Goal: Task Accomplishment & Management: Manage account settings

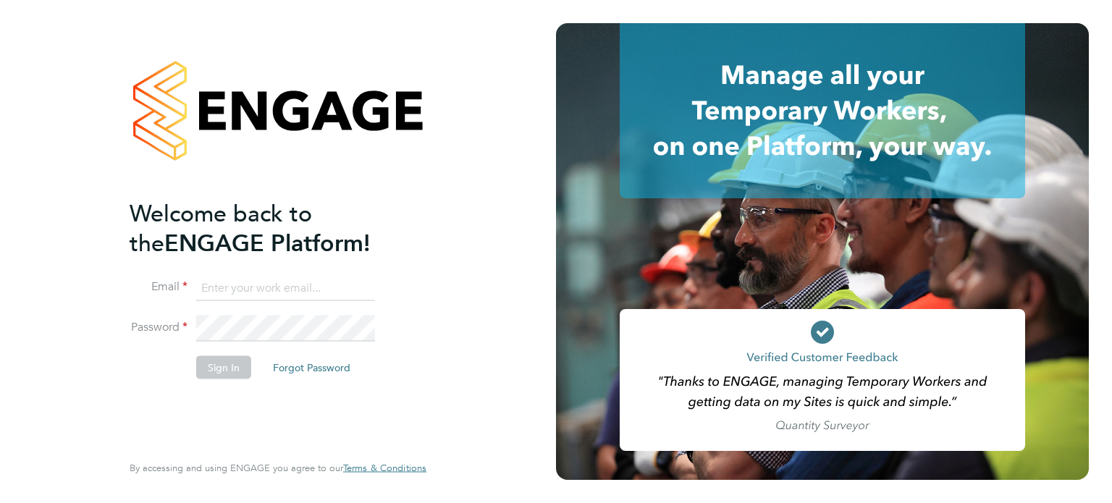
type input "kieran.trotter@randstad.co.uk"
click at [206, 355] on button "Sign In" at bounding box center [223, 366] width 55 height 23
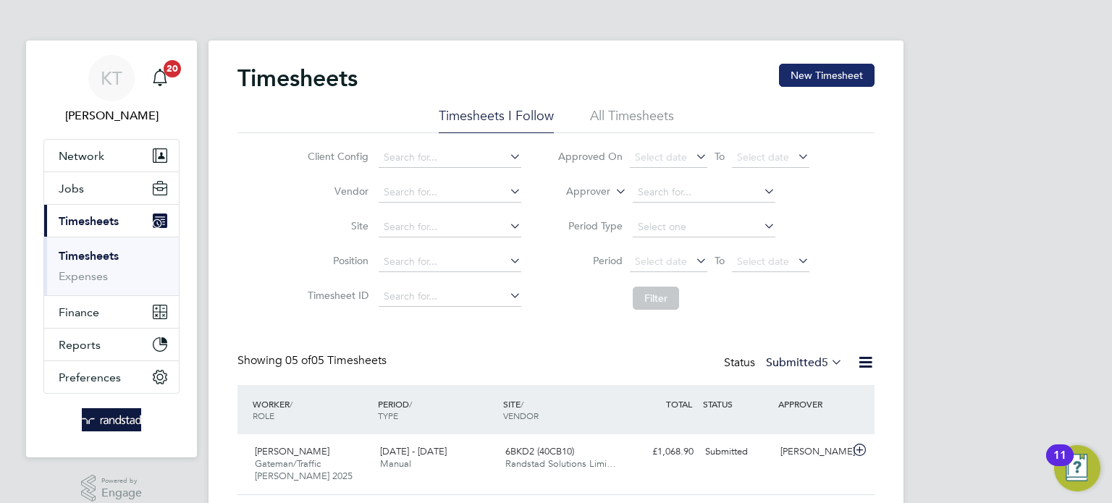
click at [849, 72] on button "New Timesheet" at bounding box center [827, 75] width 96 height 23
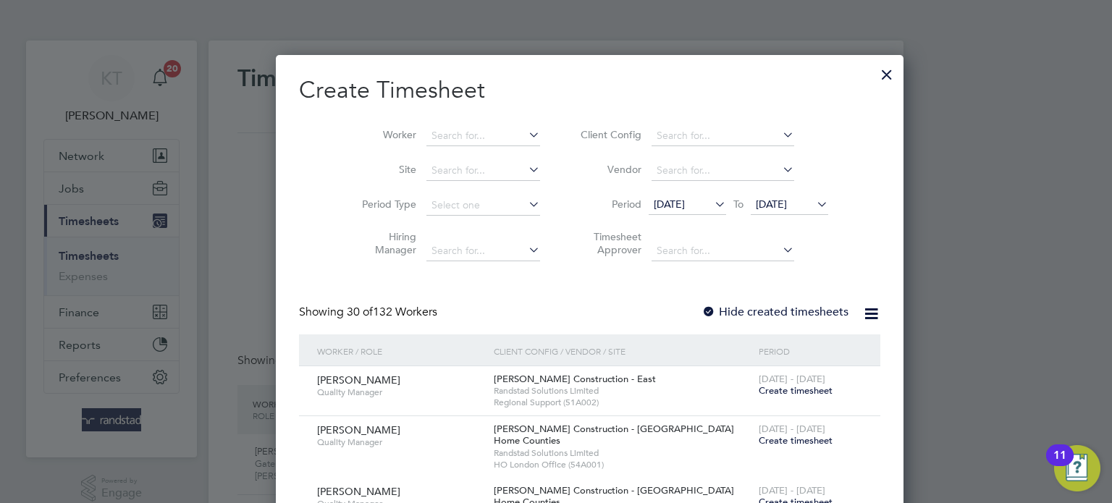
scroll to position [3098, 560]
click at [874, 71] on div at bounding box center [887, 71] width 26 height 26
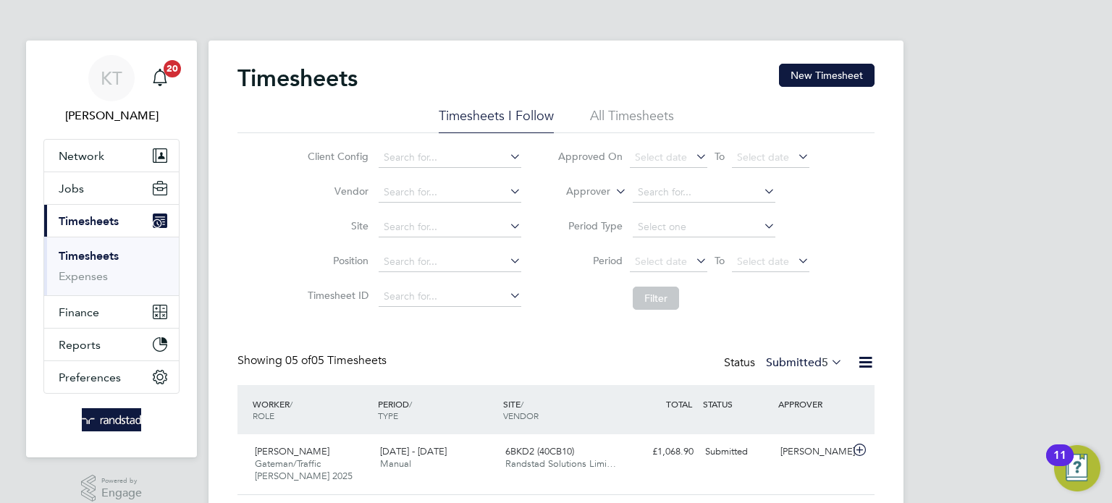
scroll to position [7, 7]
click at [93, 198] on button "Jobs" at bounding box center [111, 188] width 135 height 32
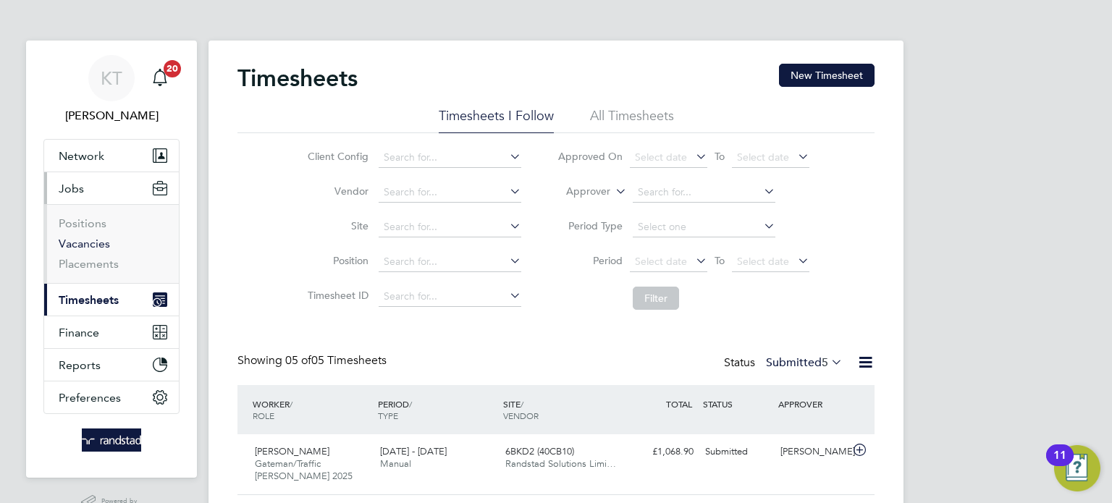
click at [97, 240] on link "Vacancies" at bounding box center [84, 244] width 51 height 14
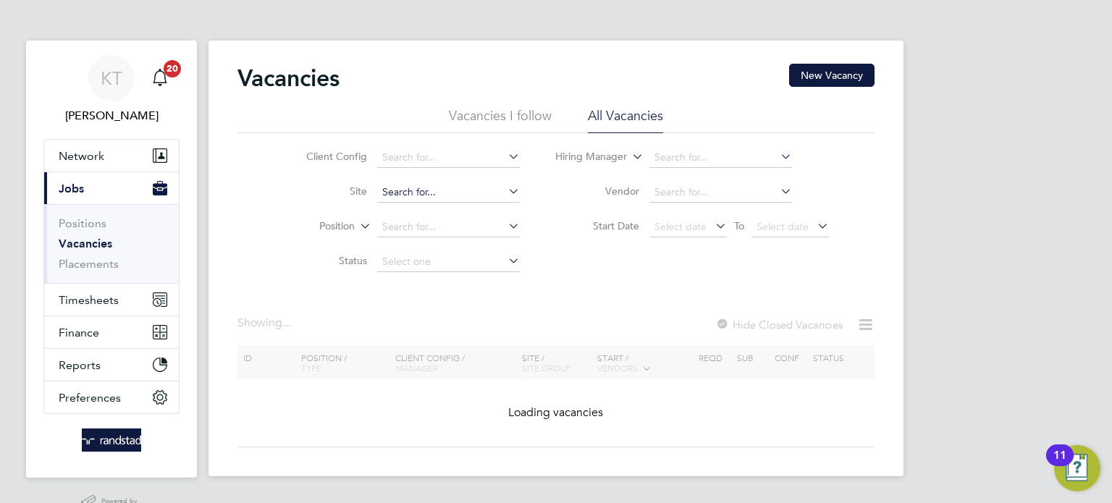
click at [423, 195] on input at bounding box center [448, 192] width 143 height 20
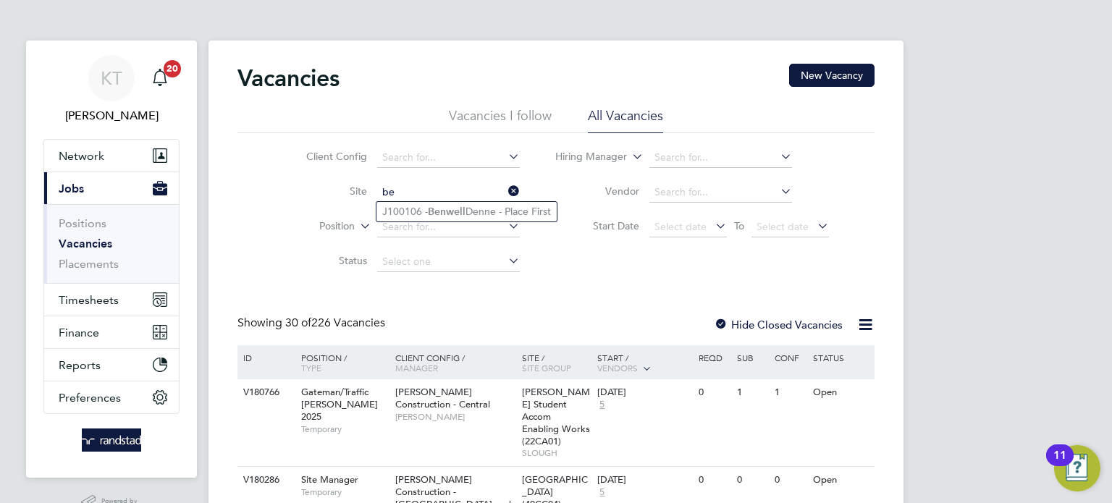
type input "b"
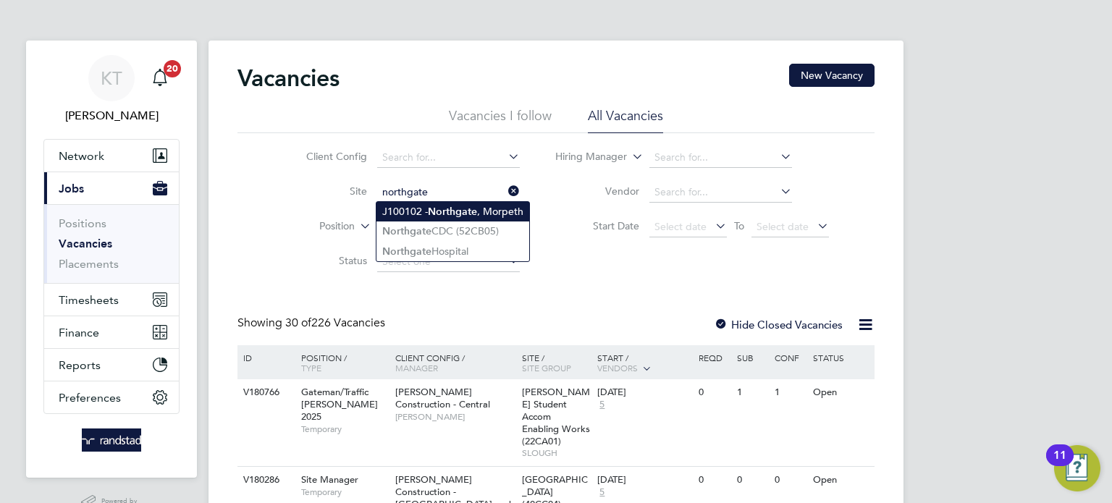
click at [485, 208] on li "J100102 - [GEOGRAPHIC_DATA] , [GEOGRAPHIC_DATA]" at bounding box center [452, 212] width 153 height 20
type input "J100102 - [GEOGRAPHIC_DATA], [GEOGRAPHIC_DATA]"
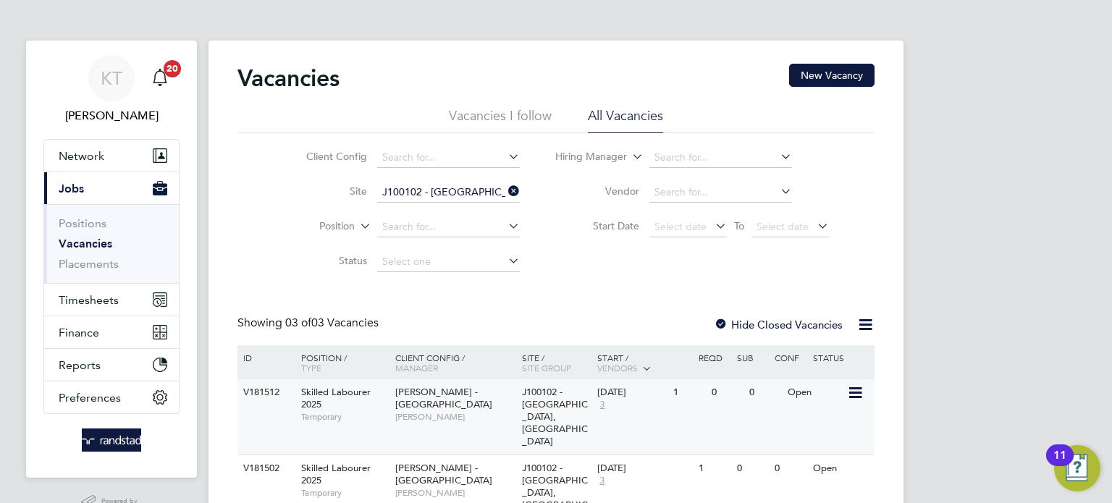
click at [478, 394] on div "[PERSON_NAME] - North East [PERSON_NAME]" at bounding box center [455, 404] width 127 height 50
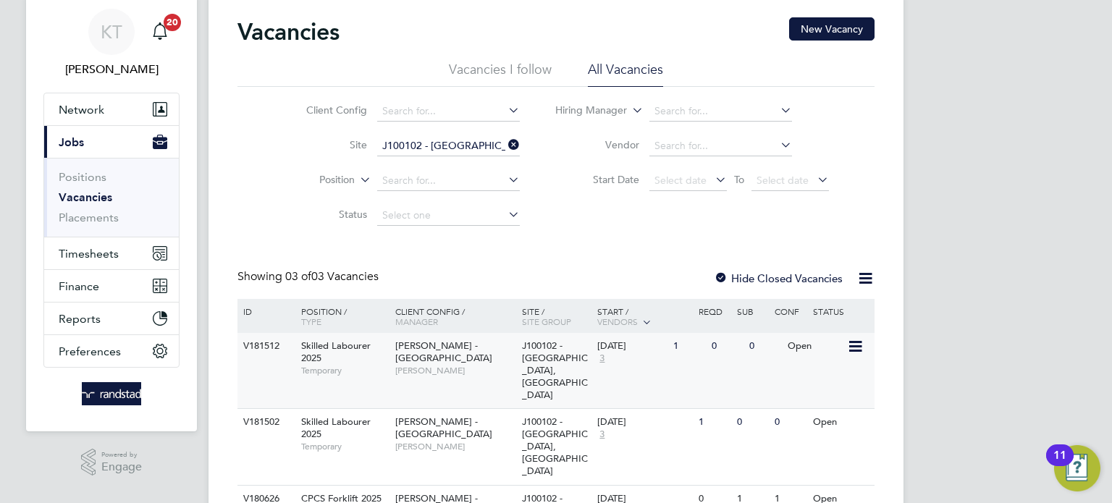
scroll to position [83, 0]
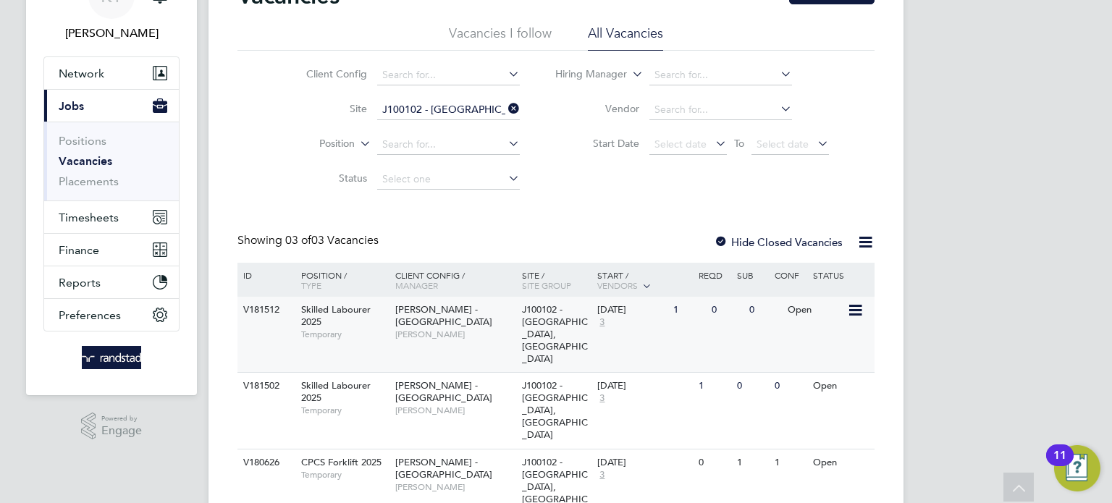
click at [457, 340] on div "V181512 Skilled Labourer 2025 Temporary Lovell - North East Nick MacKinnon J100…" at bounding box center [555, 334] width 637 height 75
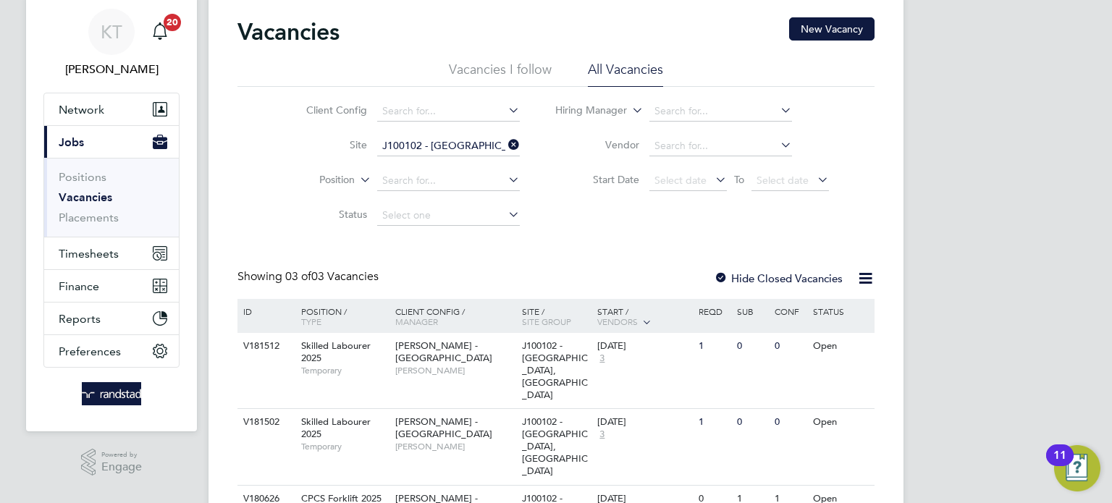
scroll to position [46, 0]
click at [97, 256] on span "Timesheets" at bounding box center [89, 254] width 60 height 14
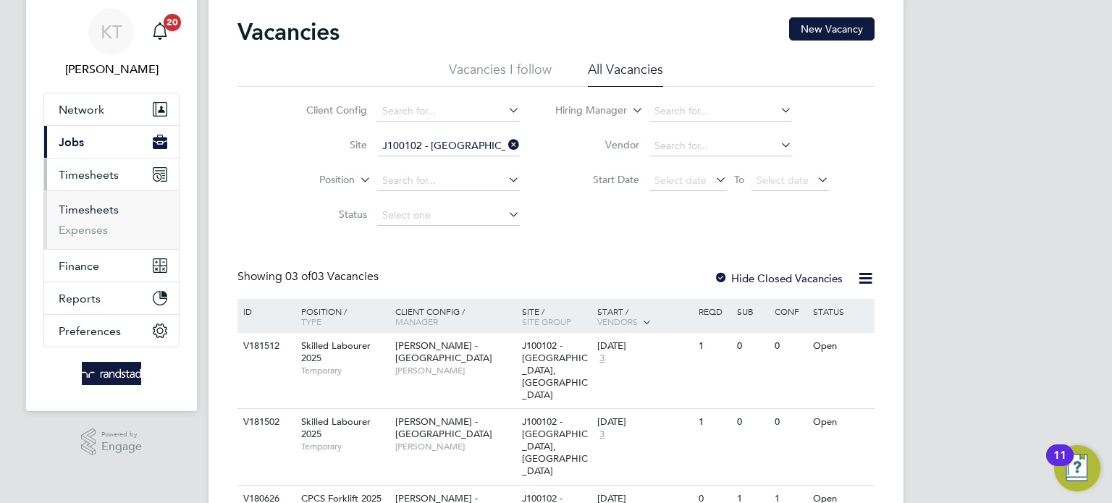
click at [90, 206] on link "Timesheets" at bounding box center [89, 210] width 60 height 14
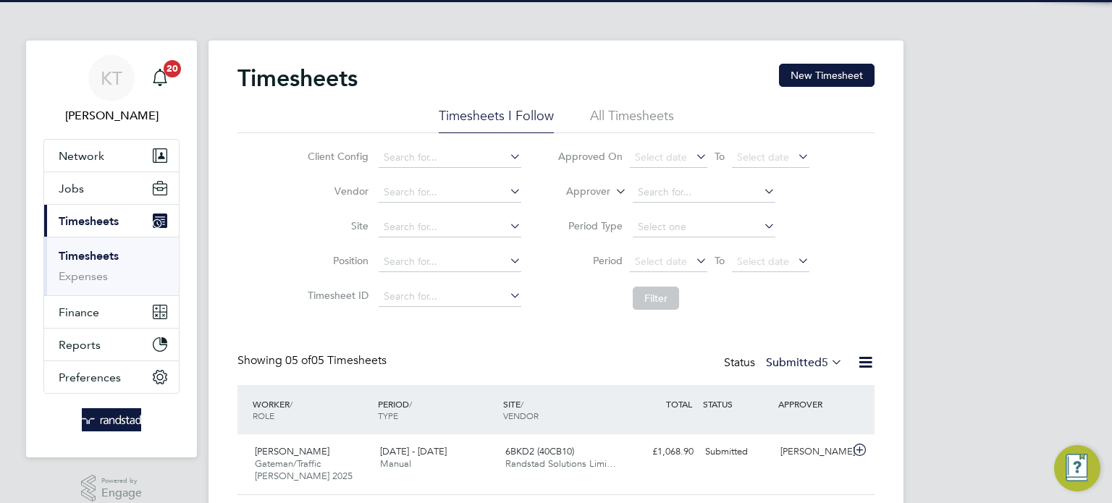
scroll to position [7, 7]
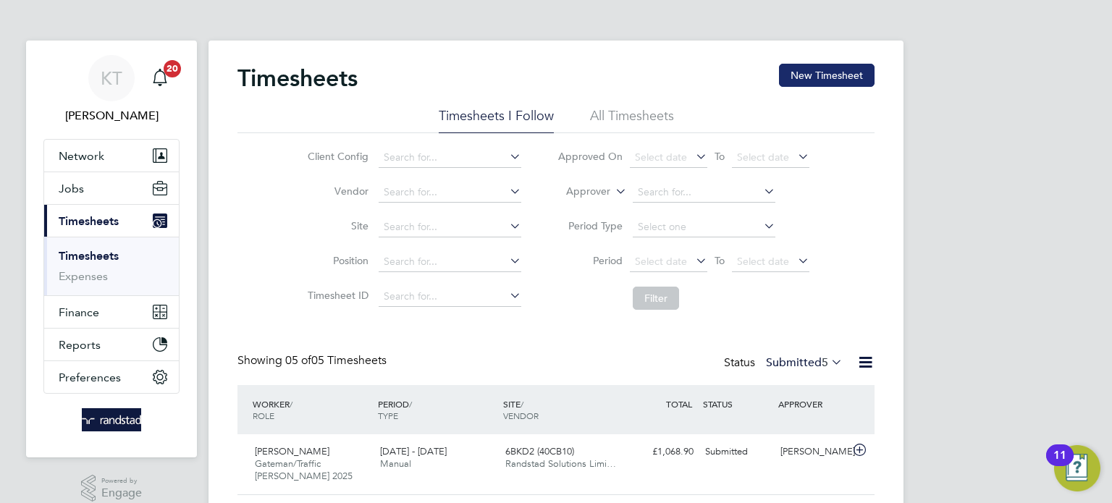
click at [819, 67] on button "New Timesheet" at bounding box center [827, 75] width 96 height 23
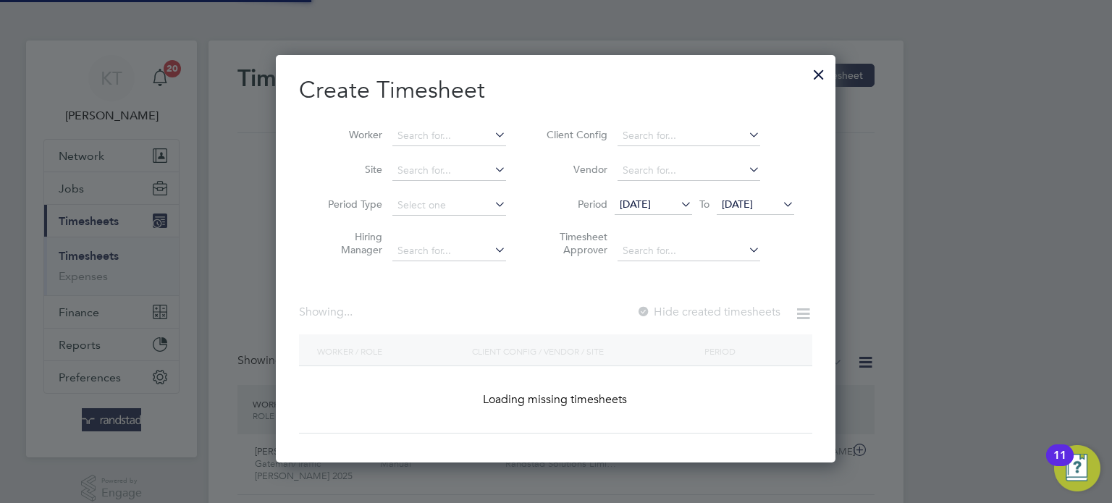
scroll to position [407, 560]
click at [451, 128] on input at bounding box center [449, 136] width 114 height 20
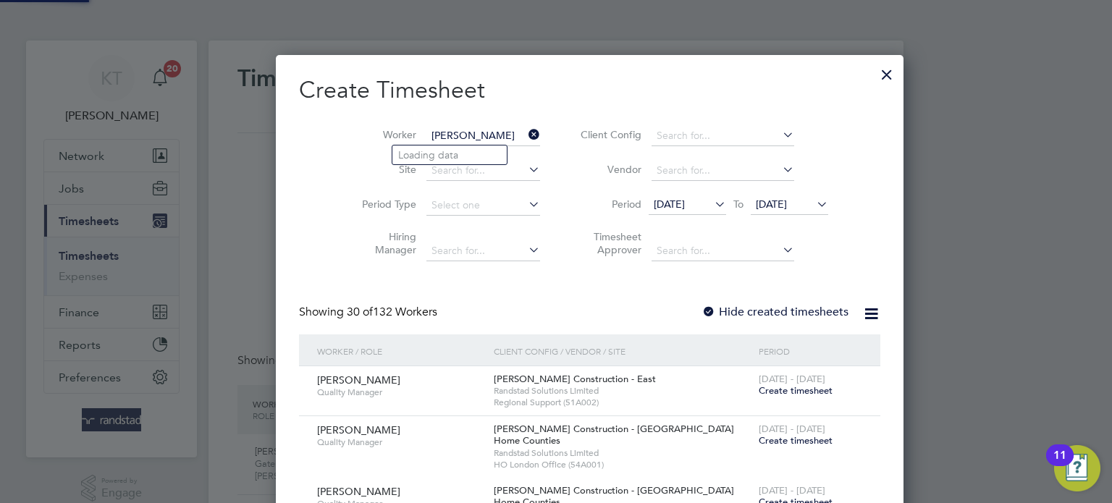
scroll to position [3098, 560]
type input "Peter Firth"
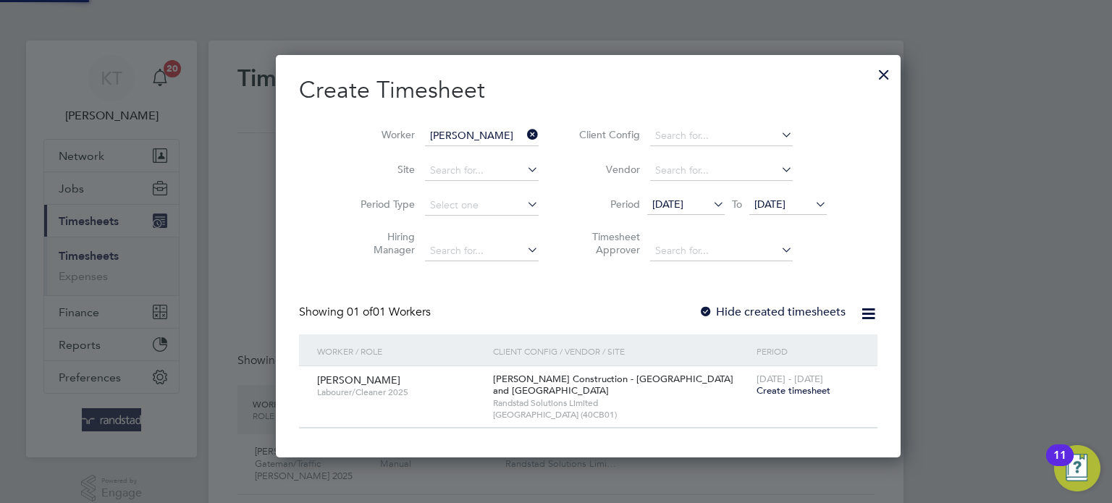
scroll to position [402, 560]
click at [710, 308] on label "Hide created timesheets" at bounding box center [771, 312] width 147 height 14
click at [756, 394] on span "Create timesheet" at bounding box center [793, 390] width 74 height 12
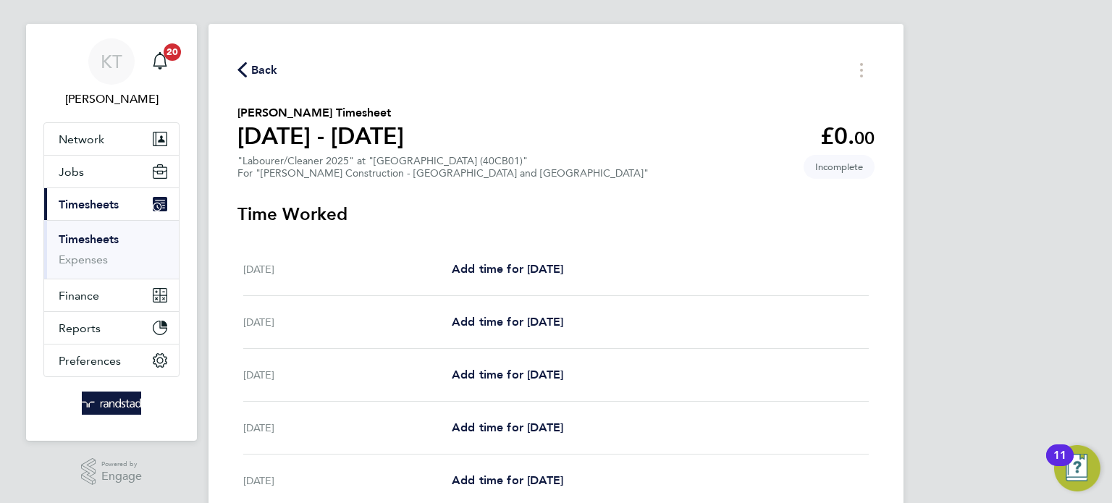
click at [261, 67] on span "Back" at bounding box center [264, 70] width 27 height 17
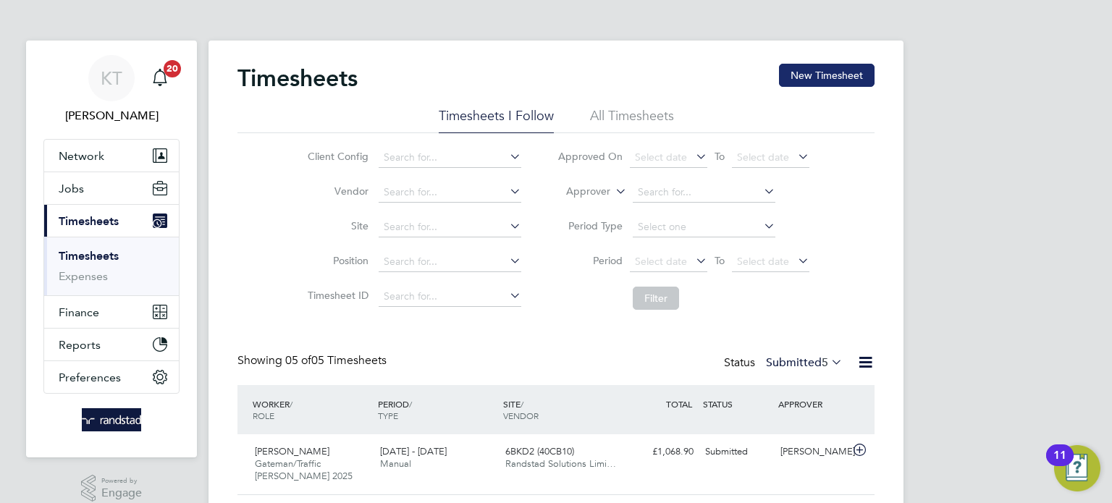
click at [850, 74] on button "New Timesheet" at bounding box center [827, 75] width 96 height 23
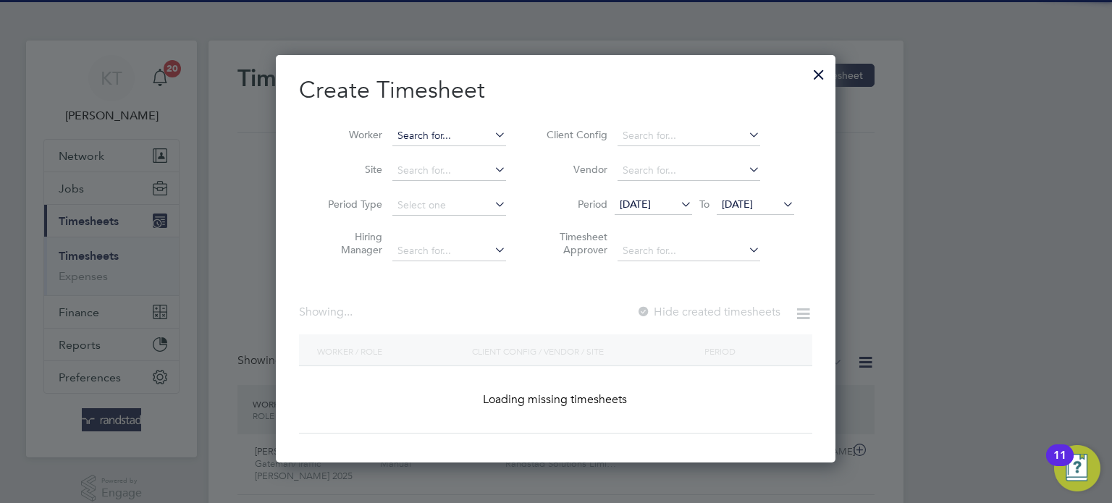
click at [438, 132] on input at bounding box center [449, 136] width 114 height 20
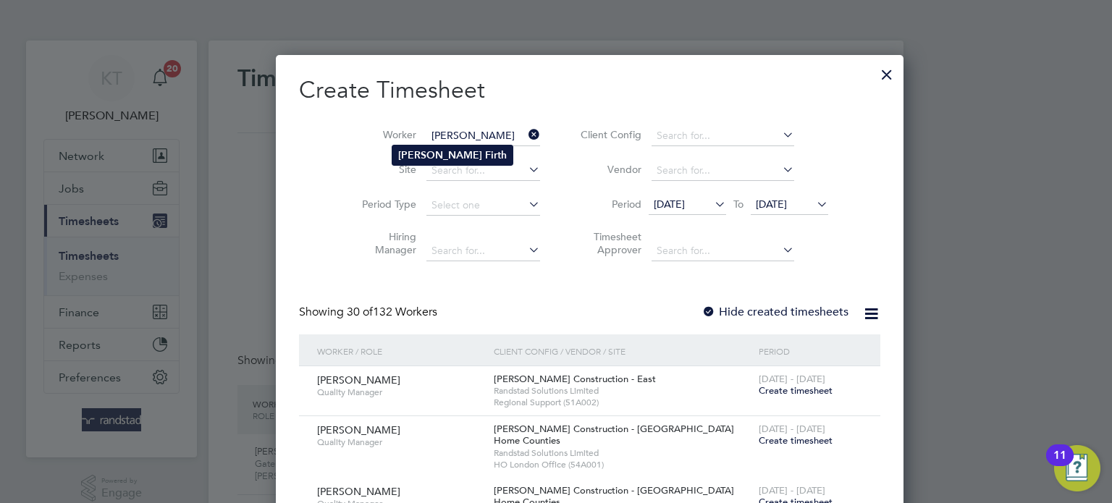
type input "Peter Firth"
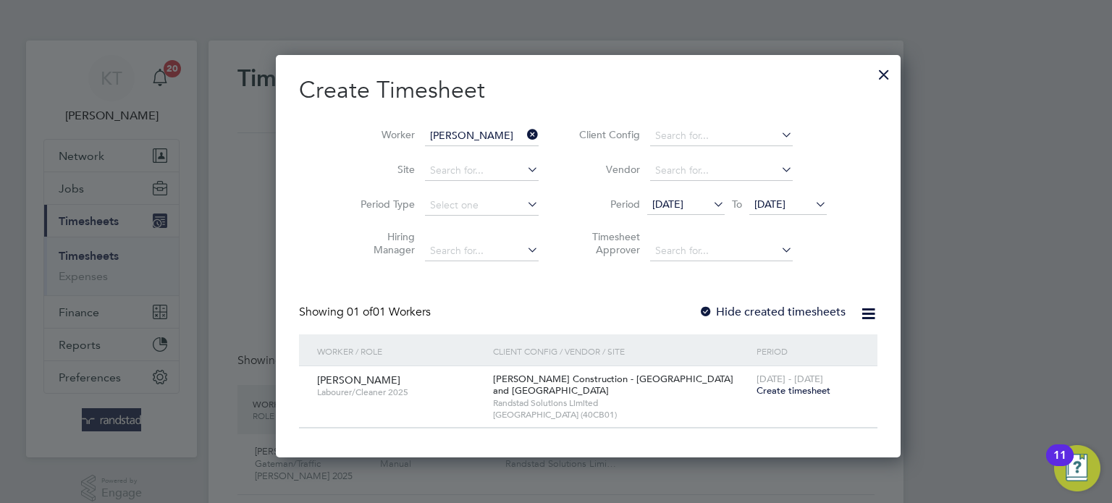
click at [658, 198] on span "16 Sep 2025" at bounding box center [667, 204] width 31 height 13
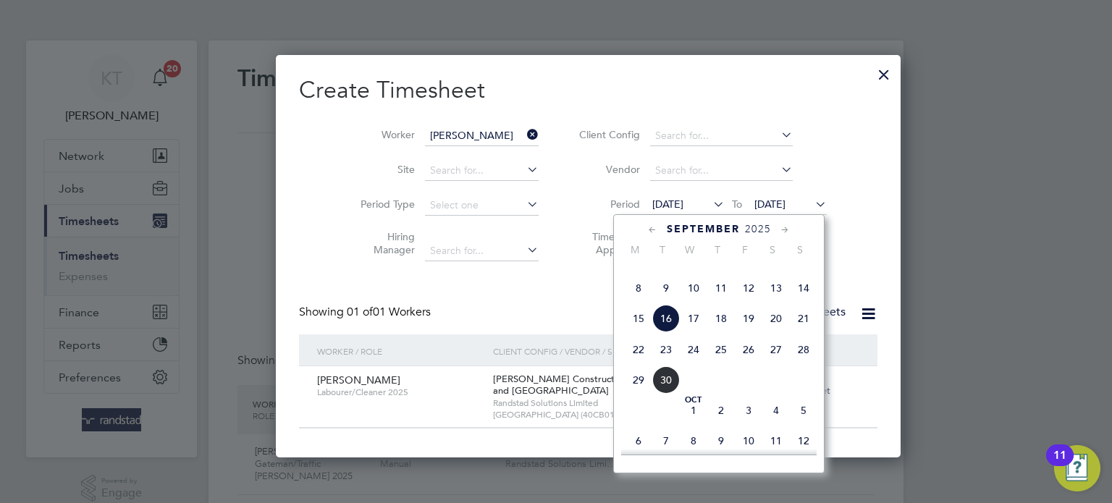
click at [665, 302] on span "9" at bounding box center [666, 288] width 28 height 28
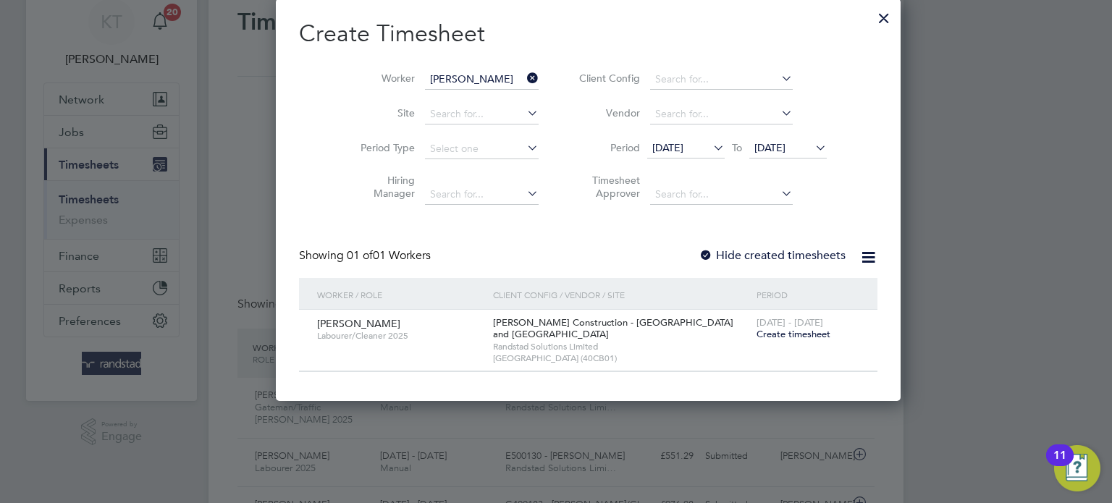
click at [765, 253] on label "Hide created timesheets" at bounding box center [771, 255] width 147 height 14
click at [660, 153] on span "09 Sep 2025" at bounding box center [685, 149] width 77 height 20
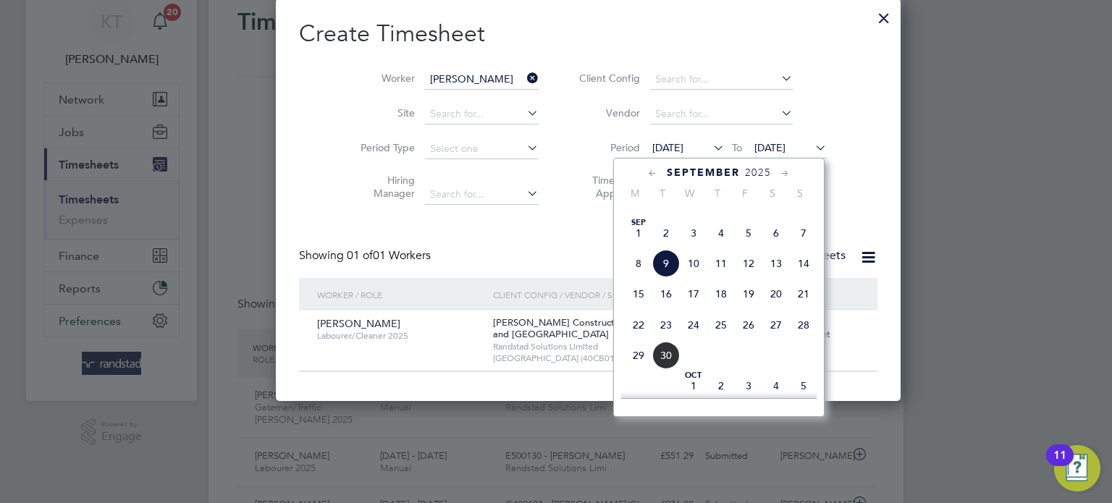
click at [672, 277] on span "9" at bounding box center [666, 264] width 28 height 28
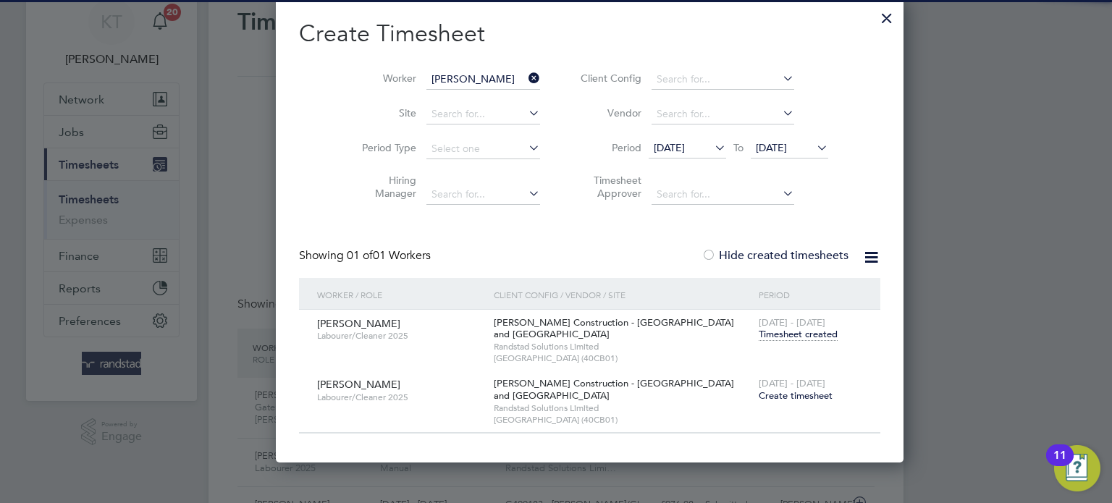
click at [772, 333] on span "Timesheet created" at bounding box center [798, 334] width 79 height 13
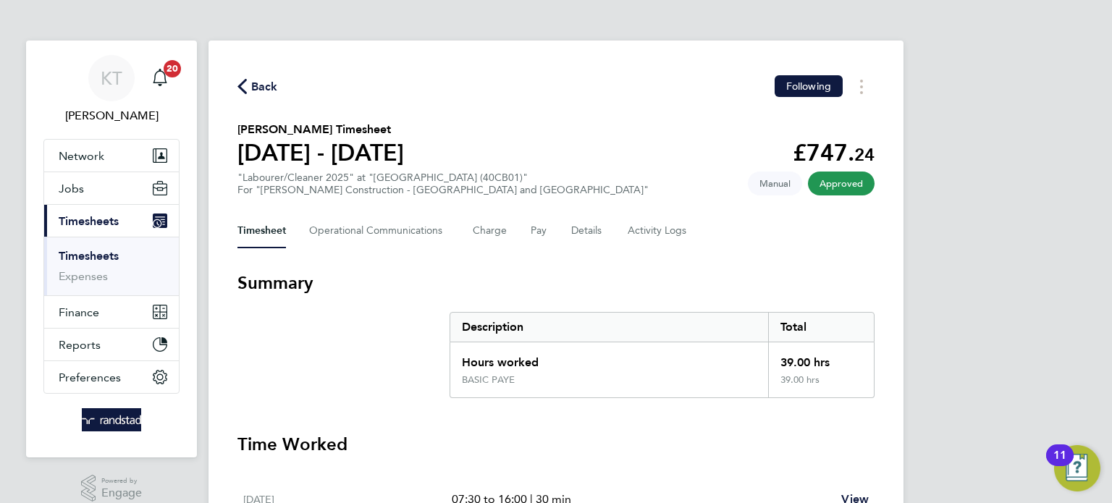
click at [258, 83] on span "Back" at bounding box center [264, 86] width 27 height 17
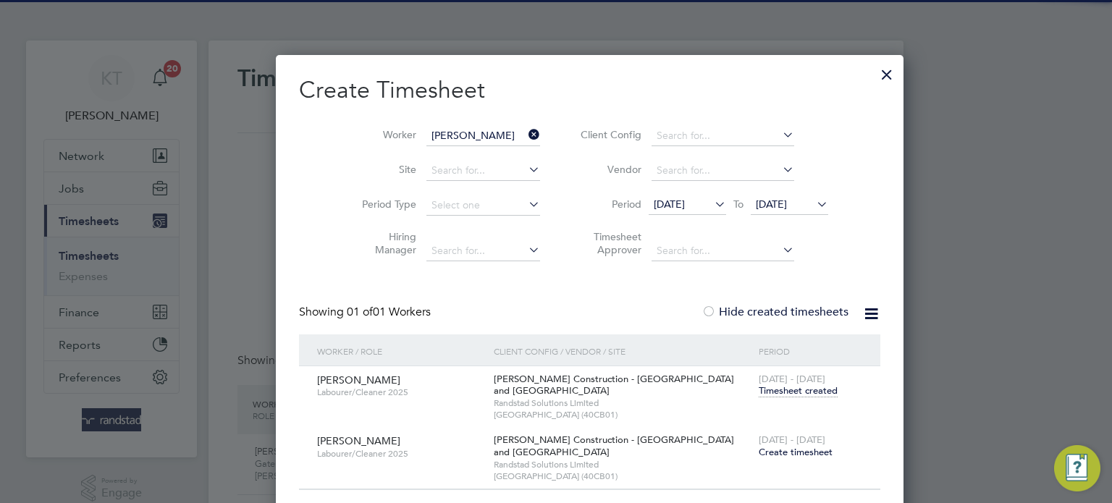
click at [759, 449] on span "Create timesheet" at bounding box center [796, 452] width 74 height 12
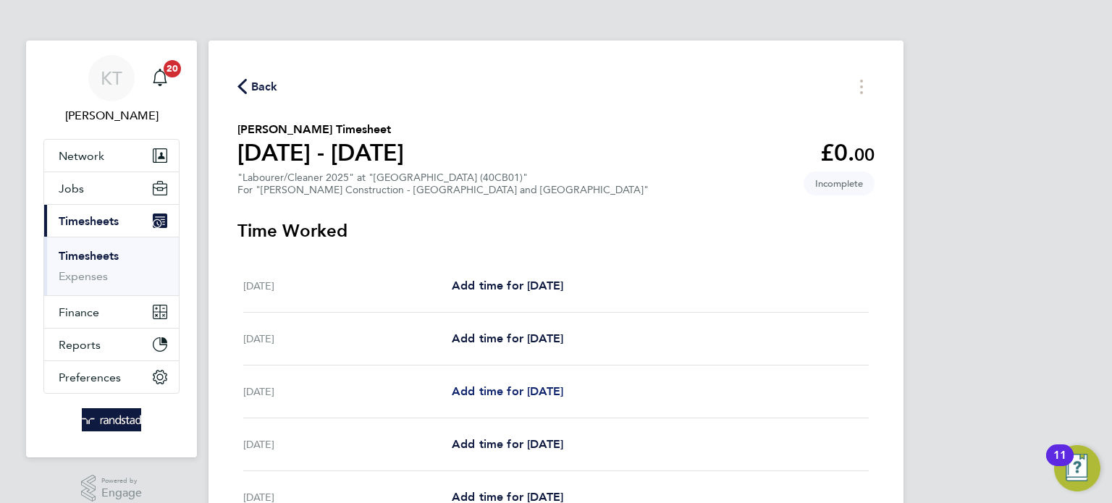
click at [521, 394] on span "Add time for Mon 22 Sep" at bounding box center [507, 391] width 111 height 14
select select "60"
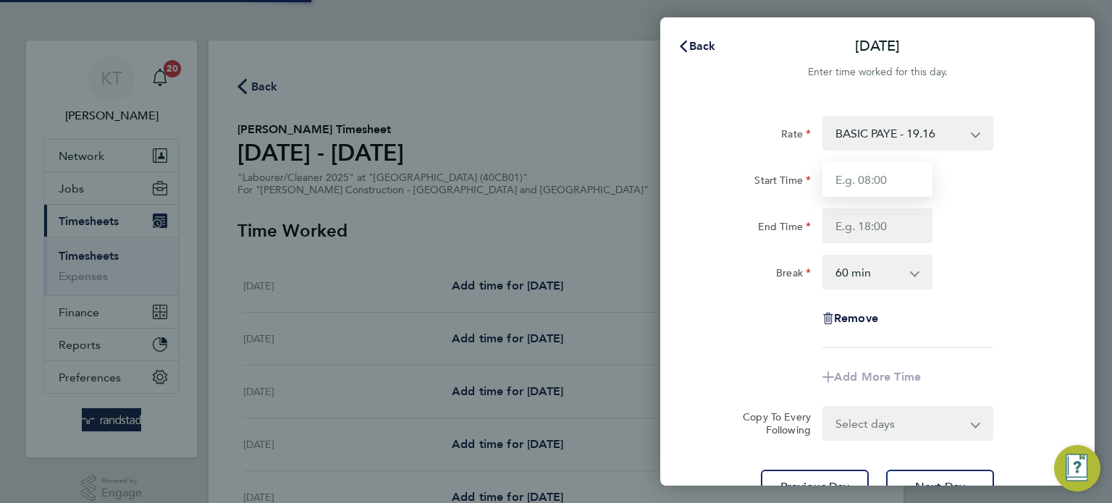
click at [869, 194] on input "Start Time" at bounding box center [877, 179] width 110 height 35
type input "07:30"
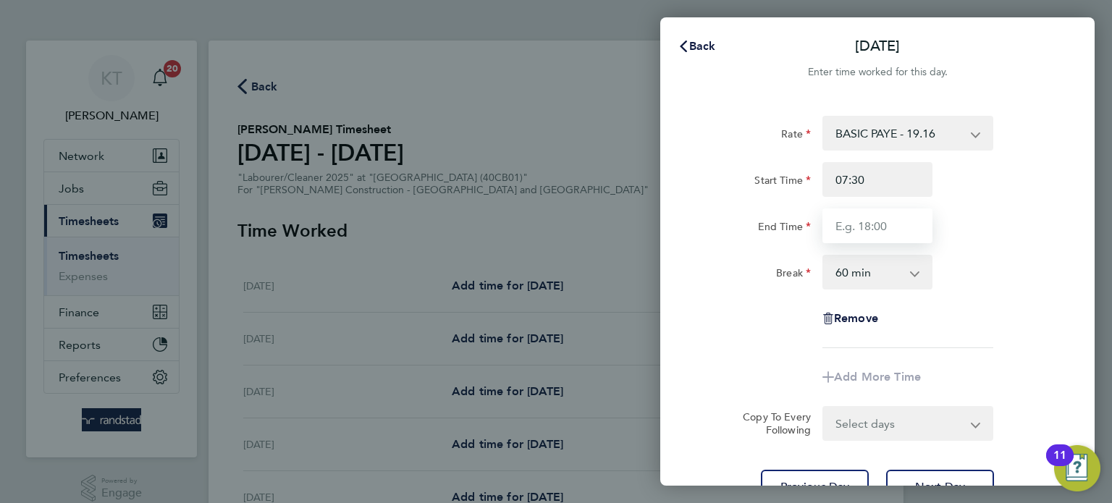
click at [893, 227] on input "End Time" at bounding box center [877, 225] width 110 height 35
type input "16:00"
click at [875, 278] on select "0 min 15 min 30 min 45 min 60 min 75 min 90 min" at bounding box center [869, 272] width 90 height 32
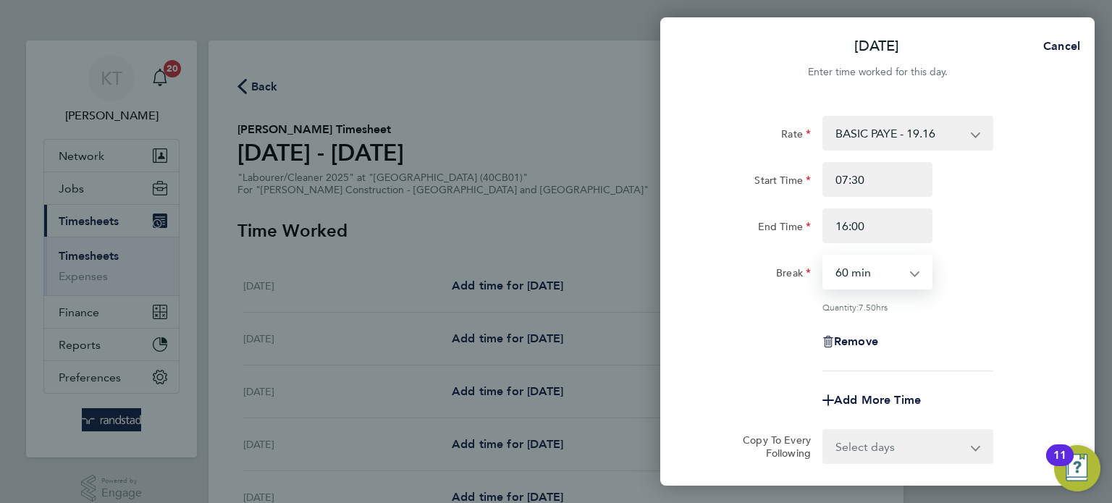
select select "30"
click at [824, 256] on select "0 min 15 min 30 min 45 min 60 min 75 min 90 min" at bounding box center [869, 272] width 90 height 32
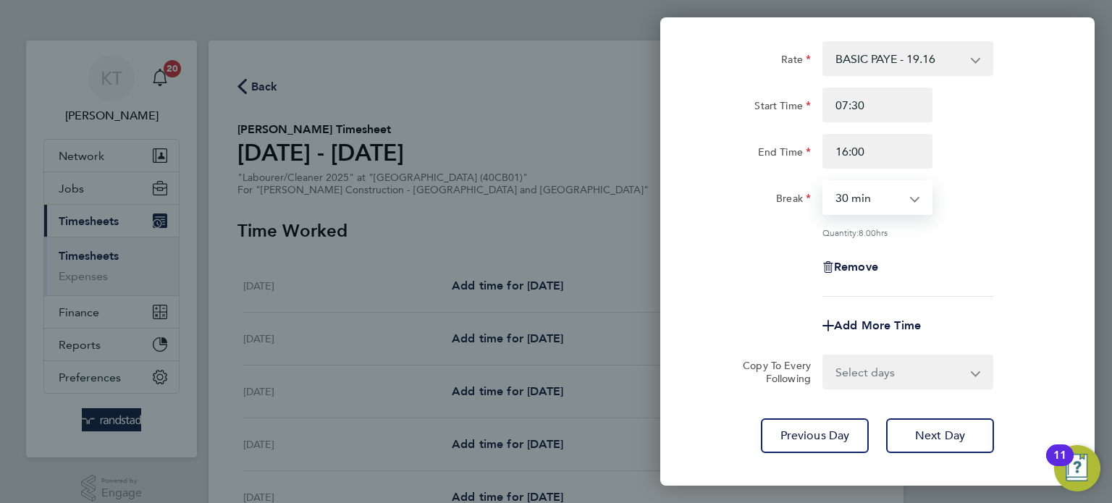
click at [903, 379] on select "Select days Day Tuesday Wednesday Thursday Friday" at bounding box center [900, 372] width 152 height 32
select select "DAY"
click at [824, 356] on select "Select days Day Tuesday Wednesday Thursday Friday" at bounding box center [900, 372] width 152 height 32
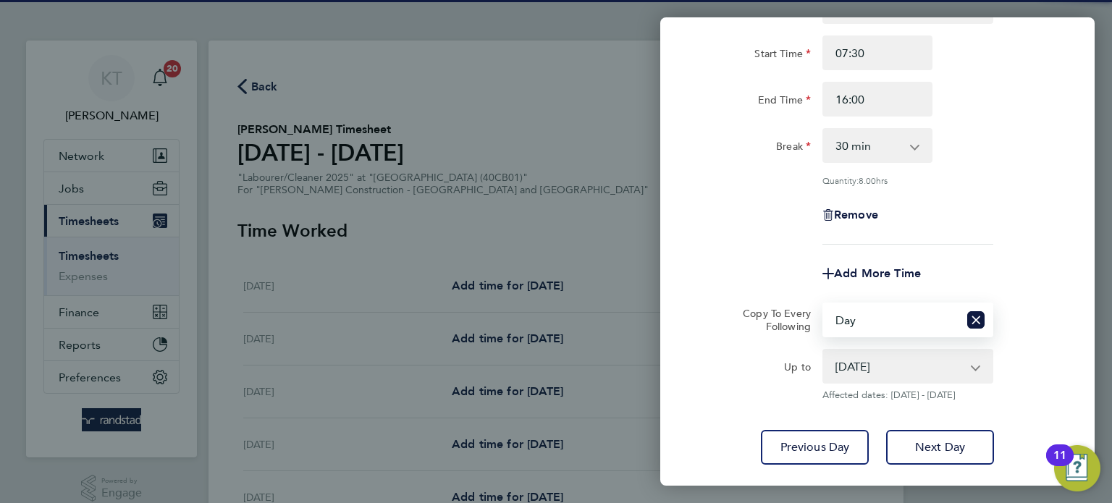
click at [927, 371] on select "23 Sep 2025 24 Sep 2025 25 Sep 2025 26 Sep 2025" at bounding box center [899, 366] width 151 height 32
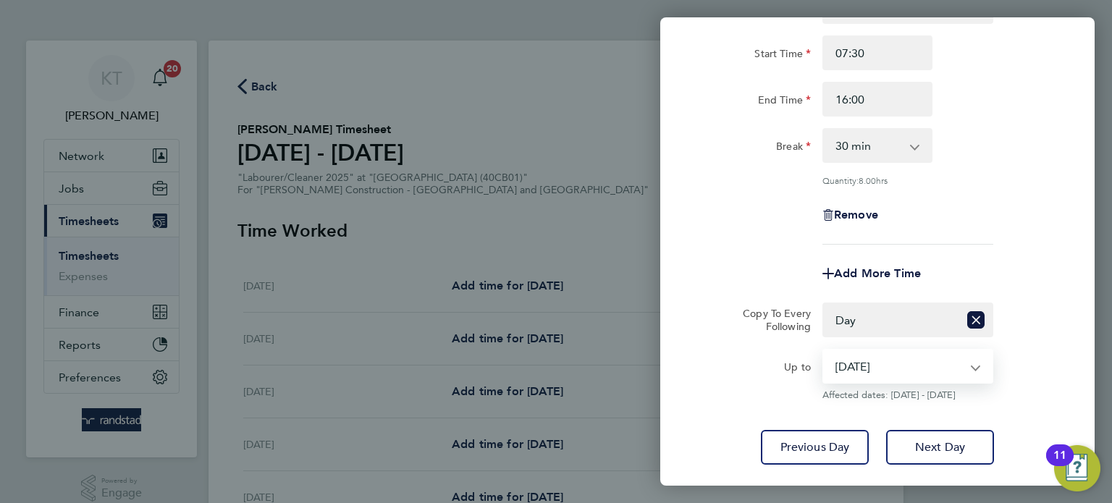
select select "2025-09-25"
click at [824, 350] on select "23 Sep 2025 24 Sep 2025 25 Sep 2025 26 Sep 2025" at bounding box center [899, 366] width 151 height 32
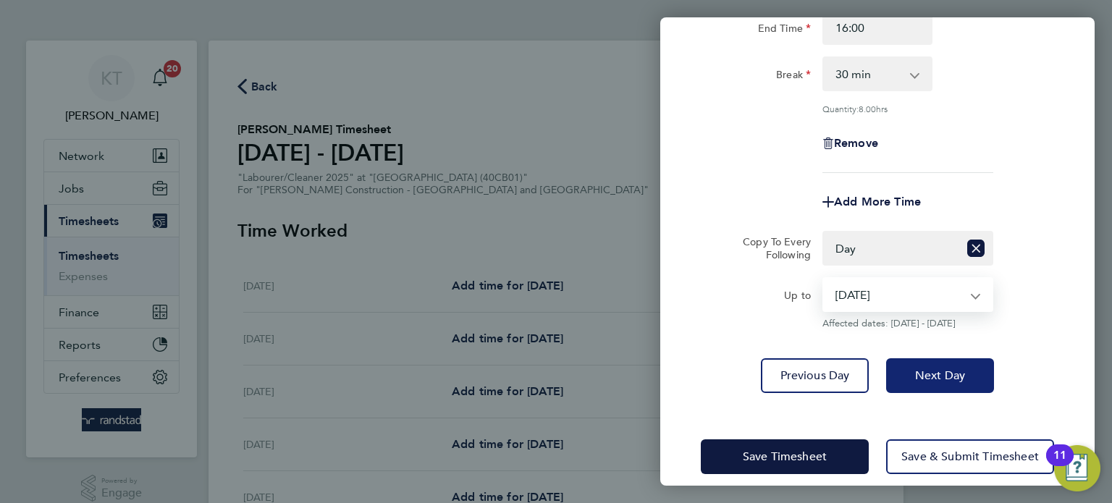
click at [956, 383] on button "Next Day" at bounding box center [940, 375] width 108 height 35
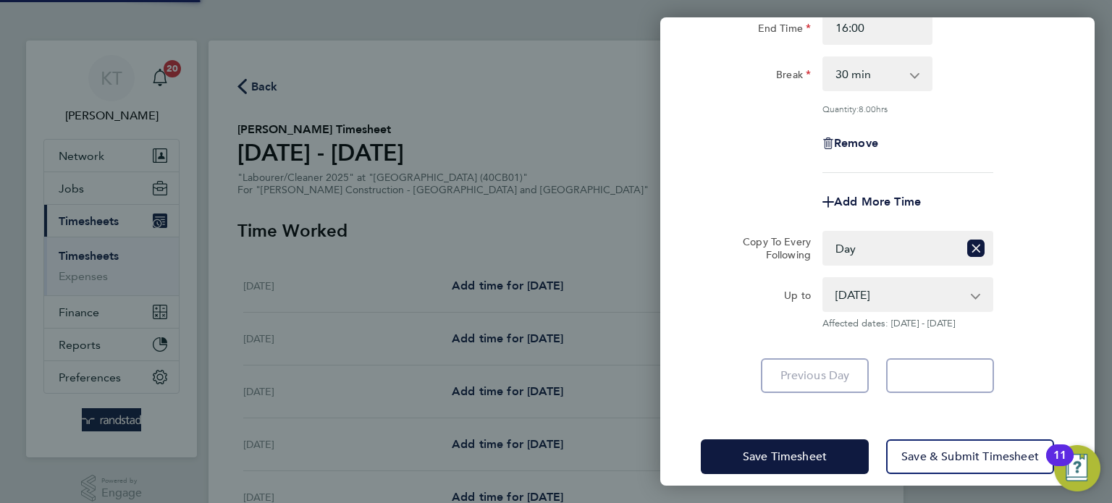
click at [958, 379] on app-form-button "Next Day Loading" at bounding box center [935, 375] width 117 height 35
click at [942, 385] on app-form-button "Next Day Loading" at bounding box center [935, 375] width 117 height 35
click at [938, 384] on app-form-button "Next Day Loading" at bounding box center [935, 375] width 117 height 35
click at [939, 384] on app-form-button "Next Day Loading" at bounding box center [935, 375] width 117 height 35
click at [939, 379] on app-form-button "Next Day Loading" at bounding box center [935, 375] width 117 height 35
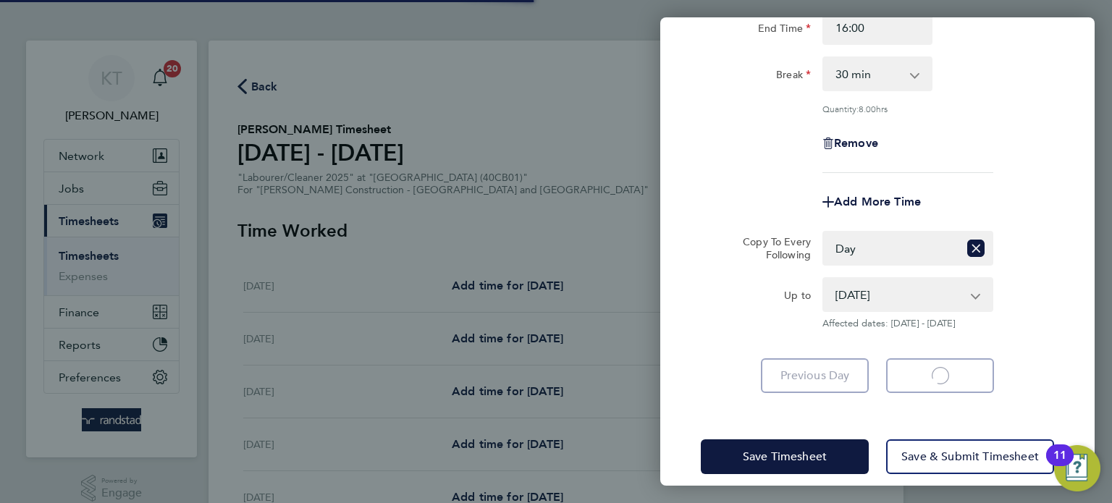
click at [939, 376] on app-form-button "Next Day Loading" at bounding box center [935, 375] width 117 height 35
click at [935, 376] on app-form-button "Next Day Loading" at bounding box center [935, 375] width 117 height 35
click at [938, 379] on app-form-button "Next Day Loading" at bounding box center [935, 375] width 117 height 35
select select "30"
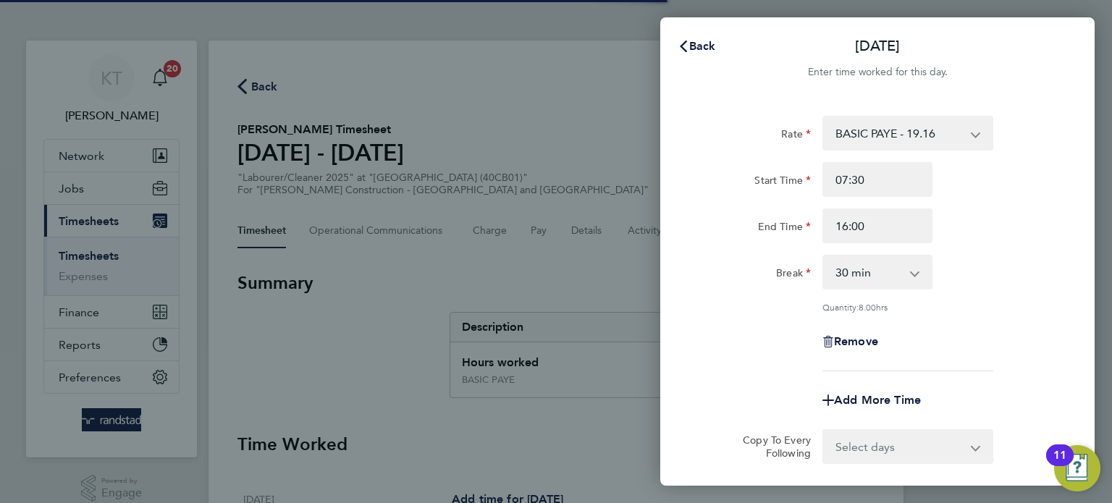
click at [939, 376] on app-timesheet-line-form-group "Rate BASIC PAYE - 19.16 PAYE OT - 27.44 Start Time 07:30 End Time 16:00 Break 0…" at bounding box center [877, 267] width 353 height 302
click at [939, 377] on app-timesheet-line-form-group "Rate BASIC PAYE - 19.16 PAYE OT - 27.44 Start Time 07:30 End Time 16:00 Break 0…" at bounding box center [877, 267] width 353 height 302
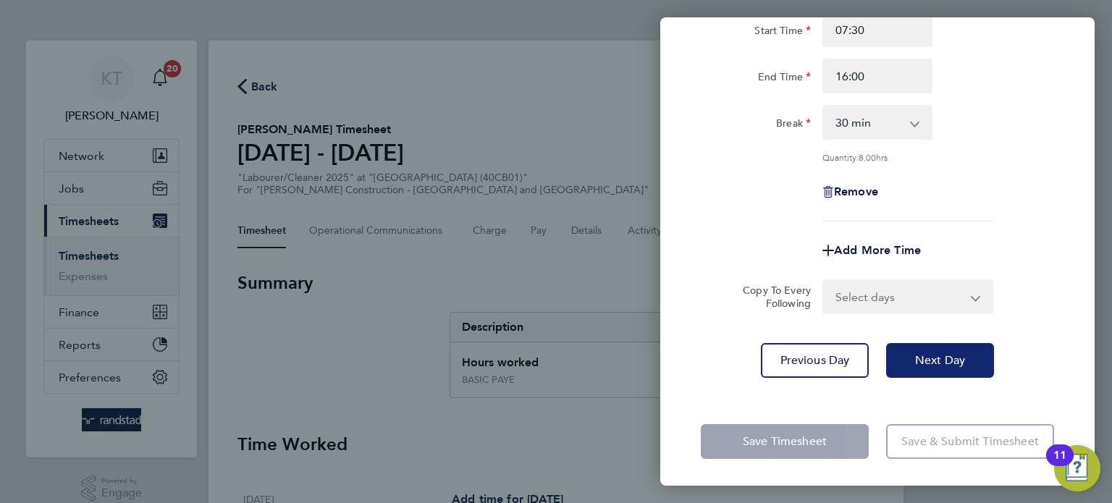
click at [958, 354] on span "Next Day" at bounding box center [940, 360] width 50 height 14
click at [955, 368] on button "Next Day" at bounding box center [940, 360] width 108 height 35
select select "30"
click at [955, 358] on span "Next Day" at bounding box center [940, 360] width 50 height 14
select select "60"
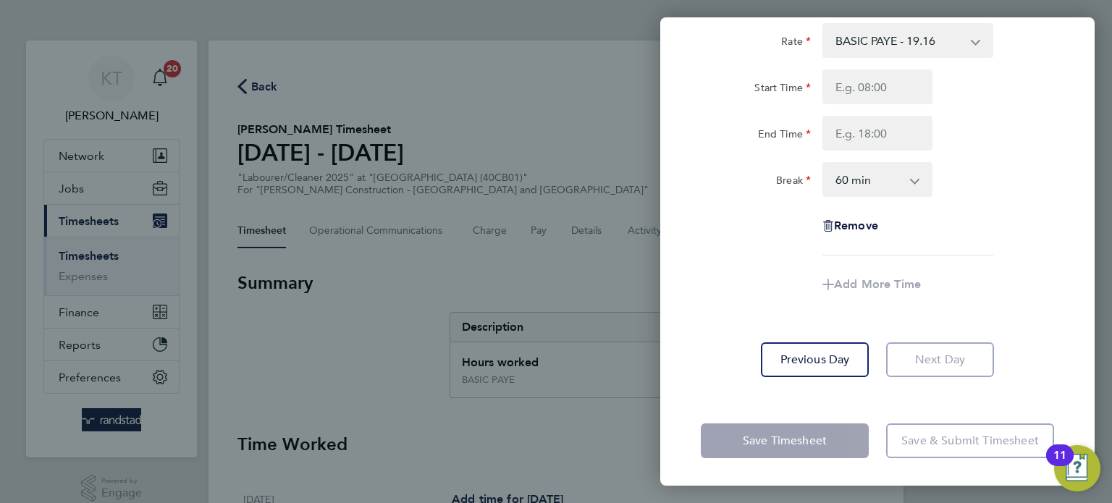
click at [947, 355] on app-form-button "Next Day" at bounding box center [935, 359] width 117 height 35
click at [948, 356] on app-form-button "Next Day" at bounding box center [935, 359] width 117 height 35
click at [947, 355] on app-form-button "Next Day" at bounding box center [935, 359] width 117 height 35
click at [943, 358] on app-form-button "Next Day" at bounding box center [935, 359] width 117 height 35
click at [941, 363] on app-form-button "Next Day" at bounding box center [935, 359] width 117 height 35
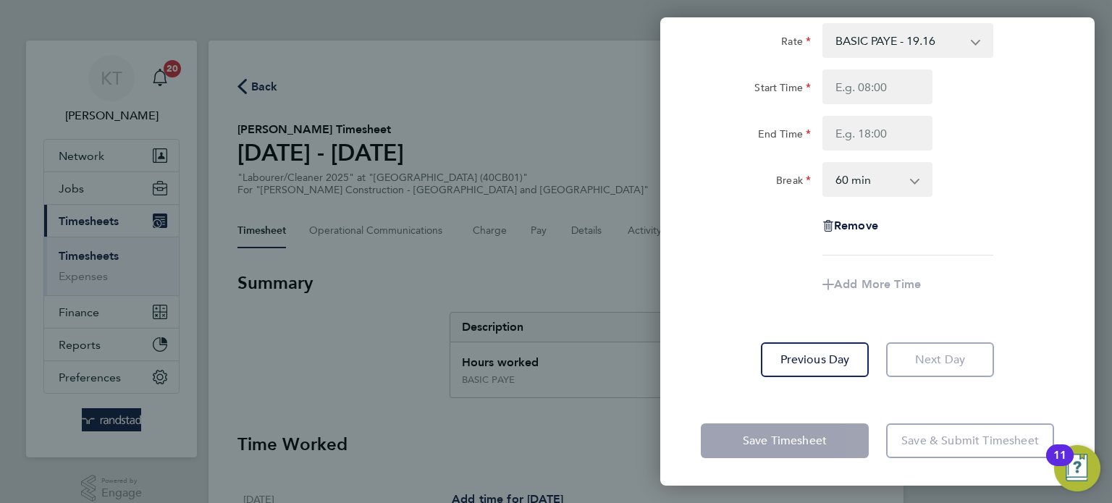
click at [932, 369] on app-form-button "Next Day" at bounding box center [935, 359] width 117 height 35
click at [886, 93] on input "Start Time" at bounding box center [877, 86] width 110 height 35
type input "07:30"
click at [887, 136] on input "End Time" at bounding box center [877, 133] width 110 height 35
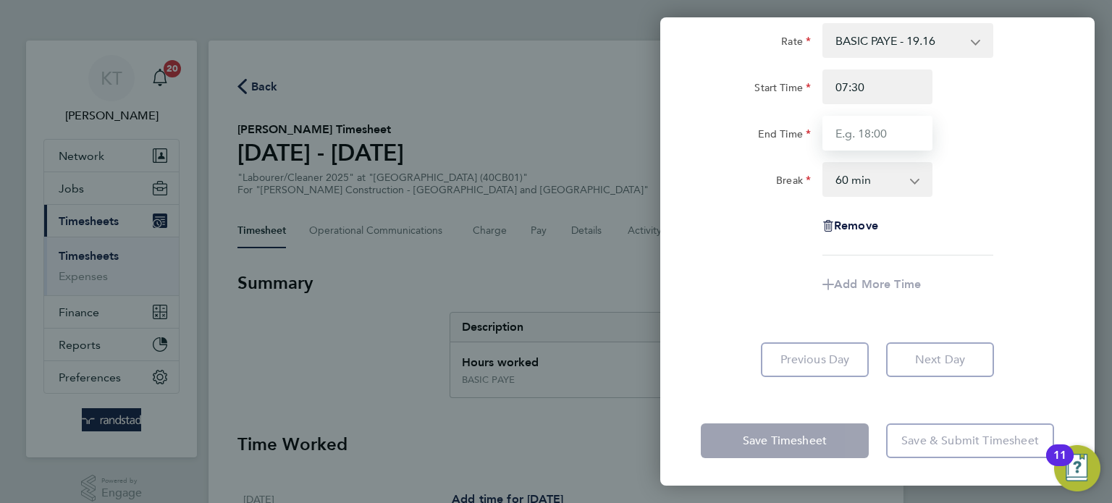
type input "15:00"
click at [890, 183] on select "0 min 15 min 30 min 45 min 60 min 75 min 90 min" at bounding box center [869, 180] width 90 height 32
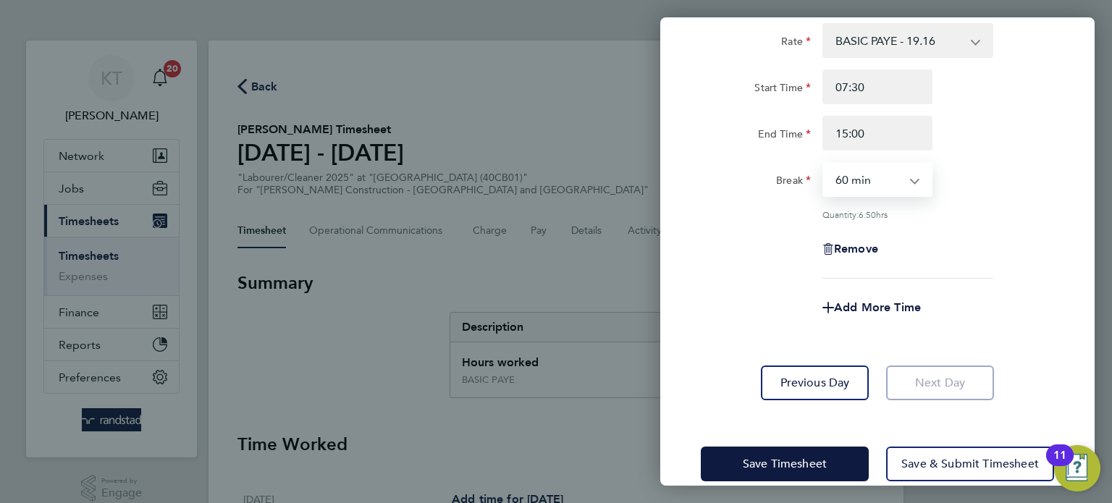
select select "30"
click at [824, 164] on select "0 min 15 min 30 min 45 min 60 min 75 min 90 min" at bounding box center [869, 180] width 90 height 32
click at [973, 294] on div "Add More Time" at bounding box center [877, 307] width 365 height 35
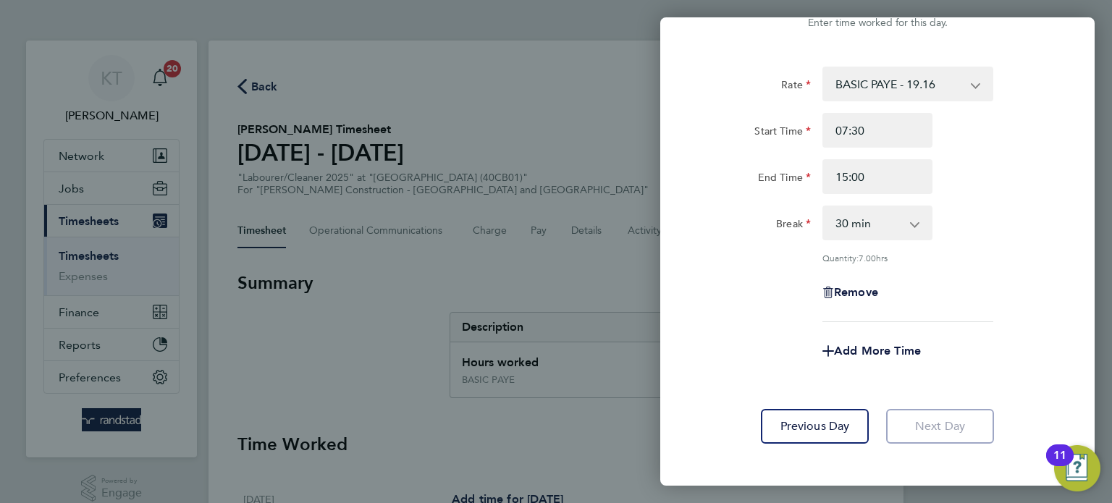
click at [1010, 237] on div "Break 0 min 15 min 30 min 45 min 60 min 75 min 90 min" at bounding box center [877, 223] width 365 height 35
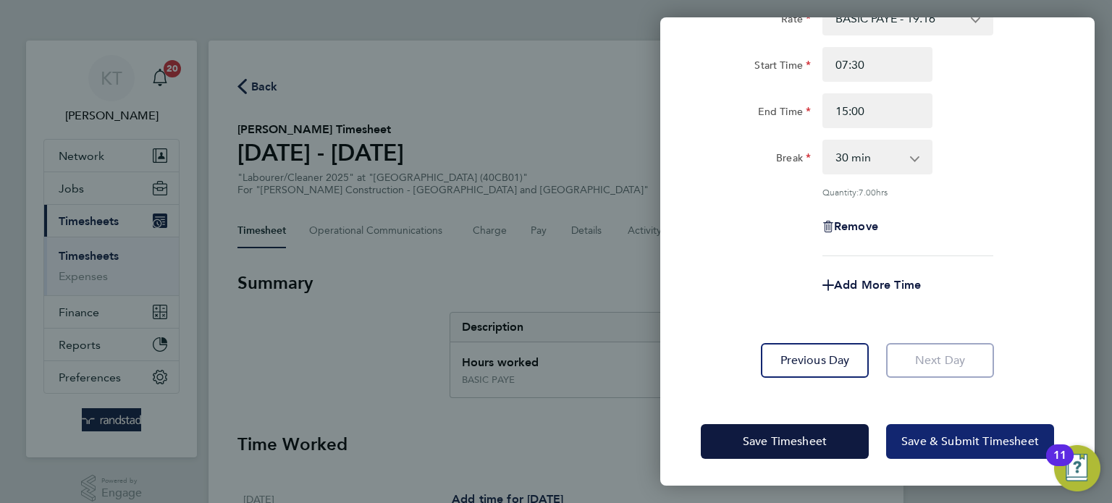
click at [962, 446] on button "Save & Submit Timesheet" at bounding box center [970, 441] width 168 height 35
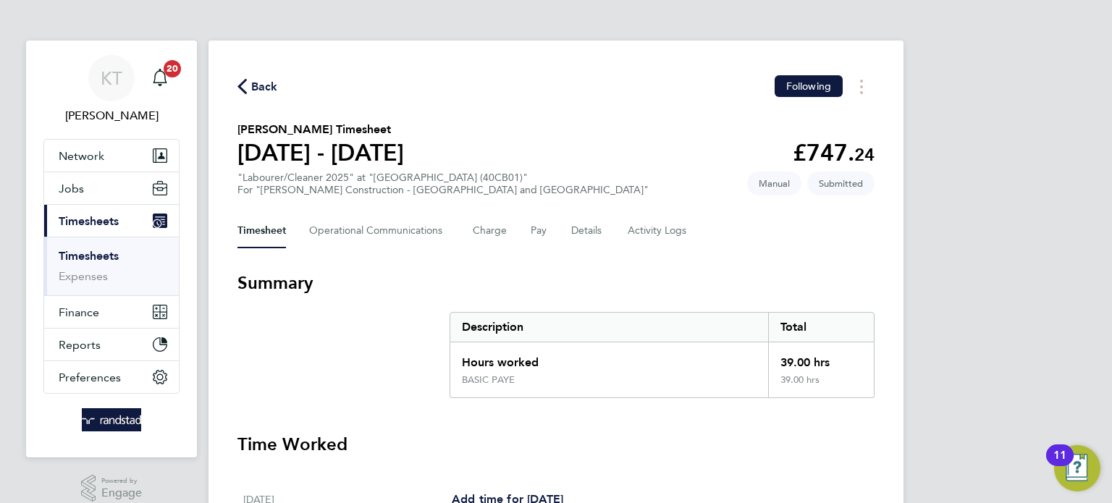
click at [96, 265] on li "Timesheets" at bounding box center [113, 259] width 109 height 20
click at [95, 264] on li "Timesheets" at bounding box center [113, 259] width 109 height 20
click at [90, 259] on link "Timesheets" at bounding box center [89, 256] width 60 height 14
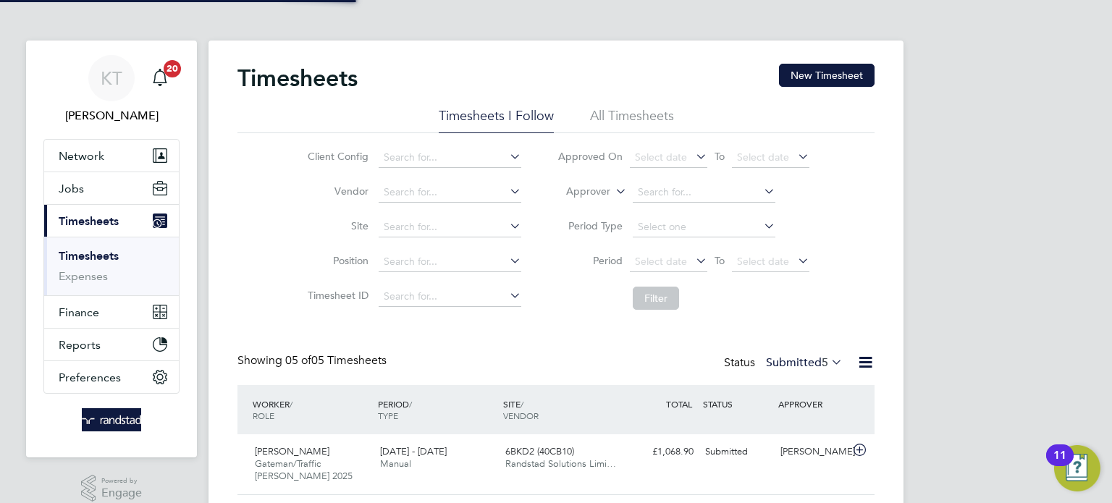
scroll to position [36, 126]
click at [858, 82] on button "New Timesheet" at bounding box center [827, 75] width 96 height 23
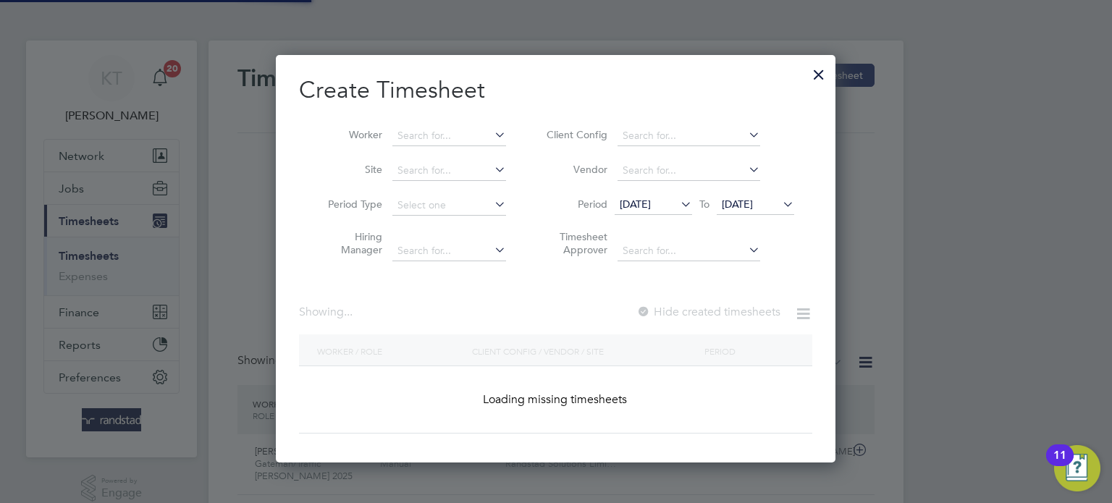
scroll to position [407, 560]
click at [440, 140] on input at bounding box center [449, 136] width 114 height 20
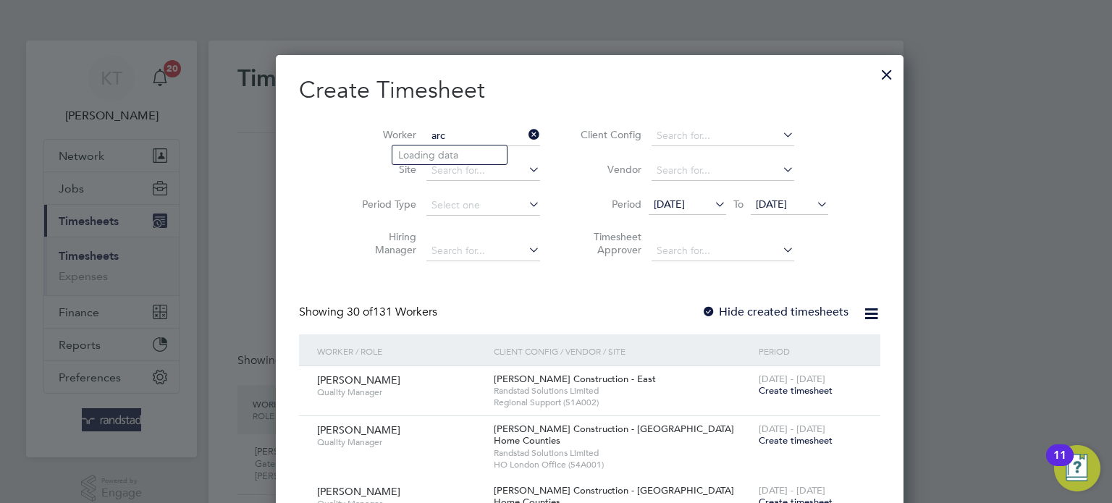
scroll to position [3098, 560]
type input "Archie Edson"
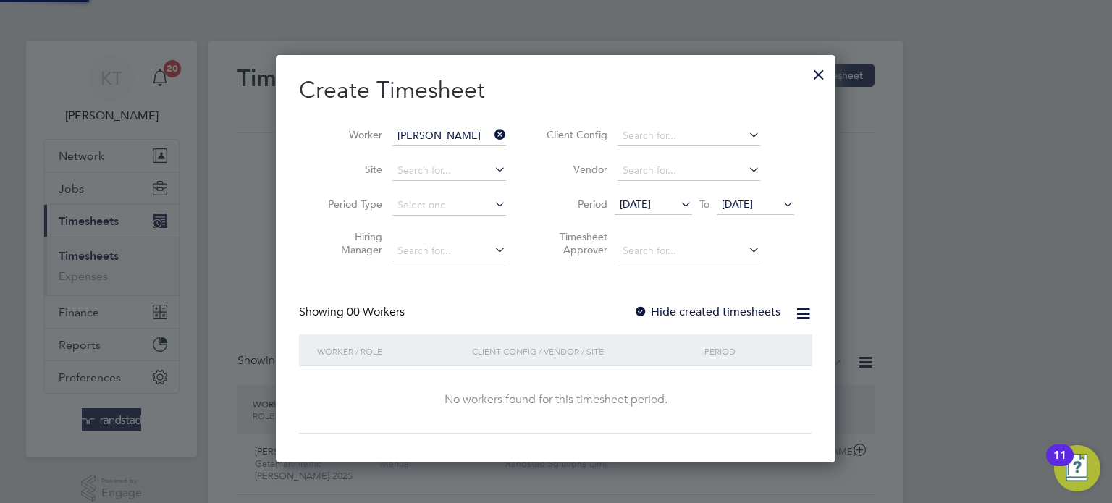
scroll to position [407, 560]
click at [753, 200] on span "23 Sep 2025" at bounding box center [737, 204] width 31 height 13
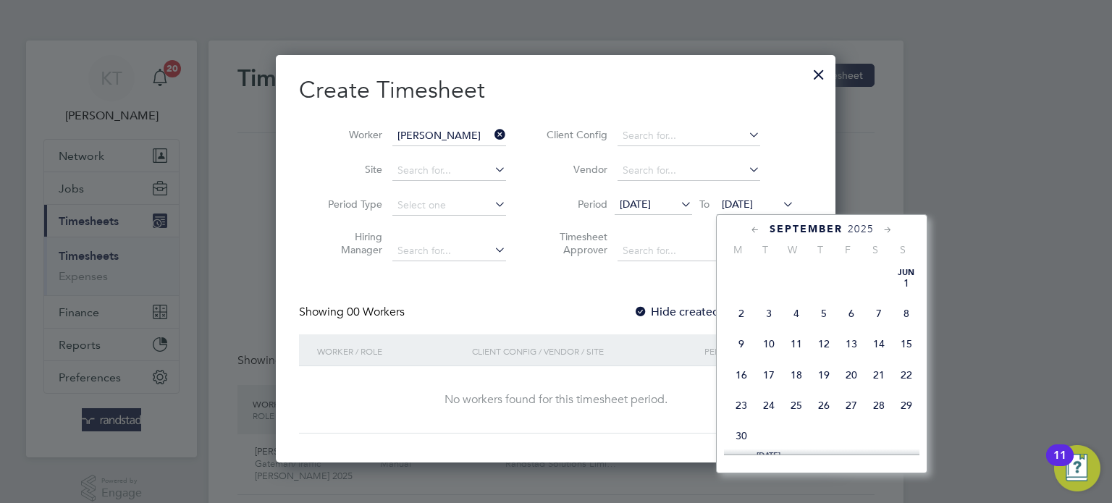
scroll to position [546, 0]
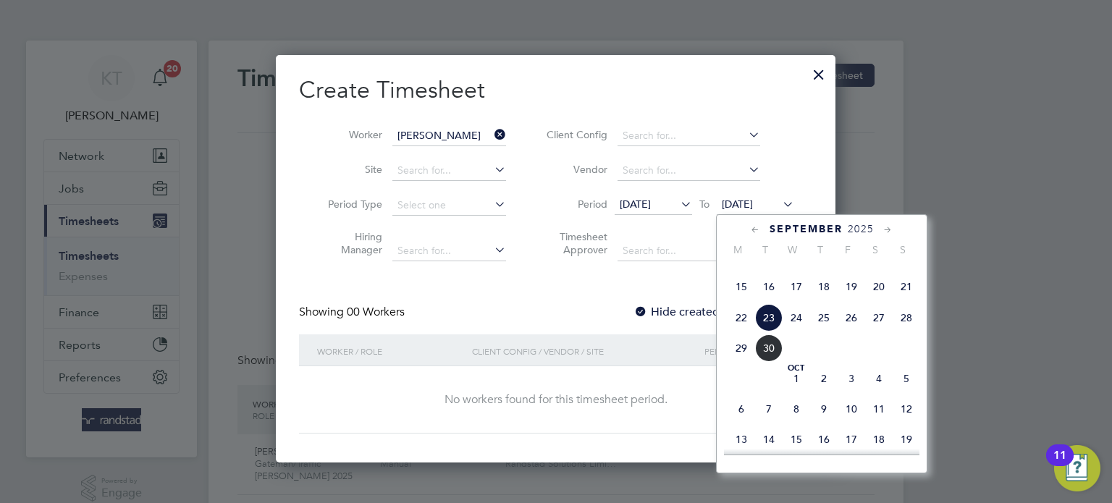
click at [665, 309] on label "Hide created timesheets" at bounding box center [706, 312] width 147 height 14
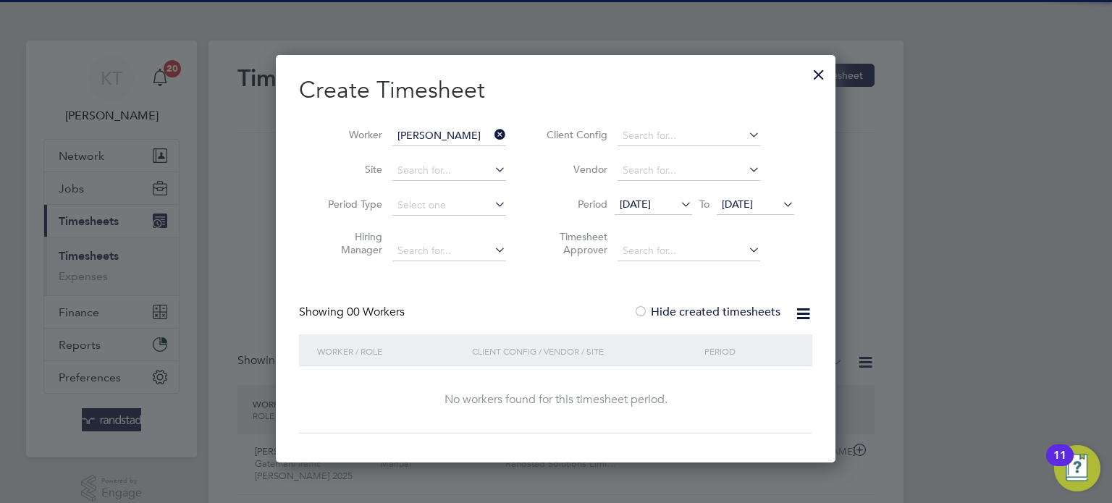
click at [765, 211] on span "23 Sep 2025" at bounding box center [755, 205] width 77 height 20
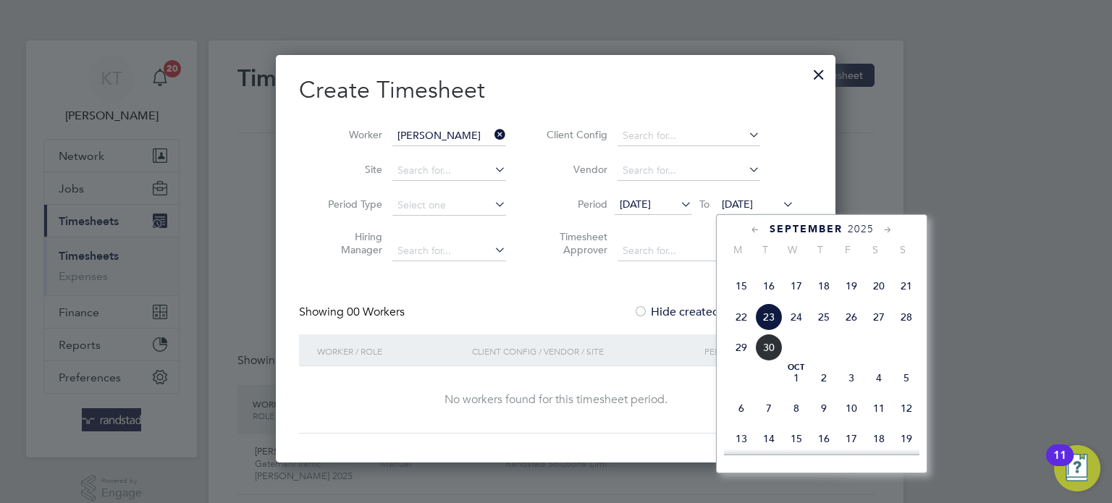
click at [817, 331] on span "25" at bounding box center [824, 317] width 28 height 28
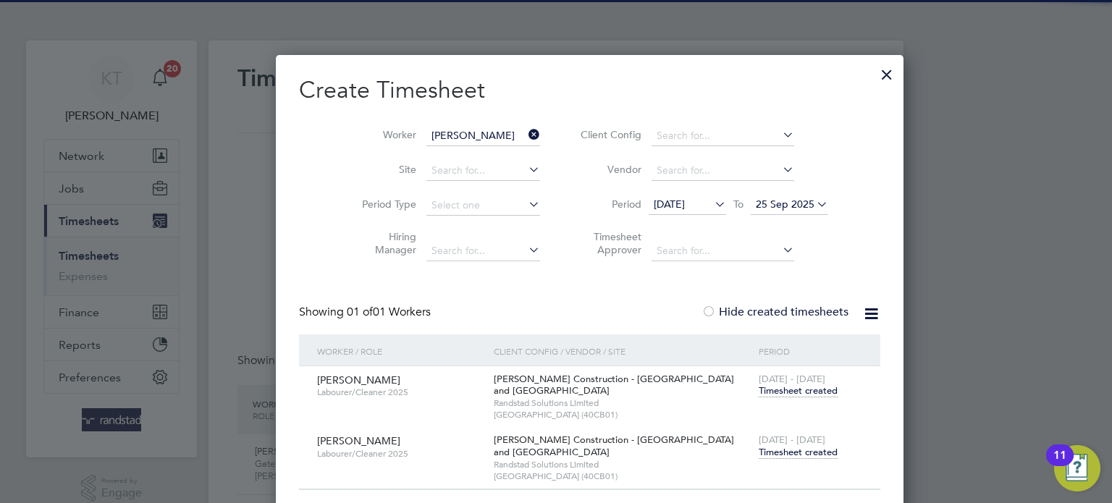
click at [780, 449] on span "Timesheet created" at bounding box center [798, 452] width 79 height 13
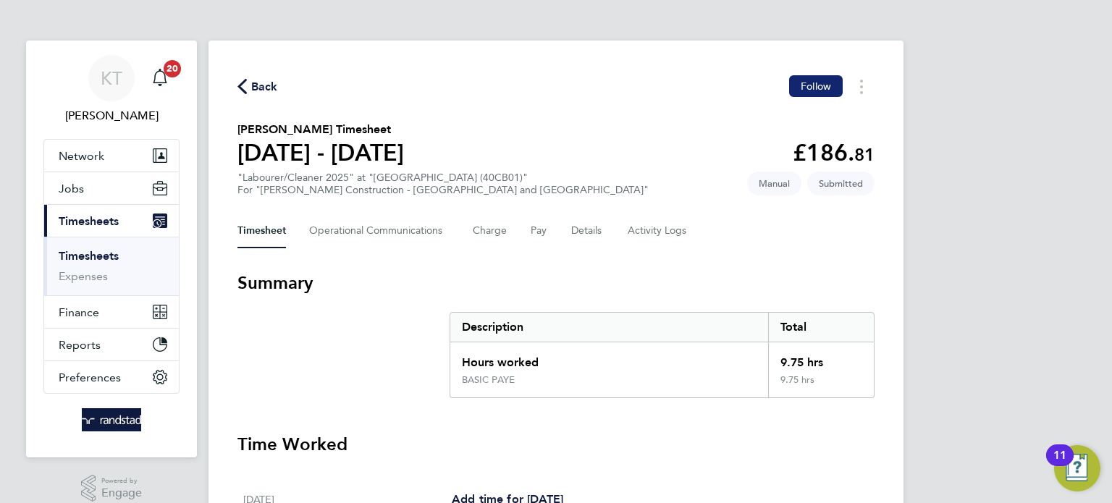
click at [832, 96] on button "Follow" at bounding box center [816, 86] width 54 height 22
click at [75, 255] on link "Timesheets" at bounding box center [89, 256] width 60 height 14
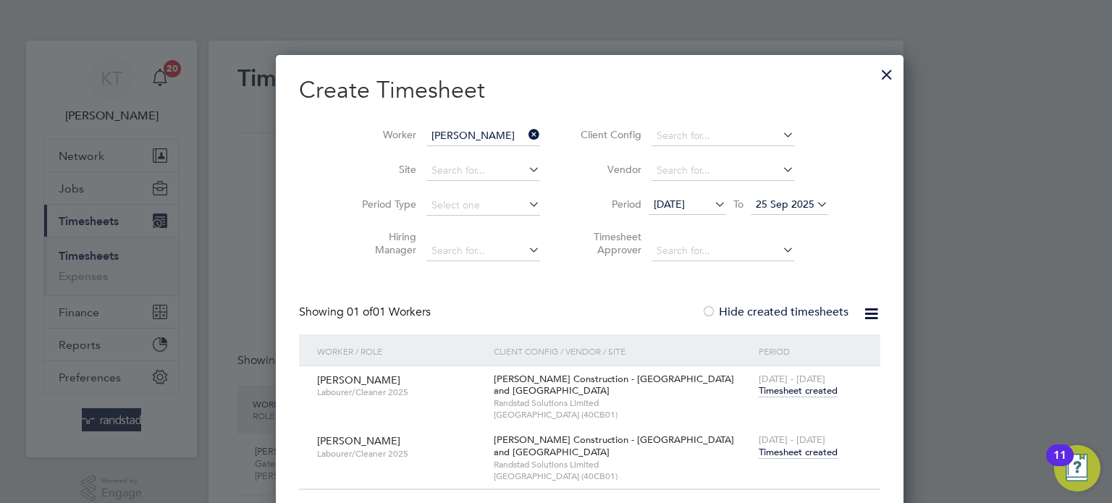
click at [525, 135] on icon at bounding box center [525, 134] width 0 height 20
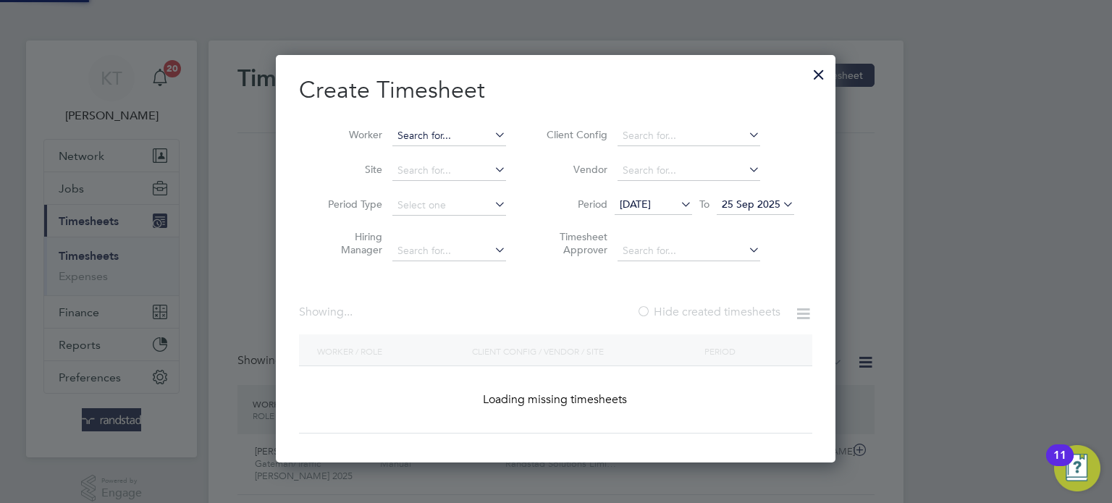
click at [438, 135] on input at bounding box center [449, 136] width 114 height 20
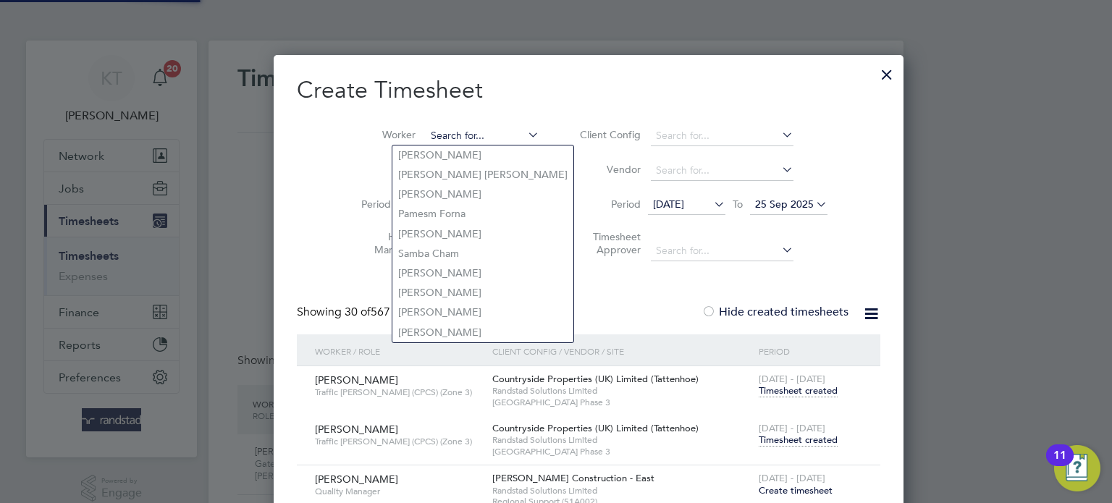
click at [438, 135] on input at bounding box center [483, 136] width 114 height 20
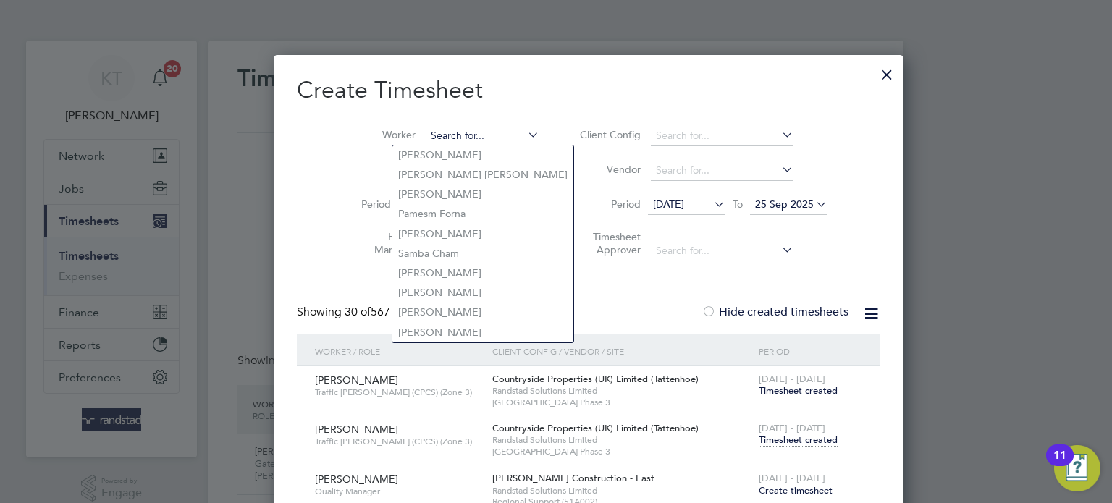
click at [438, 135] on input at bounding box center [483, 136] width 114 height 20
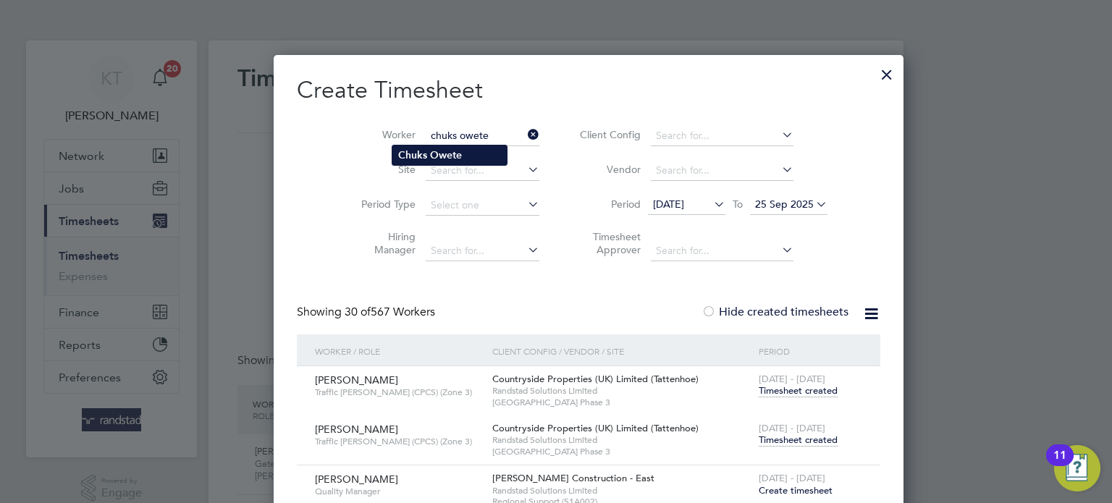
click at [439, 151] on b "Owete" at bounding box center [446, 155] width 32 height 12
type input "Chuks Owete"
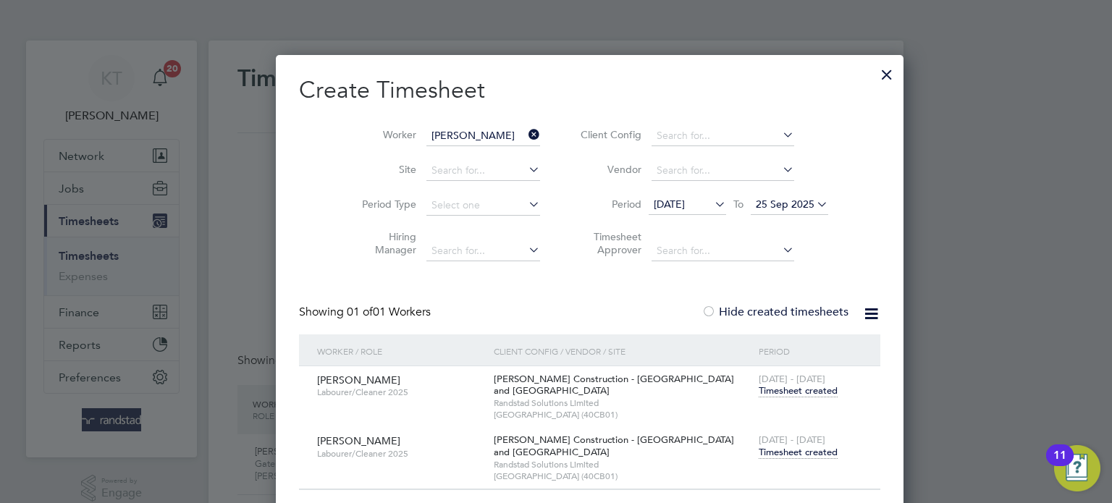
click at [759, 452] on span "Timesheet created" at bounding box center [798, 452] width 79 height 13
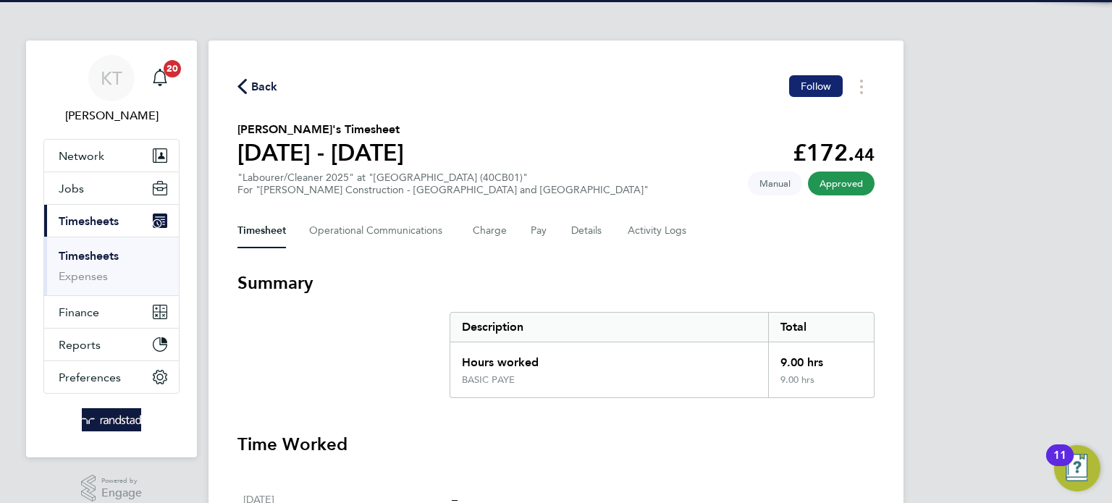
click at [813, 95] on button "Follow" at bounding box center [816, 86] width 54 height 22
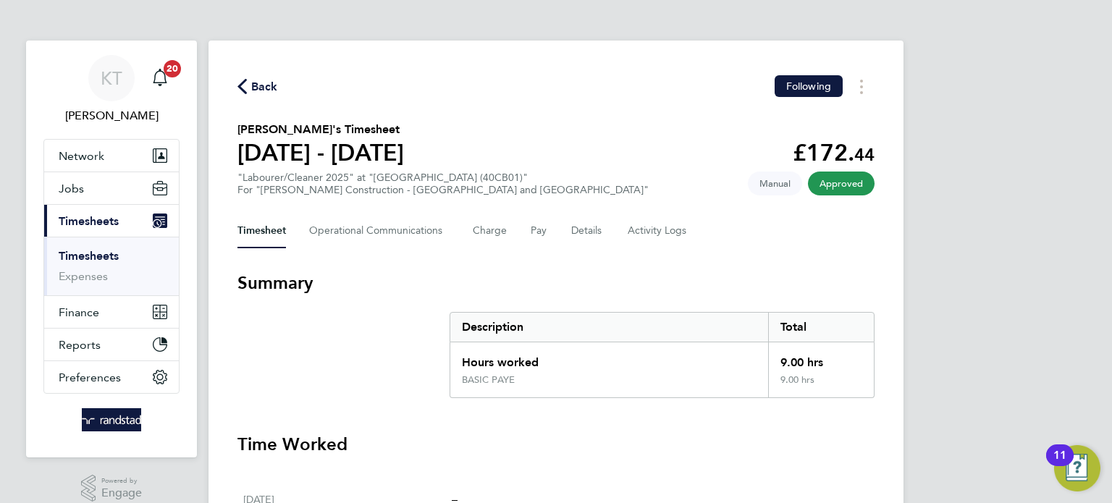
click at [261, 93] on span "Back" at bounding box center [264, 86] width 27 height 17
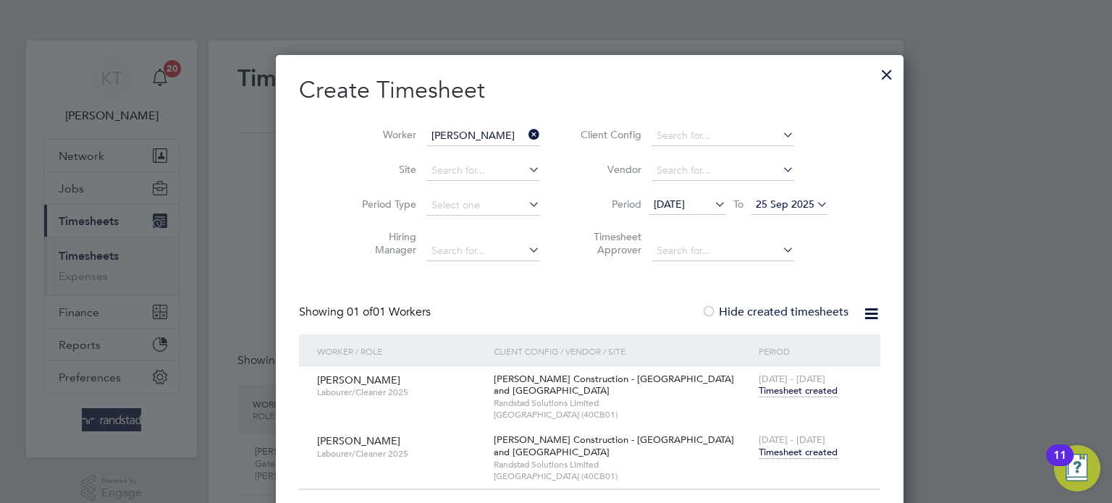
click at [525, 132] on icon at bounding box center [525, 134] width 0 height 20
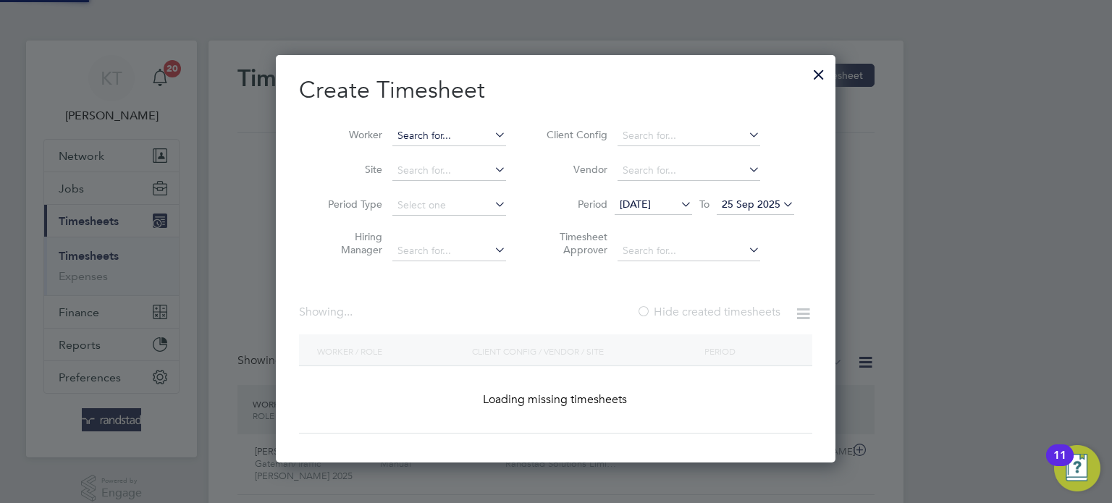
click at [462, 133] on input at bounding box center [449, 136] width 114 height 20
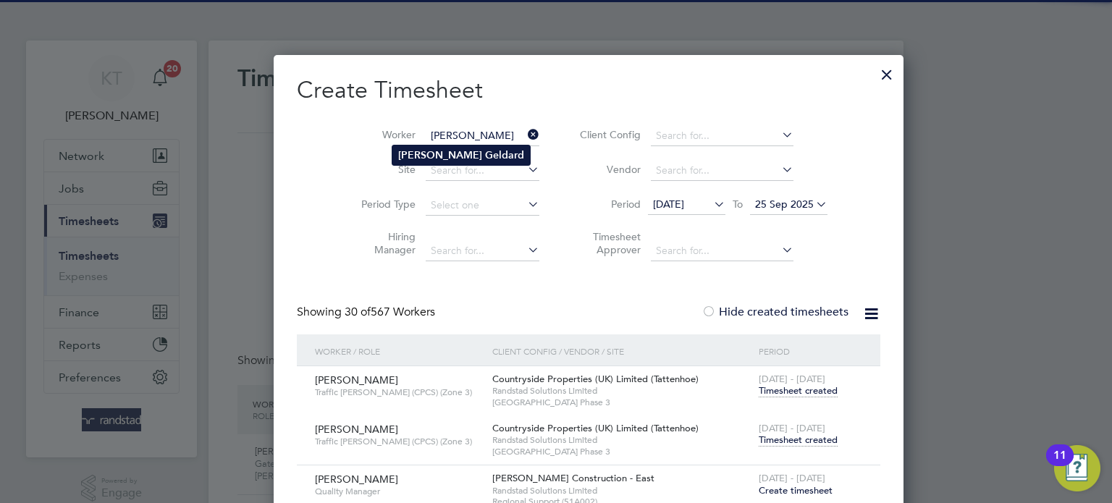
type input "Martin Geldard"
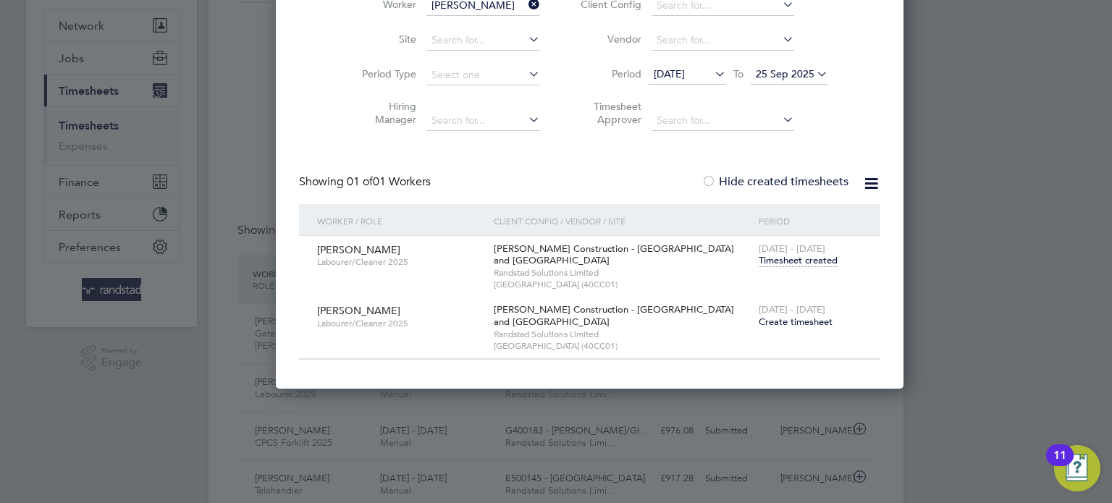
click at [748, 284] on div "Martin Geldard Labourer/Cleaner 2025 Morgan Sindall Construction - Yorkshire an…" at bounding box center [589, 267] width 581 height 62
click at [761, 258] on span "Timesheet created" at bounding box center [798, 260] width 79 height 13
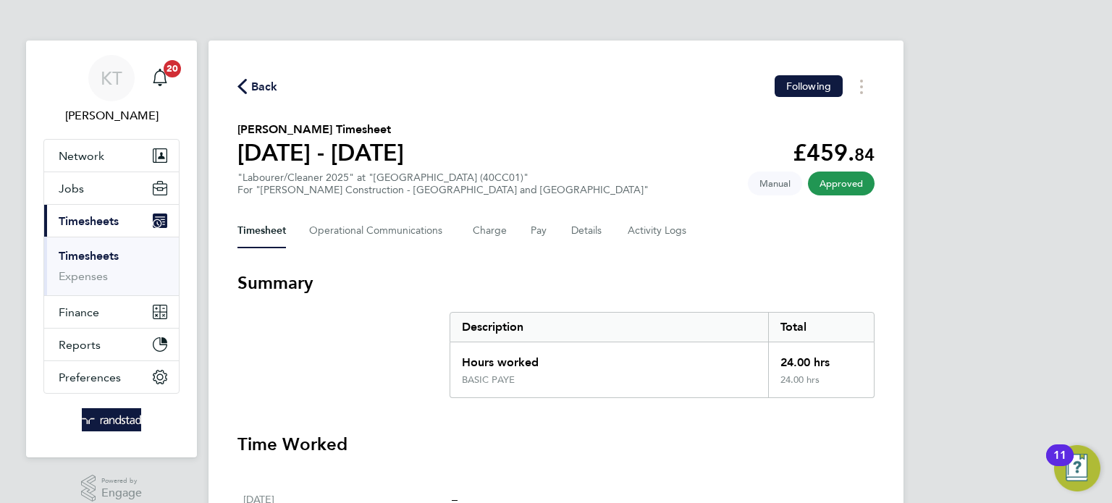
click at [259, 89] on span "Back" at bounding box center [264, 86] width 27 height 17
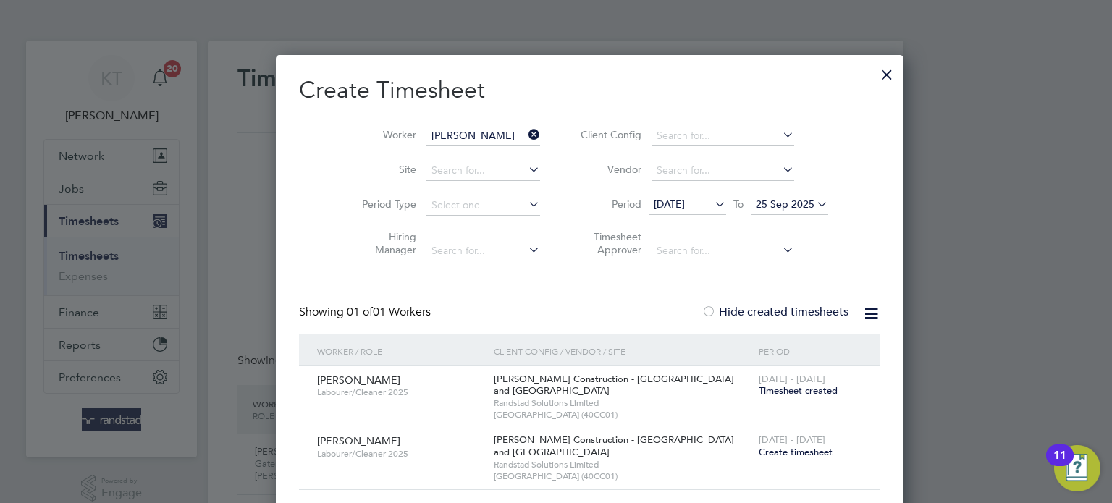
click at [768, 388] on span "Timesheet created" at bounding box center [798, 390] width 79 height 13
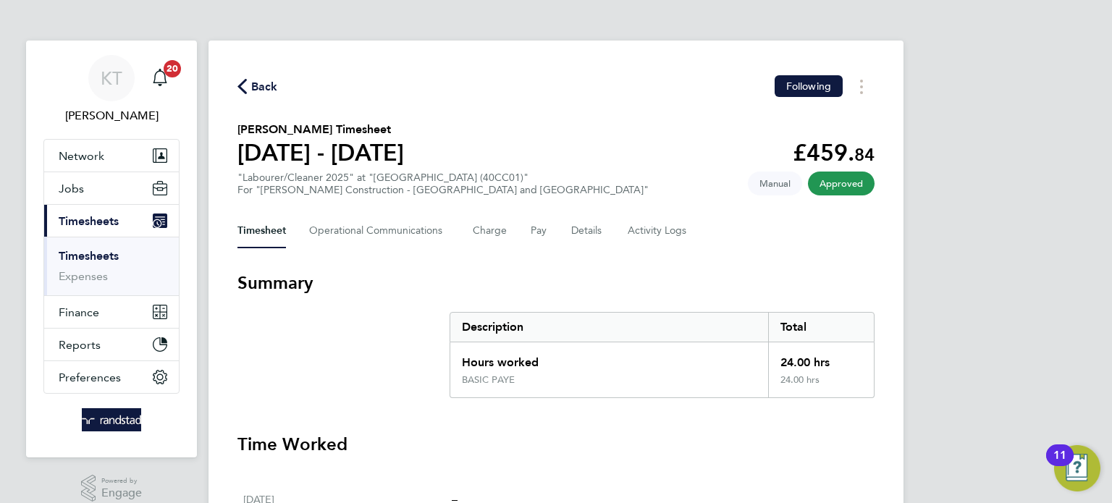
click at [541, 235] on button "Pay" at bounding box center [539, 231] width 17 height 35
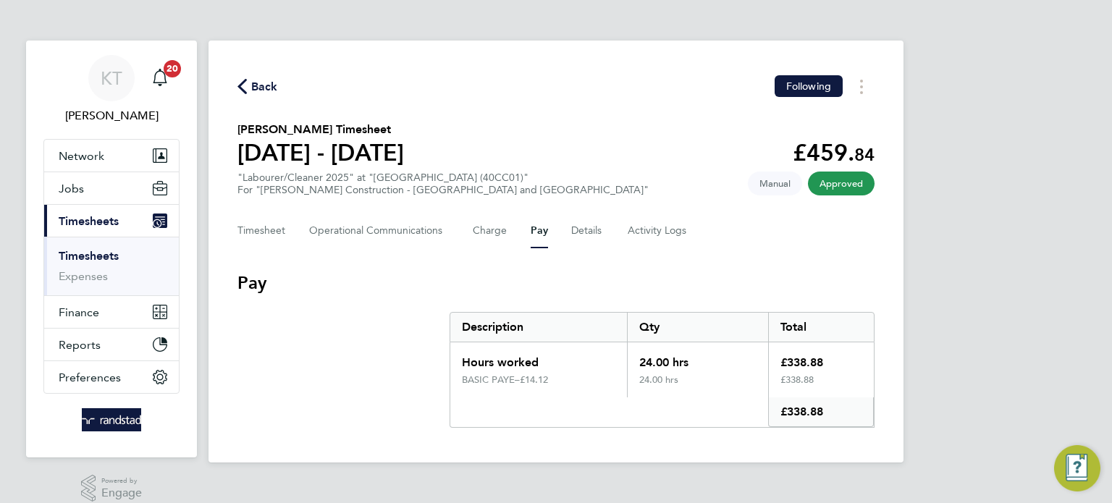
click at [604, 278] on h3 "Pay" at bounding box center [555, 282] width 637 height 23
click at [255, 84] on span "Back" at bounding box center [264, 86] width 27 height 17
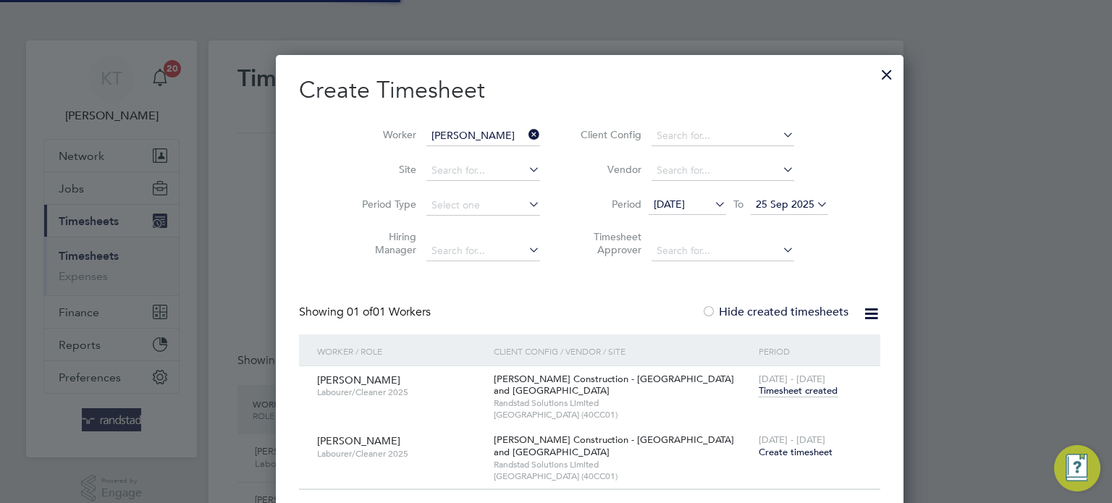
scroll to position [36, 126]
click at [759, 455] on span "Create timesheet" at bounding box center [796, 452] width 74 height 12
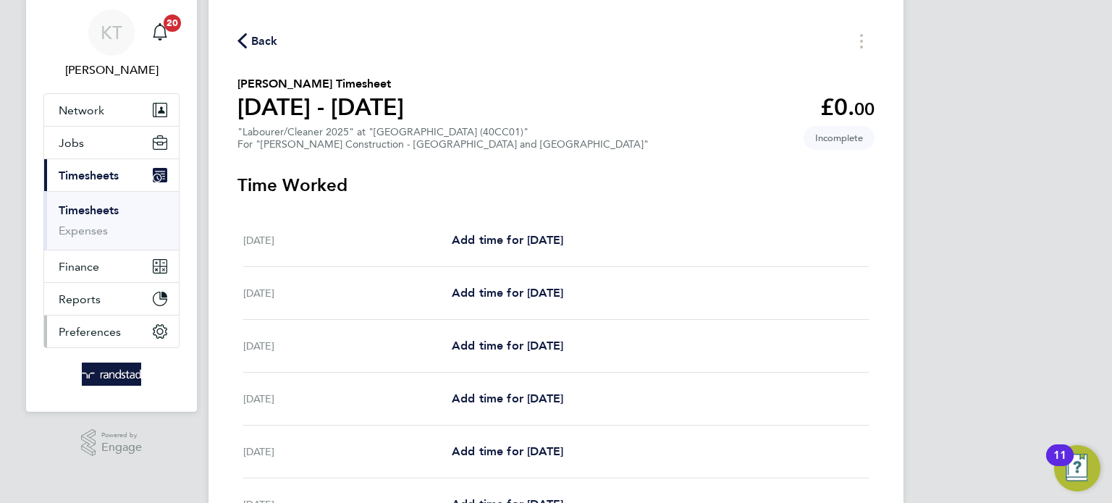
scroll to position [17, 0]
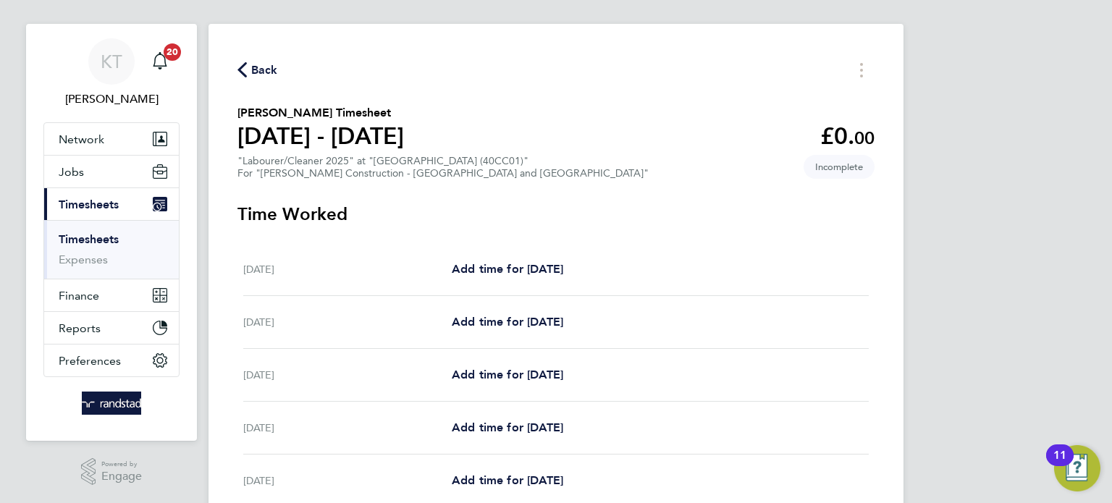
click at [264, 65] on span "Back" at bounding box center [264, 70] width 27 height 17
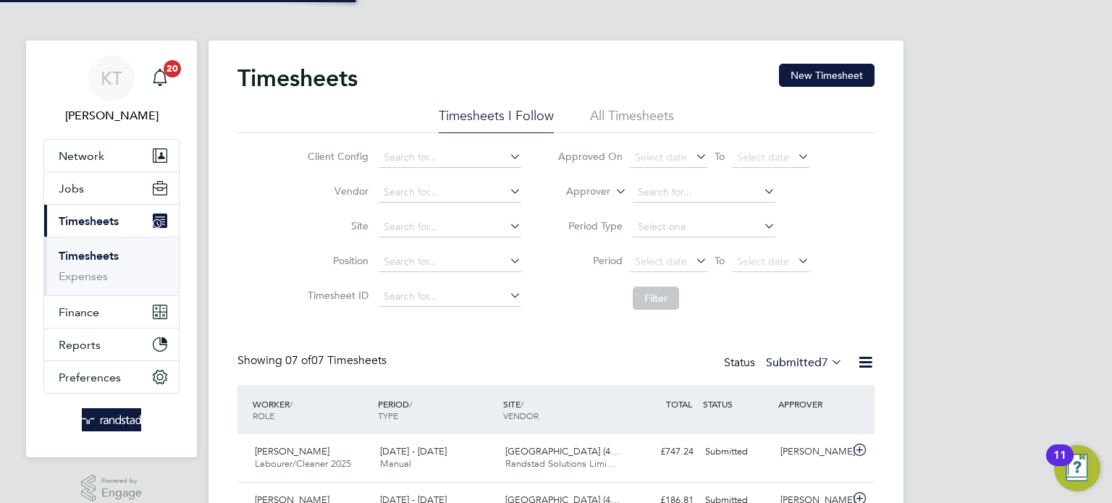
scroll to position [7, 7]
click at [806, 73] on button "New Timesheet" at bounding box center [827, 75] width 96 height 23
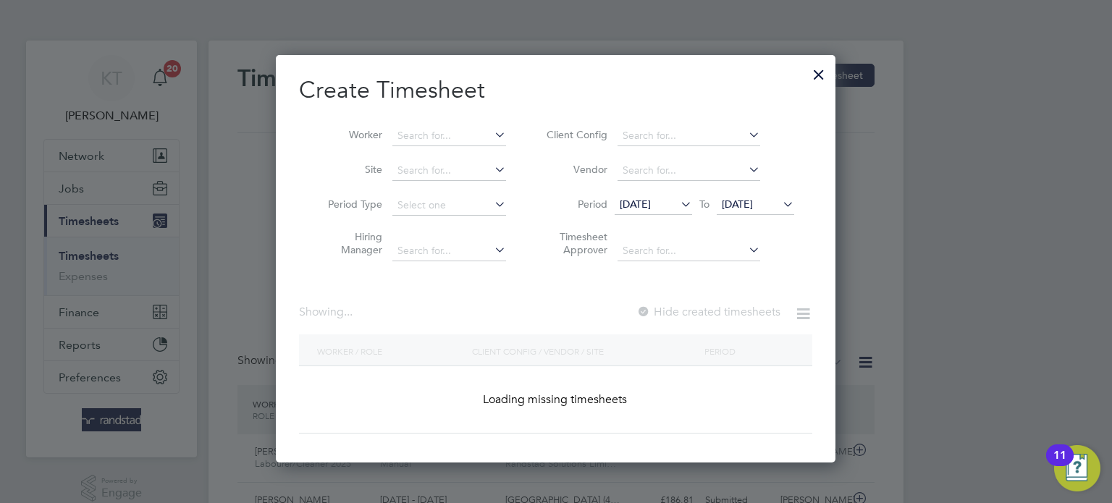
click at [459, 122] on li "Worker" at bounding box center [411, 136] width 225 height 35
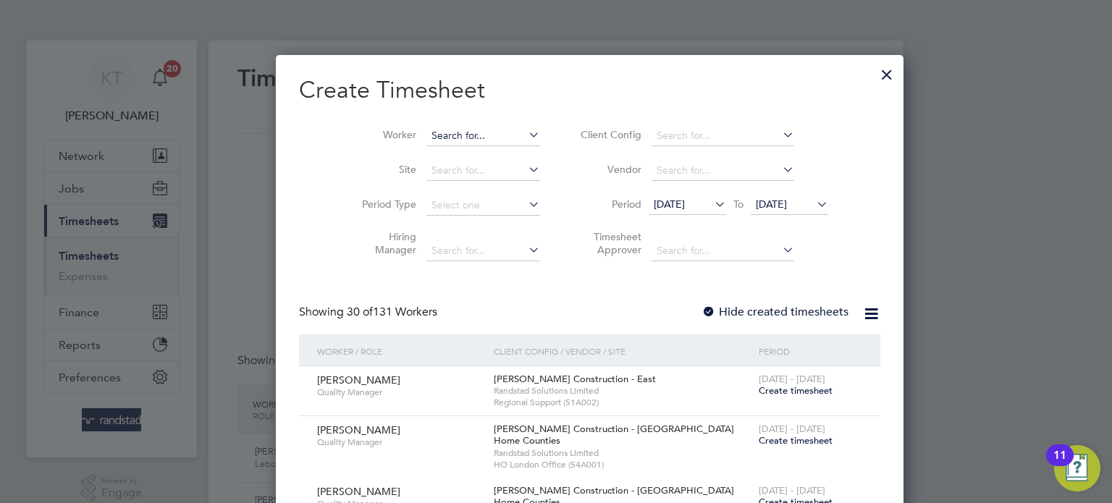
click at [458, 130] on input at bounding box center [483, 136] width 114 height 20
click at [436, 157] on b "Young" at bounding box center [448, 155] width 30 height 12
type input "Kieron Young"
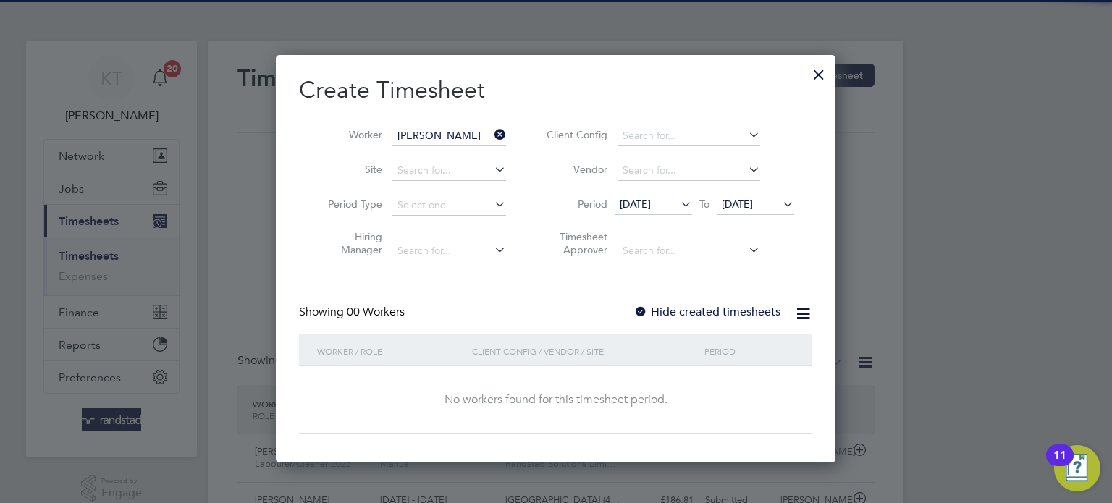
click at [761, 312] on label "Hide created timesheets" at bounding box center [706, 312] width 147 height 14
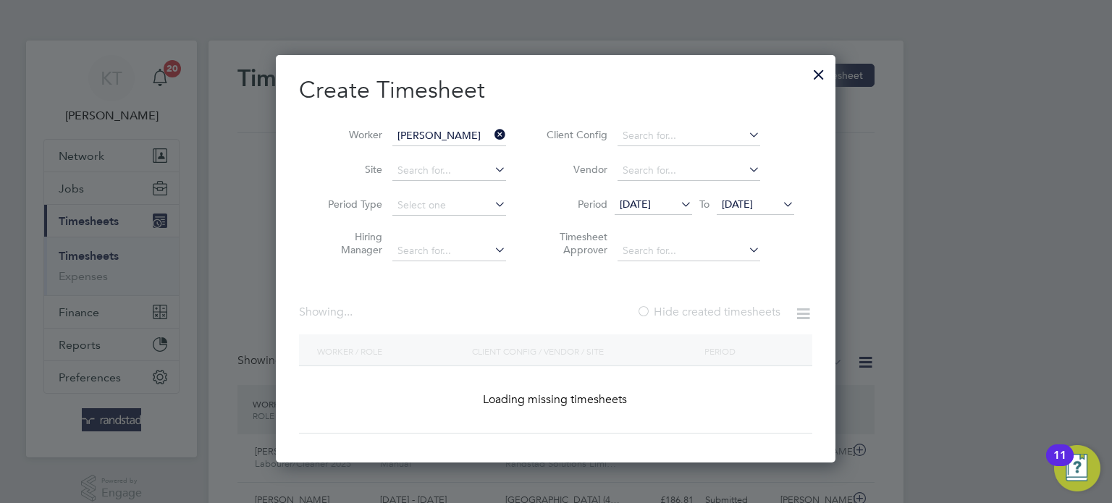
click at [753, 209] on span "23 Sep 2025" at bounding box center [737, 204] width 31 height 13
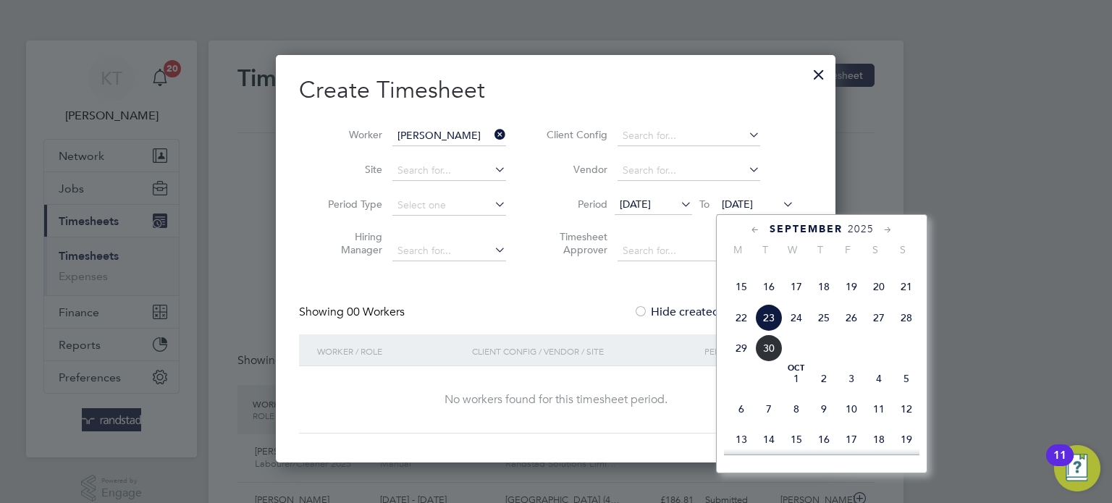
click at [805, 331] on span "24" at bounding box center [796, 318] width 28 height 28
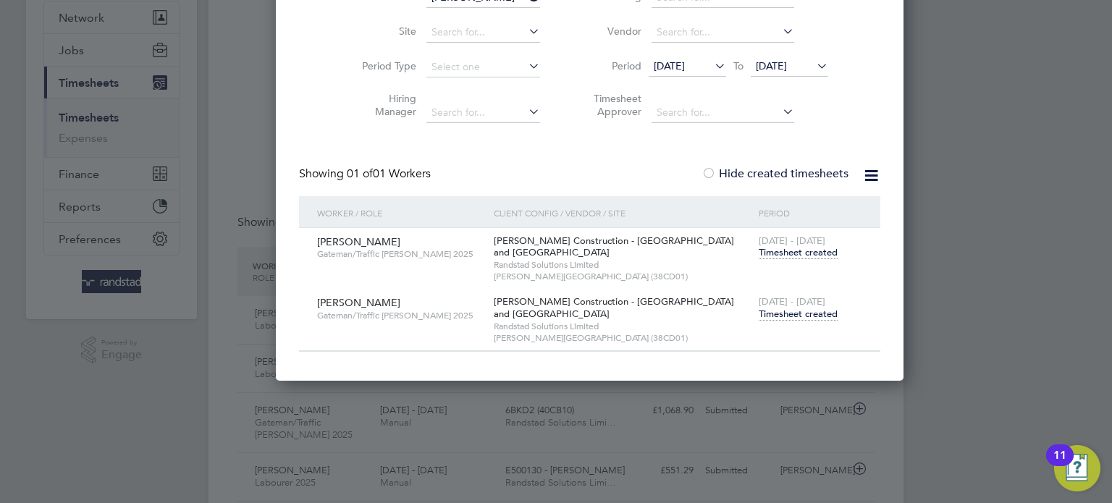
click at [780, 309] on span "Timesheet created" at bounding box center [798, 314] width 79 height 13
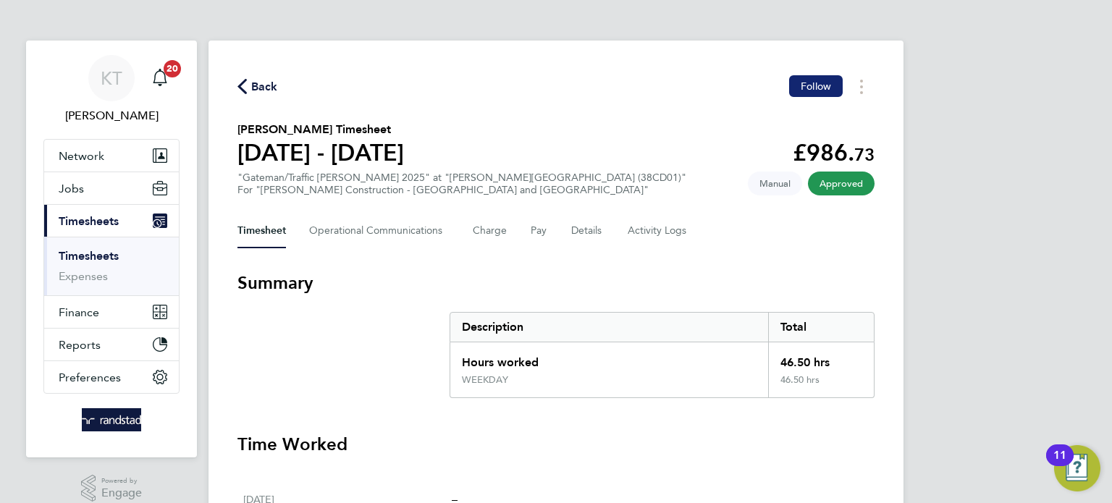
click at [821, 81] on span "Follow" at bounding box center [815, 86] width 30 height 13
click at [87, 255] on link "Timesheets" at bounding box center [89, 256] width 60 height 14
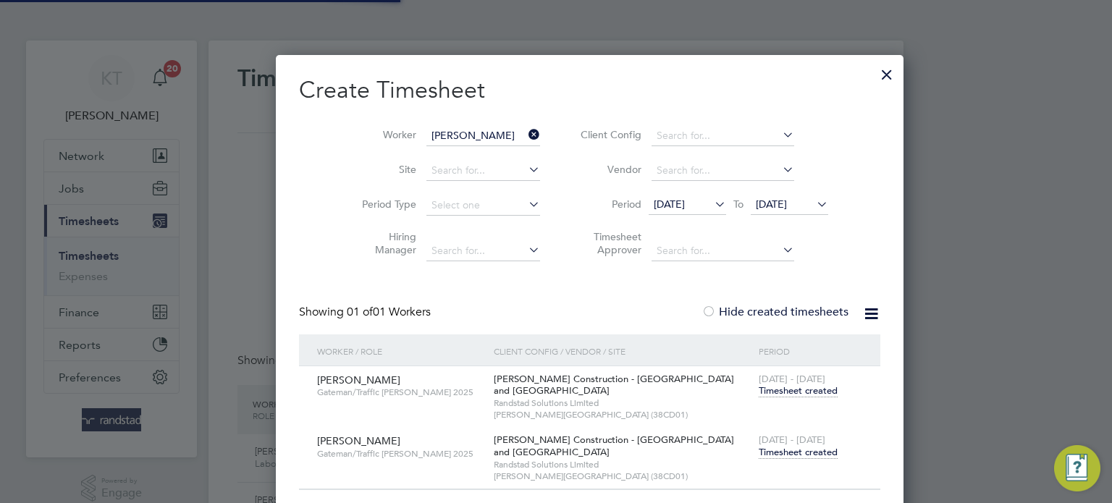
scroll to position [36, 126]
click at [525, 130] on icon at bounding box center [525, 134] width 0 height 20
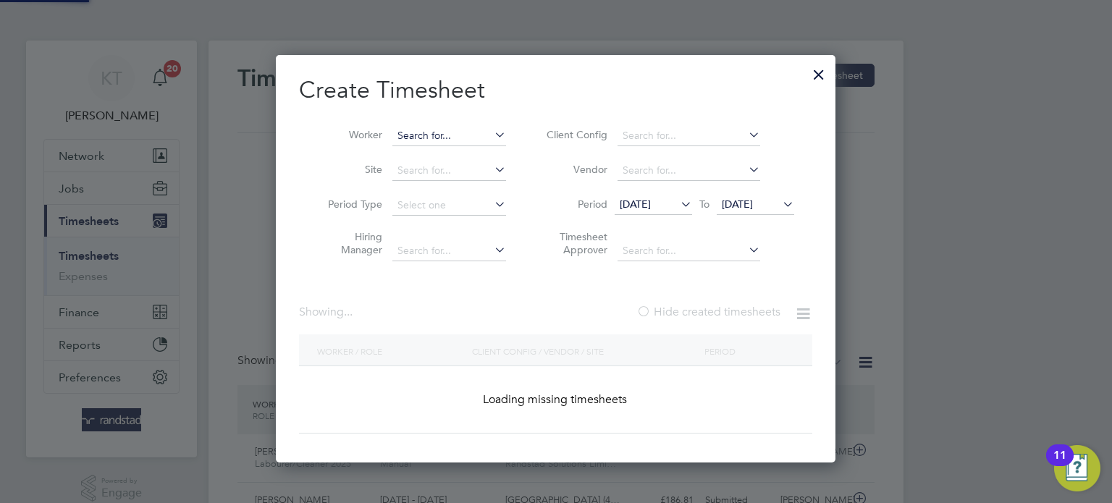
click at [466, 140] on input at bounding box center [449, 136] width 114 height 20
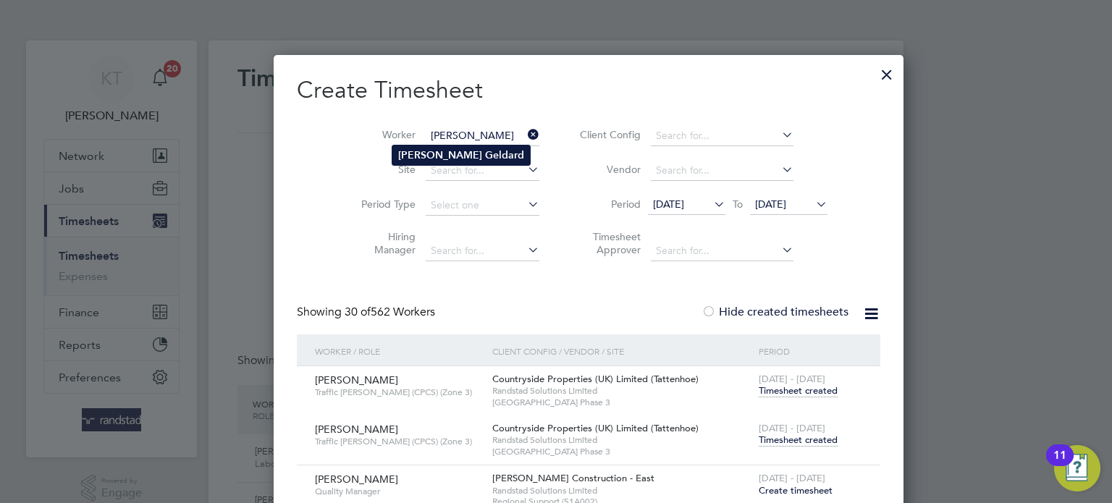
click at [485, 156] on b "Geldard" at bounding box center [504, 155] width 39 height 12
type input "Martin Geldard"
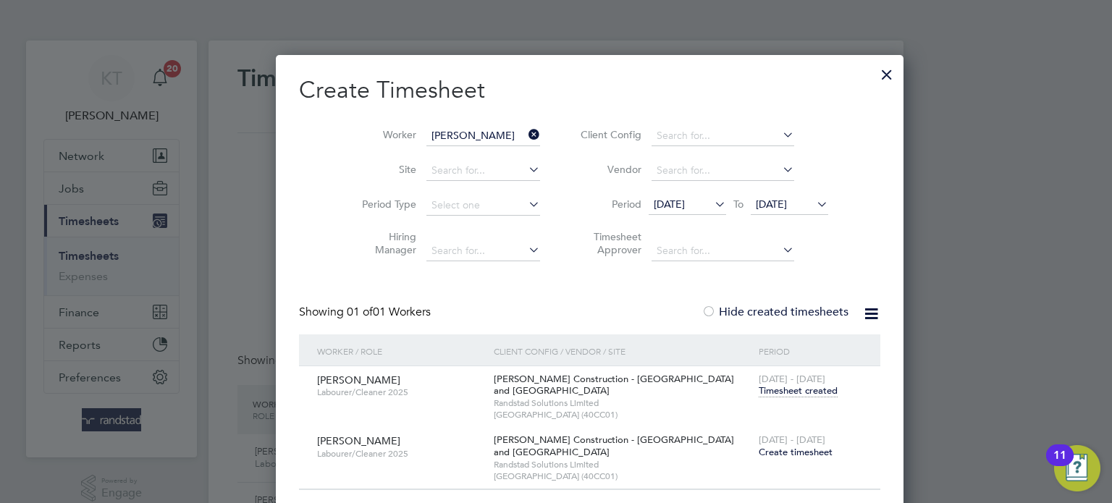
click at [759, 450] on span "Create timesheet" at bounding box center [796, 452] width 74 height 12
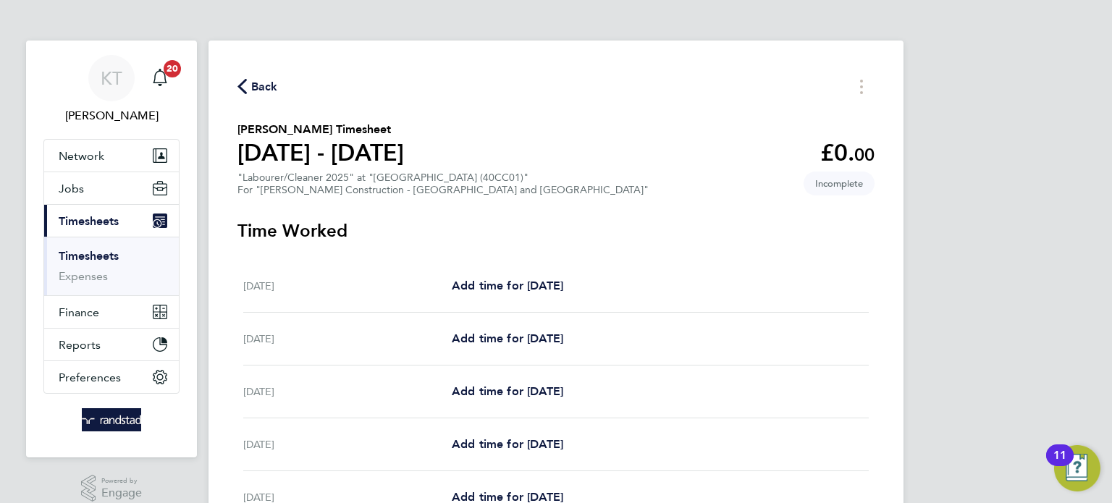
click at [273, 80] on span "Back" at bounding box center [264, 86] width 27 height 17
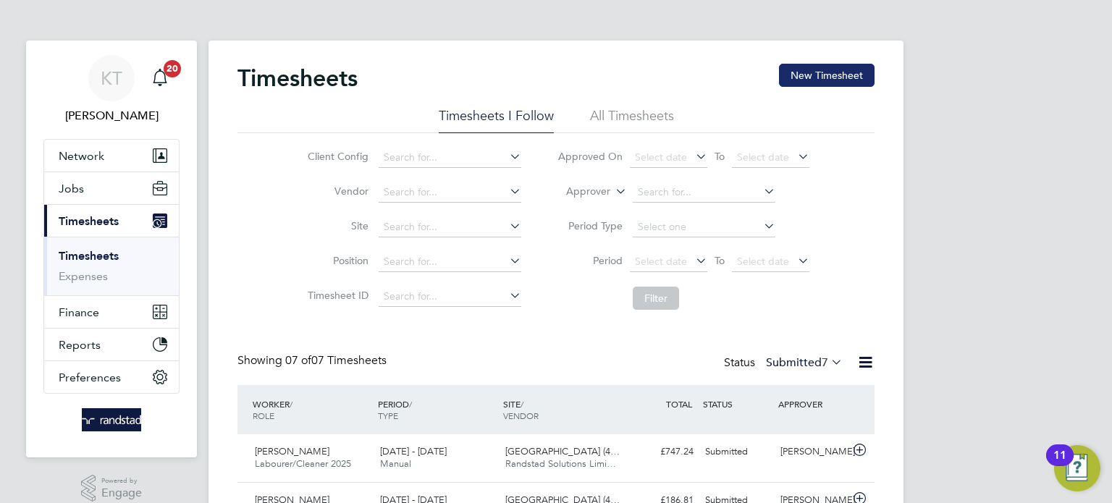
click at [831, 79] on button "New Timesheet" at bounding box center [827, 75] width 96 height 23
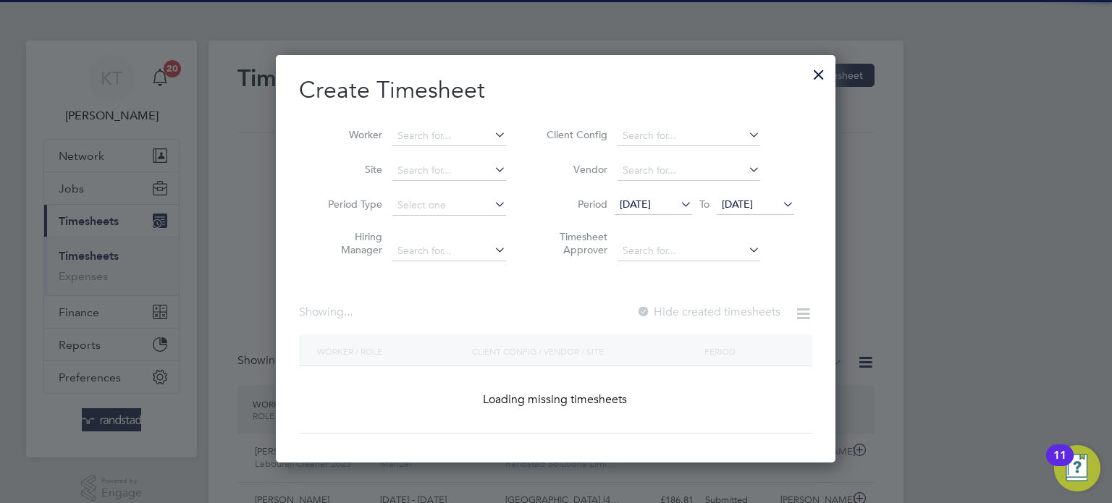
click at [455, 124] on li "Worker" at bounding box center [411, 136] width 225 height 35
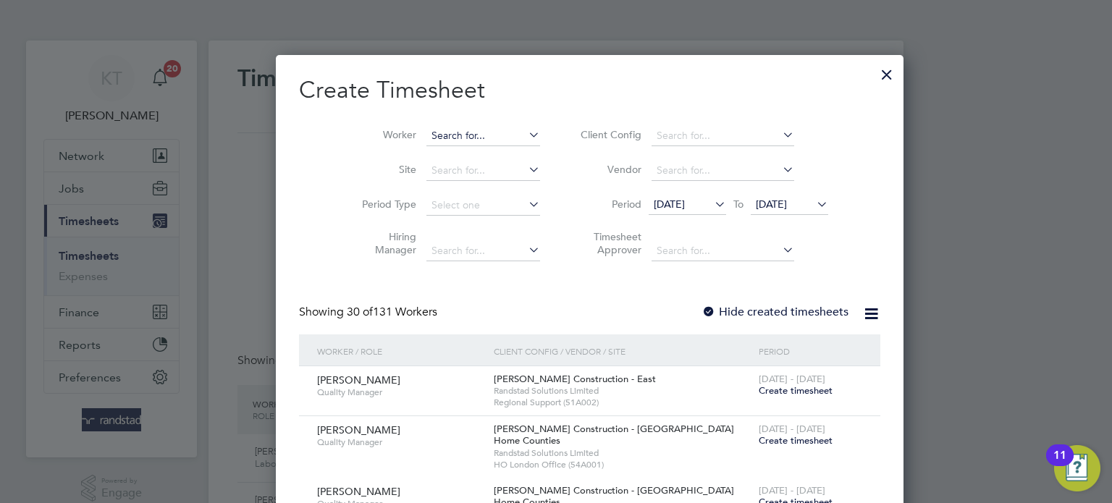
click at [460, 135] on input at bounding box center [483, 136] width 114 height 20
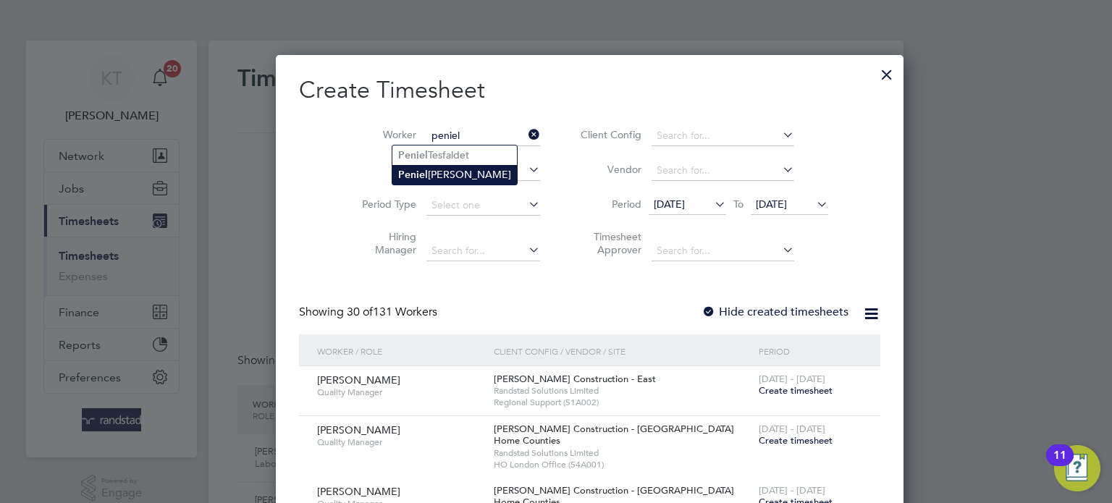
click at [449, 180] on li "[PERSON_NAME]" at bounding box center [454, 175] width 124 height 20
type input "[PERSON_NAME]"
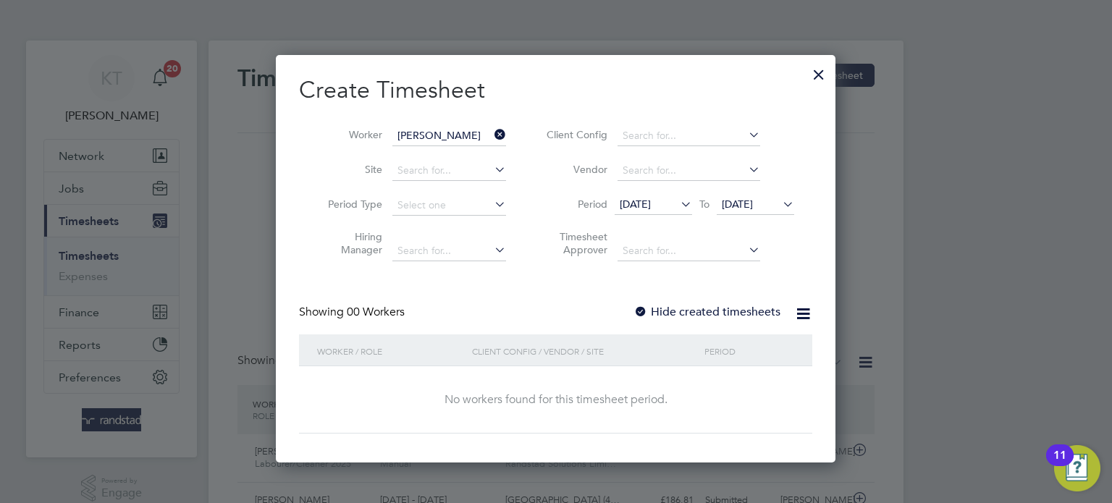
click at [652, 305] on label "Hide created timesheets" at bounding box center [706, 312] width 147 height 14
click at [753, 204] on span "23 Sep 2025" at bounding box center [737, 204] width 31 height 13
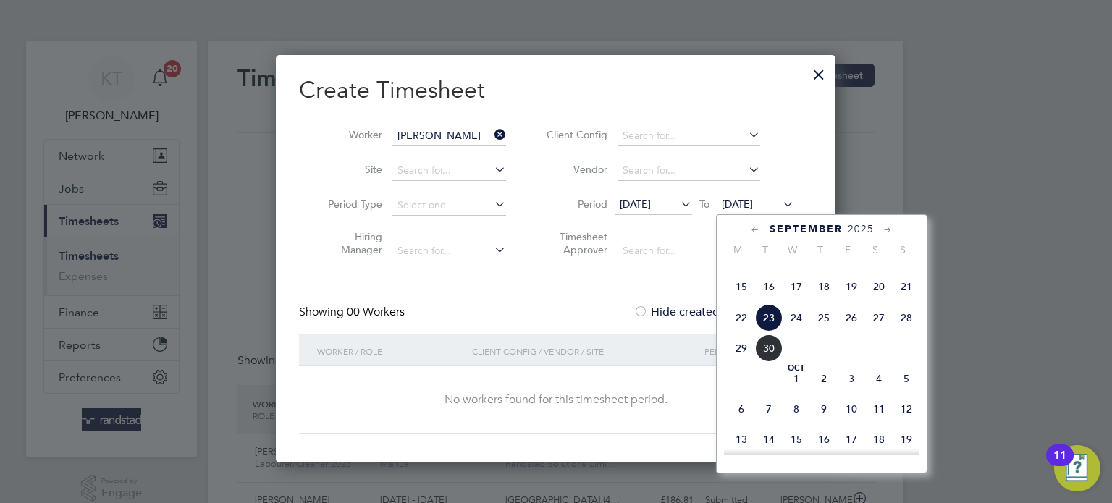
click at [776, 362] on span "30" at bounding box center [769, 348] width 28 height 28
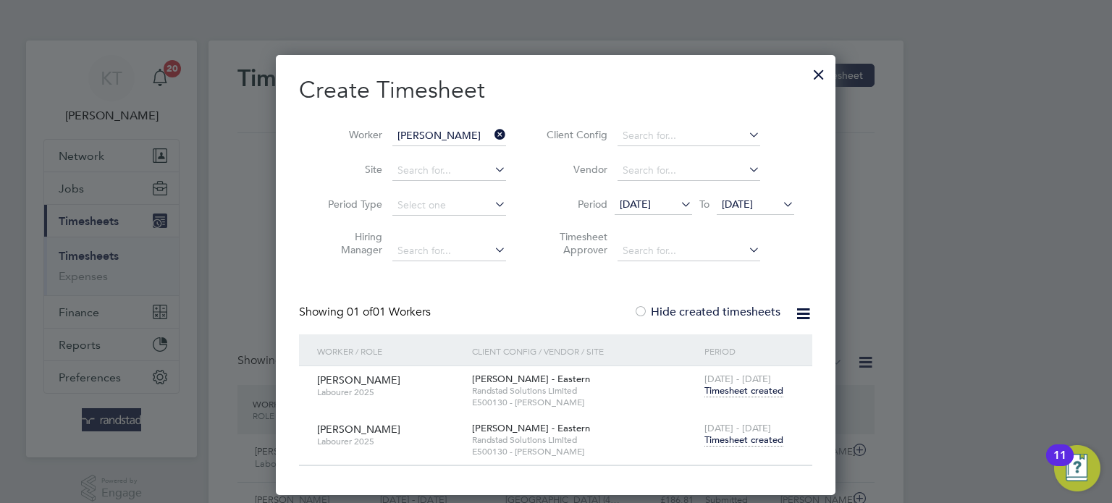
click at [760, 436] on span "Timesheet created" at bounding box center [743, 440] width 79 height 13
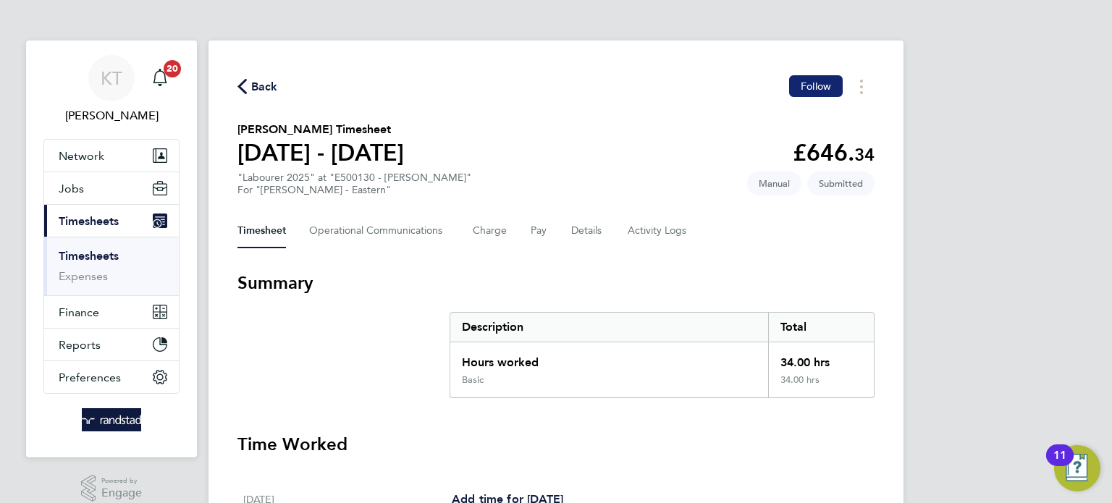
click at [822, 85] on span "Follow" at bounding box center [815, 86] width 30 height 13
click at [255, 93] on span "Back" at bounding box center [264, 86] width 27 height 17
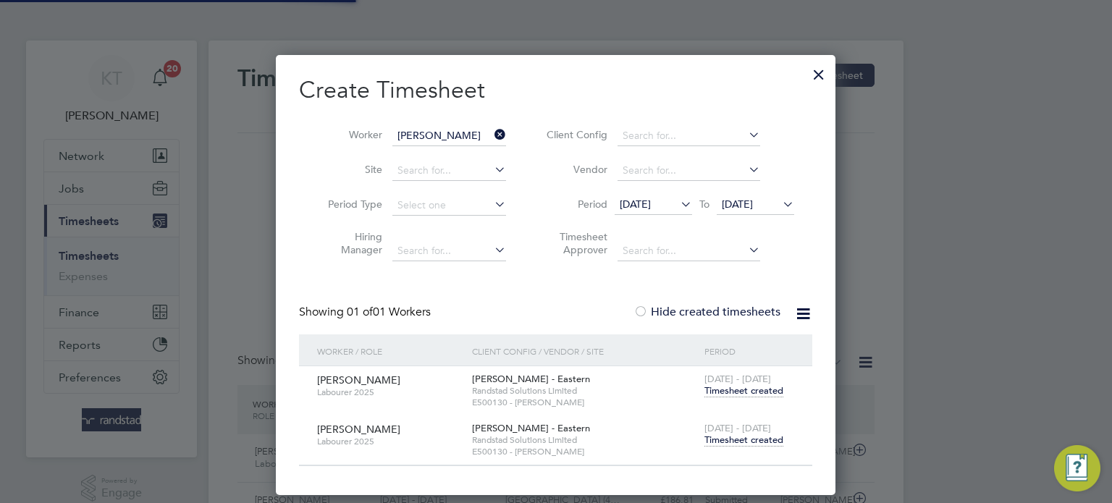
click at [470, 122] on li "Worker Peniel Aikins" at bounding box center [411, 136] width 225 height 35
click at [491, 140] on icon at bounding box center [491, 134] width 0 height 20
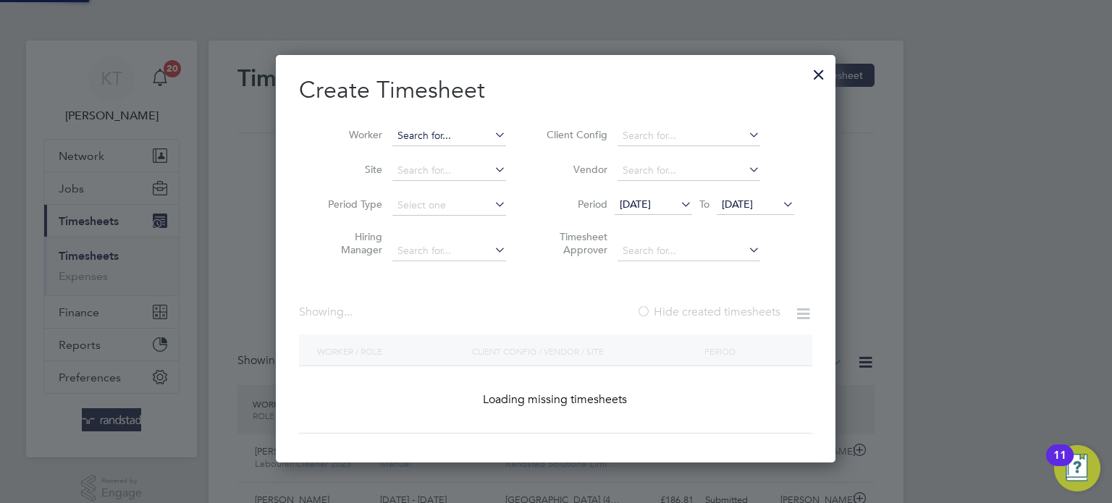
click at [465, 139] on input at bounding box center [449, 136] width 114 height 20
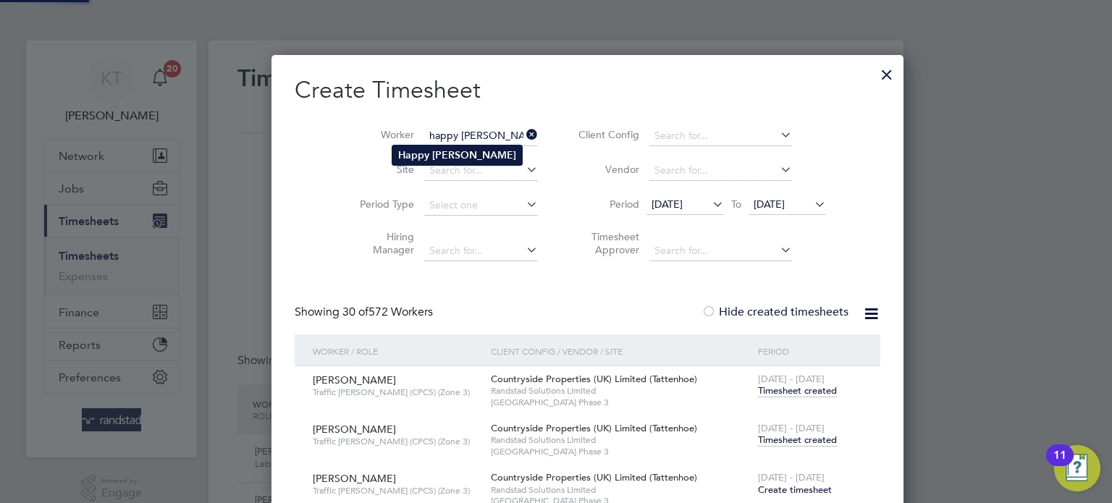
click at [445, 161] on li "Happy Daniel" at bounding box center [457, 155] width 130 height 20
type input "Happy [PERSON_NAME]"
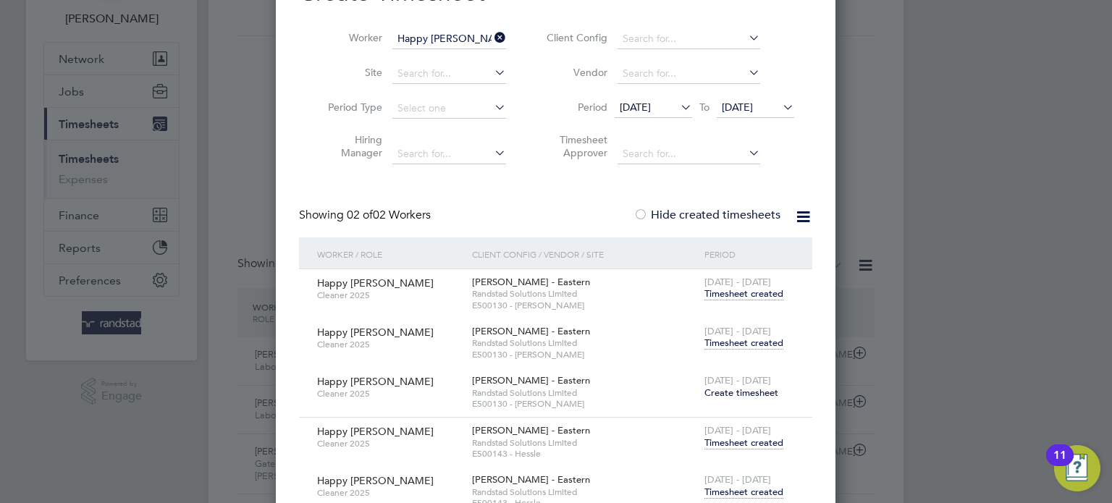
click at [761, 342] on span "Timesheet created" at bounding box center [743, 343] width 79 height 13
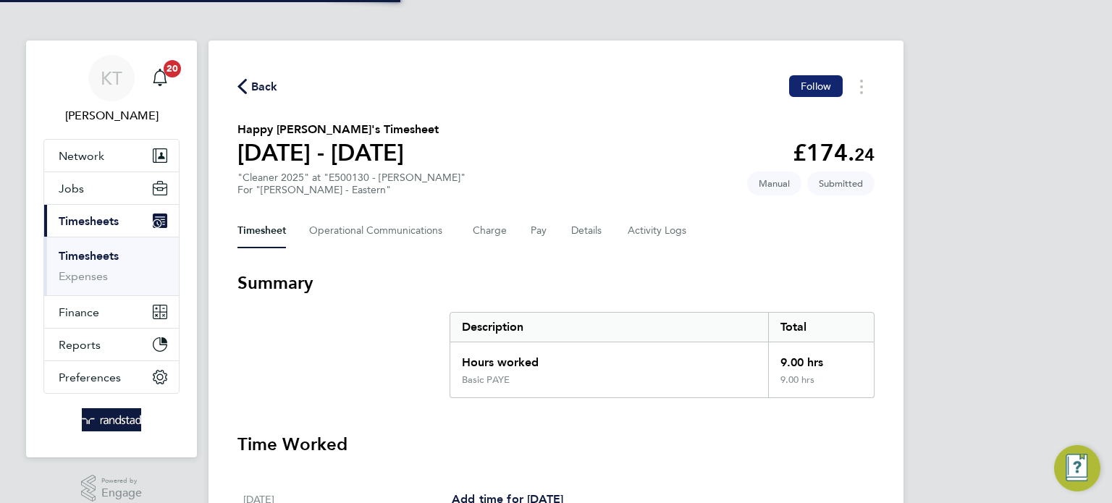
click at [814, 91] on span "Follow" at bounding box center [815, 86] width 30 height 13
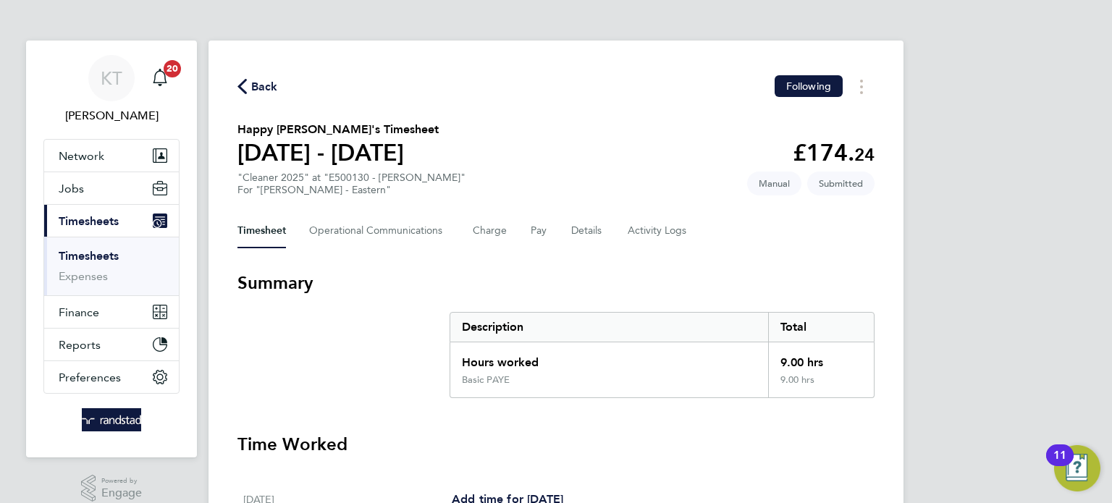
click at [260, 90] on span "Back" at bounding box center [264, 86] width 27 height 17
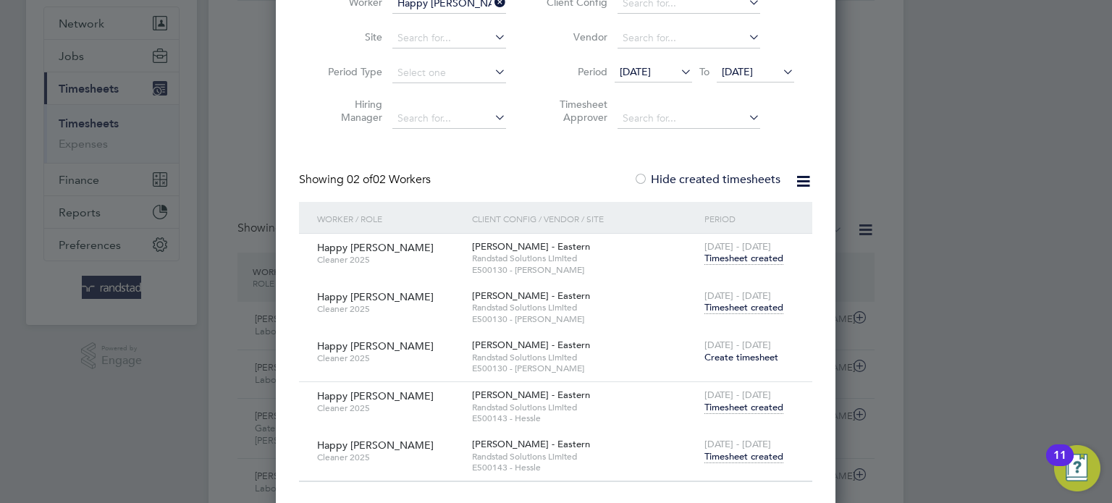
click at [769, 457] on span "Timesheet created" at bounding box center [743, 456] width 79 height 13
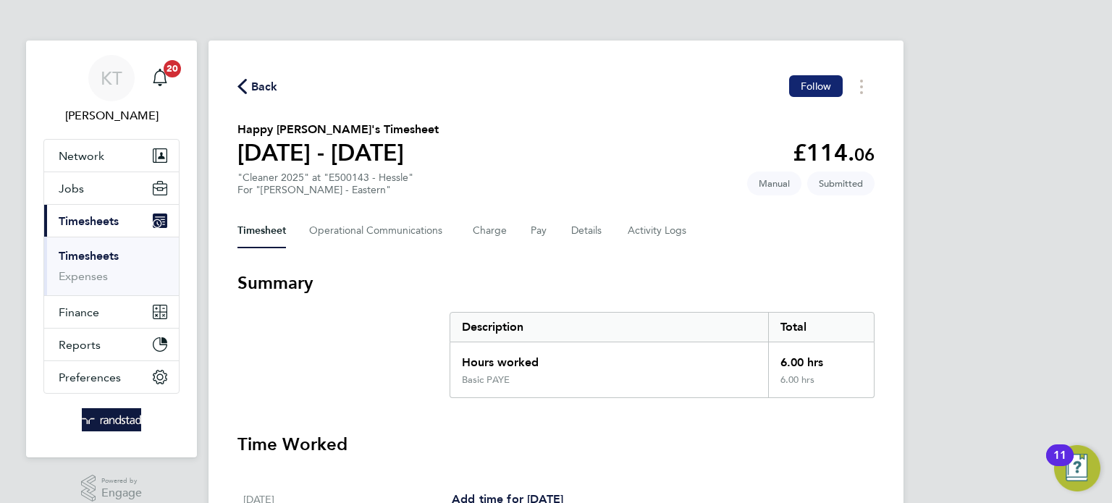
click at [814, 83] on span "Follow" at bounding box center [815, 86] width 30 height 13
click at [269, 77] on button "Back" at bounding box center [257, 86] width 41 height 18
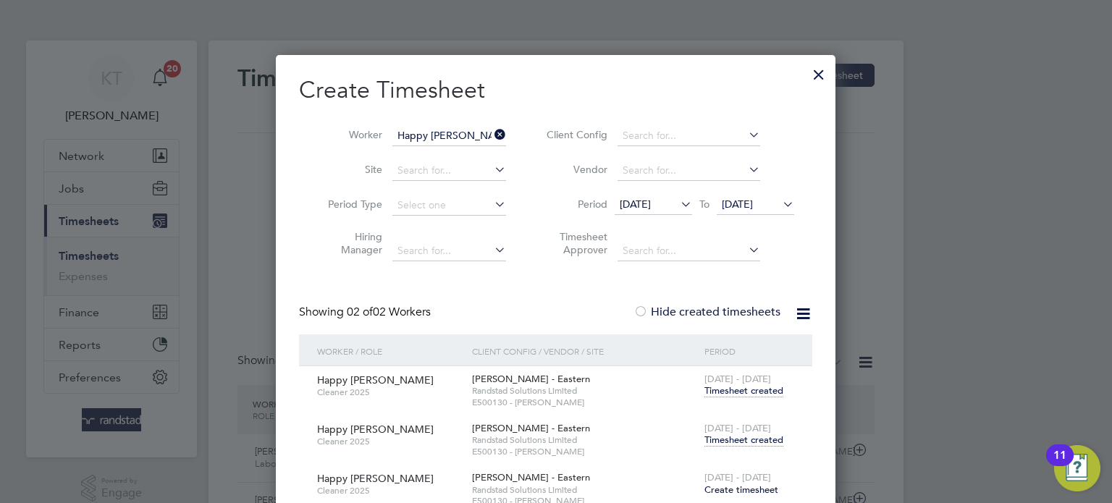
click at [491, 136] on icon at bounding box center [491, 134] width 0 height 20
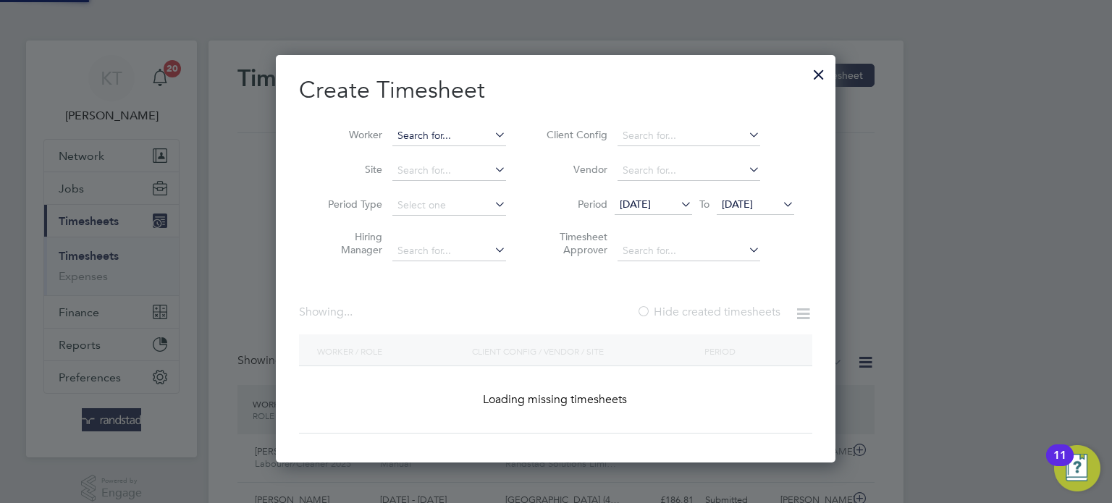
click at [489, 137] on input at bounding box center [449, 136] width 114 height 20
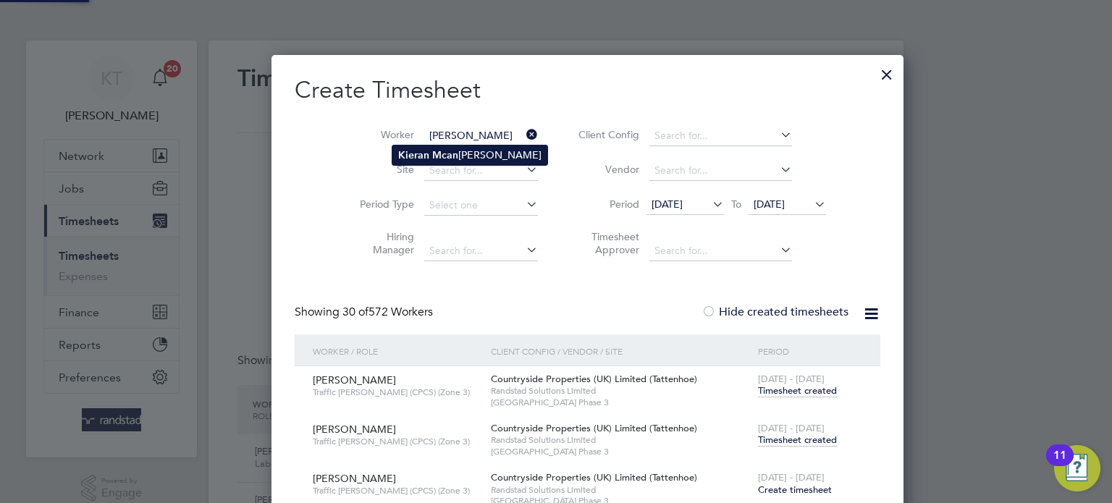
click at [478, 153] on li "Kieran Mcan erney" at bounding box center [469, 155] width 155 height 20
type input "[PERSON_NAME]"
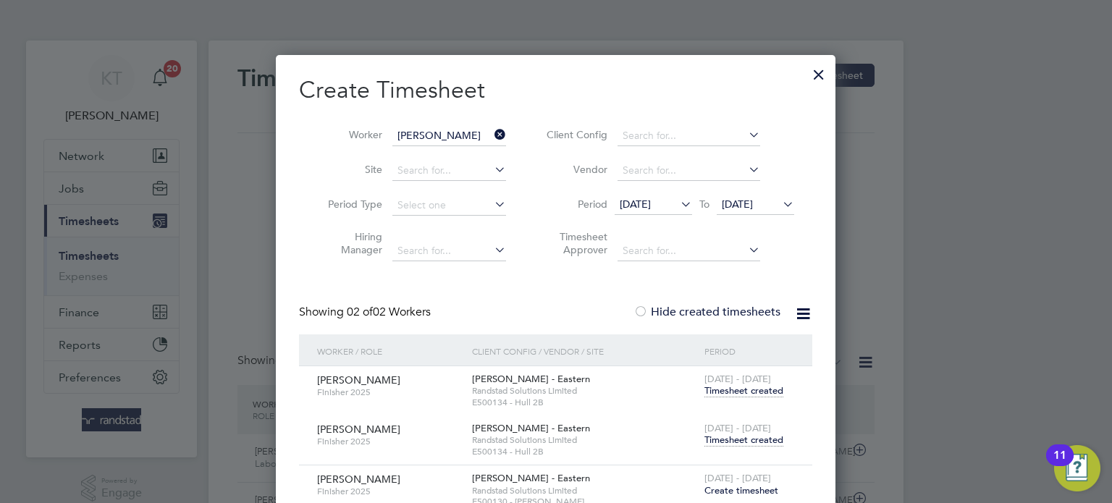
click at [753, 436] on span "Timesheet created" at bounding box center [743, 440] width 79 height 13
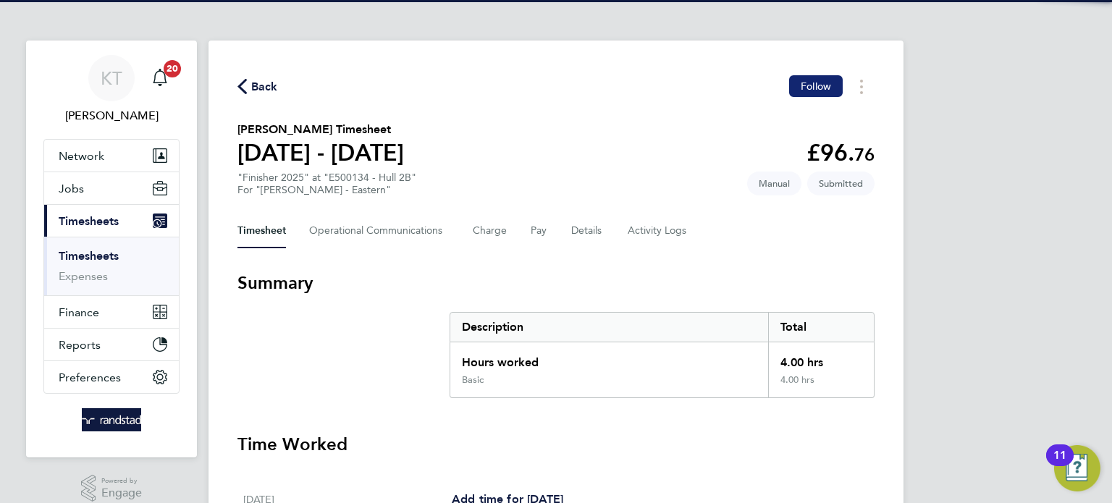
click at [819, 93] on button "Follow" at bounding box center [816, 86] width 54 height 22
click at [261, 89] on span "Back" at bounding box center [264, 86] width 27 height 17
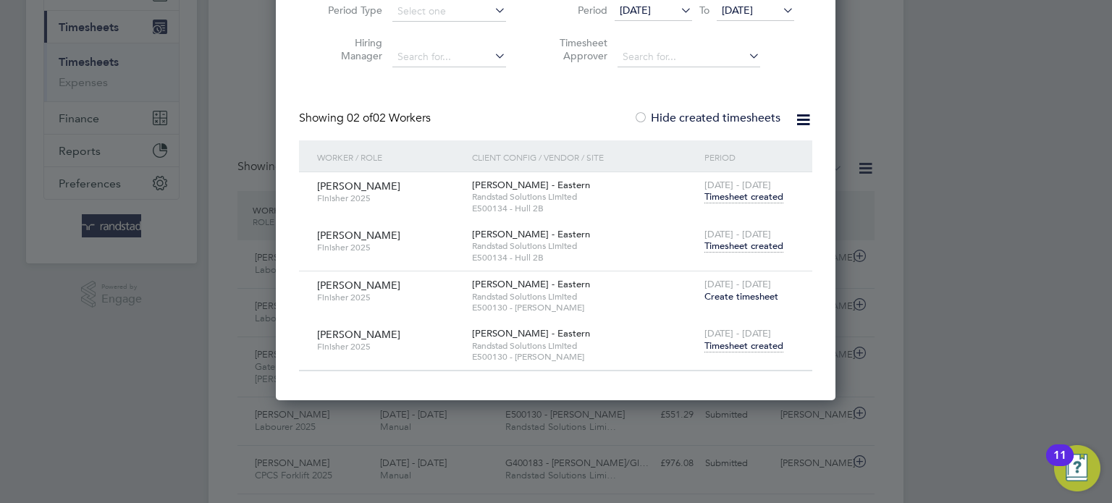
click at [770, 350] on div "20 - 26 Sep 2025 Timesheet created" at bounding box center [749, 340] width 97 height 39
click at [774, 345] on span "Timesheet created" at bounding box center [743, 345] width 79 height 13
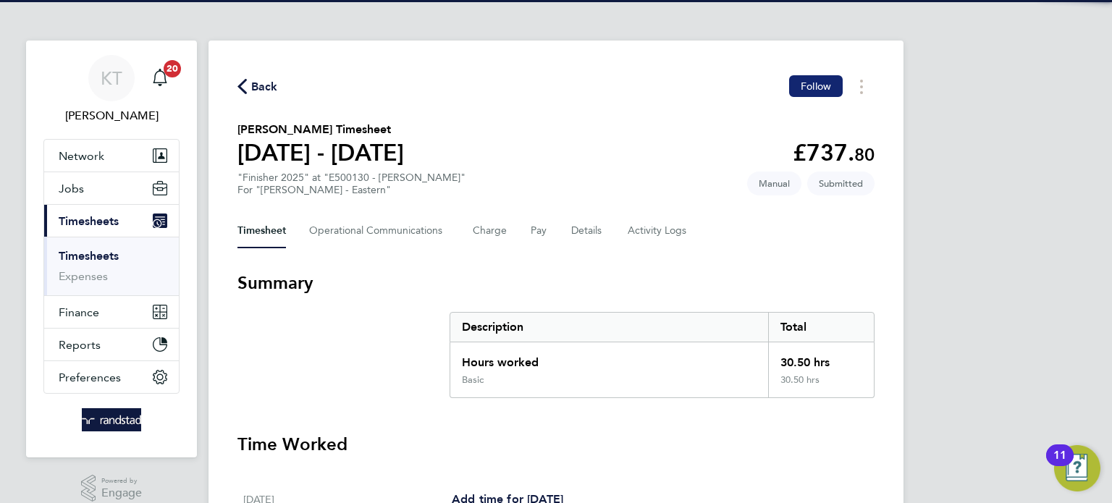
click at [806, 93] on button "Follow" at bounding box center [816, 86] width 54 height 22
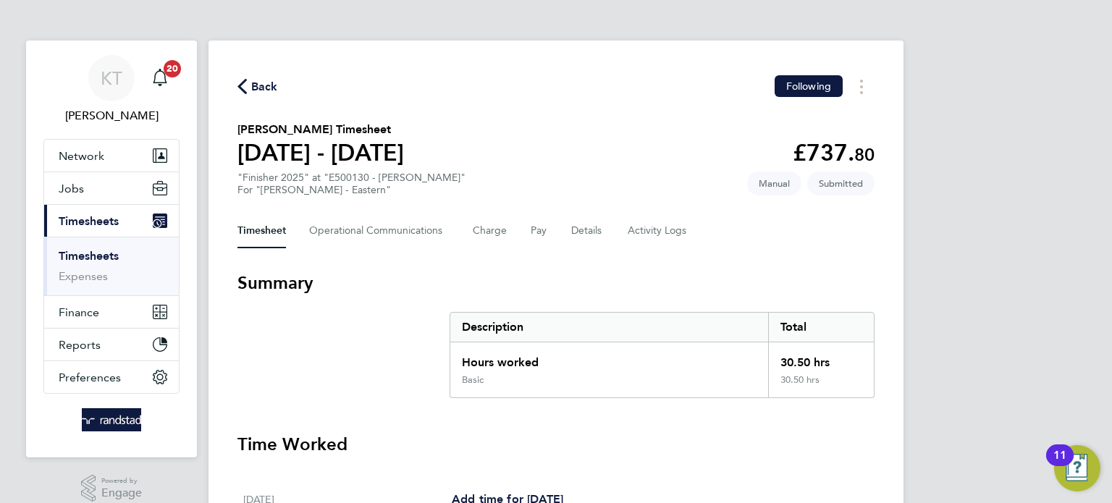
click at [249, 88] on span "Back" at bounding box center [257, 86] width 41 height 14
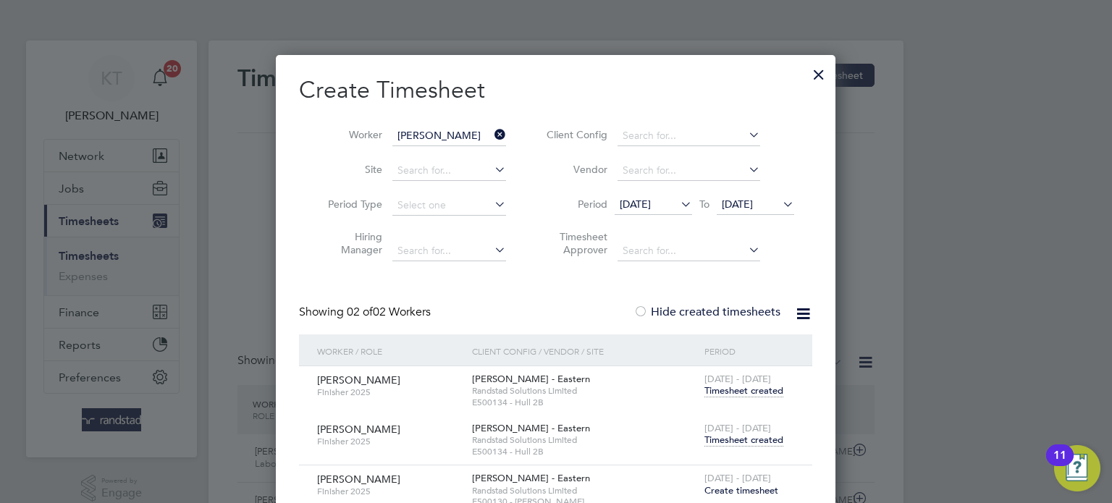
click at [491, 135] on icon at bounding box center [491, 134] width 0 height 20
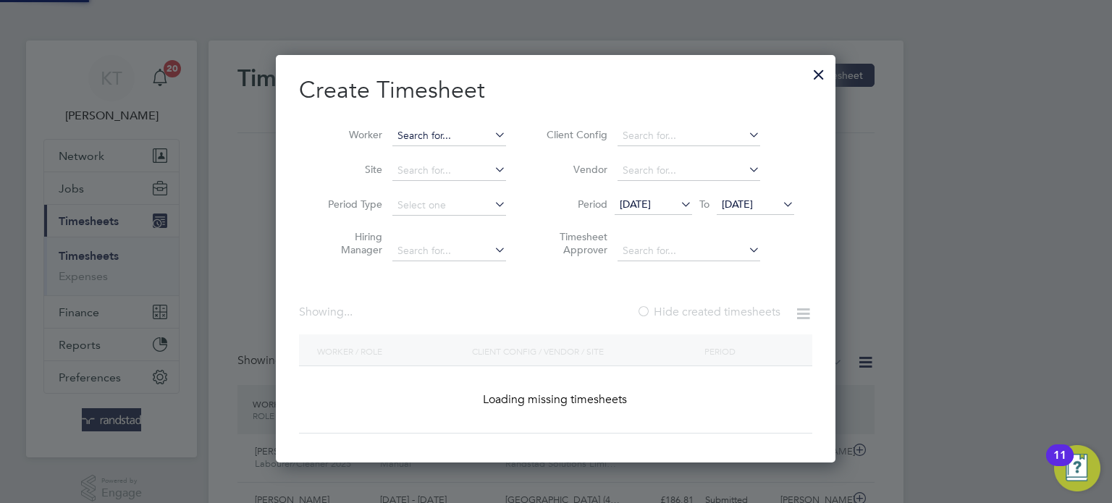
click at [467, 140] on input at bounding box center [449, 136] width 114 height 20
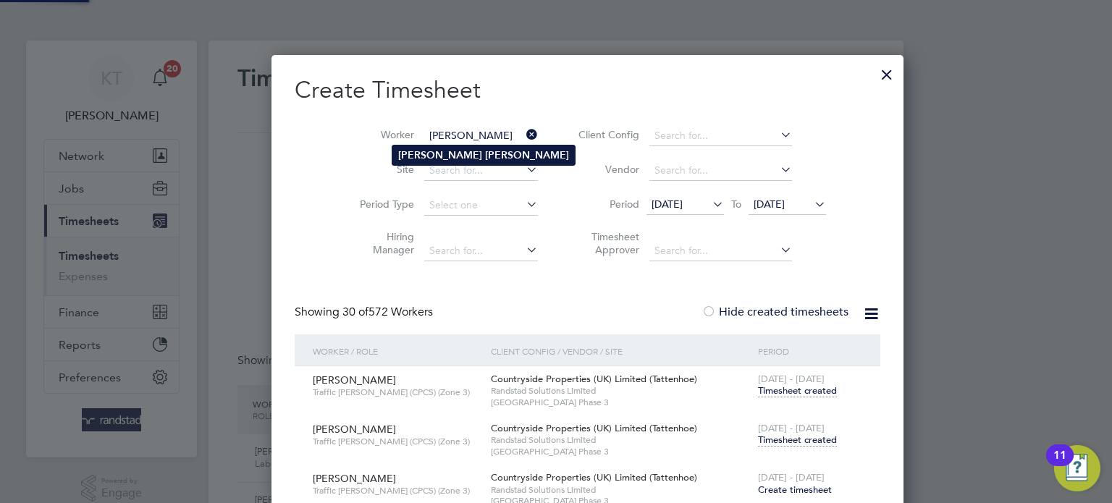
click at [461, 162] on li "John Lee" at bounding box center [483, 155] width 182 height 20
type input "John Lee"
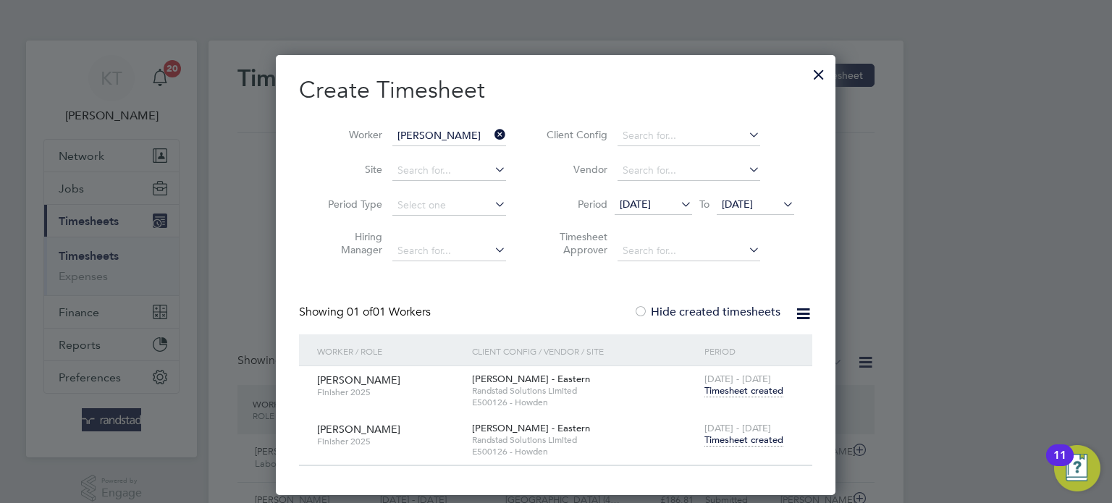
click at [726, 438] on span "Timesheet created" at bounding box center [743, 440] width 79 height 13
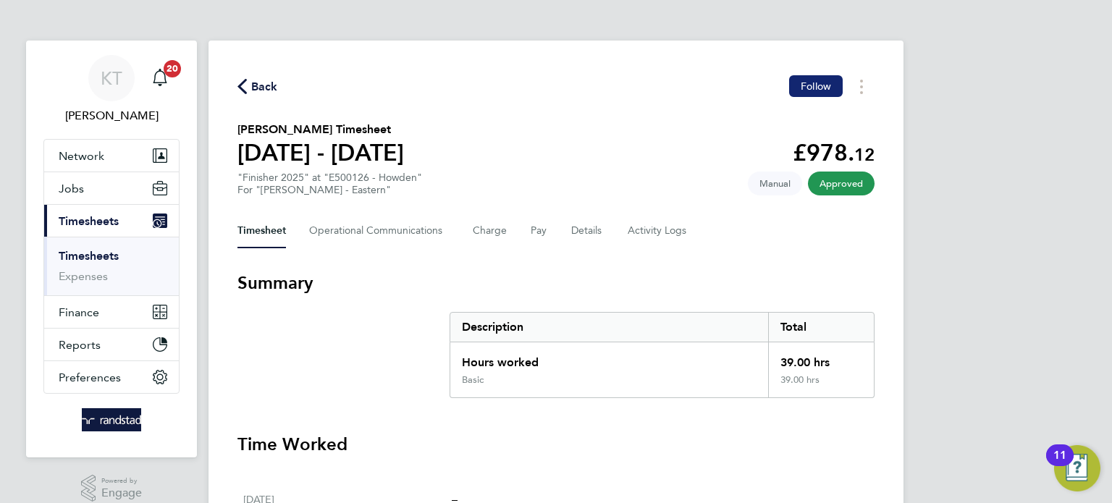
click at [830, 90] on span "Follow" at bounding box center [815, 86] width 30 height 13
click at [271, 78] on span "Back" at bounding box center [264, 86] width 27 height 17
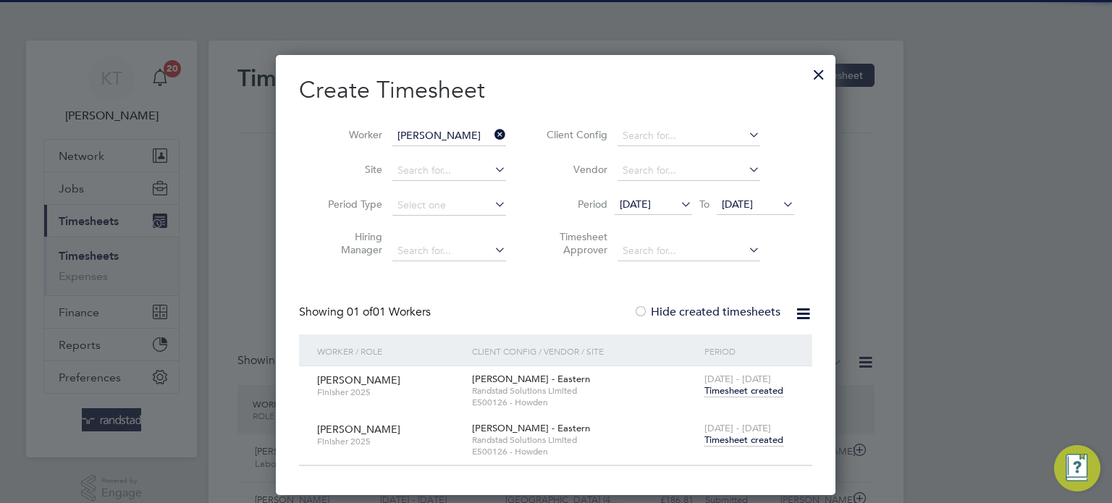
click at [467, 130] on input "John Lee" at bounding box center [449, 136] width 114 height 20
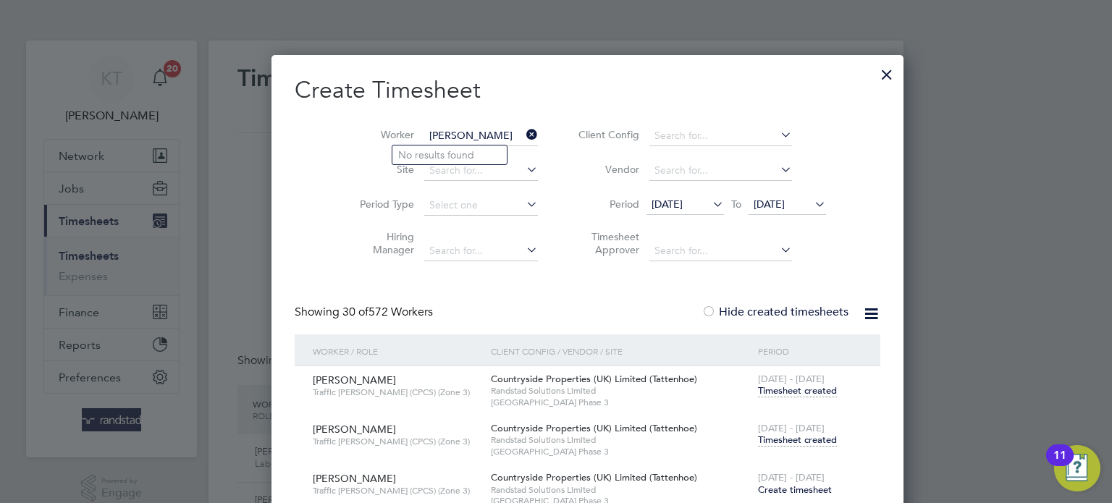
click at [424, 134] on input "stepehen sharp" at bounding box center [481, 136] width 114 height 20
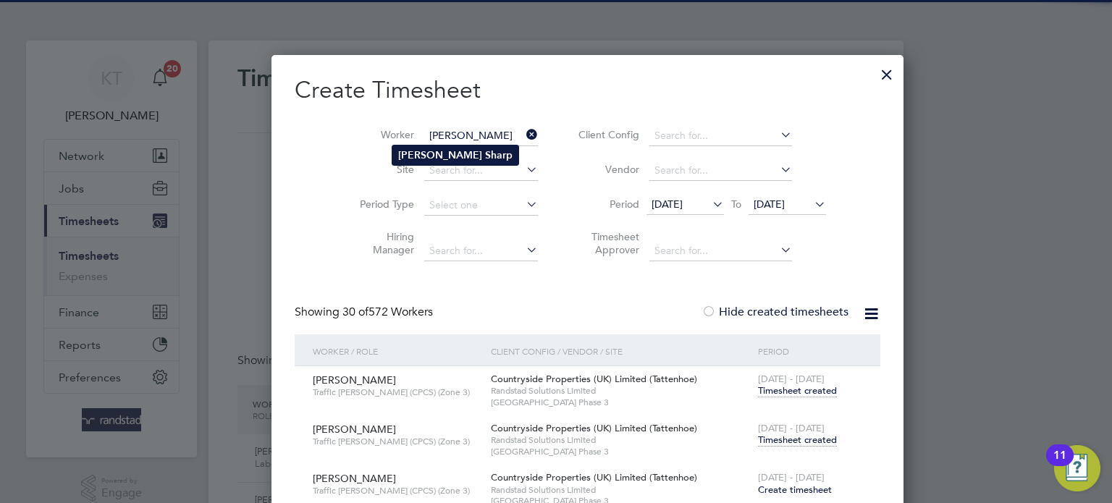
click at [431, 151] on b "Stephen" at bounding box center [440, 155] width 84 height 12
type input "Stephen Sharp"
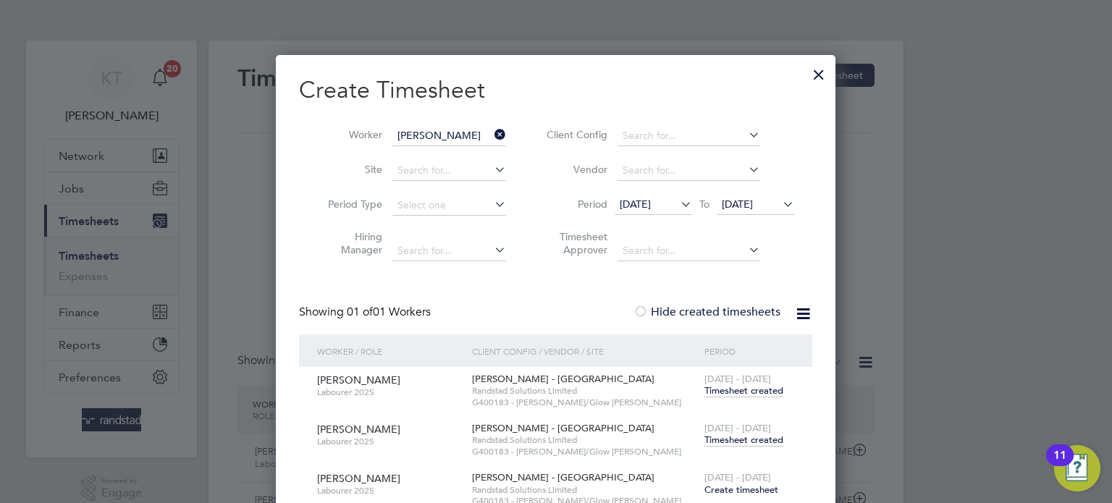
click at [778, 444] on span "Timesheet created" at bounding box center [743, 440] width 79 height 13
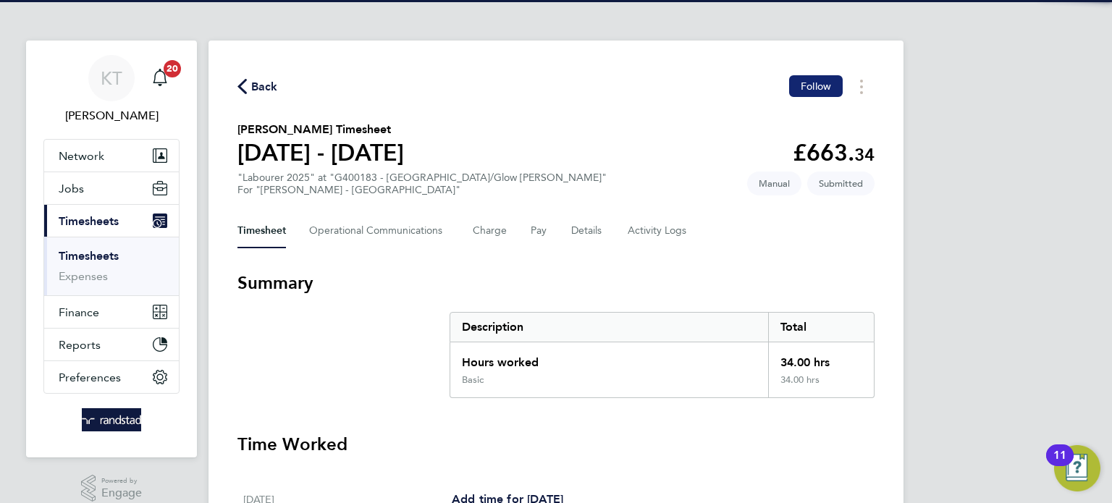
click at [814, 83] on span "Follow" at bounding box center [815, 86] width 30 height 13
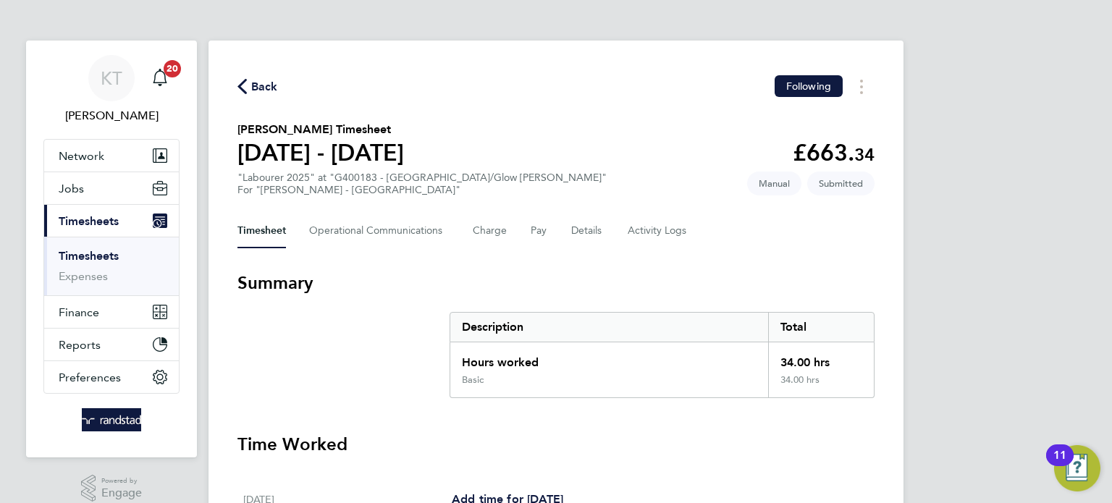
click at [257, 94] on span "Back" at bounding box center [264, 86] width 27 height 17
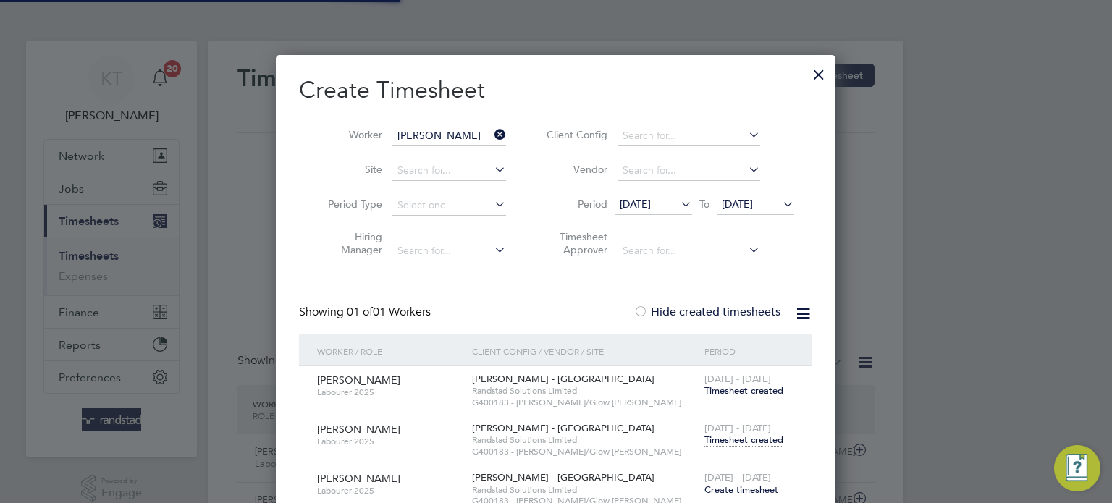
scroll to position [36, 126]
click at [491, 131] on icon at bounding box center [491, 134] width 0 height 20
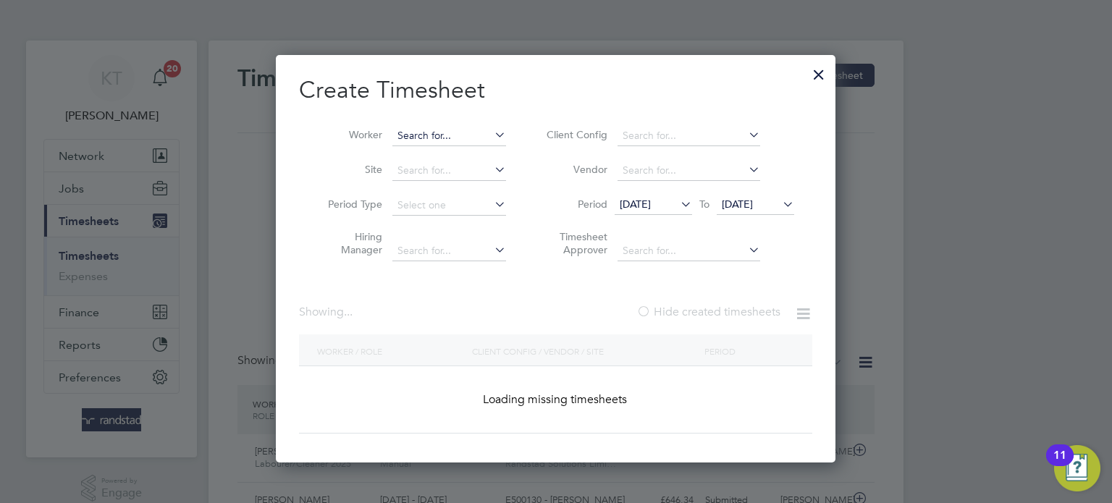
click at [451, 144] on input at bounding box center [449, 136] width 114 height 20
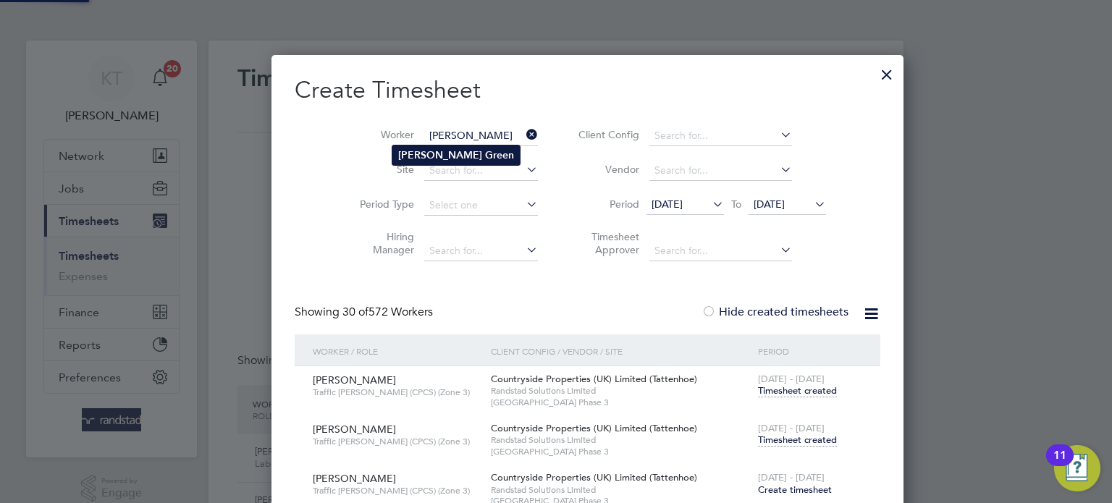
click at [485, 156] on b "Green" at bounding box center [499, 155] width 29 height 12
type input "[PERSON_NAME]"
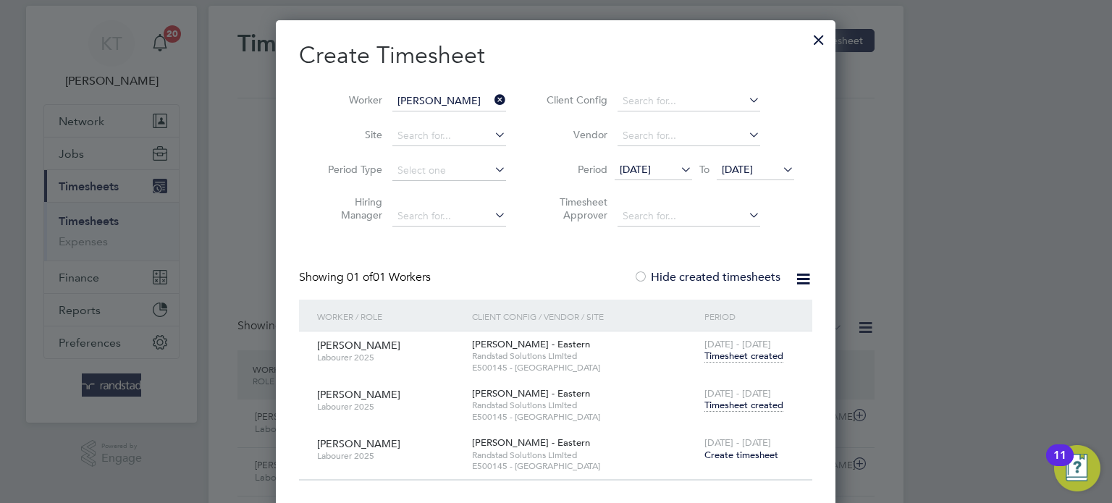
click at [768, 430] on div "27 Sep - 3 Oct 2025 Create timesheet" at bounding box center [749, 449] width 97 height 39
click at [770, 401] on span "Timesheet created" at bounding box center [743, 405] width 79 height 13
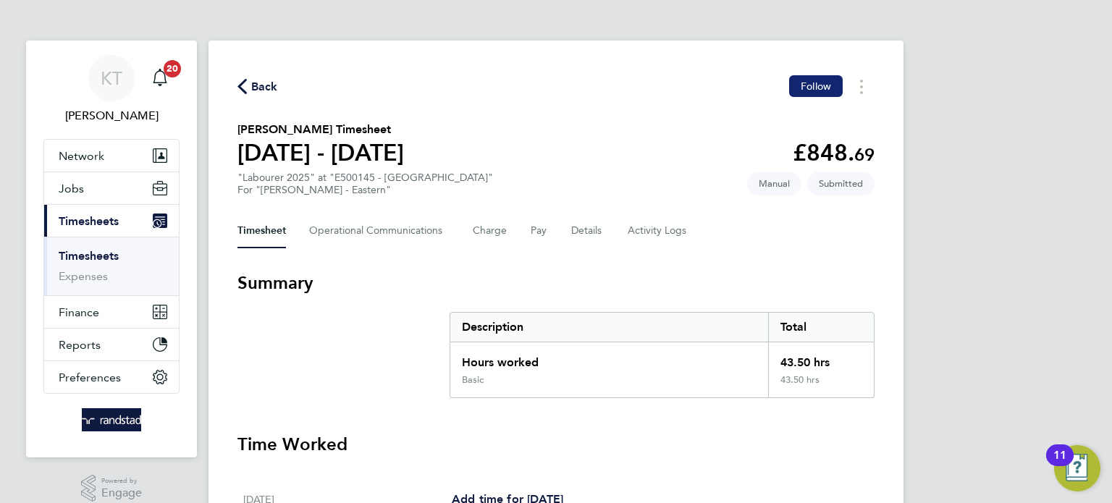
click at [793, 77] on button "Follow" at bounding box center [816, 86] width 54 height 22
click at [265, 83] on span "Back" at bounding box center [264, 86] width 27 height 17
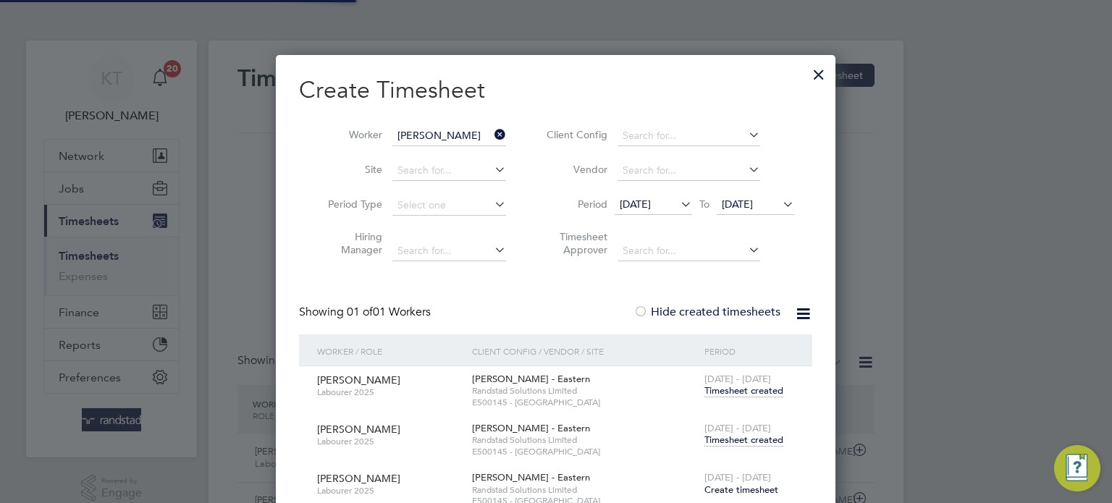
click at [475, 137] on input "[PERSON_NAME]" at bounding box center [449, 136] width 114 height 20
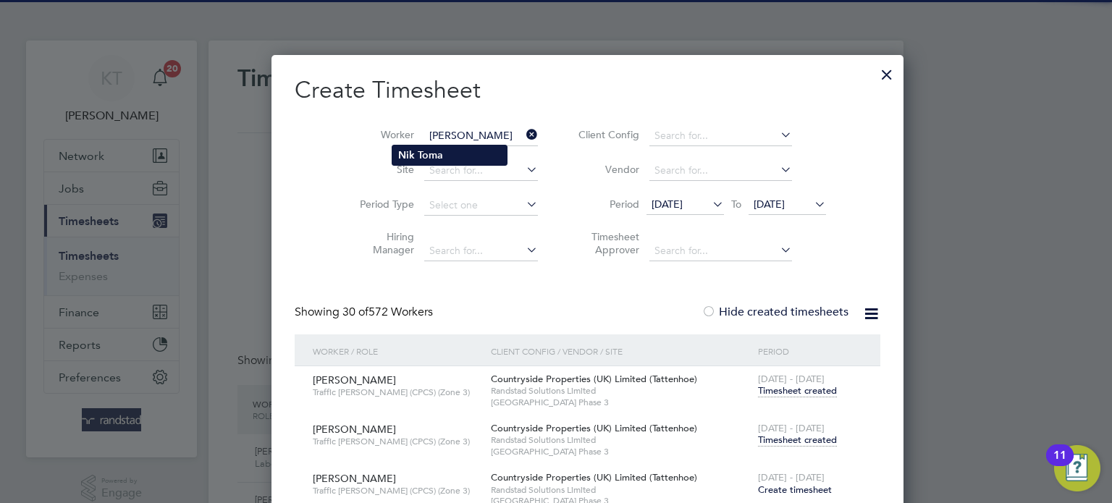
click at [473, 156] on li "Nik Toma" at bounding box center [449, 155] width 114 height 20
type input "Nik Toma"
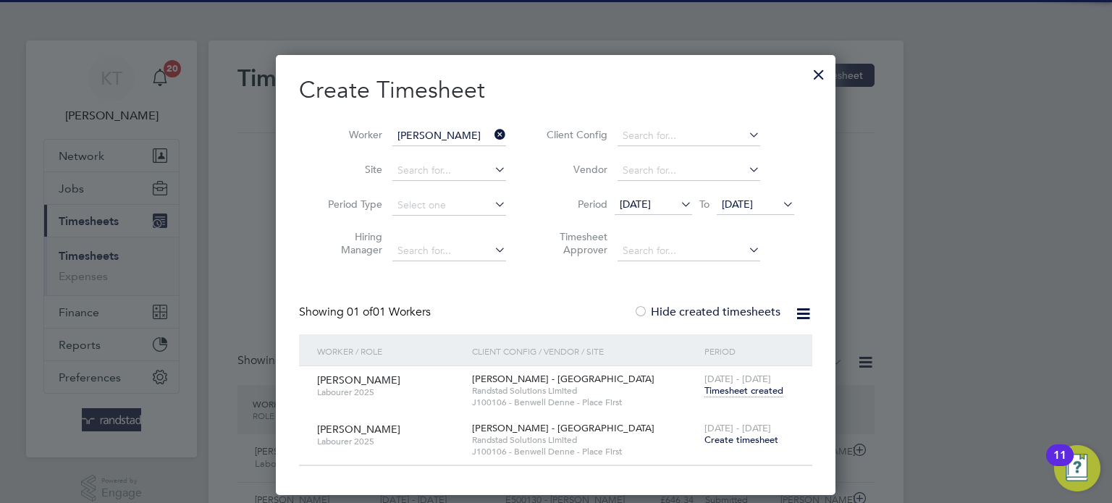
click at [751, 435] on span "Create timesheet" at bounding box center [741, 440] width 74 height 12
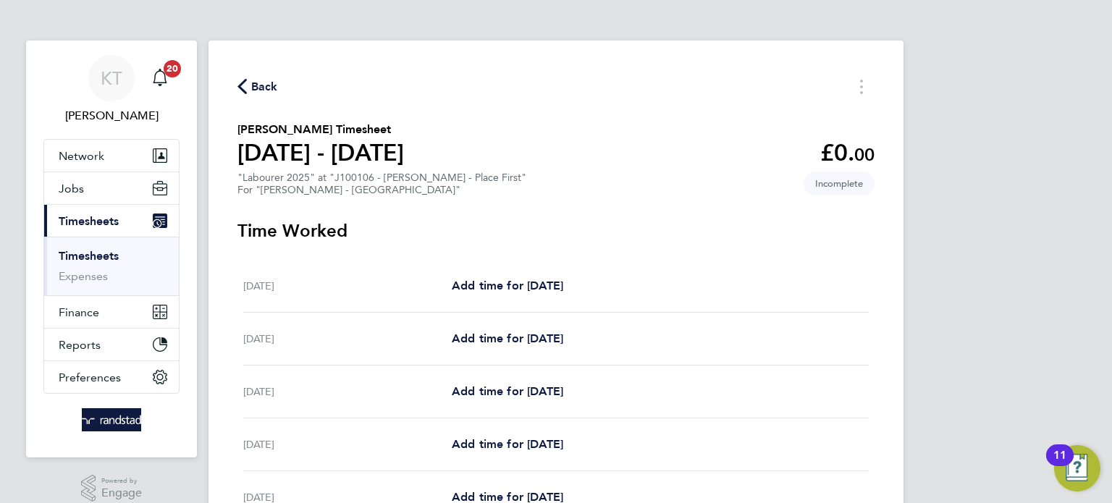
click at [255, 90] on span "Back" at bounding box center [264, 86] width 27 height 17
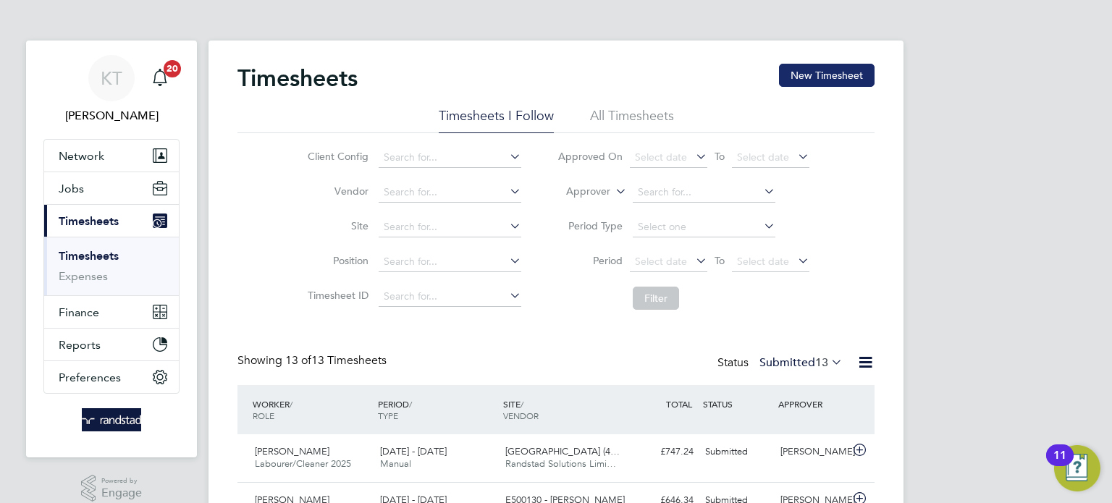
click at [851, 82] on button "New Timesheet" at bounding box center [827, 75] width 96 height 23
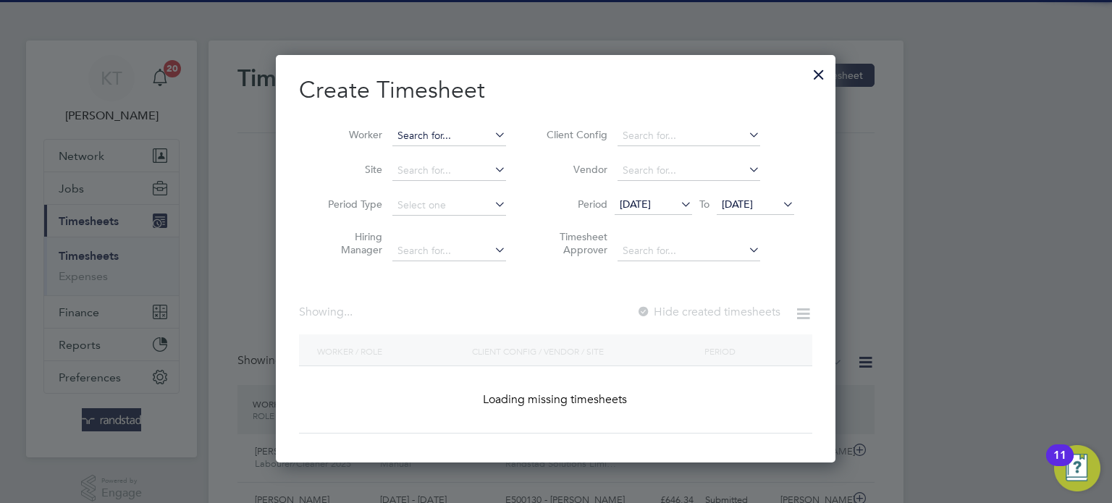
click at [460, 138] on input at bounding box center [449, 136] width 114 height 20
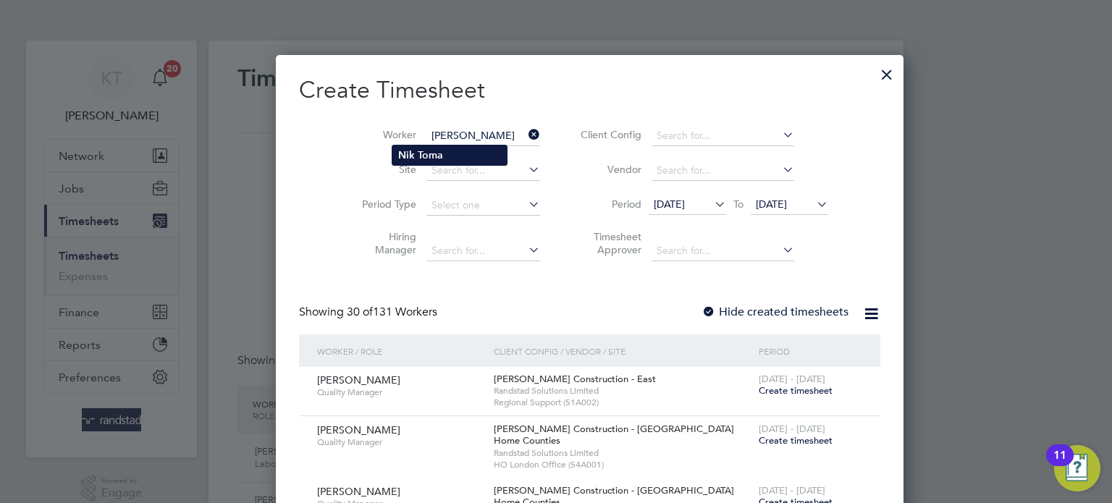
click at [457, 157] on li "Nik Toma" at bounding box center [449, 155] width 114 height 20
type input "Nik Toma"
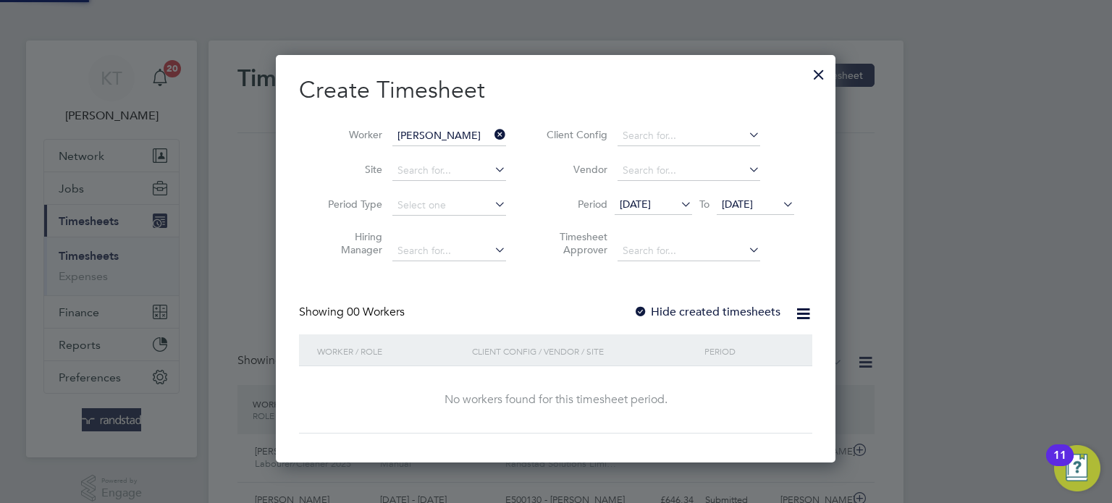
click at [769, 307] on label "Hide created timesheets" at bounding box center [706, 312] width 147 height 14
click at [776, 211] on span "23 Sep 2025" at bounding box center [755, 205] width 77 height 20
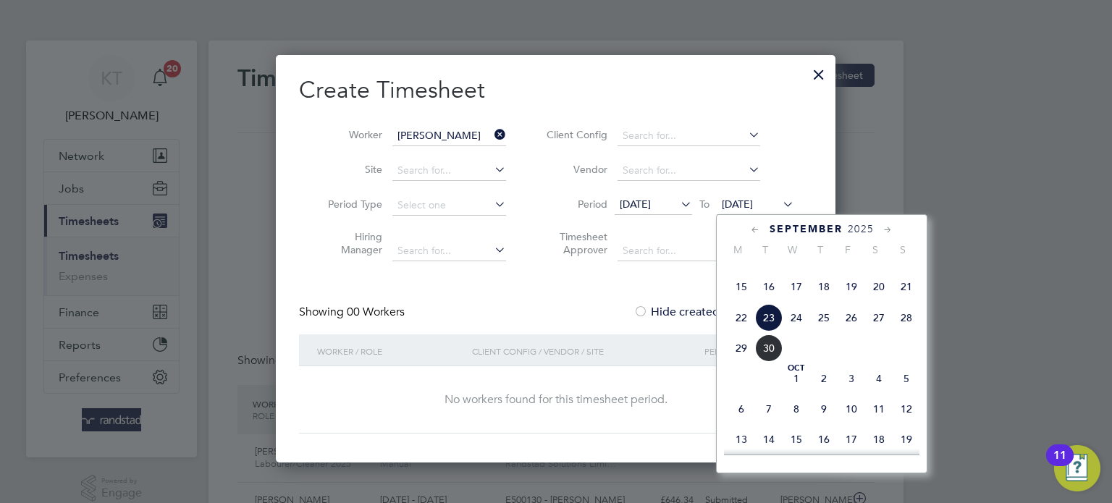
click at [799, 331] on span "24" at bounding box center [796, 318] width 28 height 28
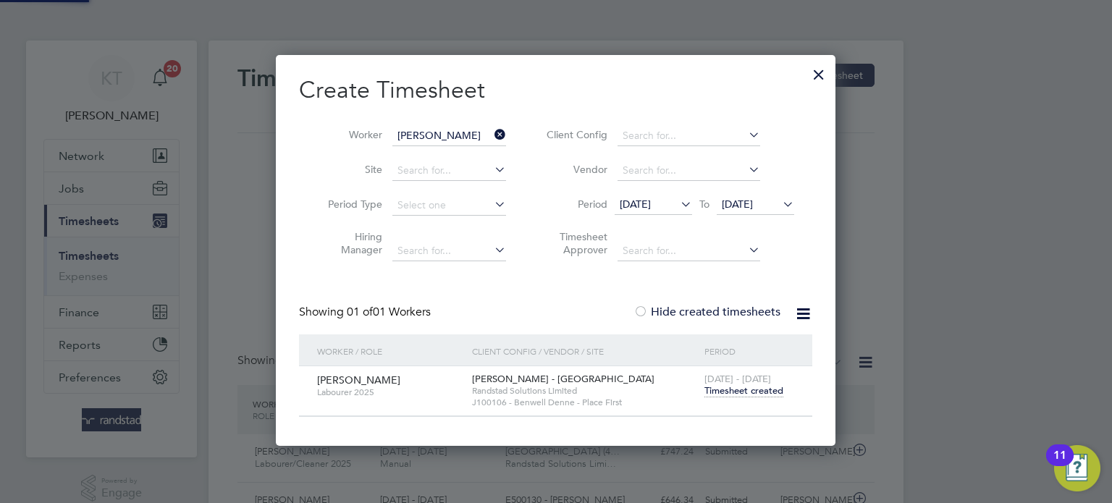
click at [751, 391] on span "Timesheet created" at bounding box center [743, 390] width 79 height 13
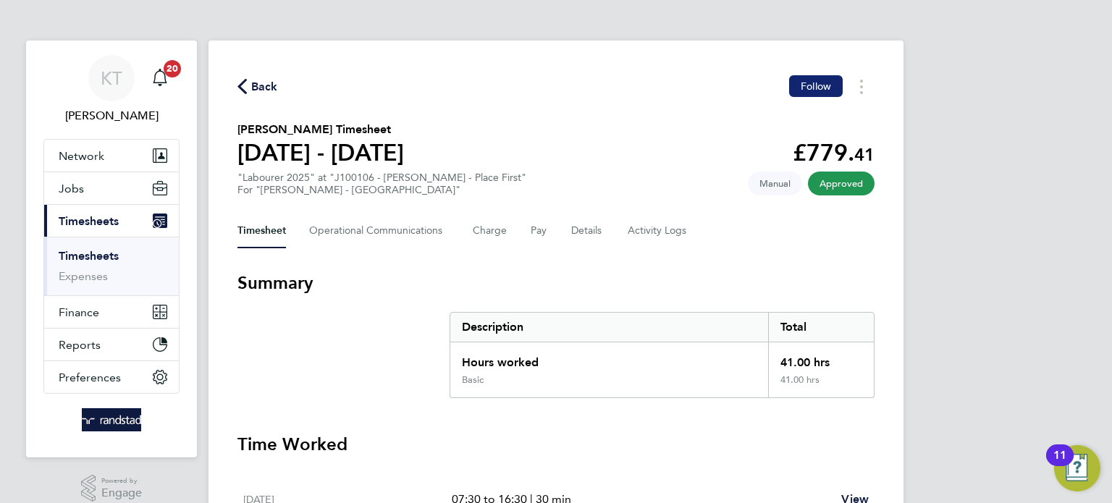
click at [806, 85] on span "Follow" at bounding box center [815, 86] width 30 height 13
click at [179, 68] on span "20" at bounding box center [172, 68] width 17 height 17
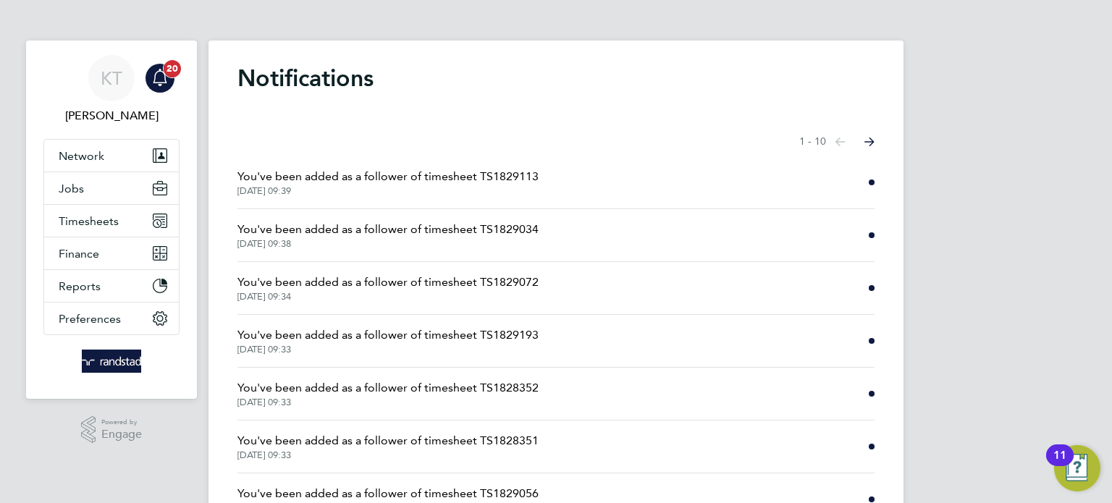
click at [179, 68] on span "20" at bounding box center [172, 68] width 17 height 17
click at [115, 208] on button "Timesheets" at bounding box center [111, 221] width 135 height 32
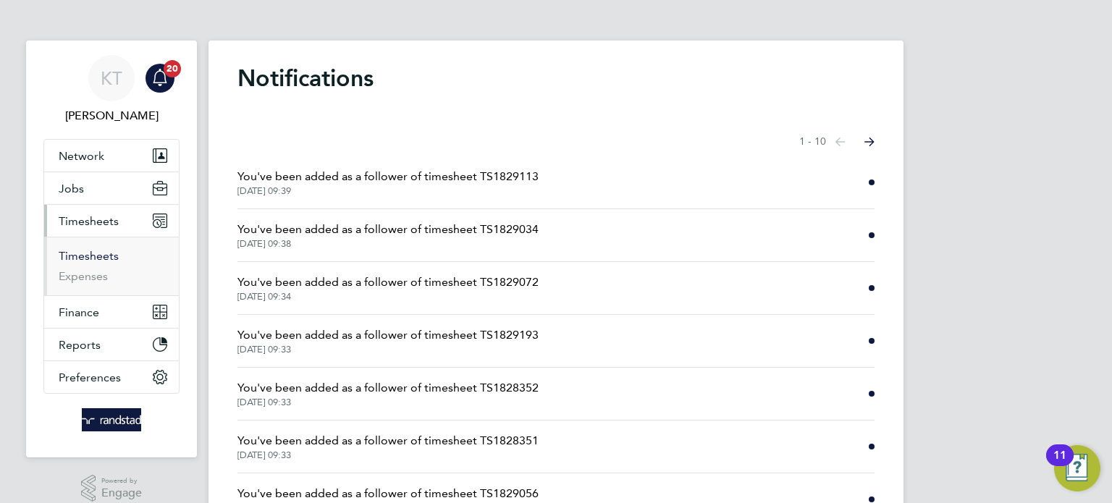
click at [102, 253] on link "Timesheets" at bounding box center [89, 256] width 60 height 14
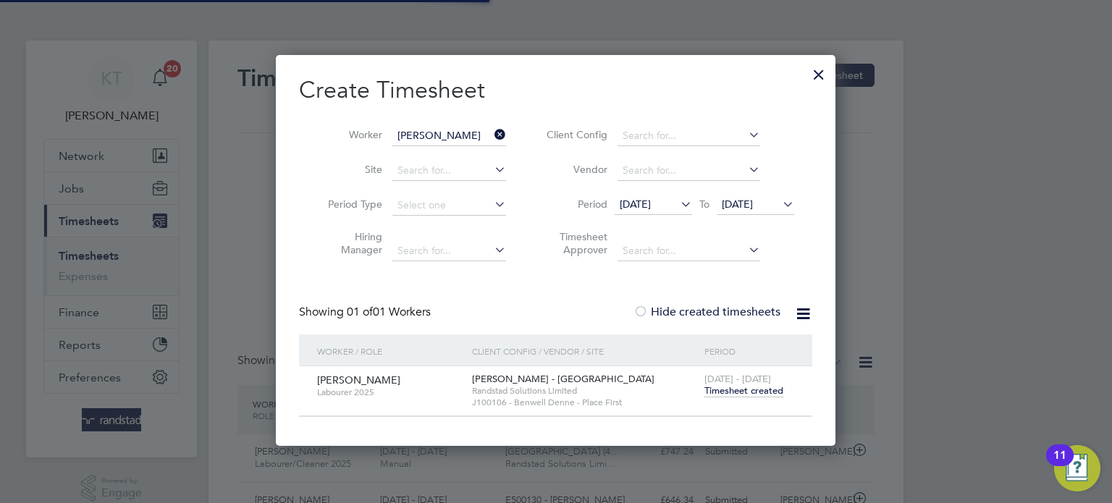
scroll to position [36, 126]
click at [580, 297] on div "Create Timesheet Worker Nik Toma Site Period Type Hiring Manager Client Config …" at bounding box center [555, 246] width 513 height 342
click at [491, 139] on icon at bounding box center [491, 134] width 0 height 20
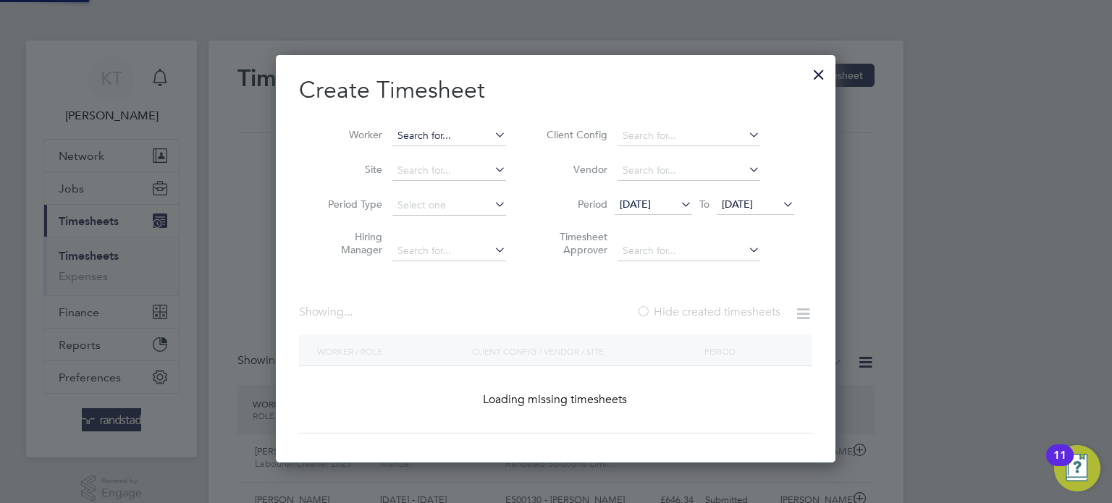
click at [466, 136] on input at bounding box center [449, 136] width 114 height 20
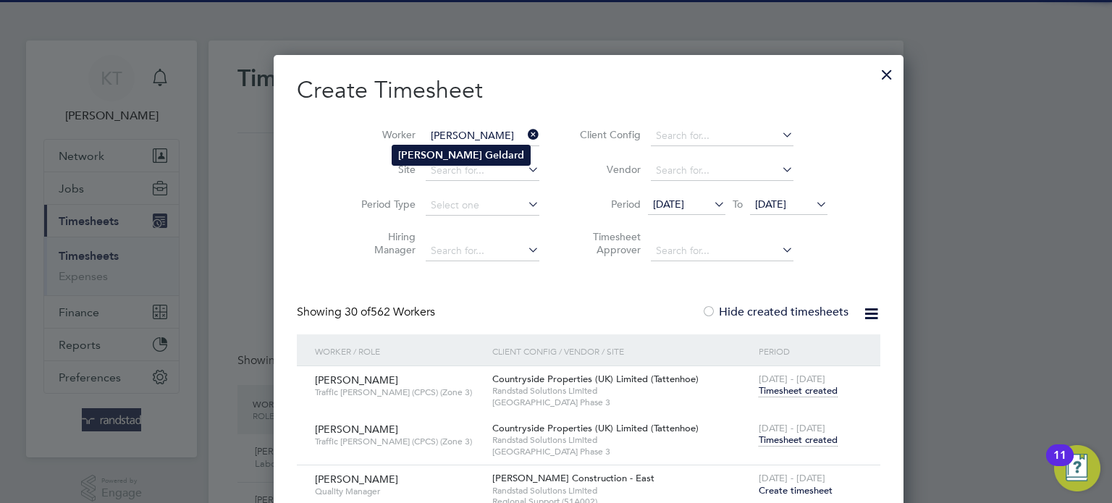
type input "Martin Geldard"
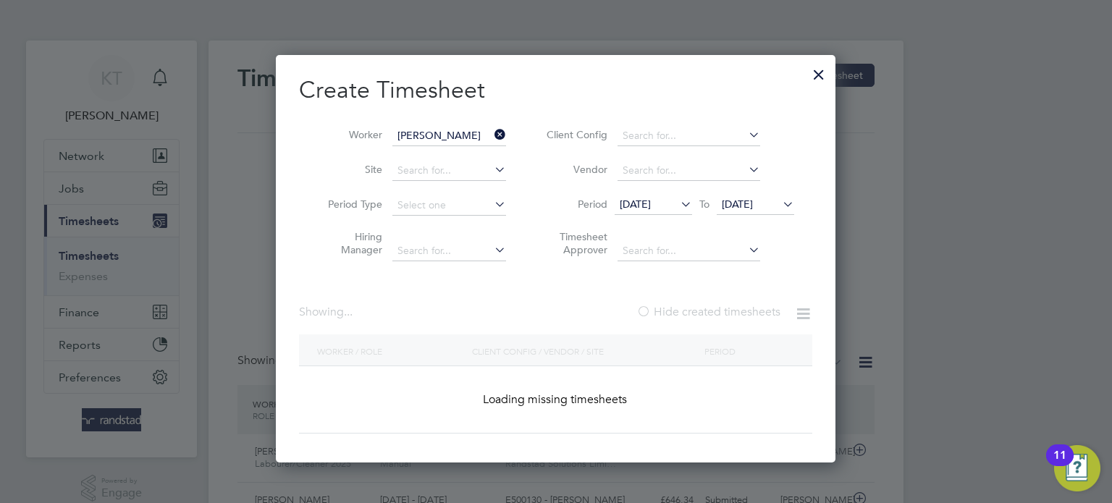
scroll to position [463, 560]
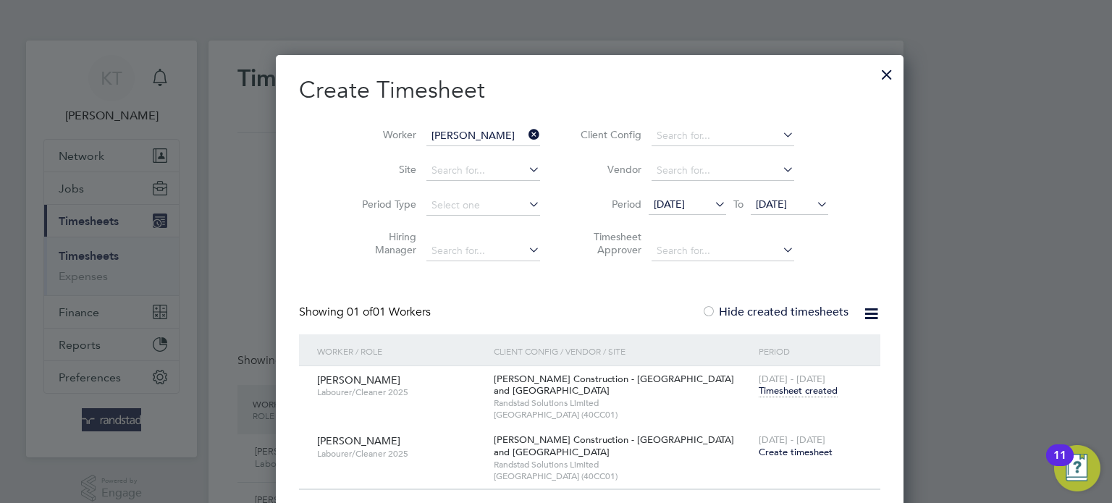
click at [759, 452] on span "Create timesheet" at bounding box center [796, 452] width 74 height 12
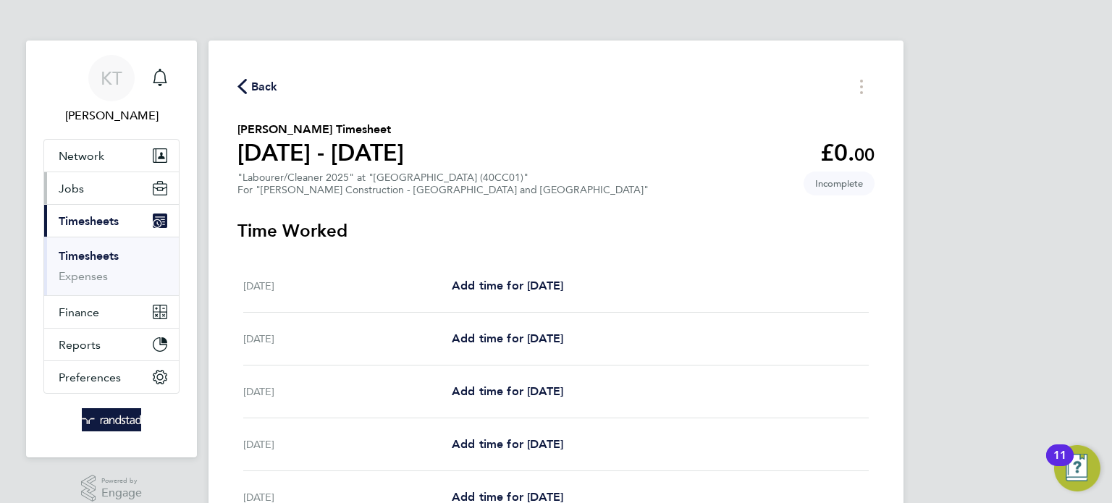
click at [88, 196] on button "Jobs" at bounding box center [111, 188] width 135 height 32
click at [95, 193] on button "Jobs" at bounding box center [111, 188] width 135 height 32
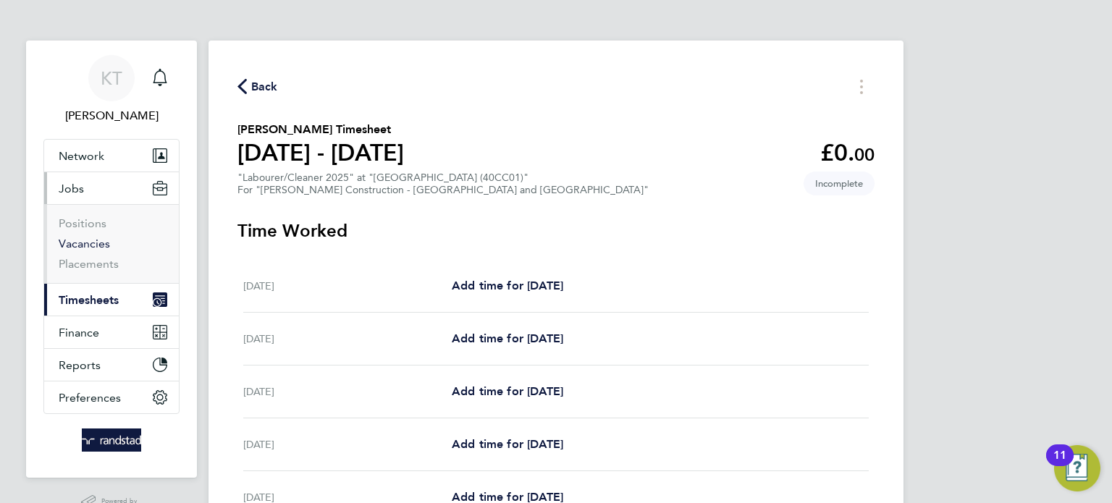
click at [88, 243] on link "Vacancies" at bounding box center [84, 244] width 51 height 14
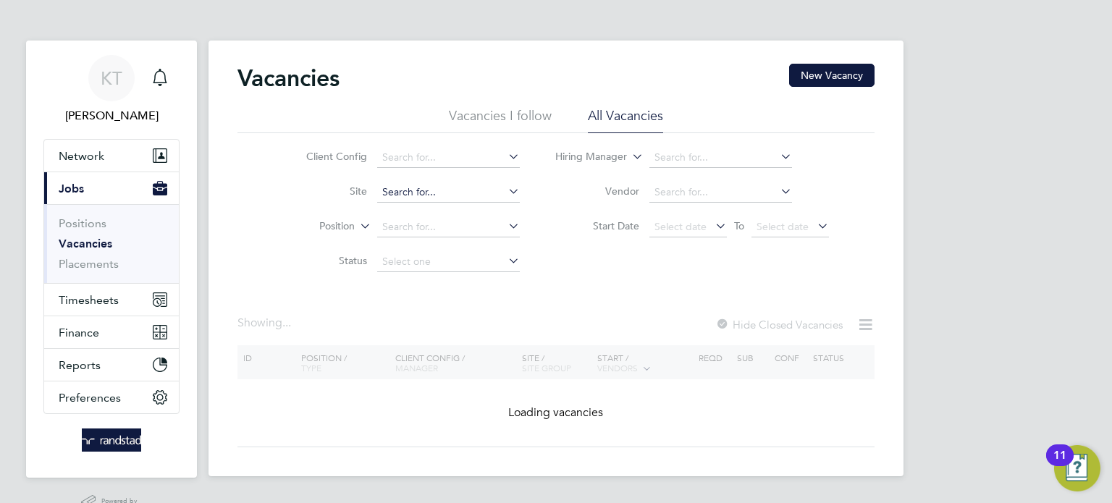
click at [452, 200] on input at bounding box center [448, 192] width 143 height 20
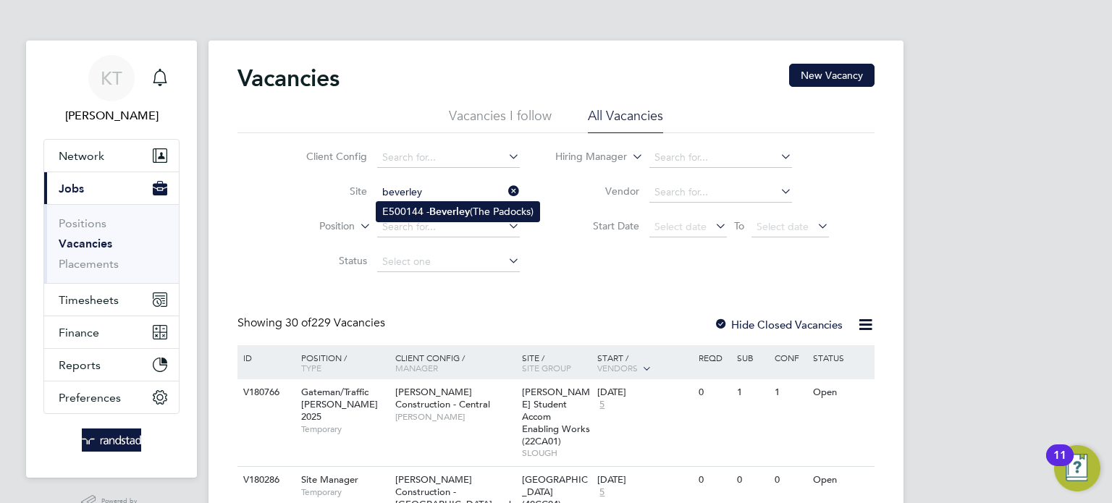
click at [460, 214] on b "Beverley" at bounding box center [449, 212] width 41 height 12
type input "E500144 - Beverley (The Padocks)"
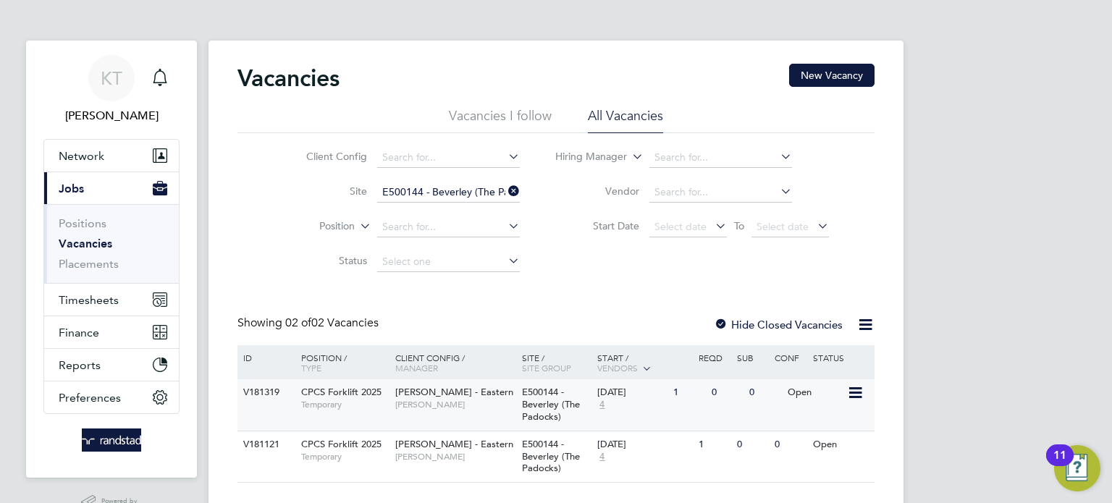
click at [451, 396] on span "[PERSON_NAME] - Eastern" at bounding box center [454, 392] width 118 height 12
click at [125, 292] on button "Timesheets" at bounding box center [111, 300] width 135 height 32
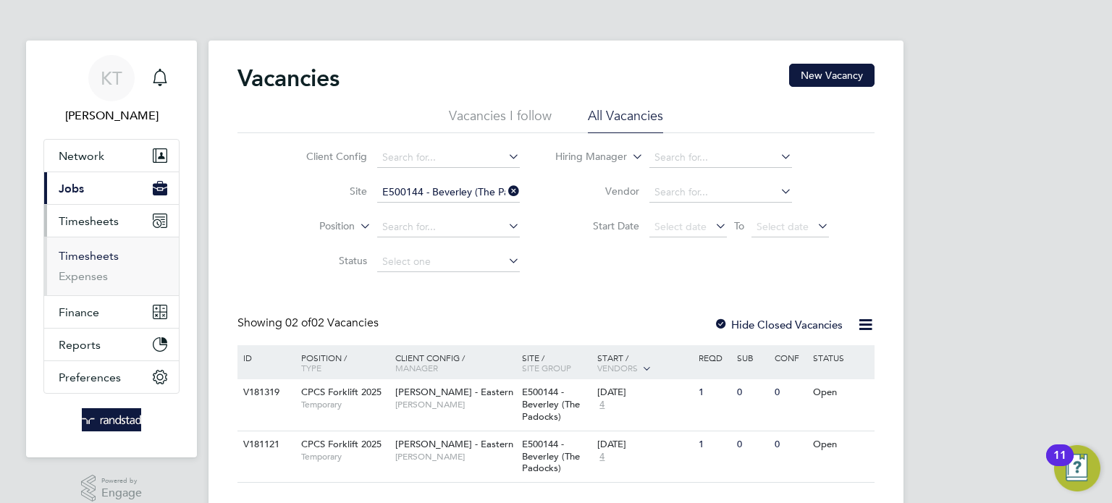
click at [70, 258] on link "Timesheets" at bounding box center [89, 256] width 60 height 14
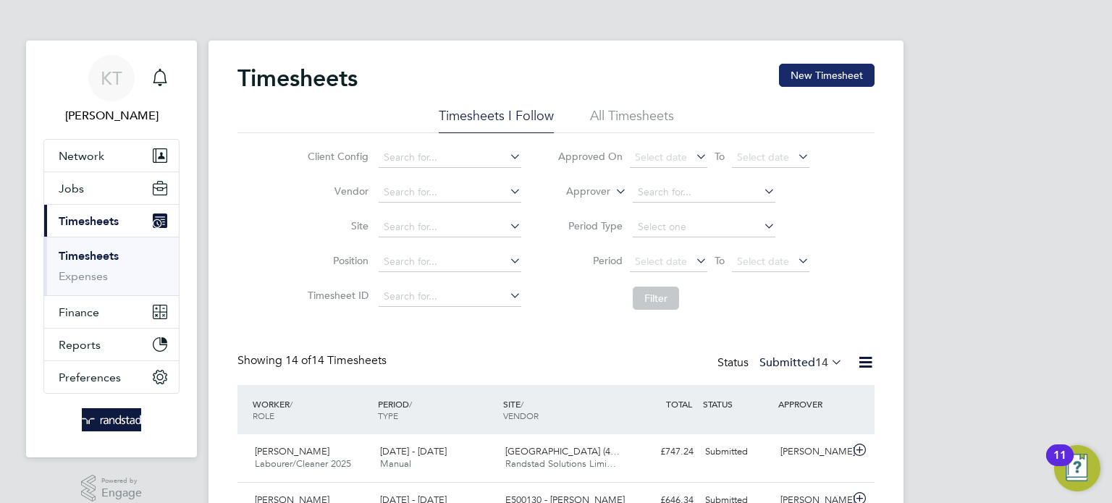
click at [796, 72] on button "New Timesheet" at bounding box center [827, 75] width 96 height 23
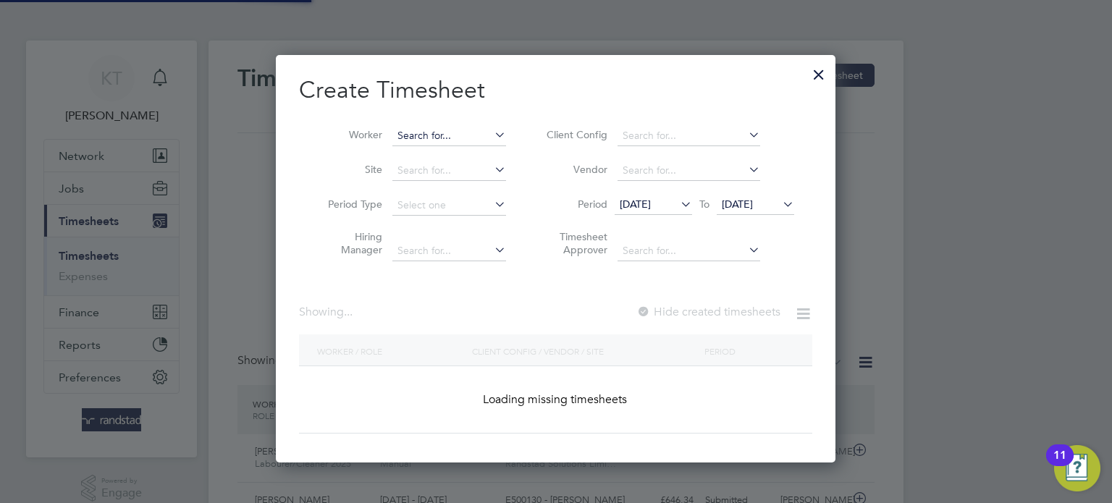
click at [451, 133] on input at bounding box center [449, 136] width 114 height 20
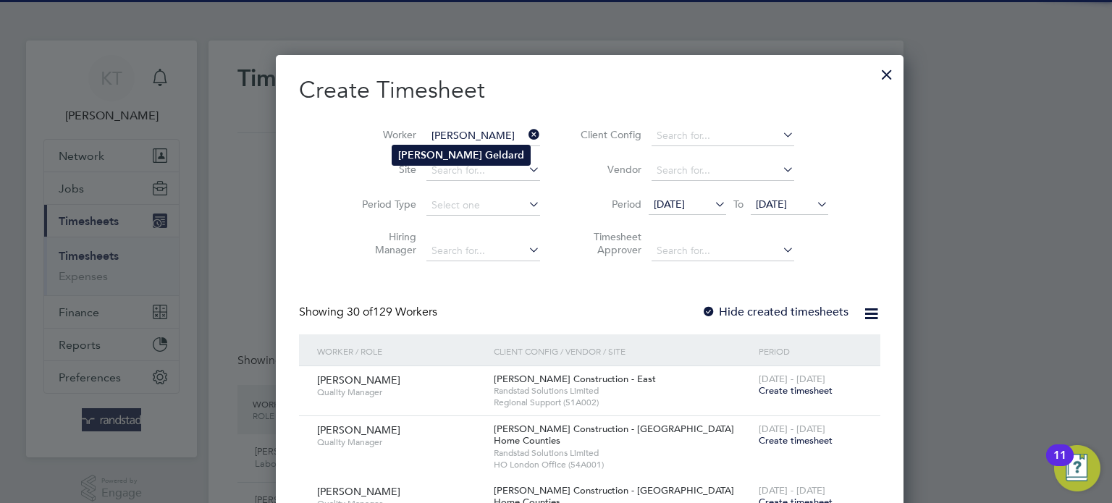
click at [485, 152] on b "Geldard" at bounding box center [504, 155] width 39 height 12
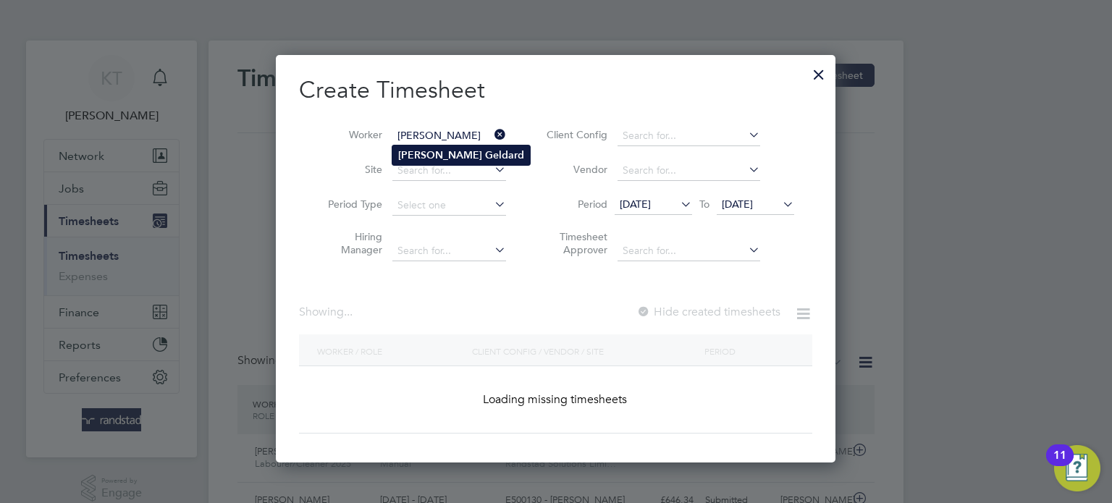
type input "Martin Geldard"
click at [735, 316] on label "Hide created timesheets" at bounding box center [708, 312] width 144 height 14
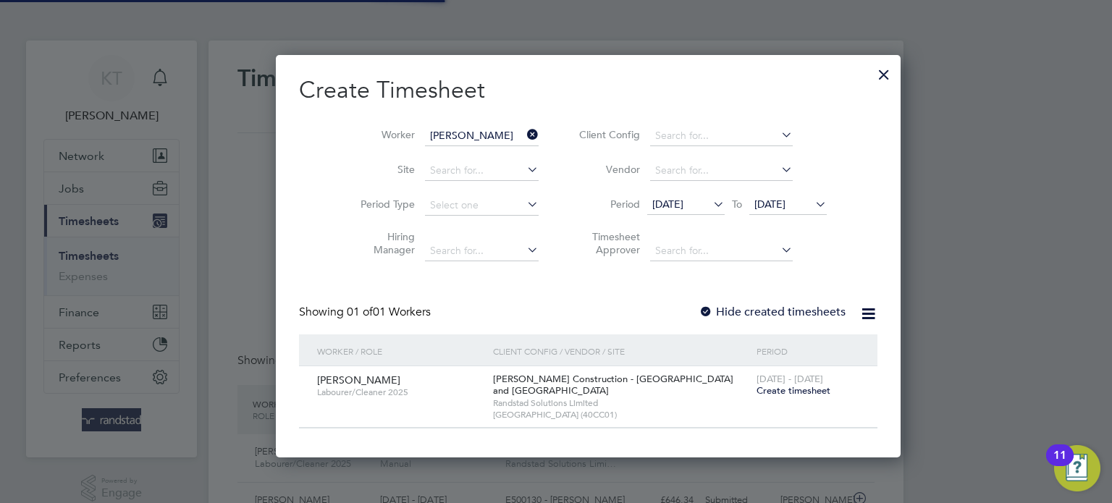
click at [738, 308] on label "Hide created timesheets" at bounding box center [771, 312] width 147 height 14
click at [756, 394] on span "Create timesheet" at bounding box center [793, 390] width 74 height 12
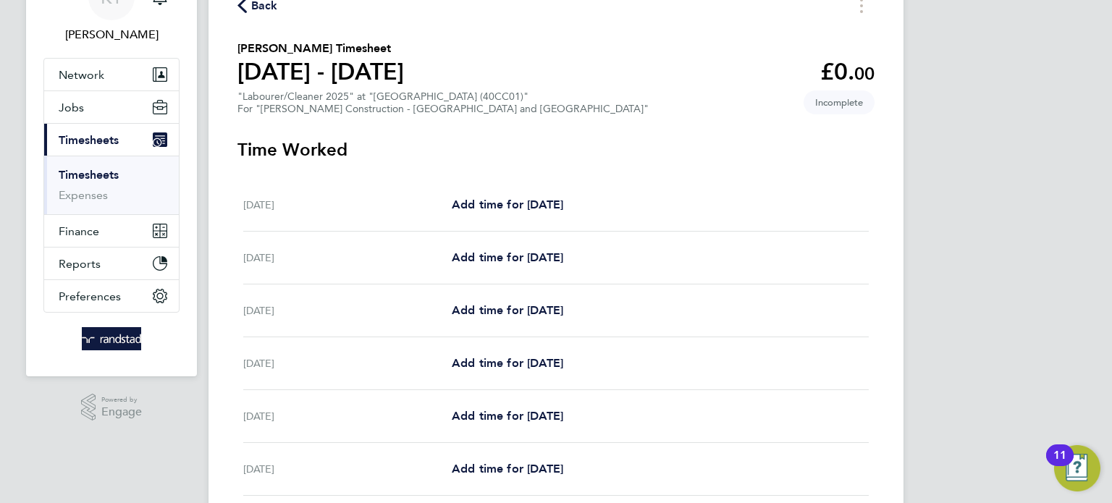
click at [547, 334] on div "Mon 22 Sep Add time for Mon 22 Sep Add time for Mon 22 Sep" at bounding box center [555, 310] width 625 height 53
click at [538, 315] on span "Add time for [DATE]" at bounding box center [507, 310] width 111 height 14
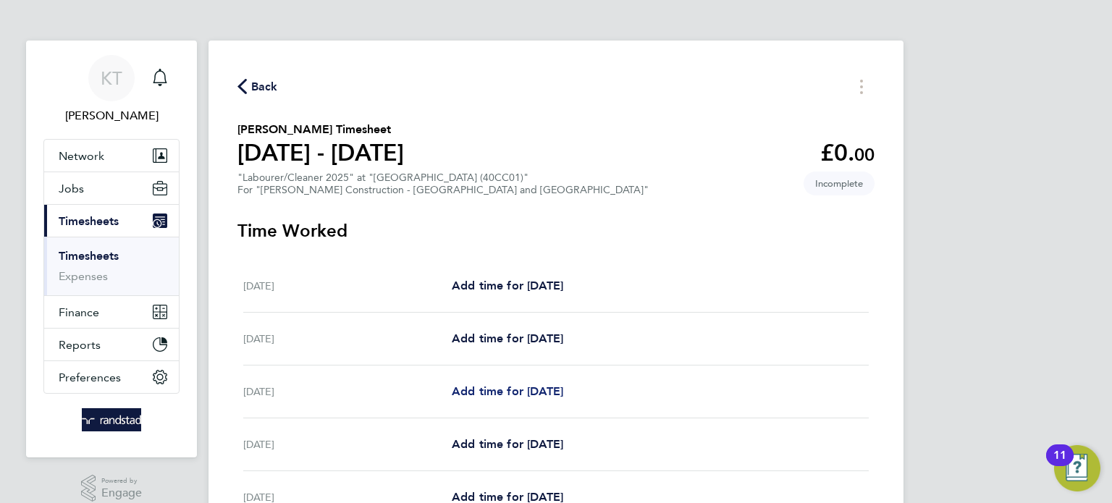
select select "30"
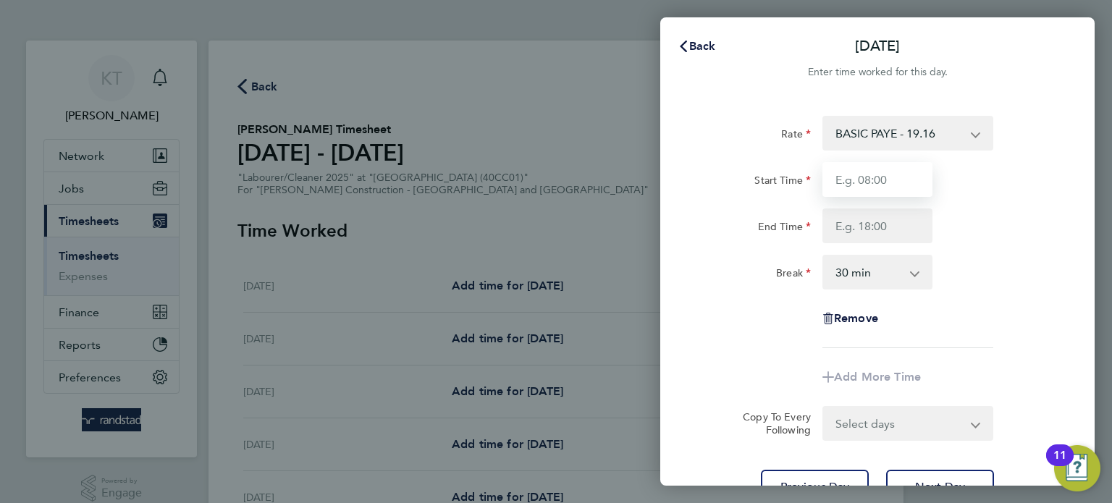
click at [892, 177] on input "Start Time" at bounding box center [877, 179] width 110 height 35
type input "07:30"
click at [895, 240] on input "End Time" at bounding box center [877, 225] width 110 height 35
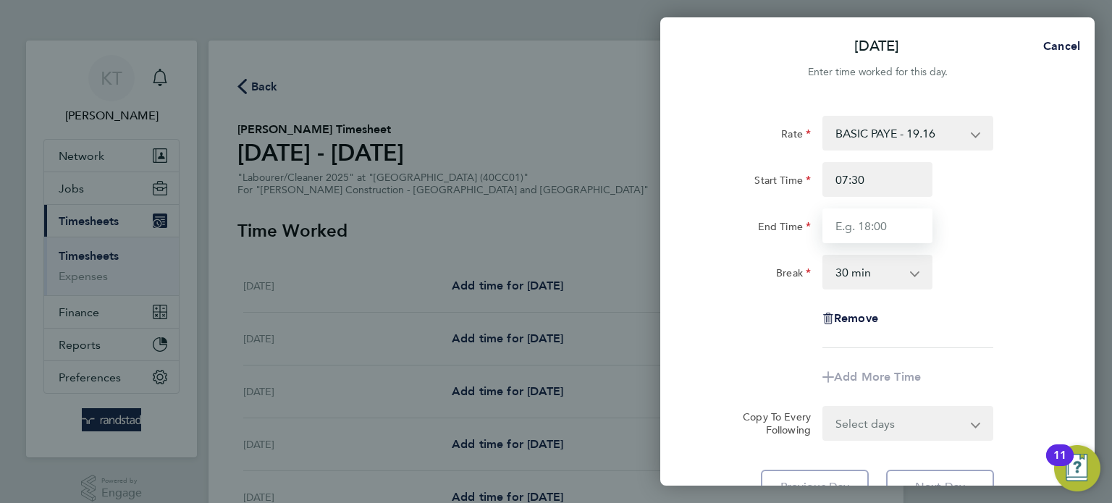
type input "16:00"
click at [947, 324] on div "Remove" at bounding box center [877, 318] width 365 height 35
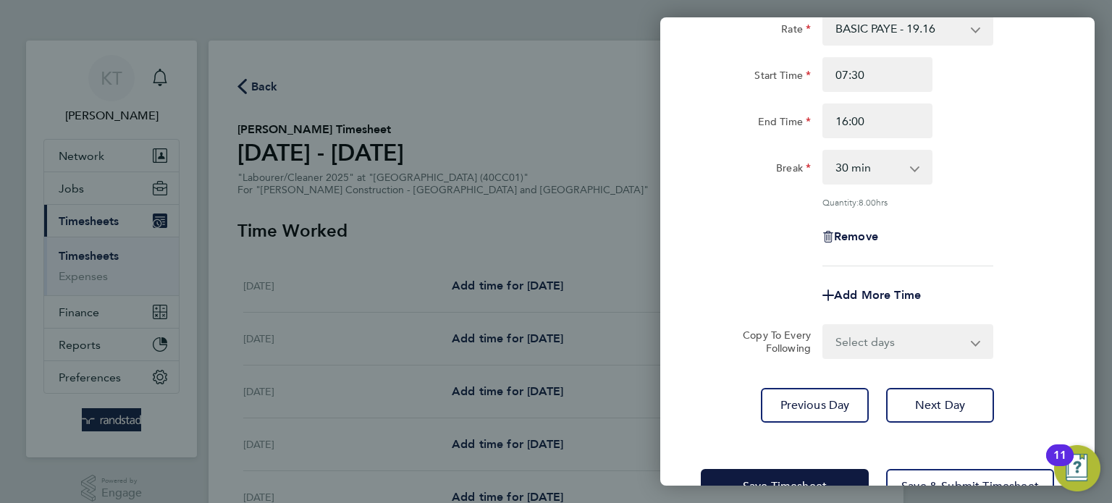
click at [951, 353] on select "Select days Day Tuesday Wednesday Thursday Friday" at bounding box center [900, 342] width 152 height 32
select select "DAY"
click at [824, 326] on select "Select days Day Tuesday Wednesday Thursday Friday" at bounding box center [900, 342] width 152 height 32
select select "2025-09-26"
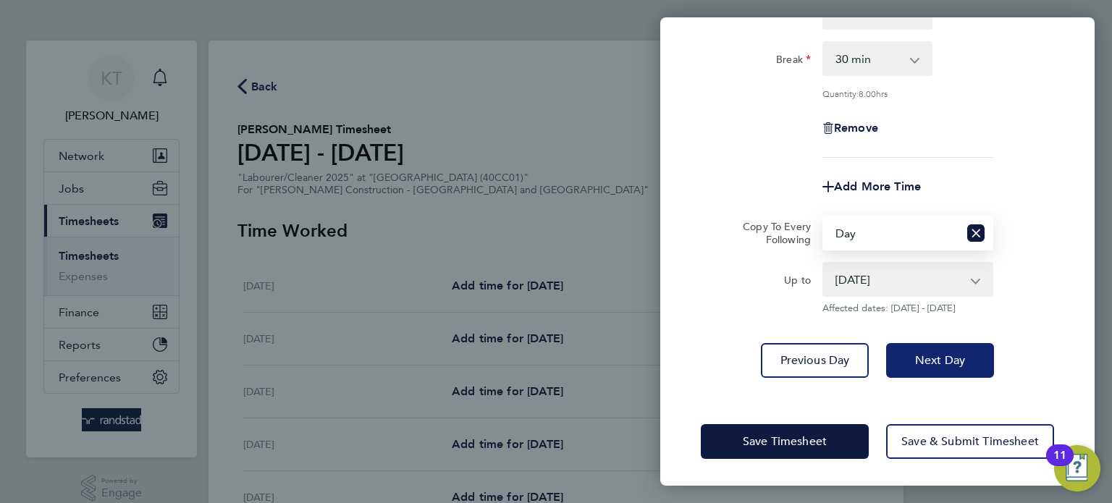
click at [955, 345] on button "Next Day" at bounding box center [940, 360] width 108 height 35
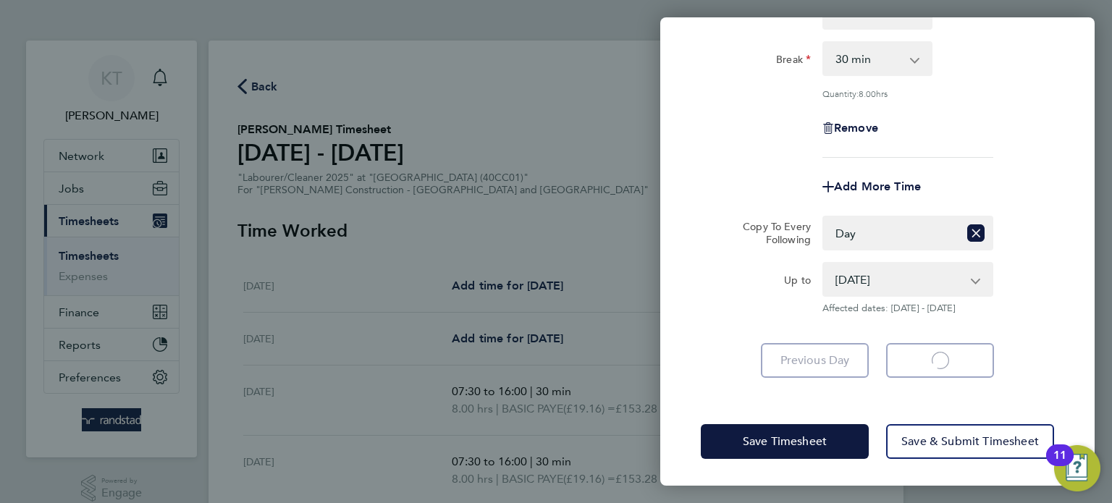
select select "30"
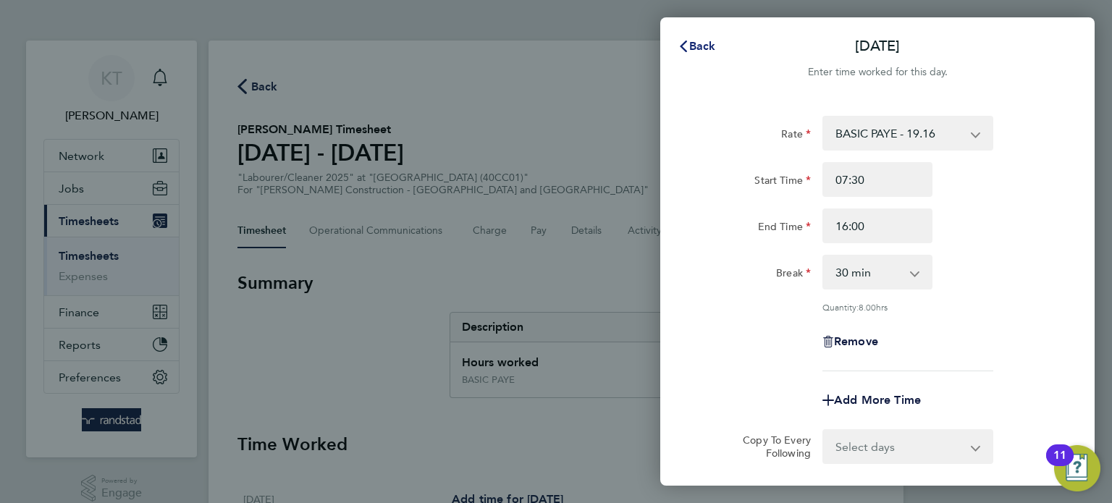
click at [702, 56] on button "Back" at bounding box center [696, 46] width 67 height 29
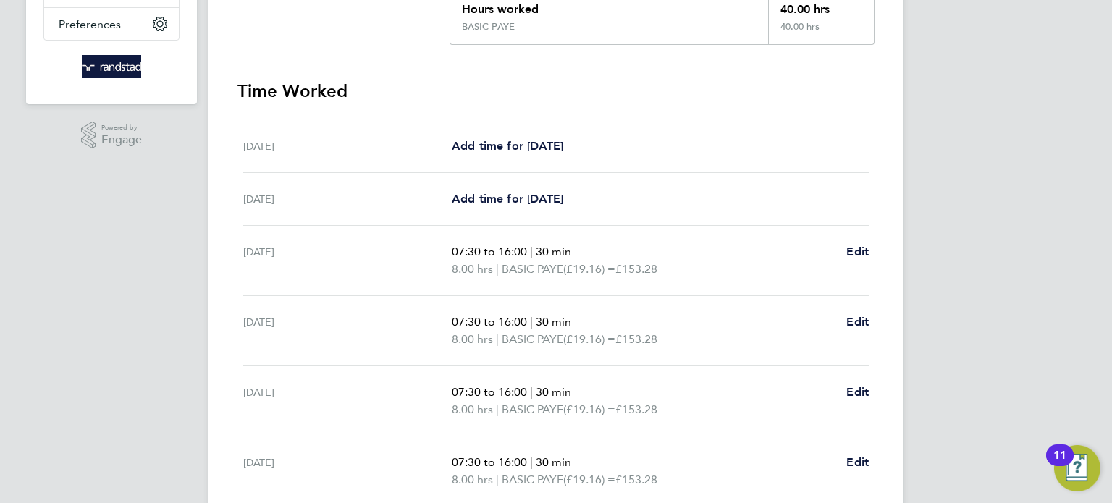
scroll to position [552, 0]
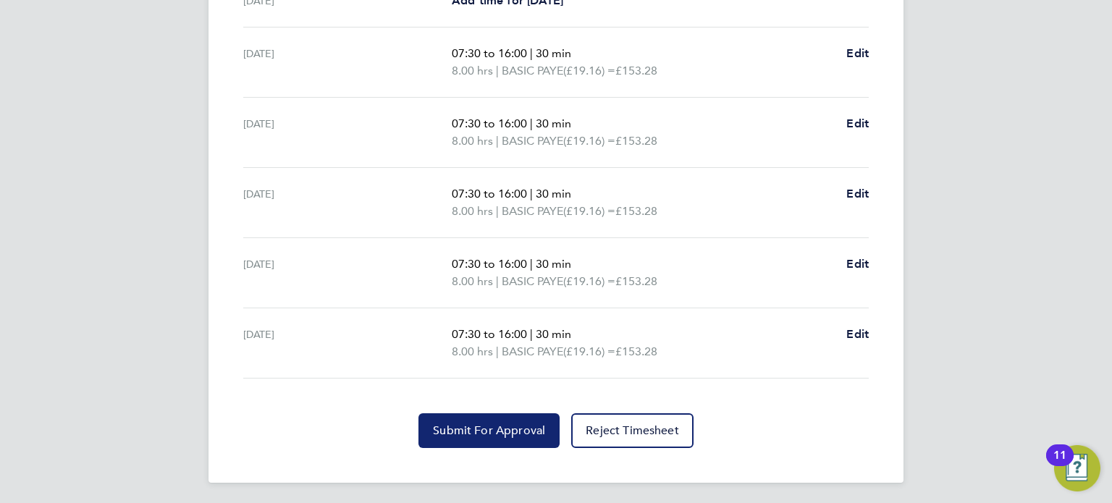
click at [507, 429] on span "Submit For Approval" at bounding box center [489, 430] width 112 height 14
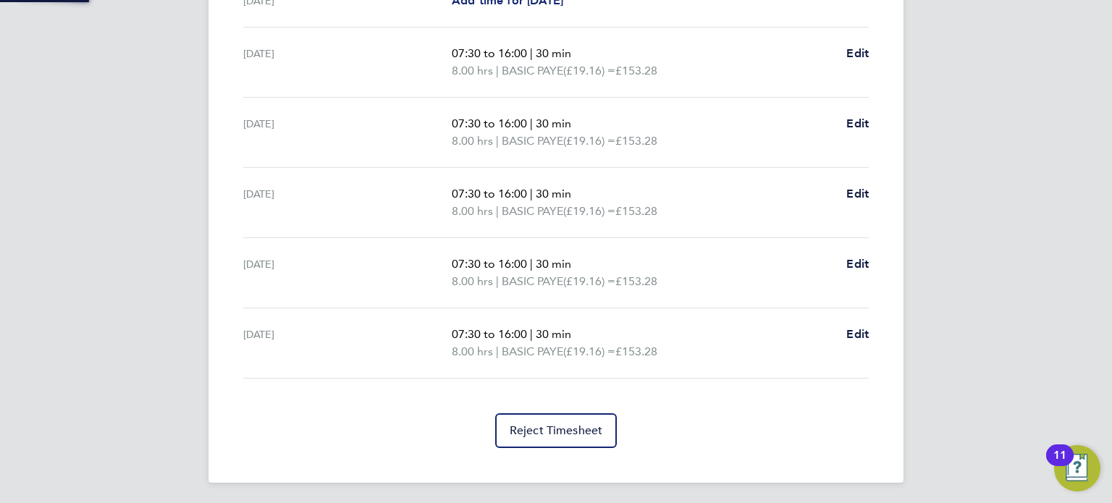
scroll to position [551, 0]
click at [409, 190] on div "[DATE]" at bounding box center [347, 203] width 208 height 35
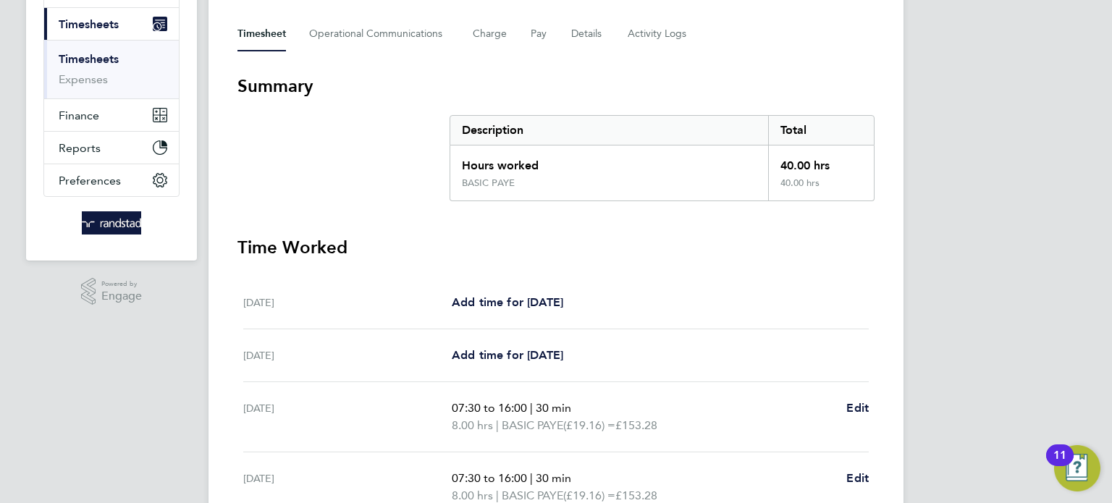
scroll to position [69, 0]
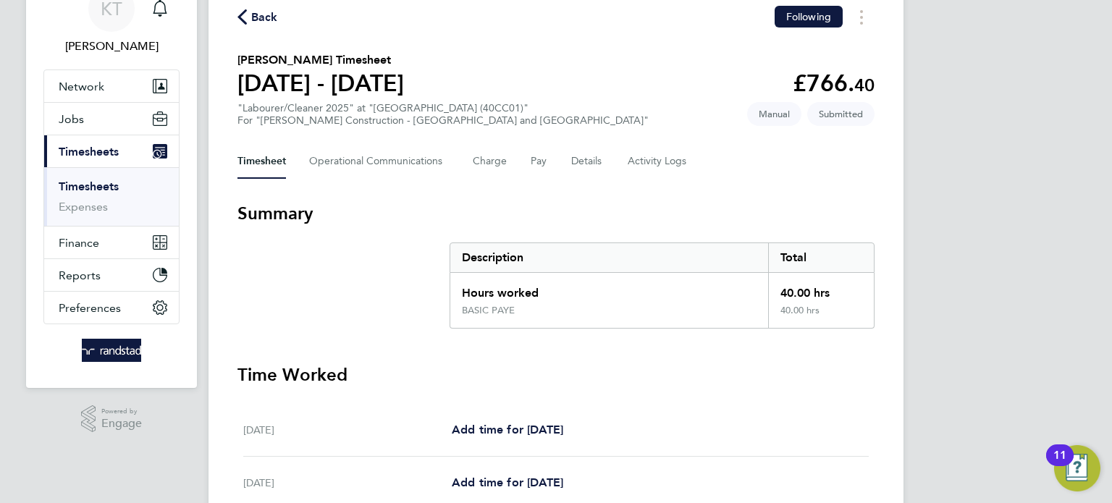
click at [106, 184] on link "Timesheets" at bounding box center [89, 186] width 60 height 14
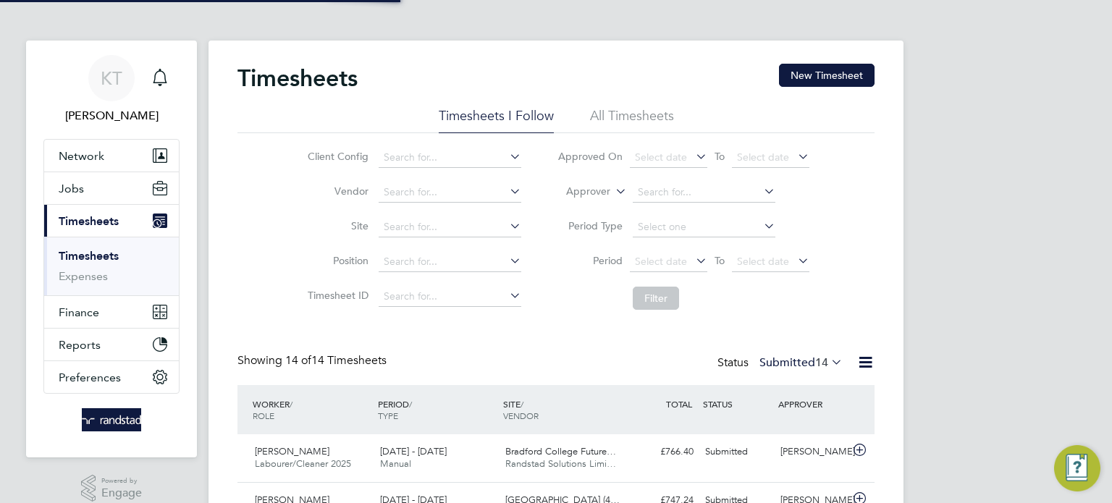
scroll to position [7, 7]
click at [169, 83] on div "Main navigation" at bounding box center [159, 78] width 29 height 29
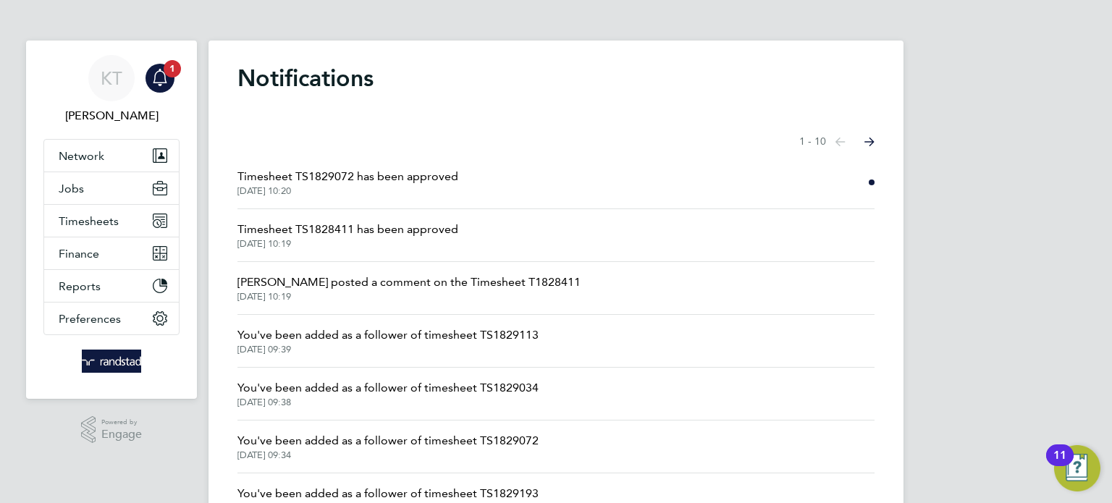
click at [279, 171] on span "Timesheet TS1829072 has been approved" at bounding box center [347, 176] width 221 height 17
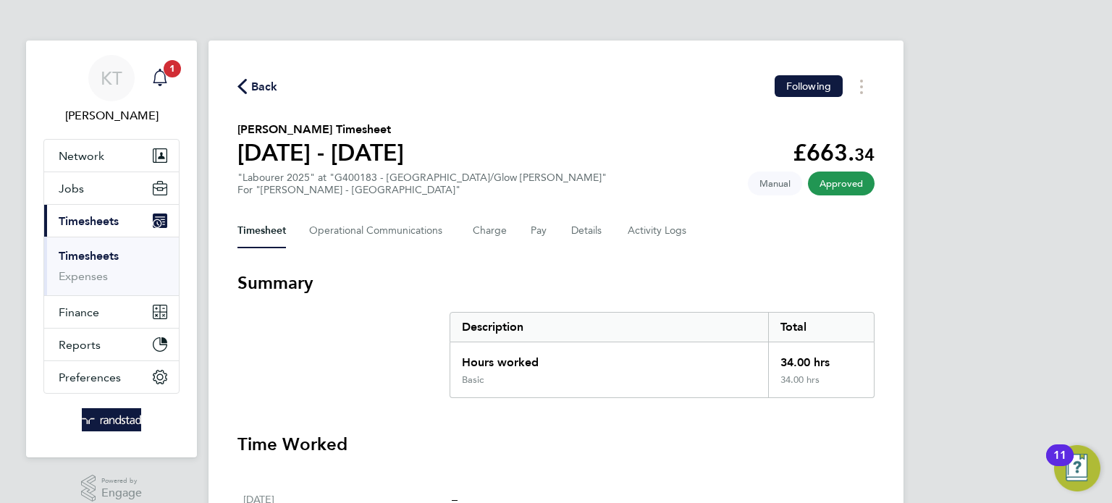
click at [169, 70] on span "1" at bounding box center [172, 68] width 17 height 17
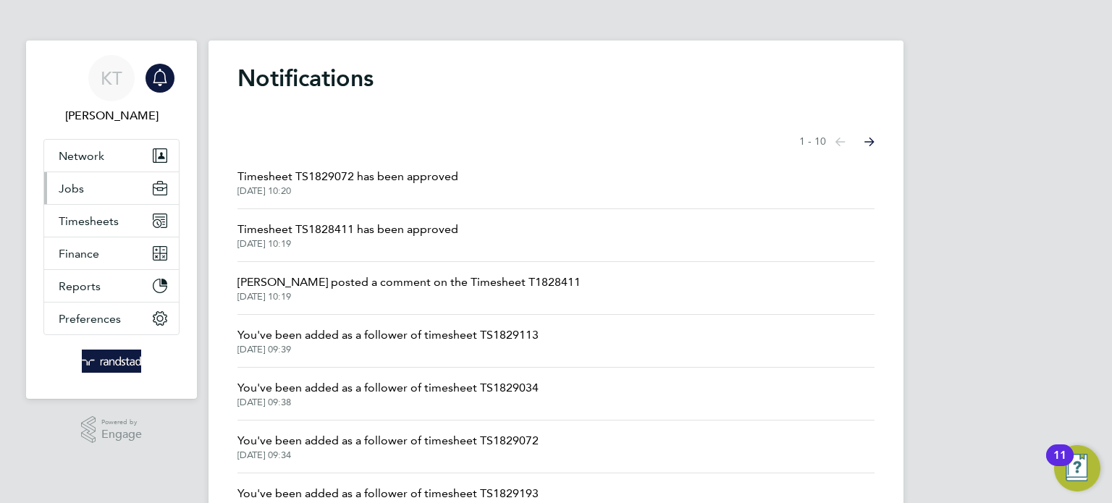
click at [95, 193] on button "Jobs" at bounding box center [111, 188] width 135 height 32
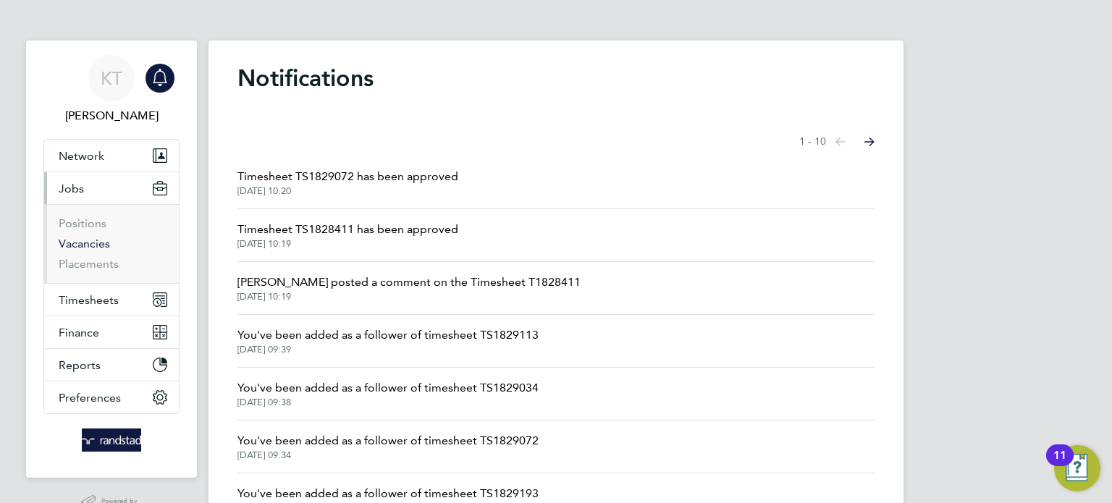
click at [80, 246] on link "Vacancies" at bounding box center [84, 244] width 51 height 14
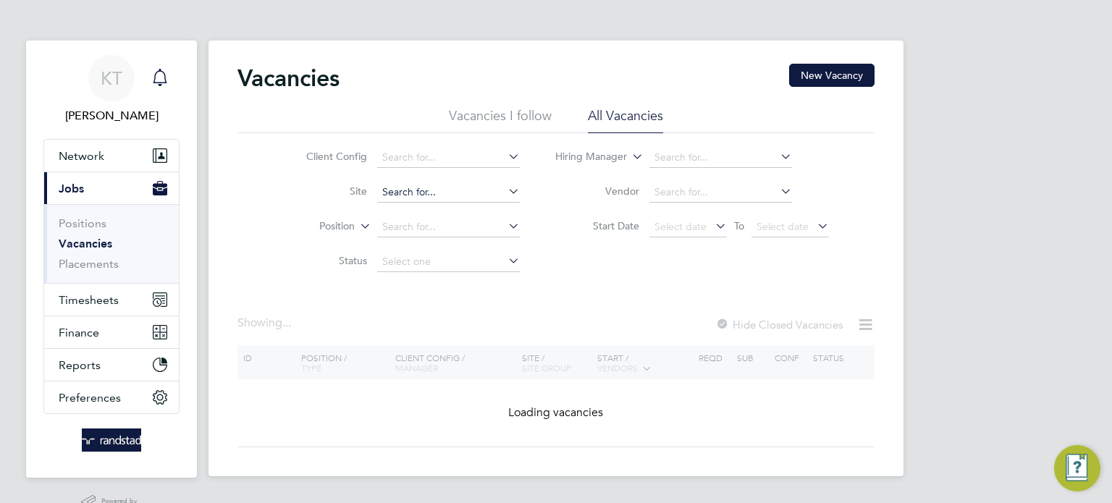
click at [431, 195] on input at bounding box center [448, 192] width 143 height 20
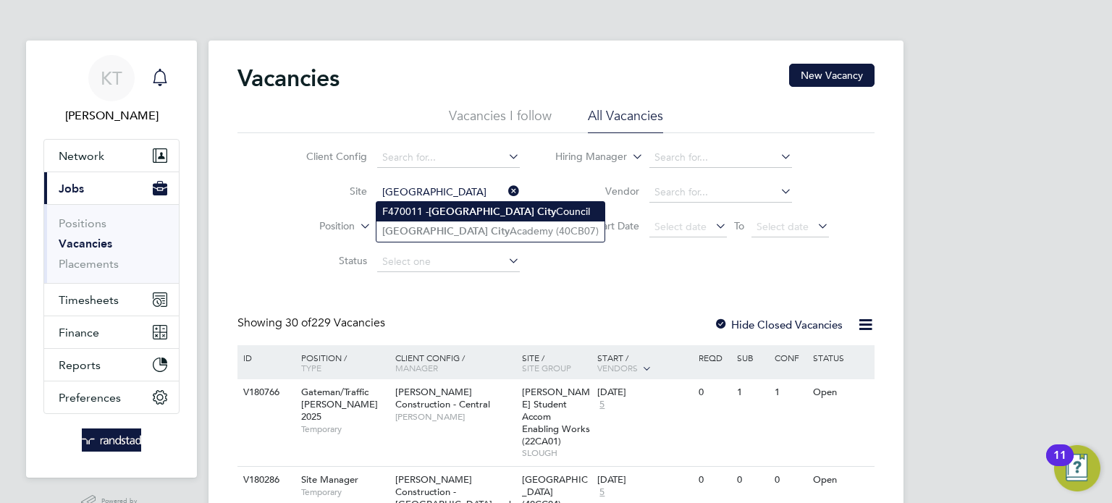
click at [434, 211] on b "[GEOGRAPHIC_DATA]" at bounding box center [481, 212] width 106 height 12
type input "F470011 - Leeds City Council"
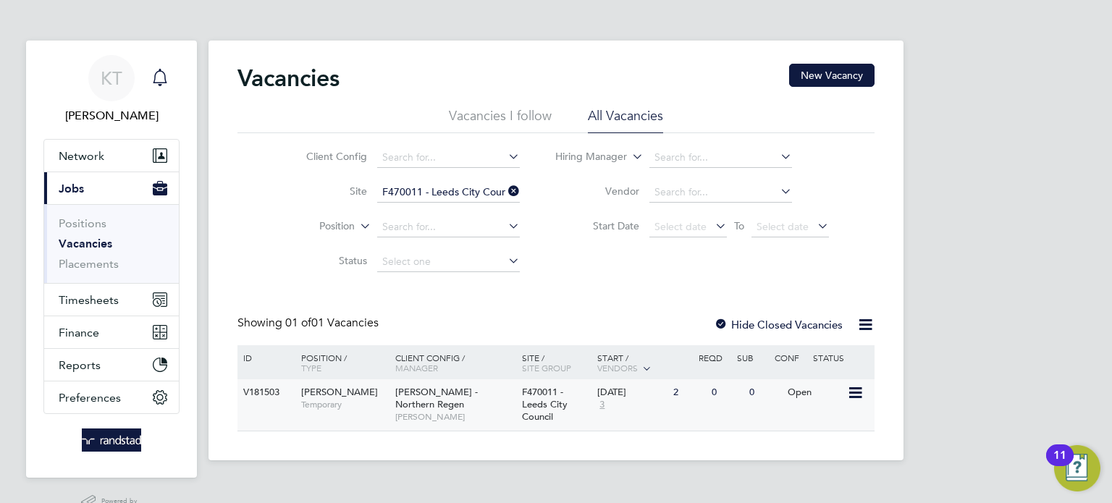
click at [431, 416] on div "Lovell - Northern Regen Alan Cooper" at bounding box center [455, 404] width 127 height 50
click at [172, 73] on span "3" at bounding box center [172, 68] width 17 height 17
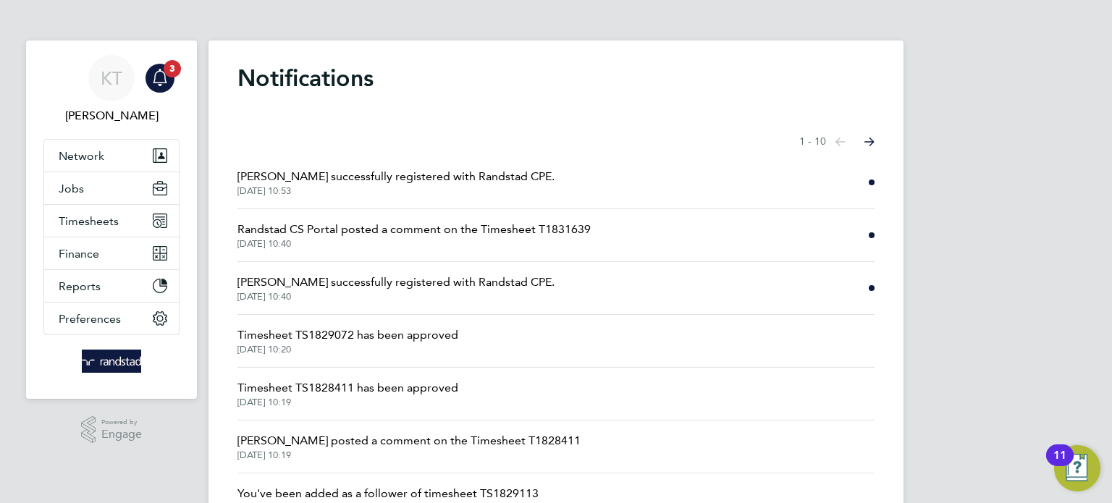
click at [292, 231] on span "Randstad CS Portal posted a comment on the Timesheet T1831639" at bounding box center [413, 229] width 353 height 17
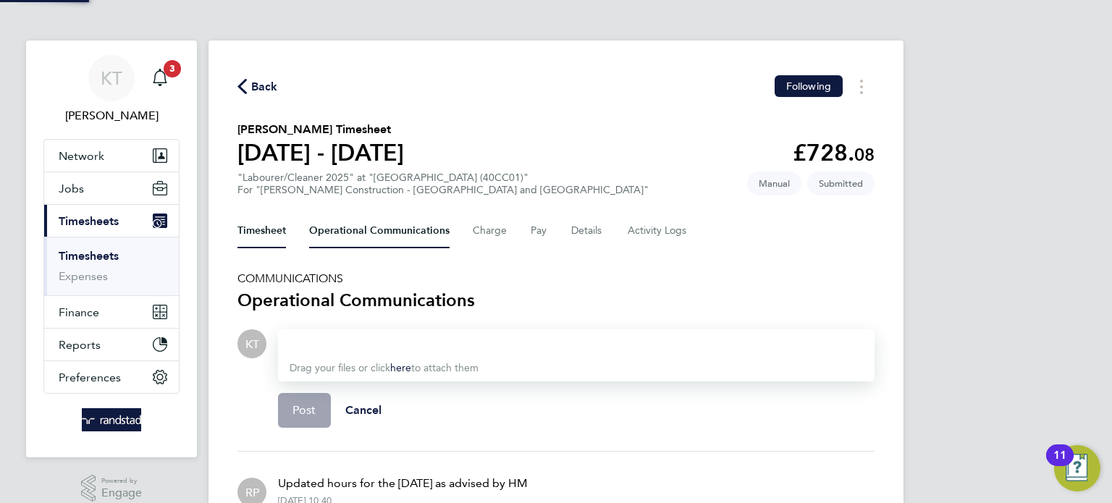
click at [276, 228] on button "Timesheet" at bounding box center [261, 231] width 48 height 35
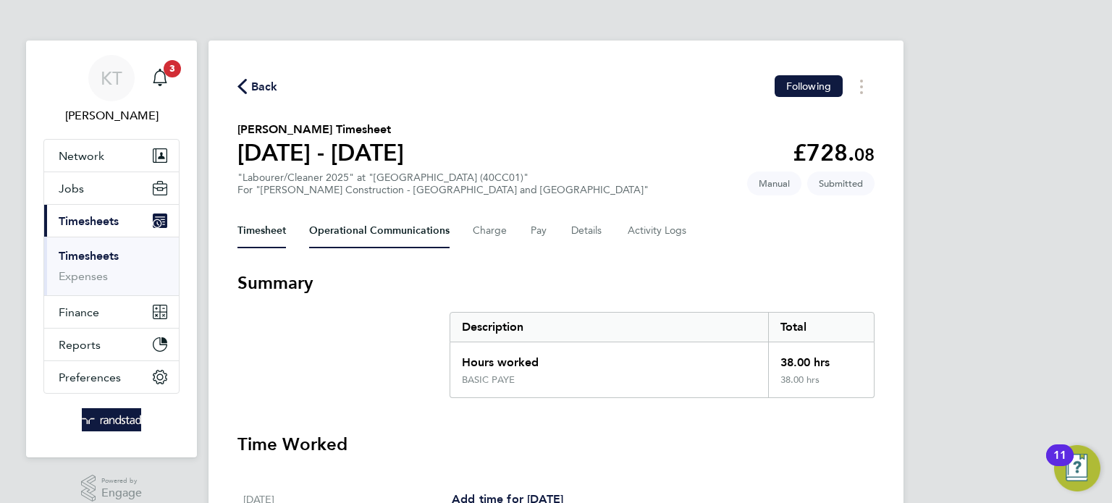
click at [379, 237] on Communications-tab "Operational Communications" at bounding box center [379, 231] width 140 height 35
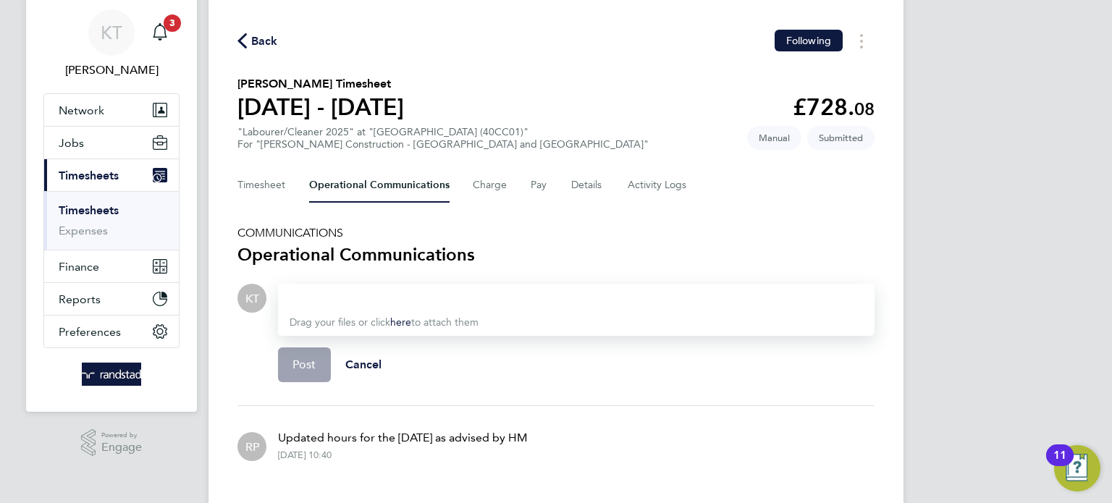
scroll to position [83, 0]
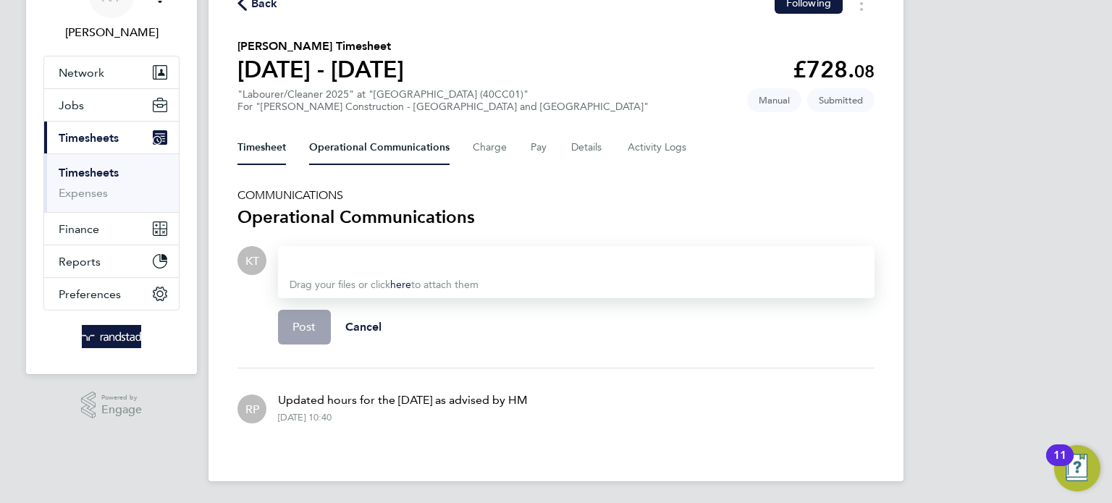
click at [275, 142] on button "Timesheet" at bounding box center [261, 147] width 48 height 35
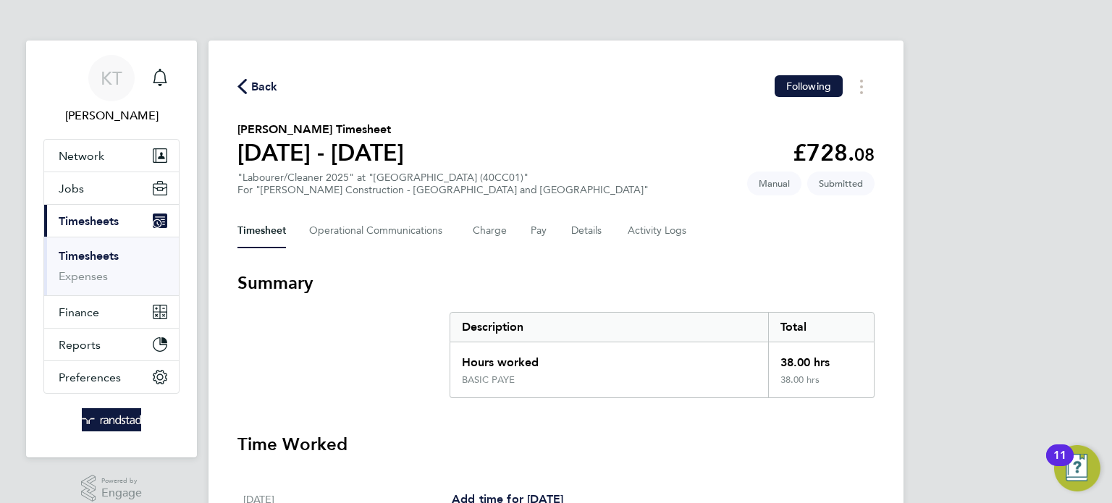
click at [255, 93] on span "Back" at bounding box center [264, 86] width 27 height 17
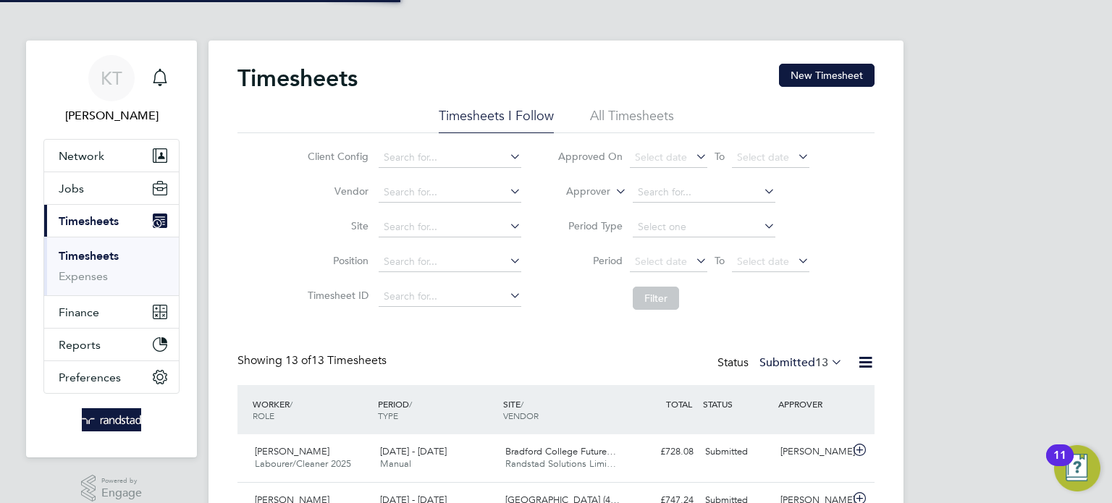
scroll to position [36, 126]
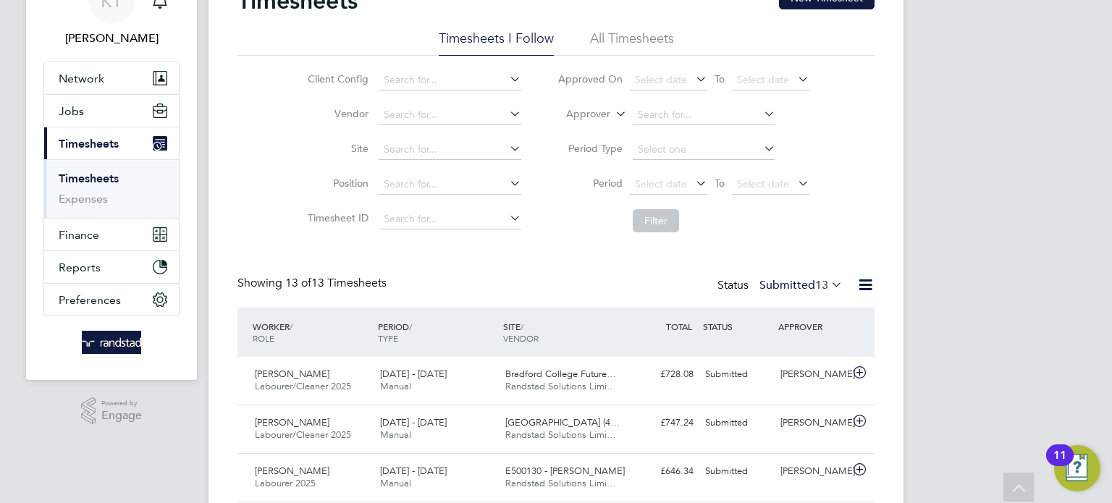
click at [806, 287] on label "Submitted 13" at bounding box center [800, 285] width 83 height 14
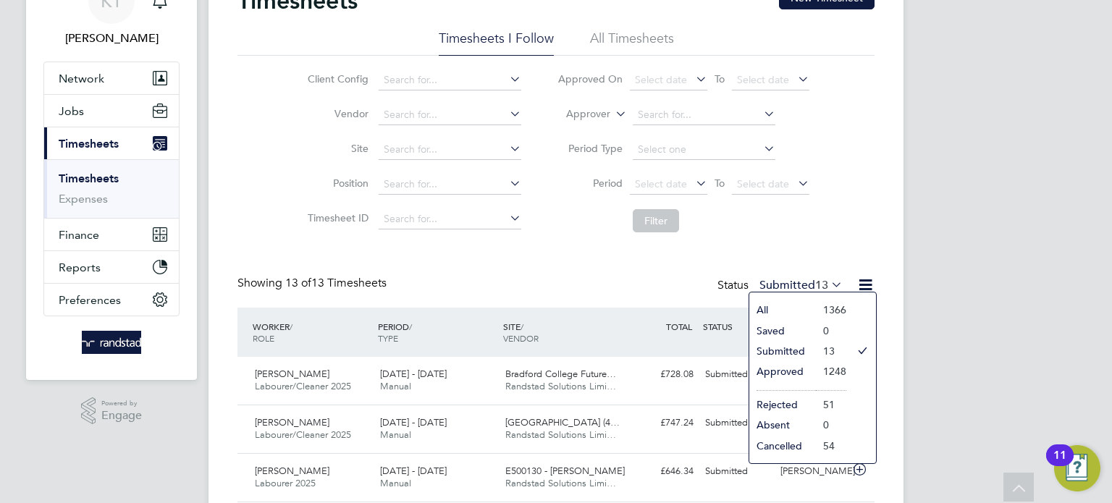
click at [959, 307] on div "KT Kieran Trotter Notifications Applications: Network Team Members Businesses S…" at bounding box center [556, 486] width 1112 height 1127
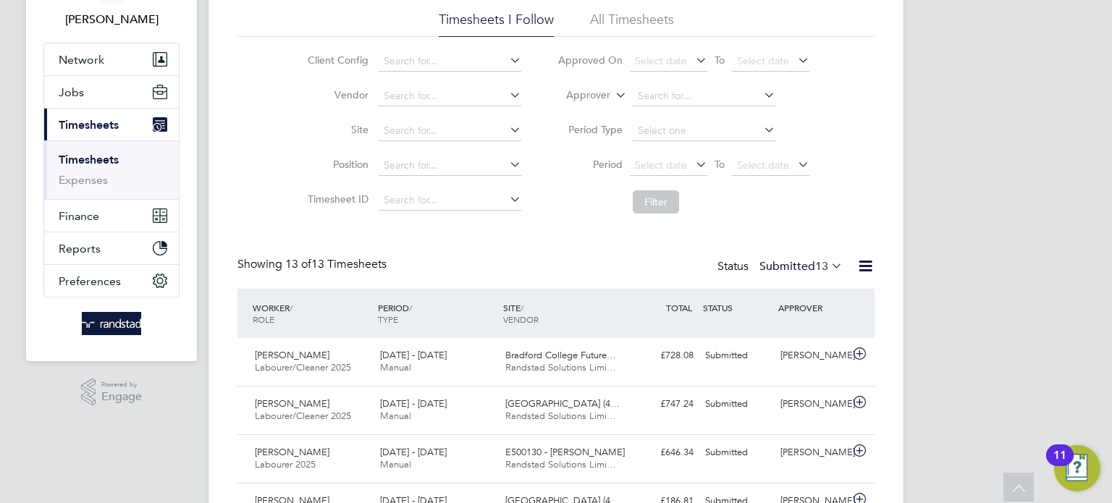
scroll to position [0, 0]
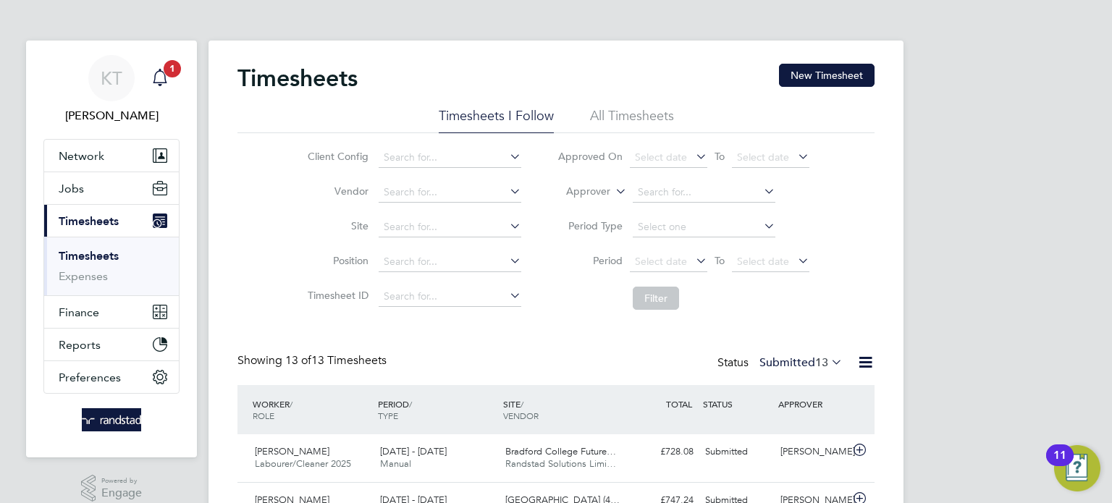
click at [164, 72] on app-badge "1" at bounding box center [172, 68] width 17 height 14
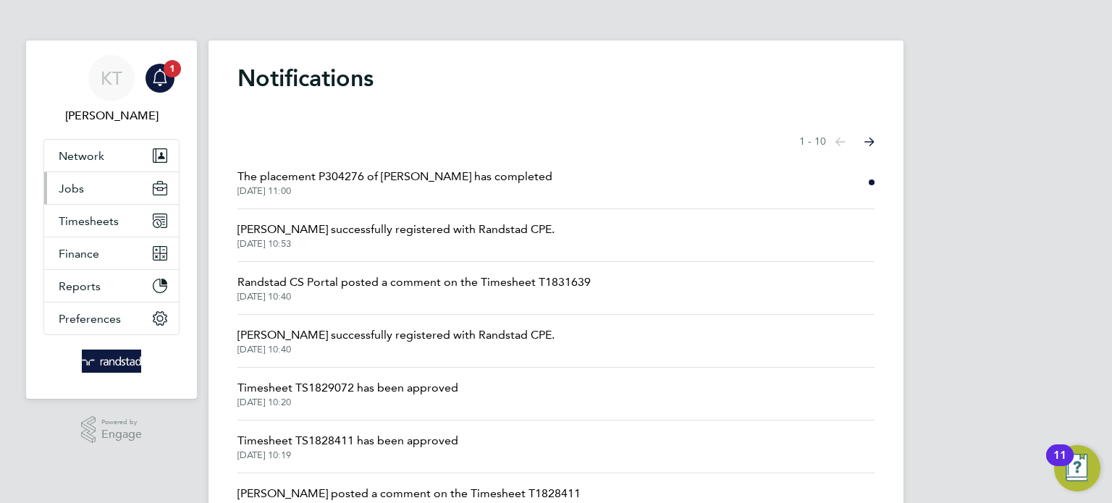
click at [88, 197] on button "Jobs" at bounding box center [111, 188] width 135 height 32
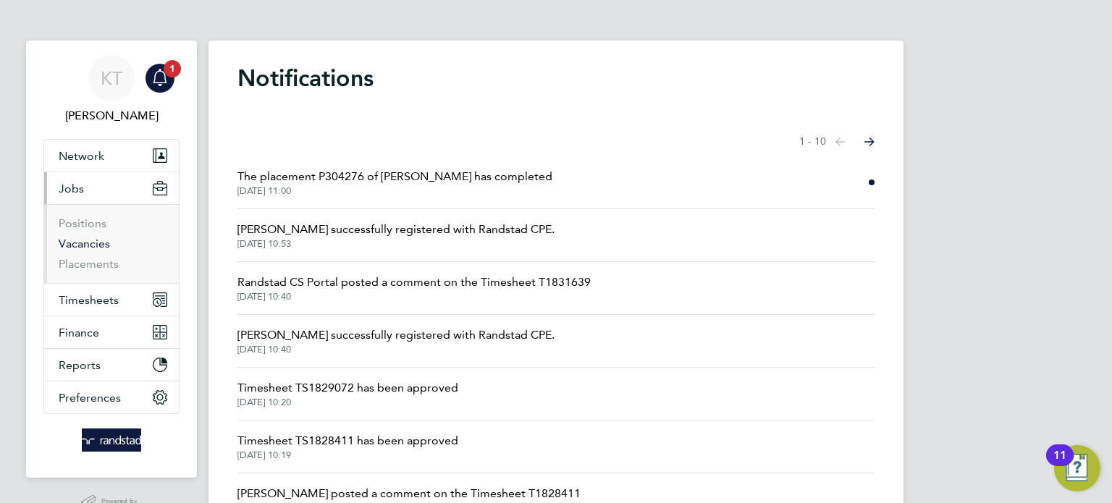
click at [96, 242] on link "Vacancies" at bounding box center [84, 244] width 51 height 14
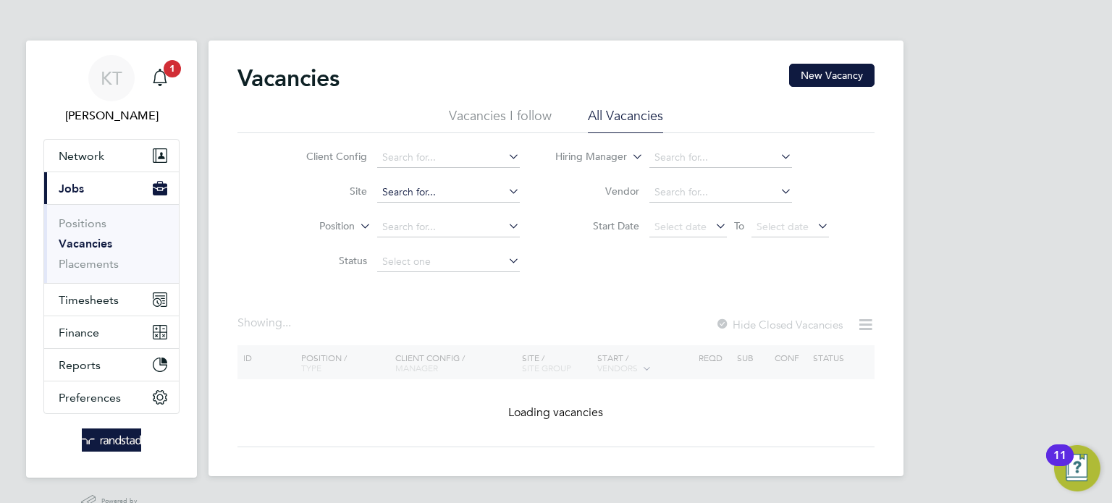
click at [473, 194] on input at bounding box center [448, 192] width 143 height 20
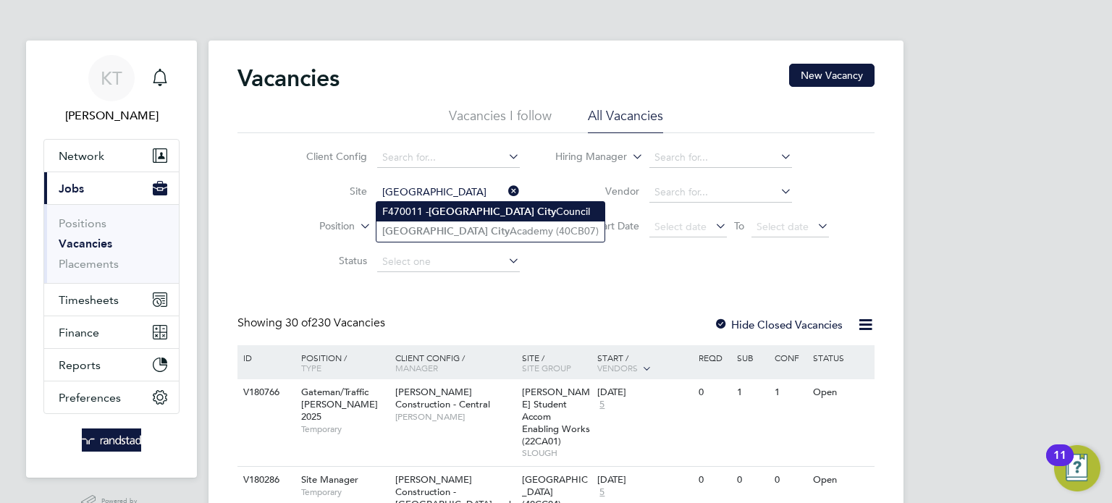
click at [537, 212] on b "City" at bounding box center [546, 212] width 19 height 12
type input "F470011 - Leeds City Council"
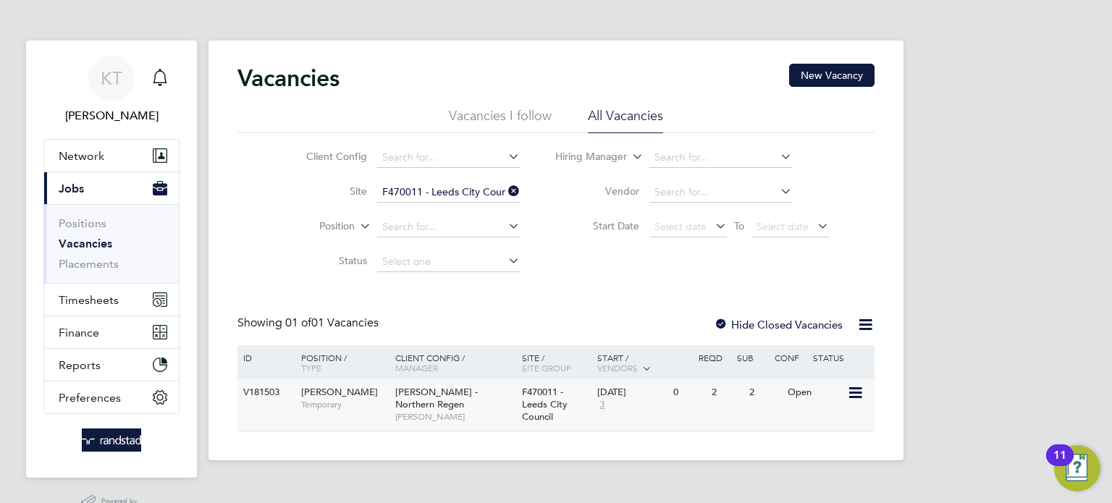
click at [463, 389] on span "Lovell - Northern Regen" at bounding box center [436, 398] width 83 height 25
click at [80, 242] on link "Vacancies" at bounding box center [86, 244] width 54 height 14
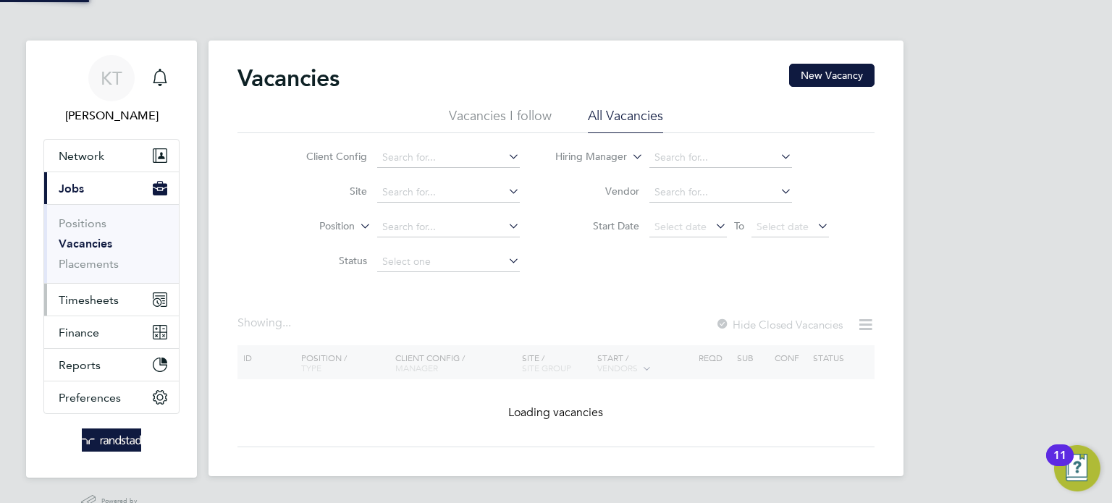
click at [117, 305] on span "Timesheets" at bounding box center [89, 300] width 60 height 14
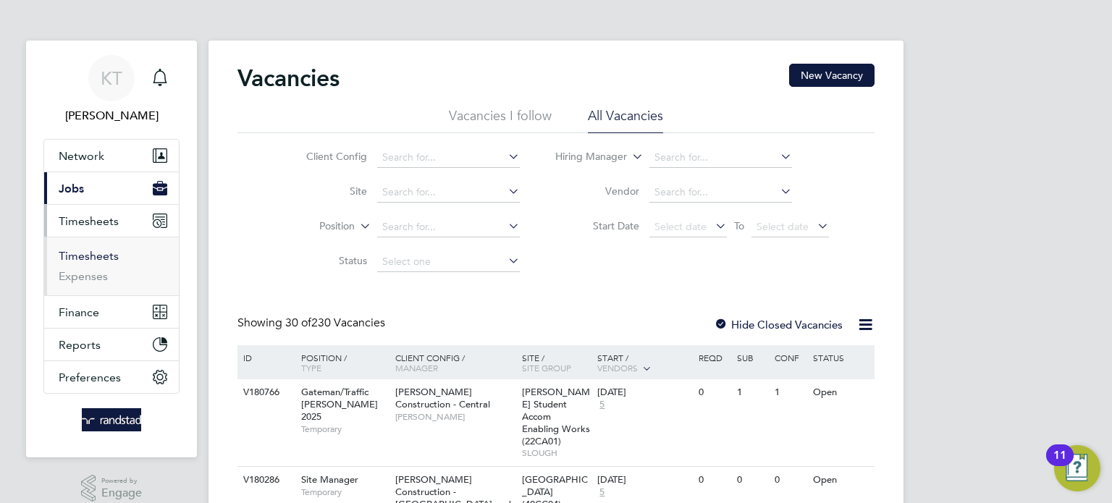
click at [83, 254] on link "Timesheets" at bounding box center [89, 256] width 60 height 14
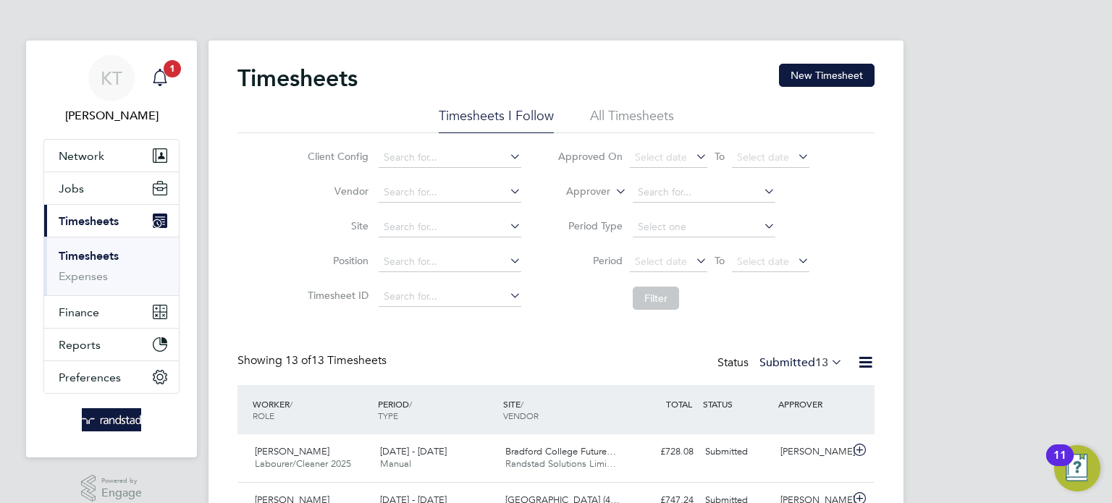
click at [163, 79] on icon "Main navigation" at bounding box center [159, 77] width 17 height 17
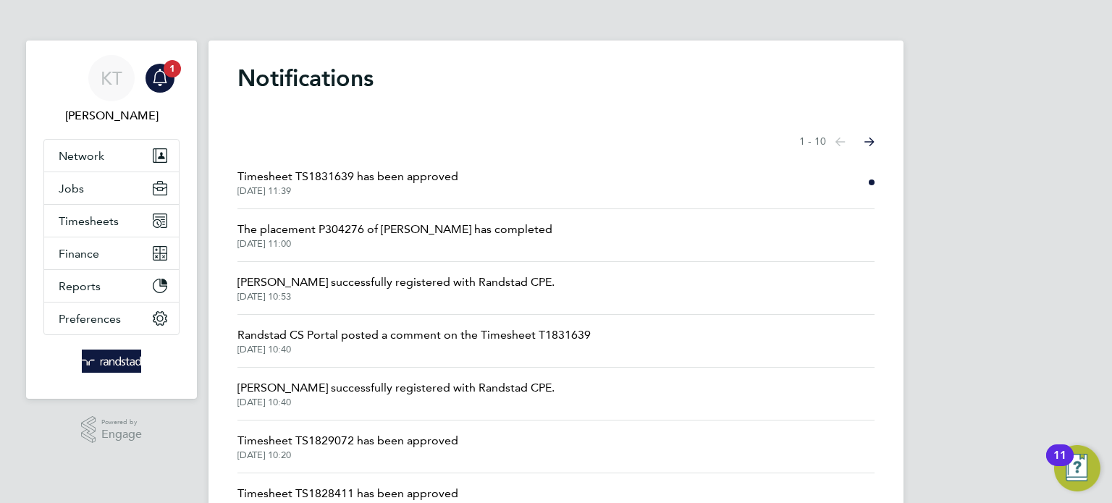
click at [310, 176] on span "Timesheet TS1831639 has been approved" at bounding box center [347, 176] width 221 height 17
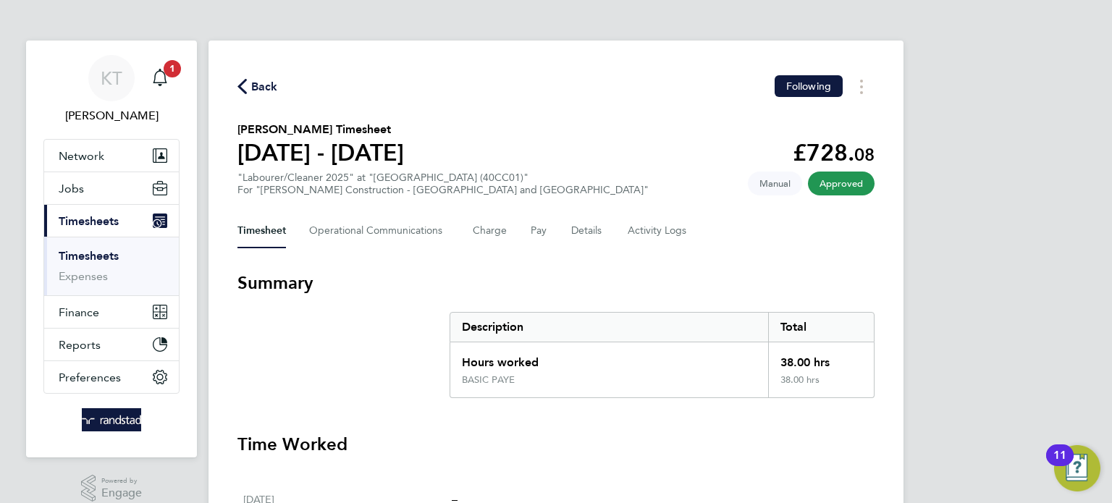
click at [107, 258] on link "Timesheets" at bounding box center [89, 256] width 60 height 14
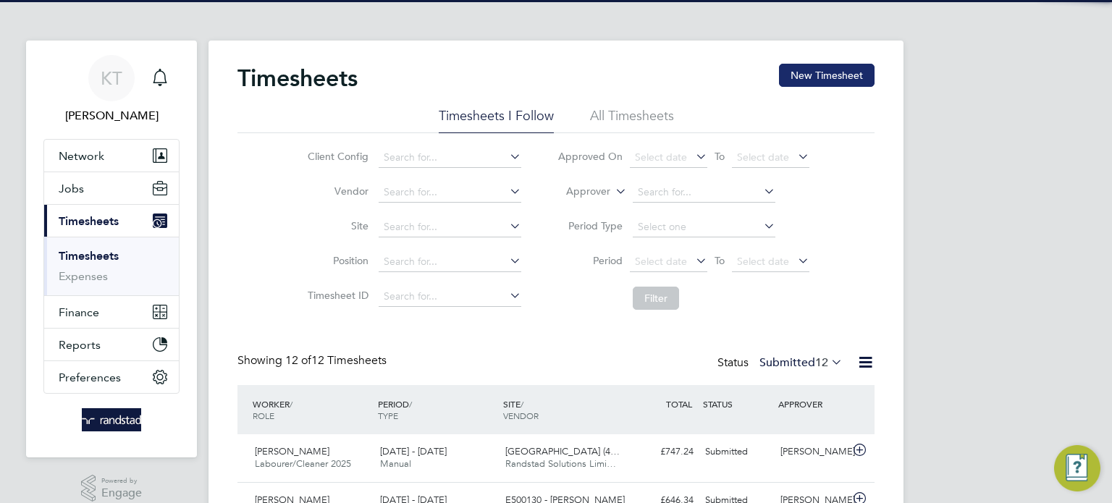
click at [821, 78] on button "New Timesheet" at bounding box center [827, 75] width 96 height 23
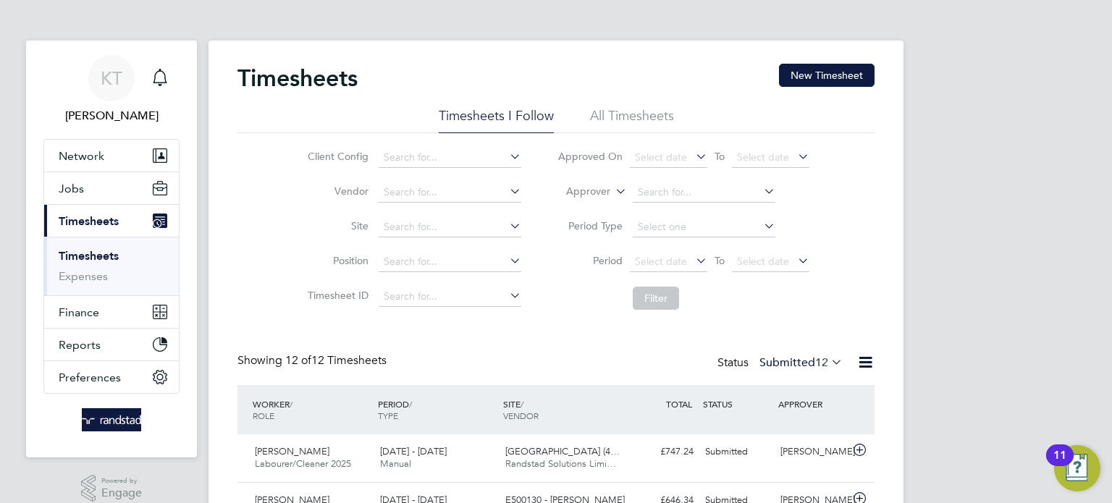
scroll to position [36, 126]
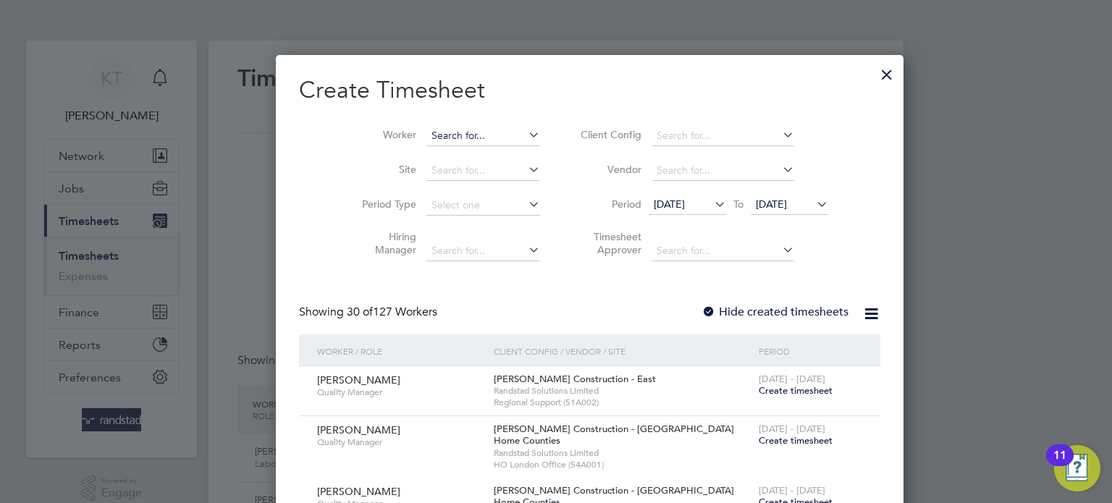
click at [438, 138] on input at bounding box center [483, 136] width 114 height 20
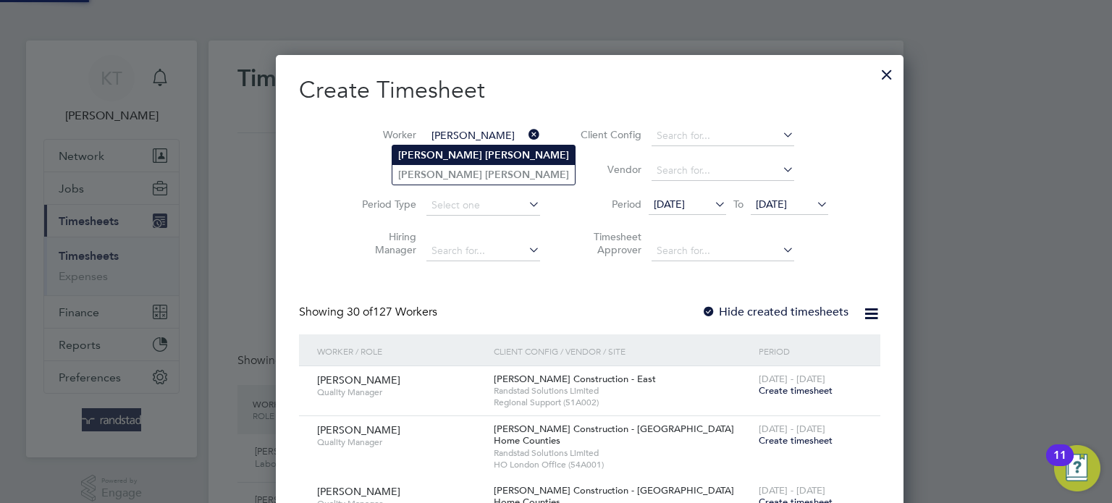
click at [485, 151] on b "Jones" at bounding box center [527, 155] width 84 height 12
type input "Connor Jones"
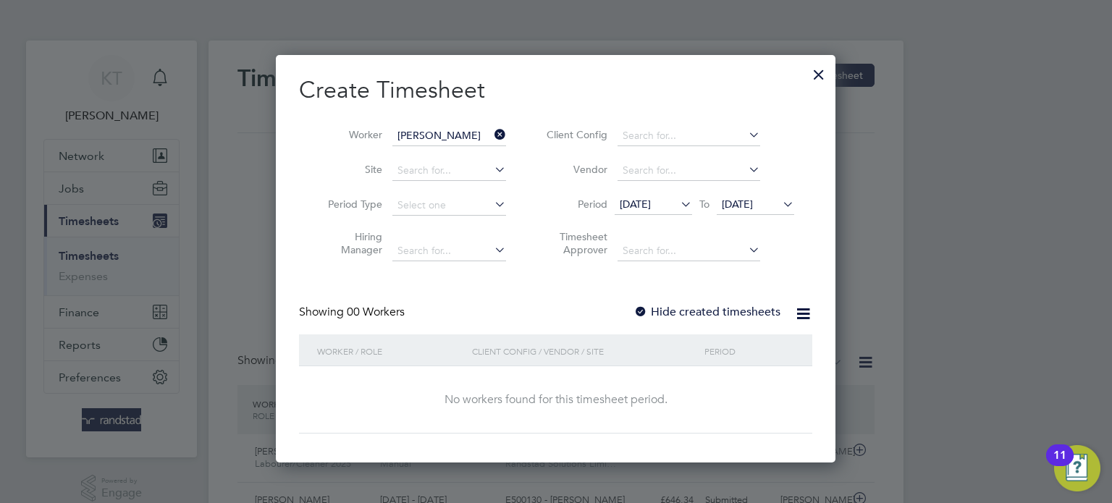
click at [753, 204] on span "23 Sep 2025" at bounding box center [737, 204] width 31 height 13
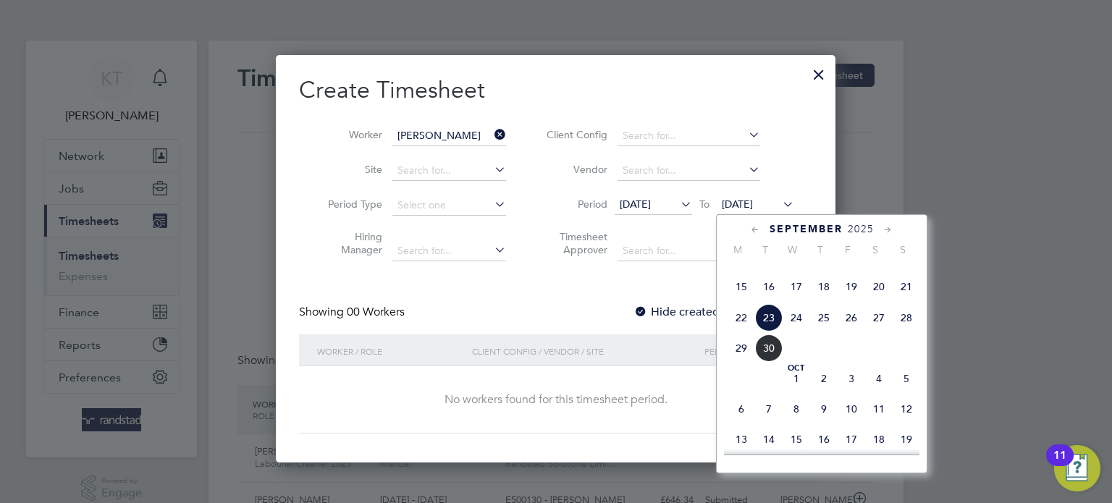
click at [793, 331] on span "24" at bounding box center [796, 318] width 28 height 28
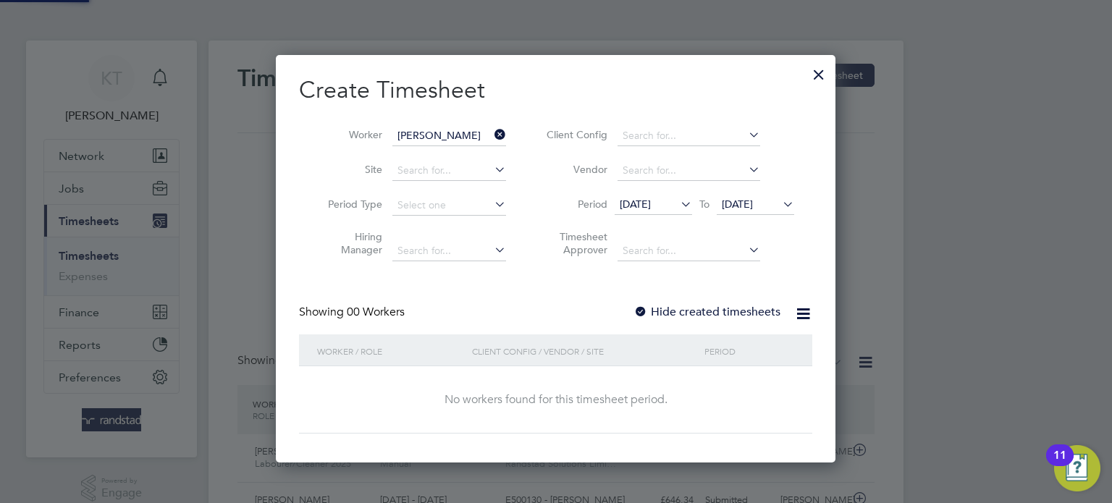
click at [730, 315] on label "Hide created timesheets" at bounding box center [706, 312] width 147 height 14
click at [753, 198] on span "[DATE]" at bounding box center [737, 204] width 31 height 13
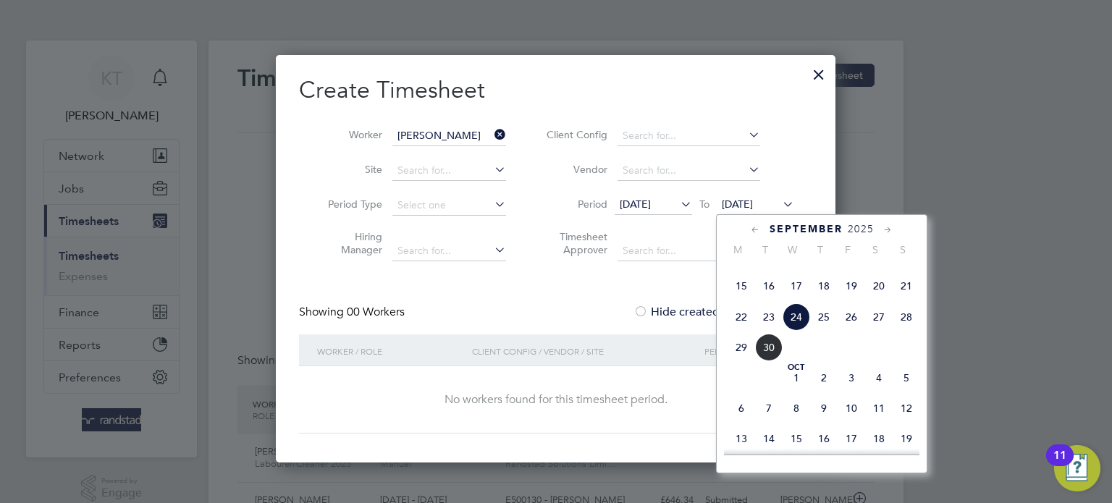
click at [801, 331] on span "24" at bounding box center [796, 317] width 28 height 28
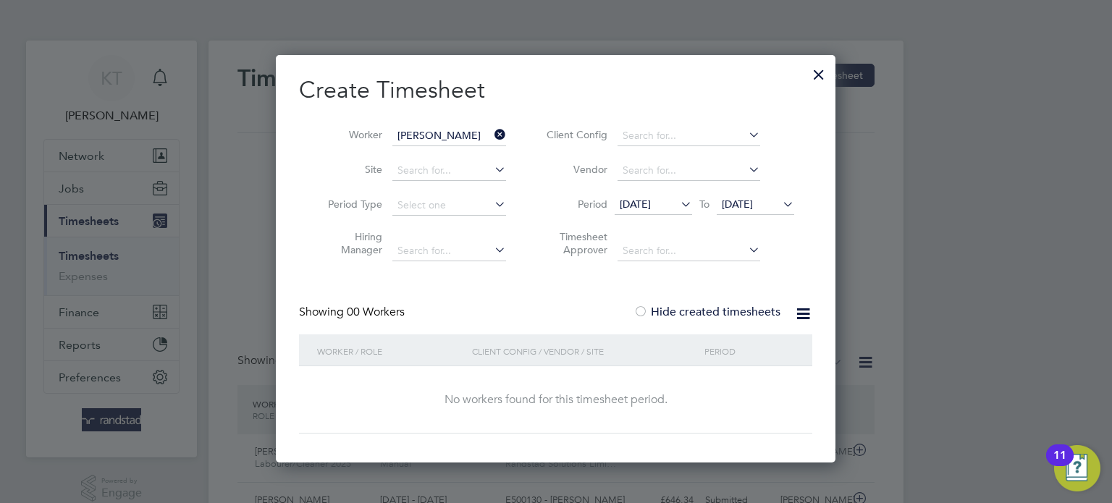
click at [491, 131] on icon at bounding box center [491, 134] width 0 height 20
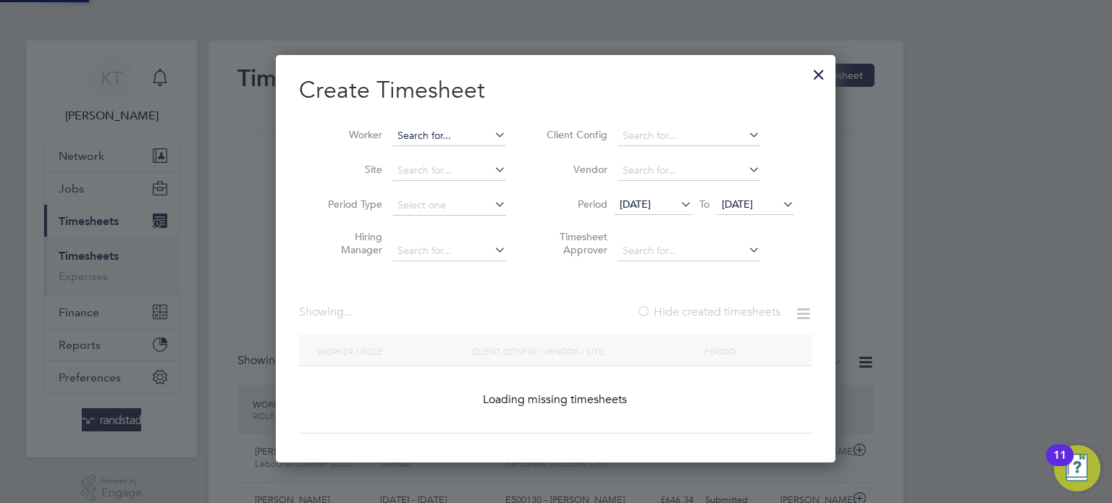
click at [452, 132] on input at bounding box center [449, 136] width 114 height 20
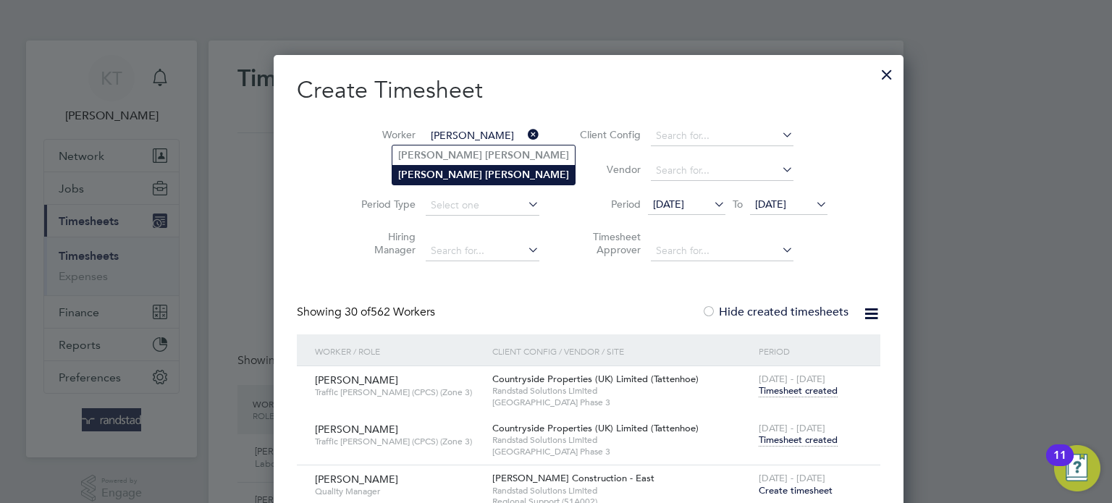
click at [485, 169] on b "Jones" at bounding box center [527, 175] width 84 height 12
type input "Connor Jones"
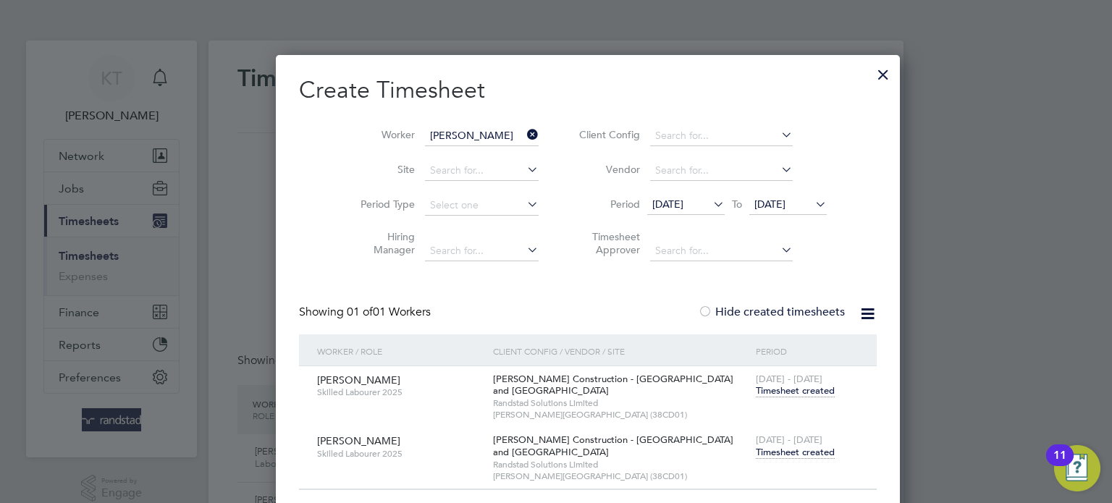
click at [756, 451] on span "Timesheet created" at bounding box center [795, 452] width 79 height 13
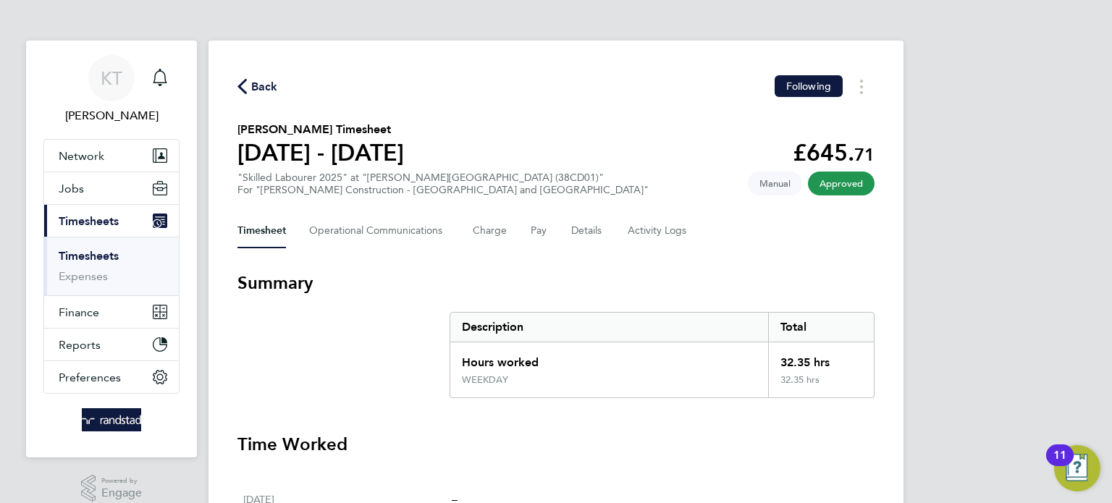
click at [276, 83] on span "Back" at bounding box center [264, 86] width 27 height 17
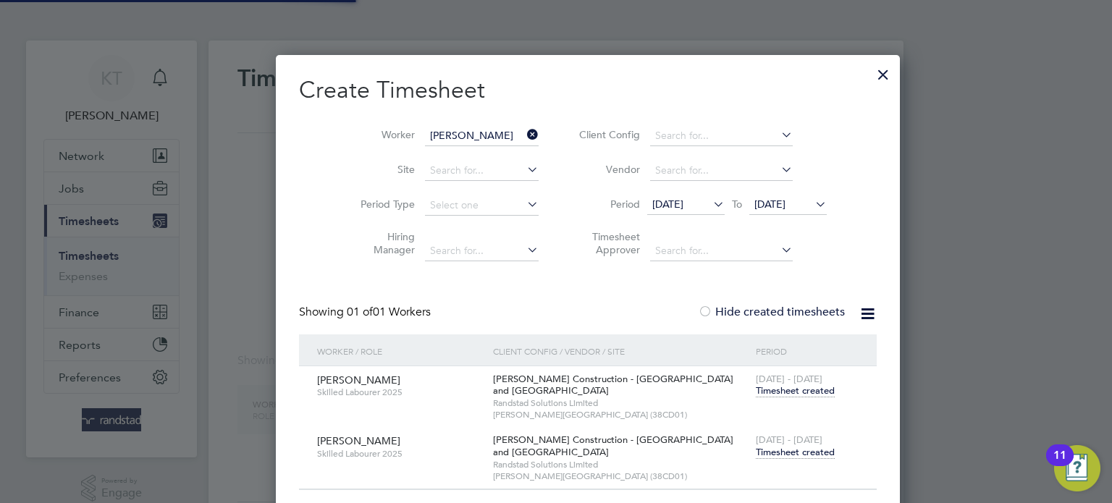
click at [487, 124] on li "Worker Connor Jones" at bounding box center [443, 136] width 225 height 35
click at [524, 132] on icon at bounding box center [524, 134] width 0 height 20
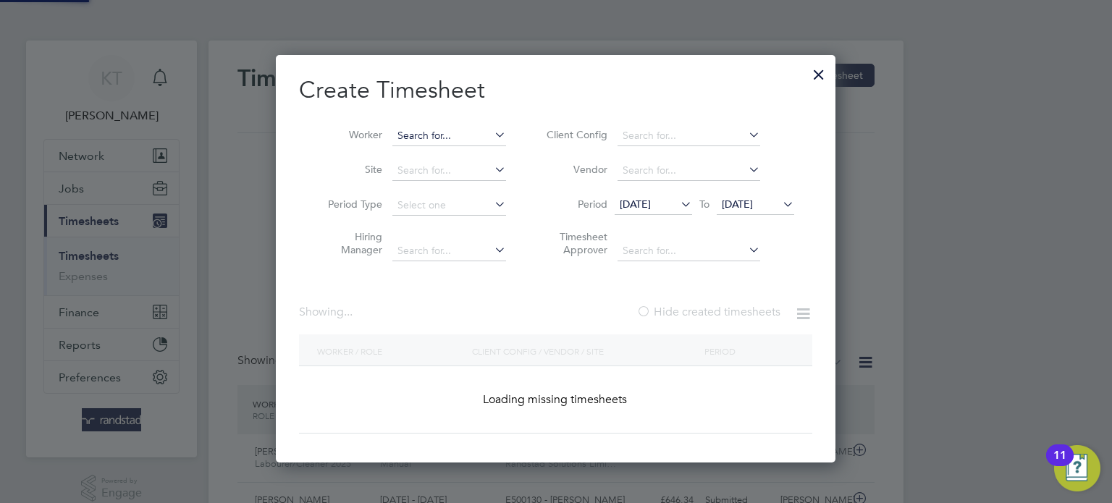
click at [474, 139] on input at bounding box center [449, 136] width 114 height 20
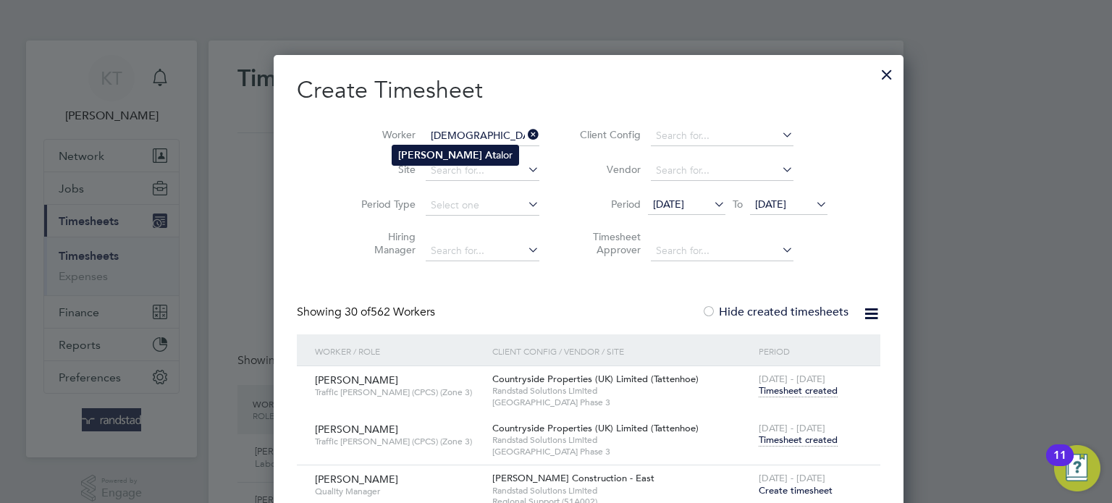
type input "[PERSON_NAME]"
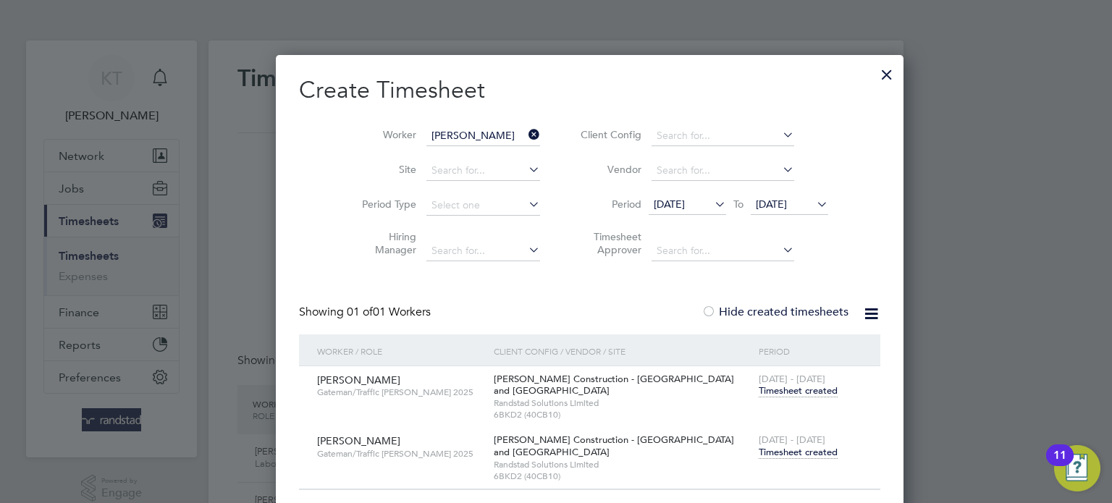
click at [764, 454] on span "Timesheet created" at bounding box center [798, 452] width 79 height 13
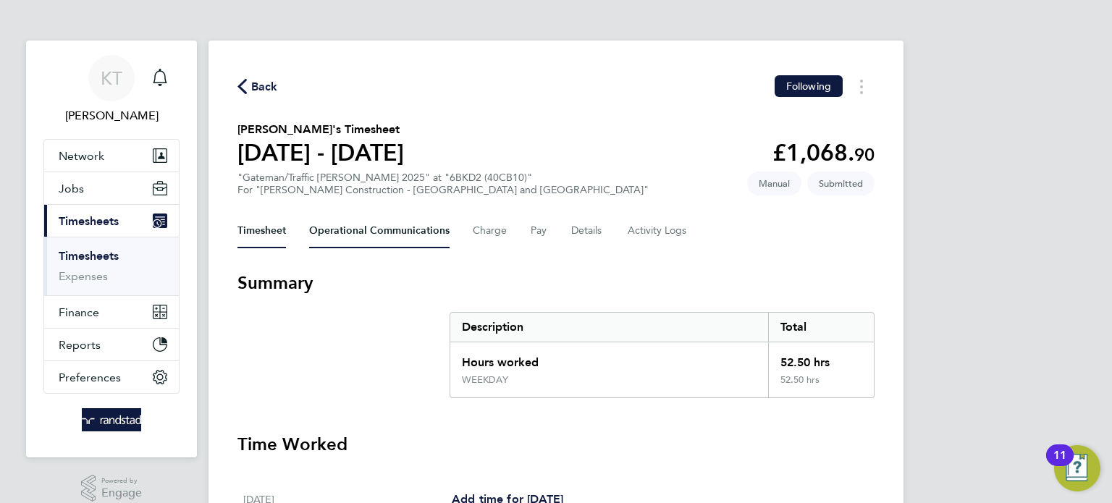
click at [377, 242] on Communications-tab "Operational Communications" at bounding box center [379, 231] width 140 height 35
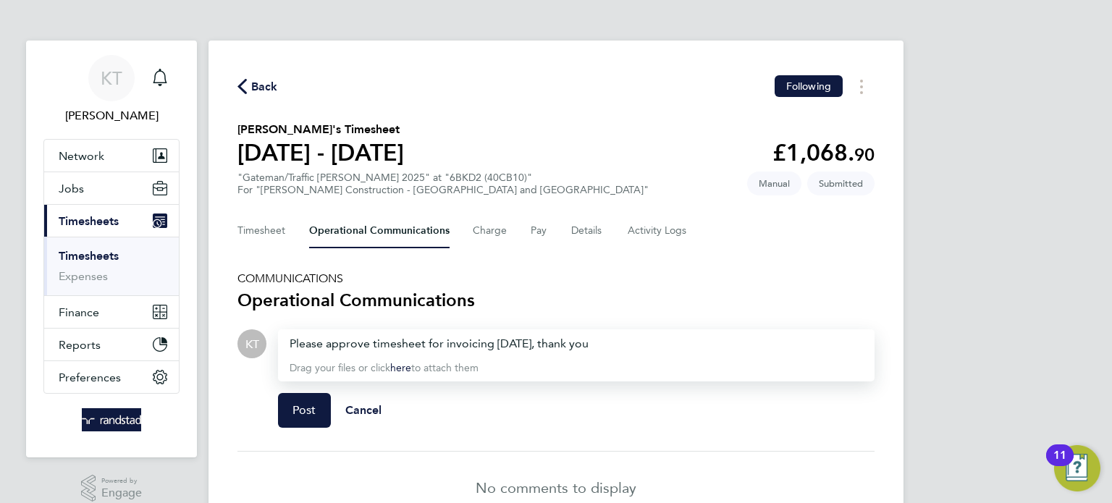
click at [442, 347] on div "Please approve timesheet for invoicing today, thank you" at bounding box center [576, 343] width 573 height 17
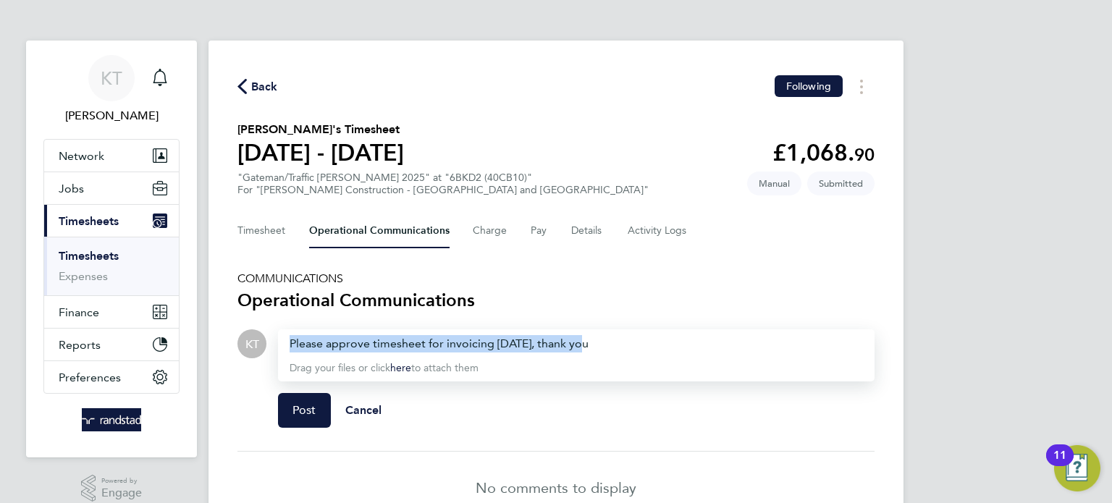
copy div "Please approve timesheet for invoicing today, thank you"
click at [444, 345] on div "Please approve timesheet for invoicing today, thank you" at bounding box center [576, 343] width 573 height 17
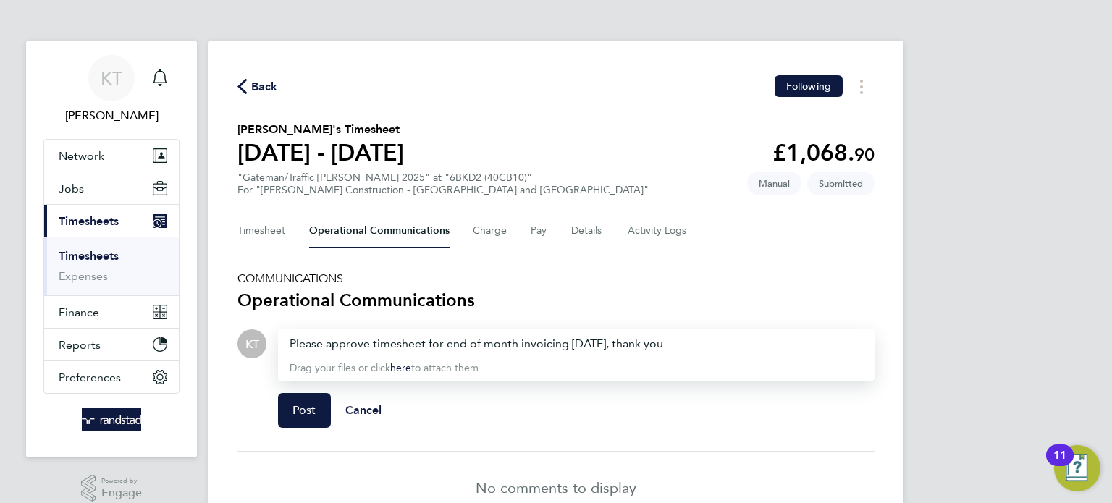
click at [628, 344] on div "Please approve timesheet for end of month invoicing [DATE], thank you" at bounding box center [576, 343] width 573 height 17
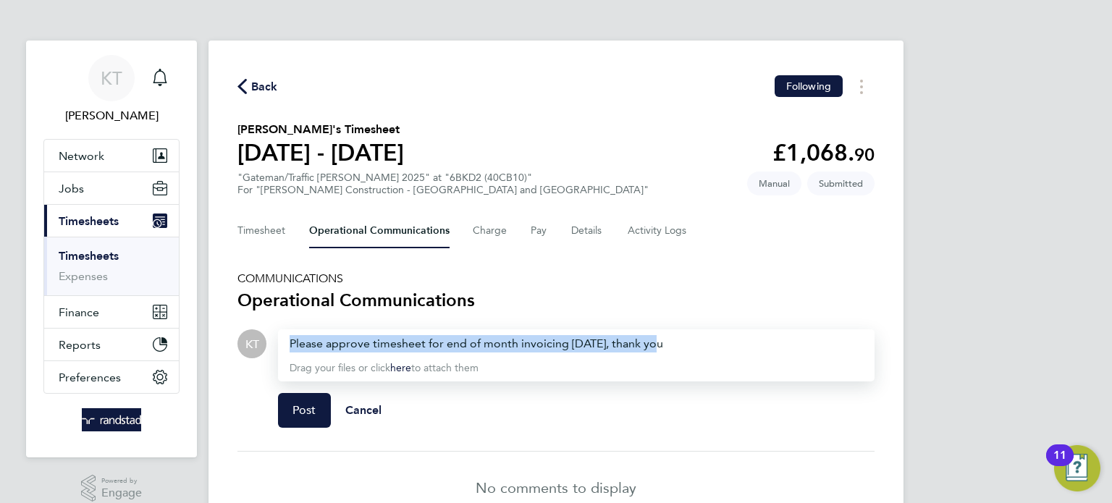
copy div "Please approve timesheet for end of month invoicing [DATE], thank you"
click at [314, 420] on button "Post" at bounding box center [304, 410] width 53 height 35
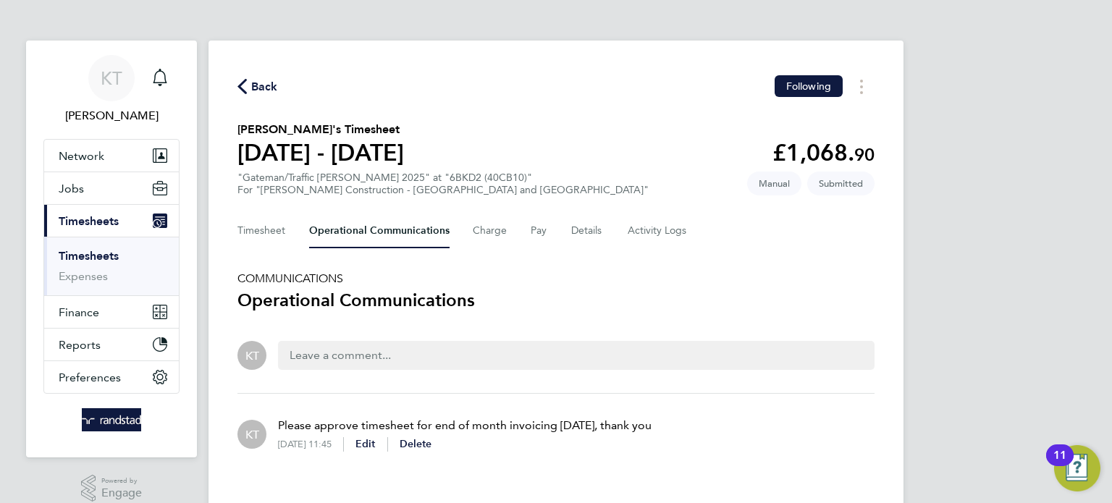
click at [98, 255] on link "Timesheets" at bounding box center [89, 256] width 60 height 14
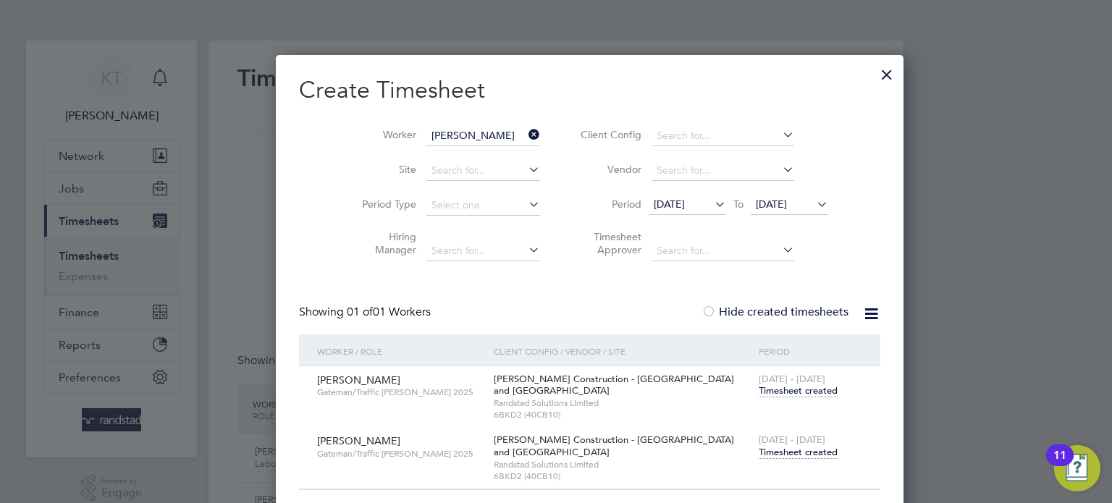
click at [525, 134] on icon at bounding box center [525, 134] width 0 height 20
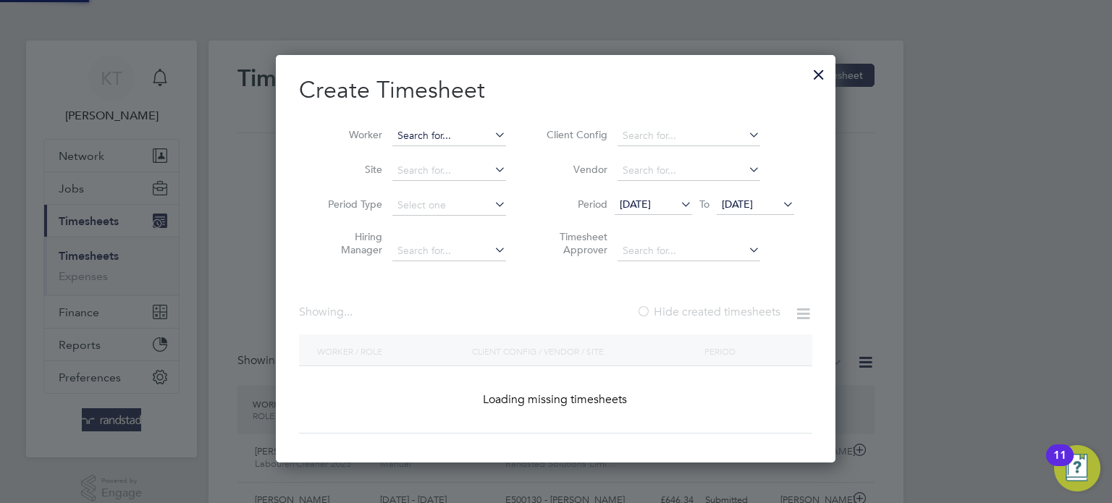
click at [449, 140] on input at bounding box center [449, 136] width 114 height 20
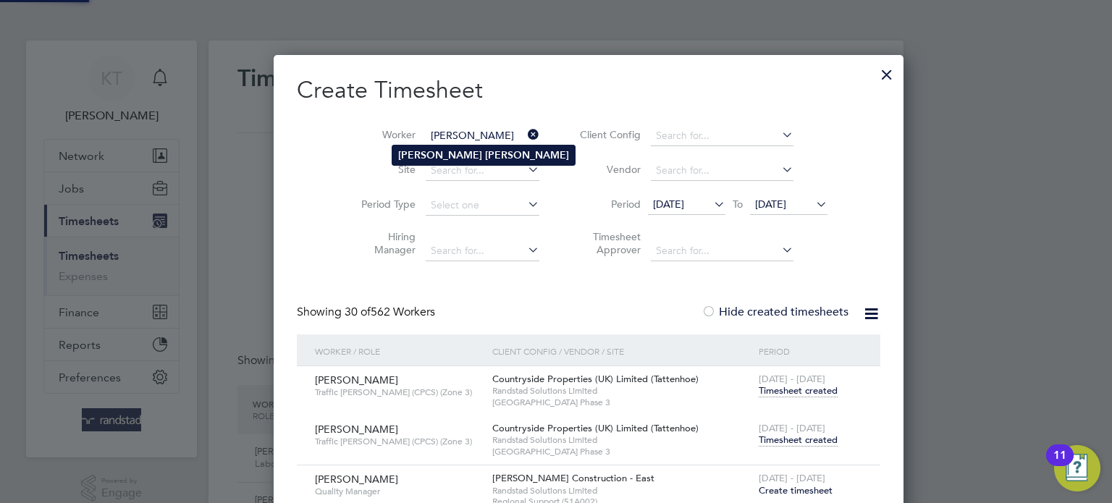
type input "Dylan Butler"
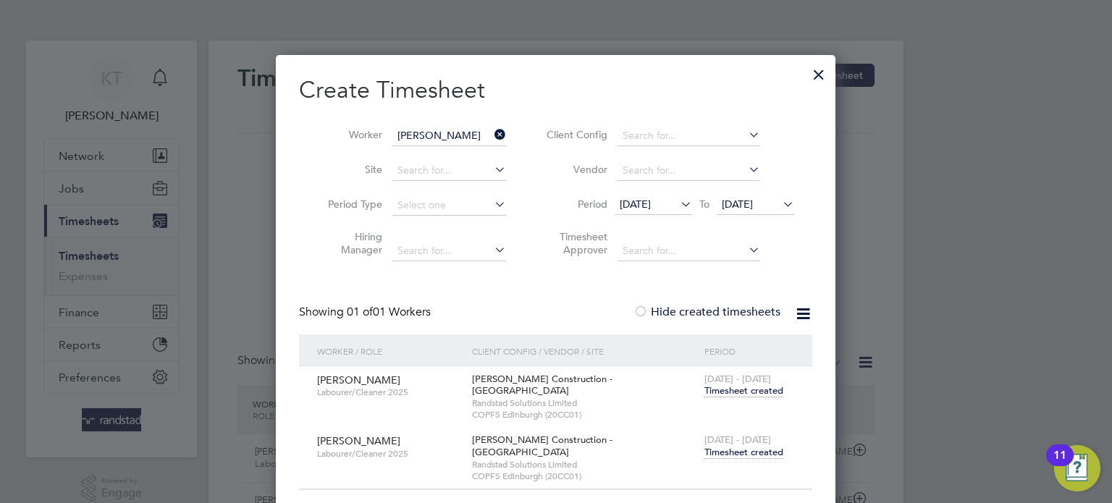
click at [741, 446] on span "Timesheet created" at bounding box center [743, 452] width 79 height 13
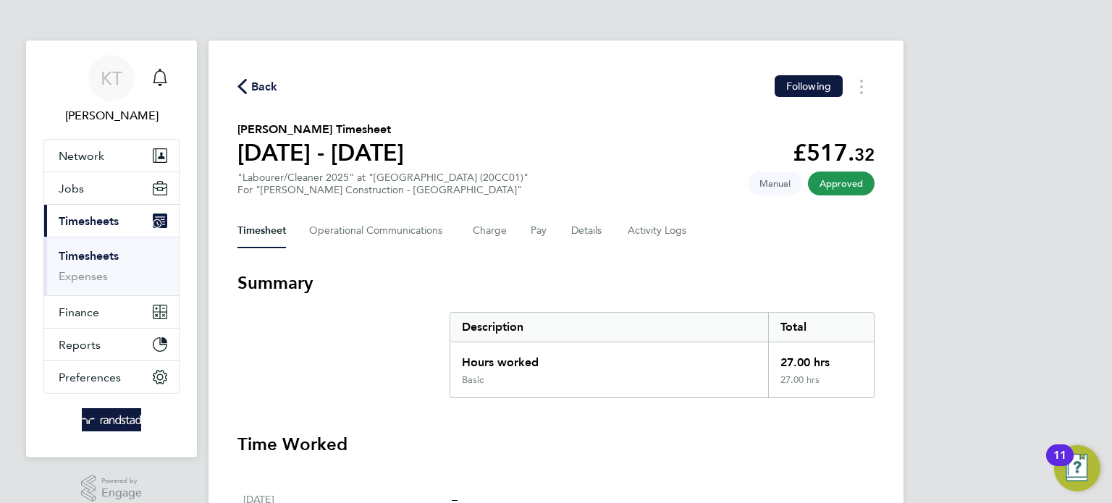
click at [269, 90] on span "Back" at bounding box center [264, 86] width 27 height 17
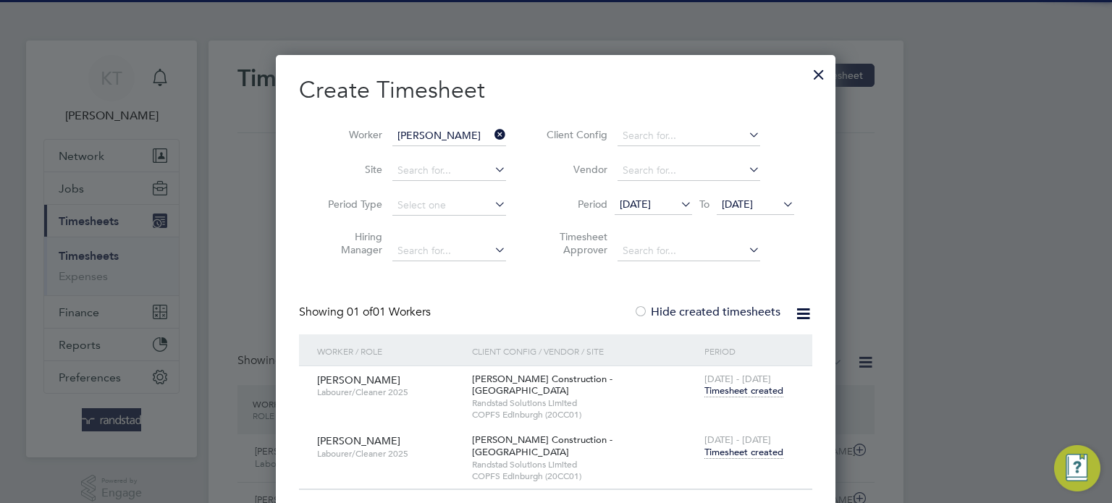
click at [491, 135] on icon at bounding box center [491, 134] width 0 height 20
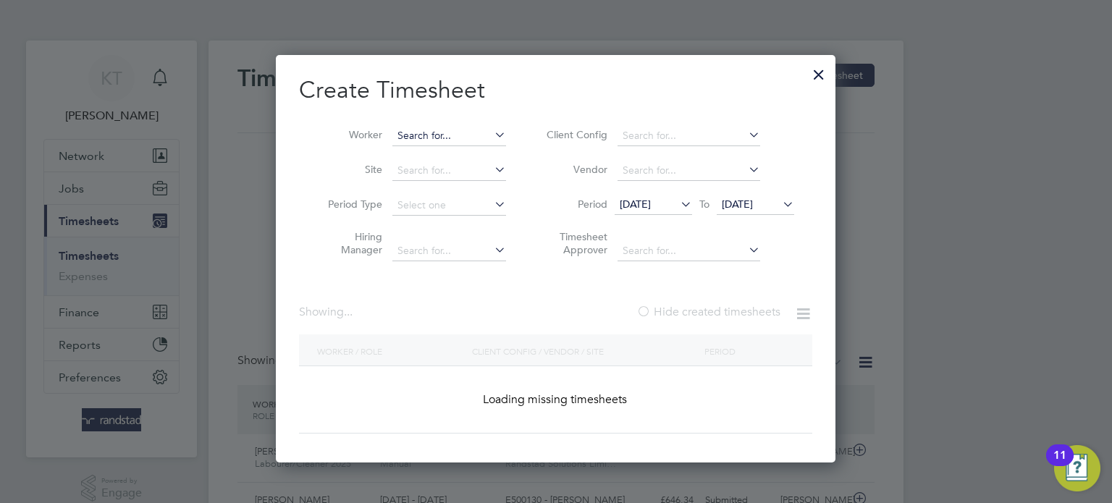
click at [457, 134] on input at bounding box center [449, 136] width 114 height 20
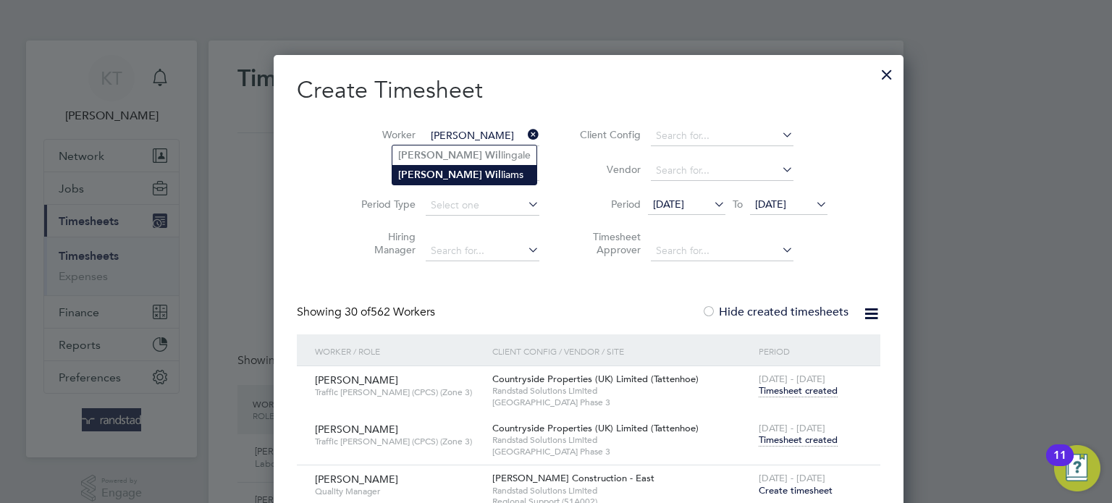
click at [445, 173] on li "Karen Wil liams" at bounding box center [464, 175] width 144 height 20
type input "[PERSON_NAME]"
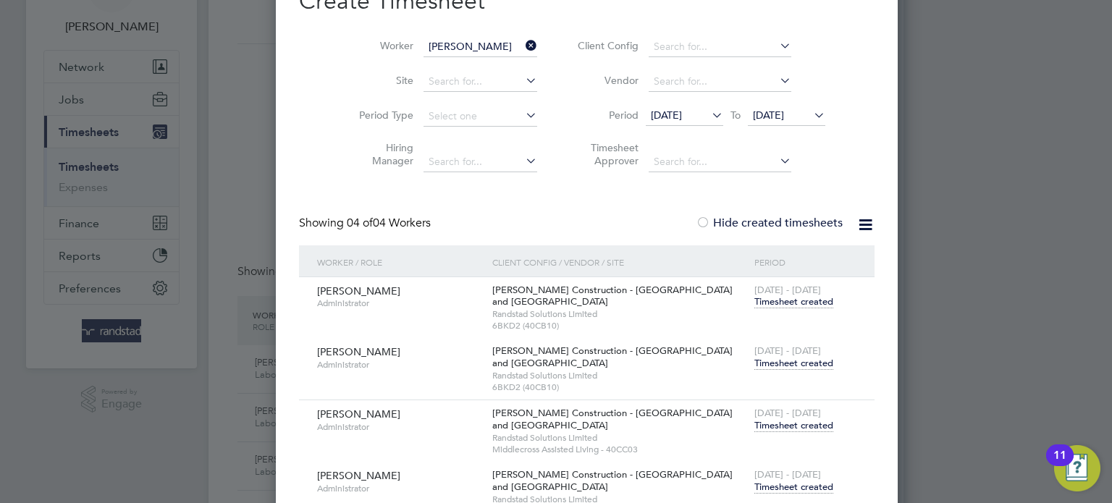
click at [754, 366] on span "Timesheet created" at bounding box center [793, 363] width 79 height 13
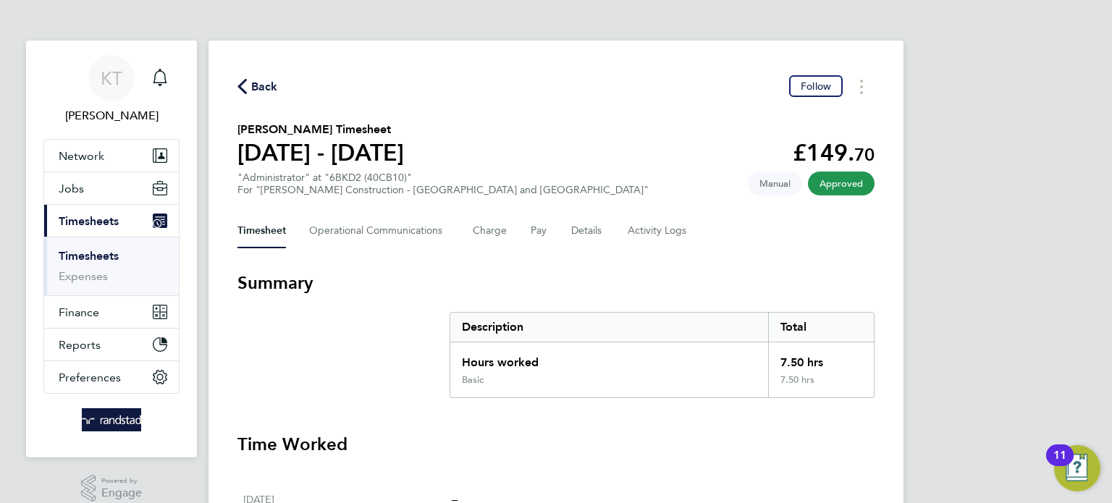
click at [250, 84] on span "Back" at bounding box center [257, 86] width 41 height 14
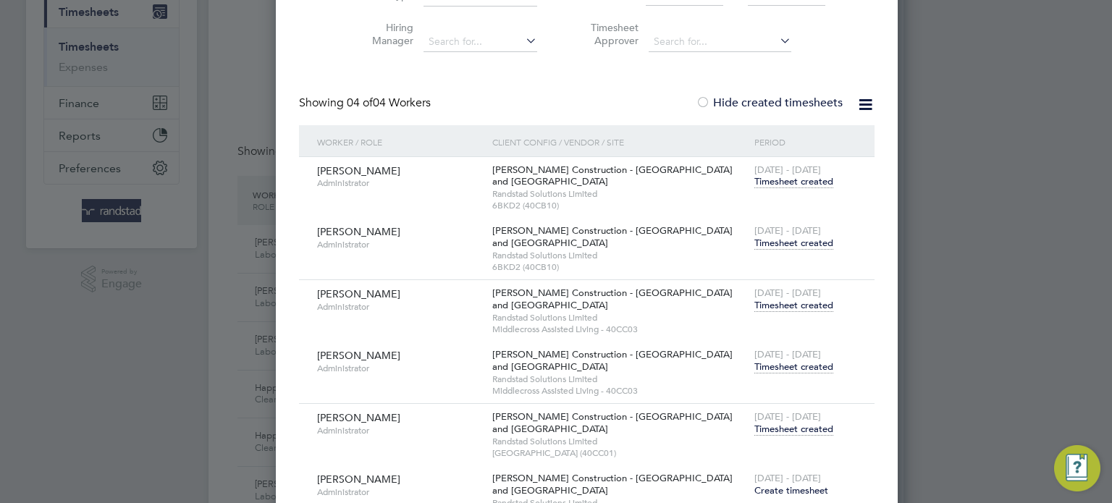
click at [764, 371] on span "Timesheet created" at bounding box center [793, 366] width 79 height 13
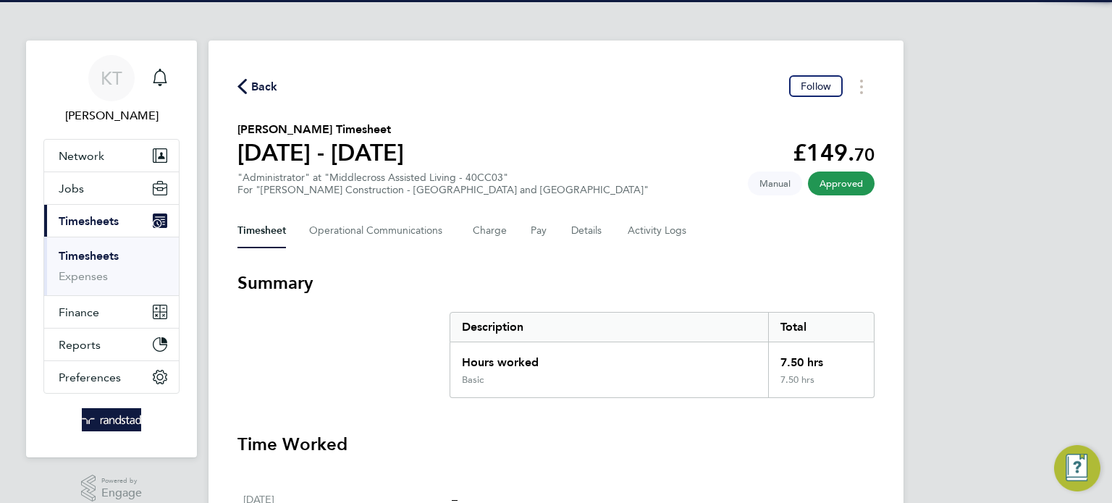
click at [255, 83] on span "Back" at bounding box center [264, 86] width 27 height 17
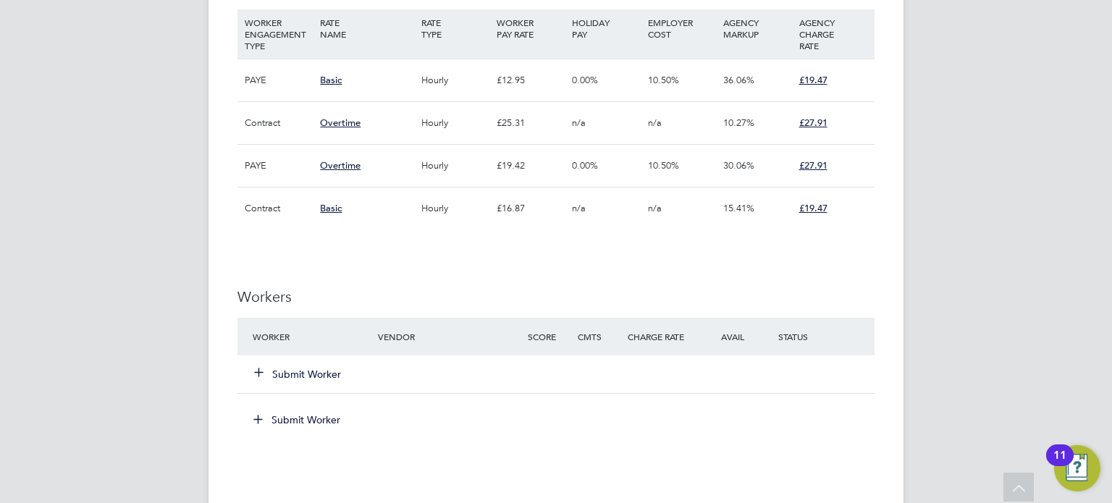
scroll to position [1005, 0]
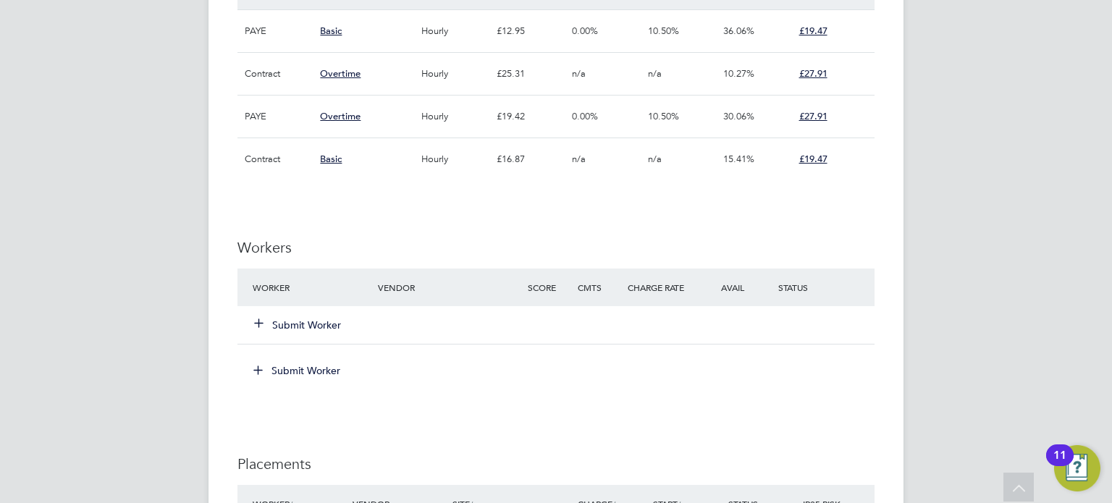
click at [308, 321] on button "Submit Worker" at bounding box center [298, 325] width 87 height 14
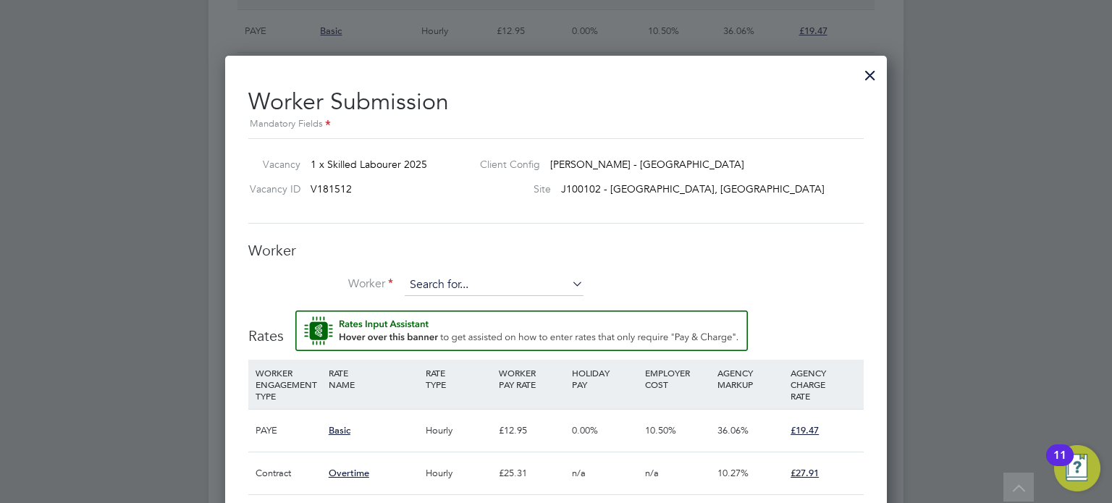
click at [441, 292] on input at bounding box center [494, 285] width 179 height 22
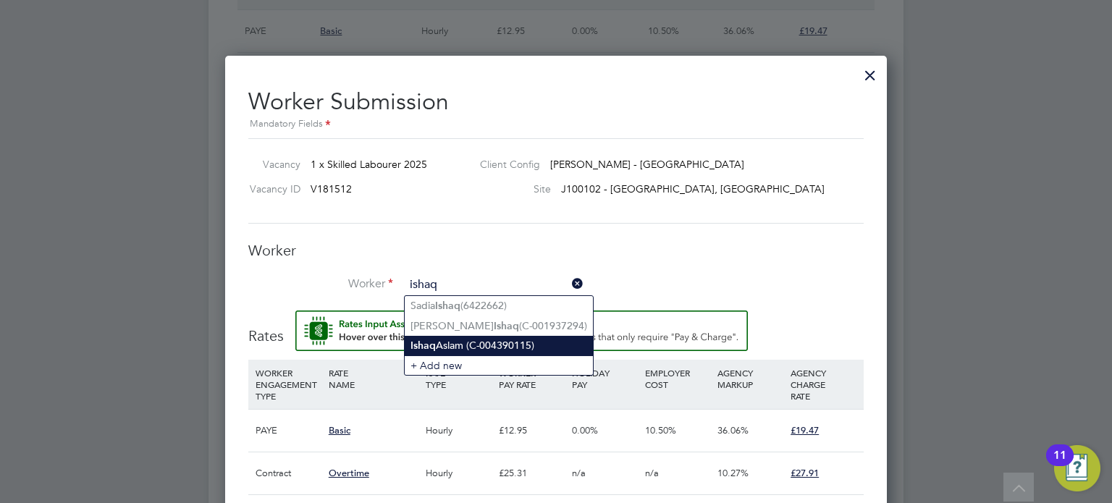
click at [527, 347] on li "Ishaq Aslam (C-004390115)" at bounding box center [499, 346] width 188 height 20
type input "Ishaq Aslam (C-004390115)"
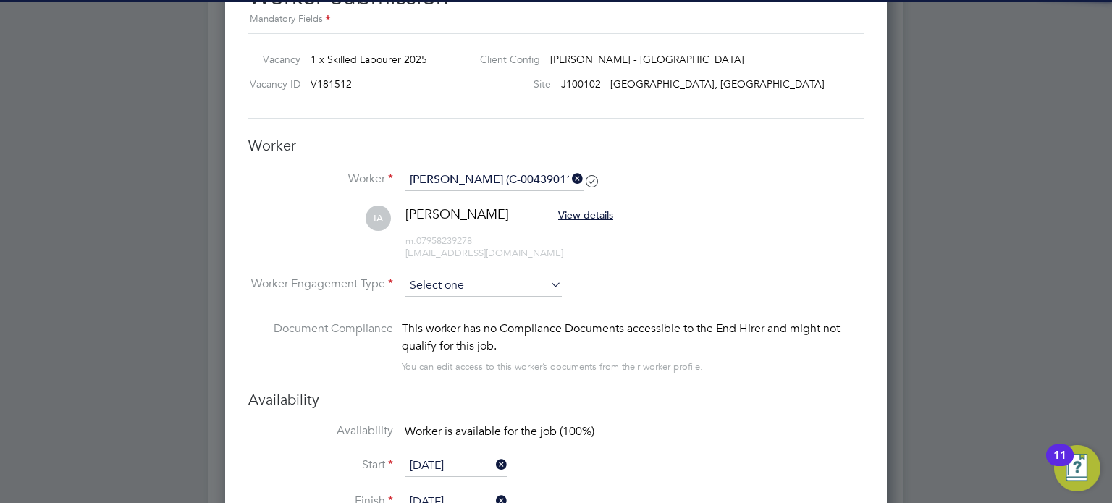
click at [528, 294] on input at bounding box center [483, 286] width 157 height 22
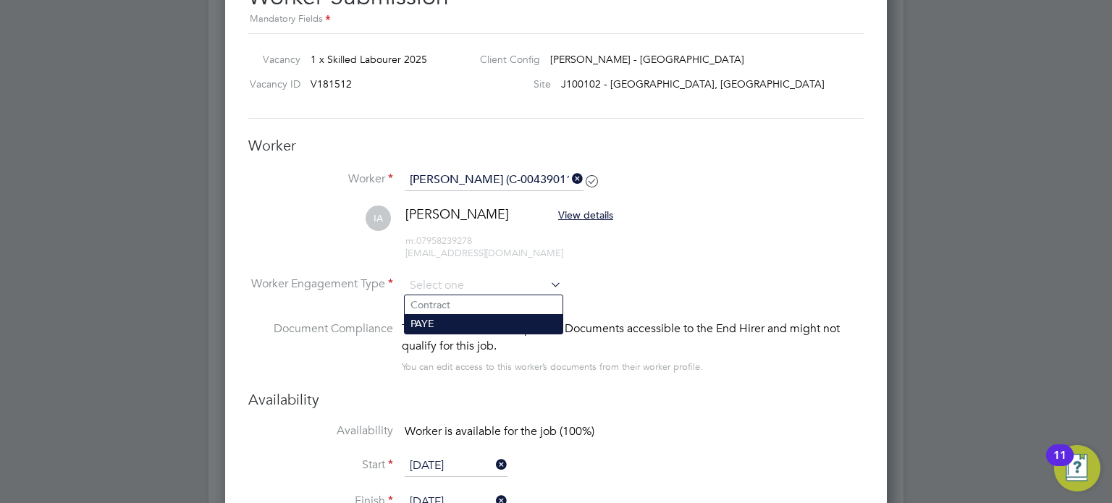
click at [504, 324] on li "PAYE" at bounding box center [484, 323] width 158 height 19
type input "PAYE"
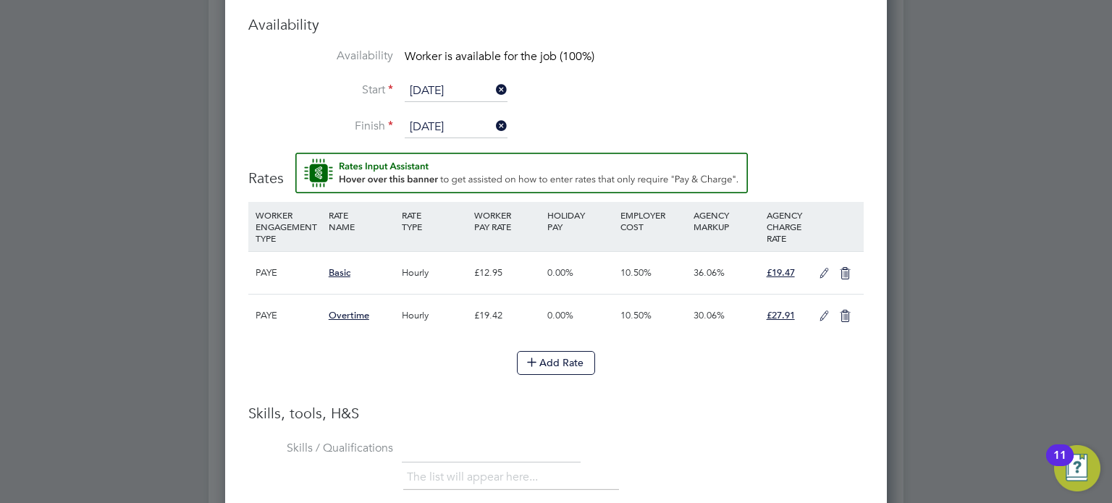
click at [825, 271] on icon at bounding box center [824, 274] width 18 height 12
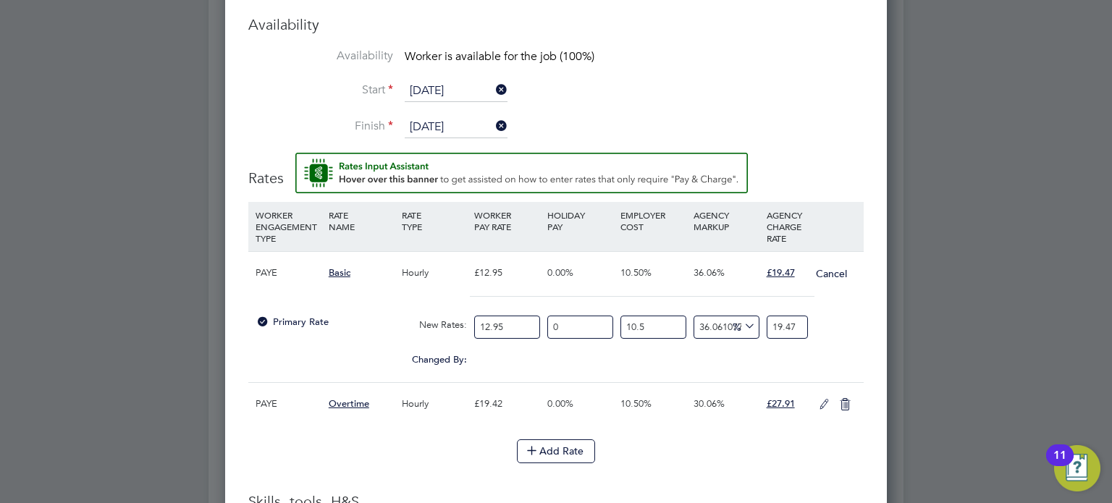
click at [515, 318] on input "12.95" at bounding box center [507, 328] width 66 height 24
click at [512, 321] on input "12.95" at bounding box center [507, 328] width 66 height 24
click at [502, 323] on input "12.95" at bounding box center [507, 328] width 66 height 24
type input "1"
type input "1.5034749034749035"
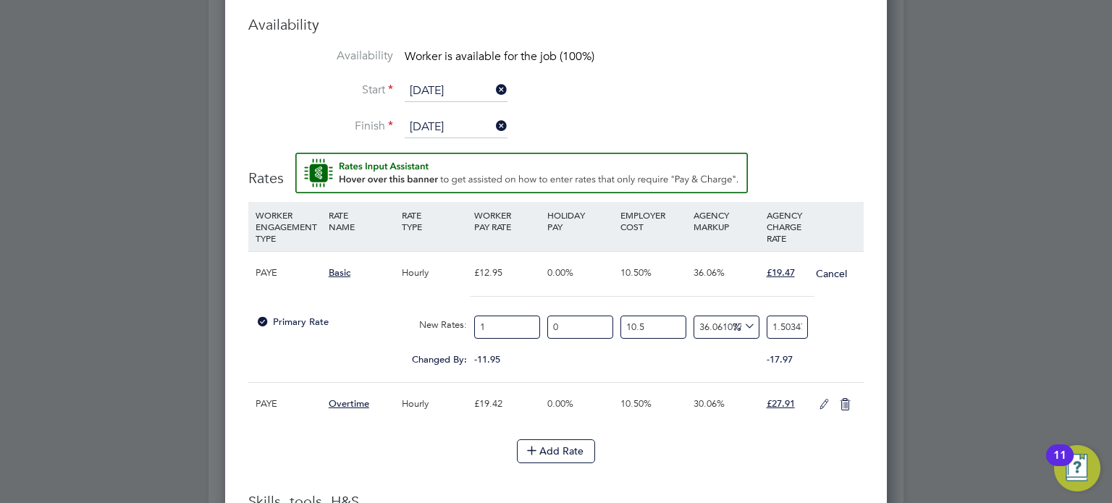
type input "14"
type input "21.048648648648648"
type input "14.5"
type input "21.800386100386103"
type input "14.51"
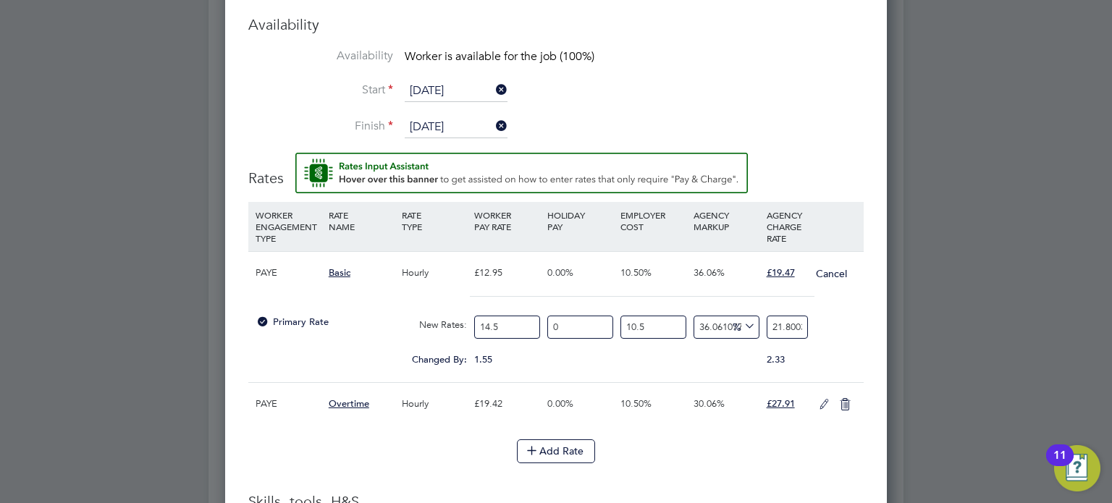
type input "21.81542084942085"
type input "14.51"
click at [554, 368] on div "Changed By: 1.56 0.00 0.00 0.00 0.62162084942085 2.35" at bounding box center [555, 364] width 615 height 36
click at [788, 330] on input "21.81542084942085" at bounding box center [786, 328] width 41 height 24
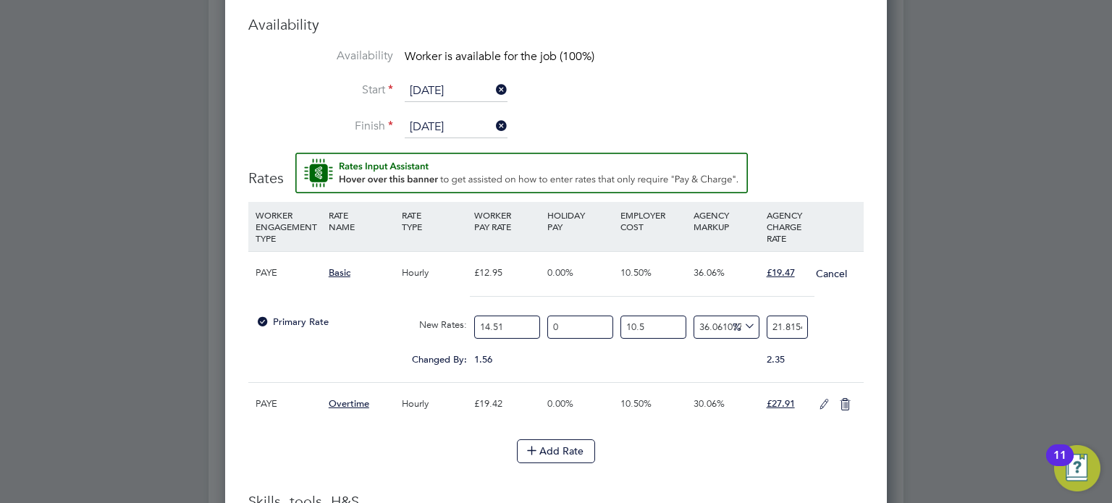
click at [788, 330] on input "21.81542084942085" at bounding box center [786, 328] width 41 height 24
type input "1"
type input "18.501517131265377"
type input "19"
type input "20.996285912976226"
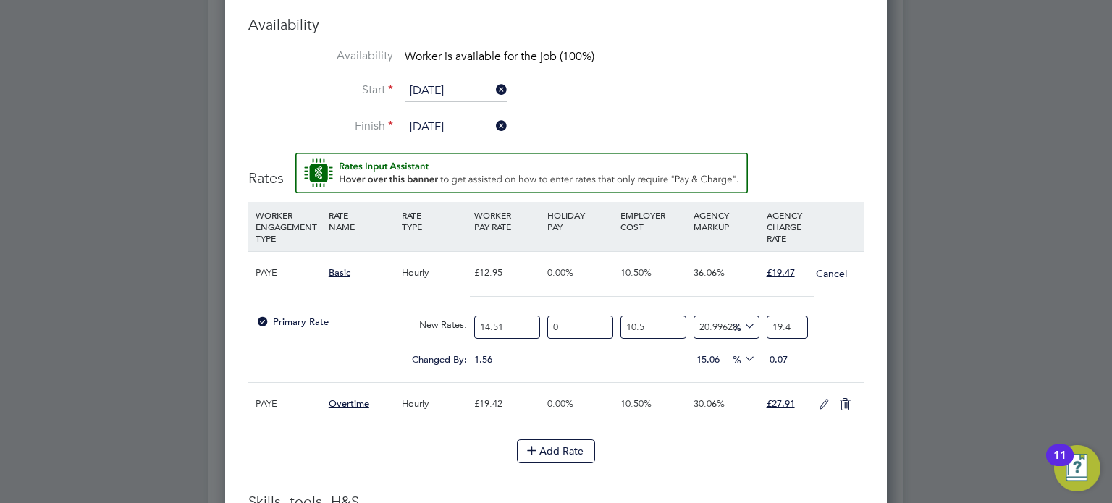
type input "19.47"
type input "21.432870449775628"
type input "19.47"
click at [857, 342] on div "Primary Rate New Rates: 14.51 0 n/a 10.5 n/a 21.432870449775628 3.43645 % 19.47" at bounding box center [555, 327] width 615 height 38
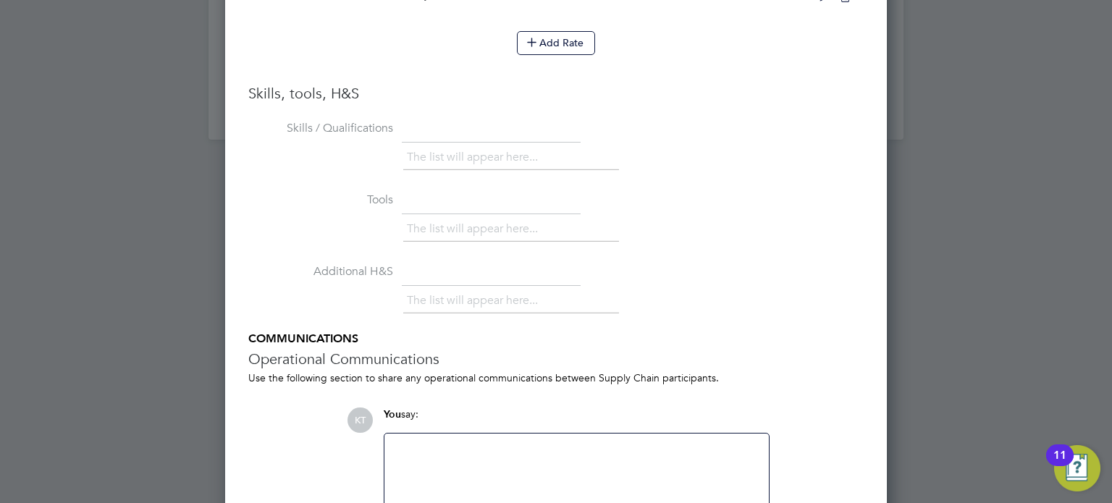
scroll to position [1974, 0]
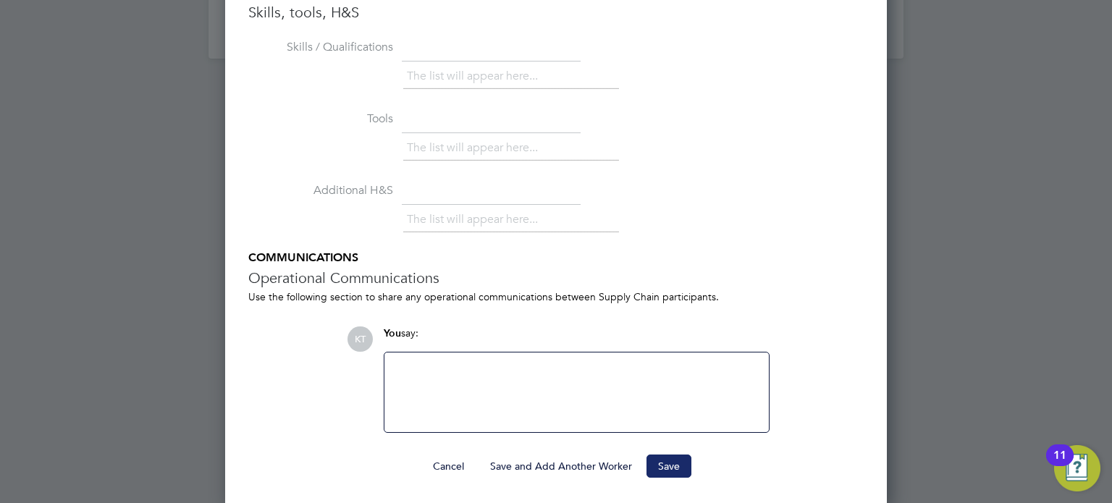
click at [676, 455] on button "Save" at bounding box center [668, 466] width 45 height 23
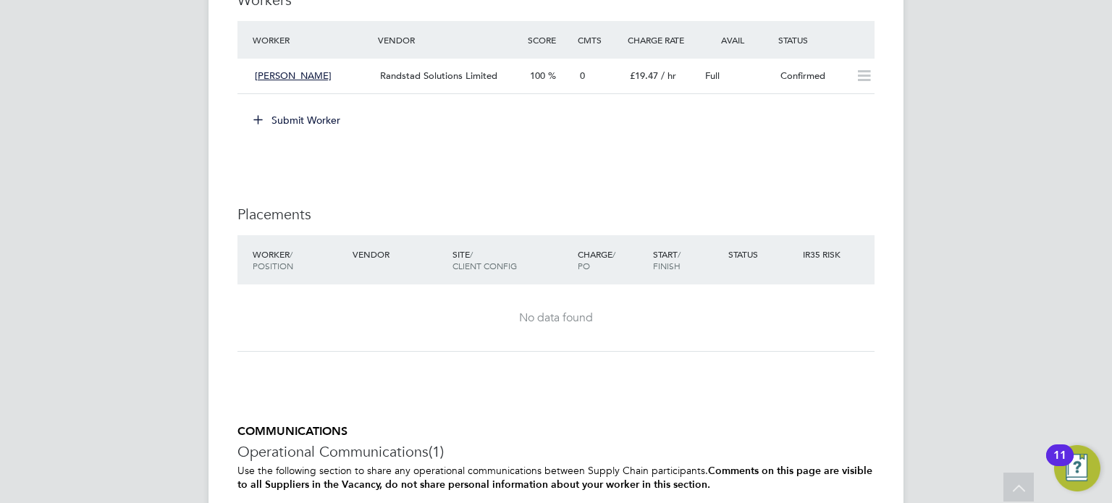
scroll to position [1256, 0]
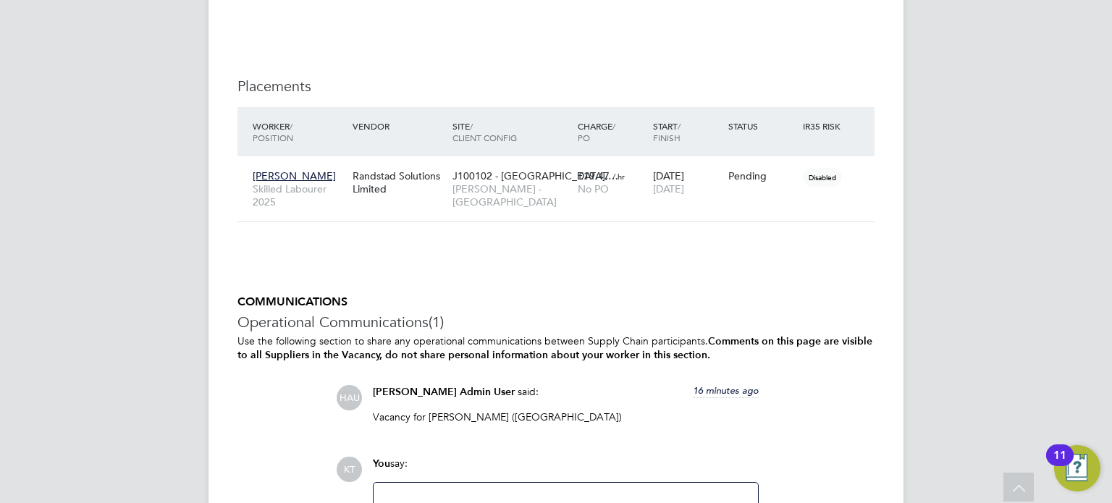
scroll to position [1382, 0]
click at [856, 174] on icon at bounding box center [856, 174] width 14 height 17
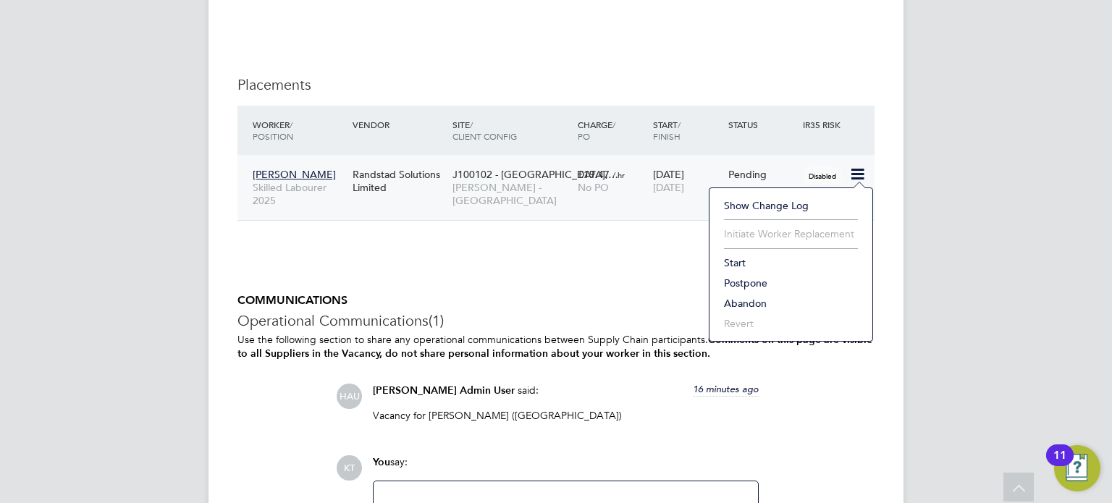
click at [739, 261] on li "Start" at bounding box center [791, 263] width 148 height 20
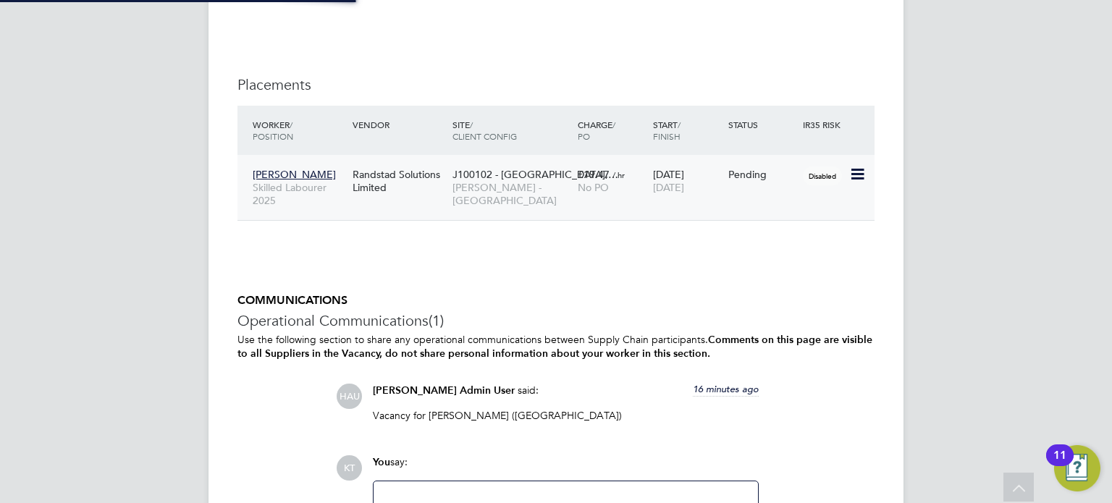
type input "[PERSON_NAME]"
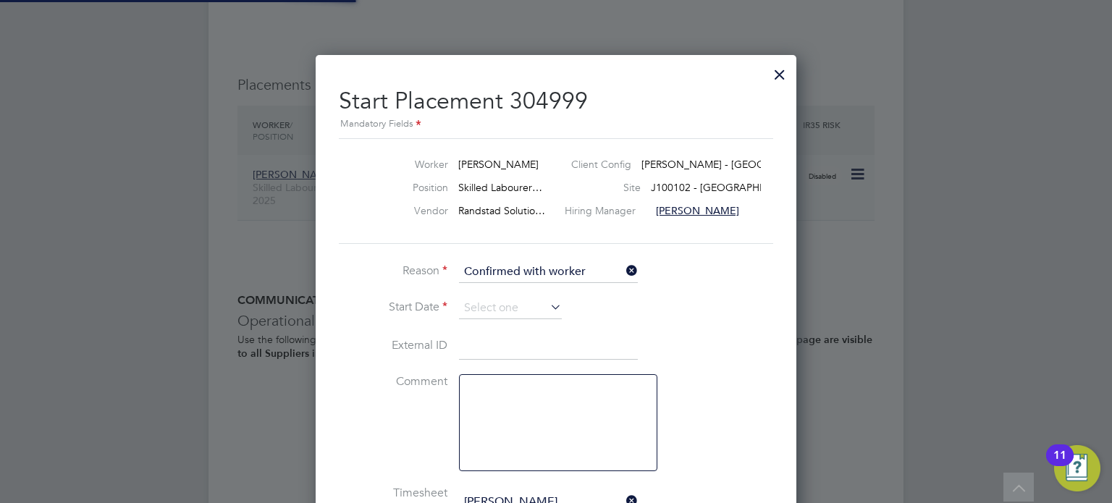
scroll to position [14, 191]
click at [524, 314] on input at bounding box center [510, 308] width 103 height 22
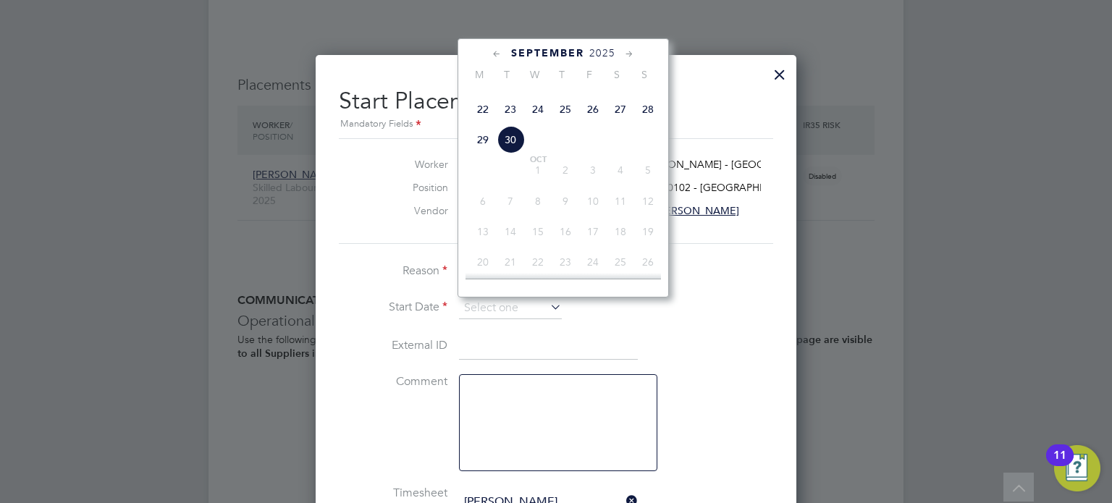
click at [484, 153] on span "29" at bounding box center [483, 140] width 28 height 28
type input "[DATE]"
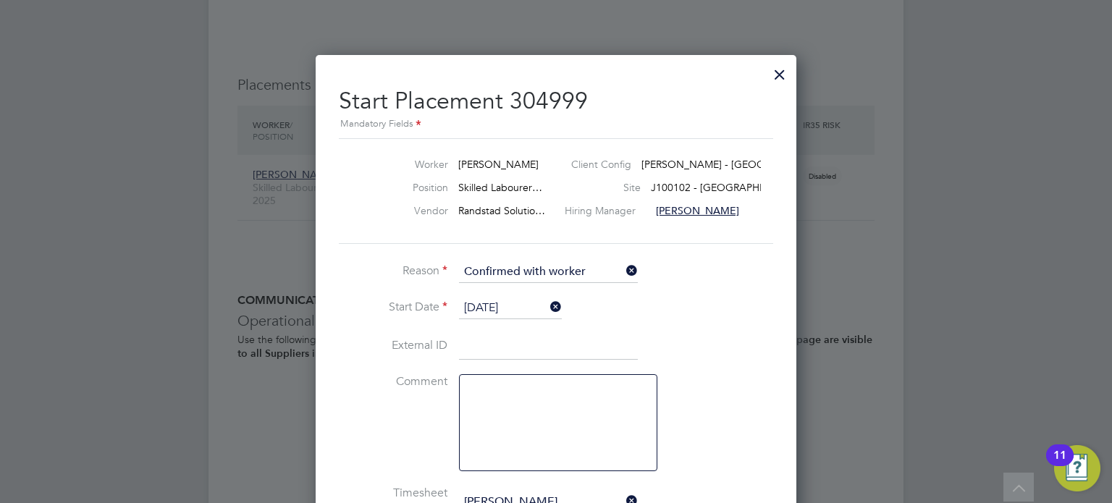
click at [596, 303] on li "Start Date 29 Sep 2025" at bounding box center [556, 315] width 434 height 36
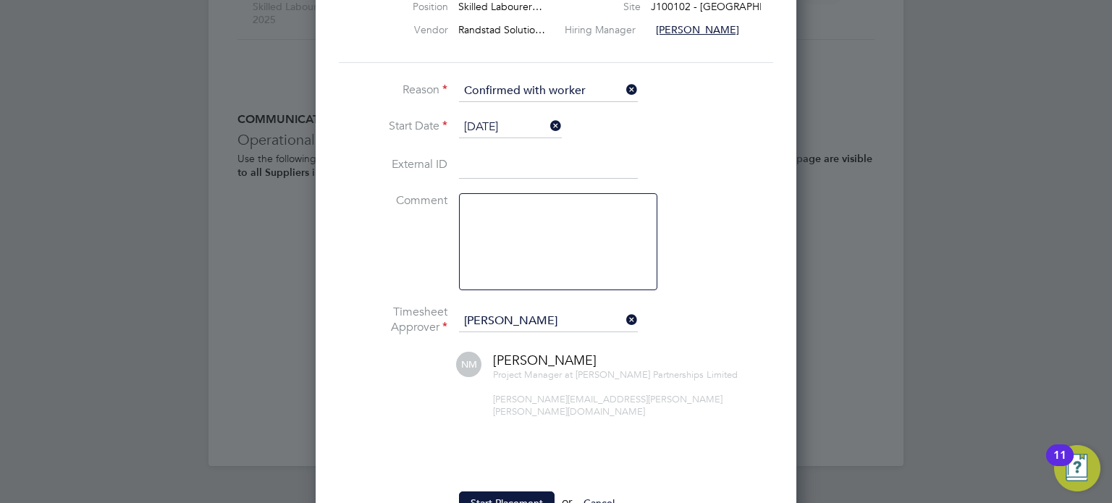
scroll to position [1605, 0]
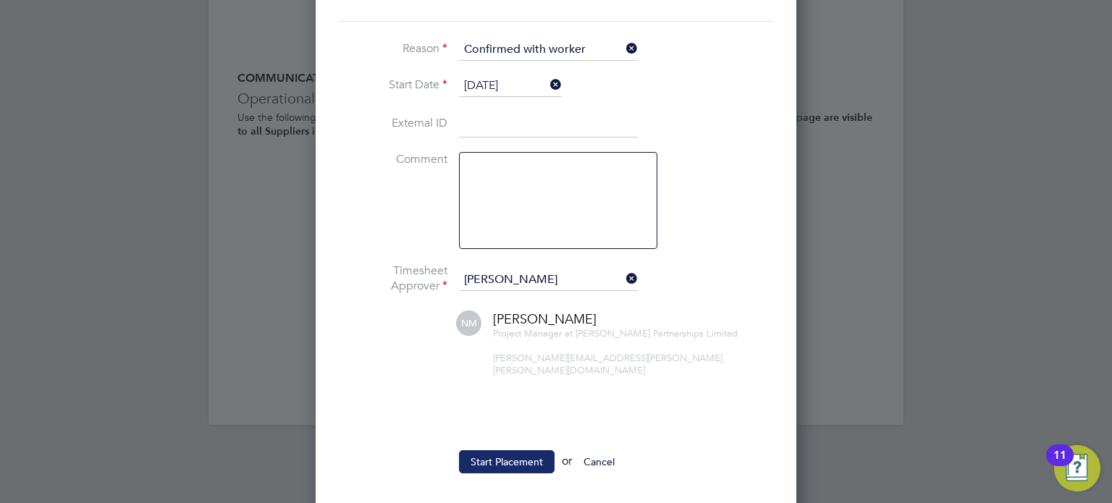
click at [506, 456] on button "Start Placement" at bounding box center [507, 461] width 96 height 23
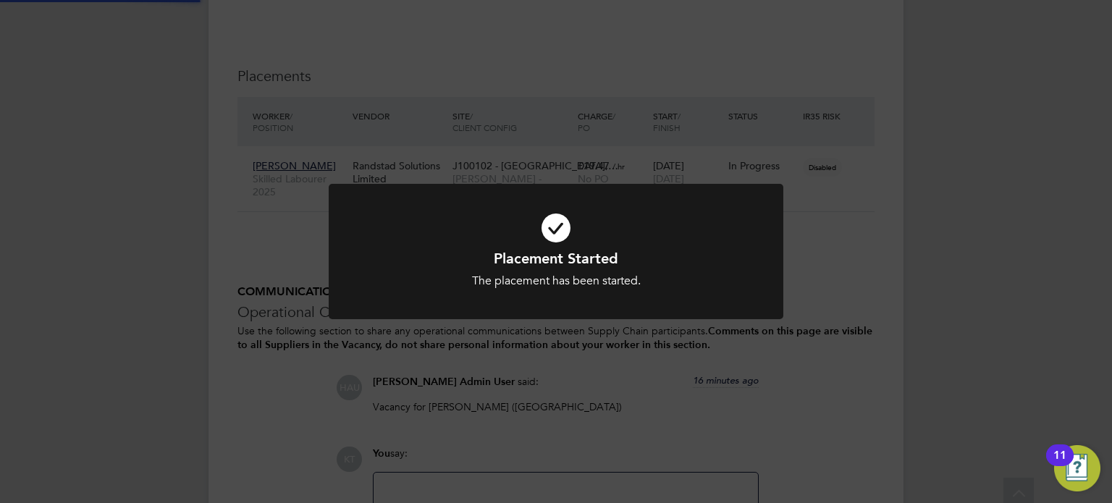
scroll to position [1382, 0]
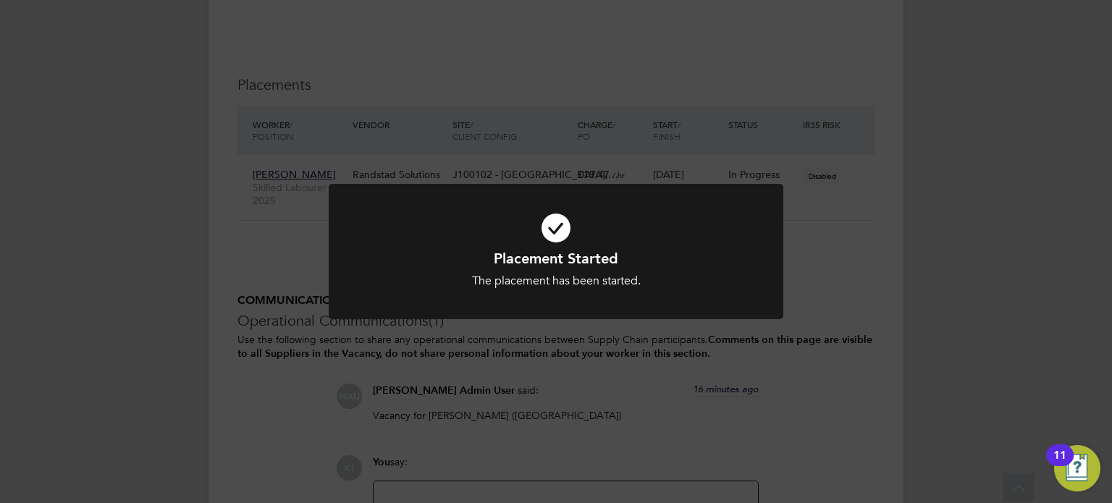
click at [941, 205] on div "Placement Started The placement has been started. Cancel Okay" at bounding box center [556, 251] width 1112 height 503
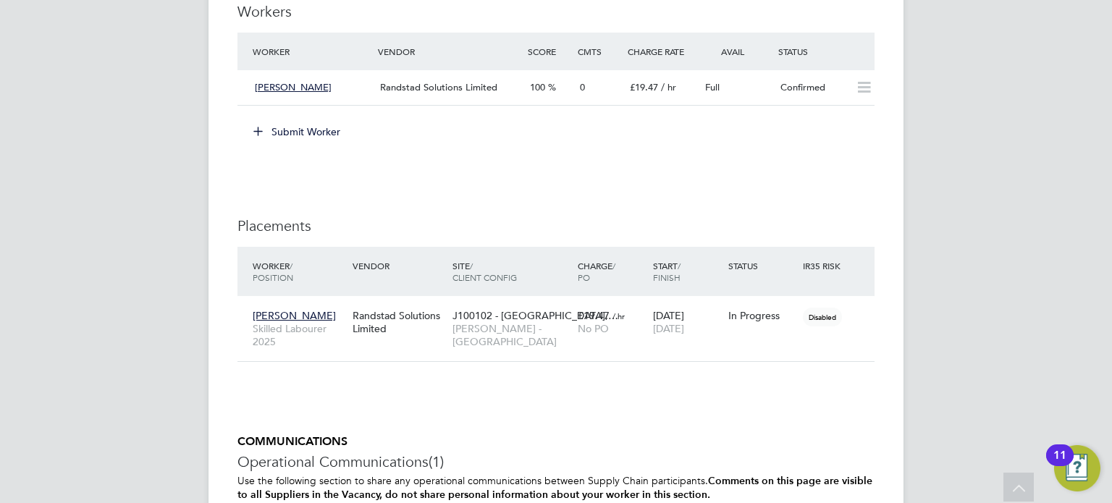
scroll to position [1235, 0]
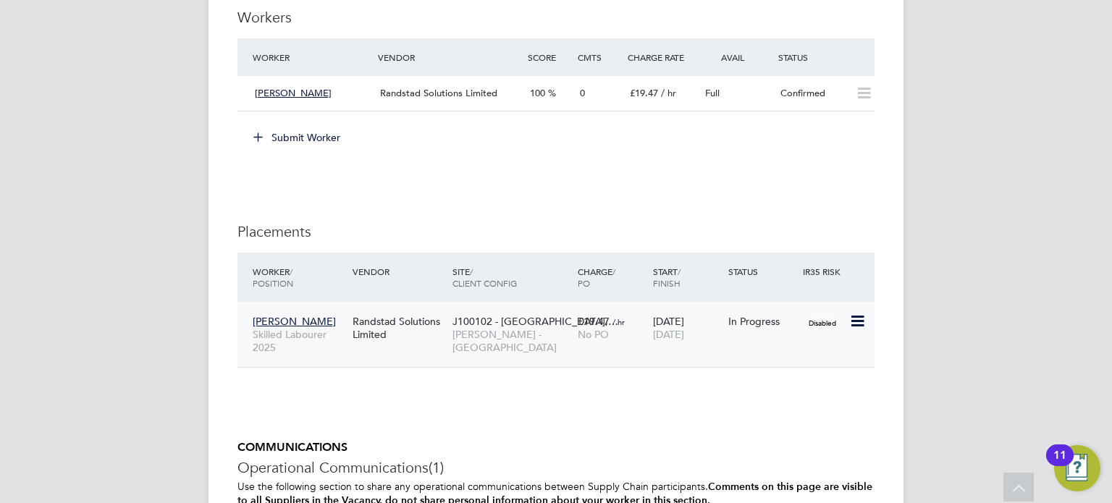
click at [286, 317] on span "Ishaq Aslam" at bounding box center [294, 321] width 83 height 13
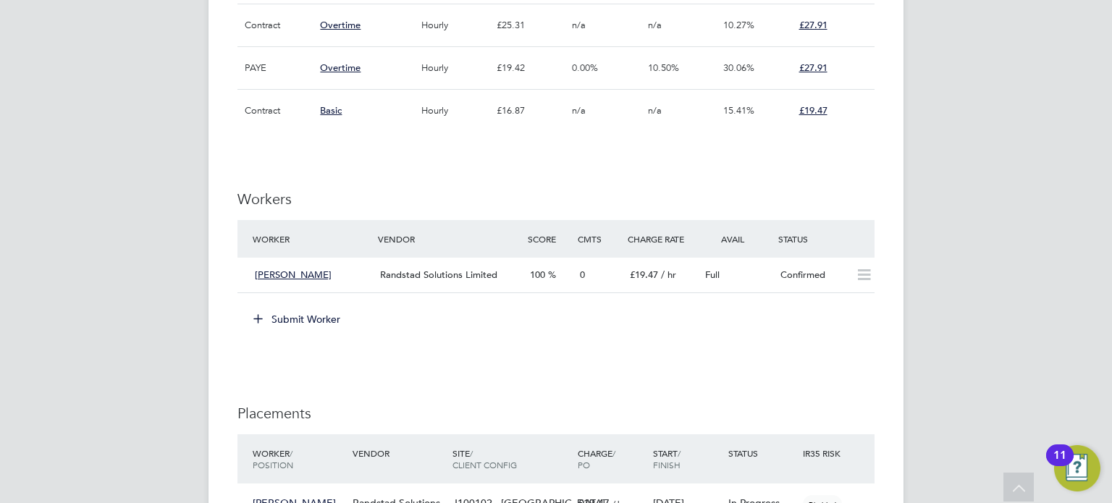
scroll to position [1109, 0]
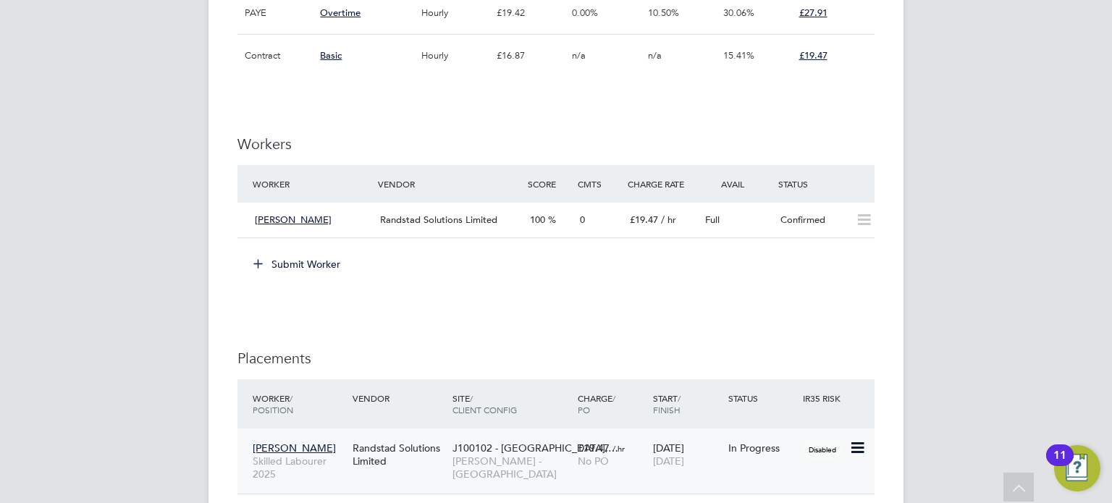
click at [290, 446] on span "Ishaq Aslam" at bounding box center [294, 448] width 83 height 13
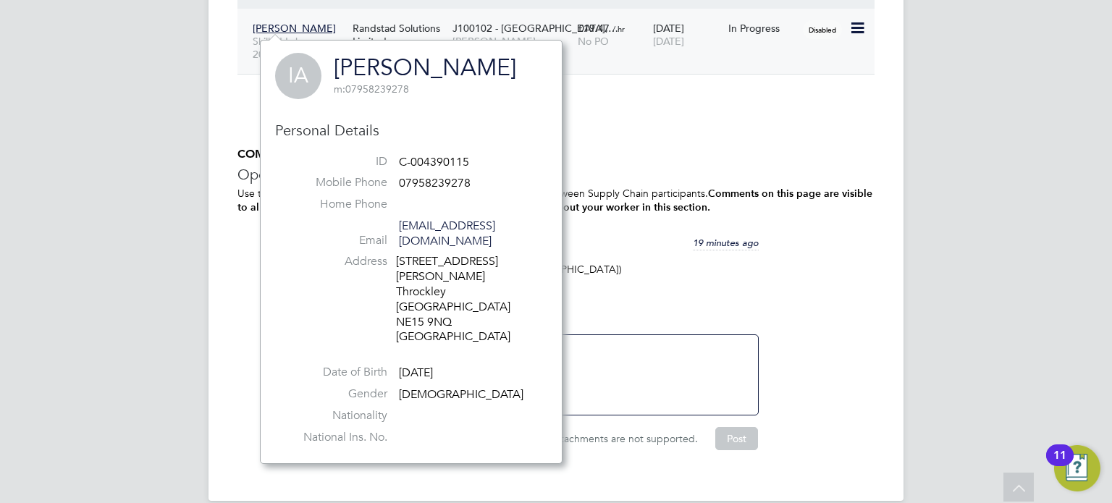
scroll to position [1546, 0]
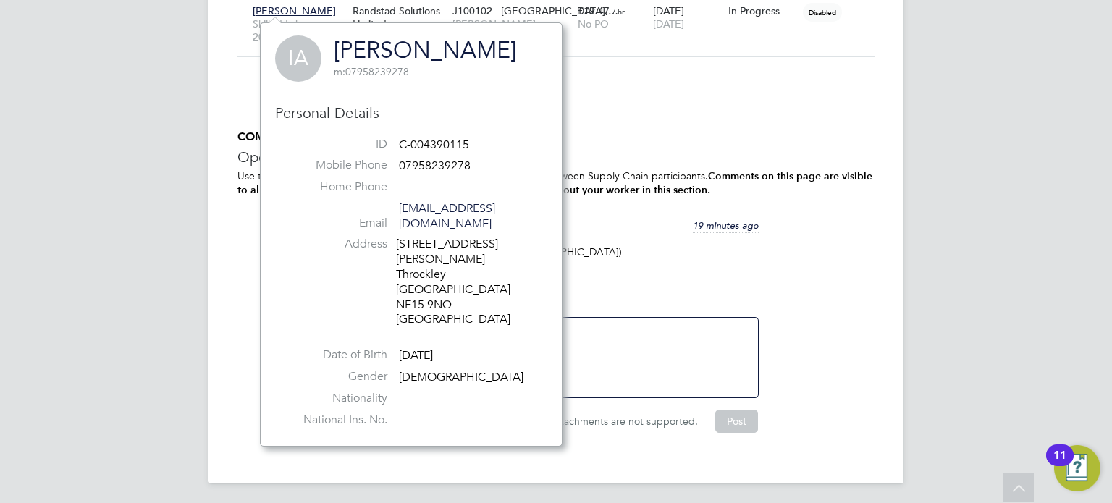
click at [366, 48] on link "Ishaq Aslam" at bounding box center [425, 50] width 182 height 28
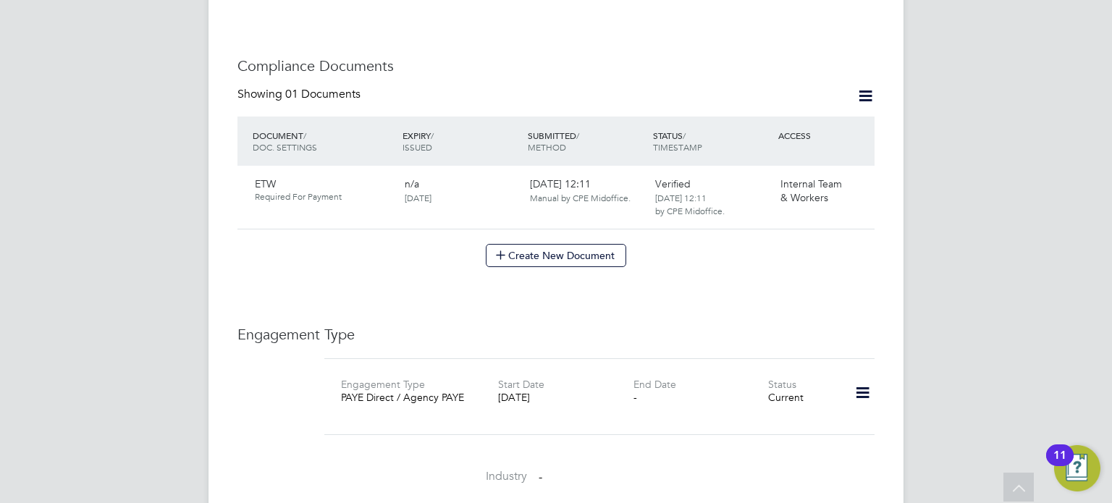
scroll to position [722, 0]
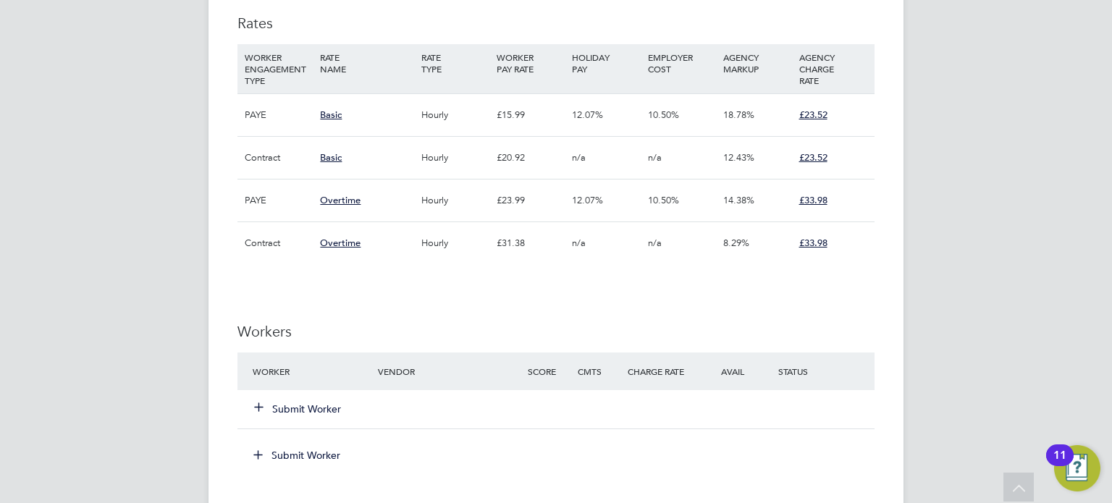
scroll to position [1072, 0]
click at [340, 378] on div "Worker" at bounding box center [311, 371] width 125 height 26
click at [316, 408] on button "Submit Worker" at bounding box center [298, 408] width 87 height 14
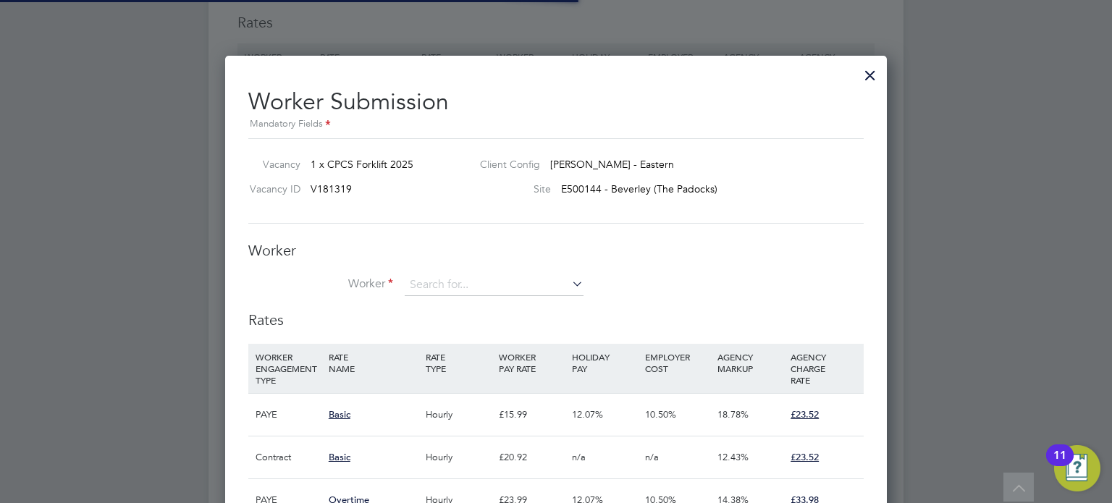
scroll to position [21, 376]
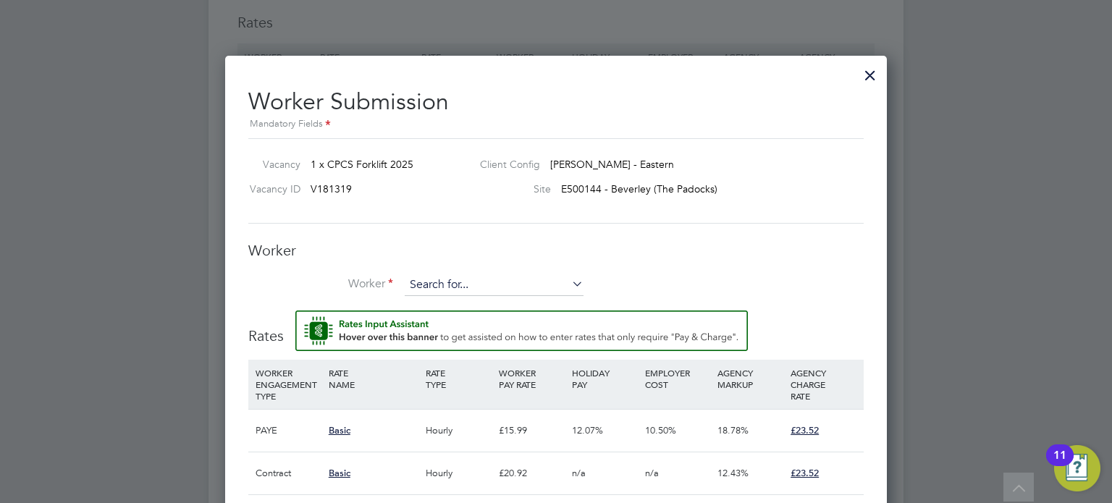
click at [501, 279] on input at bounding box center [494, 285] width 179 height 22
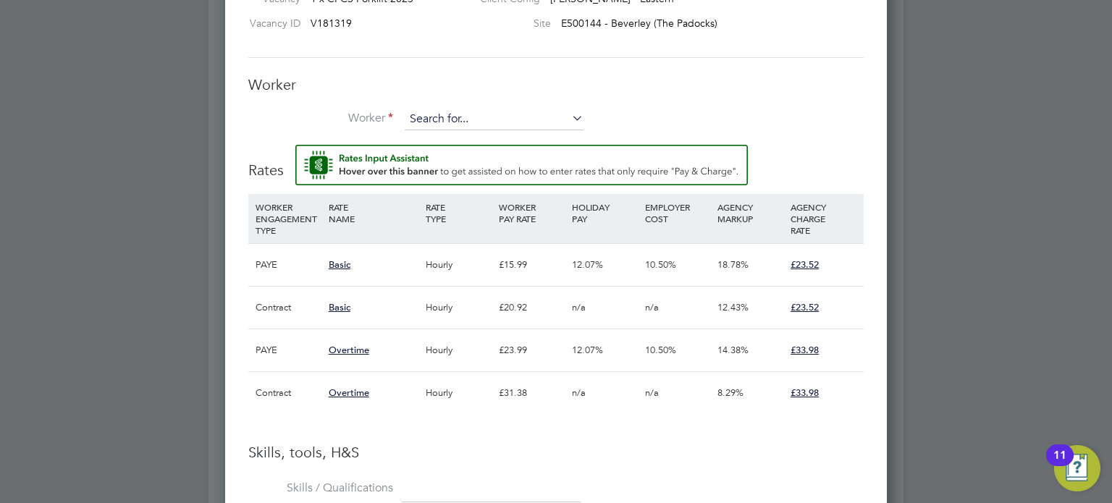
click at [468, 121] on input at bounding box center [494, 120] width 179 height 22
click at [482, 121] on input at bounding box center [494, 120] width 179 height 22
click at [641, 127] on li "Worker" at bounding box center [555, 127] width 615 height 36
click at [538, 126] on input at bounding box center [494, 120] width 179 height 22
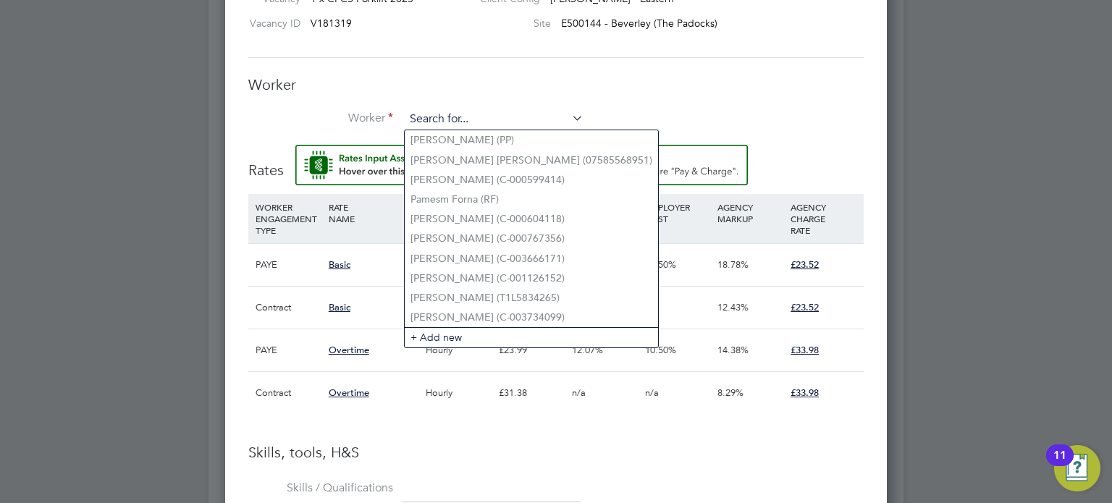
click at [538, 126] on input at bounding box center [494, 120] width 179 height 22
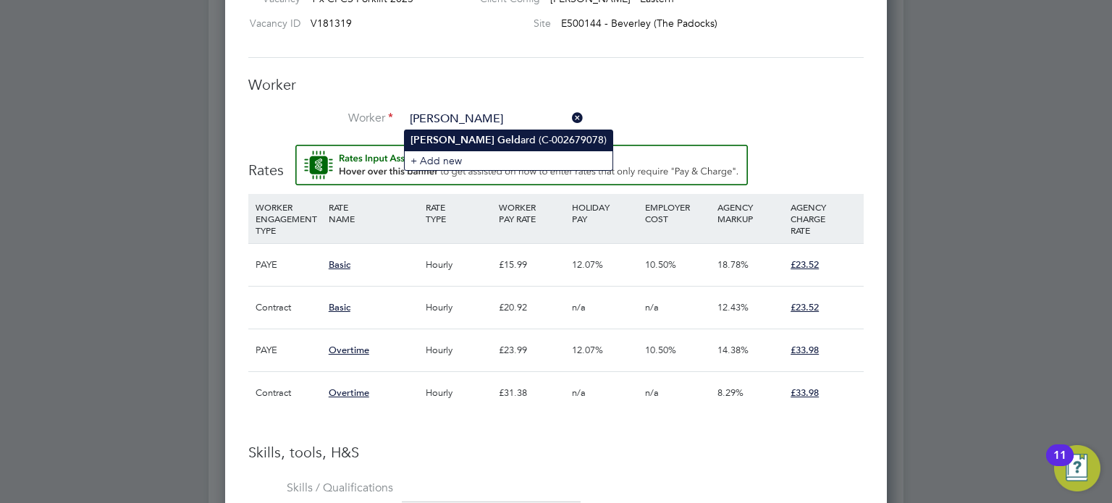
type input "[PERSON_NAME] (C-002679078)"
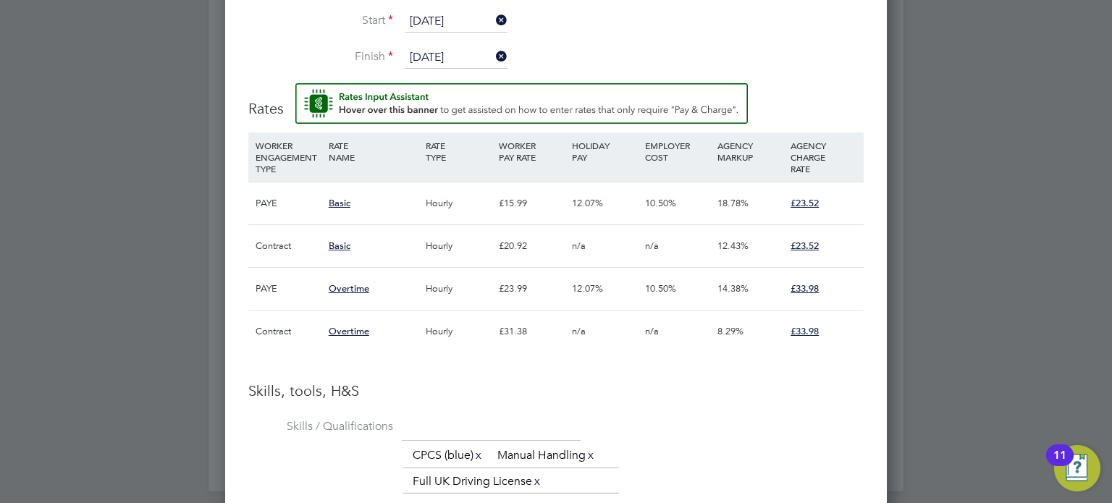
scroll to position [1614, 0]
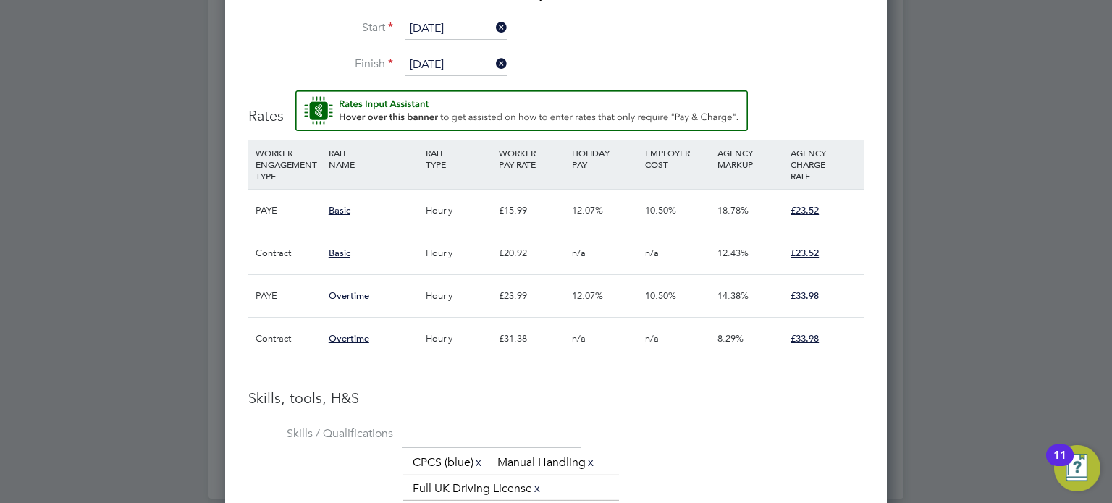
click at [664, 454] on div "The list will appear here... CPCS (blue) x Manual Handling x Full UK Driving Li…" at bounding box center [633, 476] width 460 height 52
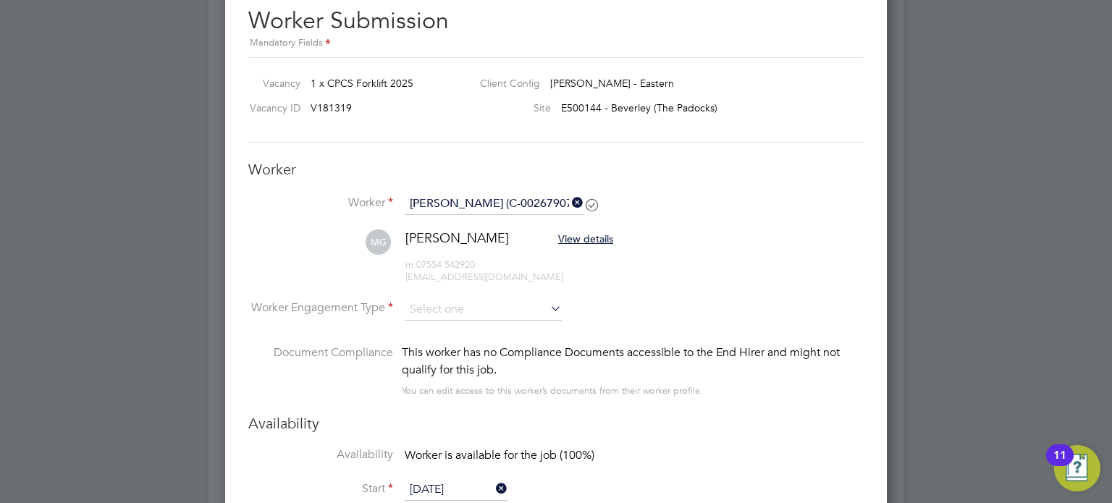
scroll to position [1161, 0]
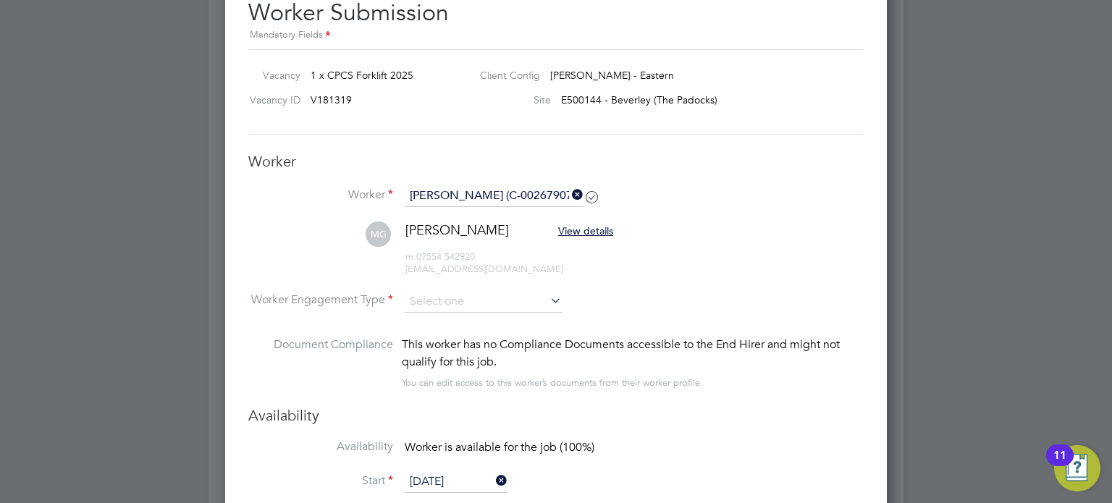
click at [569, 189] on icon at bounding box center [569, 195] width 0 height 20
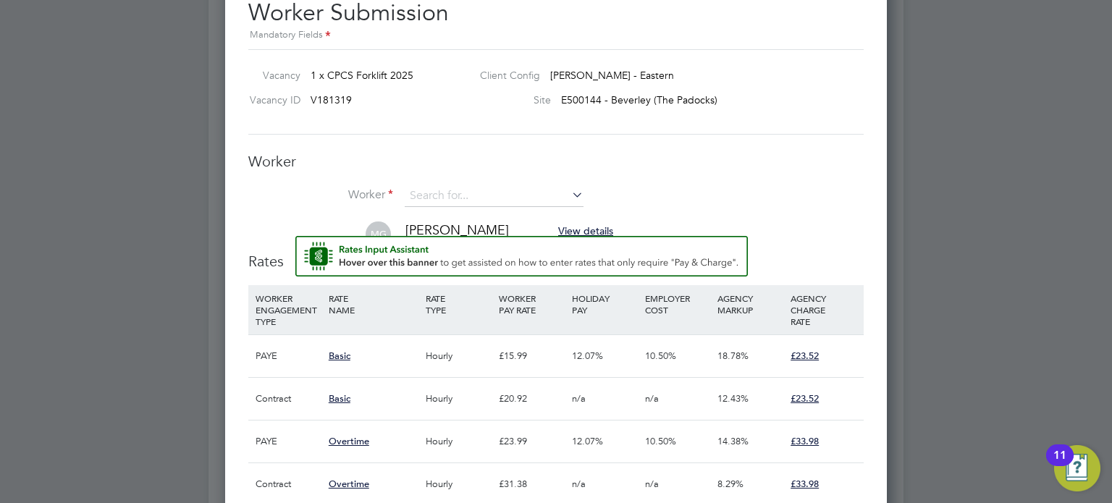
scroll to position [7, 7]
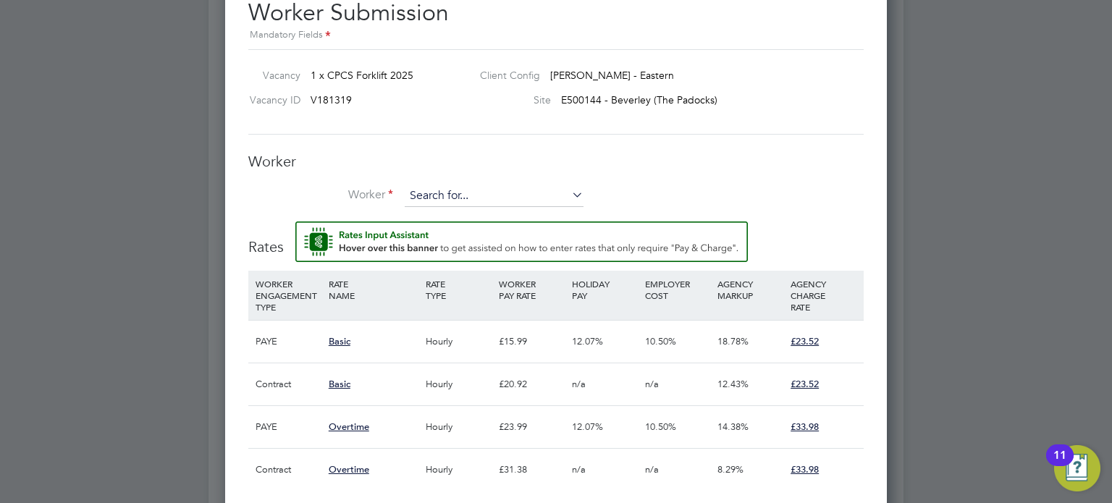
click at [531, 188] on input at bounding box center [494, 196] width 179 height 22
click at [509, 212] on li "[PERSON_NAME] as (C-001861186)" at bounding box center [494, 217] width 179 height 20
type input "[PERSON_NAME] (C-001861186)"
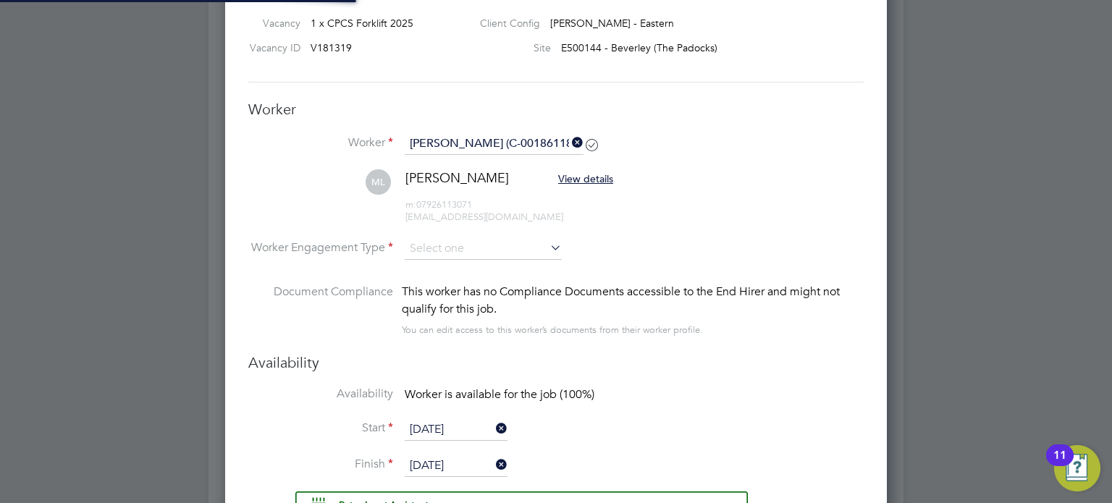
scroll to position [1236, 0]
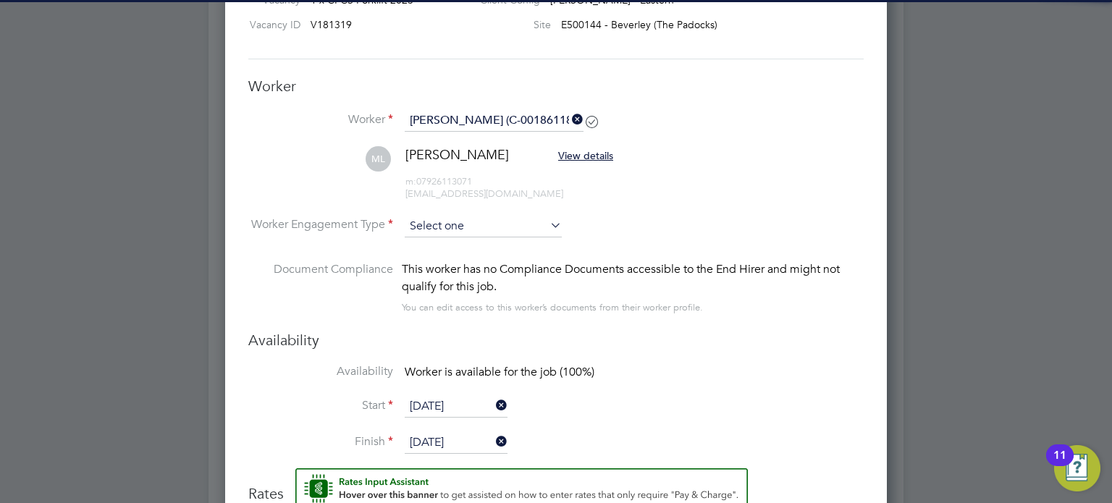
click at [503, 229] on input at bounding box center [483, 227] width 157 height 22
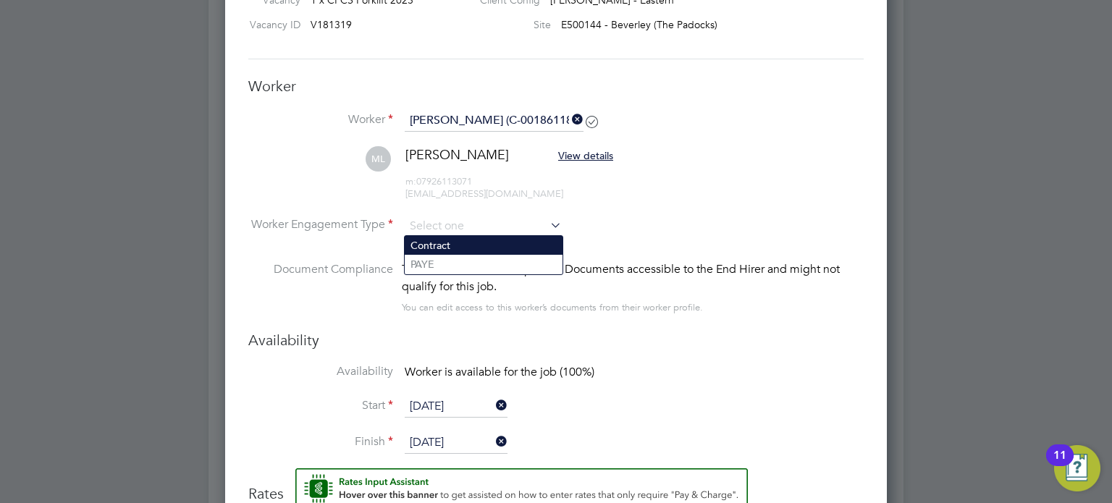
click at [515, 247] on li "Contract" at bounding box center [484, 245] width 158 height 19
type input "Contract"
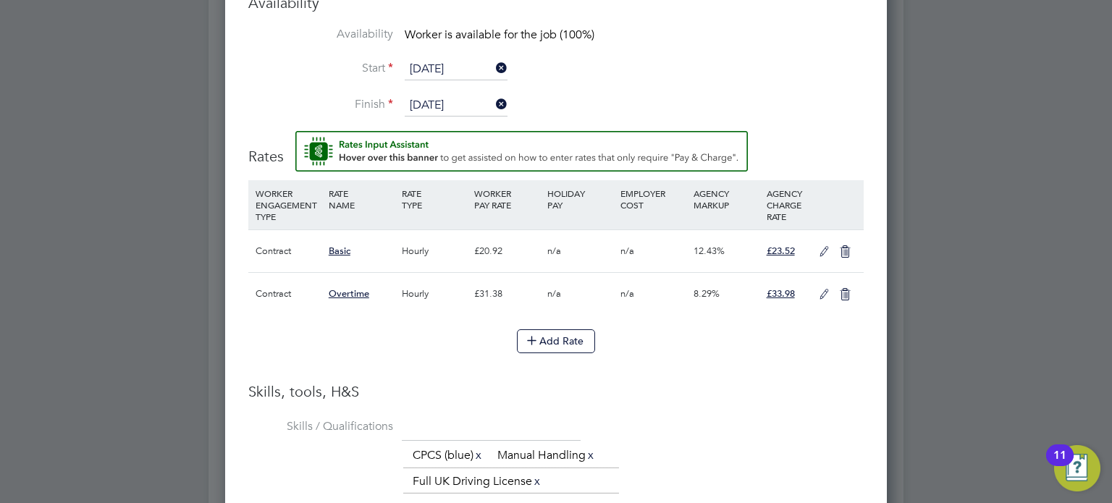
scroll to position [1574, 0]
click at [822, 257] on icon at bounding box center [824, 251] width 18 height 12
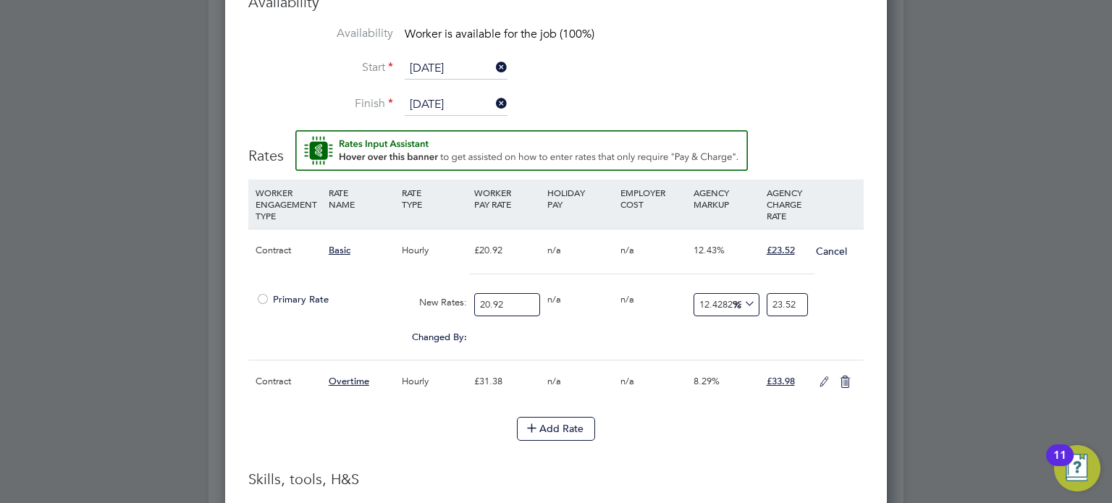
scroll to position [7, 7]
click at [295, 293] on span "Primary Rate" at bounding box center [291, 299] width 73 height 12
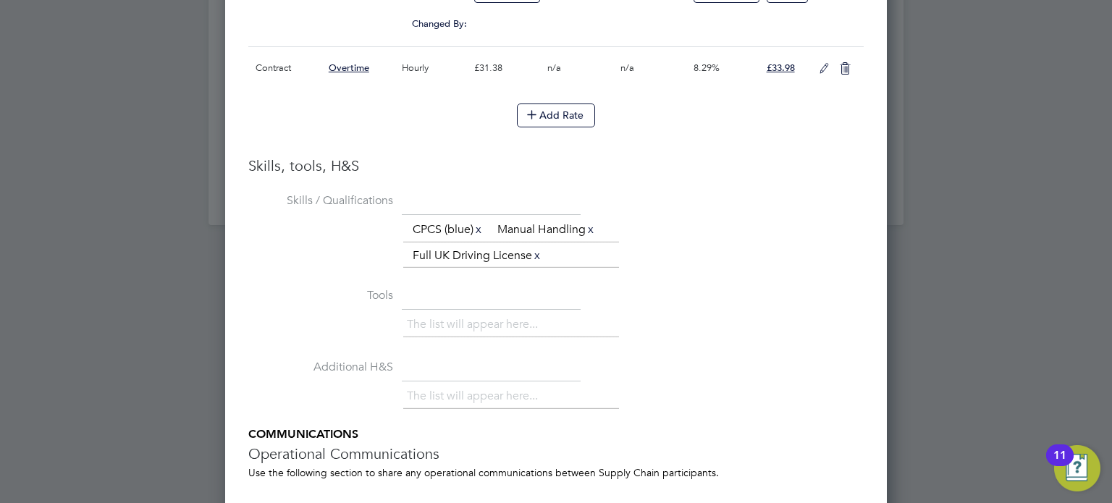
scroll to position [2063, 0]
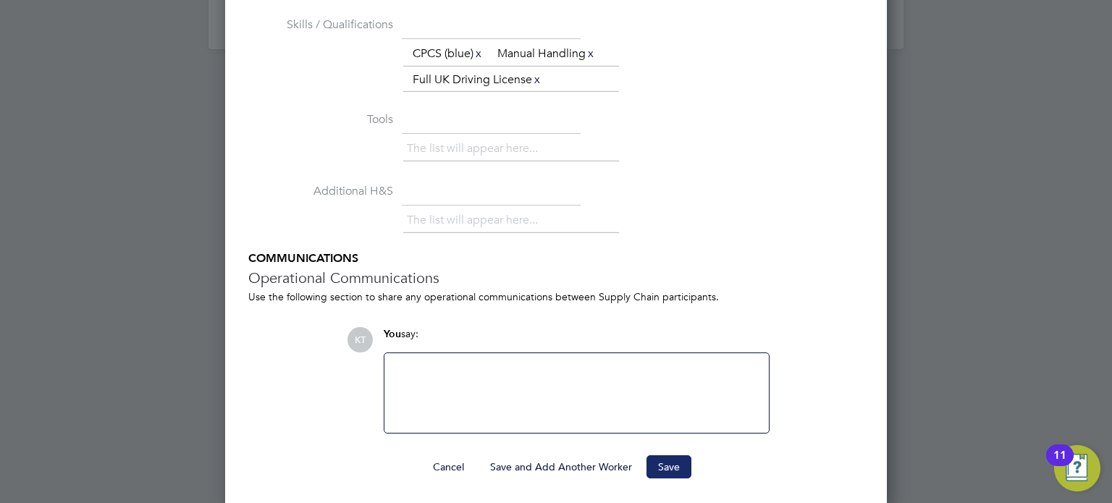
click at [688, 469] on button "Save" at bounding box center [668, 466] width 45 height 23
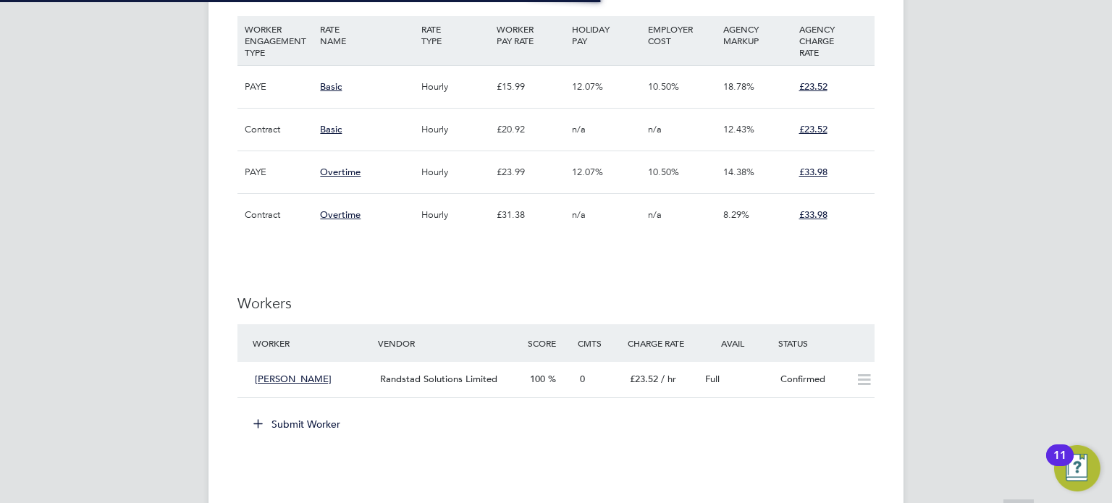
scroll to position [43, 101]
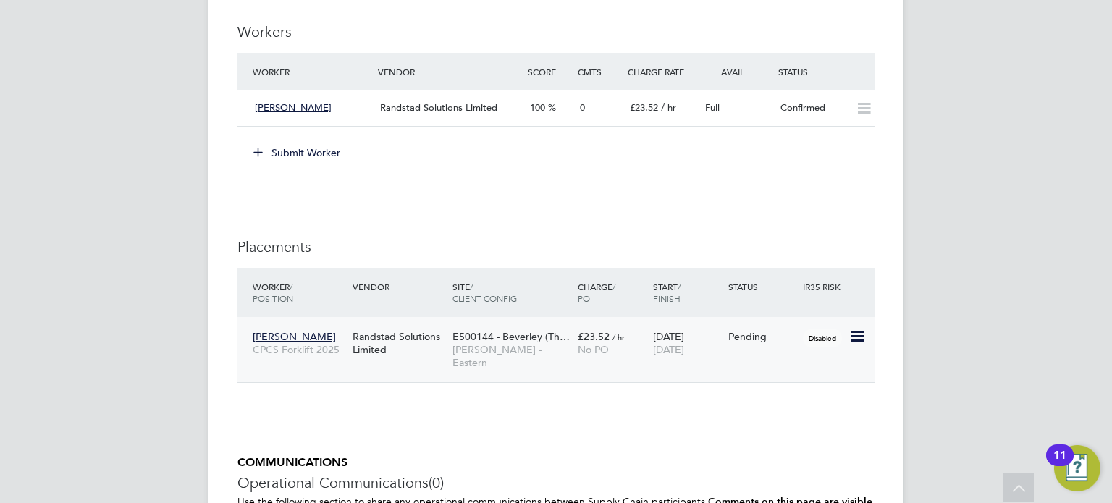
click at [856, 339] on icon at bounding box center [856, 336] width 14 height 17
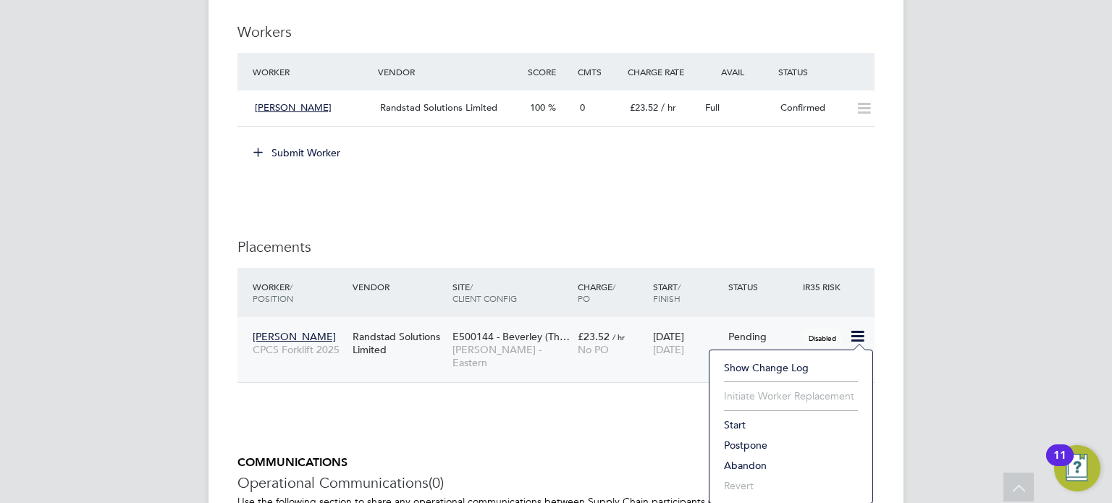
click at [741, 423] on li "Start" at bounding box center [791, 425] width 148 height 20
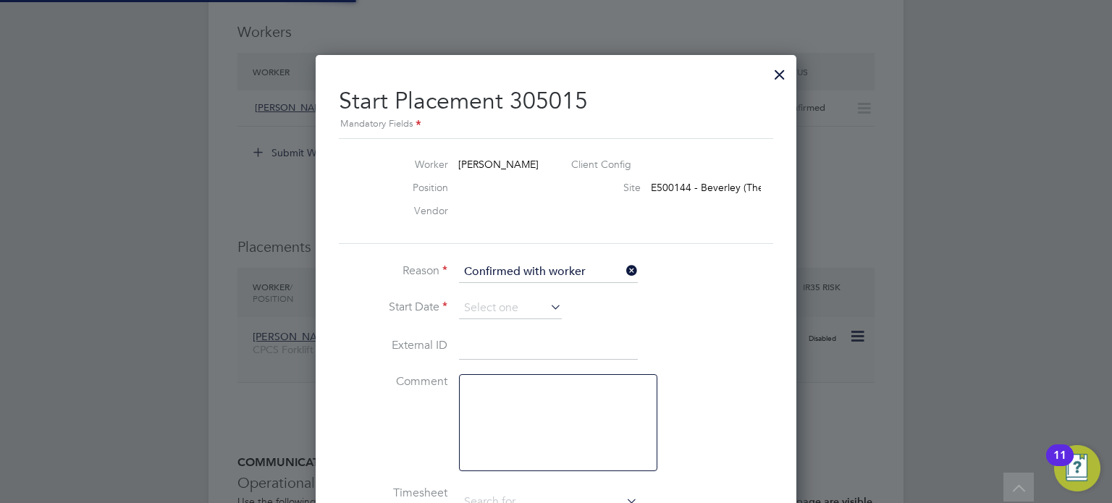
type input "Ben Adderley"
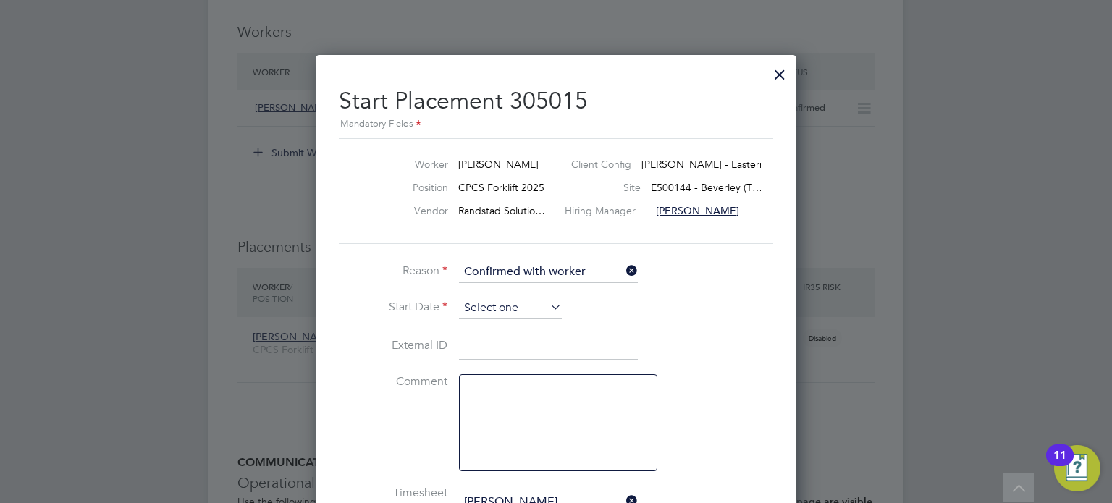
click at [528, 307] on input at bounding box center [510, 308] width 103 height 22
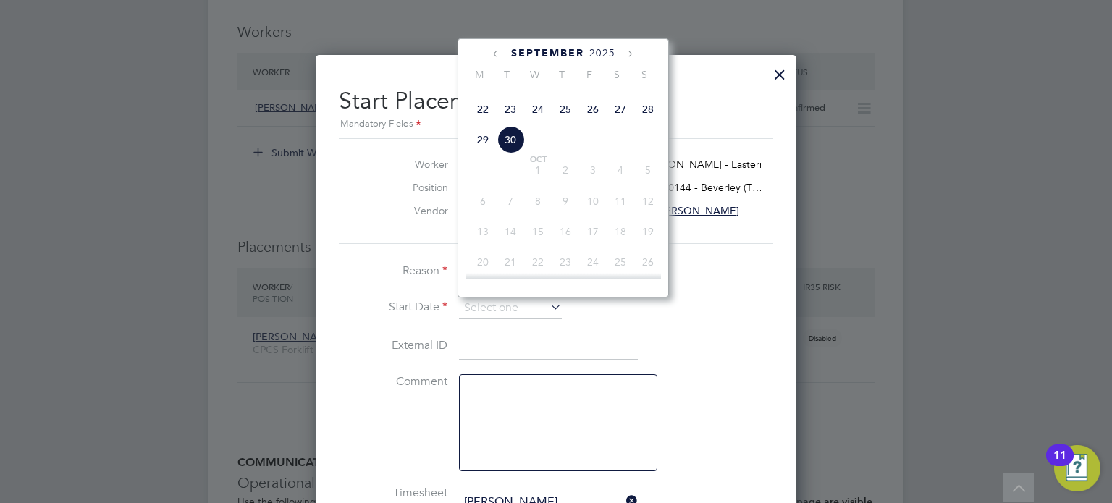
click at [484, 153] on span "29" at bounding box center [483, 140] width 28 height 28
type input "29 Sep 2025"
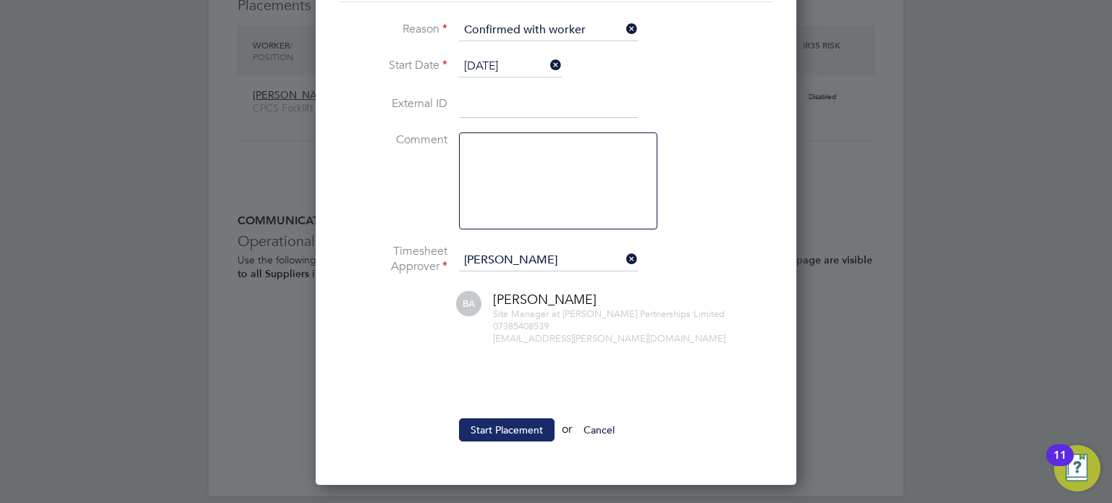
click at [511, 430] on button "Start Placement" at bounding box center [507, 429] width 96 height 23
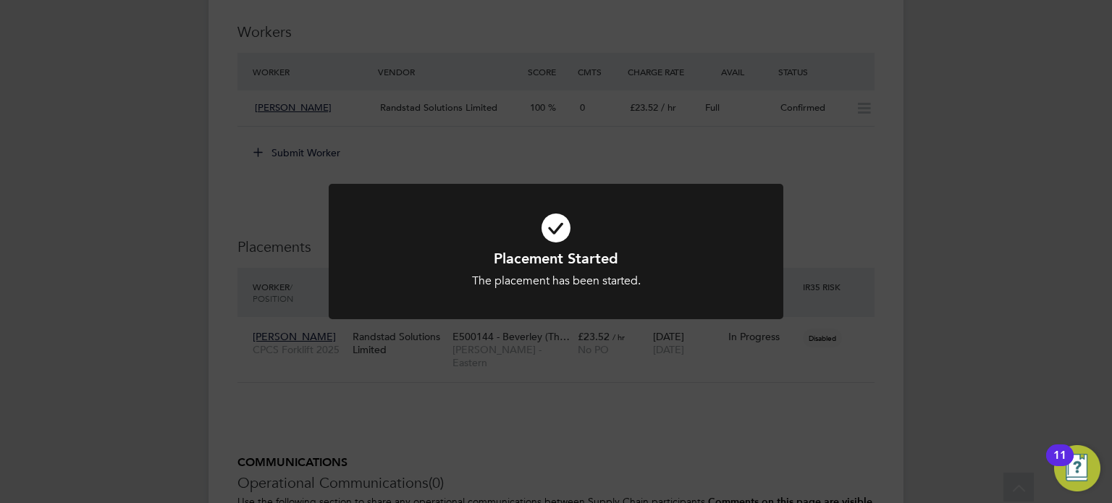
click at [765, 326] on div "Placement Started The placement has been started. Cancel Okay" at bounding box center [556, 260] width 455 height 153
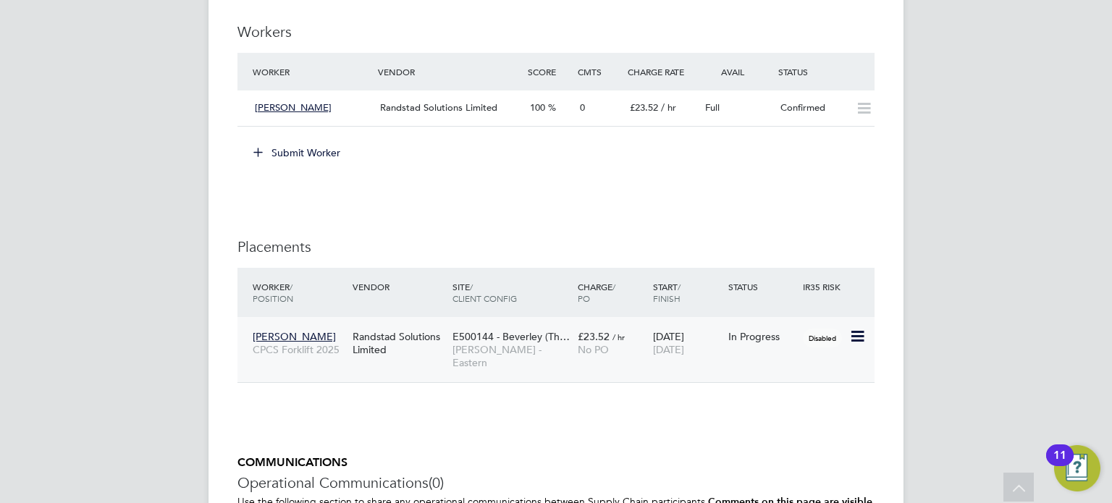
click at [291, 335] on span "Mario Lucas" at bounding box center [294, 336] width 83 height 13
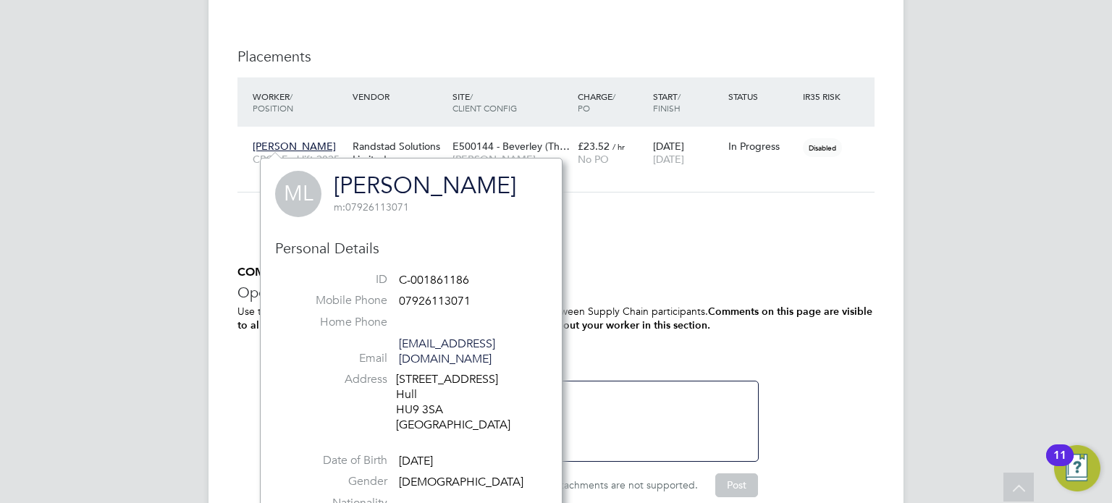
click at [382, 177] on link "Mario Lucas" at bounding box center [425, 186] width 182 height 28
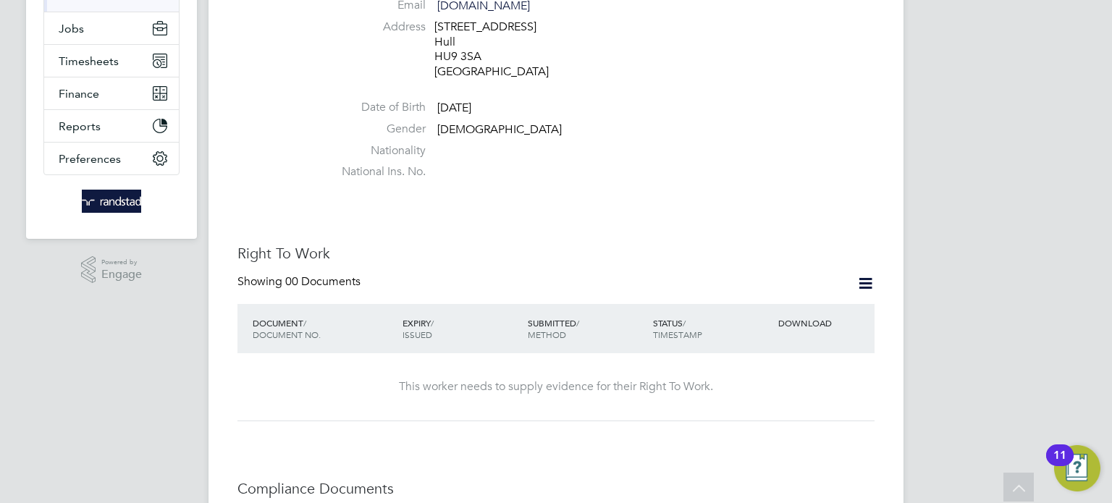
scroll to position [263, 0]
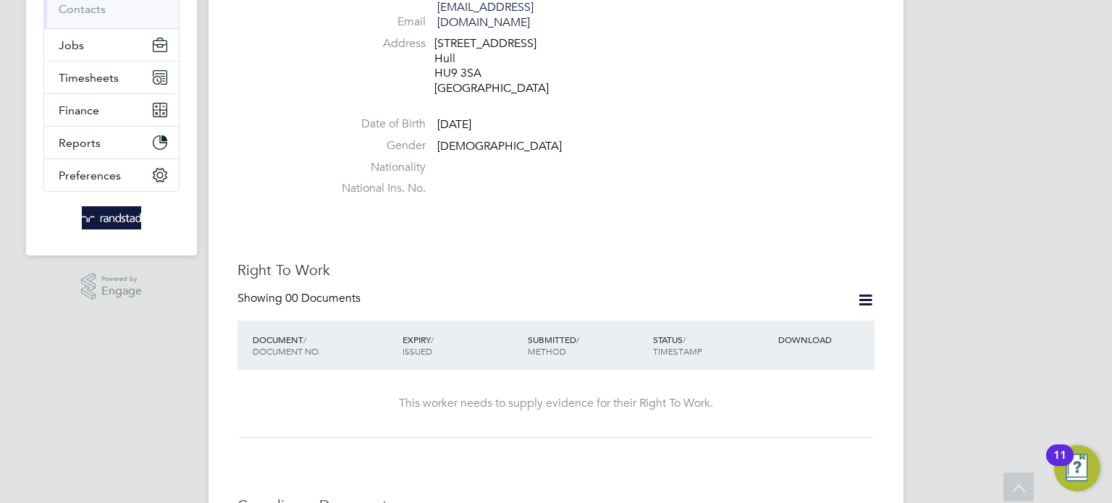
click at [863, 291] on icon at bounding box center [865, 300] width 18 height 18
click at [822, 320] on li "Add Right To Work Document" at bounding box center [785, 320] width 174 height 20
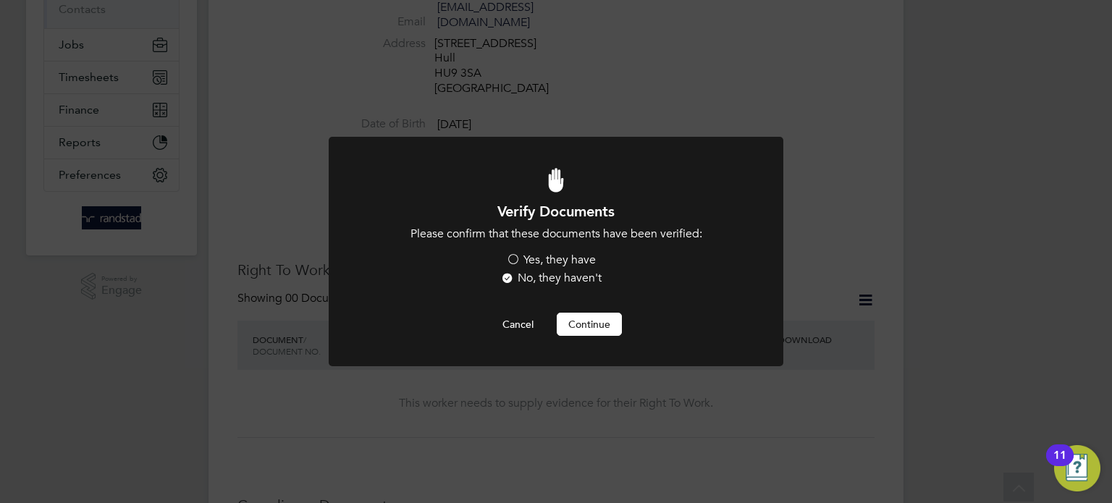
scroll to position [0, 0]
click at [529, 257] on label "Yes, they have" at bounding box center [551, 260] width 90 height 15
click at [0, 0] on input "Yes, they have" at bounding box center [0, 0] width 0 height 0
click at [570, 322] on button "Continue" at bounding box center [589, 324] width 65 height 23
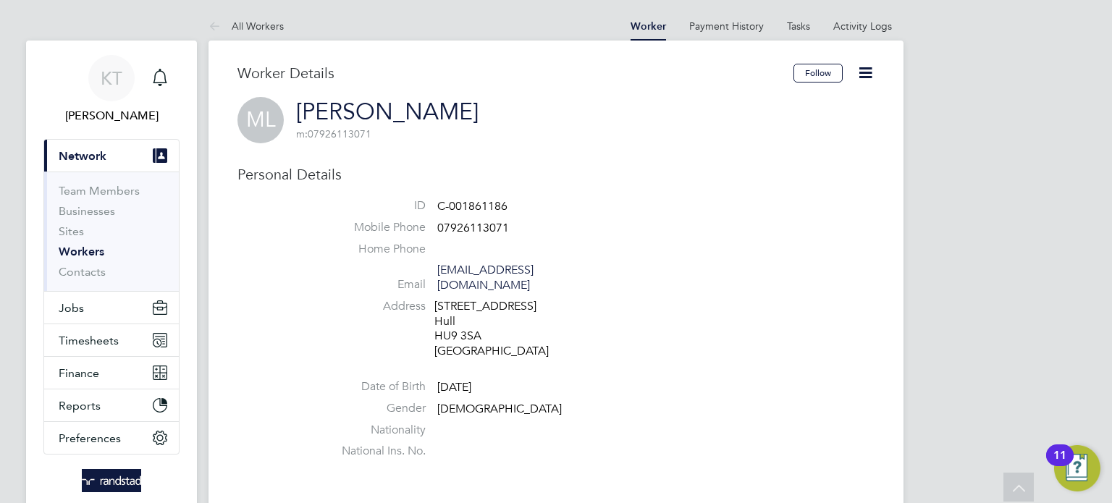
scroll to position [263, 0]
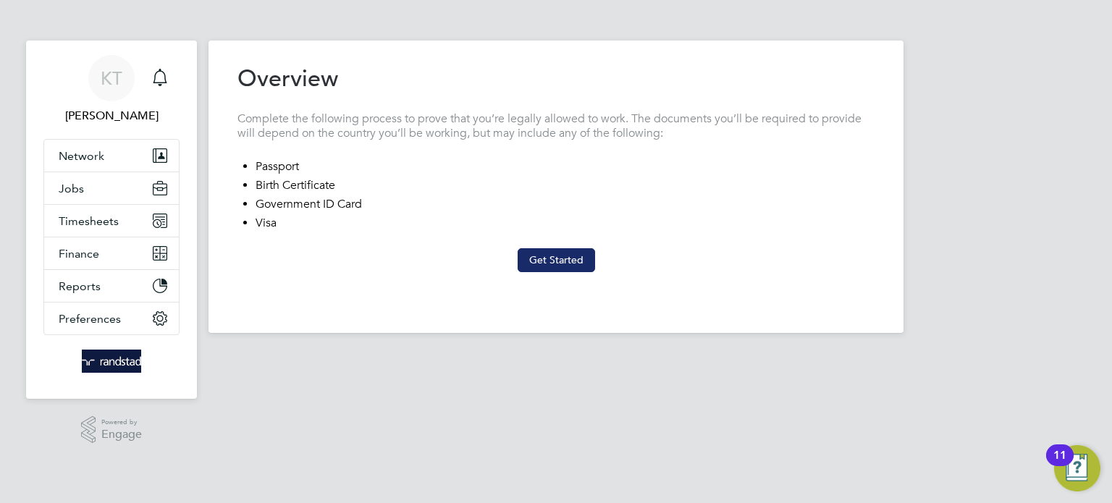
click at [558, 256] on button "Get Started" at bounding box center [555, 259] width 77 height 23
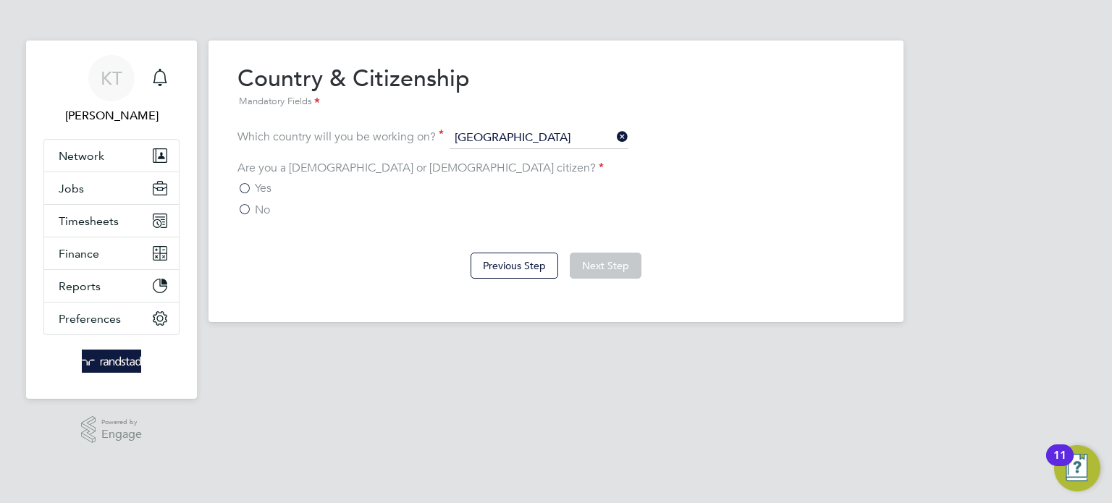
click at [260, 185] on span "Yes" at bounding box center [263, 188] width 17 height 14
click at [0, 0] on input "Yes" at bounding box center [0, 0] width 0 height 0
click at [602, 260] on button "Next Step" at bounding box center [606, 266] width 72 height 26
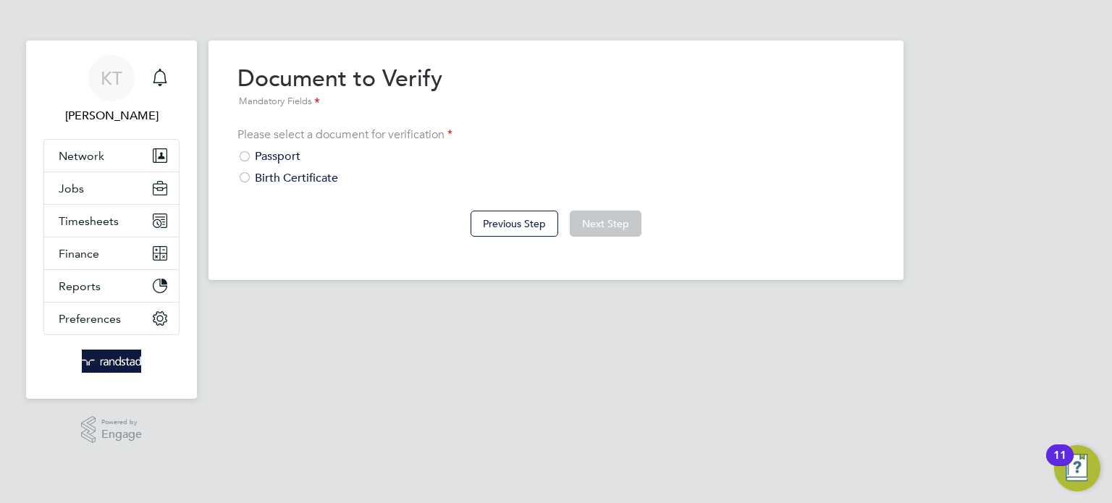
click at [295, 177] on div "Birth Certificate" at bounding box center [555, 178] width 637 height 15
click at [599, 234] on button "Next Step" at bounding box center [606, 224] width 72 height 26
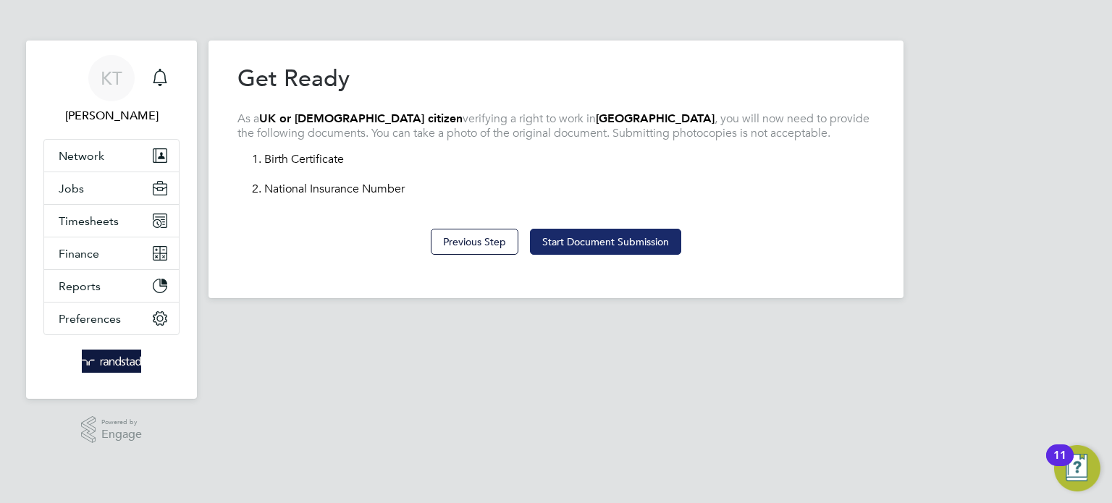
click at [646, 240] on button "Start Document Submission" at bounding box center [605, 242] width 151 height 26
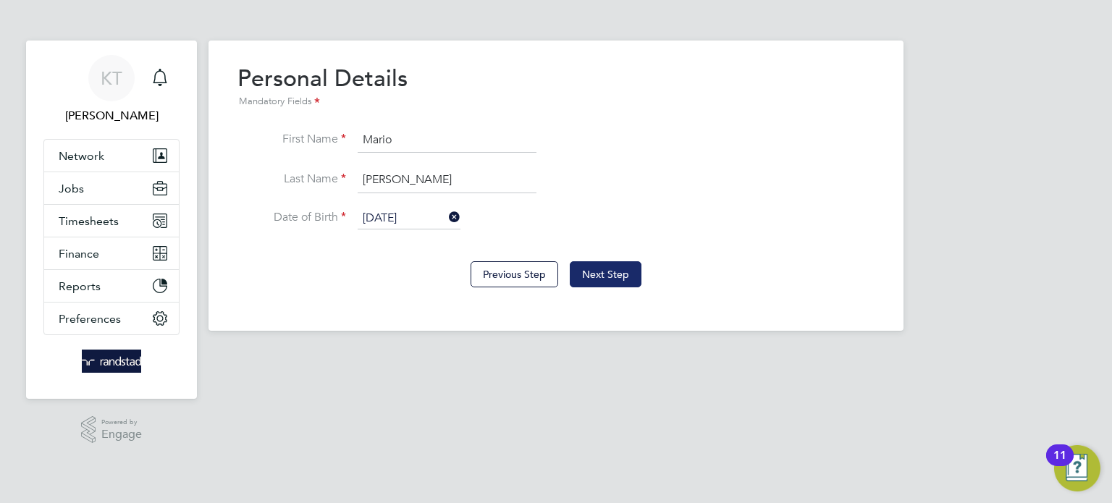
click at [629, 283] on button "Next Step" at bounding box center [606, 274] width 72 height 26
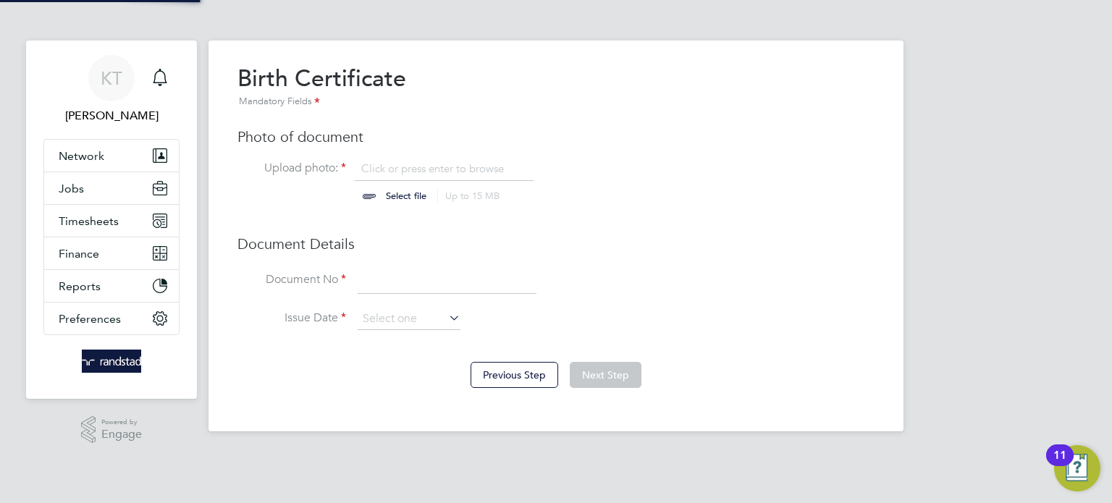
scroll to position [20, 179]
click at [407, 191] on input "file" at bounding box center [419, 182] width 227 height 43
type input "C:\fakepath\image0 - 2023-04-03T091624.501.png"
click at [444, 282] on input at bounding box center [447, 281] width 179 height 26
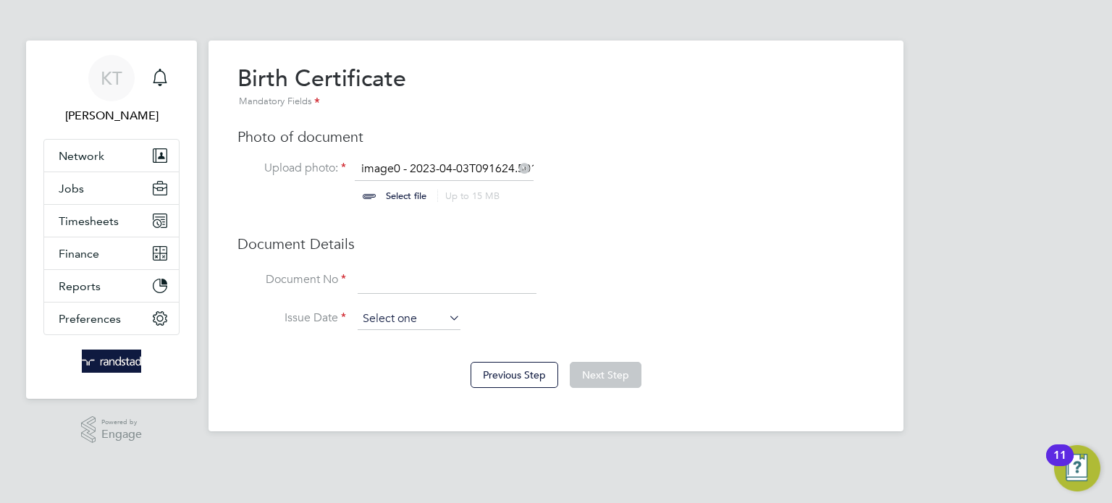
click at [411, 323] on input at bounding box center [409, 319] width 103 height 22
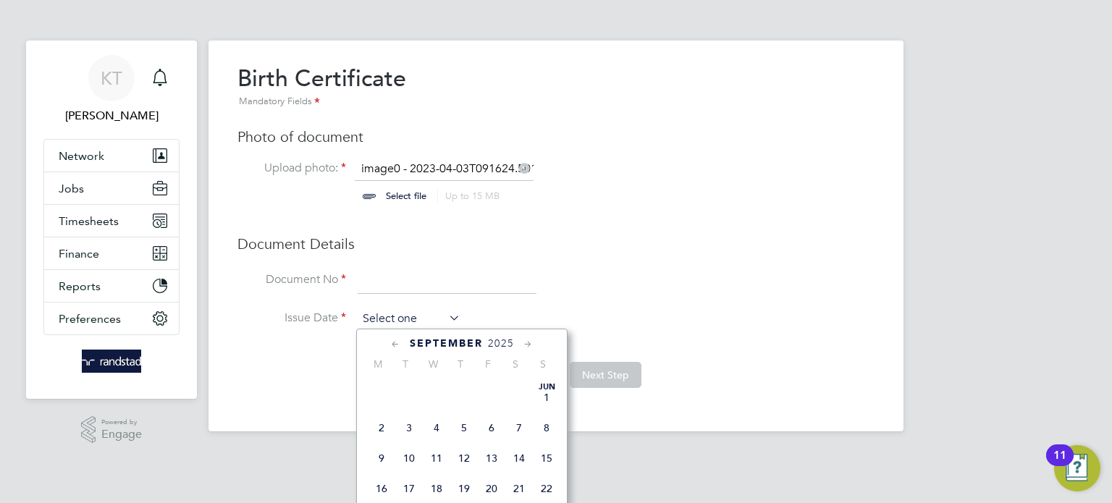
scroll to position [578, 0]
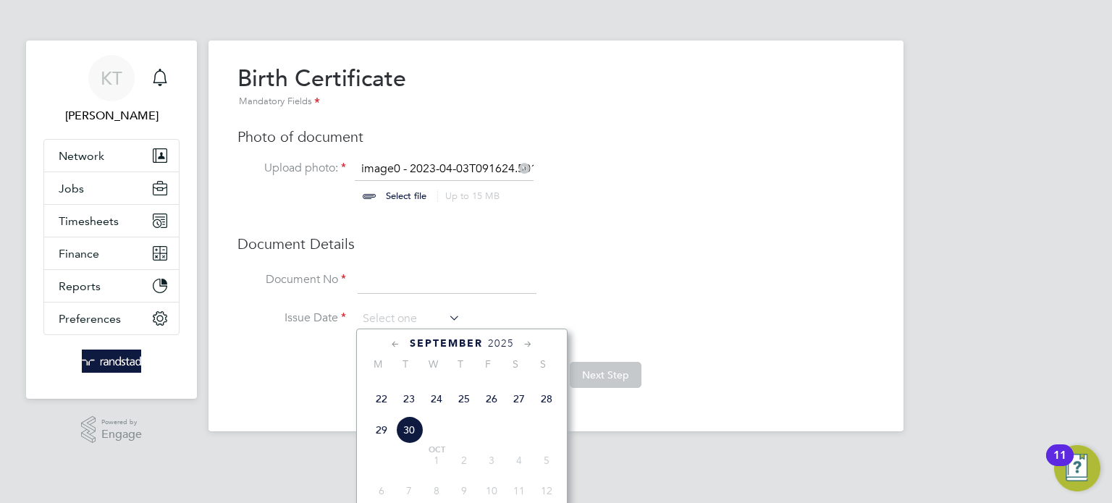
click at [507, 342] on span "2025" at bounding box center [501, 343] width 26 height 12
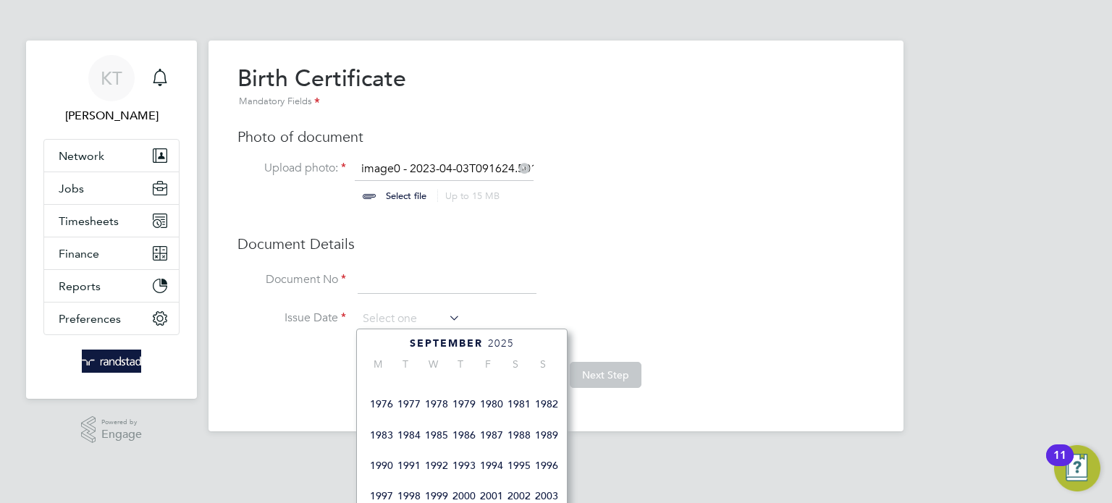
scroll to position [232, 0]
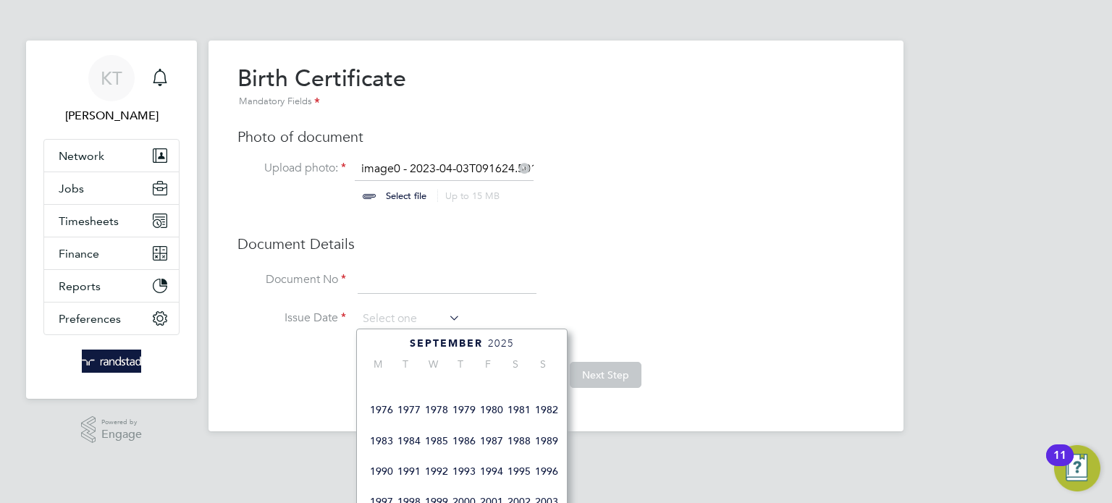
click at [376, 418] on span "1976" at bounding box center [382, 410] width 28 height 28
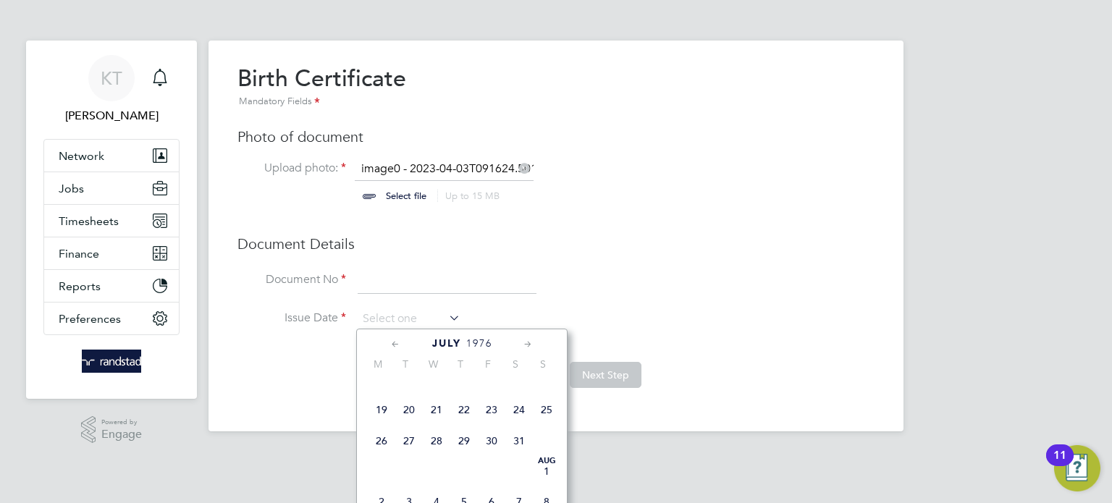
click at [531, 343] on icon at bounding box center [528, 345] width 14 height 16
click at [528, 350] on icon at bounding box center [528, 345] width 14 height 16
click at [530, 352] on icon at bounding box center [528, 345] width 14 height 16
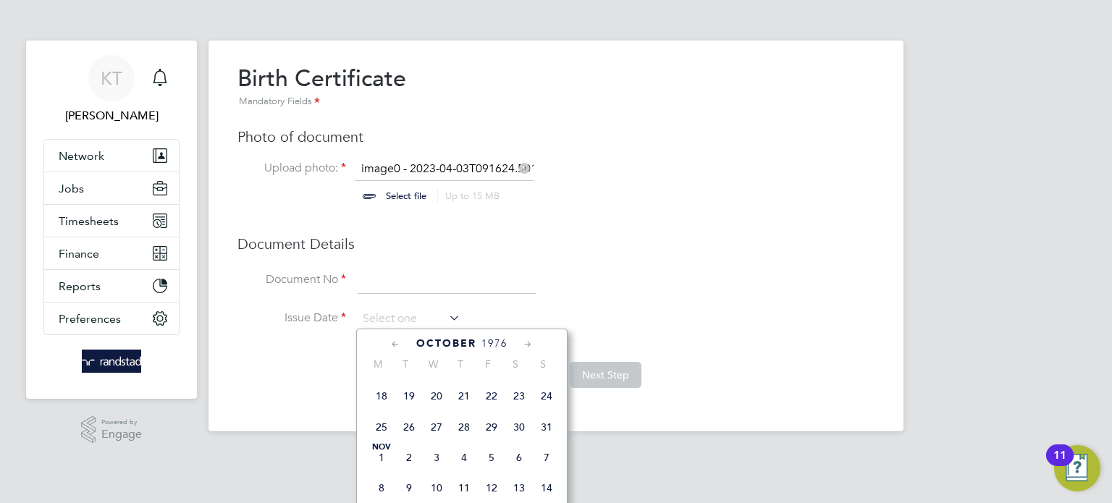
click at [515, 379] on span "16" at bounding box center [519, 366] width 28 height 28
type input "16 Oct 1976"
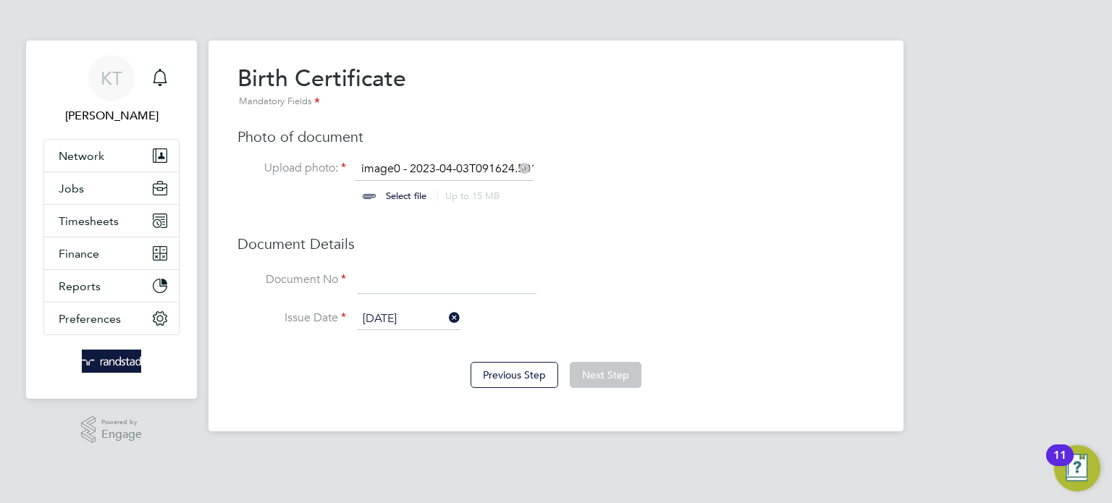
click at [516, 283] on input at bounding box center [447, 281] width 179 height 26
type input "213095"
click at [619, 385] on button "Next Step" at bounding box center [606, 375] width 72 height 26
click at [397, 200] on input "file" at bounding box center [419, 182] width 227 height 43
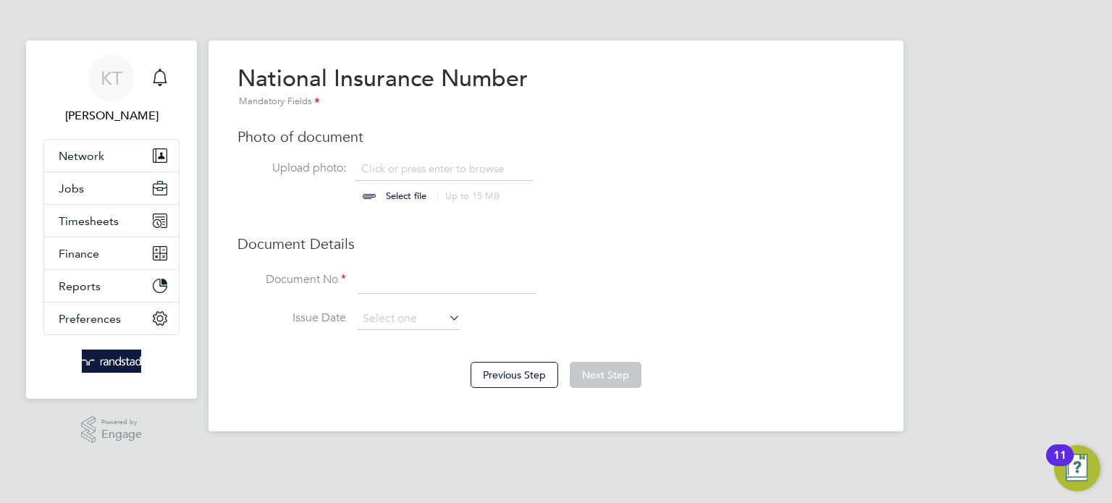
type input "C:\fakepath\image0 - 2023-04-03T091544.829.png"
click at [504, 379] on button "Previous Step" at bounding box center [514, 375] width 88 height 26
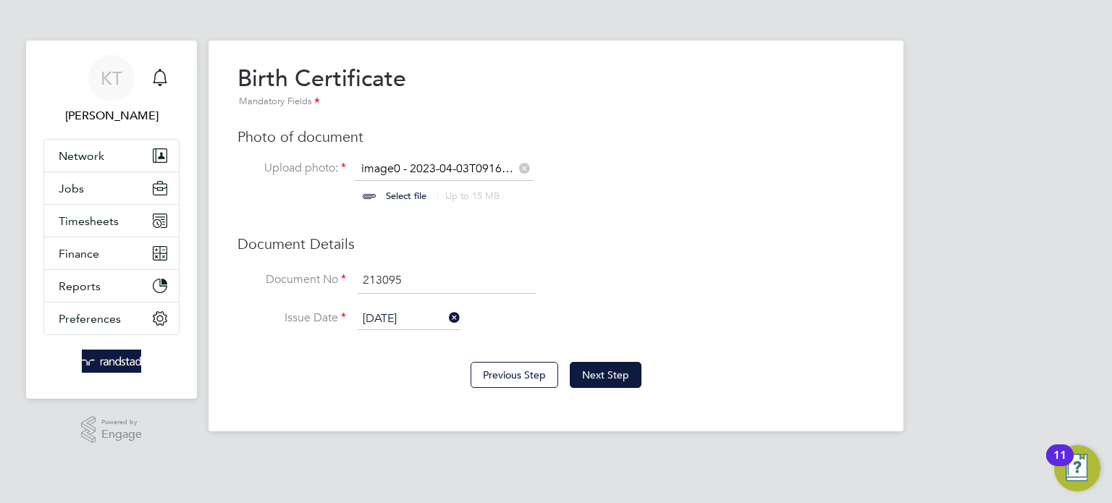
click at [527, 169] on icon at bounding box center [524, 167] width 16 height 16
click at [524, 166] on icon at bounding box center [524, 167] width 16 height 16
click at [421, 193] on input "file" at bounding box center [419, 182] width 227 height 43
type input "C:\fakepath\image0 - 2023-04-03T091624.501.png"
click at [607, 373] on button "Next Step" at bounding box center [606, 375] width 72 height 26
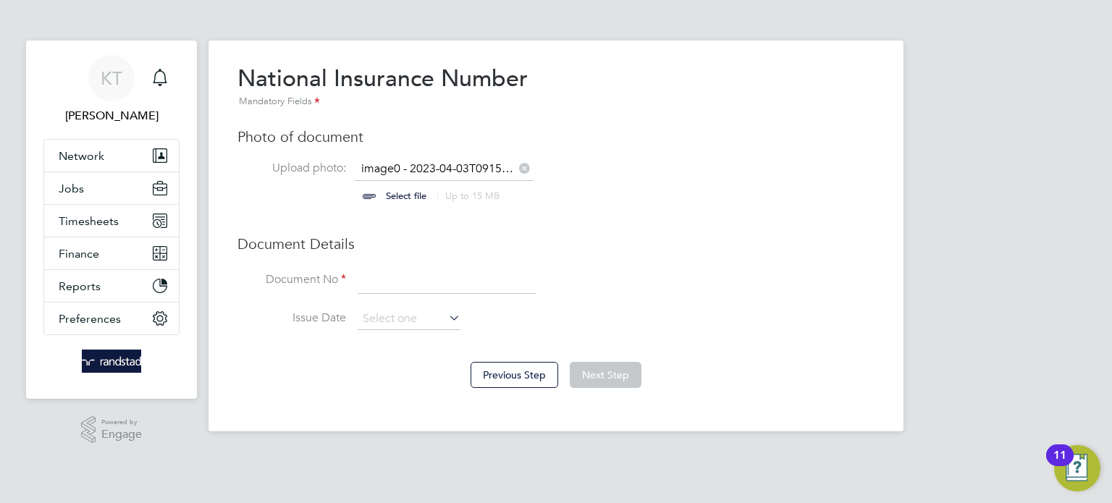
click at [426, 276] on input at bounding box center [447, 281] width 179 height 26
click at [438, 272] on input at bounding box center [447, 281] width 179 height 26
type input "267/ESA500"
click at [601, 385] on button "Next Step" at bounding box center [606, 375] width 72 height 26
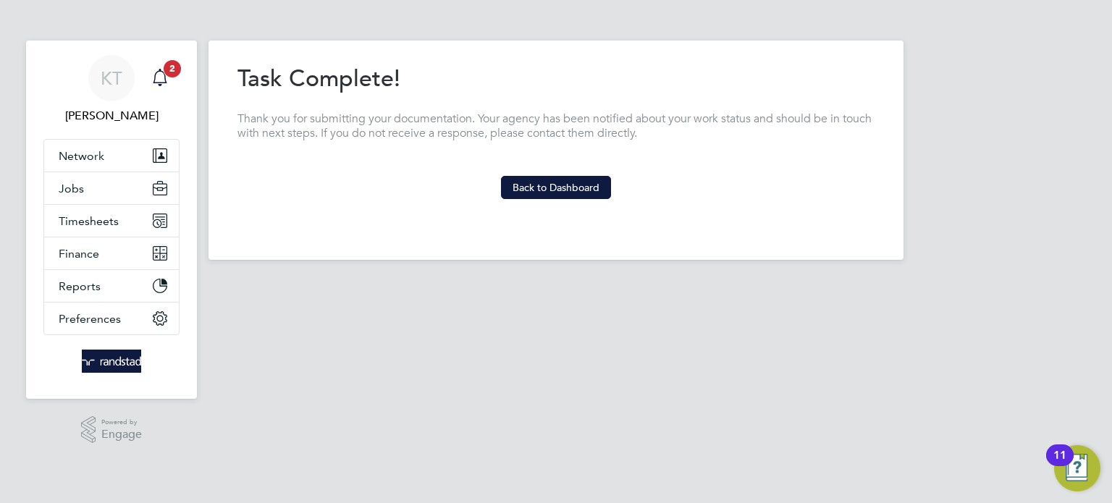
click at [168, 83] on icon "Main navigation" at bounding box center [159, 77] width 17 height 17
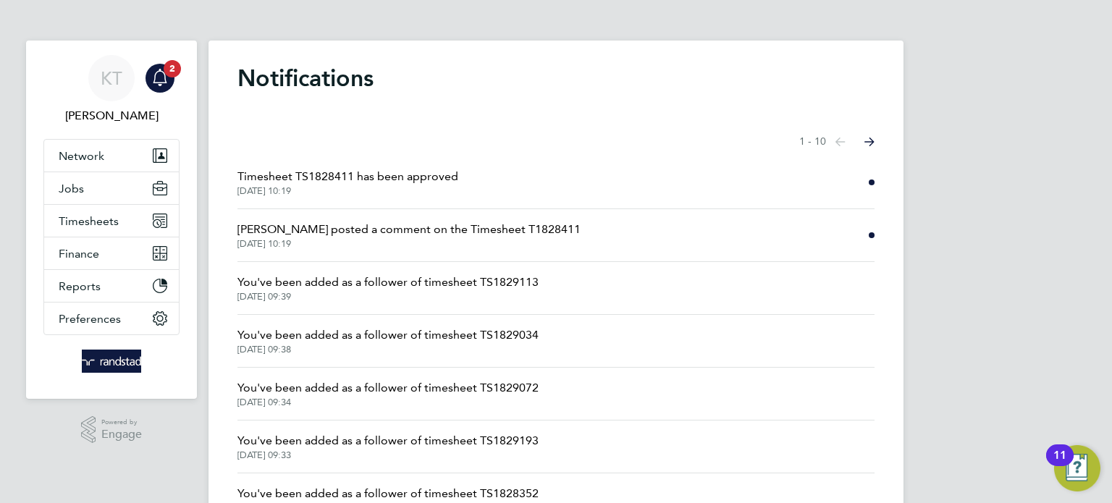
click at [378, 189] on span "30 Sep 2025, 10:19" at bounding box center [347, 191] width 221 height 12
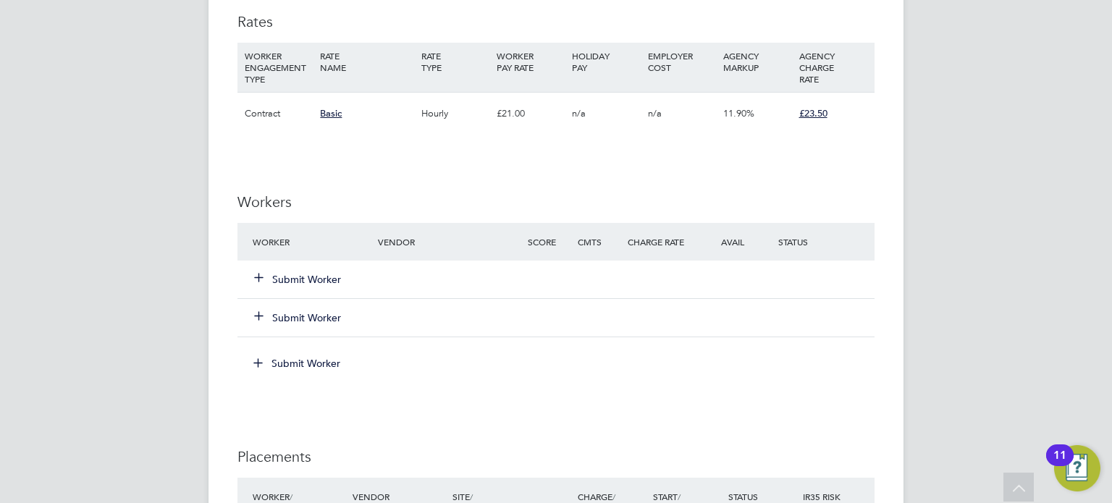
scroll to position [922, 0]
click at [292, 287] on div "Submit Worker" at bounding box center [324, 280] width 150 height 26
click at [312, 279] on button "Submit Worker" at bounding box center [298, 280] width 87 height 14
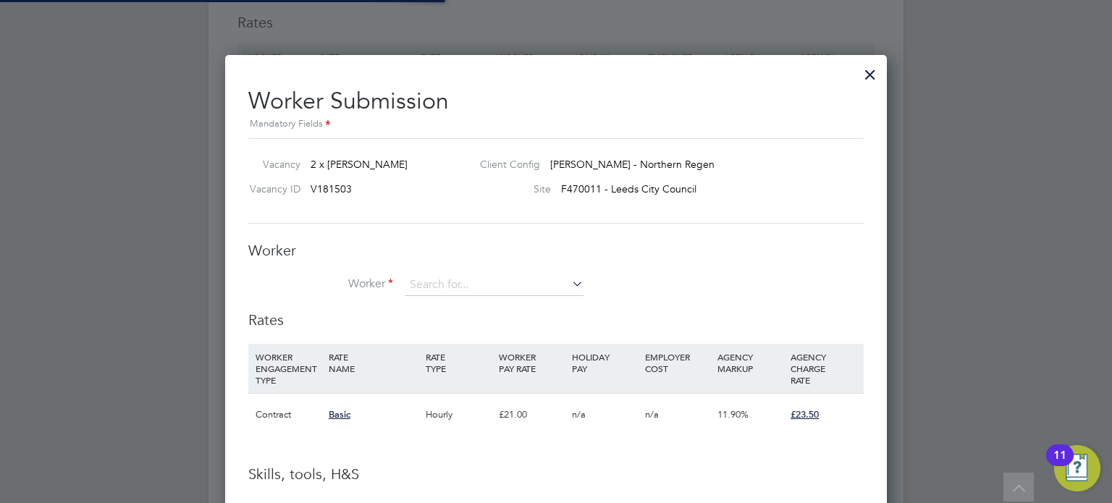
scroll to position [930, 662]
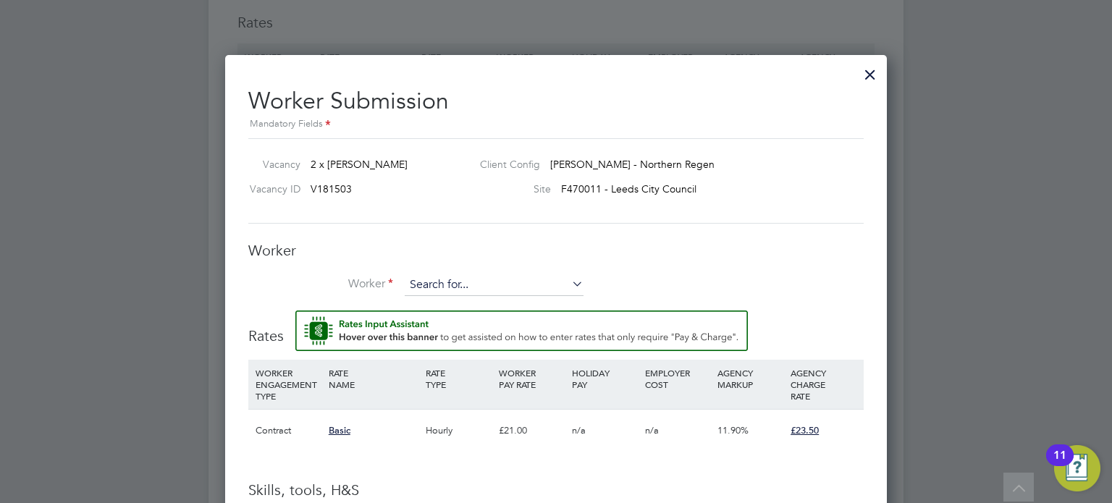
click at [438, 284] on input at bounding box center [494, 285] width 179 height 22
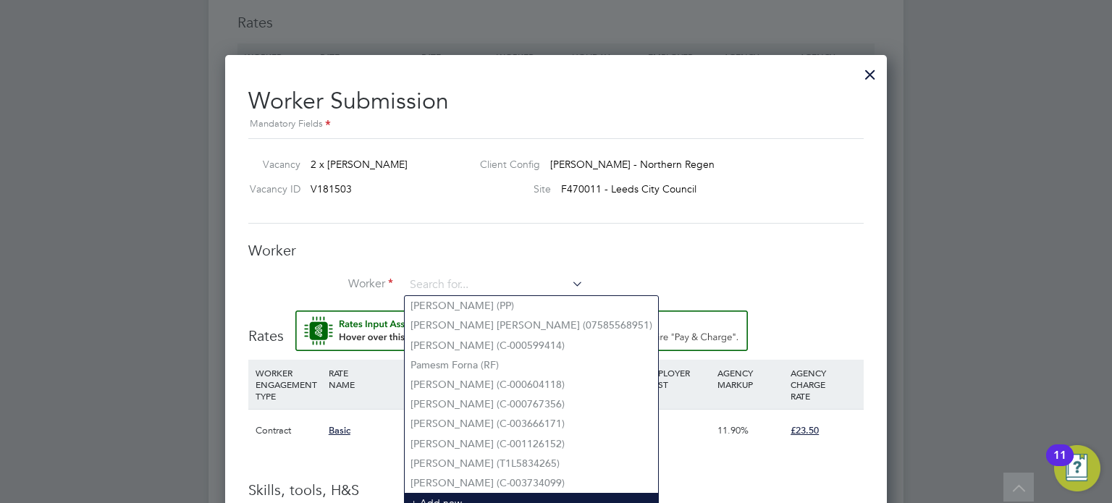
click at [434, 494] on li "+ Add new" at bounding box center [531, 503] width 253 height 20
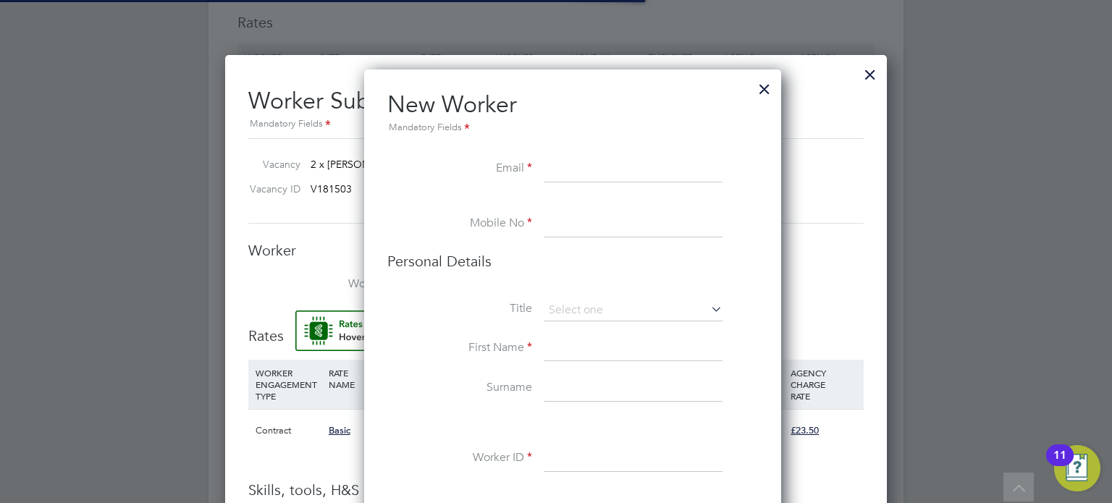
scroll to position [1285, 418]
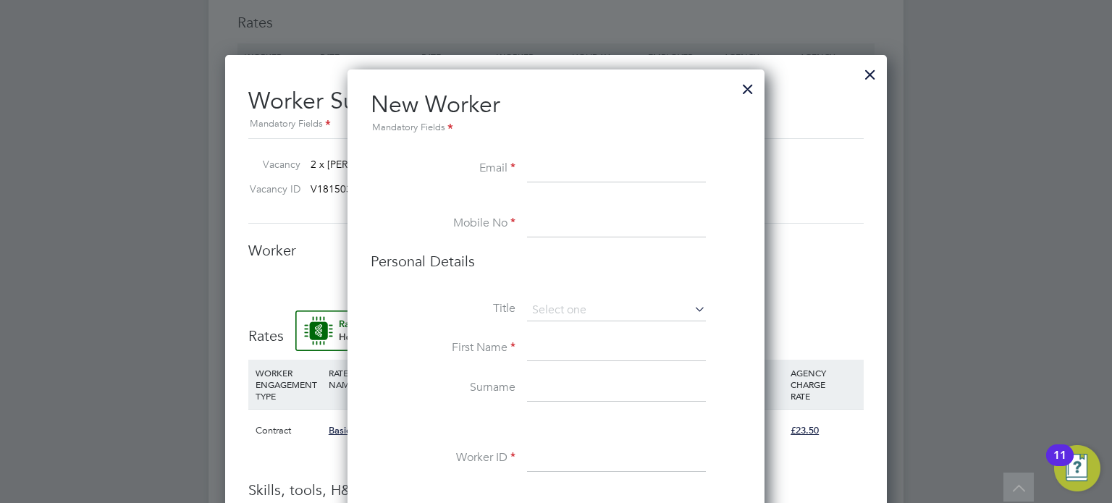
paste input "[EMAIL_ADDRESS][DOMAIN_NAME]"
type input "[EMAIL_ADDRESS][DOMAIN_NAME]"
click at [546, 230] on input at bounding box center [616, 224] width 179 height 26
paste input "07414 561136"
type input "07414 561136"
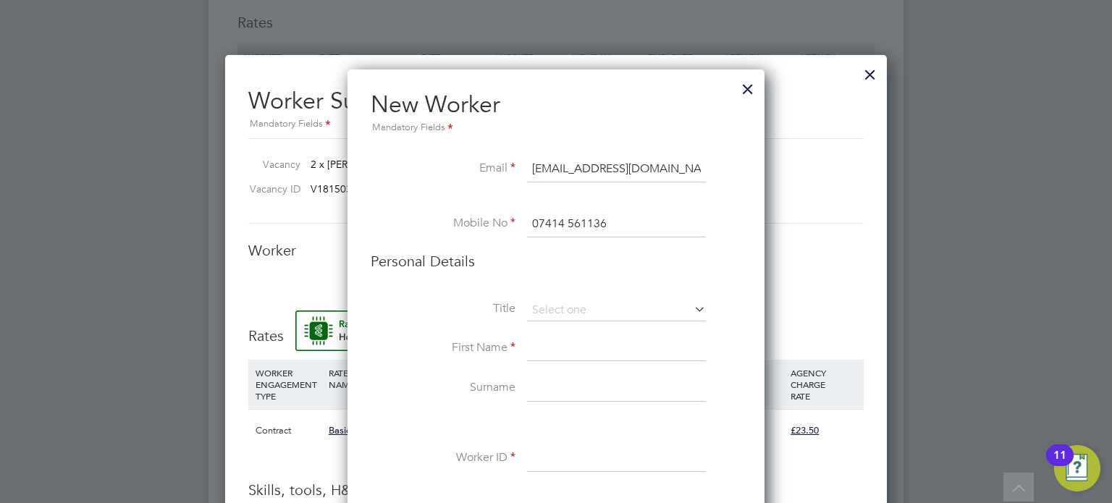
click at [572, 352] on input at bounding box center [616, 349] width 179 height 26
type input "[PERSON_NAME]"
click at [635, 392] on input at bounding box center [616, 389] width 179 height 26
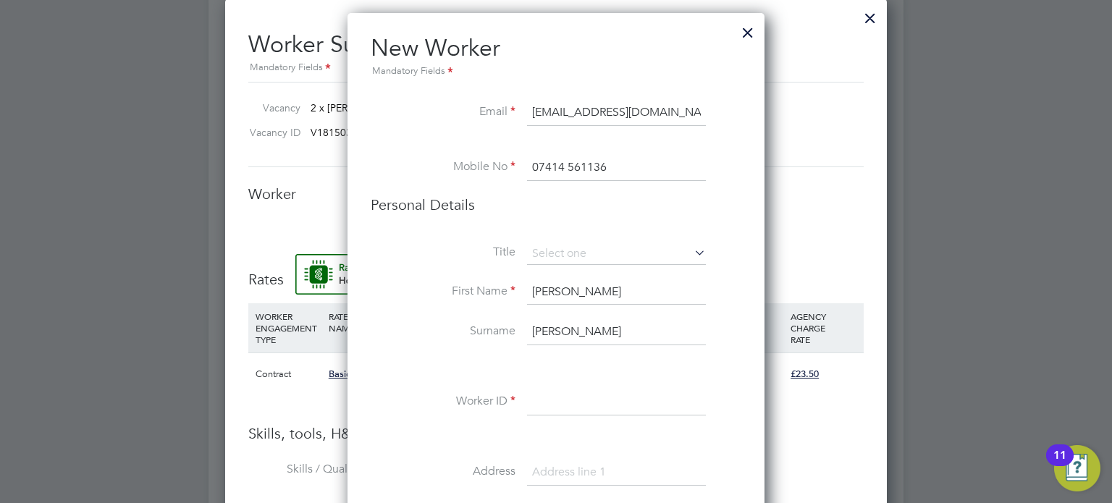
scroll to position [1028, 0]
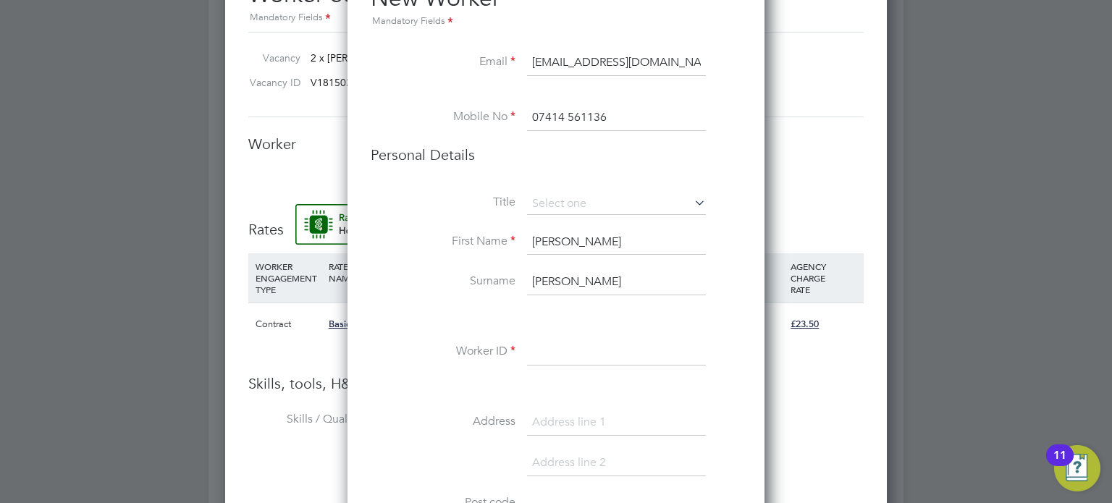
type input "[PERSON_NAME]"
click at [533, 355] on input at bounding box center [616, 352] width 179 height 26
paste input "C-004646448"
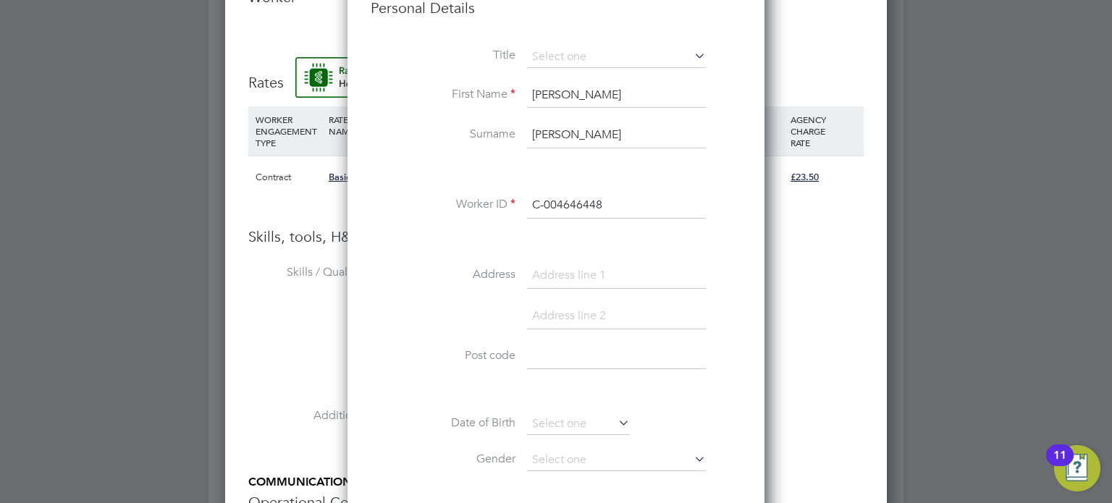
scroll to position [1222, 0]
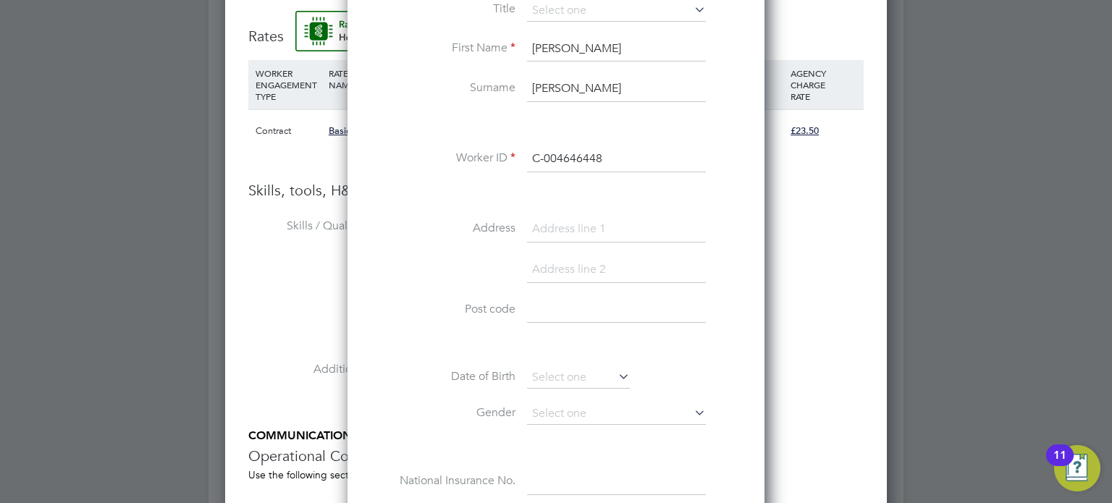
type input "C-004646448"
click at [573, 224] on input at bounding box center [616, 229] width 179 height 26
paste input "[STREET_ADDRESS]"
type input "[STREET_ADDRESS]"
click at [584, 279] on input at bounding box center [616, 270] width 179 height 26
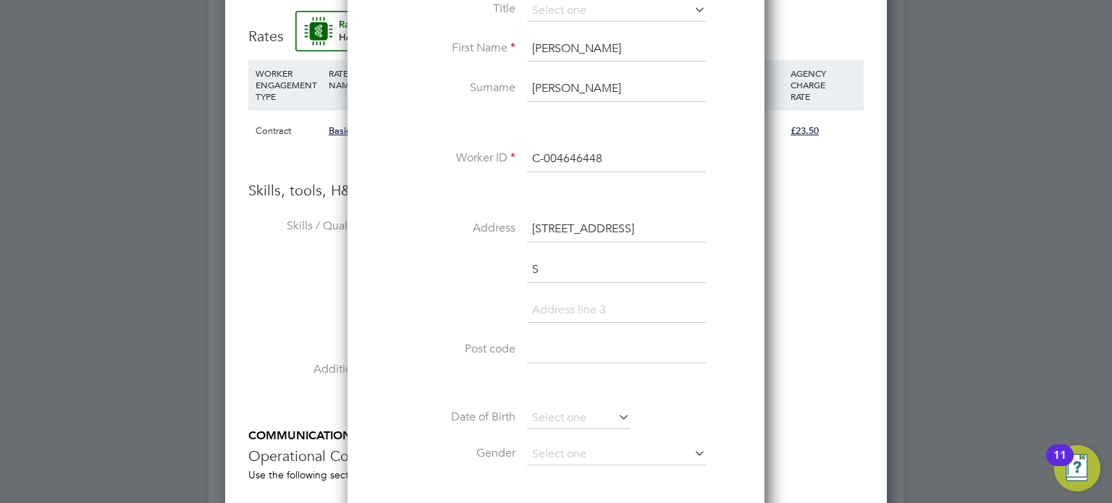
scroll to position [1326, 418]
type input "Sheffield"
click at [587, 354] on input at bounding box center [616, 350] width 179 height 26
paste input "S5 8DU"
type input "S5 8DU"
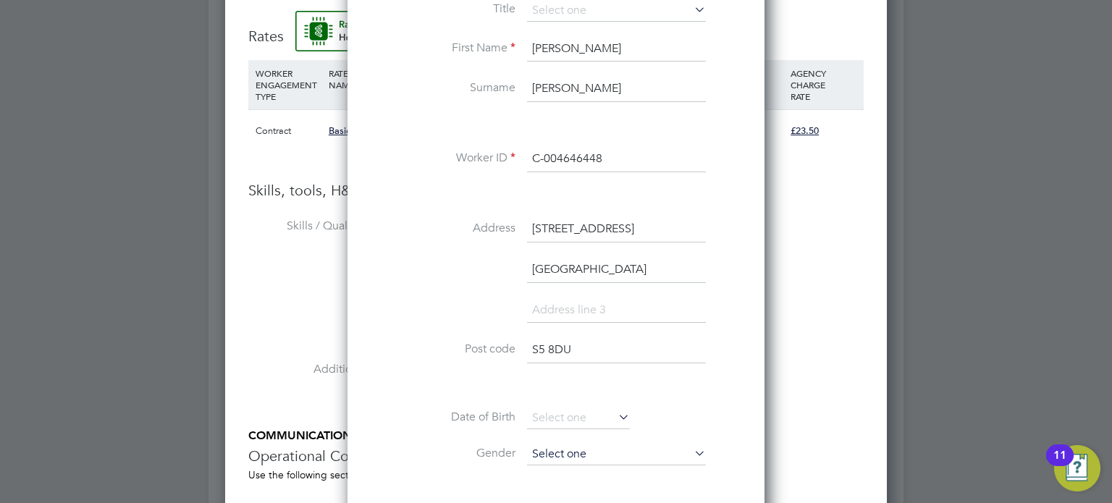
click at [593, 453] on input at bounding box center [616, 455] width 179 height 22
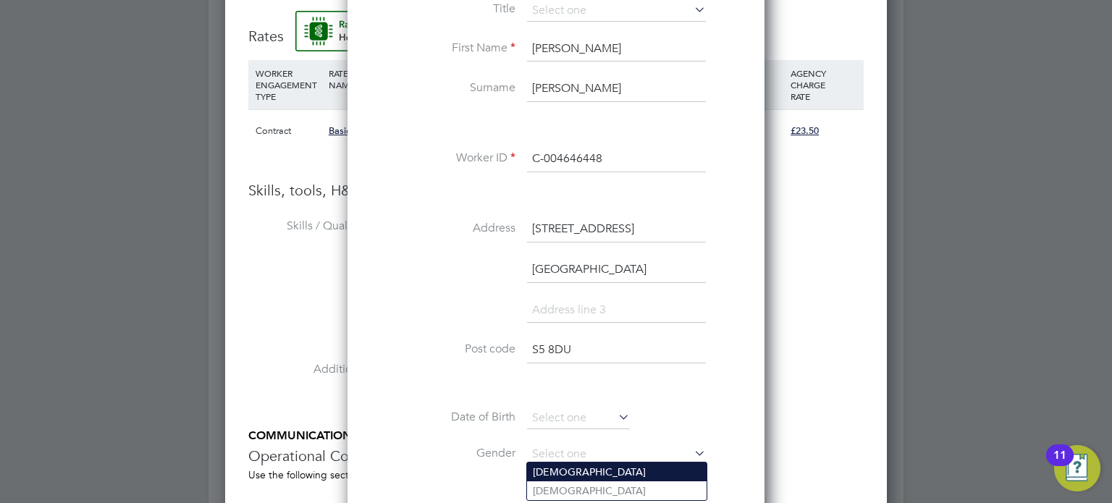
click at [567, 467] on li "Male" at bounding box center [616, 471] width 179 height 19
type input "Male"
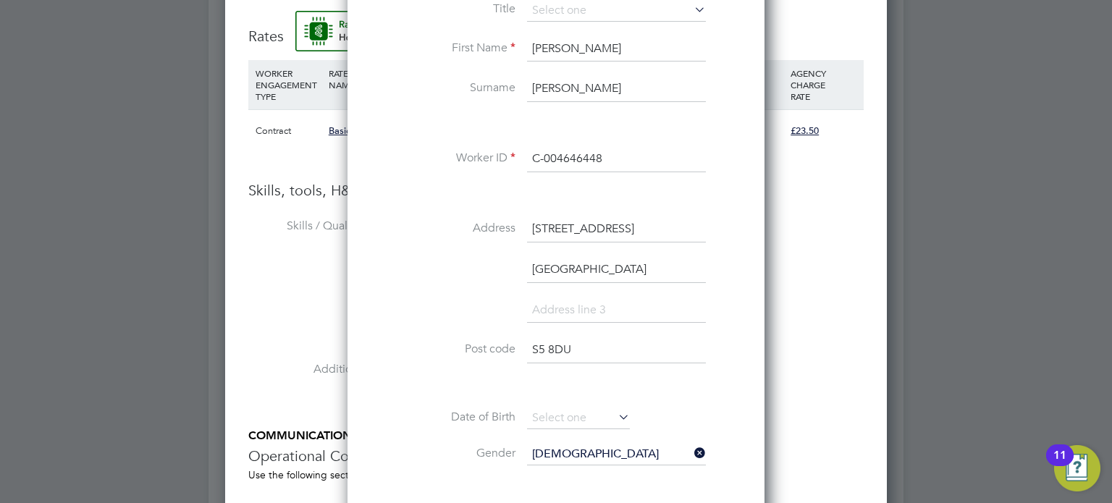
click at [470, 430] on li "Date of Birth" at bounding box center [556, 425] width 371 height 36
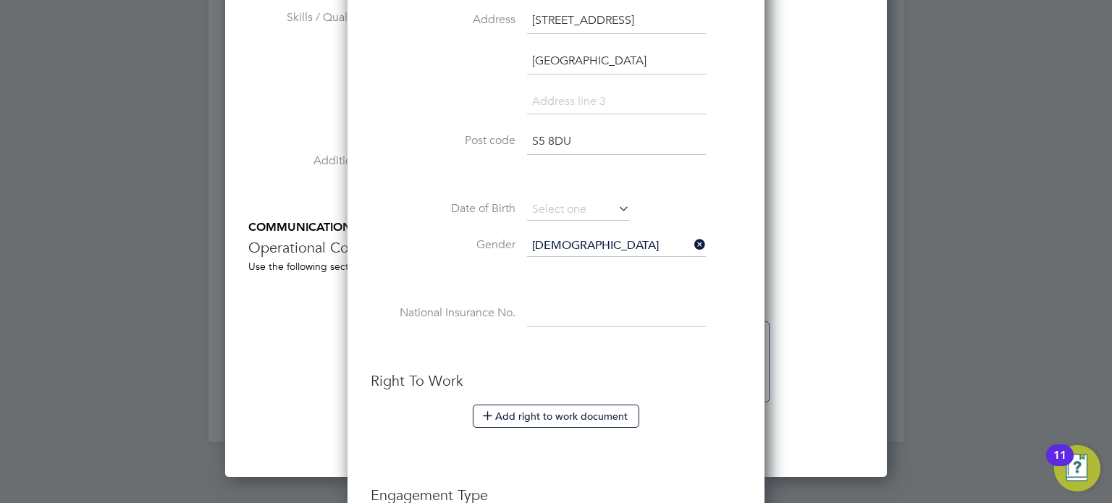
scroll to position [1433, 0]
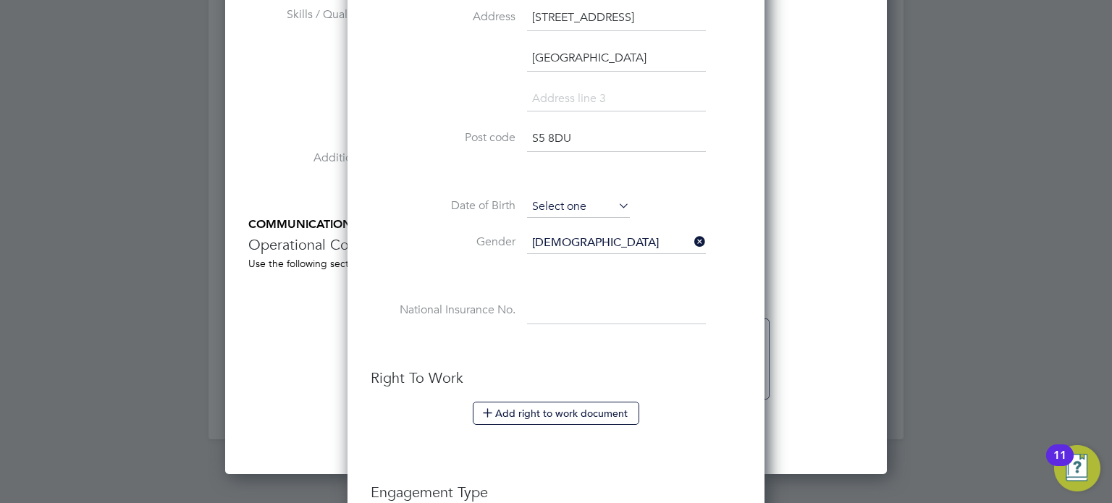
click at [590, 209] on input at bounding box center [578, 207] width 103 height 22
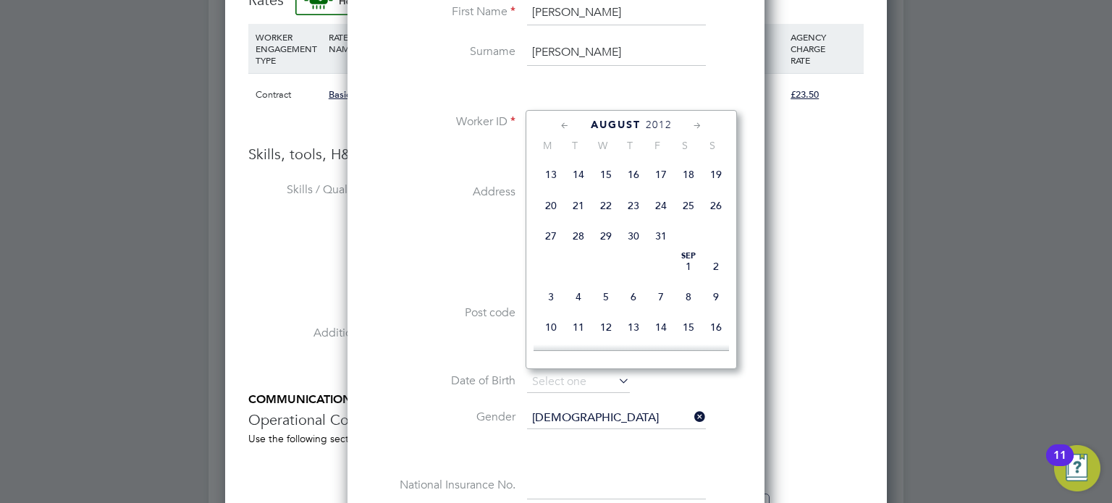
scroll to position [1257, 0]
click at [651, 119] on span "2012" at bounding box center [659, 125] width 26 height 12
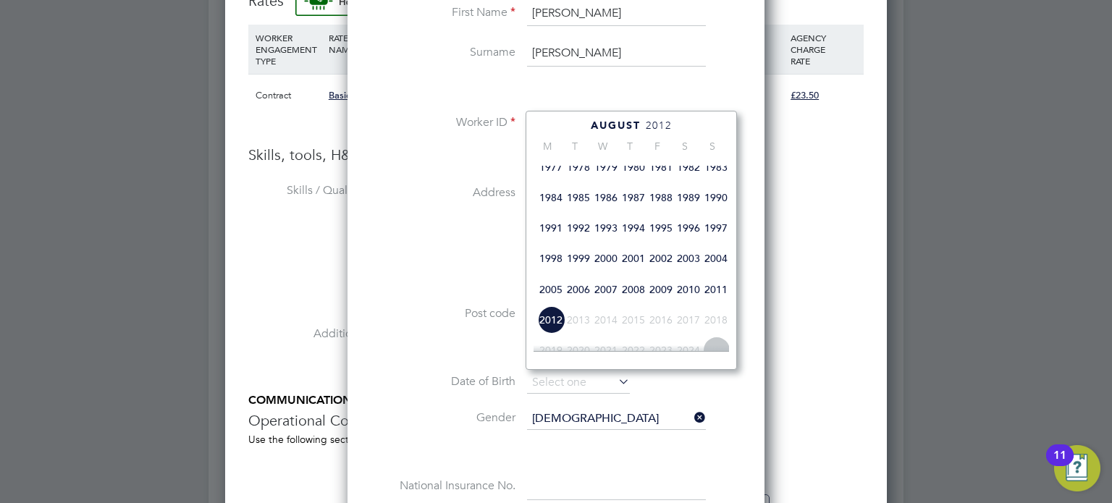
scroll to position [304, 0]
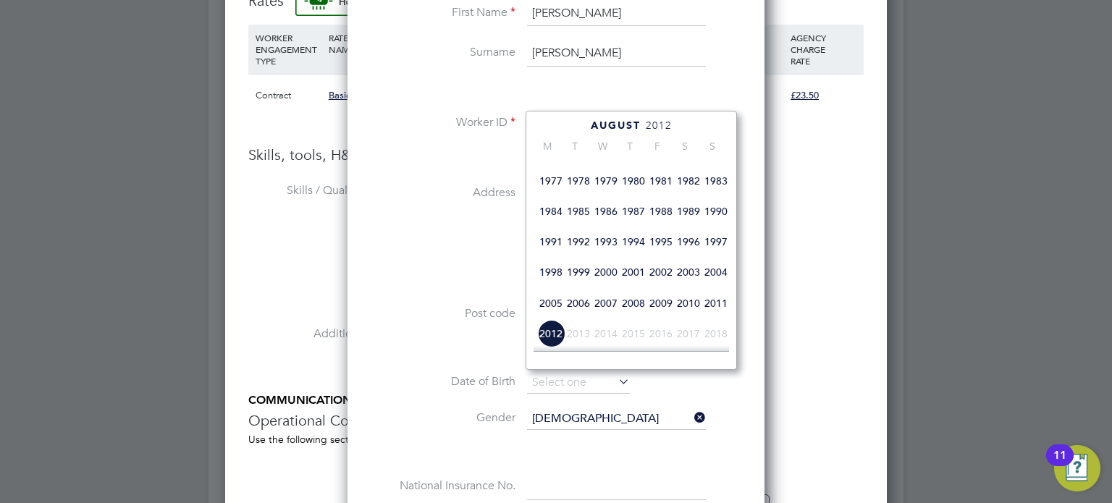
click at [547, 225] on span "1984" at bounding box center [551, 212] width 28 height 28
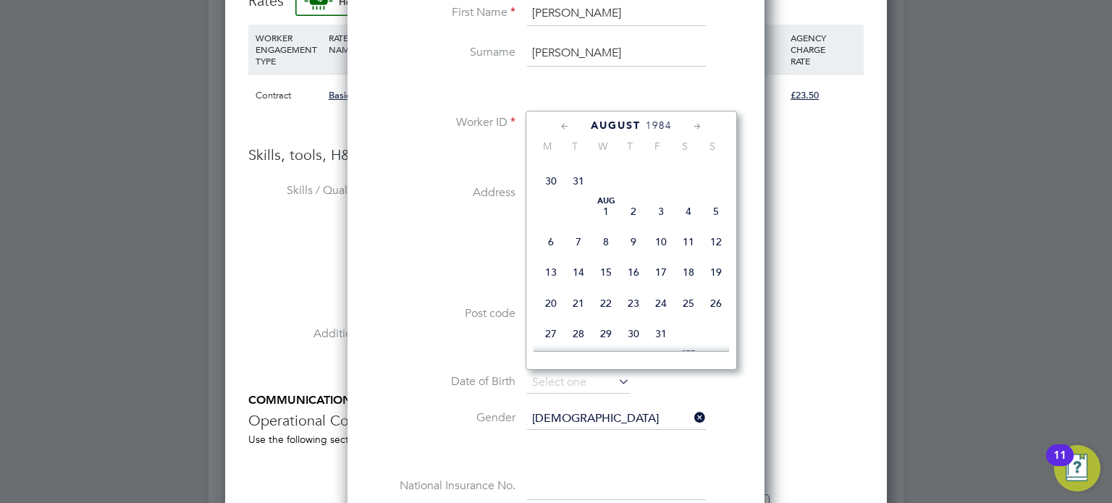
click at [696, 122] on icon at bounding box center [697, 127] width 14 height 16
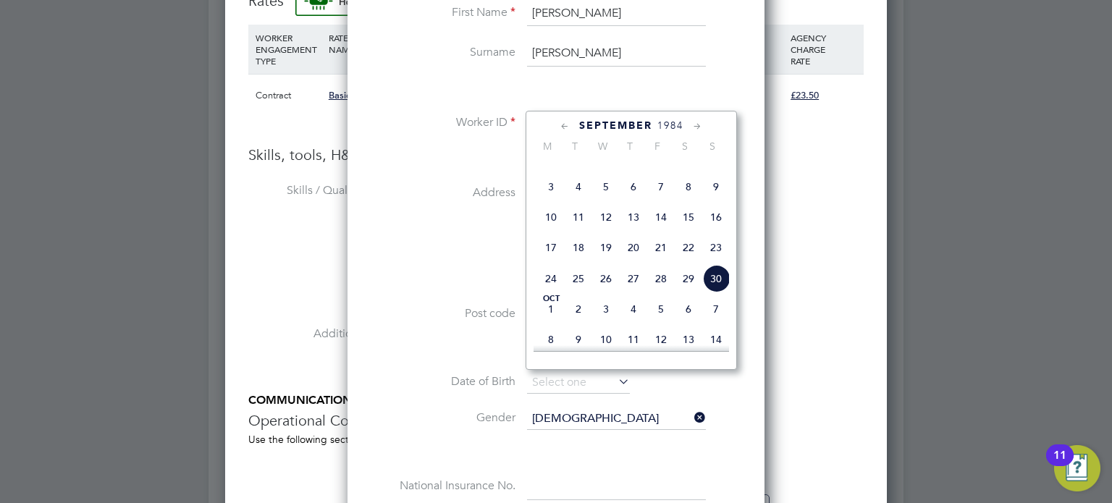
click at [701, 127] on icon at bounding box center [697, 127] width 14 height 16
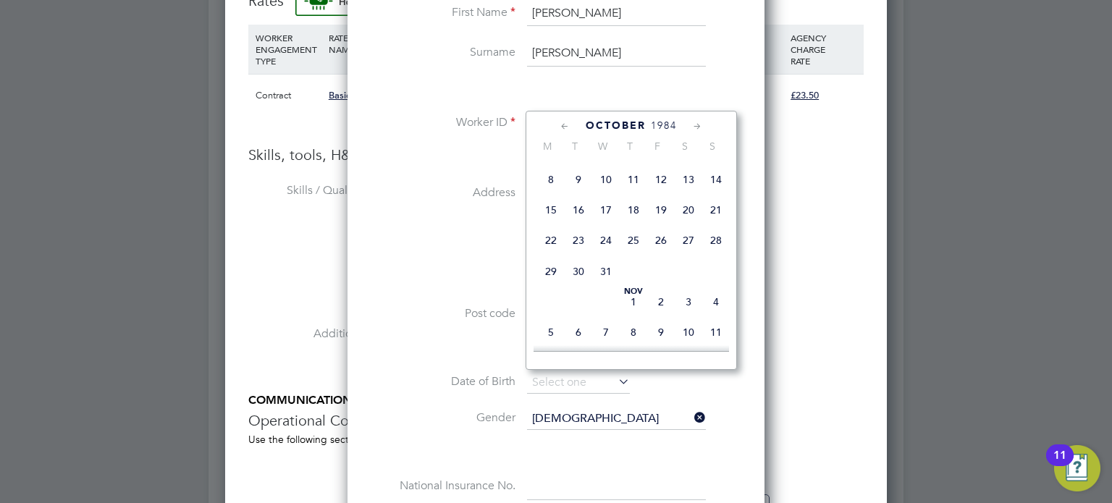
click at [701, 125] on icon at bounding box center [697, 127] width 14 height 16
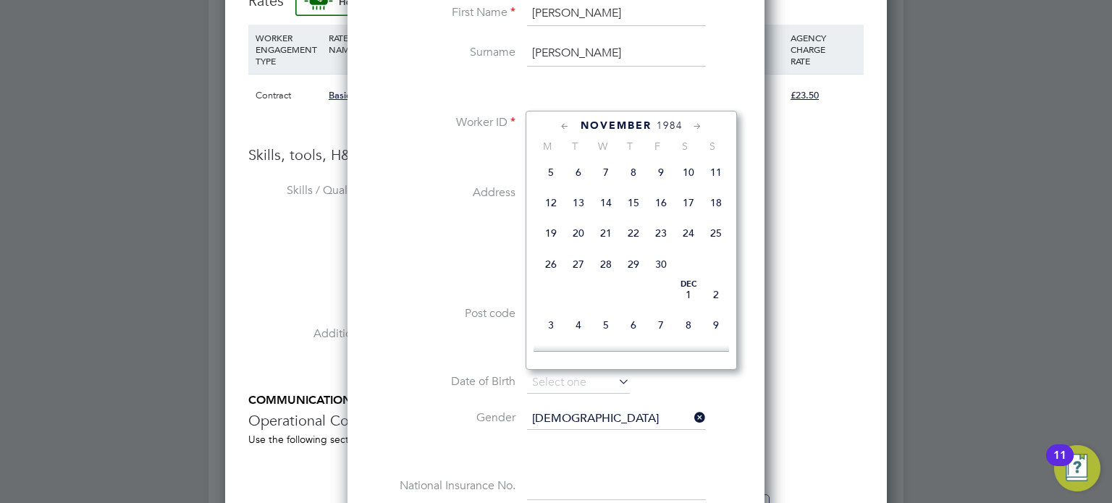
click at [701, 125] on icon at bounding box center [697, 127] width 14 height 16
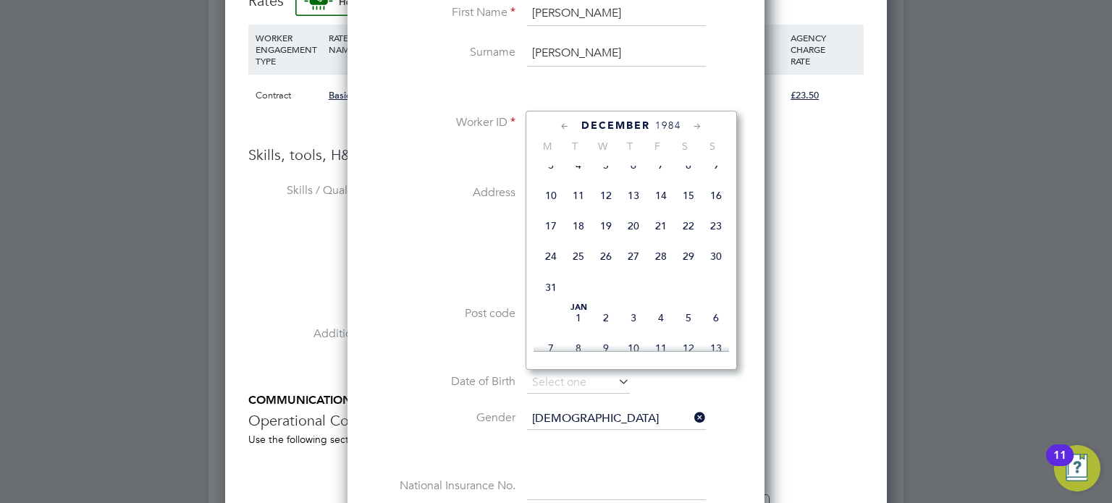
click at [718, 148] on span "2" at bounding box center [716, 135] width 28 height 28
type input "02 Dec 1984"
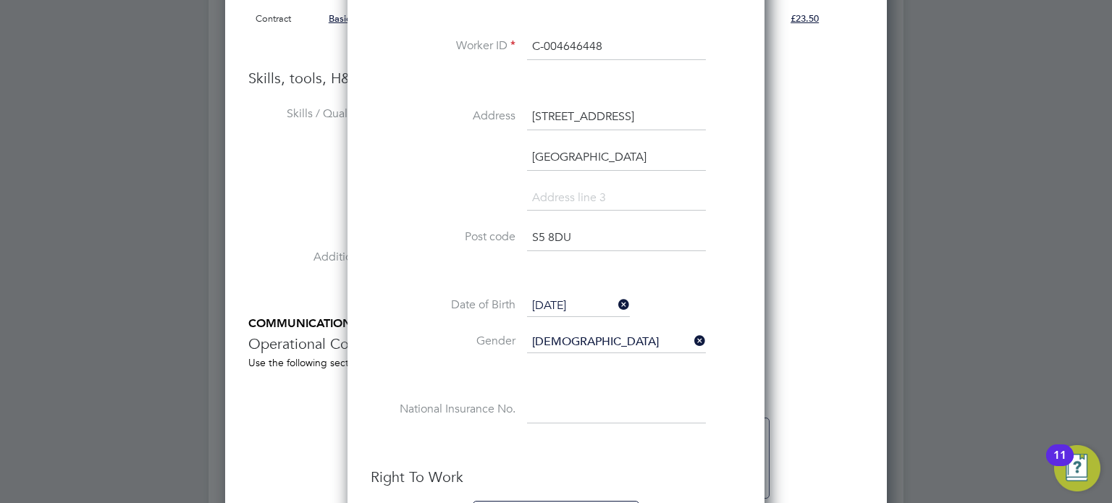
scroll to position [1350, 0]
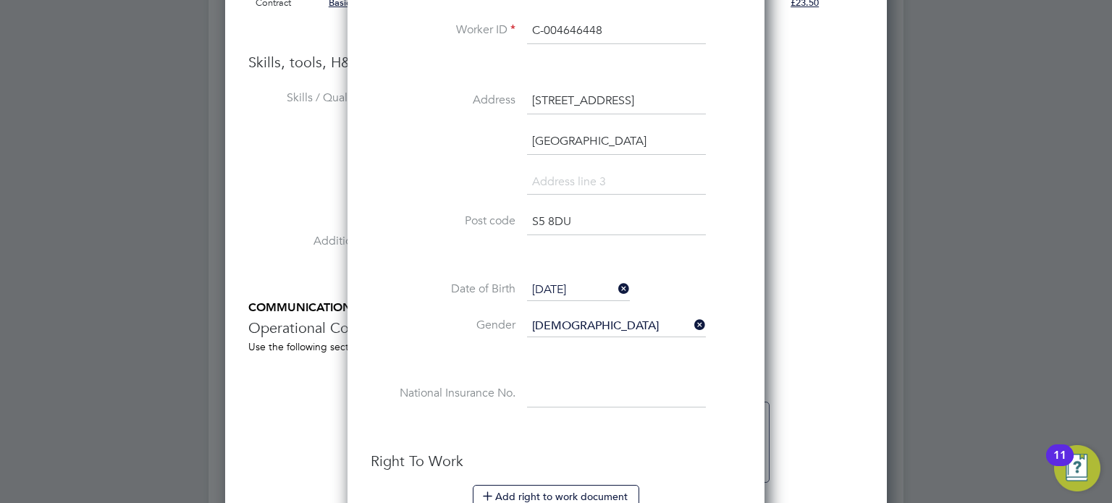
click at [664, 393] on input at bounding box center [616, 394] width 179 height 26
paste input "JP739014C"
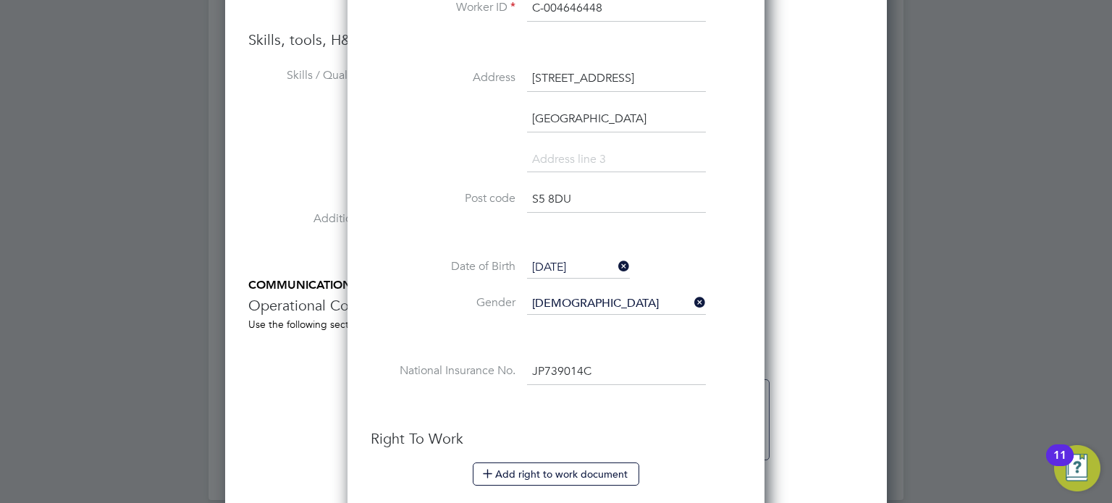
scroll to position [1445, 0]
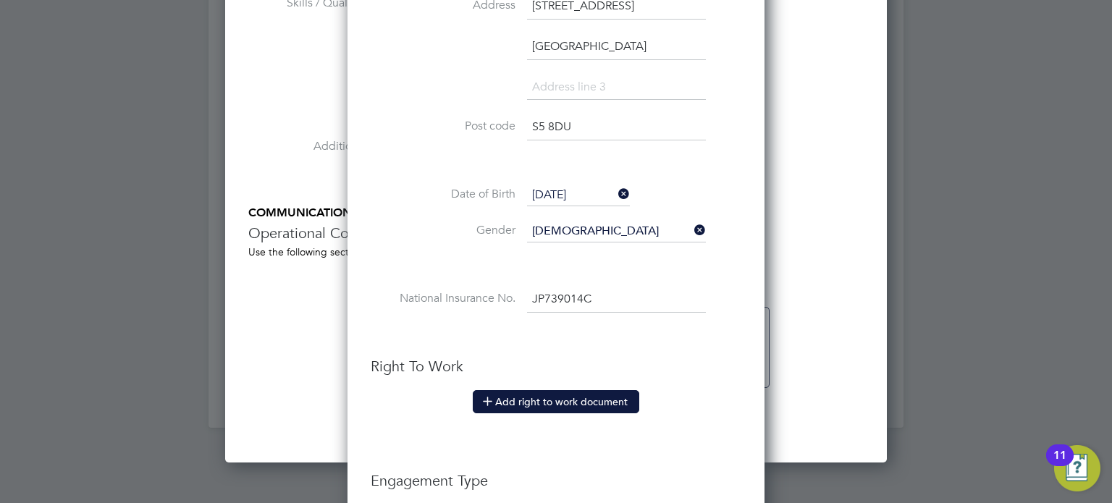
click at [593, 394] on button "Add right to work document" at bounding box center [556, 401] width 166 height 23
type input "JP 73 90 14 C"
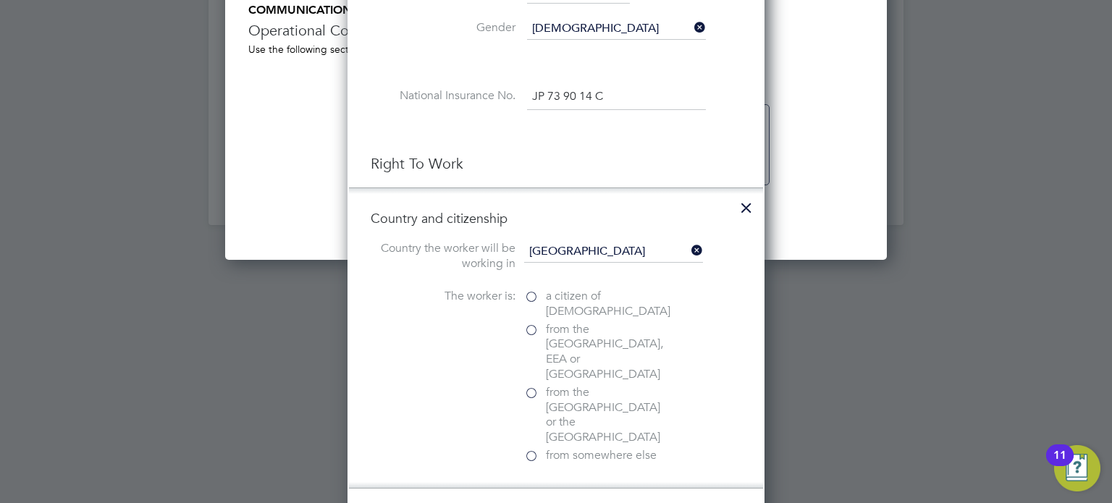
scroll to position [1660, 0]
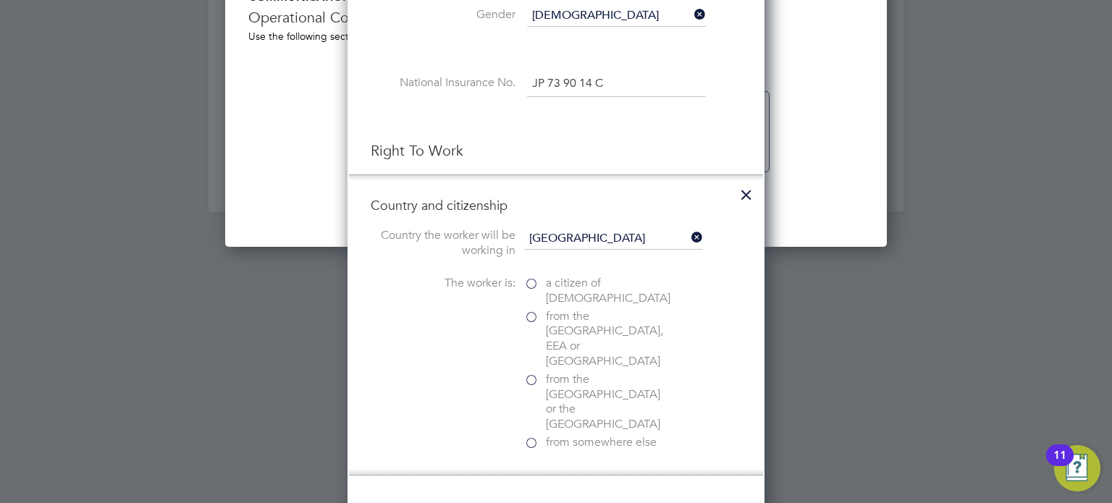
click at [609, 287] on span "a citizen of United Kingdom" at bounding box center [608, 291] width 124 height 30
click at [0, 0] on input "a citizen of United Kingdom" at bounding box center [0, 0] width 0 height 0
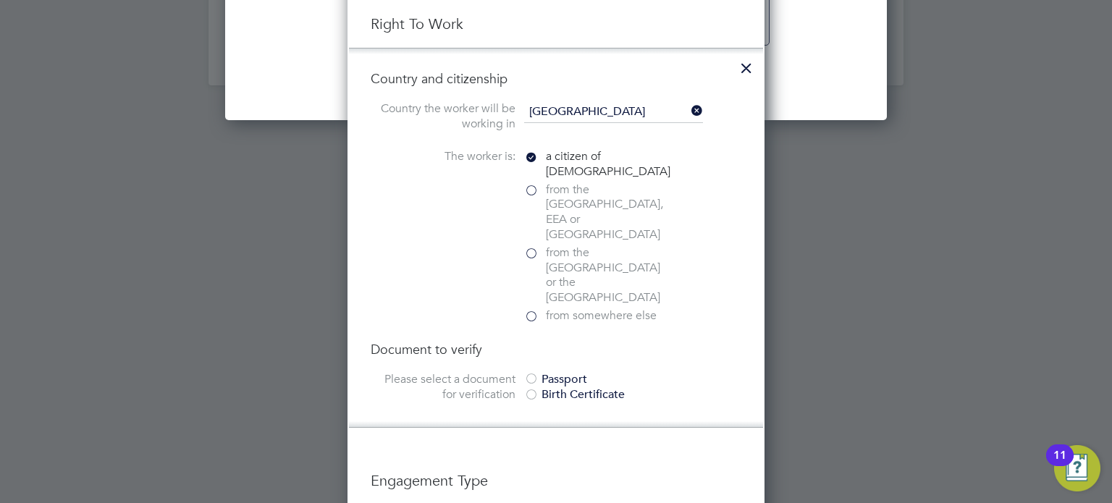
scroll to position [1792, 0]
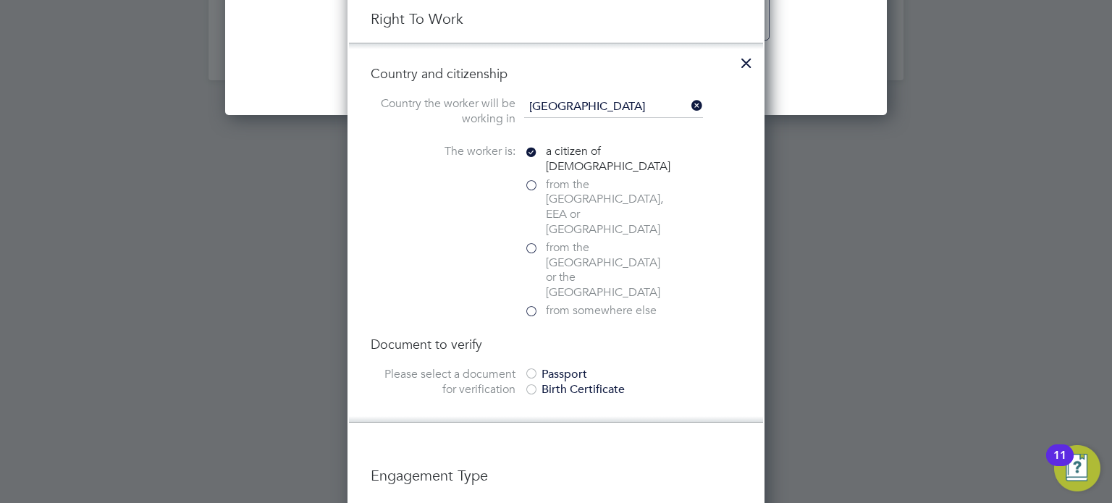
click at [567, 367] on div "Passport" at bounding box center [632, 374] width 217 height 15
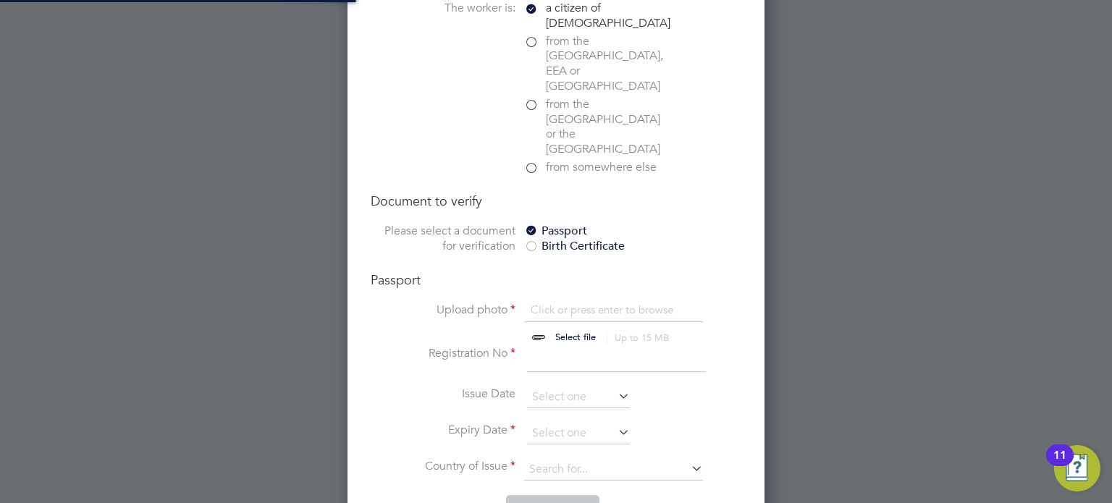
scroll to position [1935, 0]
click at [559, 303] on input "file" at bounding box center [589, 324] width 227 height 43
type input "C:\fakepath\Lee R - RTW.jpeg"
click at [583, 460] on input at bounding box center [613, 471] width 179 height 22
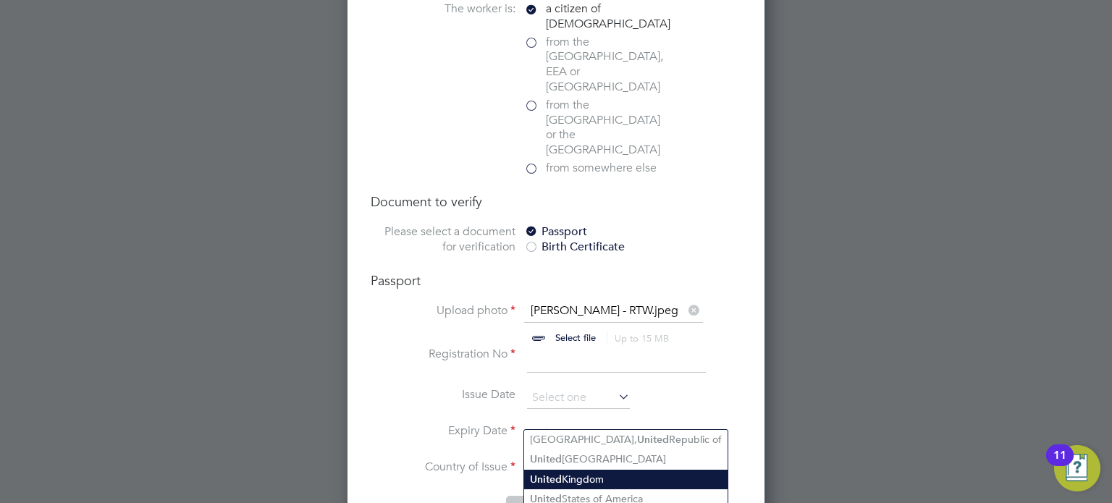
type input "United Kingdom"
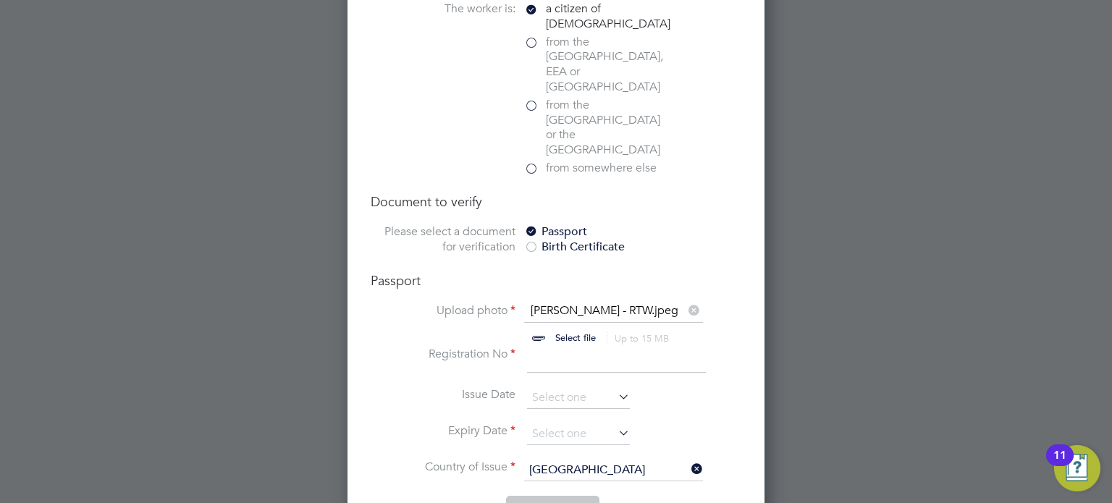
click at [538, 347] on input at bounding box center [616, 360] width 179 height 26
type input "153728879"
click at [565, 423] on input at bounding box center [578, 434] width 103 height 22
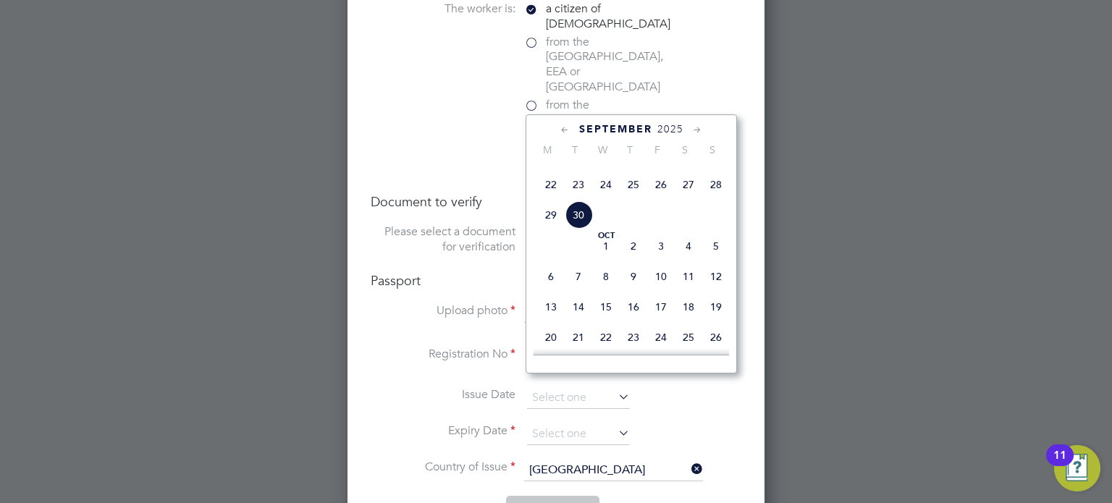
click at [667, 129] on span "2025" at bounding box center [670, 129] width 26 height 12
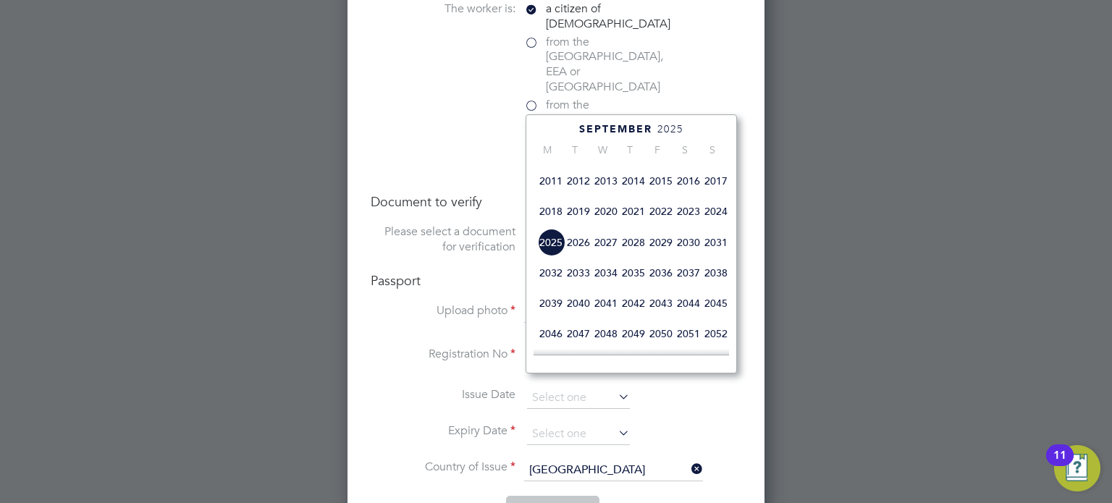
scroll to position [408, 0]
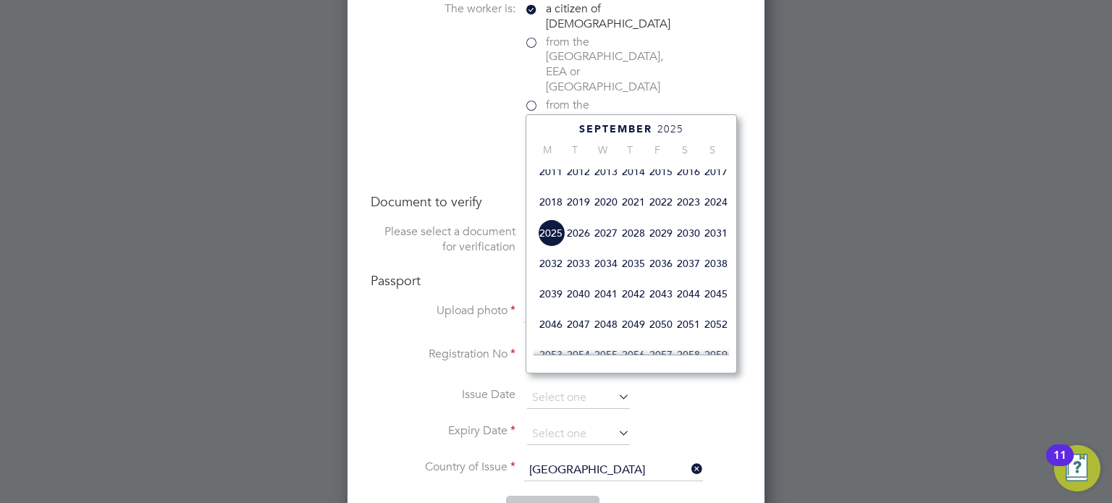
click at [634, 277] on span "2035" at bounding box center [634, 264] width 28 height 28
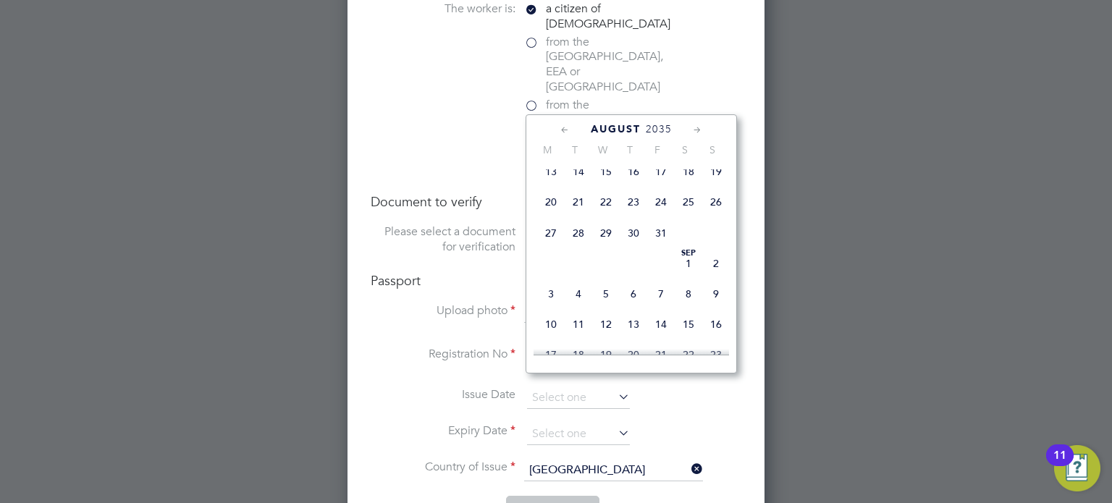
click at [559, 130] on icon at bounding box center [565, 130] width 14 height 16
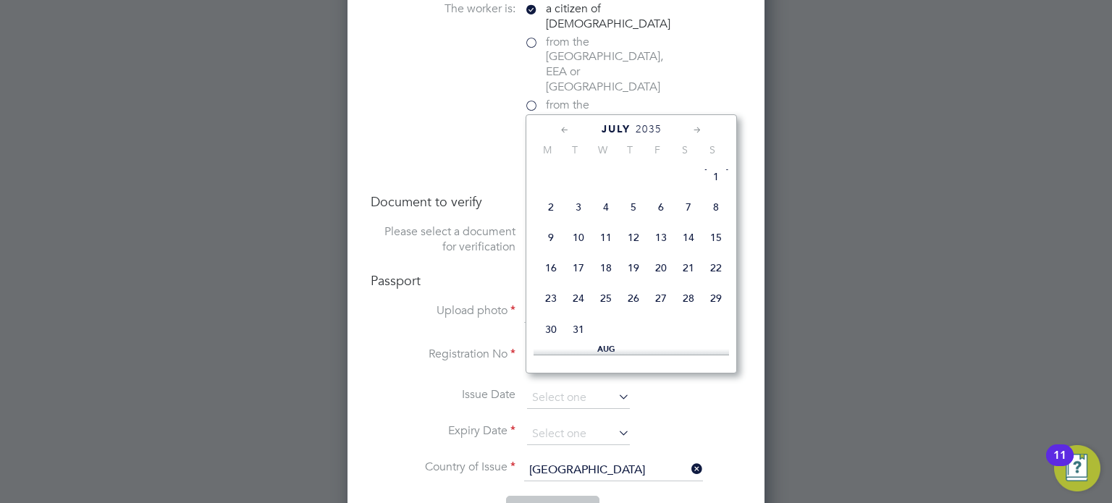
click at [563, 129] on icon at bounding box center [565, 130] width 14 height 16
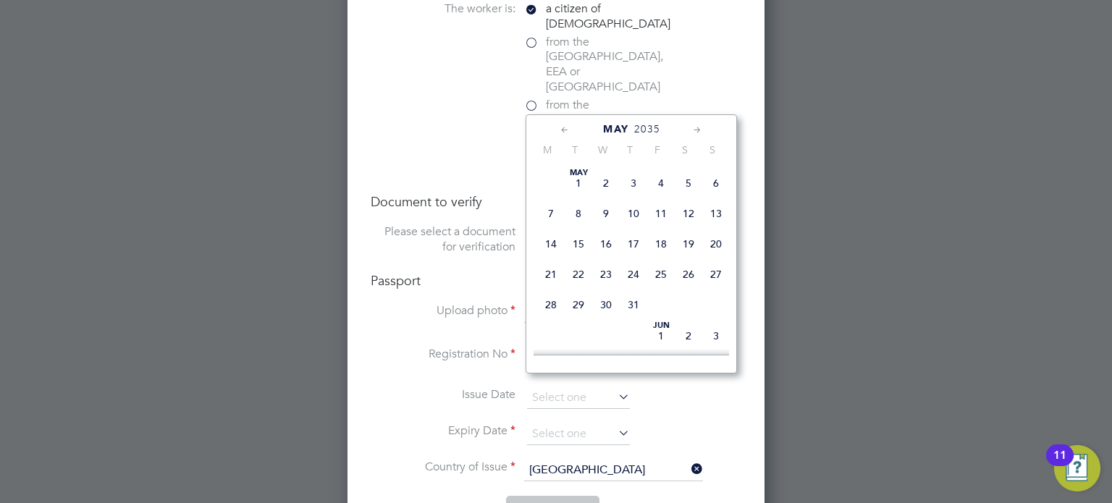
click at [559, 130] on icon at bounding box center [565, 130] width 14 height 16
click at [561, 130] on icon at bounding box center [565, 130] width 14 height 16
click at [559, 131] on icon at bounding box center [565, 130] width 14 height 16
click at [558, 130] on icon at bounding box center [565, 130] width 14 height 16
click at [701, 127] on icon at bounding box center [697, 130] width 14 height 16
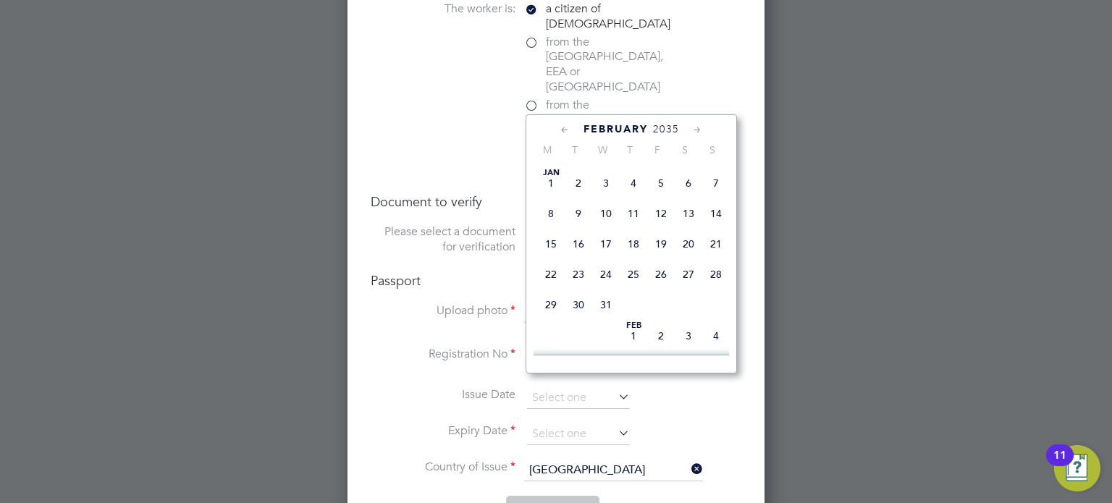
scroll to position [159, 0]
click at [556, 251] on span "12" at bounding box center [551, 238] width 28 height 28
type input "12 Feb 2035"
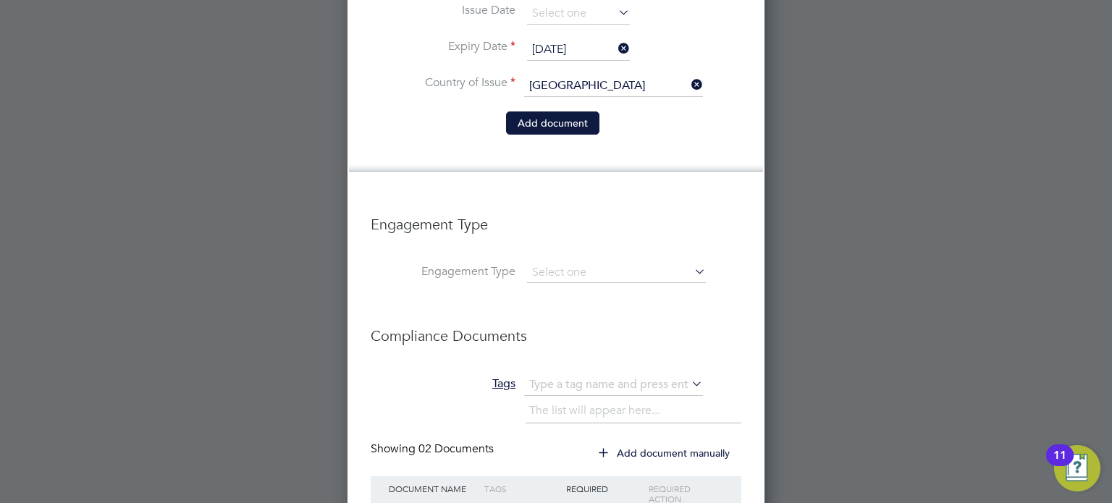
click at [557, 111] on button "Add document" at bounding box center [552, 122] width 93 height 23
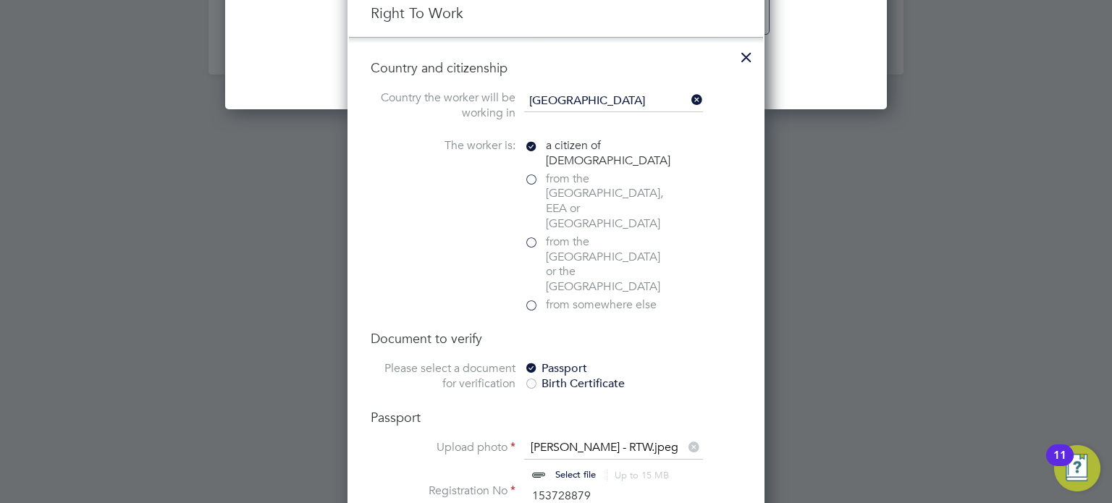
scroll to position [1429, 418]
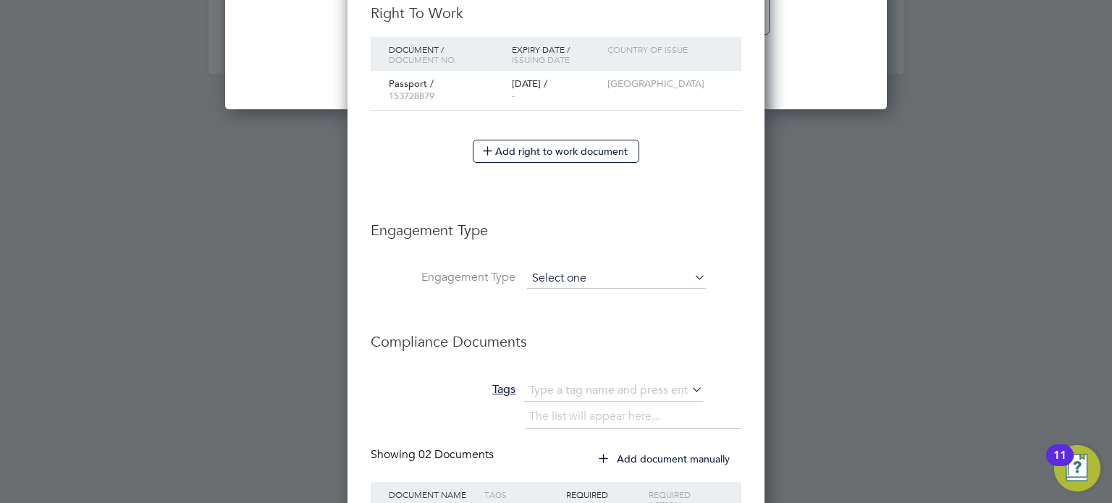
click at [682, 269] on input at bounding box center [616, 279] width 179 height 20
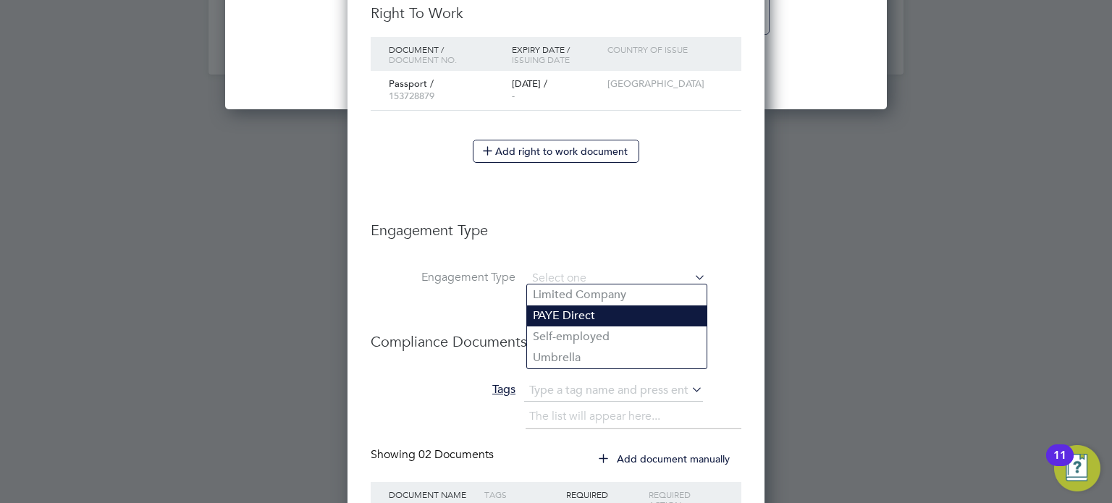
click at [628, 318] on li "PAYE Direct" at bounding box center [616, 315] width 179 height 21
type input "PAYE Direct"
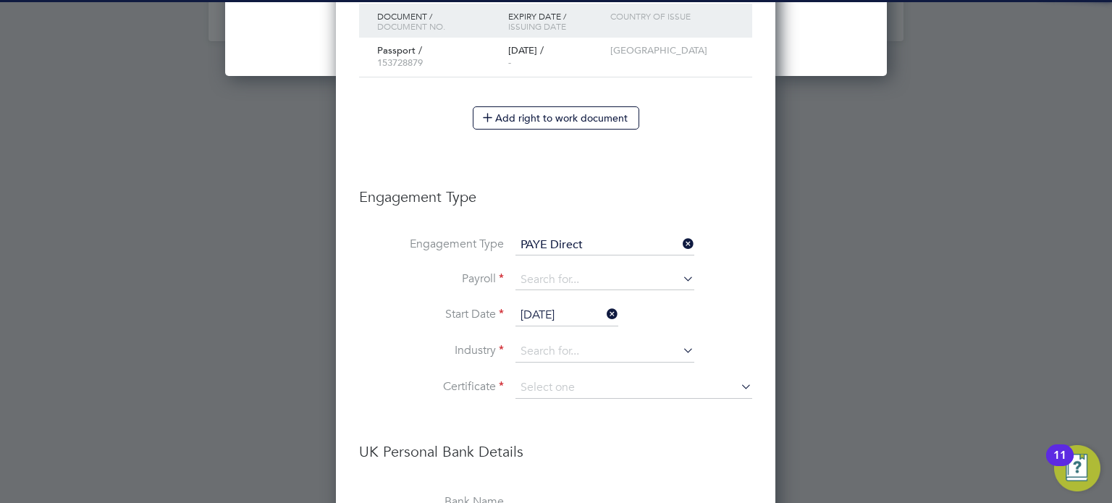
scroll to position [1842, 0]
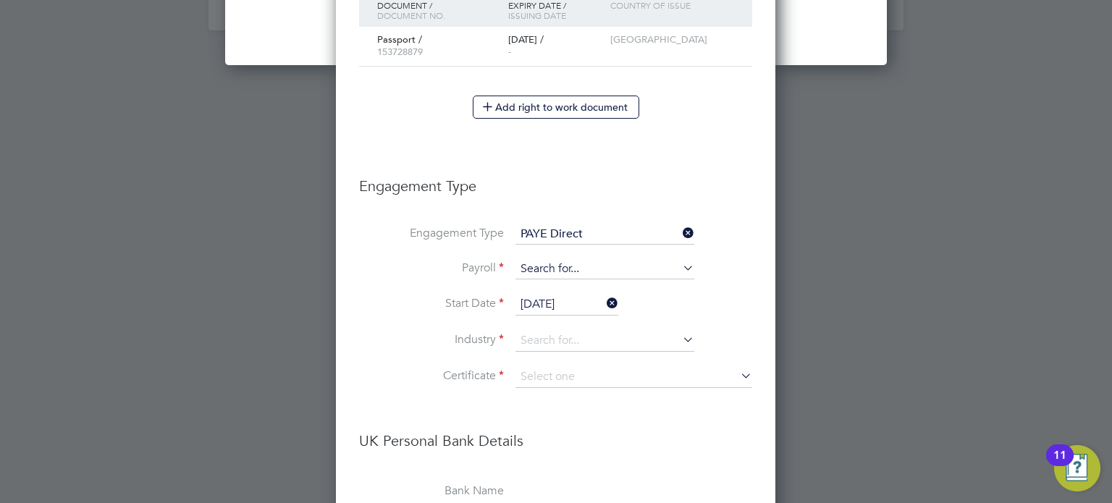
click at [647, 268] on input at bounding box center [604, 269] width 179 height 20
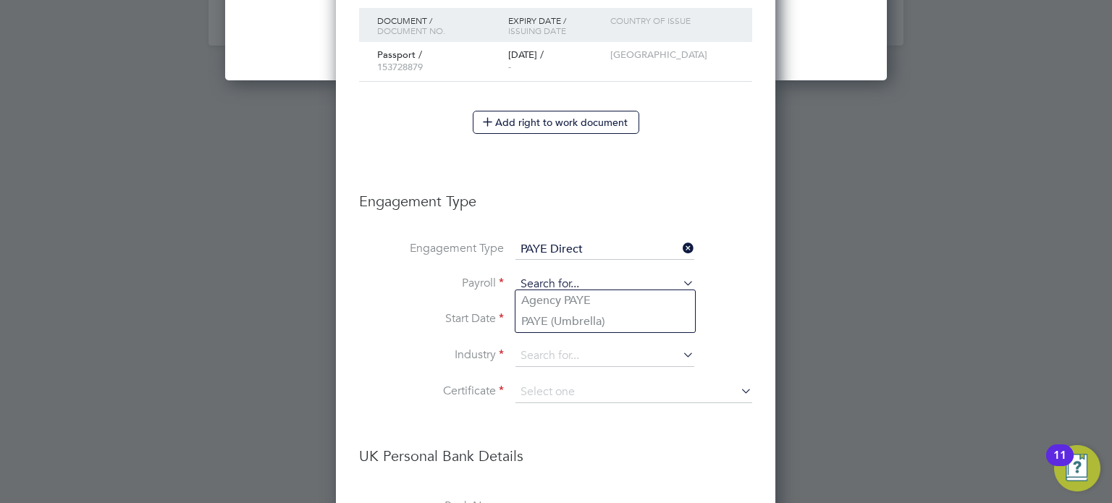
scroll to position [1826, 0]
click at [627, 250] on input "PAYE Direct" at bounding box center [604, 250] width 179 height 20
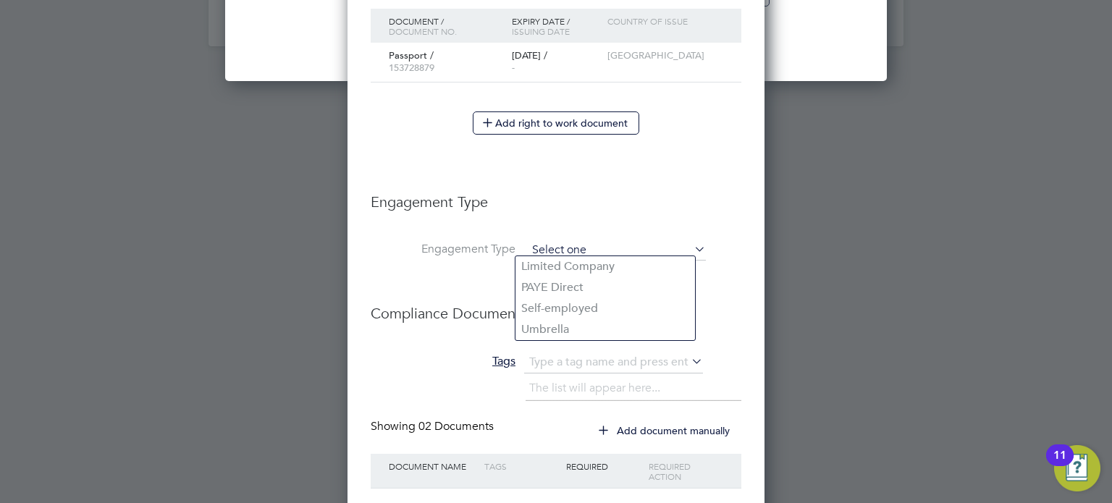
scroll to position [7, 7]
click at [605, 325] on li "Umbrella" at bounding box center [604, 329] width 179 height 21
type input "Umbrella"
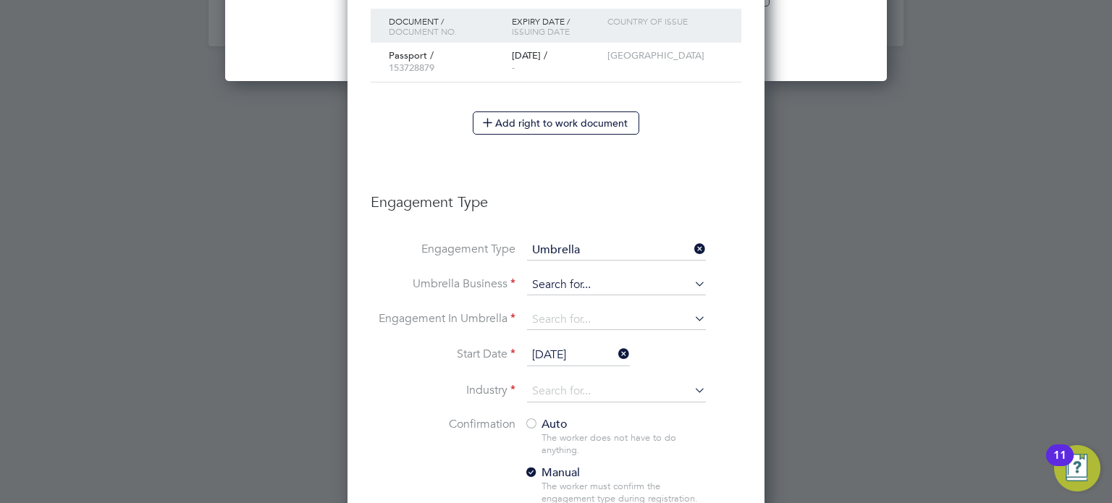
click at [632, 285] on input at bounding box center [616, 285] width 179 height 20
type input "work"
click at [674, 339] on li "Engagement In Umbrella" at bounding box center [556, 327] width 371 height 35
click at [683, 318] on input at bounding box center [616, 320] width 179 height 20
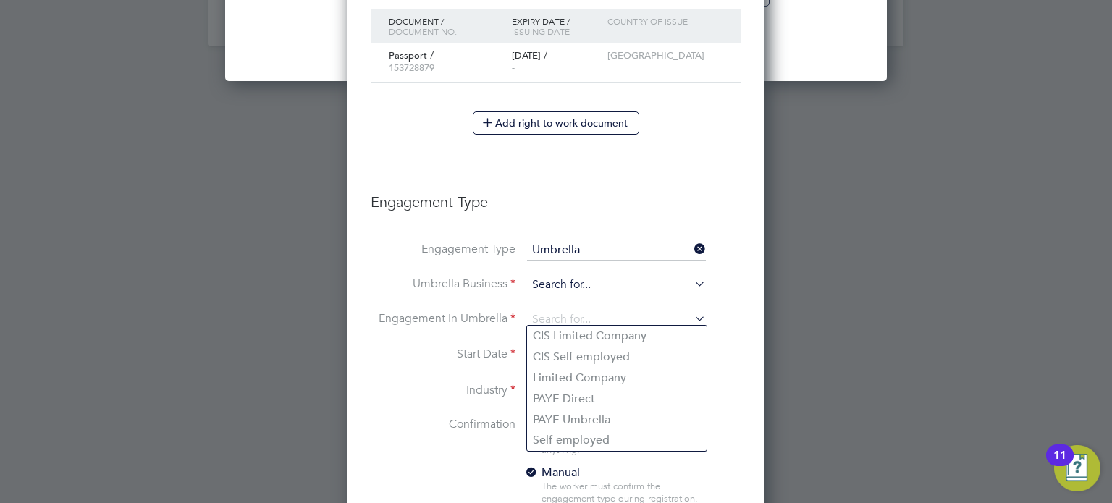
click at [652, 281] on input at bounding box center [616, 285] width 179 height 20
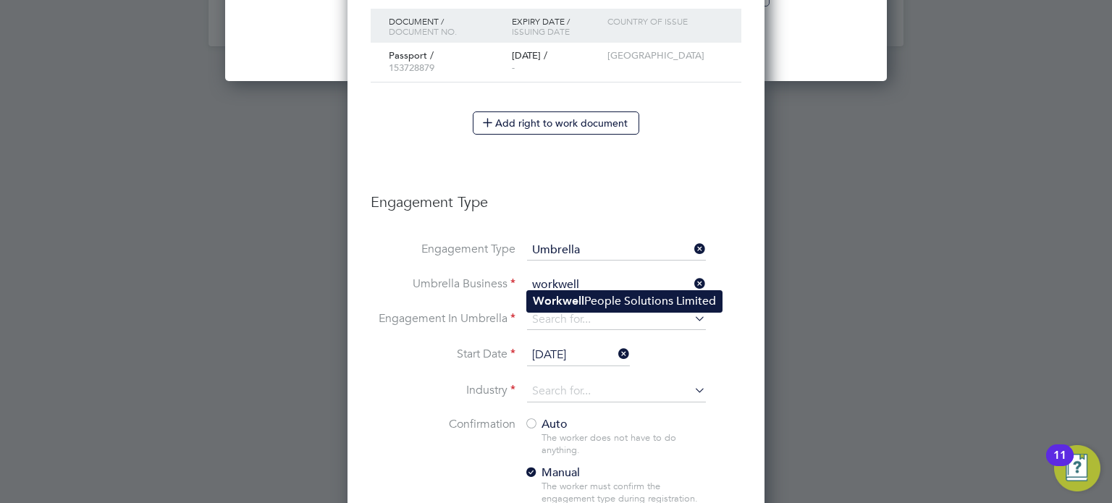
click at [675, 307] on li "Workwell People Solutions Limited" at bounding box center [624, 301] width 195 height 21
type input "Workwell People Solutions Limited"
click at [623, 316] on input at bounding box center [616, 320] width 179 height 20
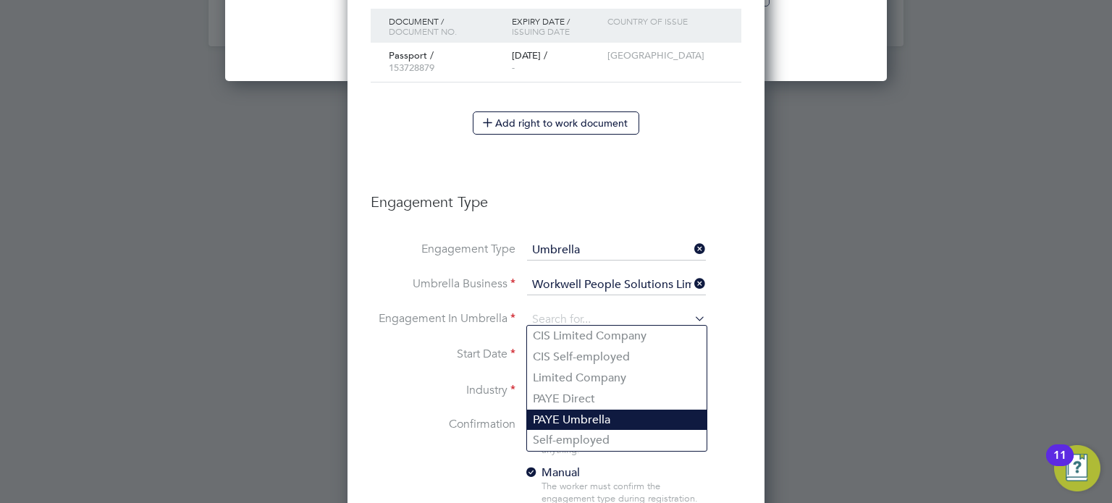
click at [643, 418] on li "PAYE Umbrella" at bounding box center [616, 420] width 179 height 21
type input "PAYE Umbrella"
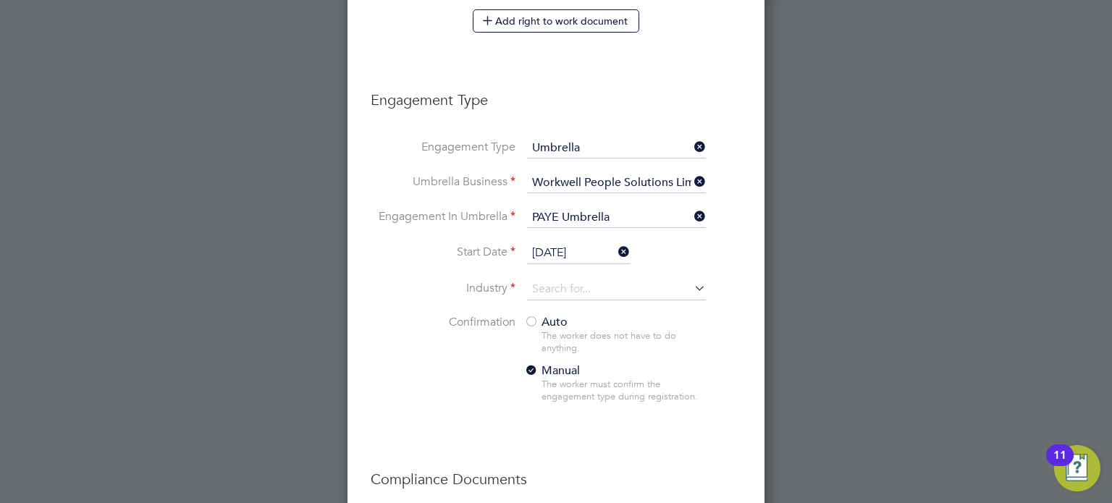
scroll to position [1929, 0]
click at [663, 306] on li "Industry" at bounding box center [556, 296] width 371 height 36
click at [667, 281] on input at bounding box center [616, 289] width 179 height 22
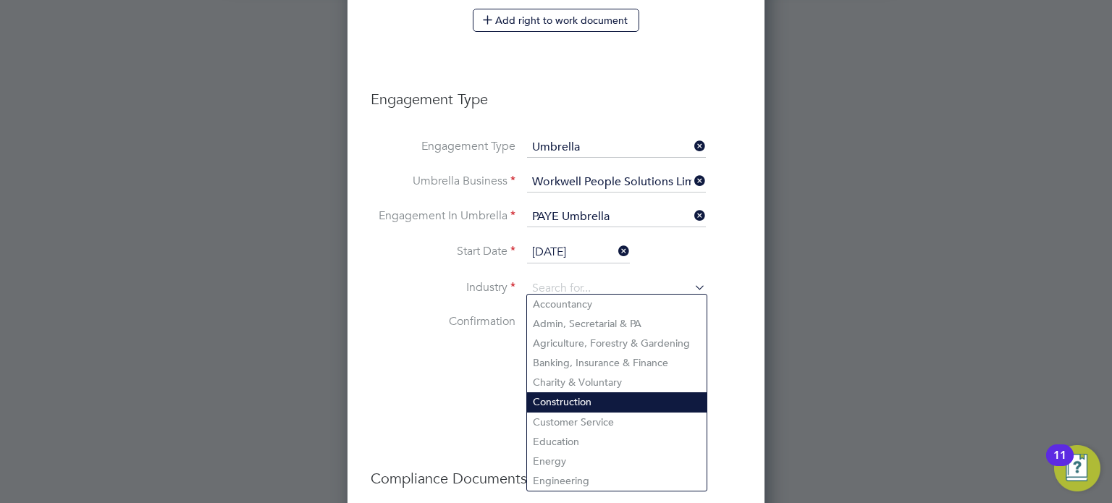
click at [614, 402] on li "Construction" at bounding box center [616, 402] width 179 height 20
type input "Construction"
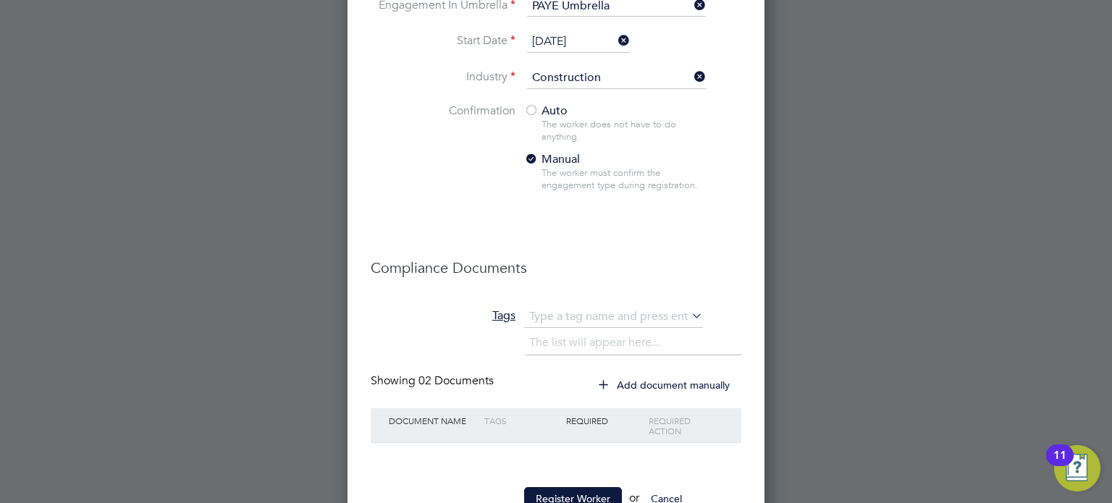
scroll to position [2183, 0]
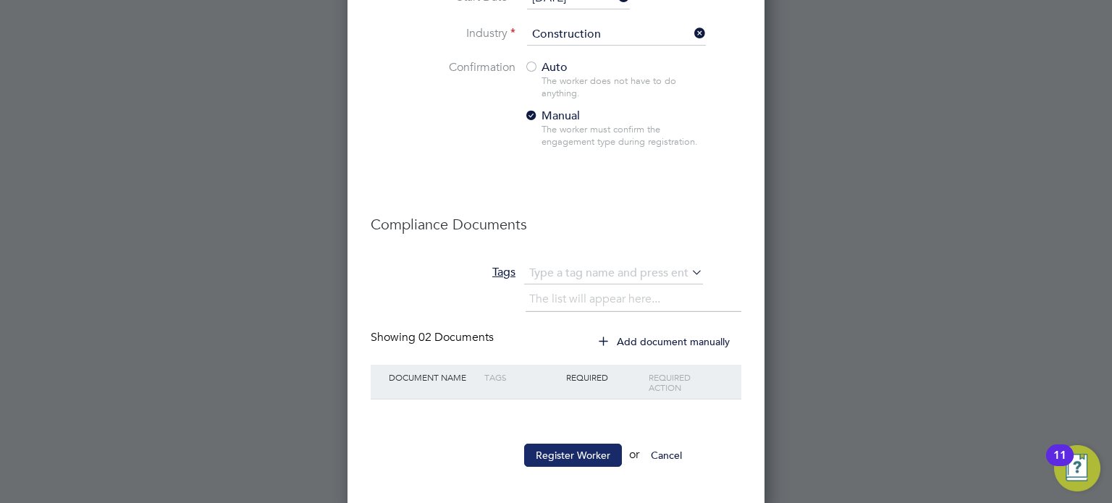
click at [570, 452] on button "Register Worker" at bounding box center [573, 455] width 98 height 23
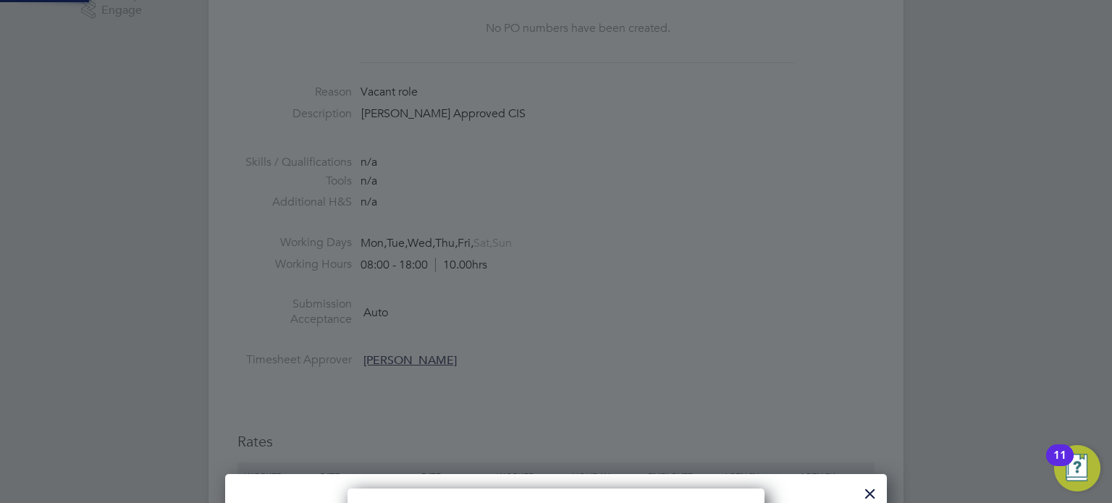
scroll to position [0, 0]
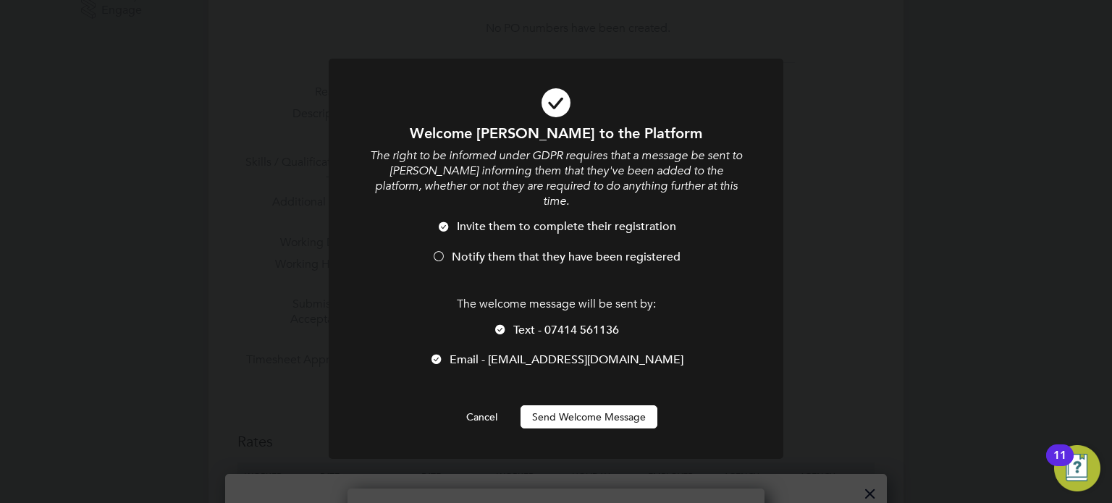
click at [625, 405] on button "Send Welcome Message" at bounding box center [588, 416] width 137 height 23
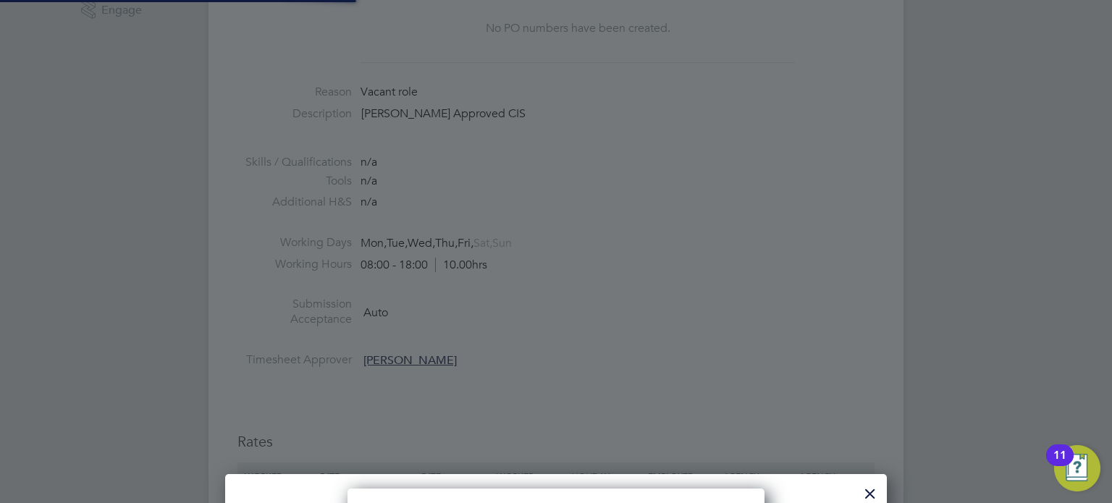
type input "Lee Rhodes (C-004646448)"
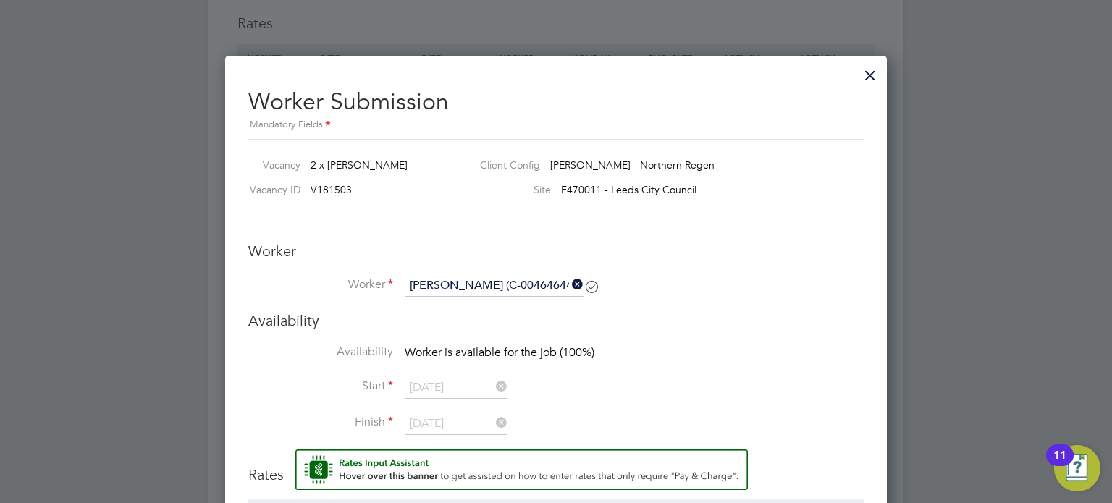
scroll to position [922, 0]
click at [569, 287] on icon at bounding box center [569, 284] width 0 height 20
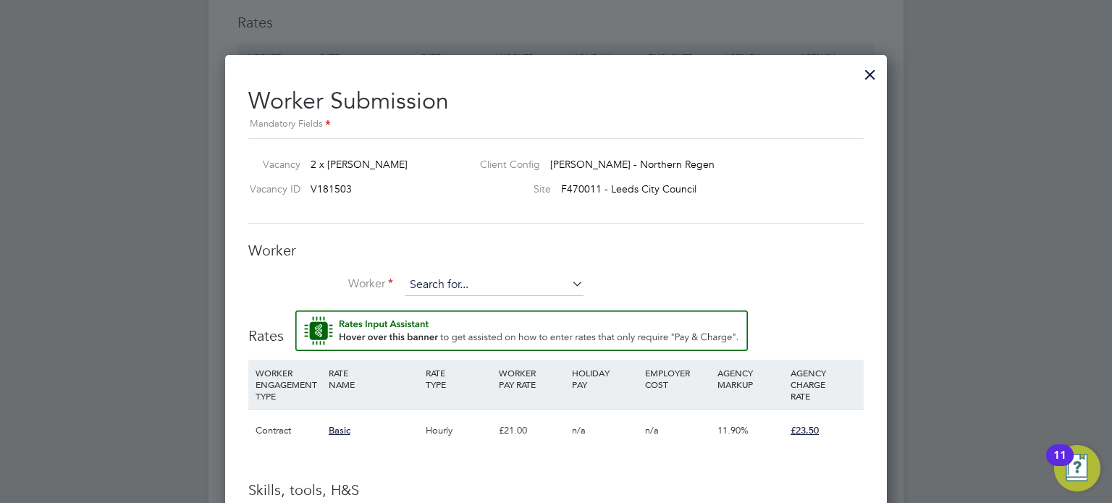
click at [489, 283] on input at bounding box center [494, 285] width 179 height 22
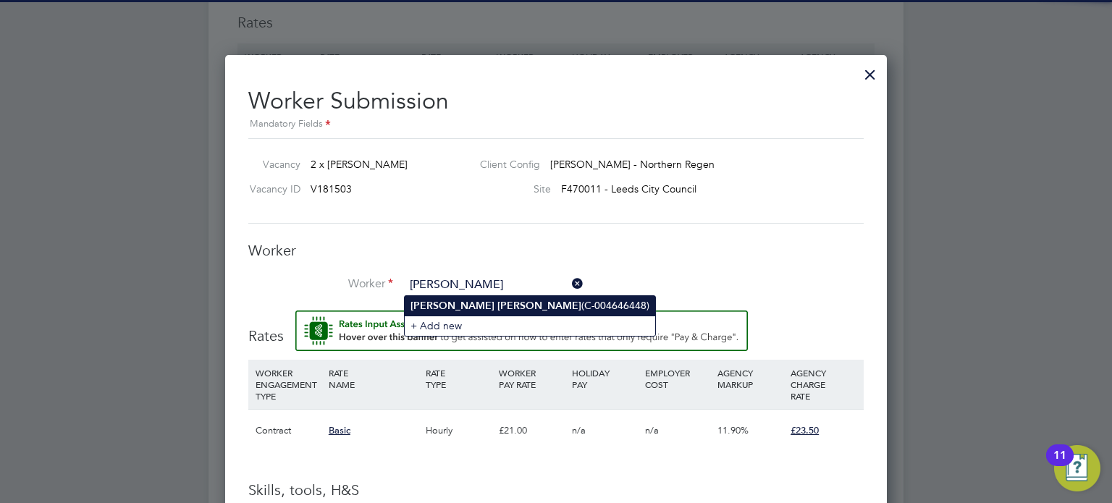
type input "Lee Rhodes (C-004646448)"
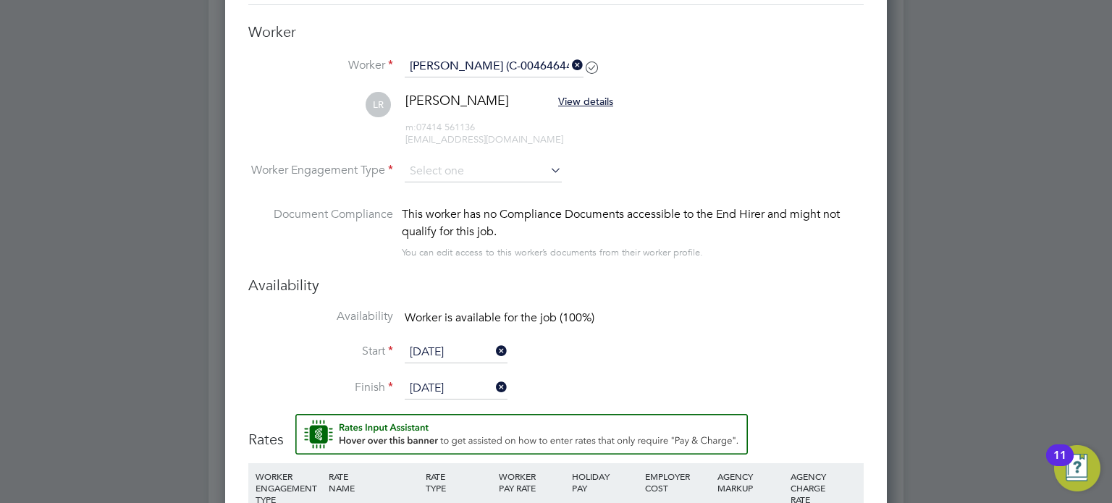
scroll to position [1140, 0]
click at [510, 173] on input at bounding box center [483, 172] width 157 height 22
click at [531, 189] on li "Contract" at bounding box center [484, 191] width 158 height 19
type input "Contract"
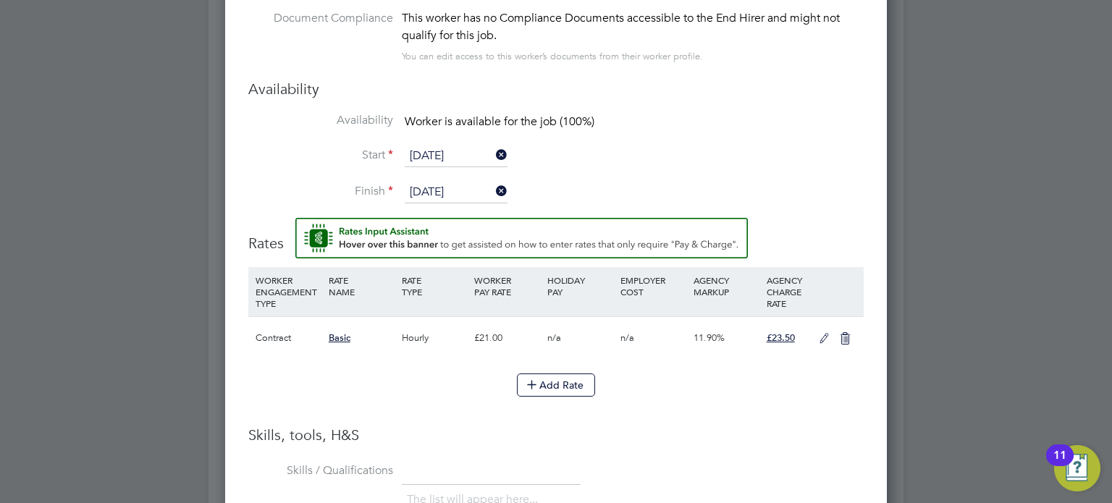
scroll to position [1336, 0]
click at [822, 338] on icon at bounding box center [824, 340] width 18 height 12
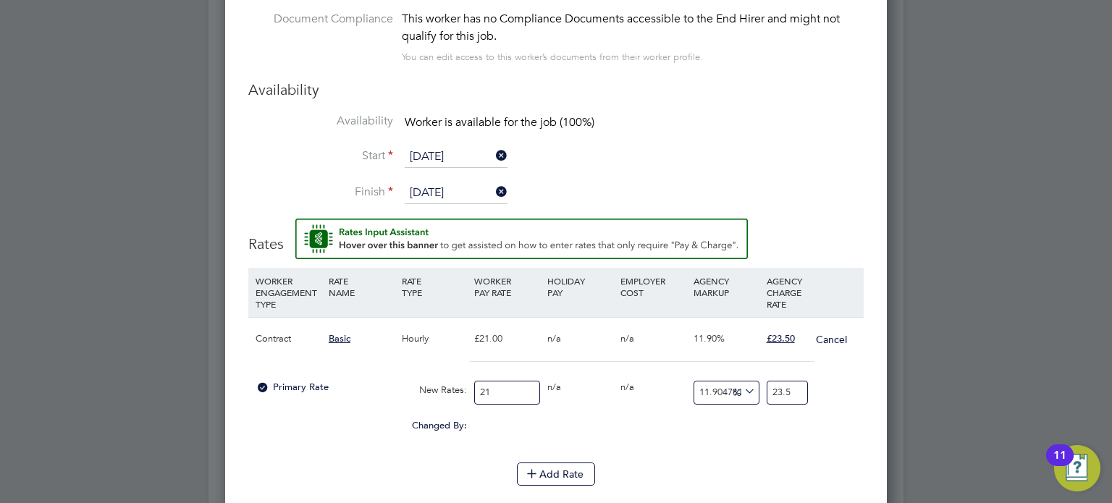
scroll to position [1375, 662]
click at [523, 391] on input "21" at bounding box center [507, 393] width 66 height 24
type input "2"
type input "2.238095238095238"
type input "24"
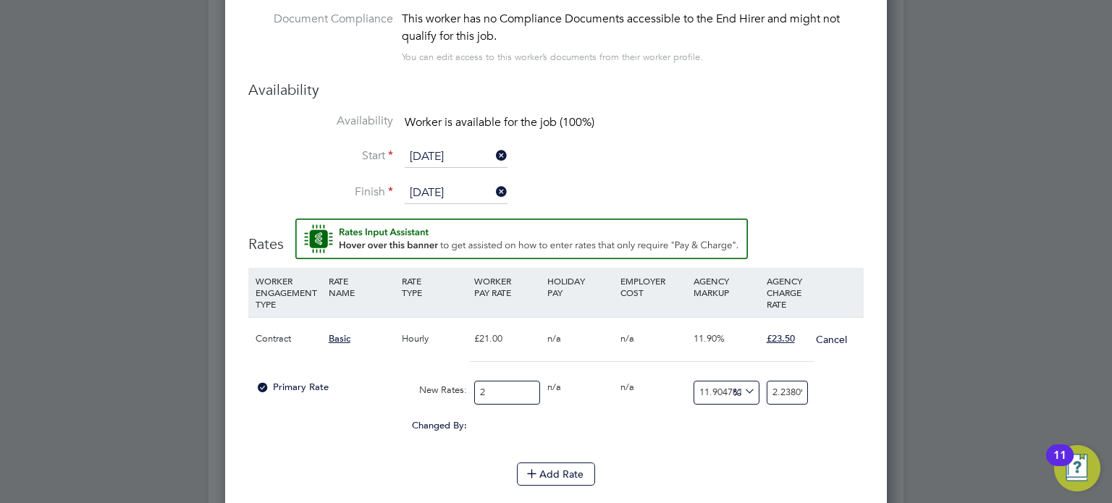
type input "26.857142857142858"
type input "24.07"
type input "26.93547619047619"
type input "24.07"
click at [790, 388] on input "26.93547619047619" at bounding box center [786, 393] width 41 height 24
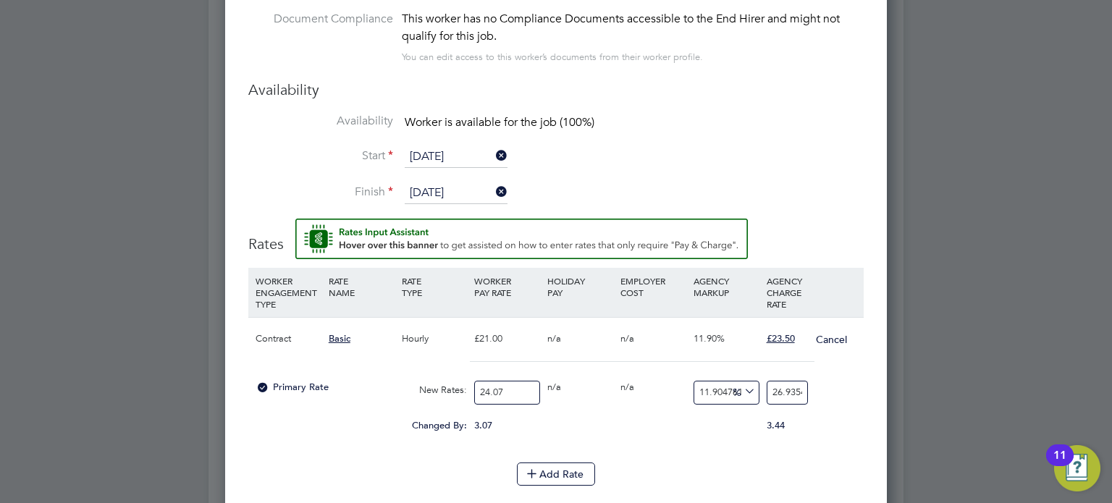
click at [798, 394] on input "26.93547619047619" at bounding box center [786, 393] width 41 height 24
click at [800, 397] on input "26.93547619047619" at bounding box center [786, 393] width 41 height 24
type input "-91.69090153718322"
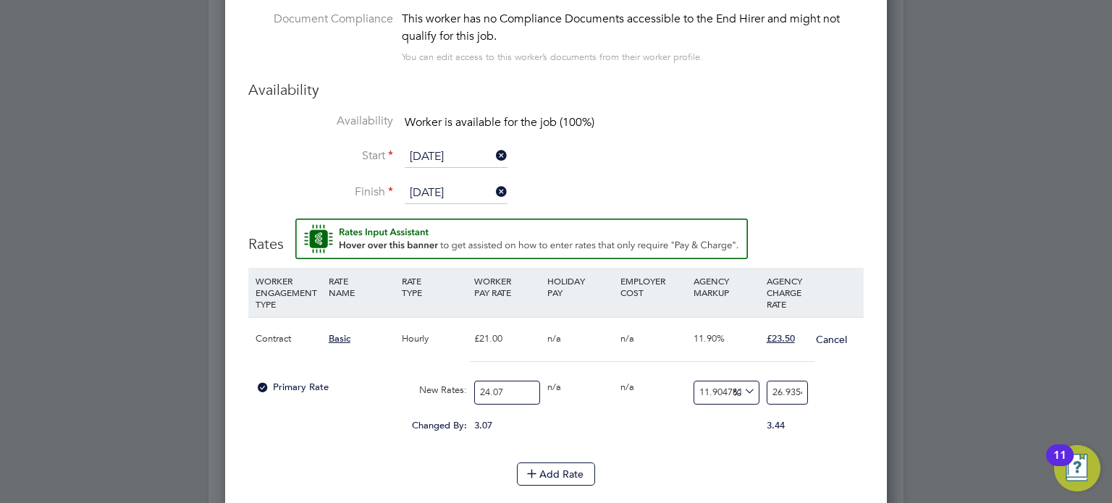
type input "2"
type input "8.018280016618197"
type input "26"
type input "10.511009555463232"
type input "26.6"
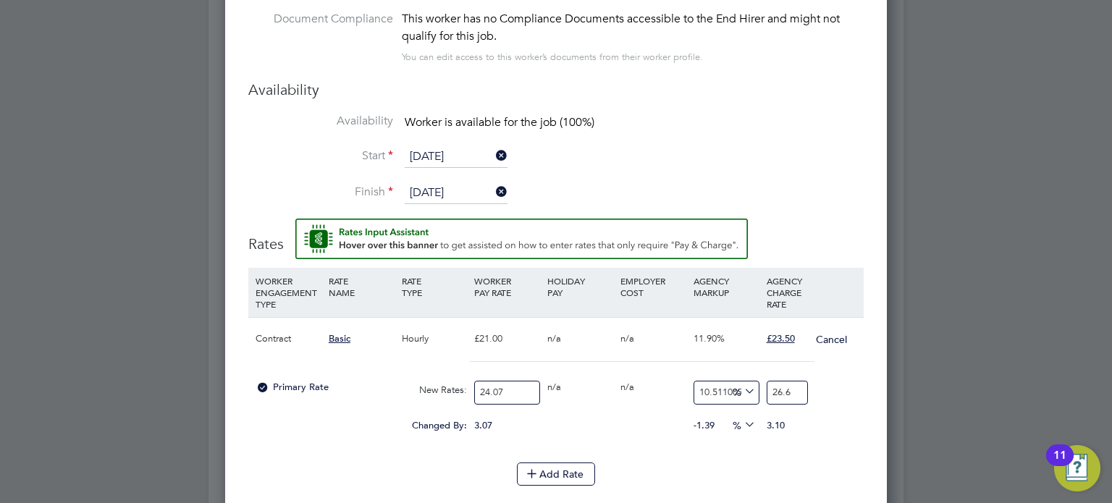
type input "10.80182800166182"
type input "26.67"
click at [799, 476] on div "Add Rate" at bounding box center [555, 473] width 615 height 23
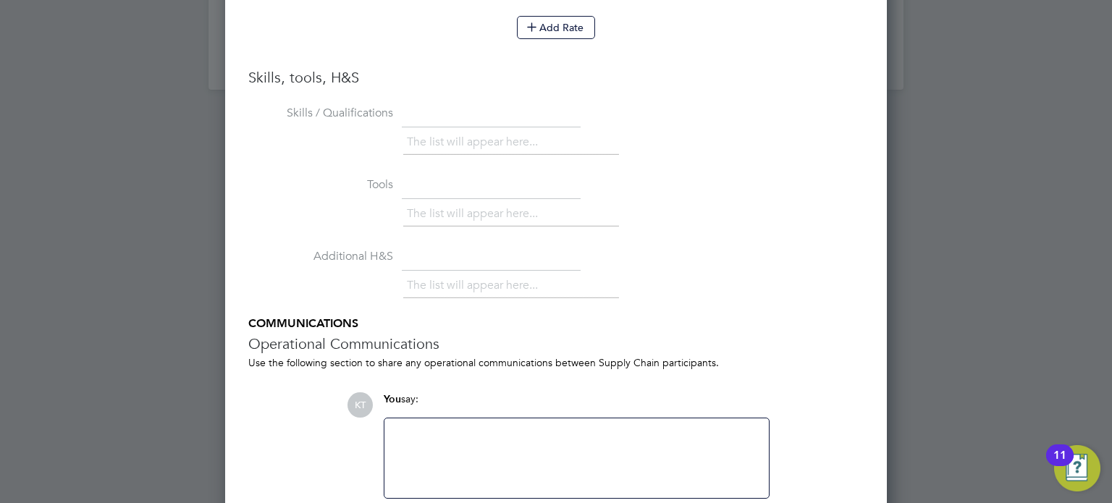
scroll to position [1848, 0]
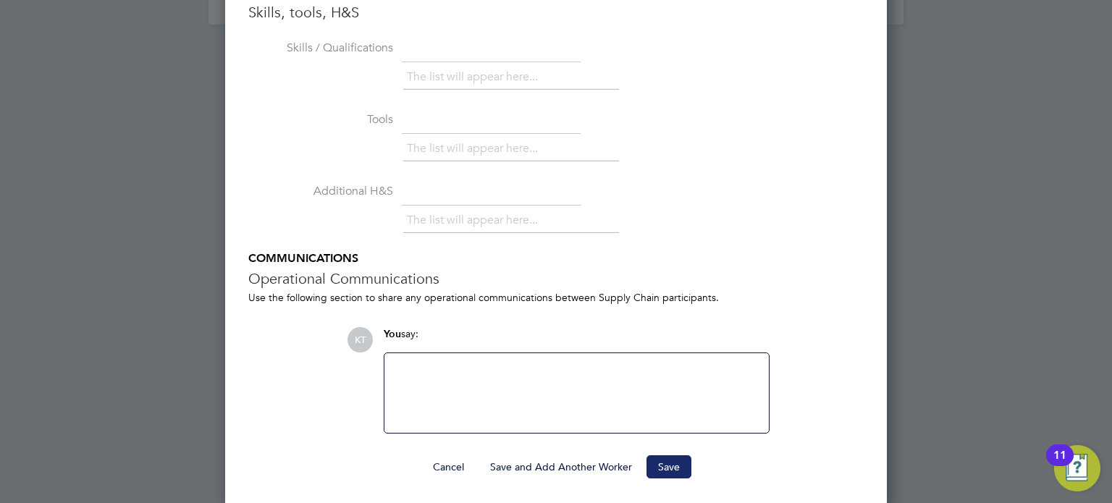
click at [670, 464] on button "Save" at bounding box center [668, 466] width 45 height 23
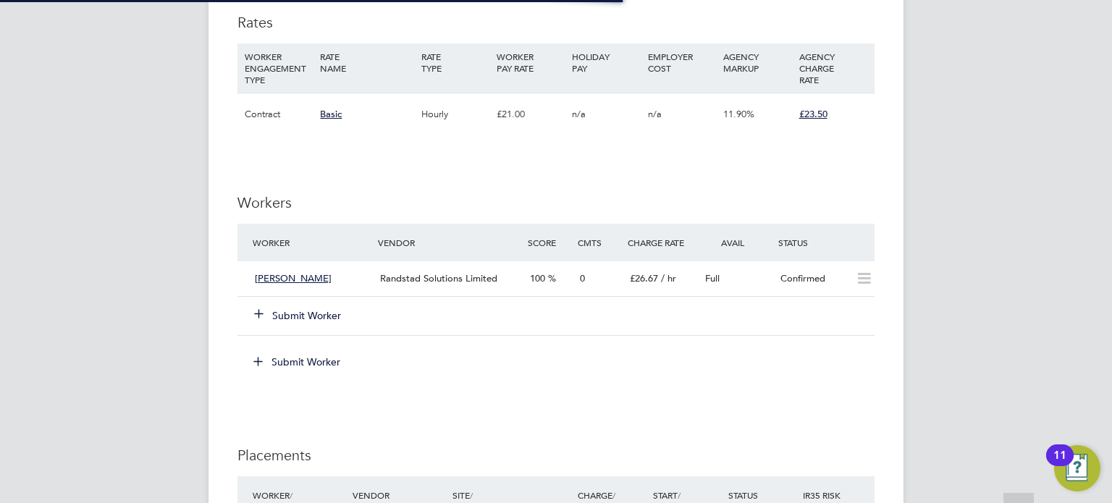
scroll to position [43, 101]
click at [321, 309] on button "Submit Worker" at bounding box center [298, 315] width 87 height 14
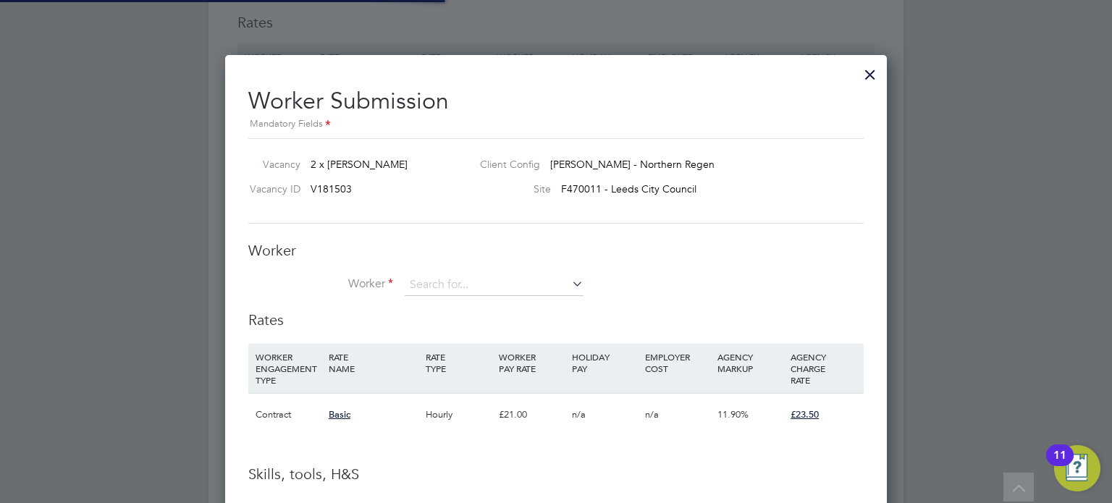
scroll to position [43, 98]
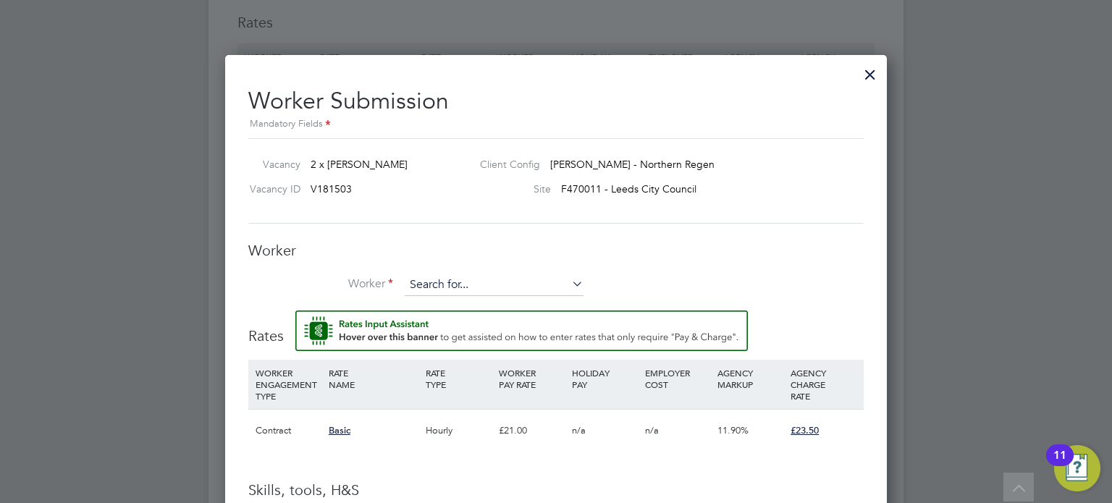
click at [501, 279] on input at bounding box center [494, 285] width 179 height 22
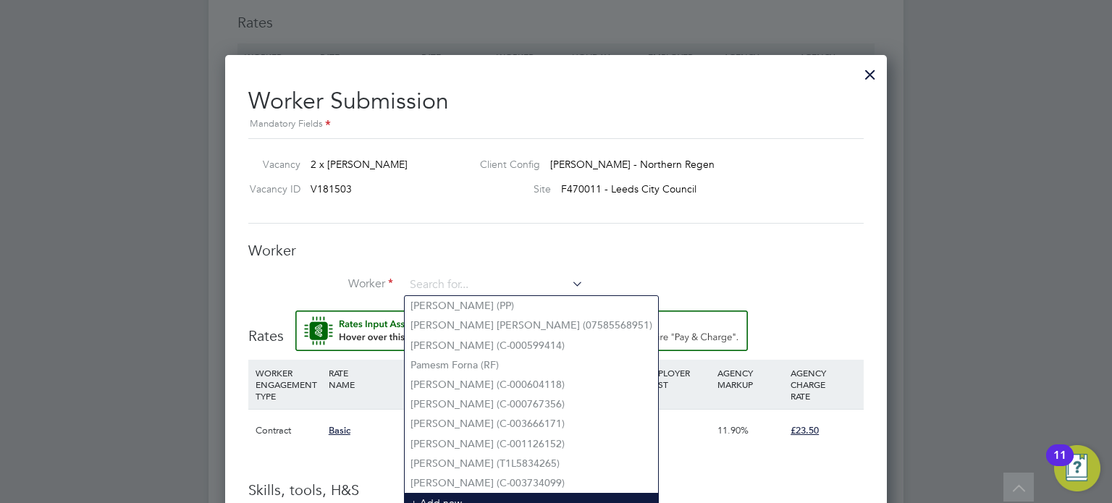
click at [436, 493] on li "+ Add new" at bounding box center [531, 503] width 253 height 20
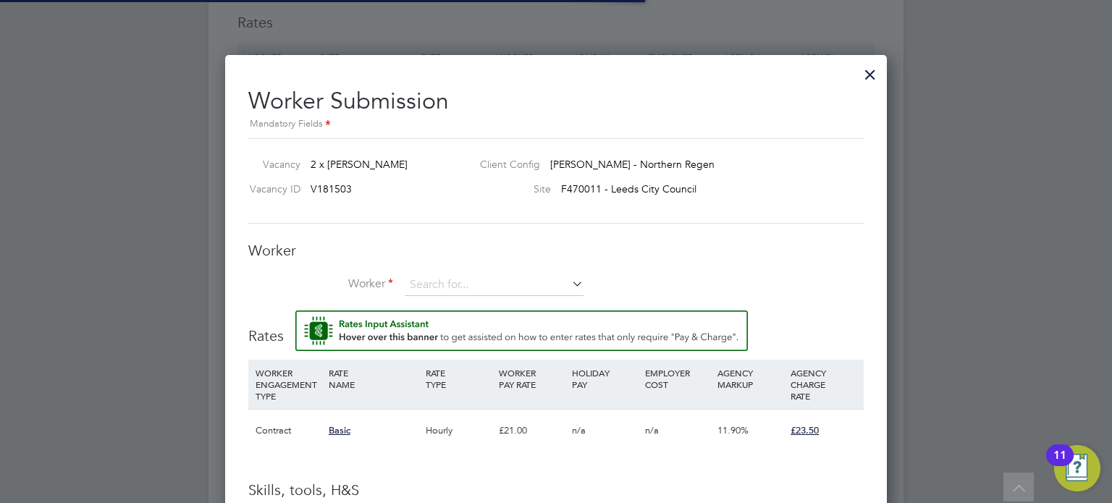
scroll to position [1285, 418]
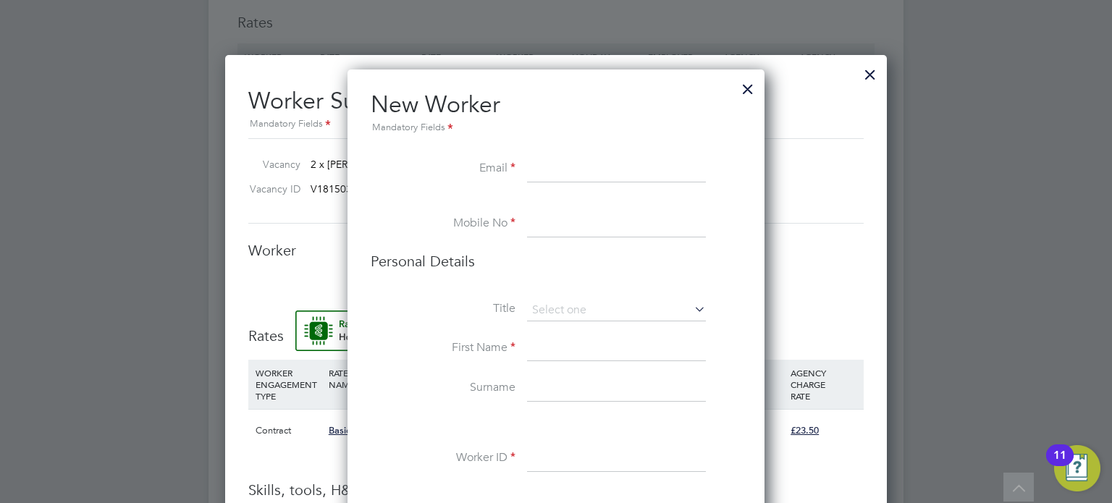
paste input "dillon2560@gmail.com"
type input "dillon2560@gmail.com"
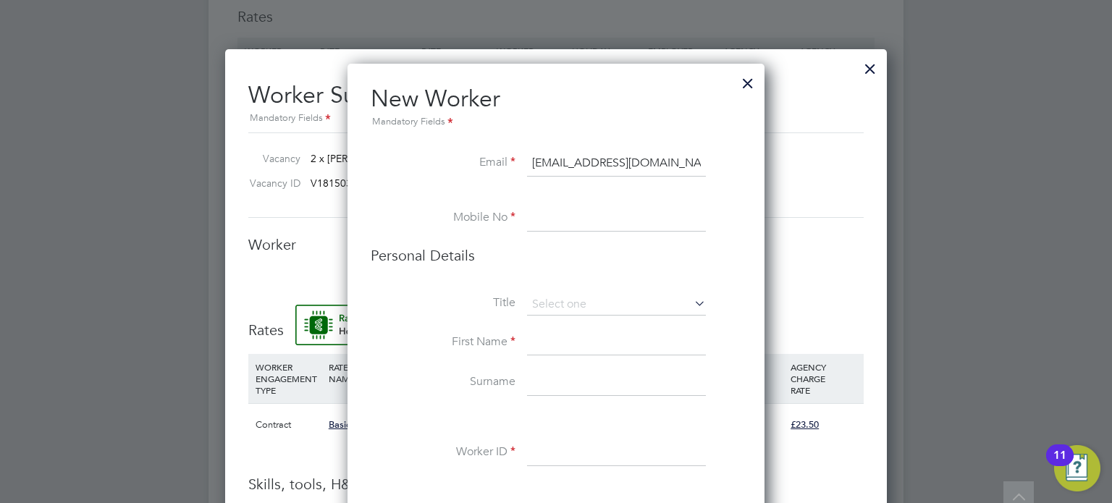
scroll to position [979, 0]
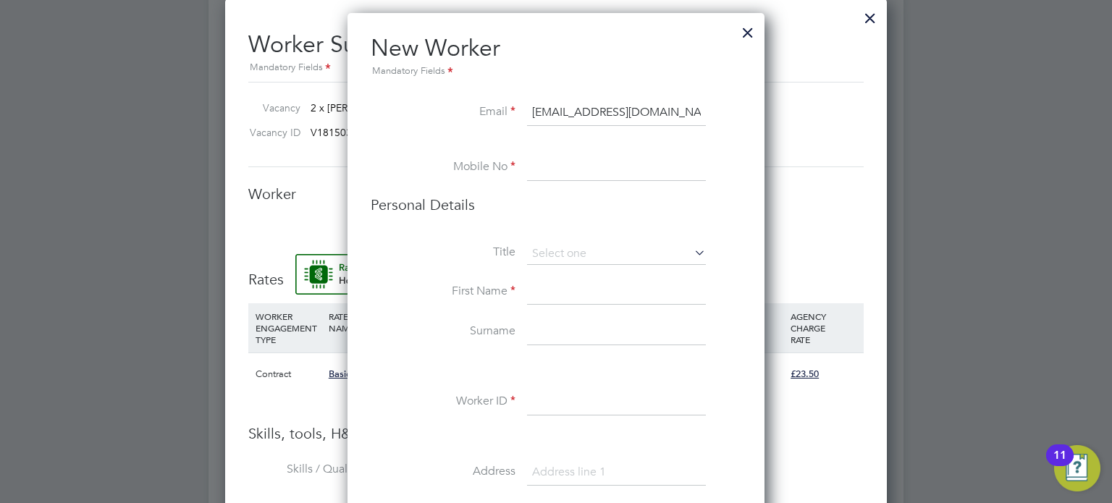
click at [649, 297] on input at bounding box center [616, 292] width 179 height 26
type input "Dillon"
click at [684, 333] on input at bounding box center [616, 332] width 179 height 26
type input "Rhodes"
click at [554, 403] on input at bounding box center [616, 402] width 179 height 26
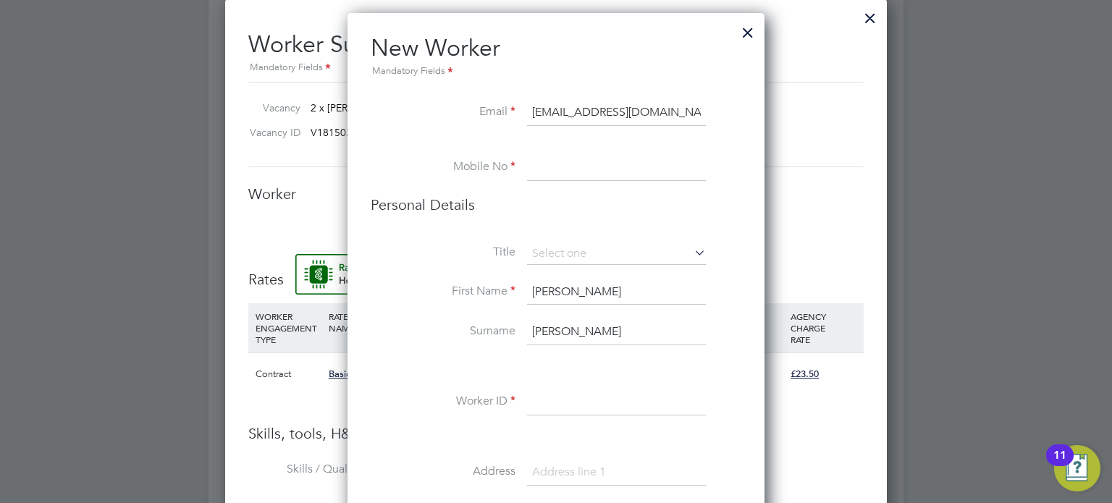
paste input "C-004646473"
type input "C-004646473"
click at [562, 475] on input at bounding box center [616, 473] width 179 height 26
paste input "27 Northlands Road"
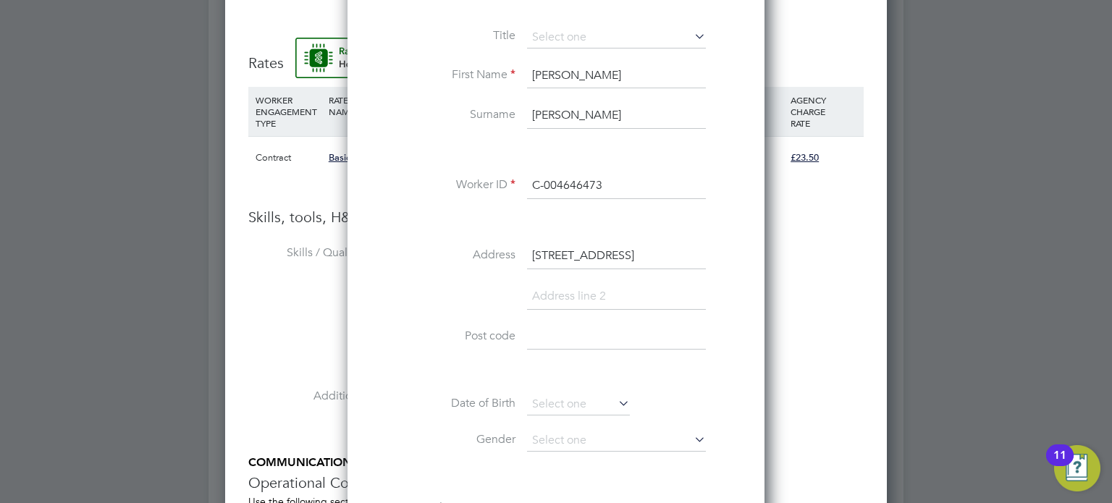
scroll to position [1196, 0]
type input "27 Northlands Road"
click at [644, 287] on input at bounding box center [616, 296] width 179 height 26
type input "Sheffield"
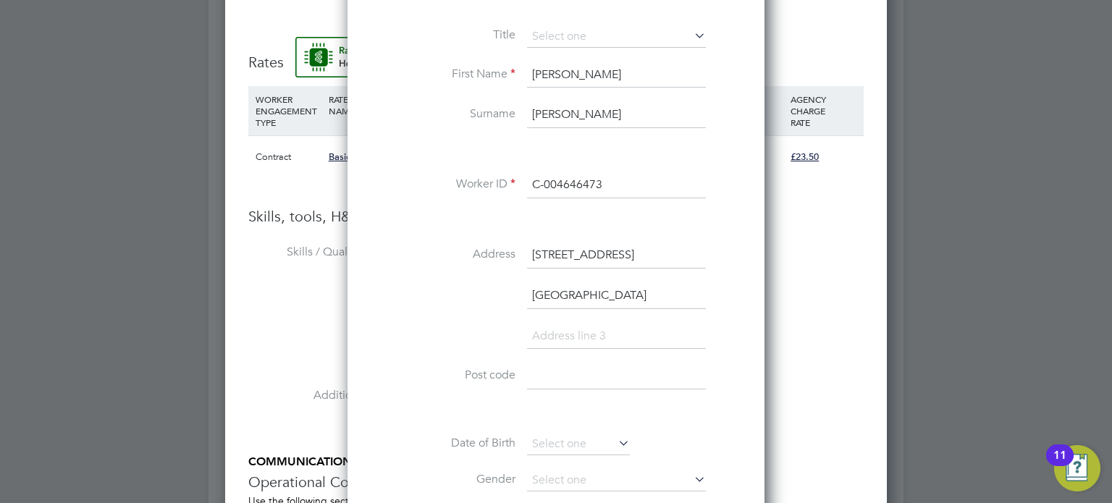
click at [596, 387] on input at bounding box center [616, 376] width 179 height 26
paste input "27 Northlands Road"
type input "2"
type input "S5 8DU"
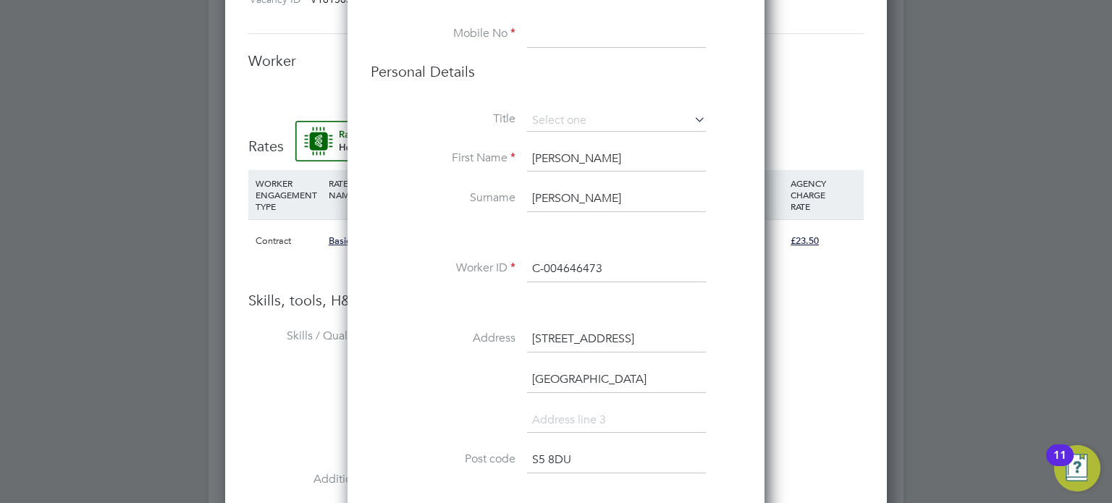
scroll to position [1000, 0]
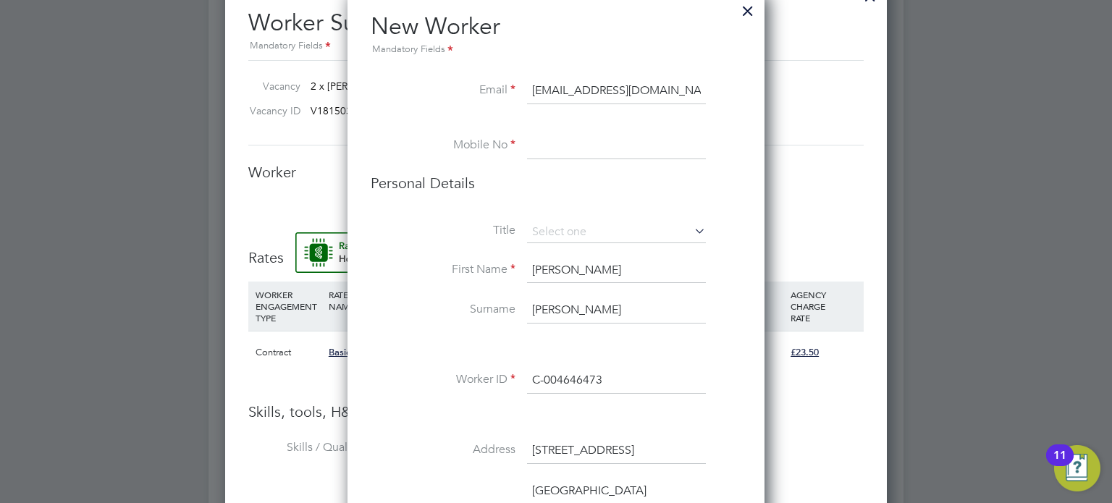
click at [619, 140] on input at bounding box center [616, 146] width 179 height 26
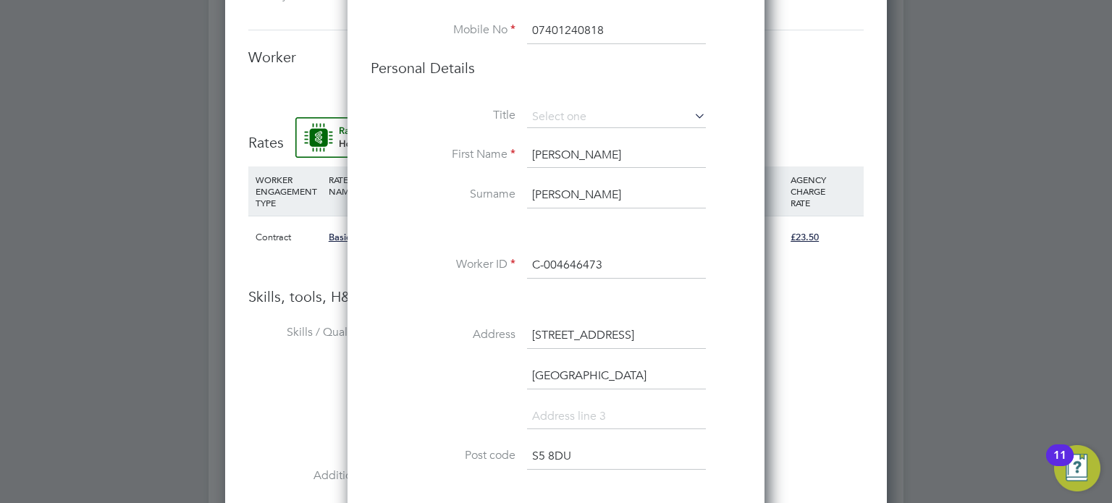
scroll to position [1116, 0]
click at [575, 29] on input "07401240818" at bounding box center [616, 30] width 179 height 26
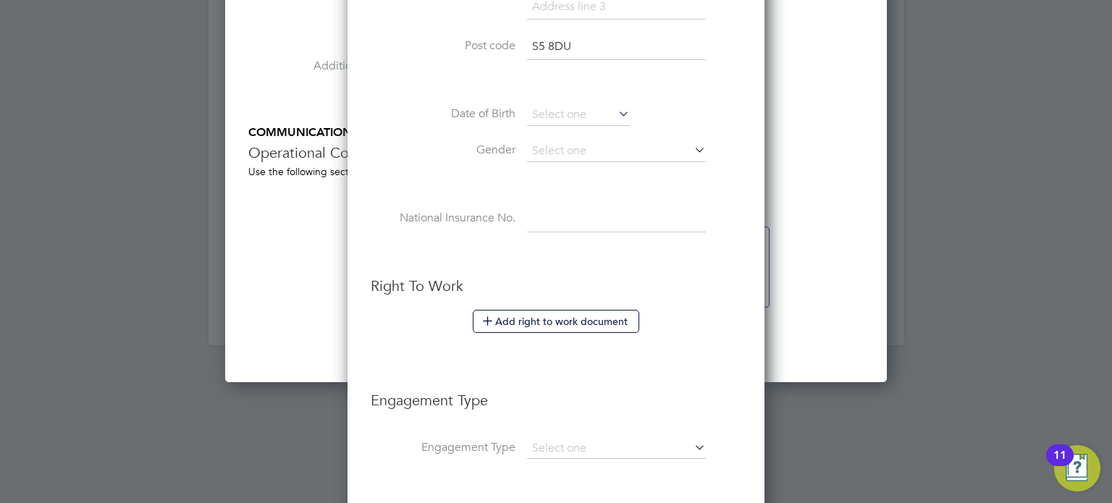
scroll to position [1526, 0]
type input "07401240818"
click at [676, 147] on input at bounding box center [616, 151] width 179 height 22
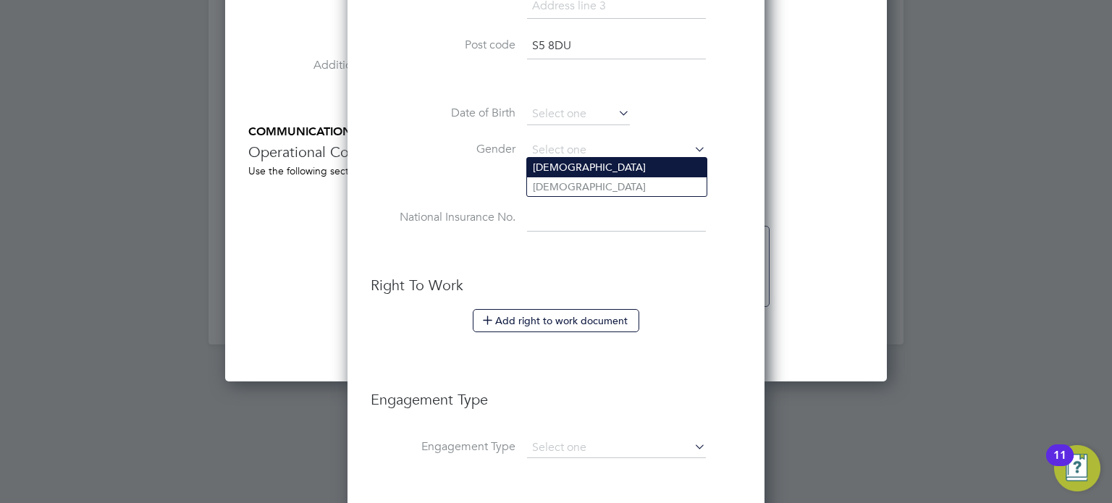
click at [620, 158] on li "Male" at bounding box center [616, 167] width 179 height 19
type input "Male"
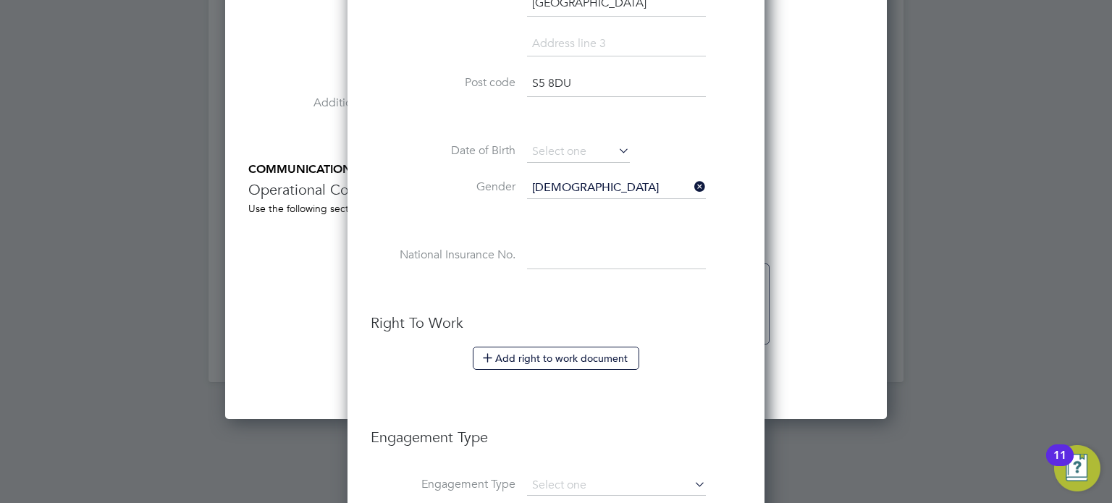
scroll to position [1465, 0]
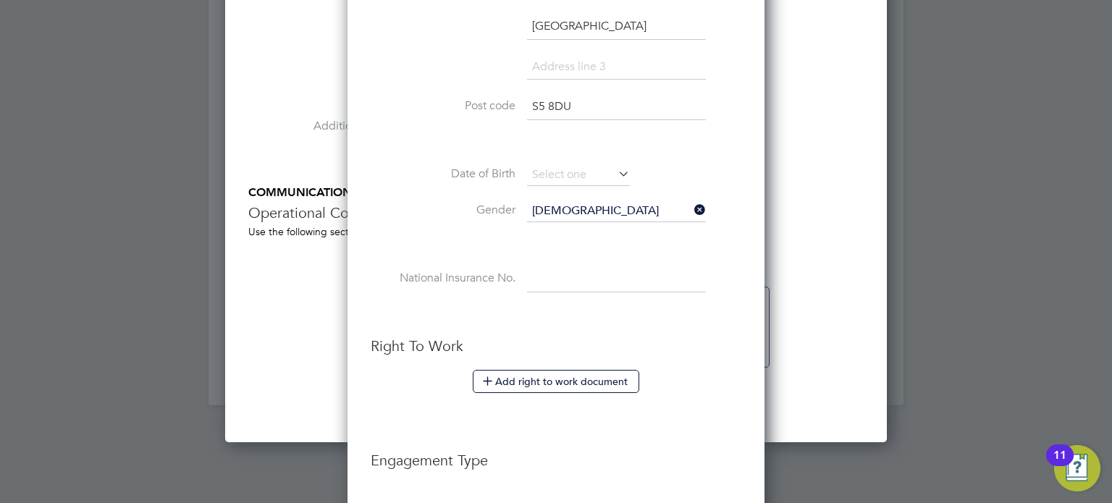
click at [594, 200] on input "Male" at bounding box center [616, 211] width 179 height 22
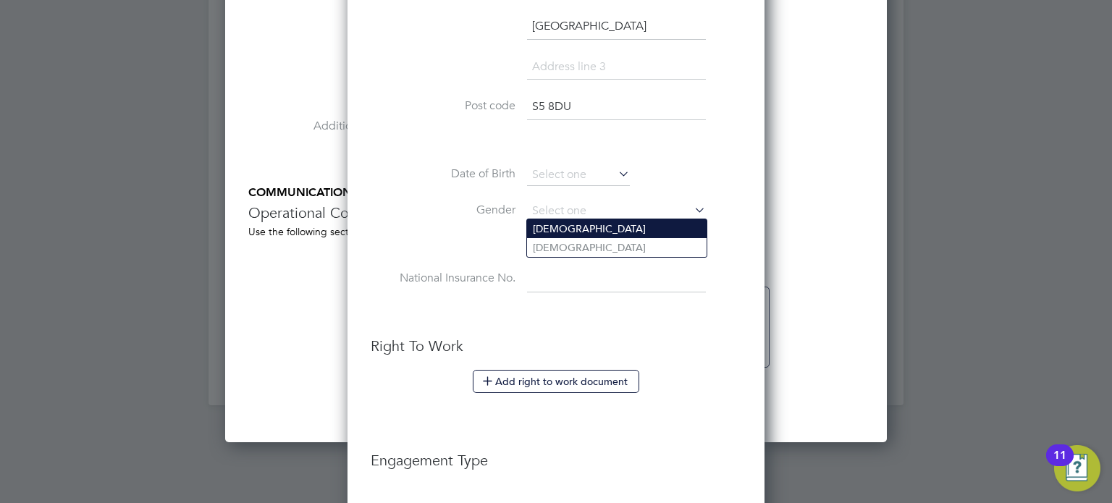
click at [609, 231] on li "Male" at bounding box center [616, 228] width 179 height 19
type input "Male"
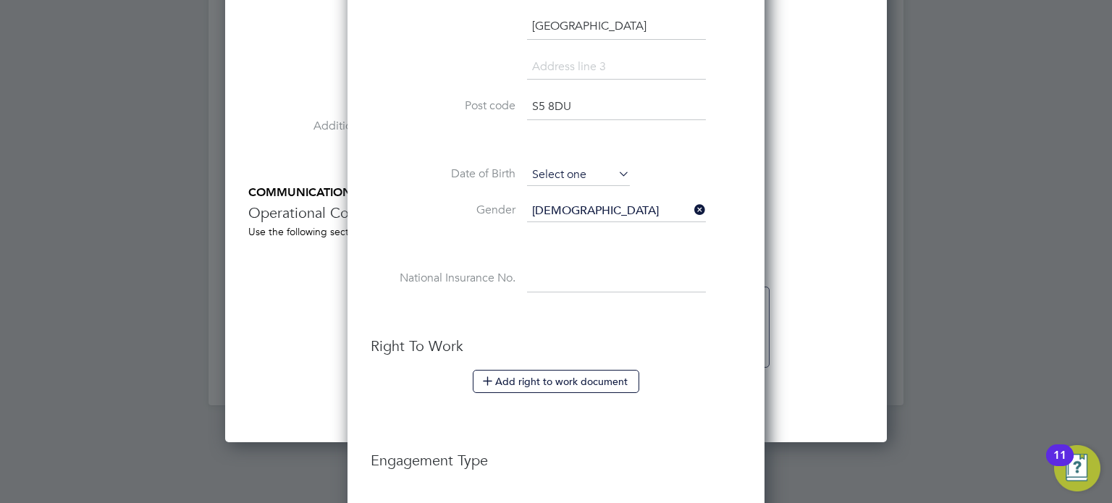
click at [579, 176] on input at bounding box center [578, 175] width 103 height 22
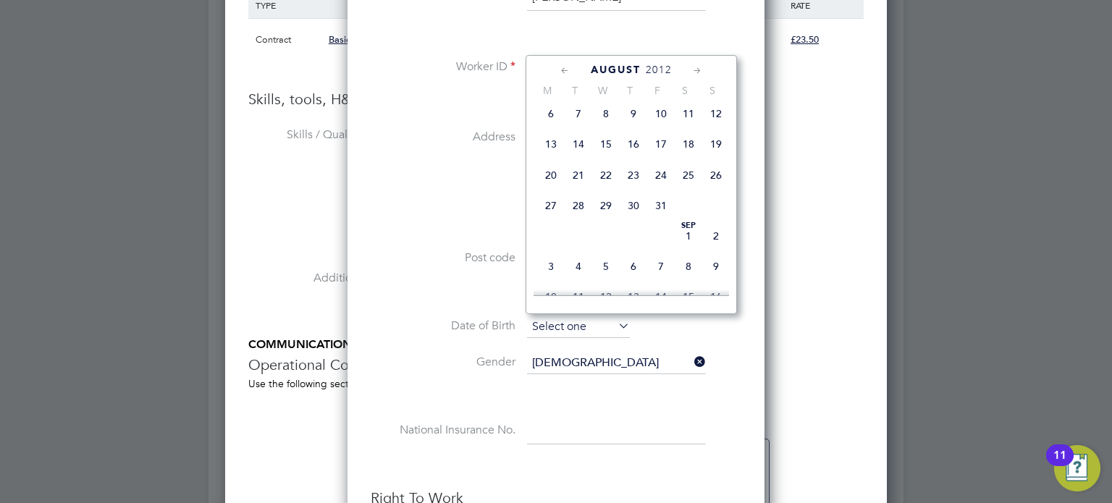
scroll to position [1312, 0]
click at [664, 72] on span "2012" at bounding box center [659, 70] width 26 height 12
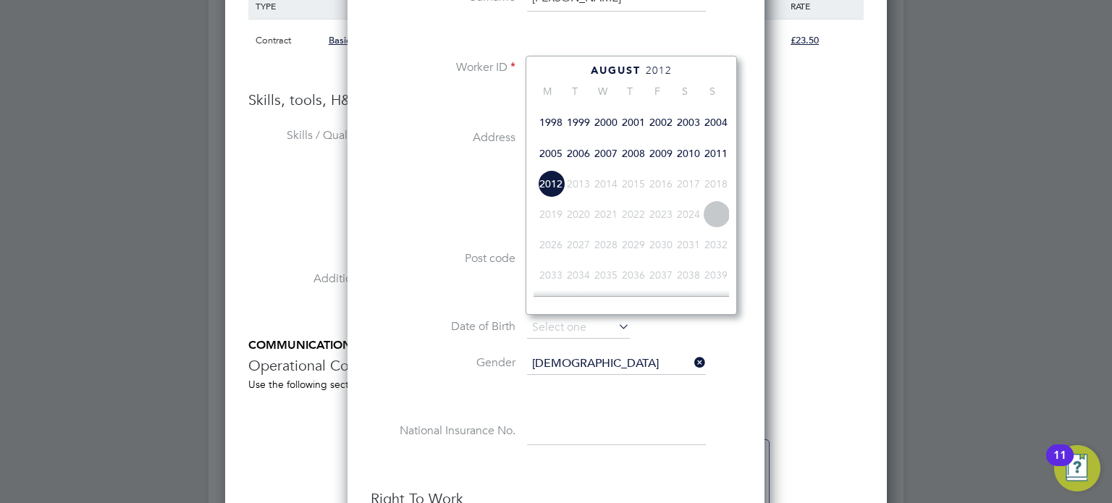
click at [580, 167] on span "2006" at bounding box center [579, 154] width 28 height 28
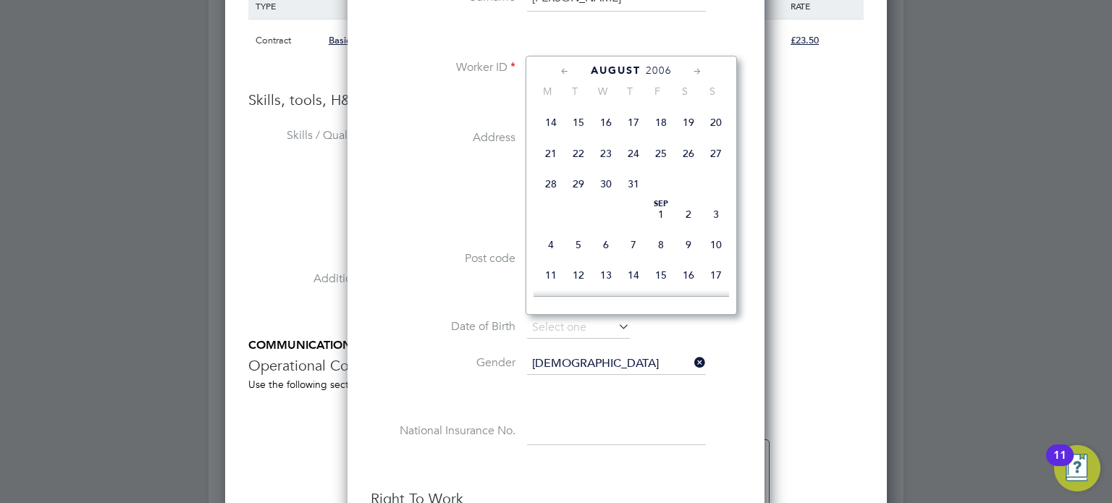
click at [567, 62] on div "August 2006 M T W T F S S Jun 1 2 3 4 5 6 7 8 9 10 11 12 13 14 15 16 17 18 19 2…" at bounding box center [630, 185] width 211 height 259
click at [561, 72] on icon at bounding box center [565, 72] width 14 height 16
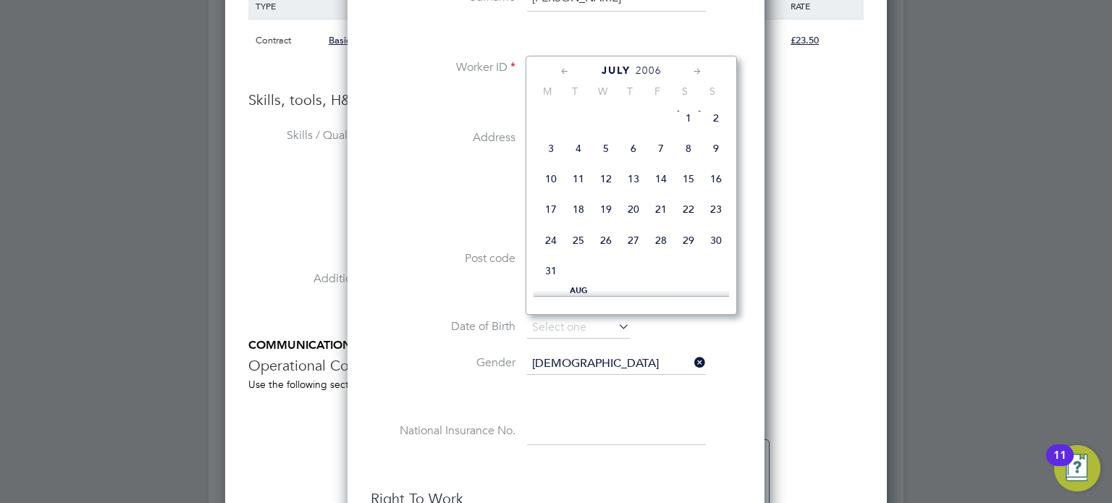
click at [561, 71] on icon at bounding box center [565, 72] width 14 height 16
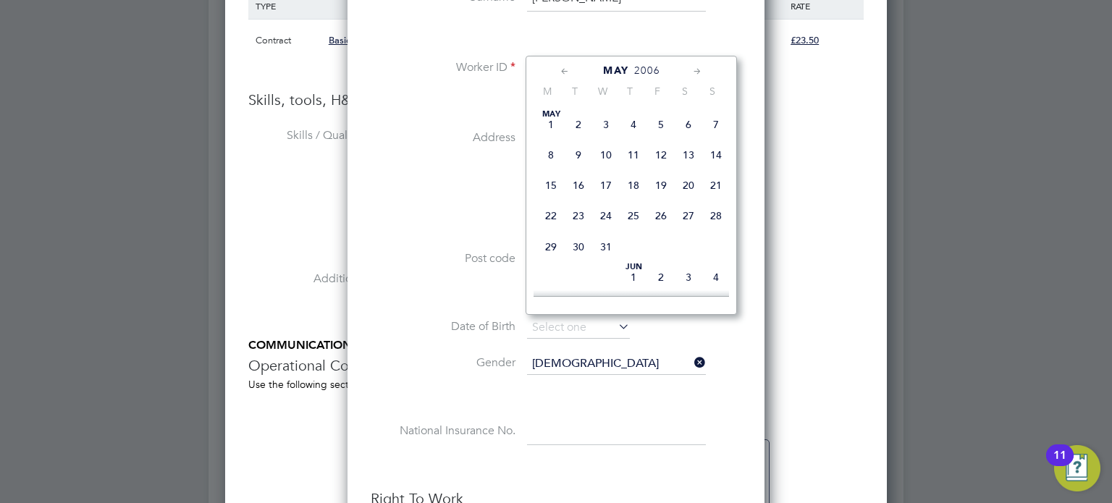
click at [562, 65] on icon at bounding box center [565, 72] width 14 height 16
click at [562, 67] on icon at bounding box center [565, 72] width 14 height 16
click at [562, 65] on icon at bounding box center [565, 72] width 14 height 16
click at [559, 67] on icon at bounding box center [565, 72] width 14 height 16
click at [662, 155] on span "6" at bounding box center [661, 155] width 28 height 28
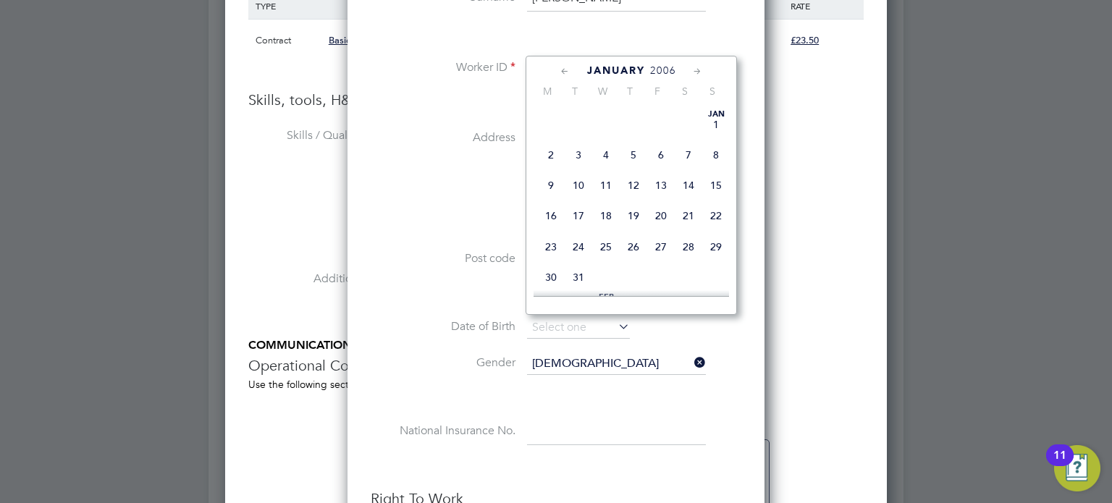
type input "06 Jan 2006"
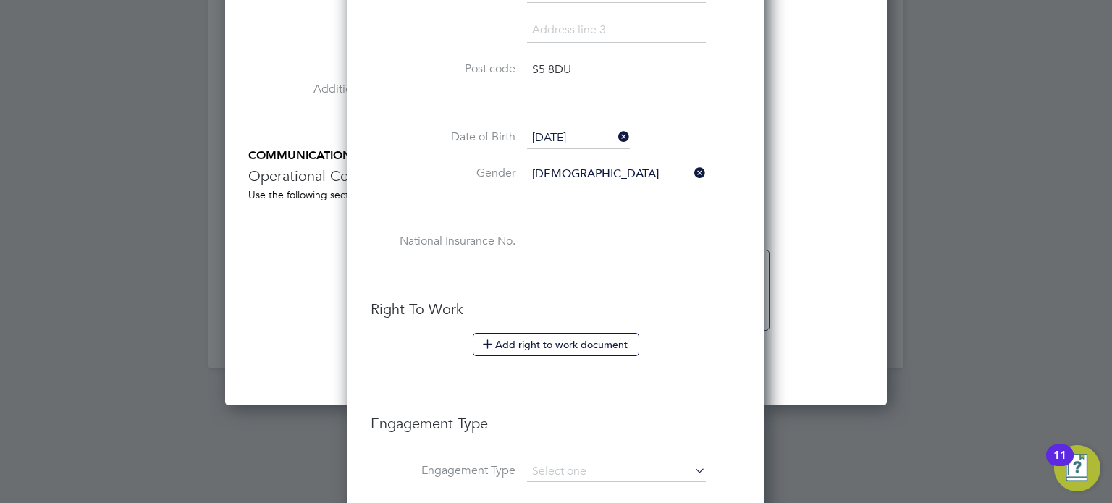
scroll to position [1503, 0]
click at [559, 245] on input at bounding box center [616, 241] width 179 height 26
paste input "PK998786C"
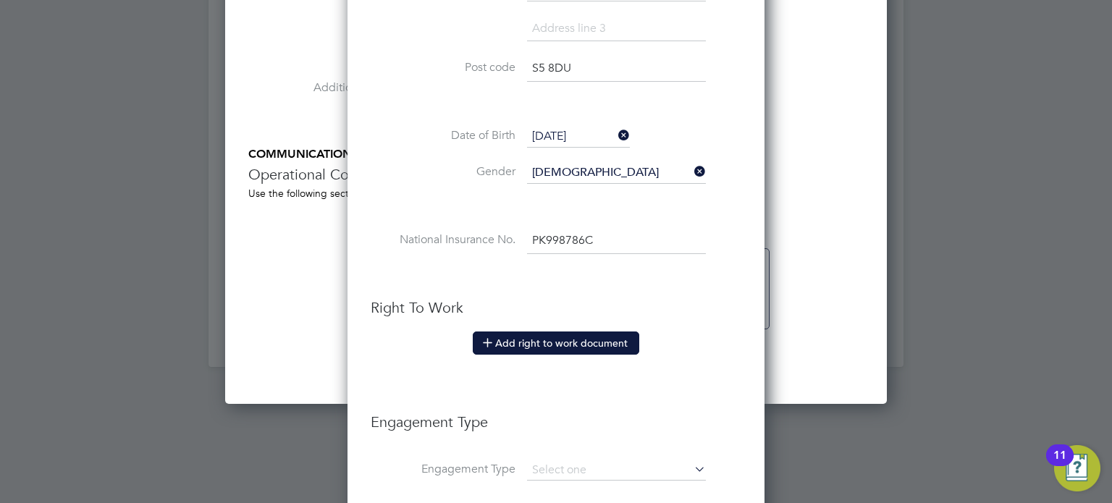
click at [545, 346] on button "Add right to work document" at bounding box center [556, 342] width 166 height 23
type input "PK 99 87 86 C"
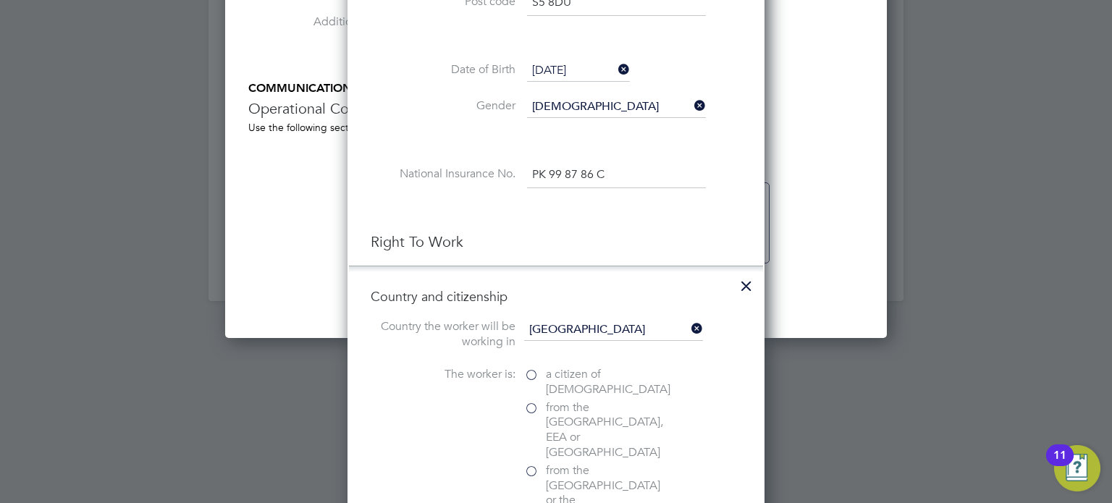
scroll to position [1682, 0]
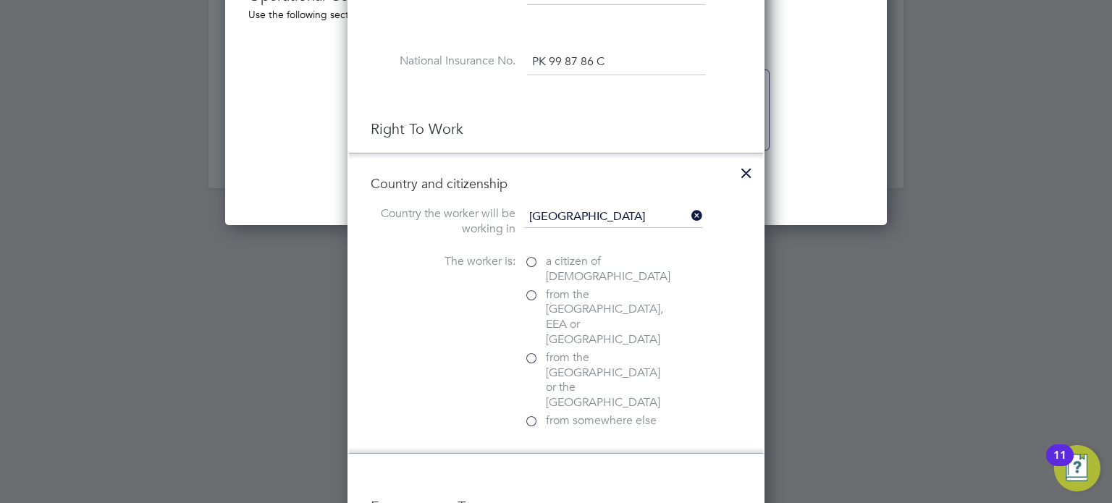
click at [595, 287] on span "from the EU, EEA or Switzerland" at bounding box center [607, 317] width 123 height 60
click at [0, 0] on input "from the EU, EEA or Switzerland" at bounding box center [0, 0] width 0 height 0
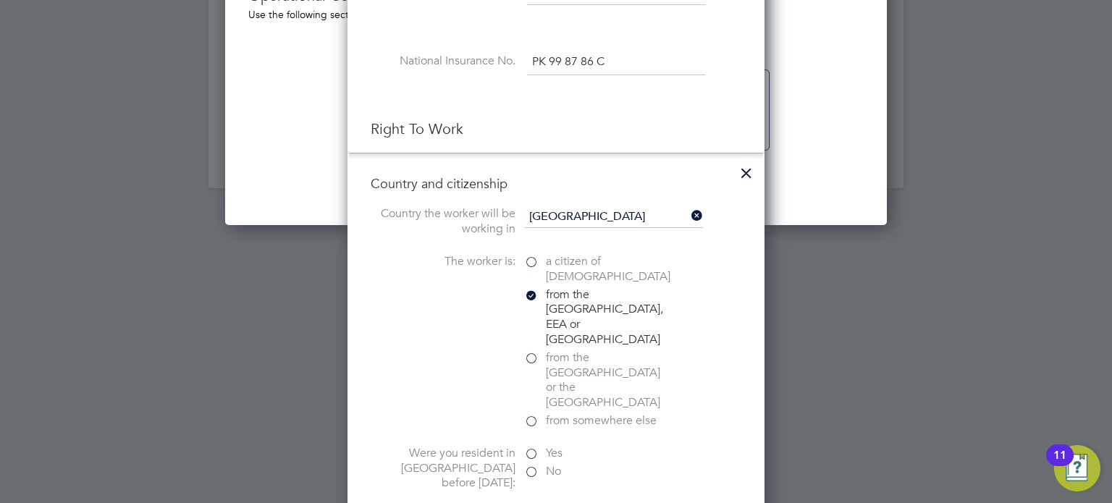
scroll to position [1594, 418]
click at [575, 254] on span "a citizen of United Kingdom" at bounding box center [608, 269] width 124 height 30
click at [0, 0] on input "a citizen of United Kingdom" at bounding box center [0, 0] width 0 height 0
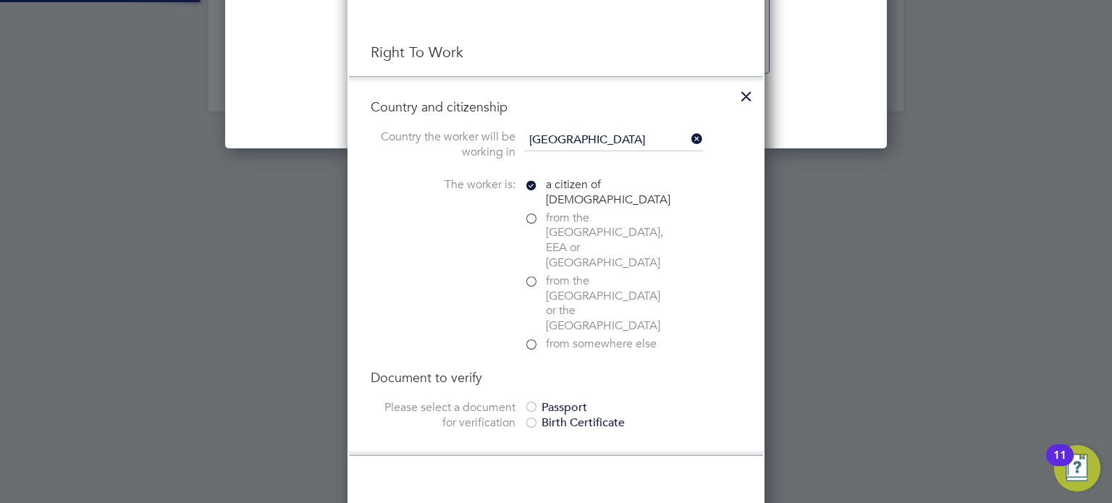
scroll to position [1786, 0]
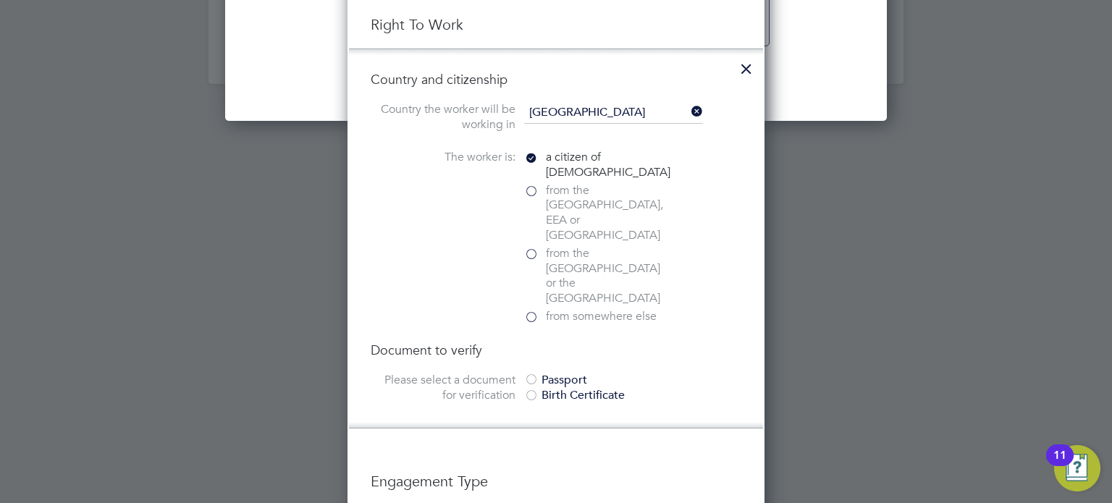
click at [578, 373] on div "Passport" at bounding box center [632, 380] width 217 height 15
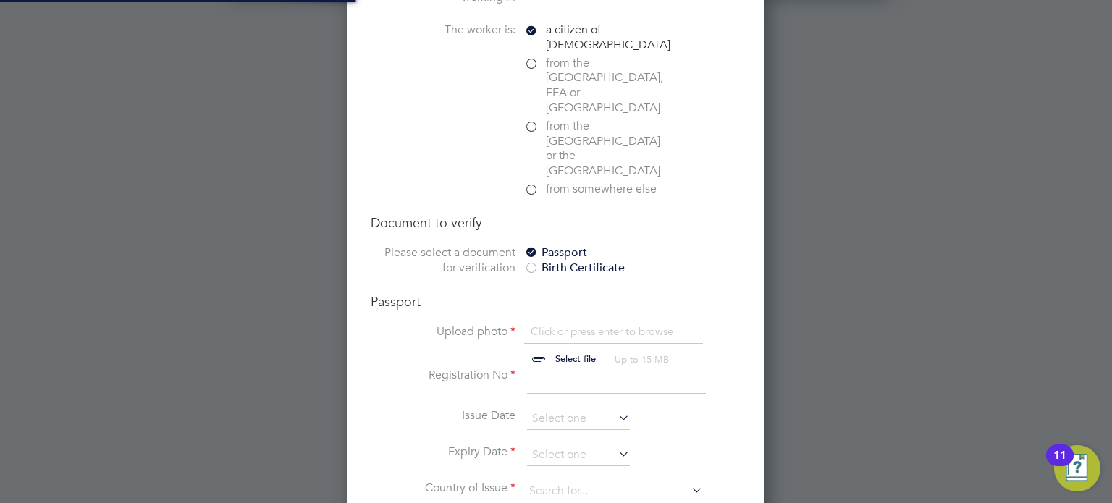
scroll to position [1914, 0]
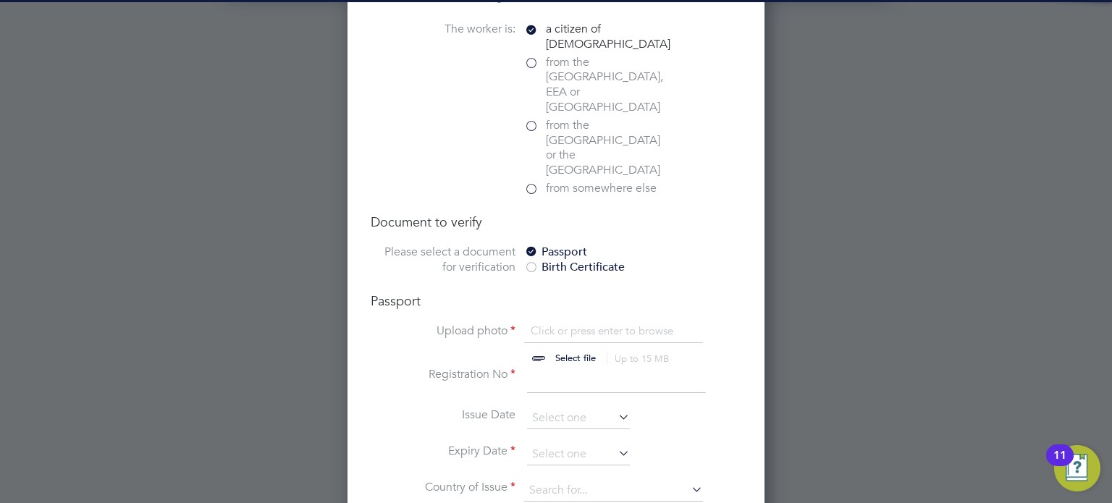
click at [662, 324] on input "file" at bounding box center [589, 345] width 227 height 43
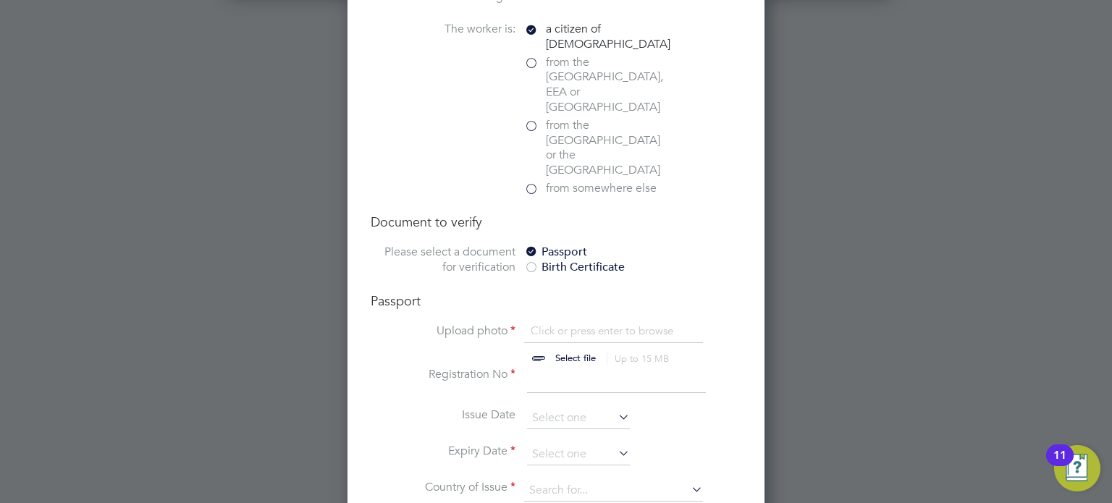
type input "C:\fakepath\Dillon R - RTW.png"
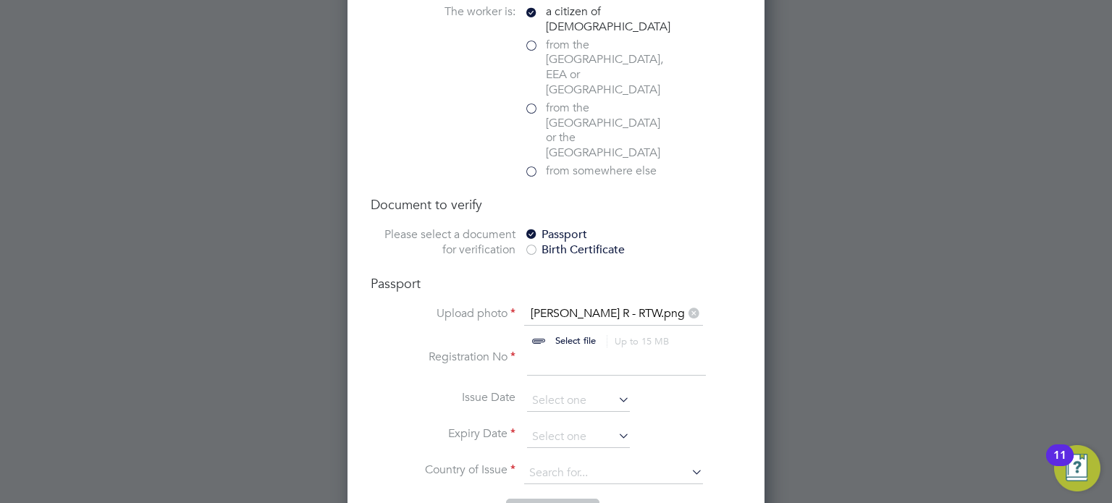
scroll to position [1967, 0]
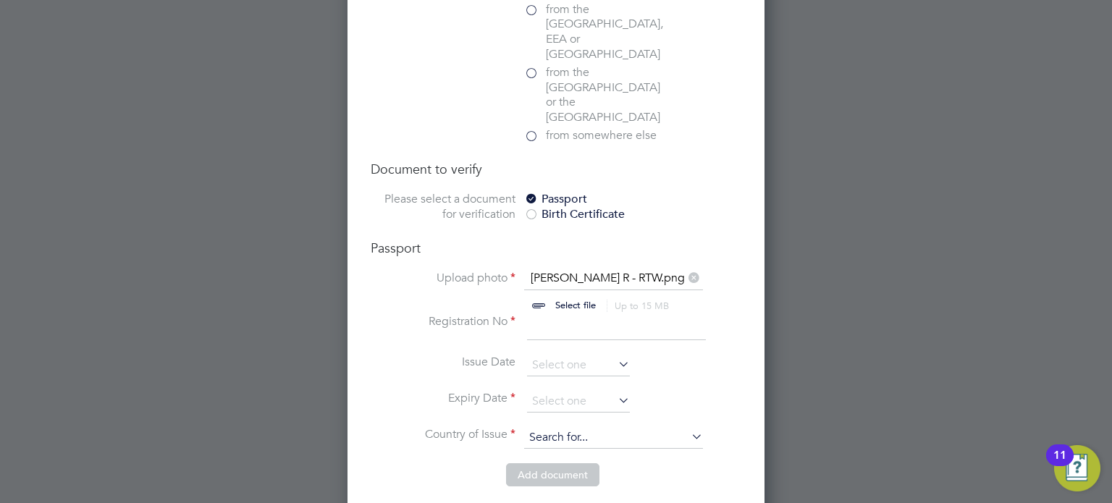
click at [549, 427] on input at bounding box center [613, 438] width 179 height 22
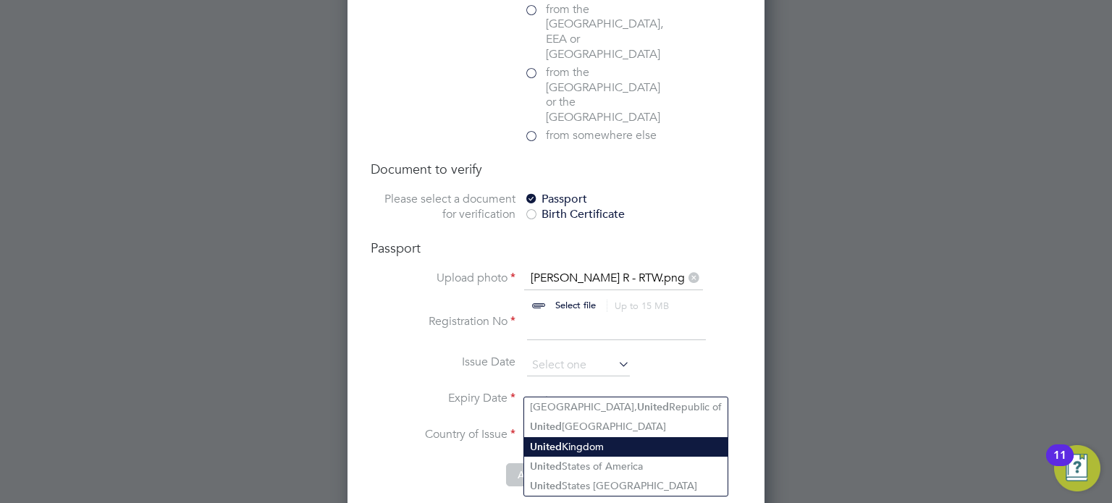
click at [630, 446] on li "United Kingdom" at bounding box center [625, 447] width 203 height 20
type input "United Kingdom"
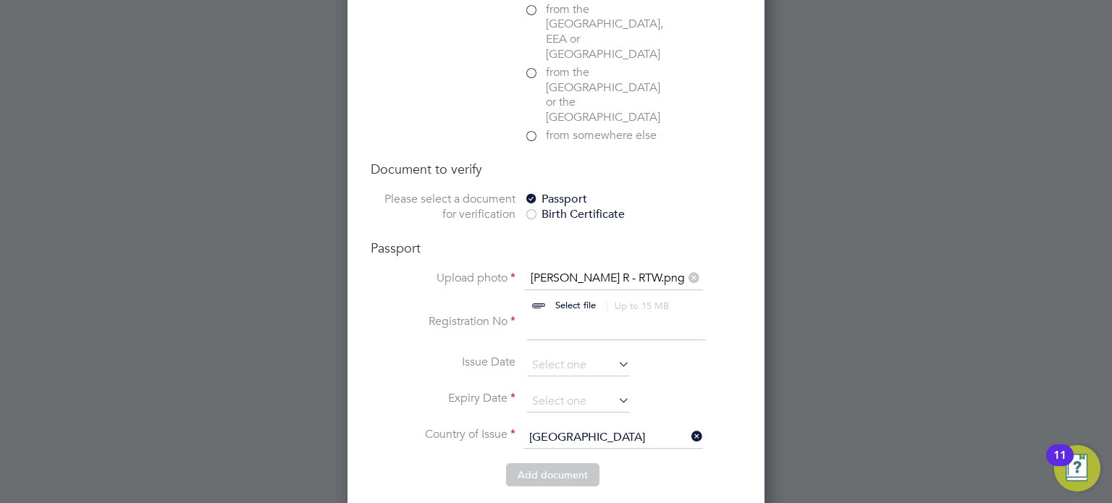
click at [562, 314] on input at bounding box center [616, 327] width 179 height 26
type input "158468234"
click at [551, 391] on input at bounding box center [578, 402] width 103 height 22
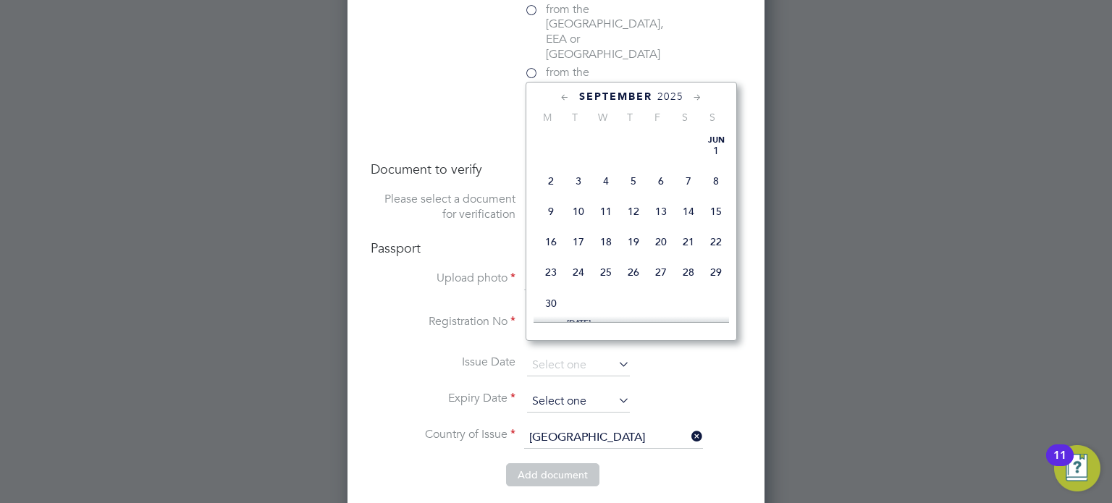
scroll to position [578, 0]
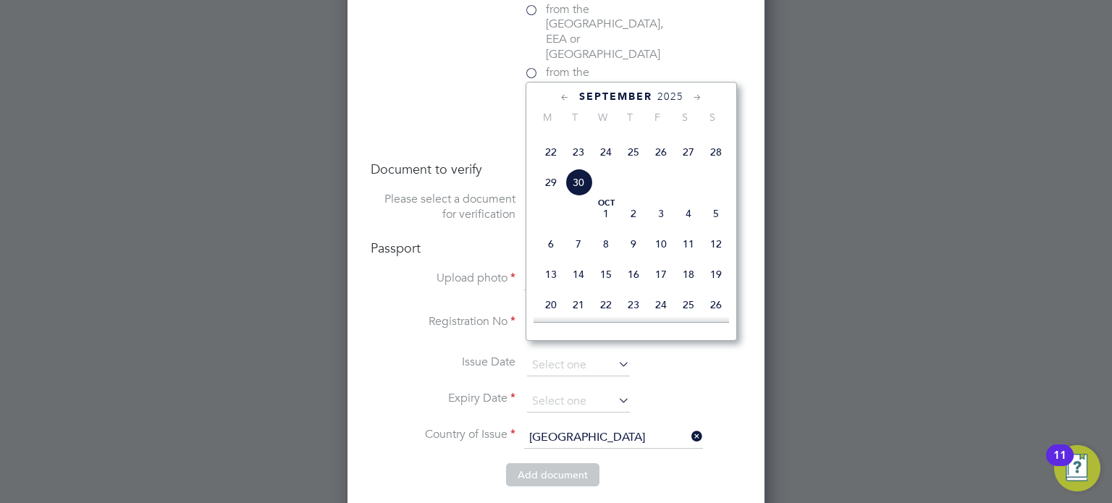
click at [674, 90] on span "2025" at bounding box center [670, 96] width 26 height 12
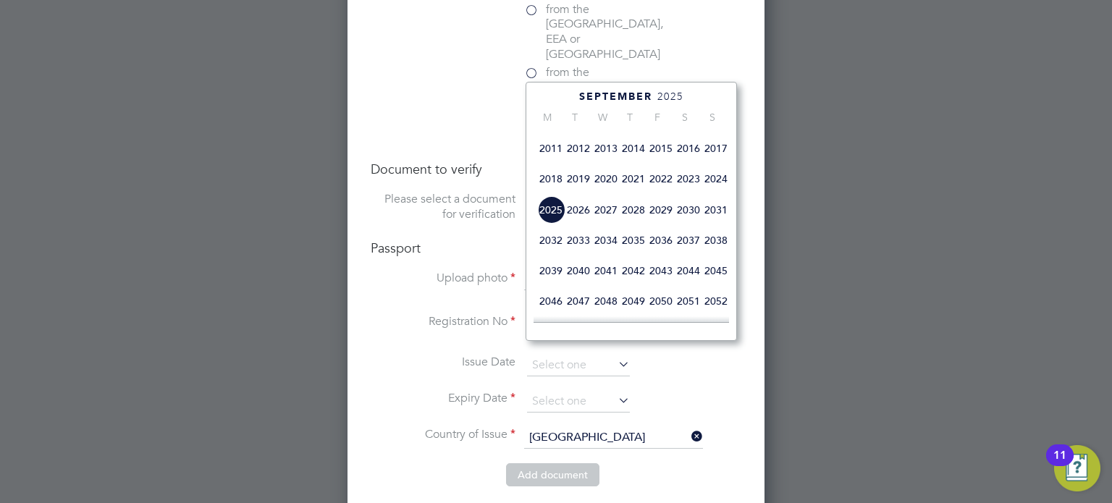
click at [634, 254] on span "2035" at bounding box center [634, 241] width 28 height 28
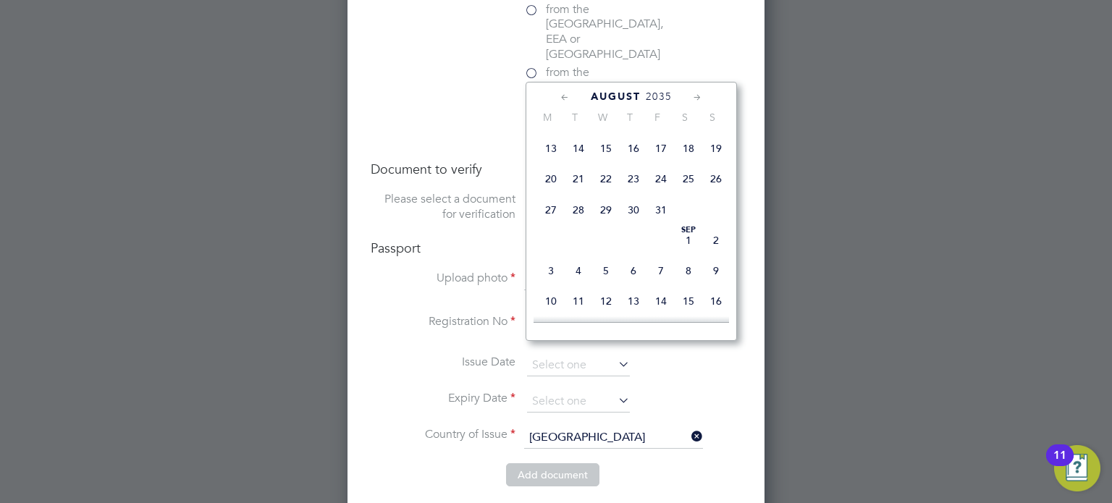
click at [559, 101] on icon at bounding box center [565, 98] width 14 height 16
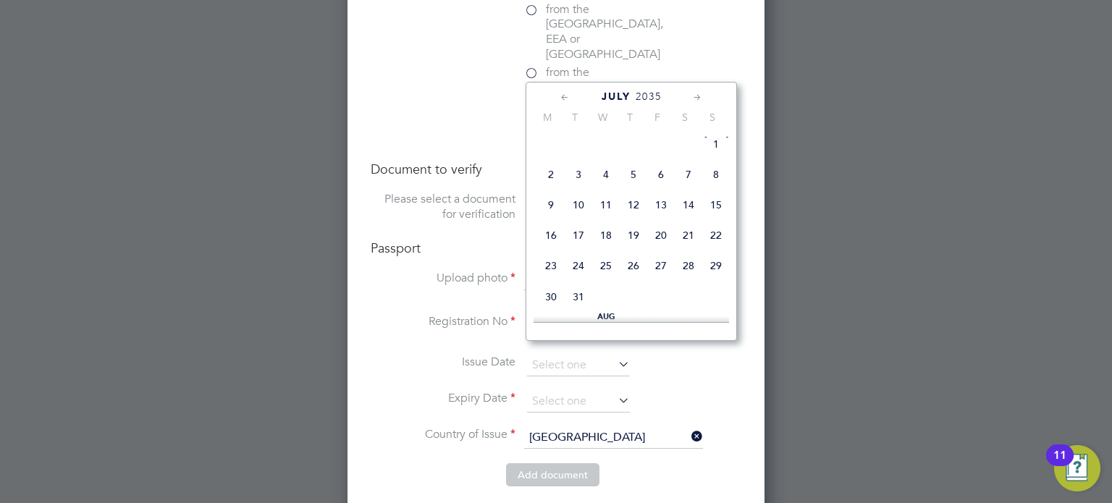
click at [561, 96] on icon at bounding box center [565, 98] width 14 height 16
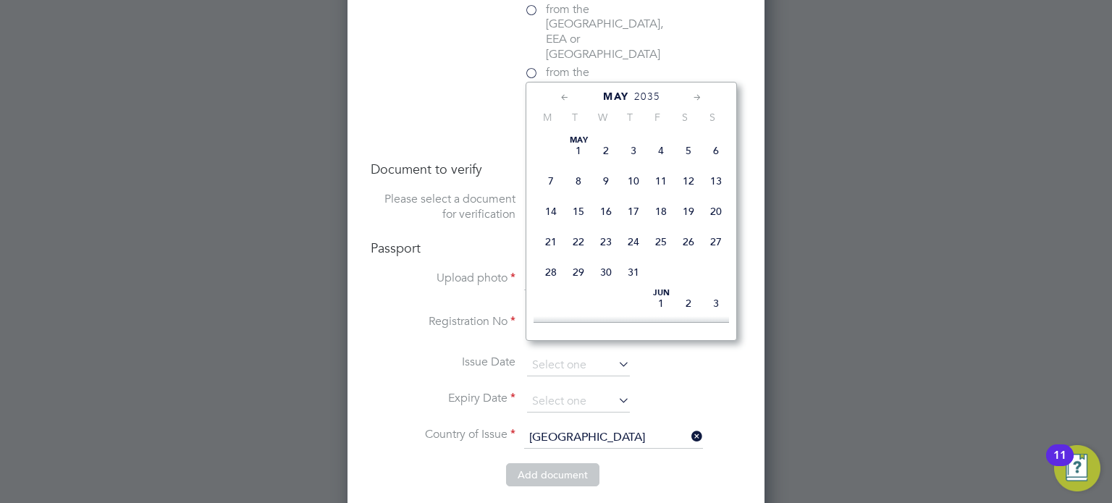
click at [657, 243] on span "25" at bounding box center [661, 242] width 28 height 28
type input "25 May 2035"
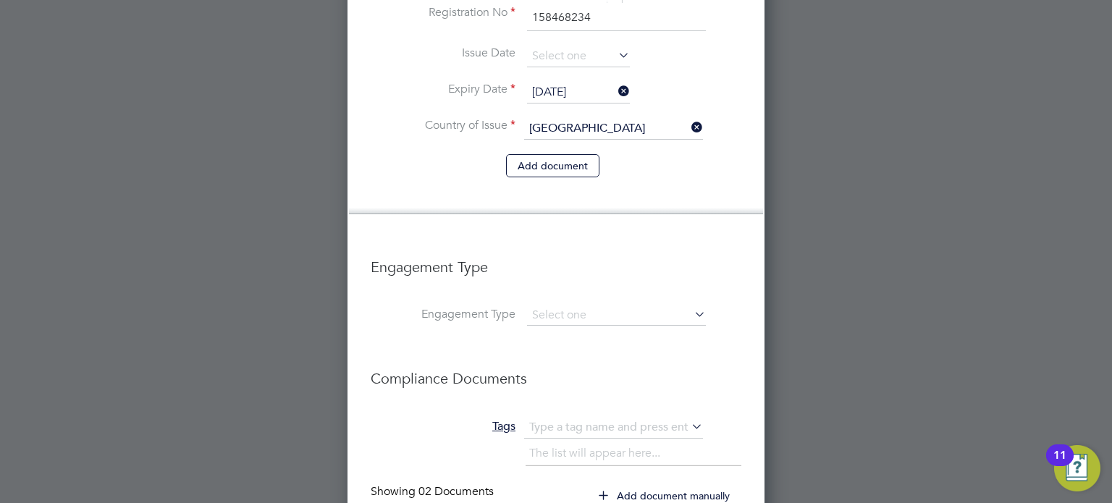
scroll to position [2313, 0]
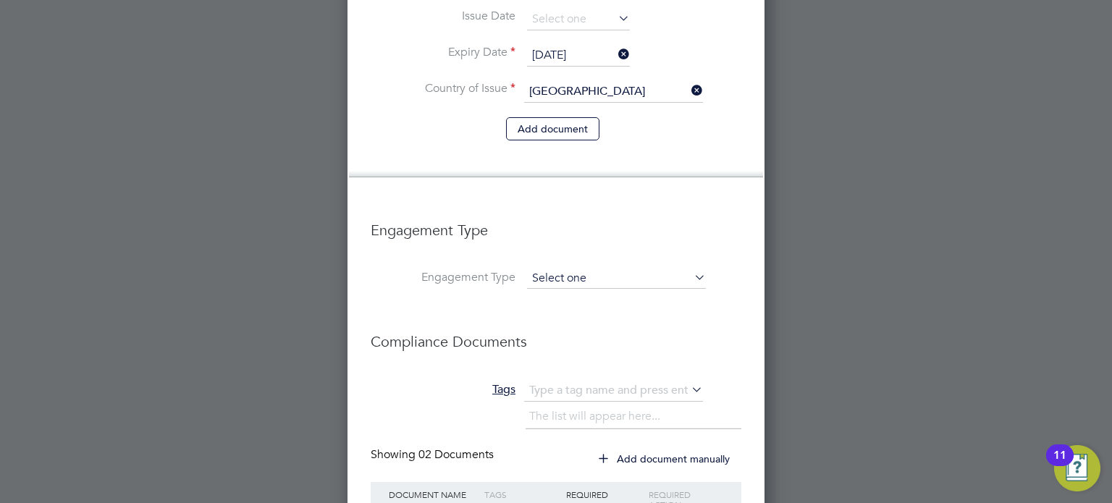
click at [669, 269] on input at bounding box center [616, 279] width 179 height 20
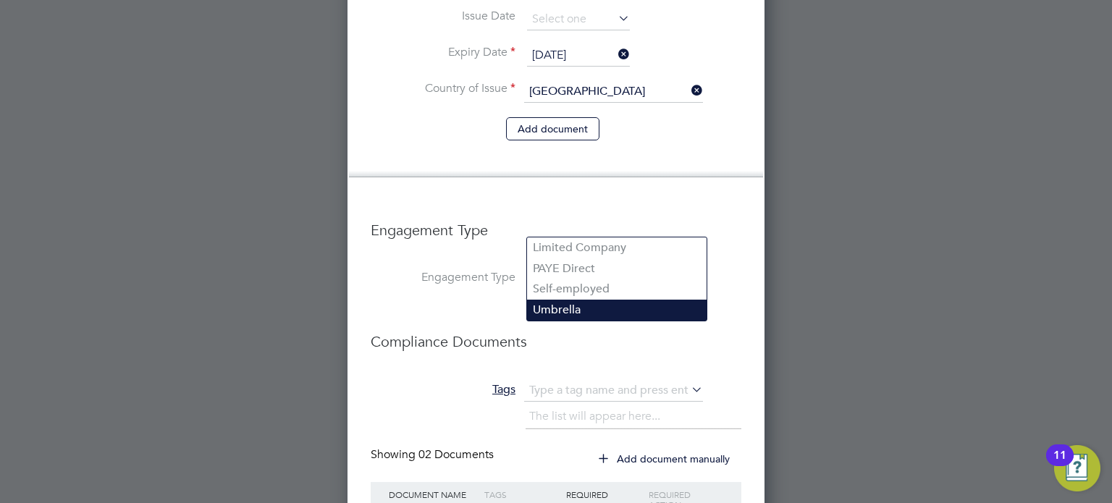
click at [629, 307] on li "Umbrella" at bounding box center [616, 310] width 179 height 21
type input "Umbrella"
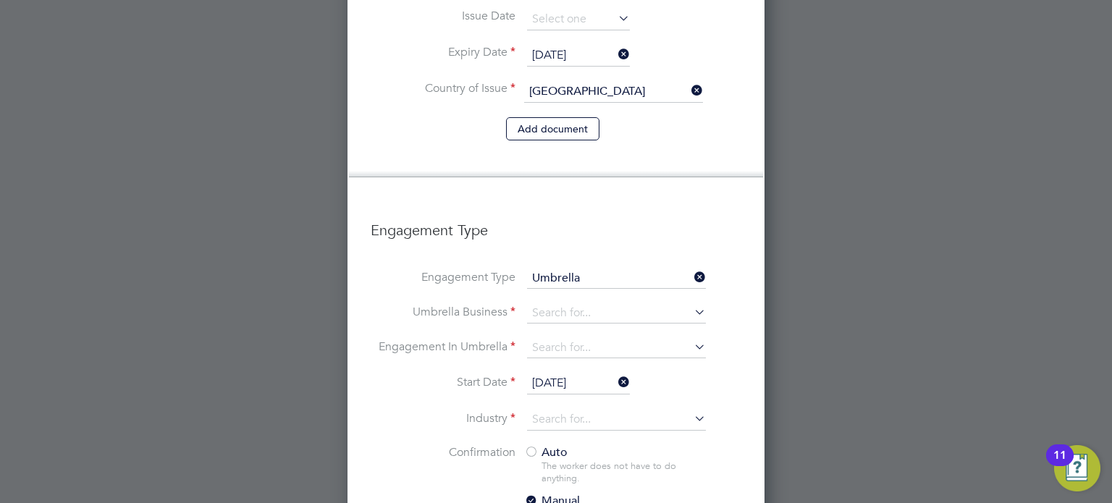
scroll to position [2163, 418]
click at [654, 303] on input at bounding box center [616, 313] width 179 height 20
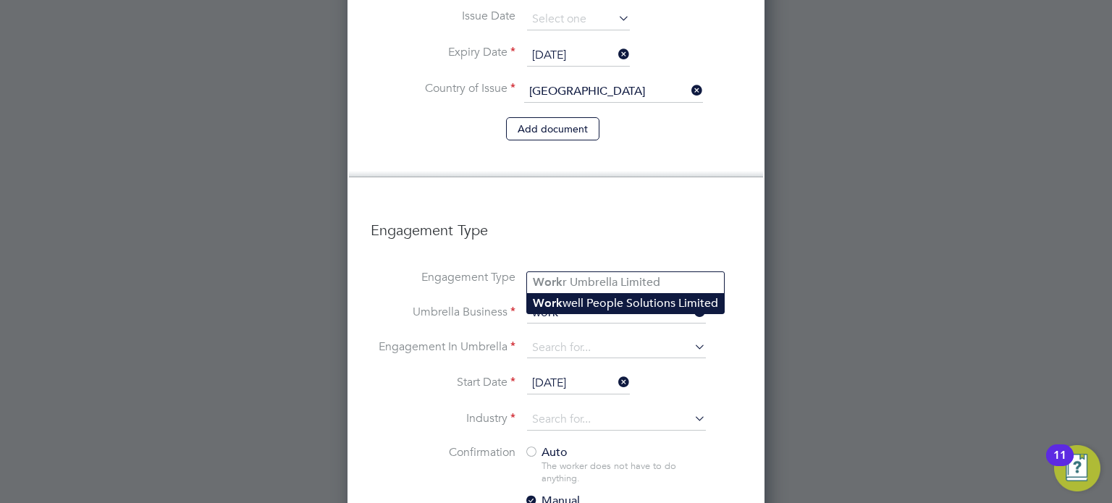
click at [672, 307] on li "Work well People Solutions Limited" at bounding box center [625, 303] width 197 height 21
type input "Workwell People Solutions Limited"
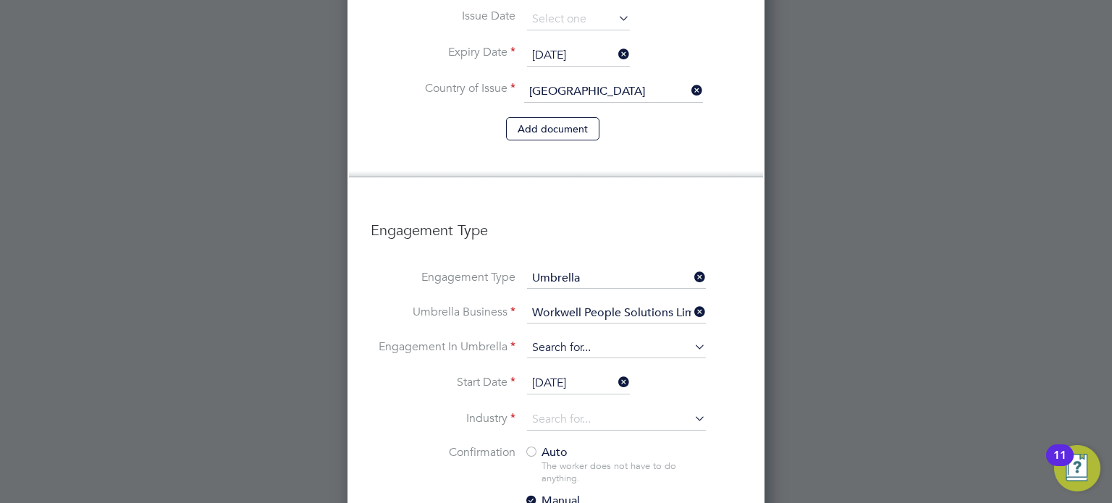
click at [649, 338] on input at bounding box center [616, 348] width 179 height 20
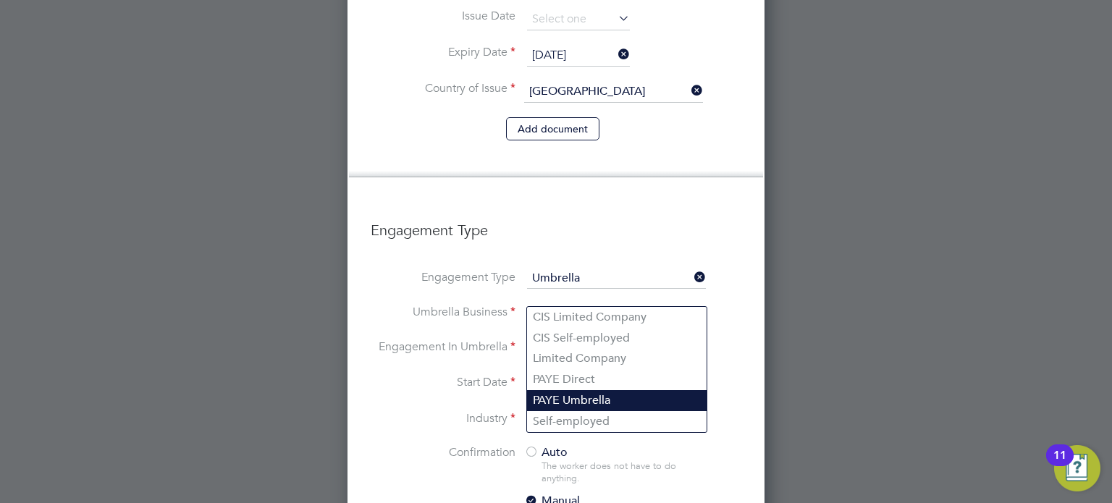
click at [612, 402] on li "PAYE Umbrella" at bounding box center [616, 400] width 179 height 21
type input "PAYE Umbrella"
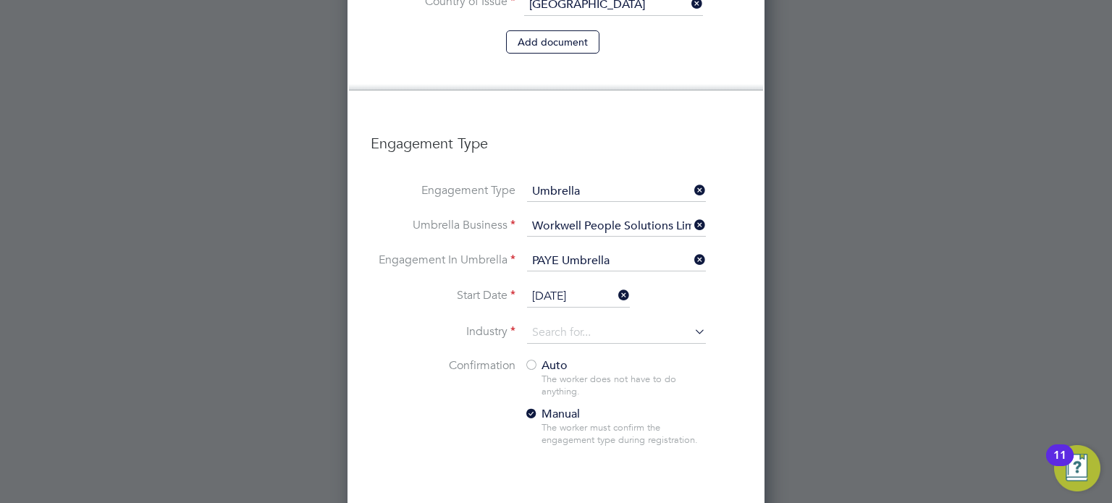
scroll to position [2414, 0]
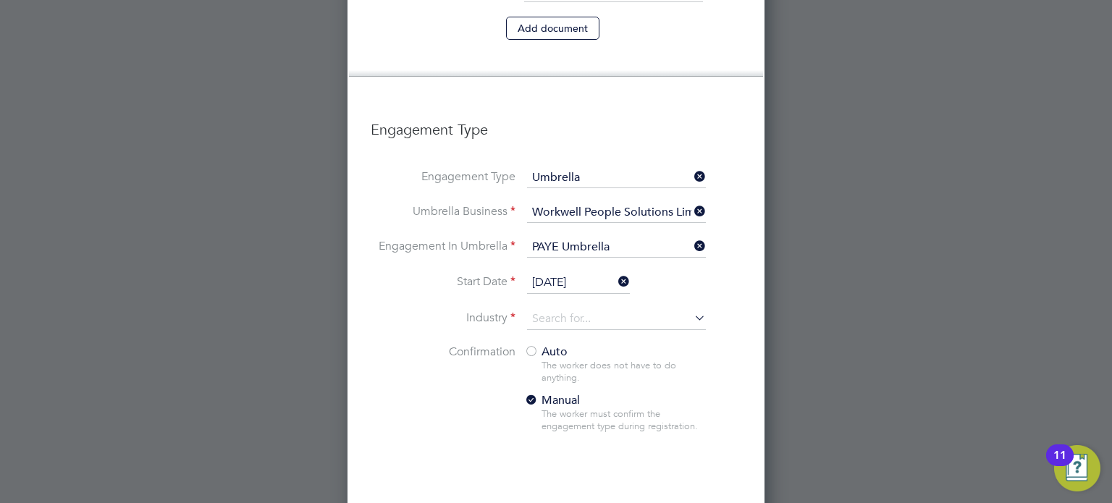
click at [691, 308] on icon at bounding box center [691, 318] width 0 height 20
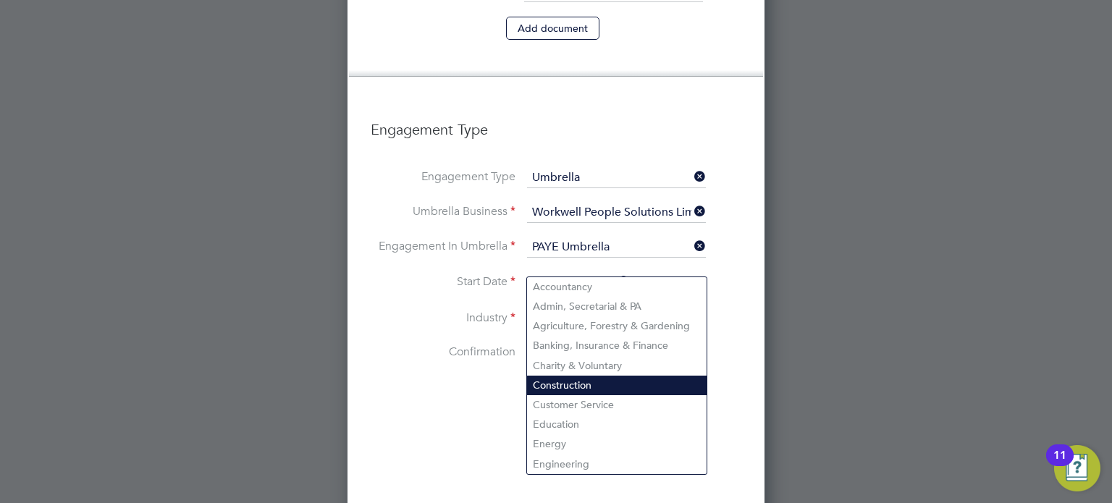
click at [609, 380] on li "Construction" at bounding box center [616, 386] width 179 height 20
type input "Construction"
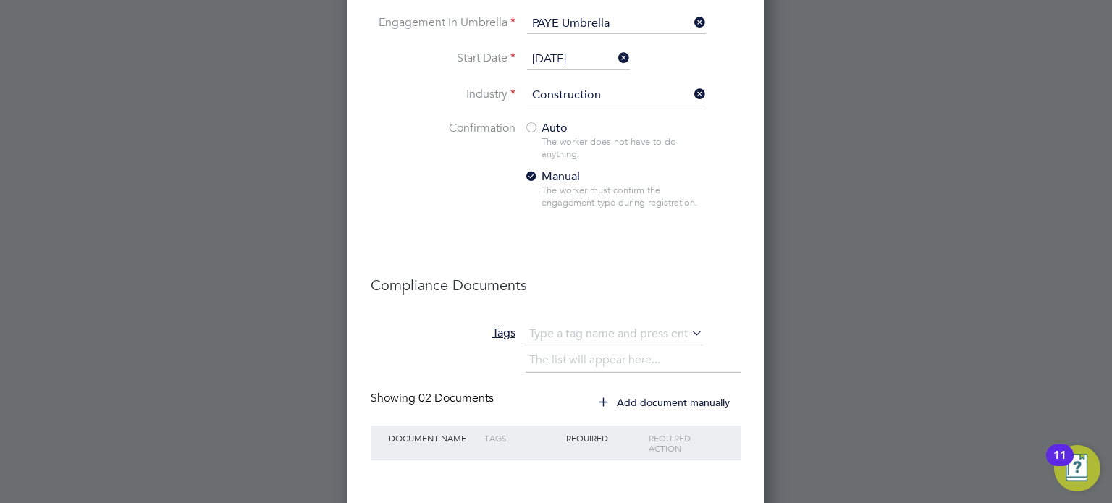
scroll to position [2651, 0]
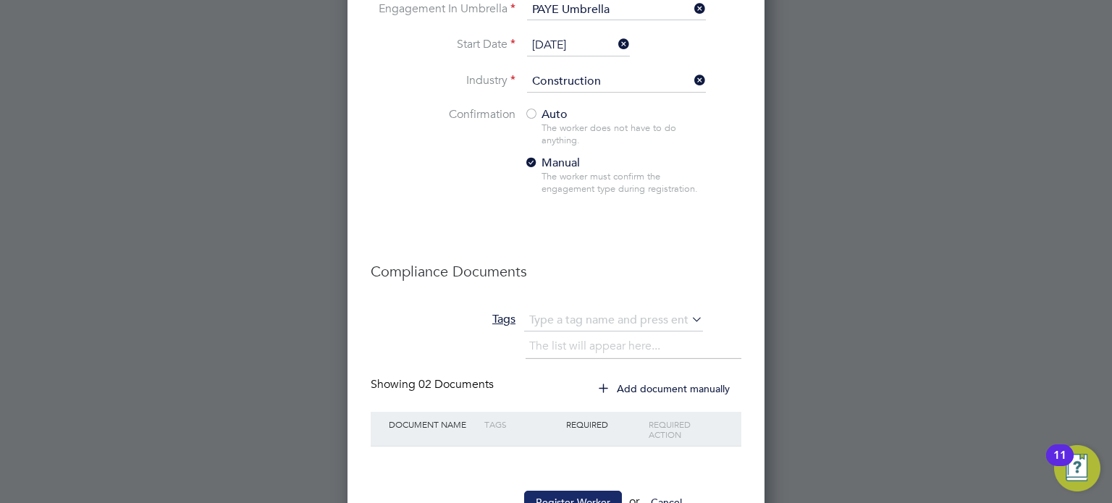
click at [571, 491] on button "Register Worker" at bounding box center [573, 502] width 98 height 23
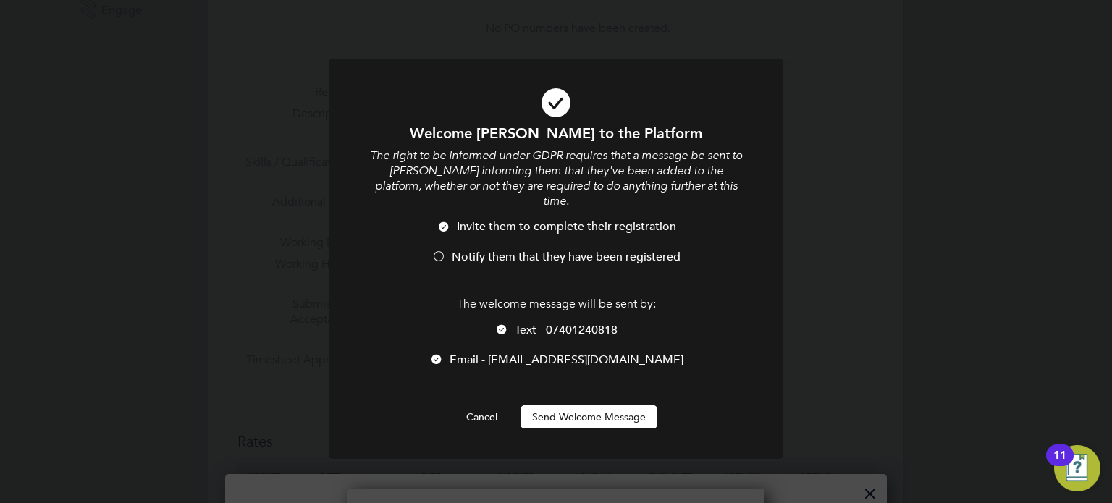
click at [605, 411] on button "Send Welcome Message" at bounding box center [588, 416] width 137 height 23
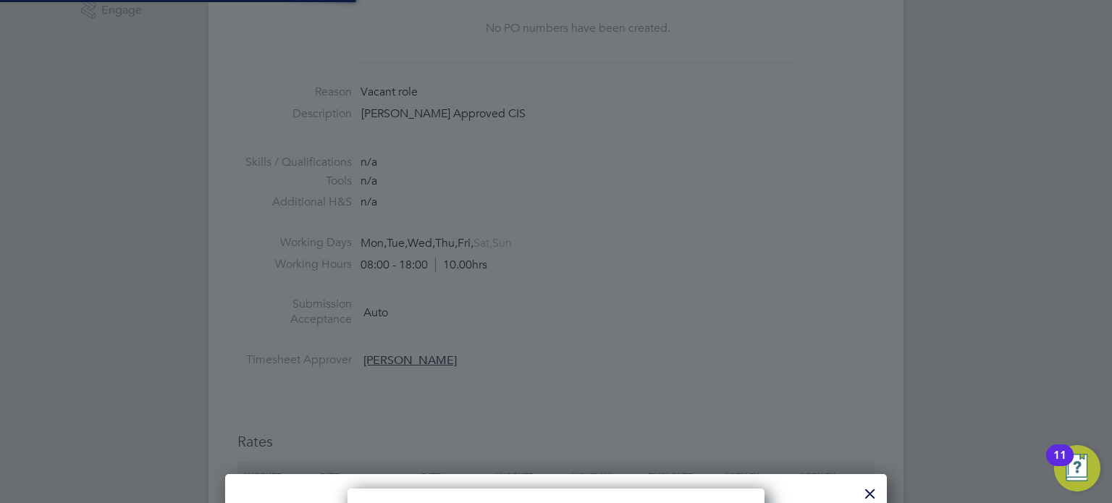
scroll to position [1695, 418]
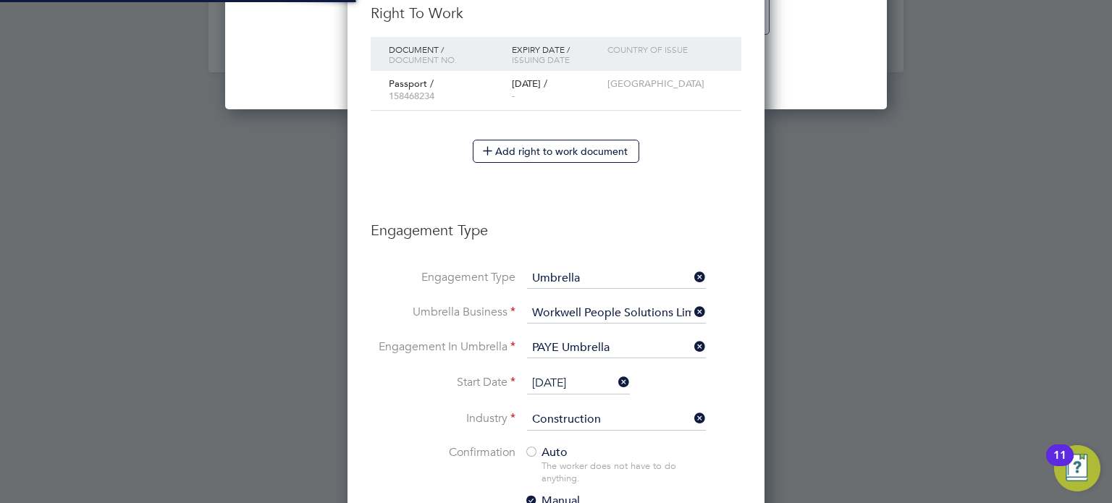
type input "Dillon Rhodes (C-004646473)"
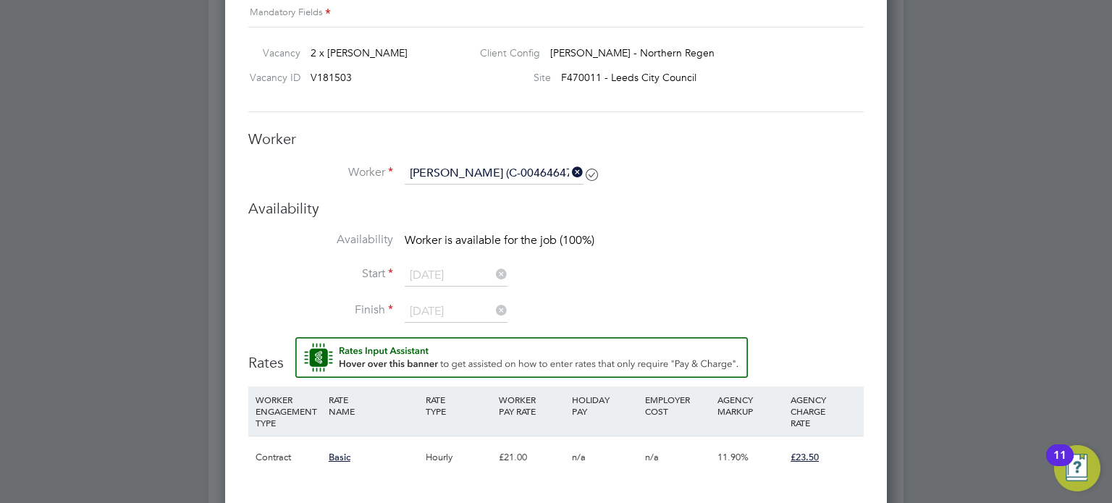
scroll to position [989, 0]
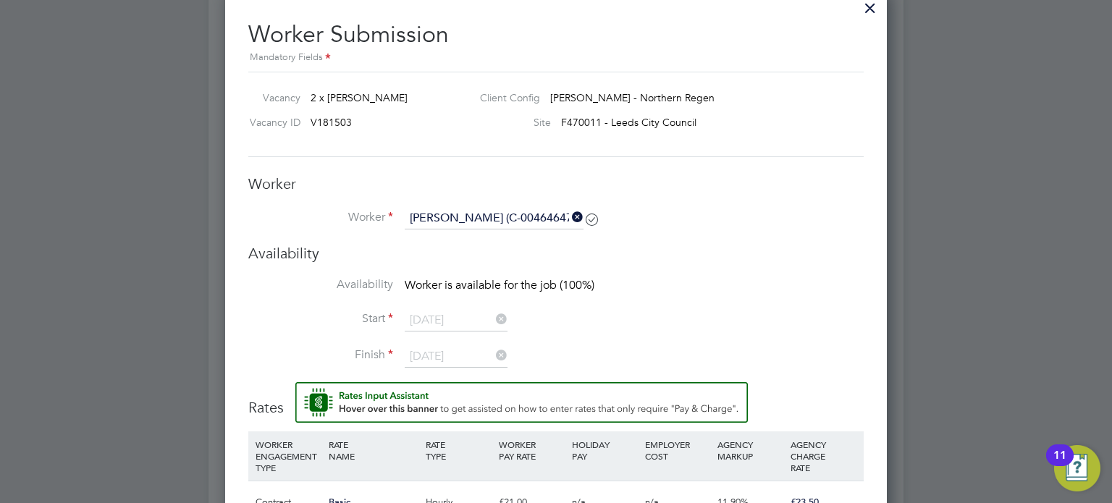
click at [569, 216] on icon at bounding box center [569, 217] width 0 height 20
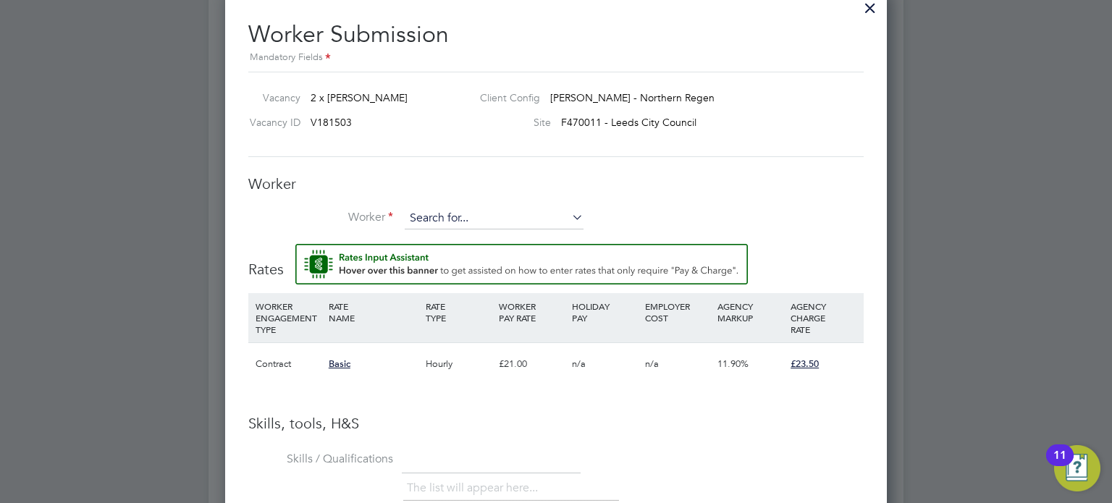
click at [525, 214] on input at bounding box center [494, 219] width 179 height 22
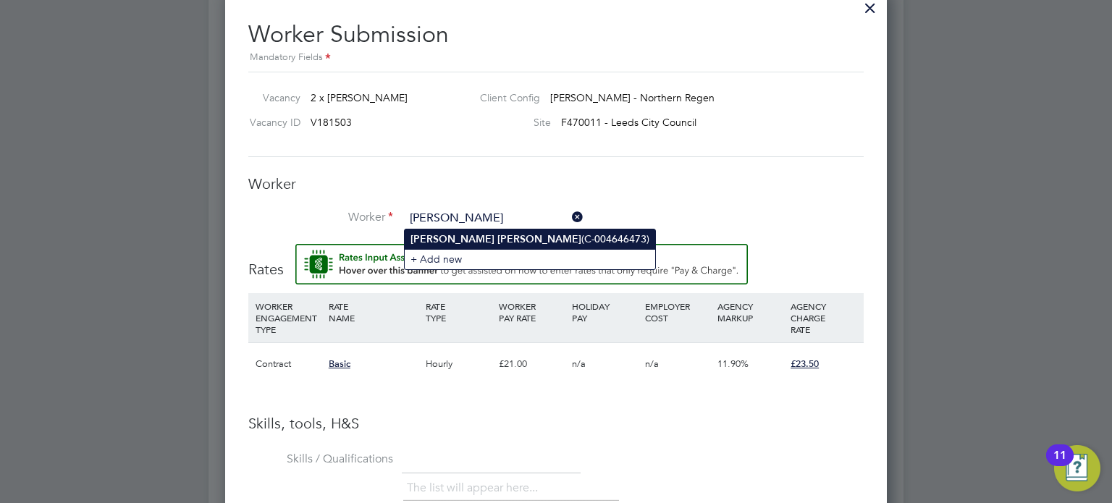
click at [527, 237] on li "Dillon Rhodes (C-004646473)" at bounding box center [530, 239] width 250 height 20
type input "Dillon Rhodes (C-004646473)"
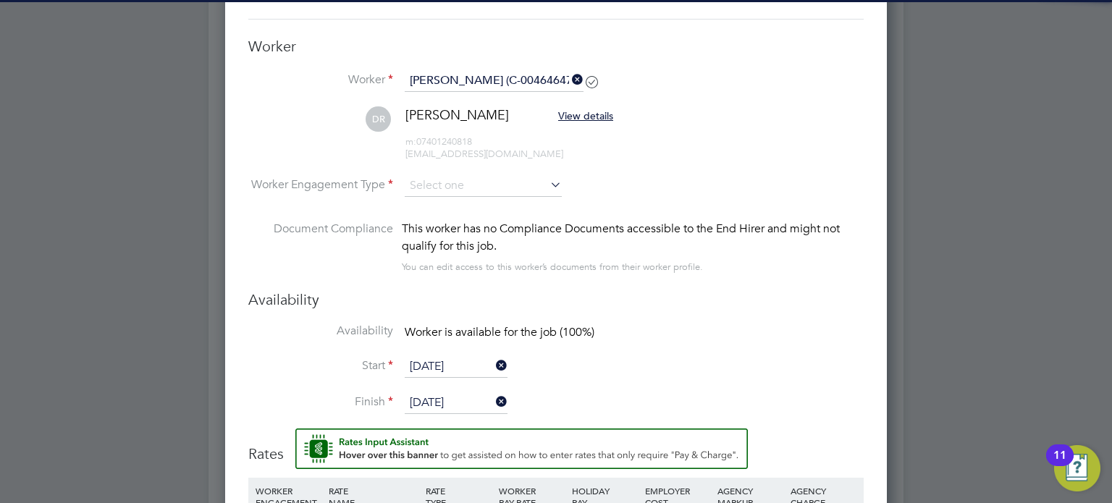
scroll to position [1125, 0]
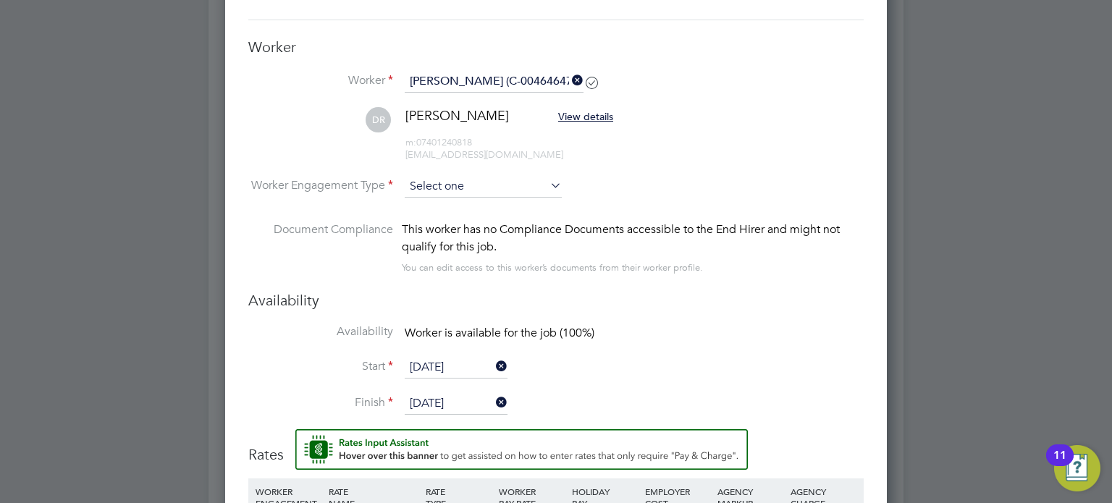
click at [527, 187] on input at bounding box center [483, 187] width 157 height 22
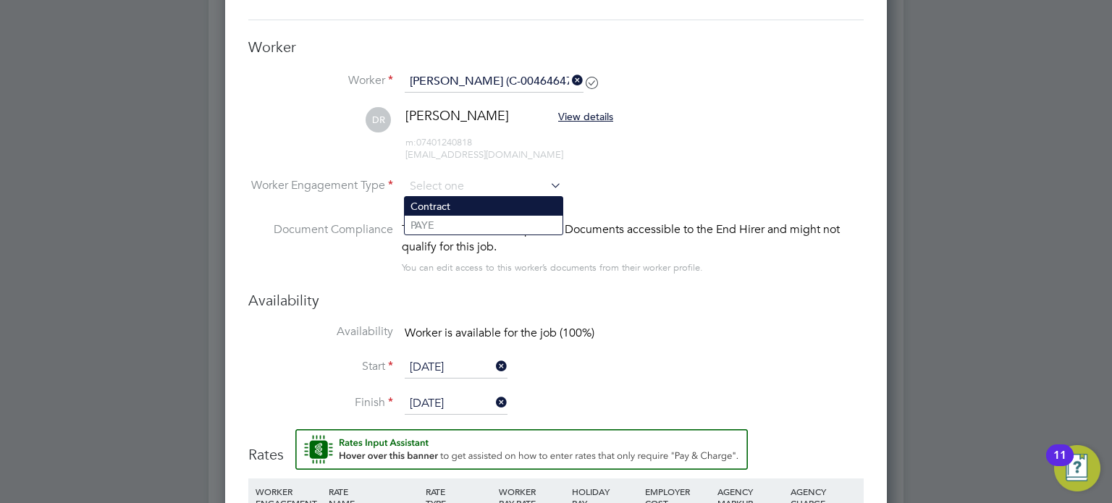
click at [529, 206] on li "Contract" at bounding box center [484, 206] width 158 height 19
type input "Contract"
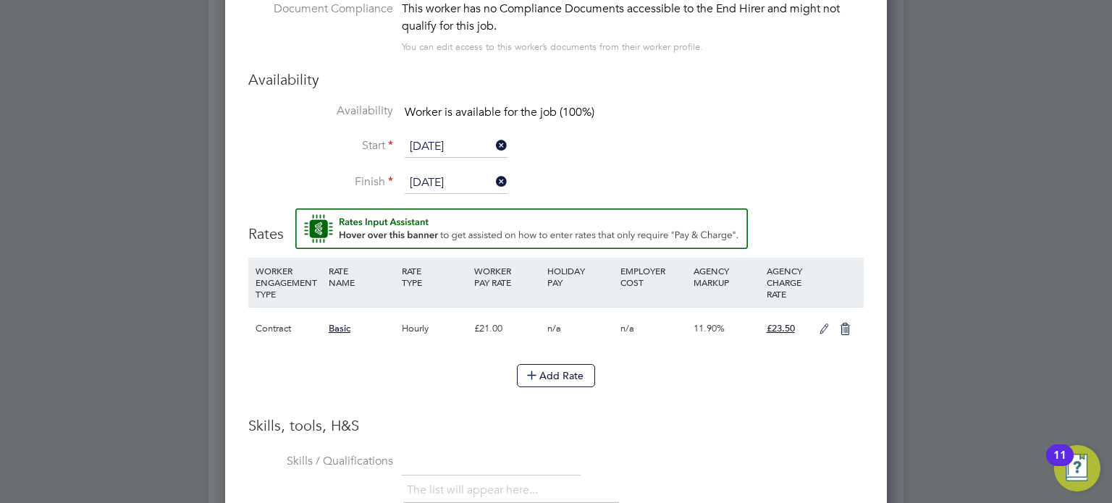
scroll to position [0, 0]
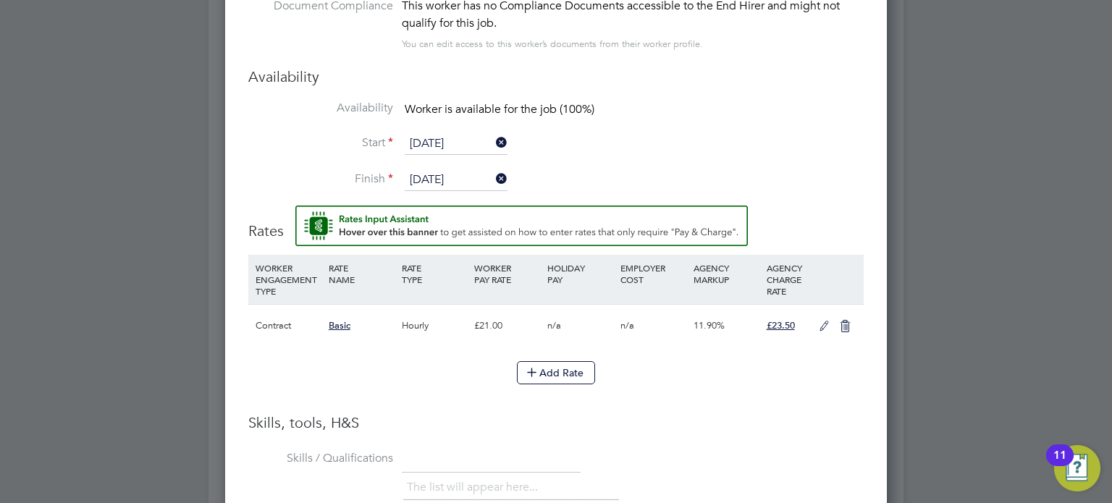
click at [831, 324] on icon at bounding box center [824, 327] width 18 height 12
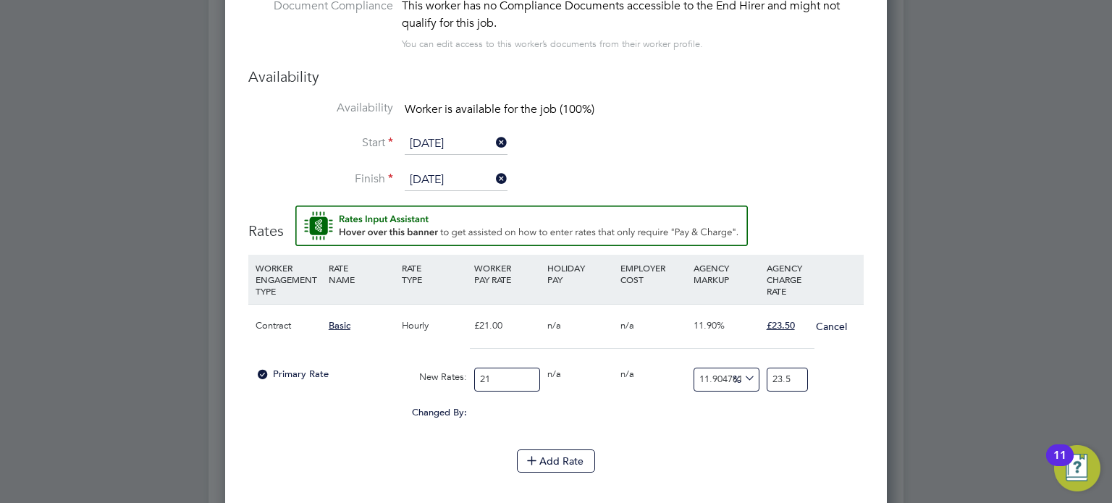
click at [527, 380] on input "21" at bounding box center [507, 380] width 66 height 24
click at [528, 379] on input "21" at bounding box center [507, 380] width 66 height 24
click at [531, 378] on input "21" at bounding box center [507, 380] width 66 height 24
type input "2"
type input "2.238095238095238"
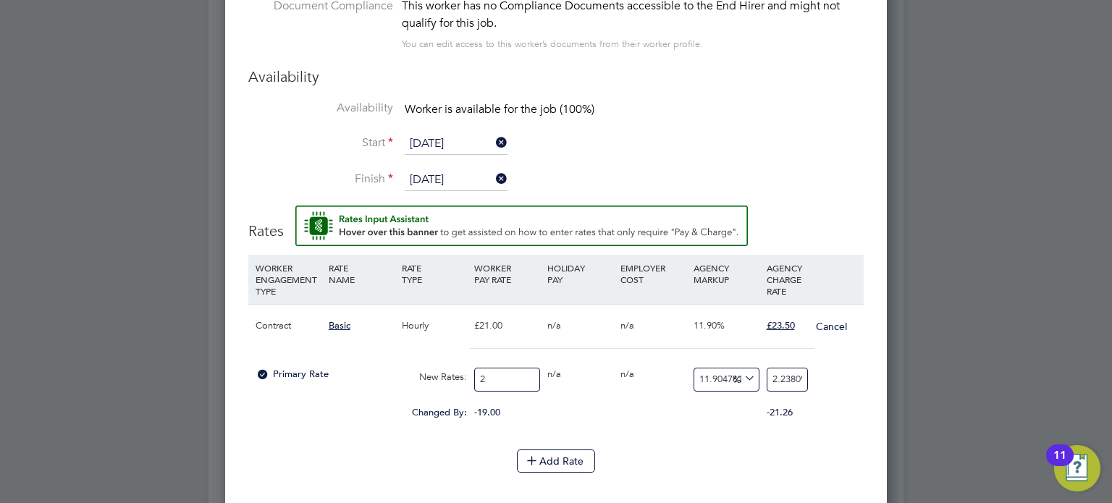
type input "24"
type input "26.857142857142858"
type input "24.07"
type input "26.93547619047619"
type input "24.07"
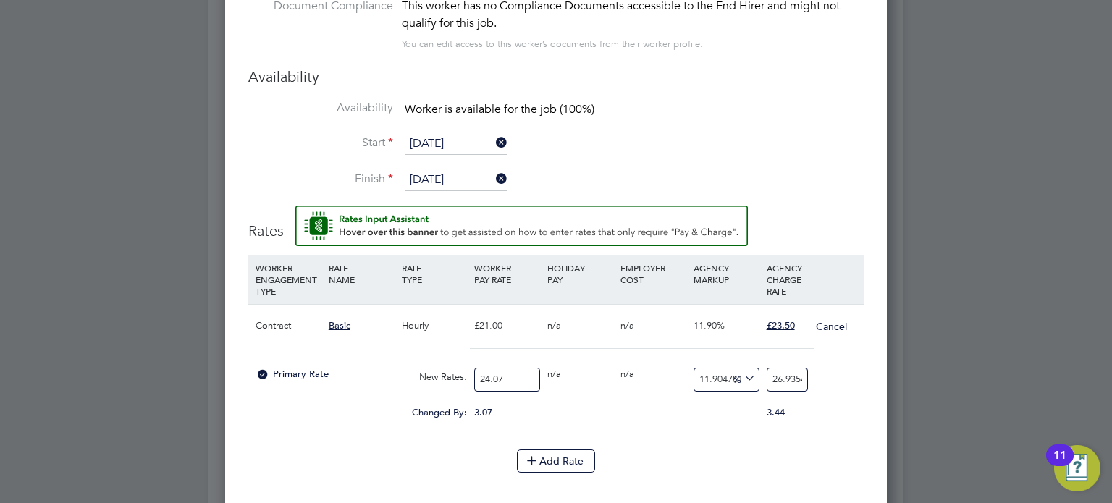
click at [730, 379] on span "%" at bounding box center [742, 378] width 30 height 16
click at [727, 380] on span "%" at bounding box center [742, 378] width 30 height 16
click at [785, 379] on input "26.93547619047619" at bounding box center [786, 380] width 41 height 24
click at [797, 371] on input "26.93547619047619" at bounding box center [786, 380] width 41 height 24
click at [796, 371] on input "26.93547619047619" at bounding box center [786, 380] width 41 height 24
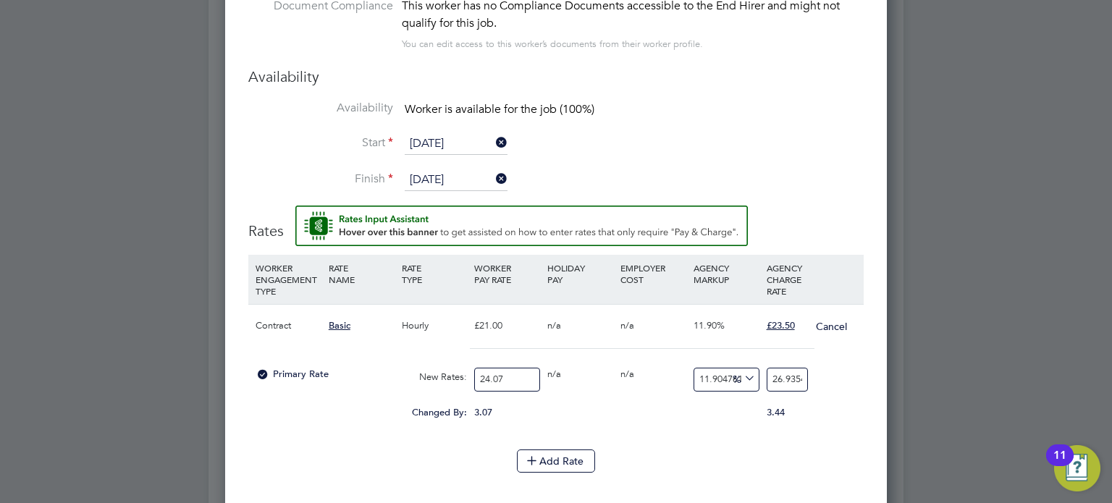
type input "2"
type input "8.018280016618197"
type input "26"
type input "10.511009555463232"
type input "26.6"
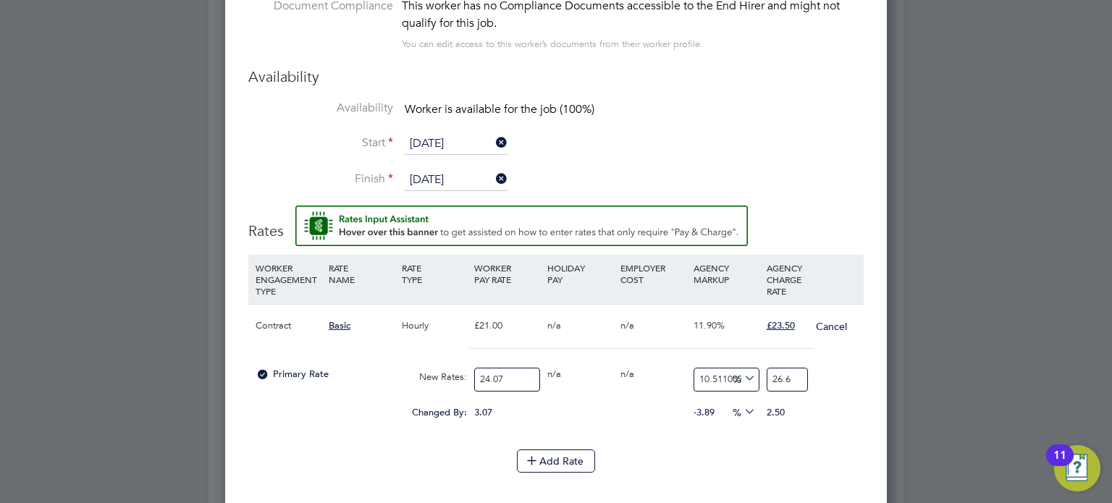
type input "10.80182800166182"
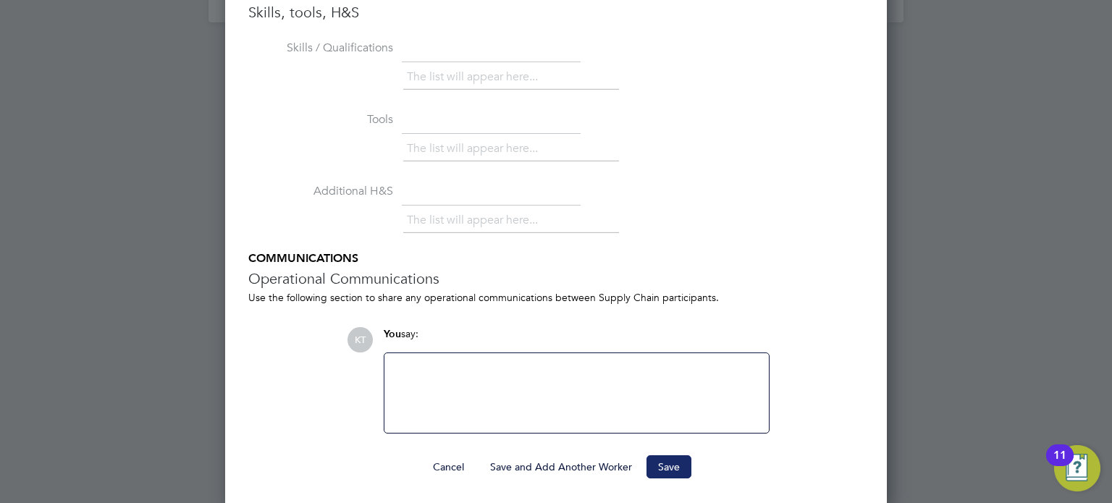
type input "26.67"
click at [680, 463] on button "Save" at bounding box center [668, 466] width 45 height 23
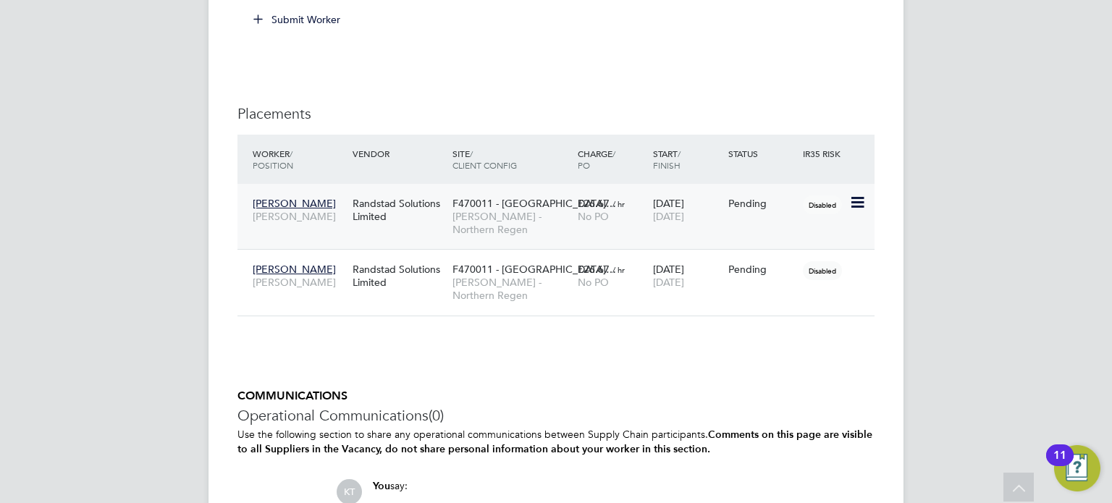
click at [853, 200] on icon at bounding box center [856, 202] width 14 height 17
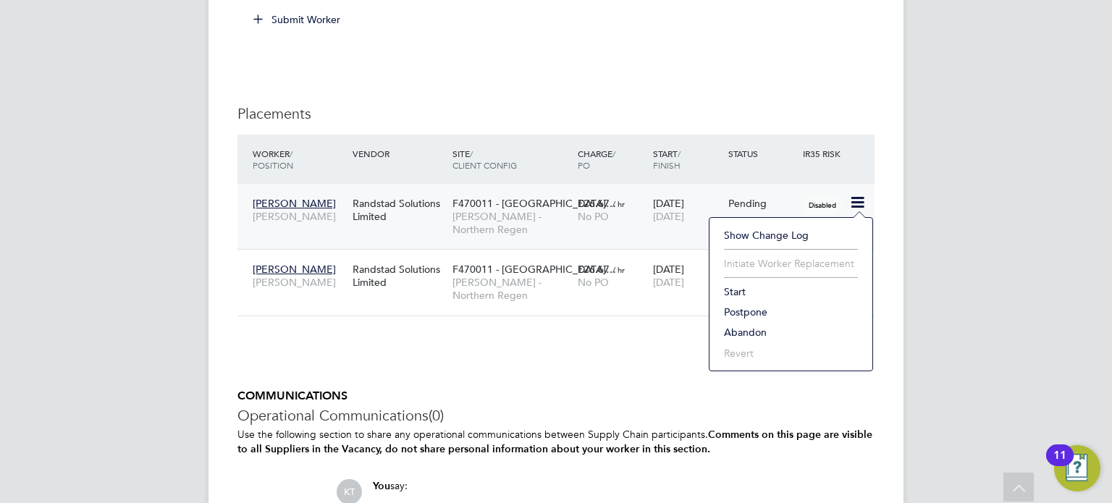
click at [746, 295] on li "Start" at bounding box center [791, 292] width 148 height 20
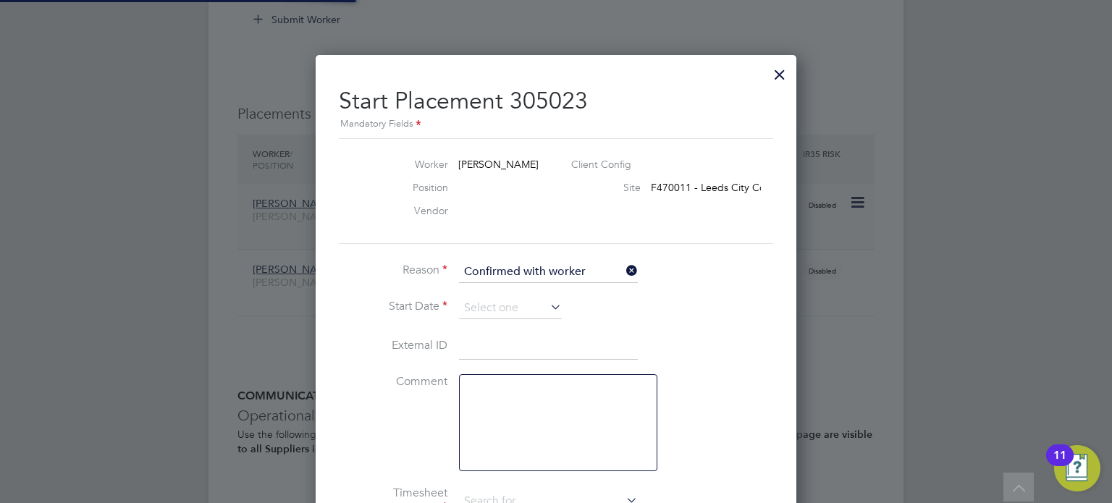
type input "Matt Wilkinson"
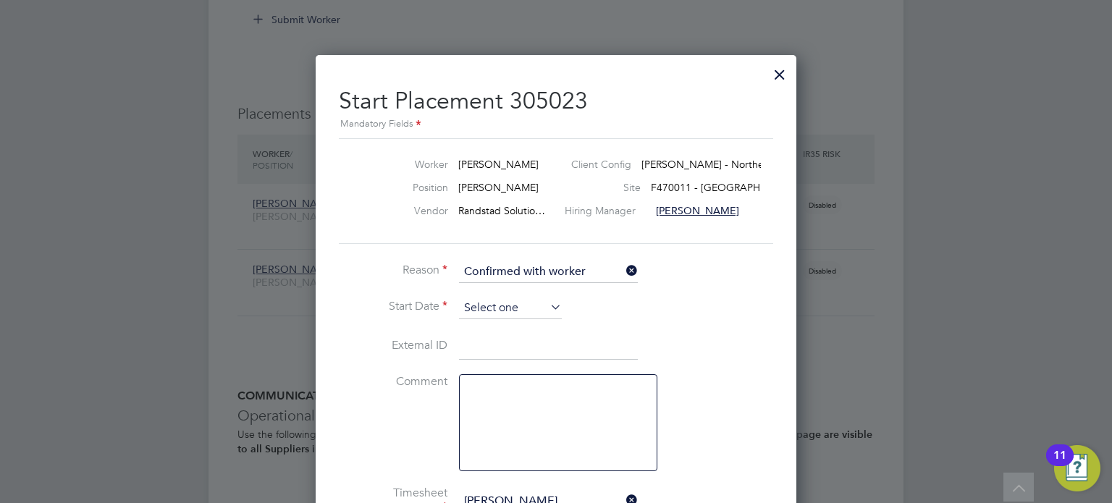
click at [520, 301] on input at bounding box center [510, 308] width 103 height 22
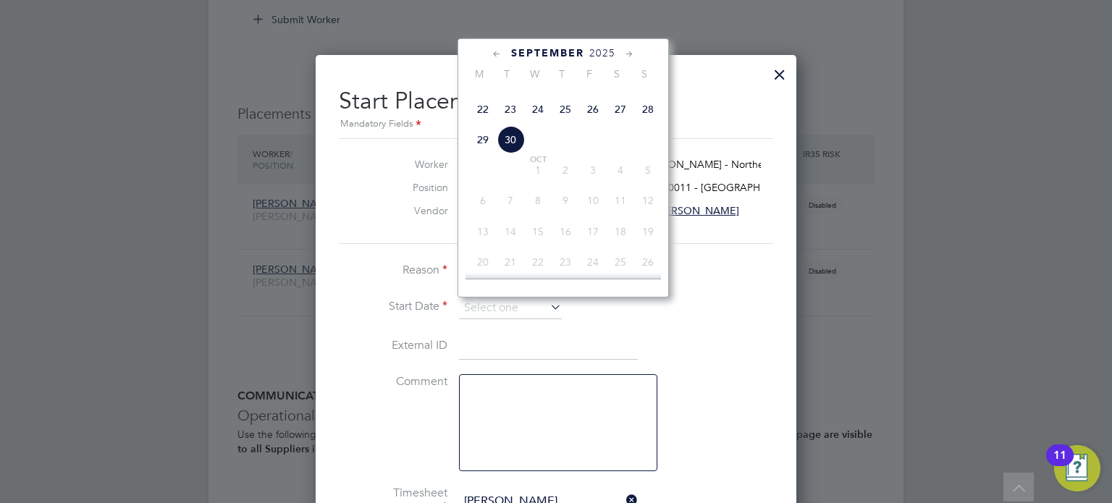
click at [485, 153] on span "29" at bounding box center [483, 140] width 28 height 28
type input "29 Sep 2025"
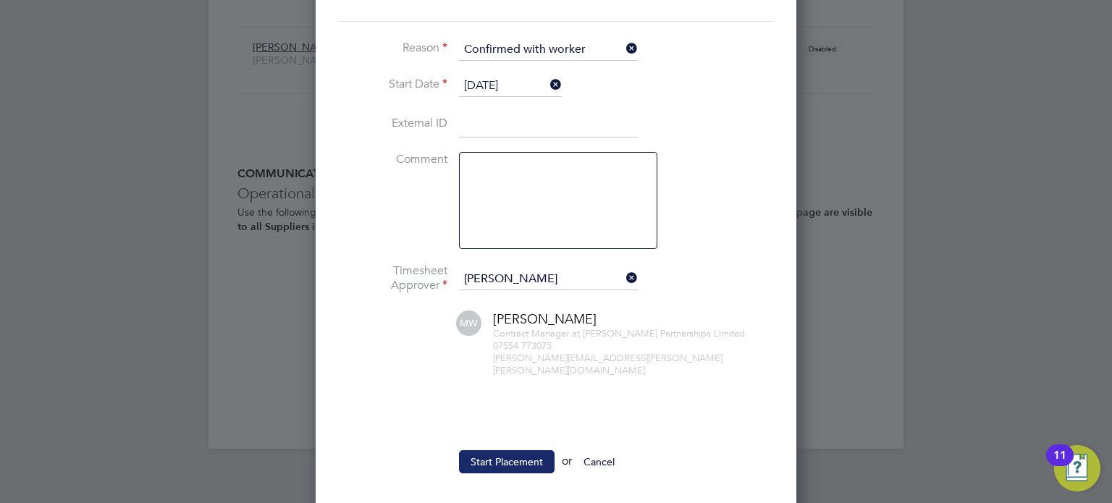
click at [504, 455] on button "Start Placement" at bounding box center [507, 461] width 96 height 23
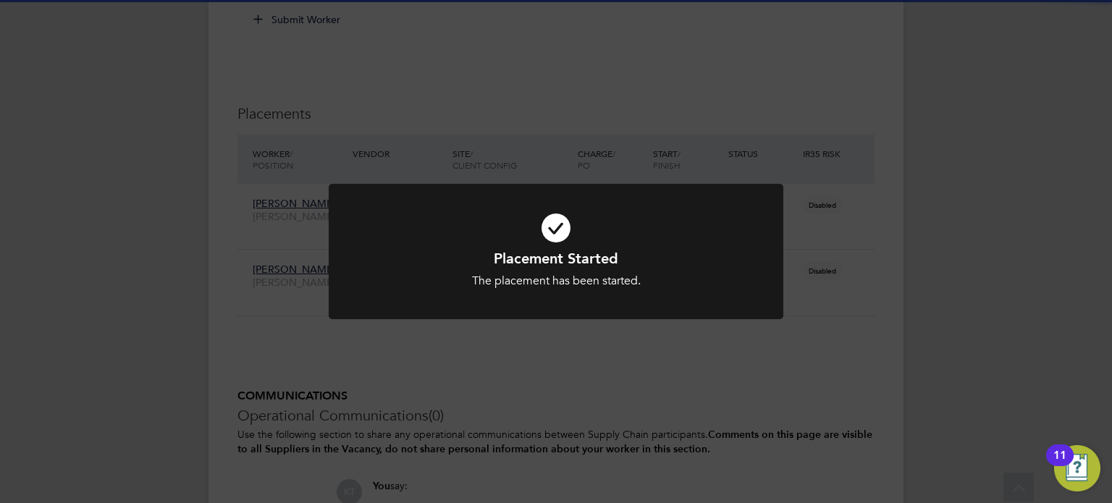
click at [831, 373] on div "Placement Started The placement has been started. Cancel Okay" at bounding box center [556, 251] width 1112 height 503
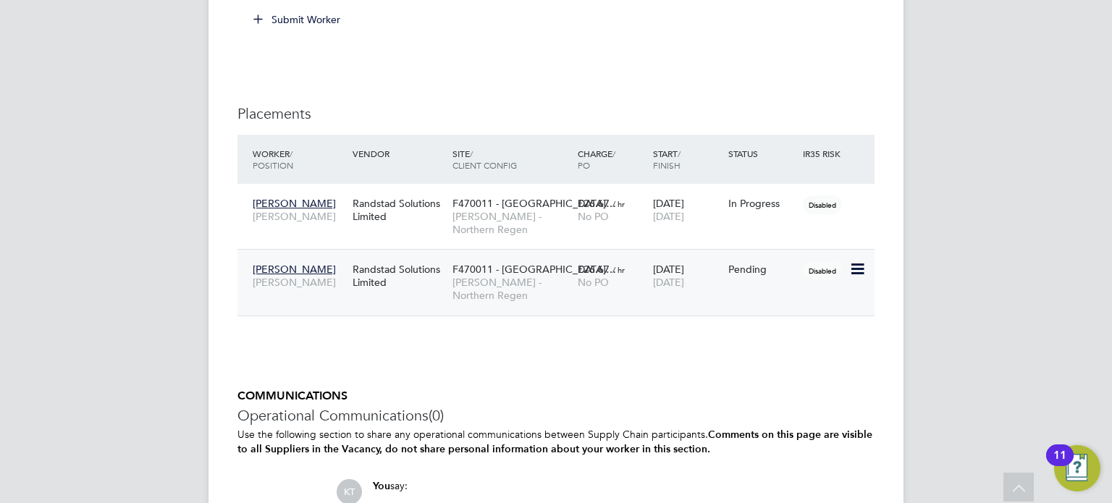
click at [858, 261] on icon at bounding box center [856, 269] width 14 height 17
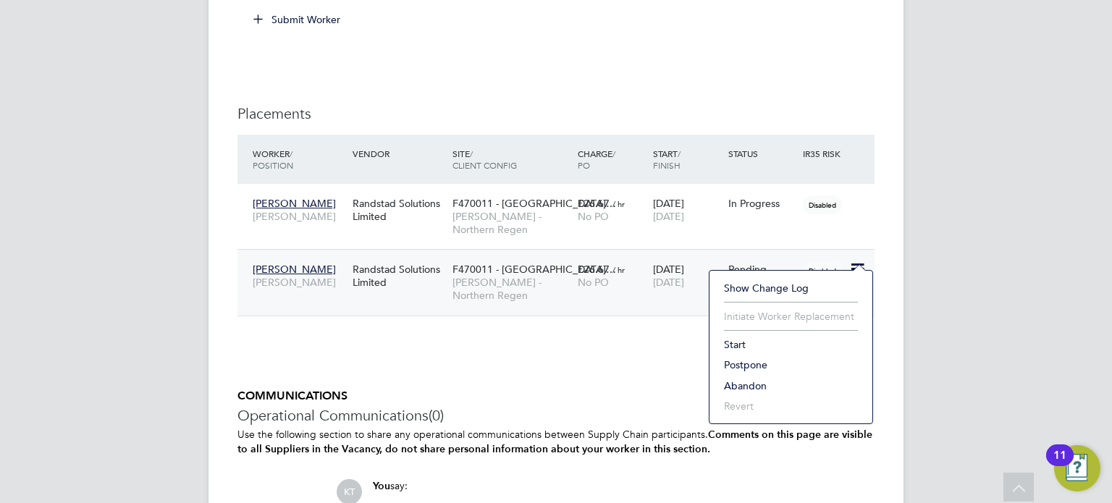
click at [739, 345] on li "Start" at bounding box center [791, 344] width 148 height 20
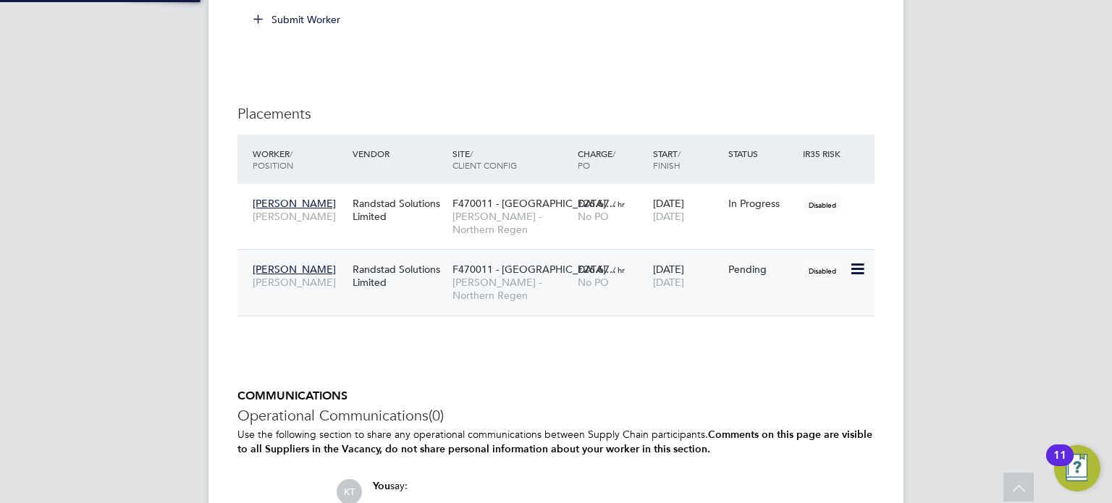
type input "Matt Wilkinson"
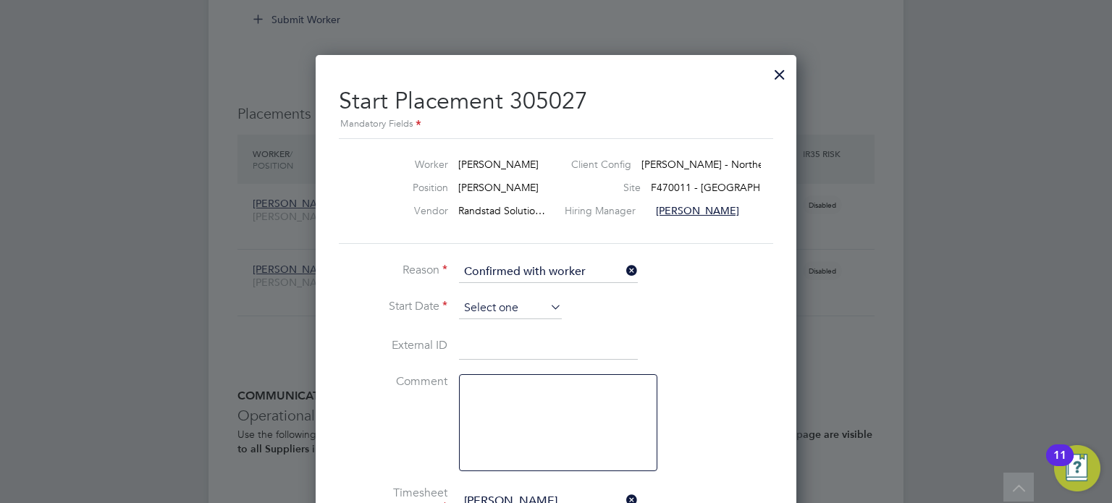
click at [515, 309] on input at bounding box center [510, 308] width 103 height 22
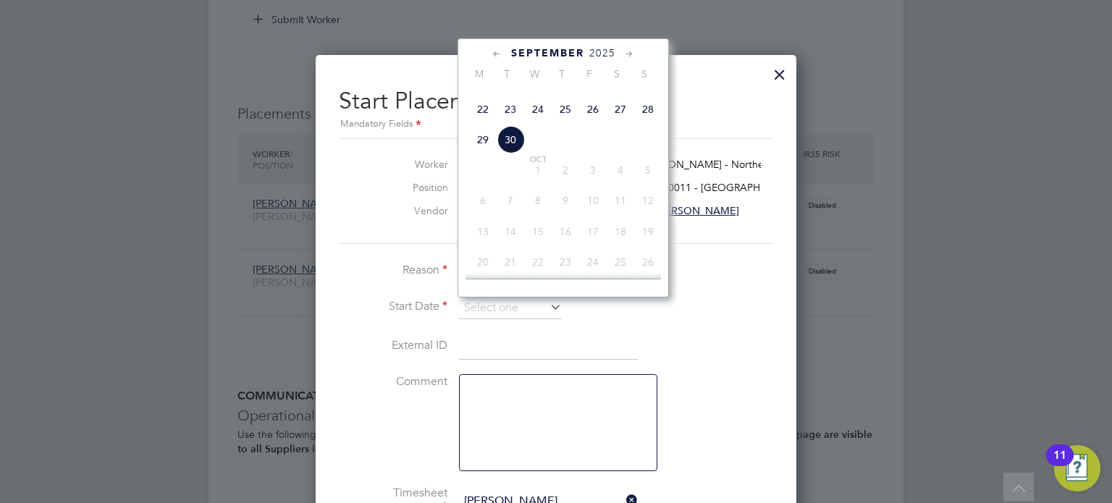
click at [480, 153] on span "29" at bounding box center [483, 140] width 28 height 28
type input "29 Sep 2025"
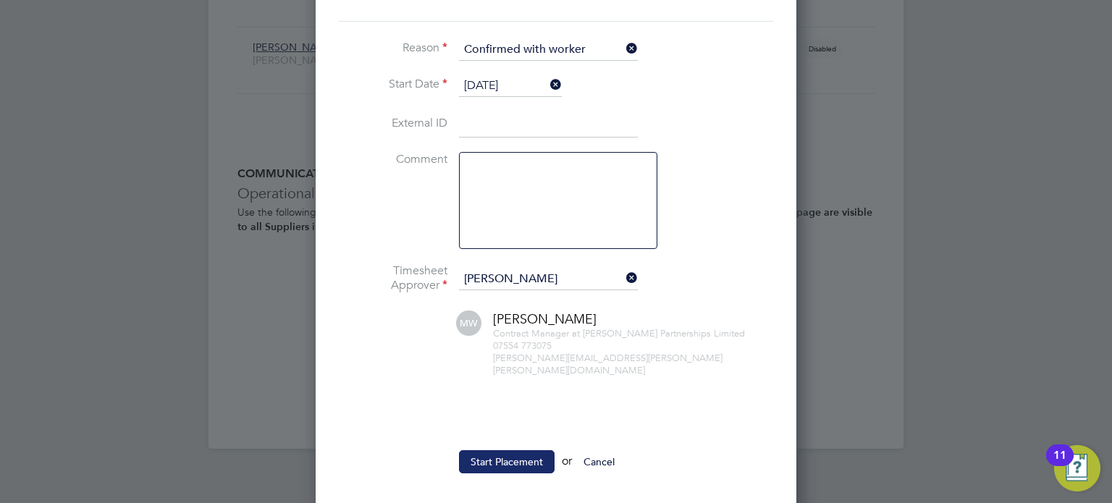
click at [495, 455] on button "Start Placement" at bounding box center [507, 461] width 96 height 23
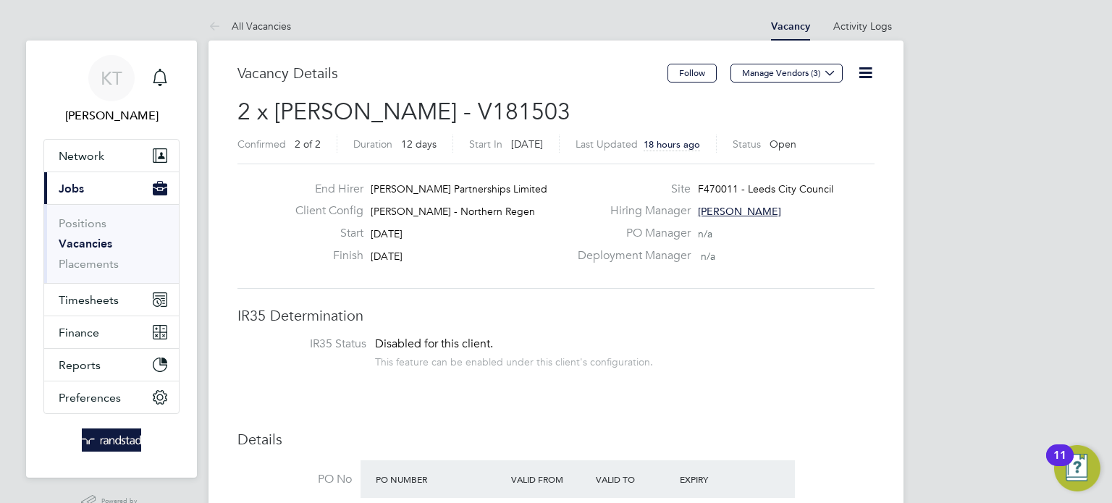
click at [717, 208] on span "[PERSON_NAME]" at bounding box center [739, 211] width 83 height 13
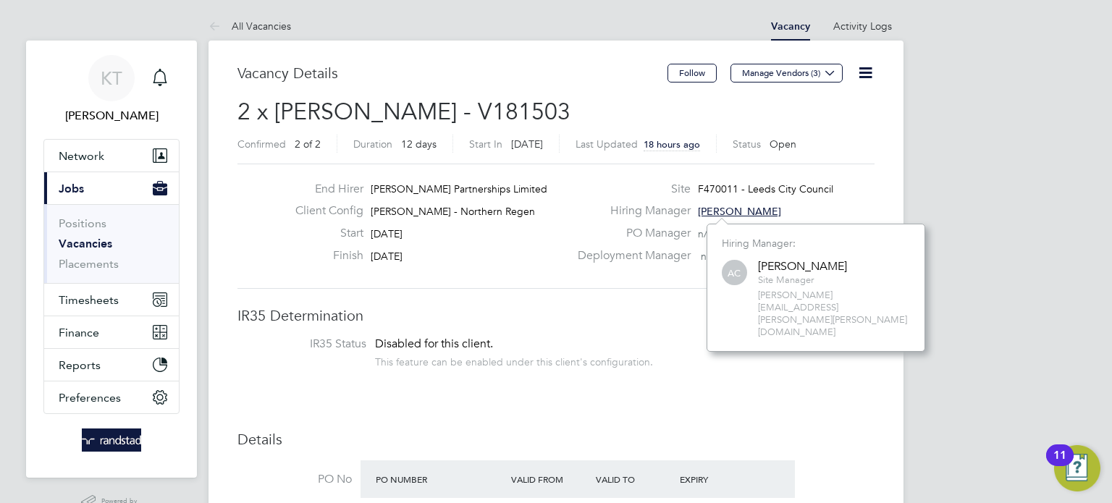
scroll to position [14, 59]
click at [792, 298] on span "[PERSON_NAME][EMAIL_ADDRESS][PERSON_NAME][PERSON_NAME][DOMAIN_NAME]" at bounding box center [834, 314] width 152 height 49
copy div "[PERSON_NAME][EMAIL_ADDRESS][PERSON_NAME][PERSON_NAME][DOMAIN_NAME] Show change…"
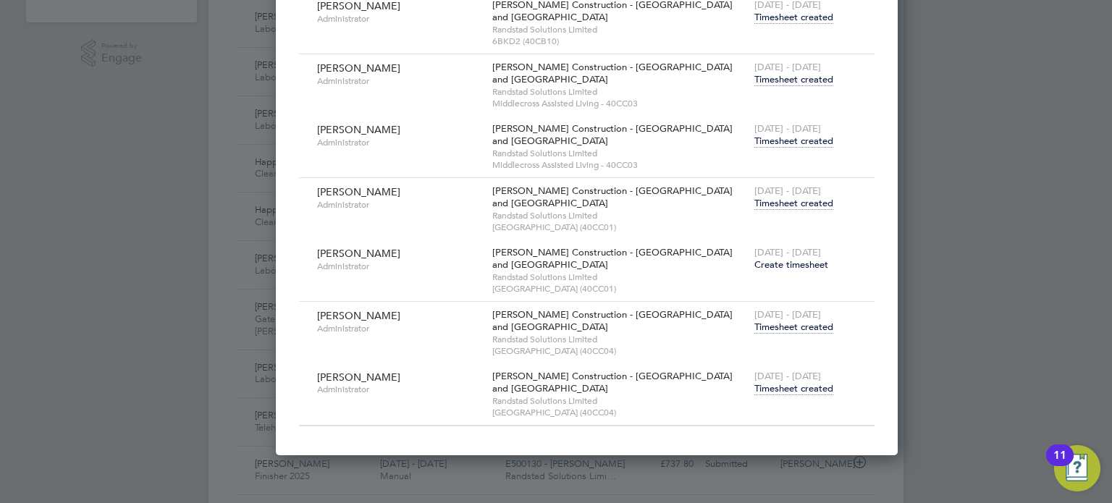
click at [766, 388] on span "Timesheet created" at bounding box center [793, 388] width 79 height 13
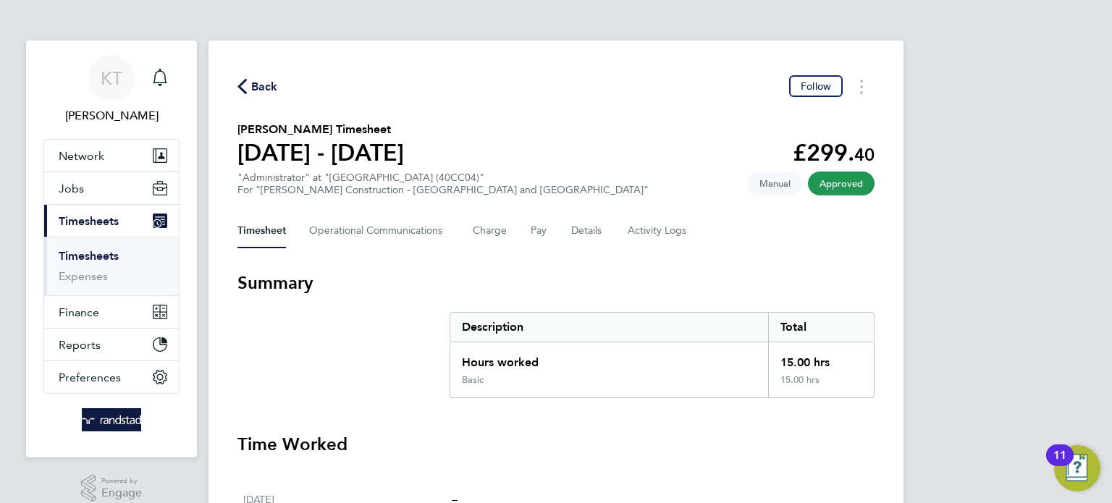
click at [244, 77] on button "Back" at bounding box center [257, 86] width 41 height 18
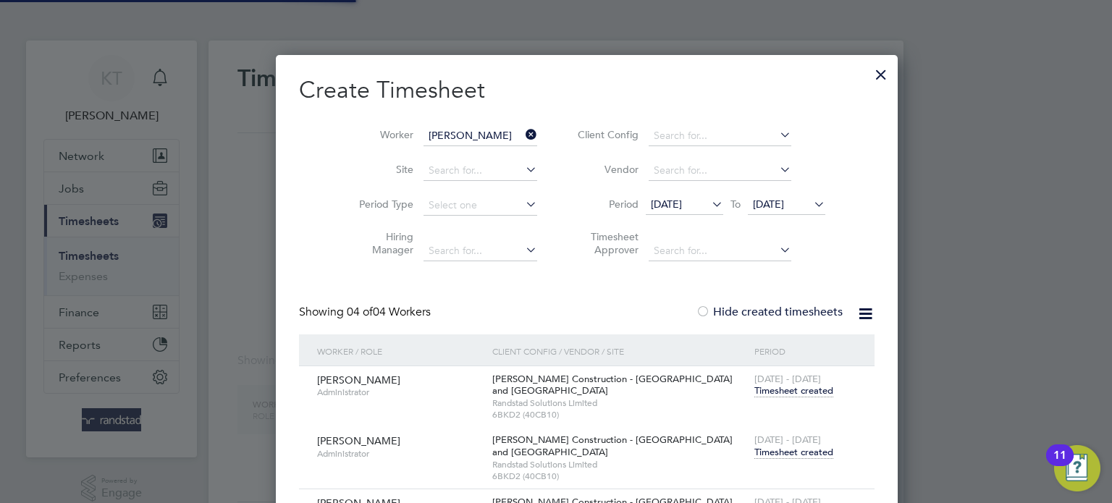
click at [257, 87] on div at bounding box center [556, 251] width 1112 height 503
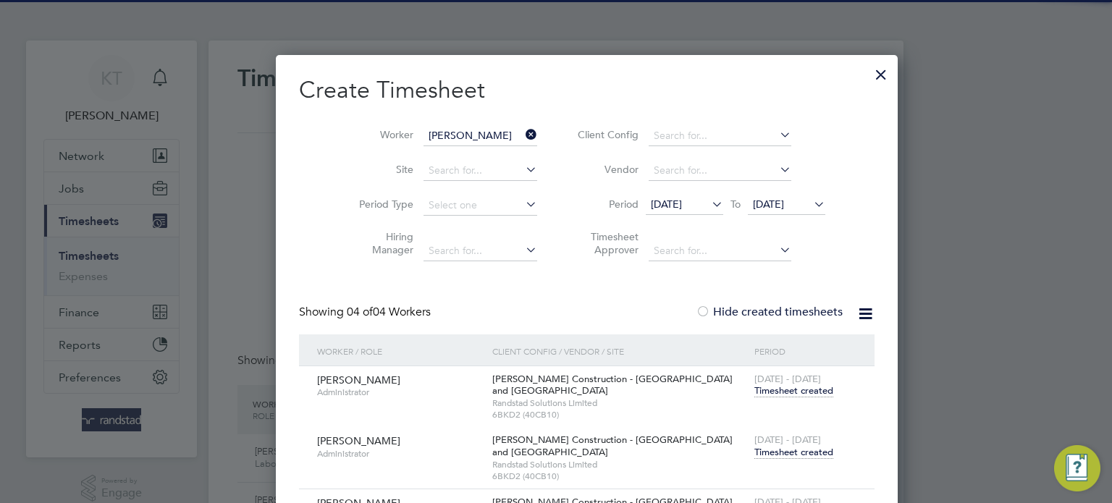
click at [490, 130] on input "[PERSON_NAME]" at bounding box center [480, 136] width 114 height 20
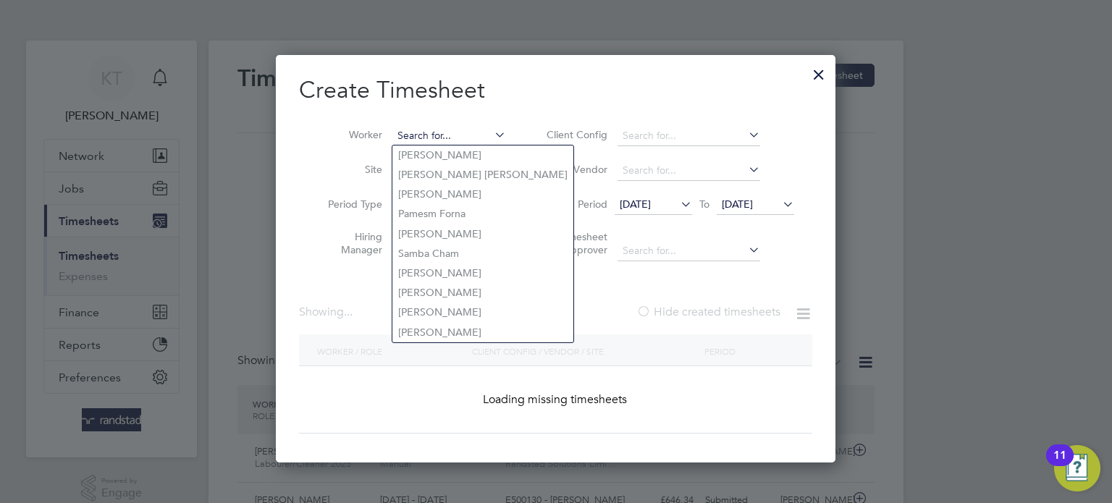
click at [447, 131] on input at bounding box center [449, 136] width 114 height 20
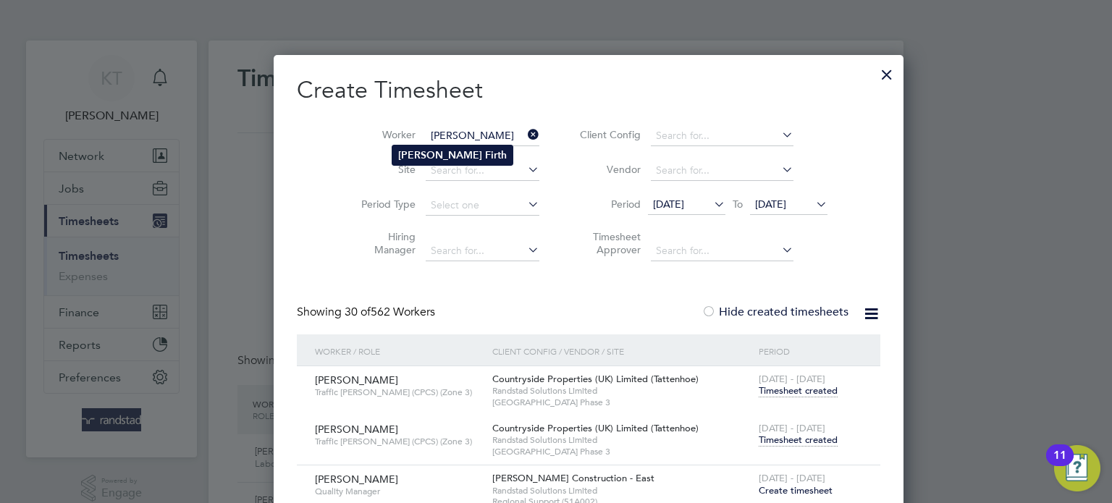
click at [455, 153] on li "[PERSON_NAME]" at bounding box center [452, 155] width 120 height 20
type input "[PERSON_NAME]"
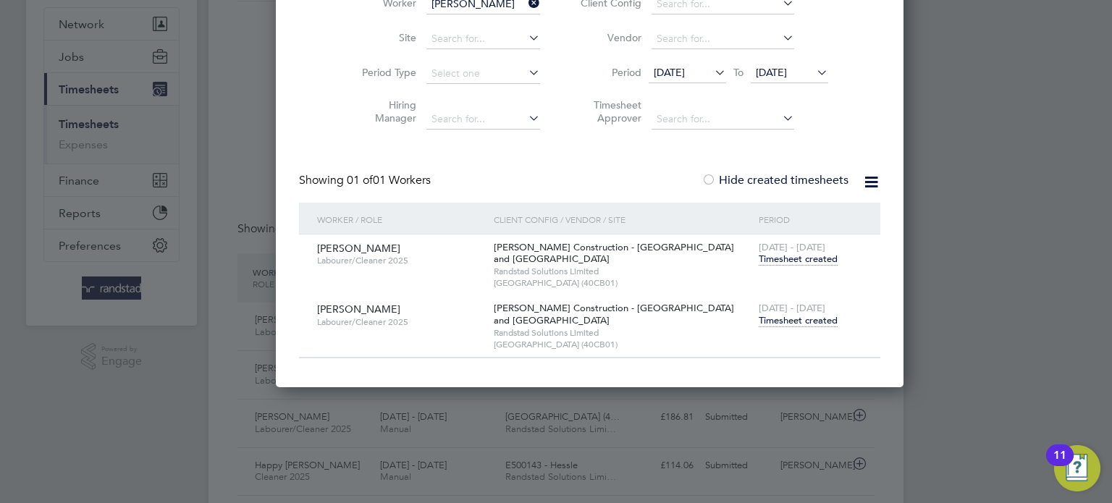
click at [760, 324] on span "Timesheet created" at bounding box center [798, 320] width 79 height 13
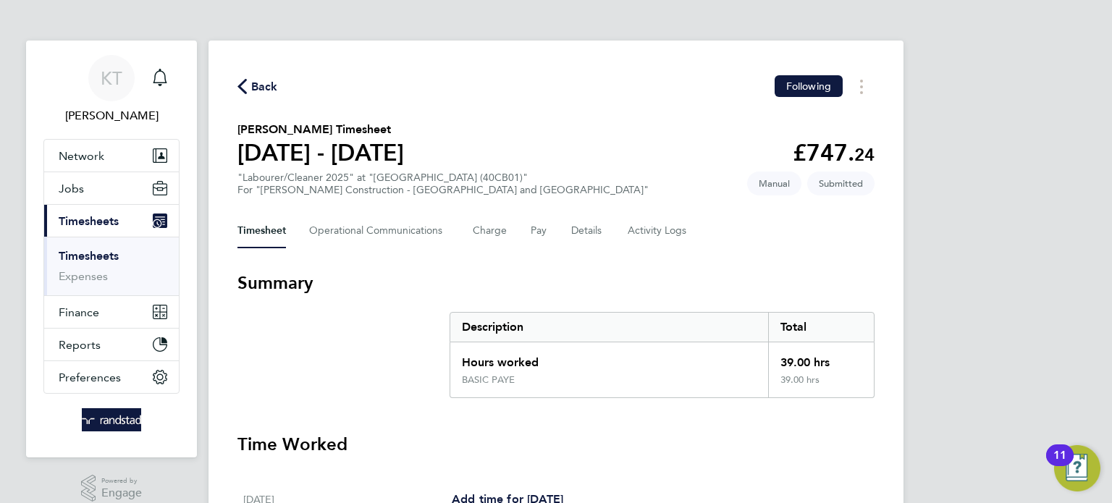
click at [255, 83] on span "Back" at bounding box center [264, 86] width 27 height 17
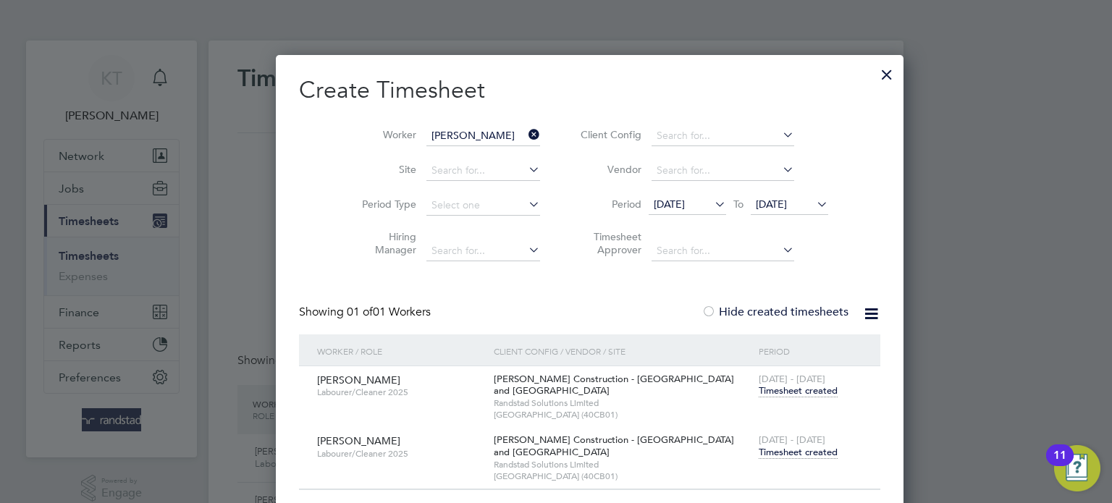
click at [446, 145] on li "Worker [PERSON_NAME]" at bounding box center [445, 136] width 225 height 35
click at [525, 138] on icon at bounding box center [525, 134] width 0 height 20
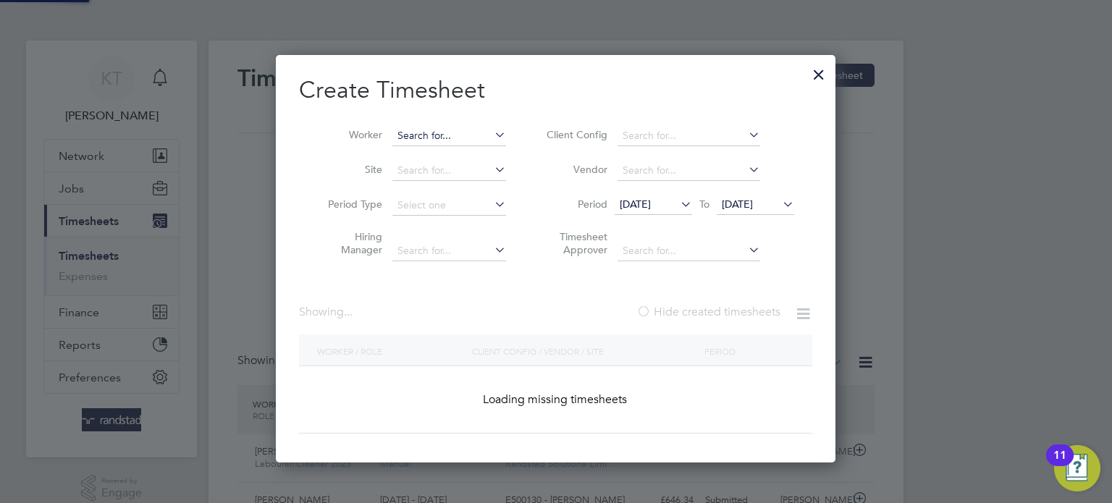
click at [430, 139] on input at bounding box center [449, 136] width 114 height 20
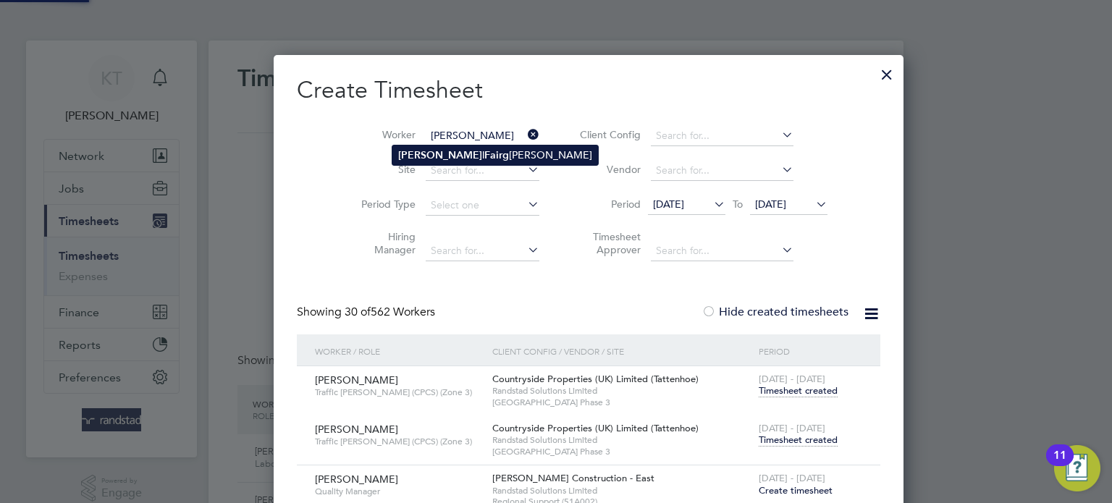
click at [484, 156] on b "Fairg" at bounding box center [496, 155] width 25 height 12
type input "[PERSON_NAME]"
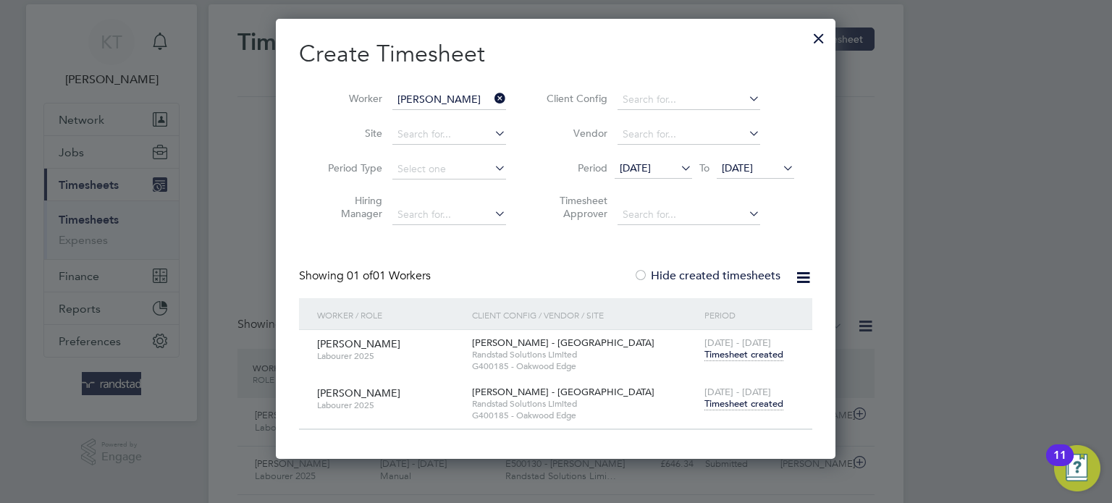
click at [738, 405] on span "Timesheet created" at bounding box center [743, 403] width 79 height 13
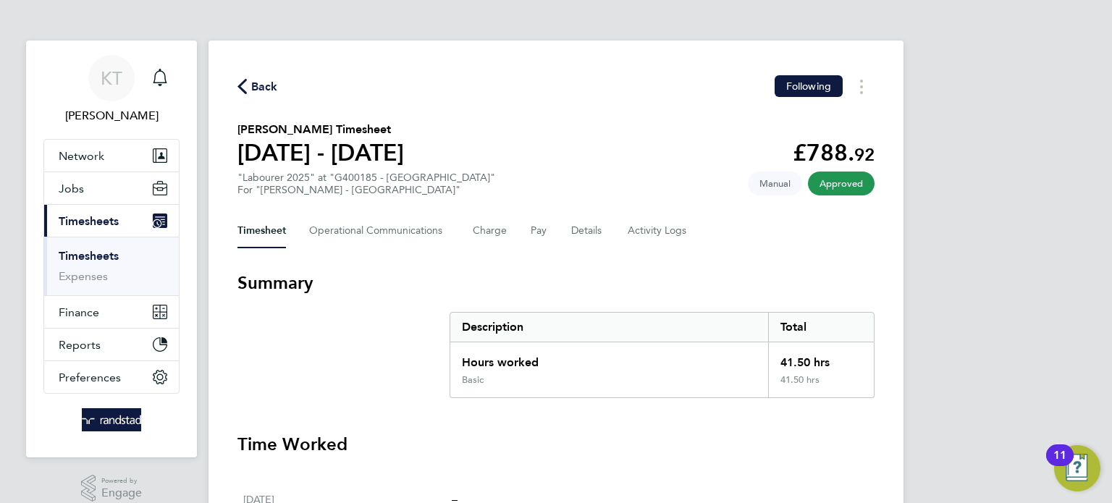
click at [267, 85] on span "Back" at bounding box center [264, 86] width 27 height 17
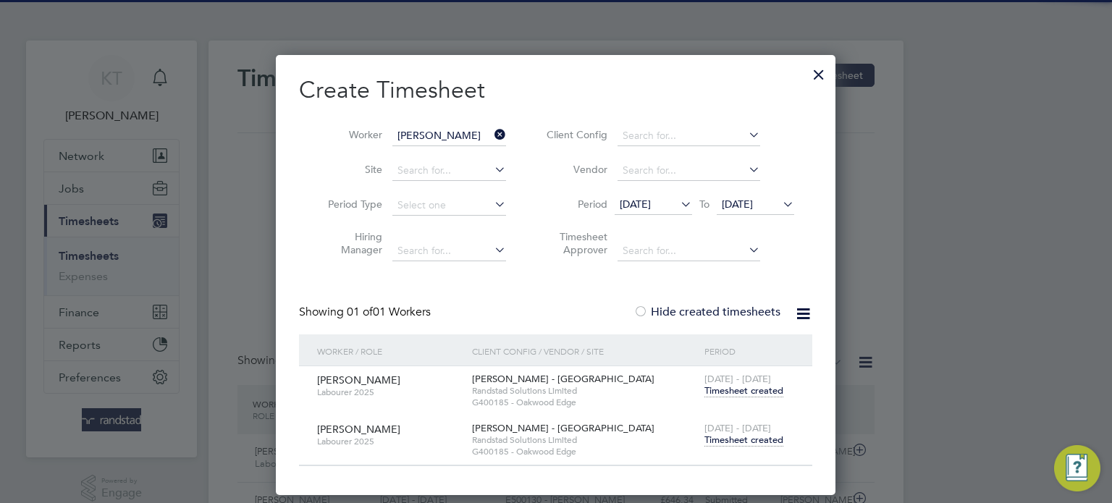
click at [491, 133] on icon at bounding box center [491, 134] width 0 height 20
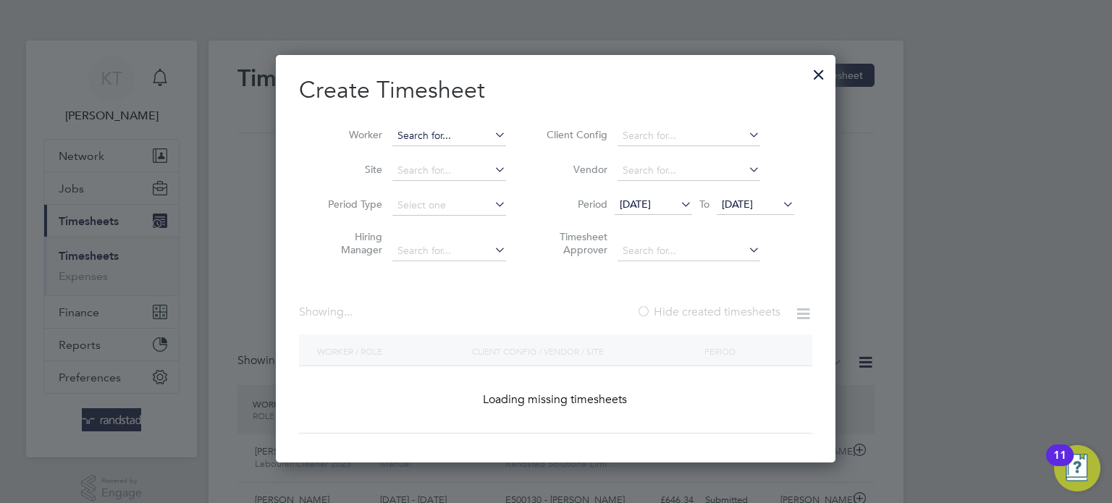
click at [454, 135] on input at bounding box center [449, 136] width 114 height 20
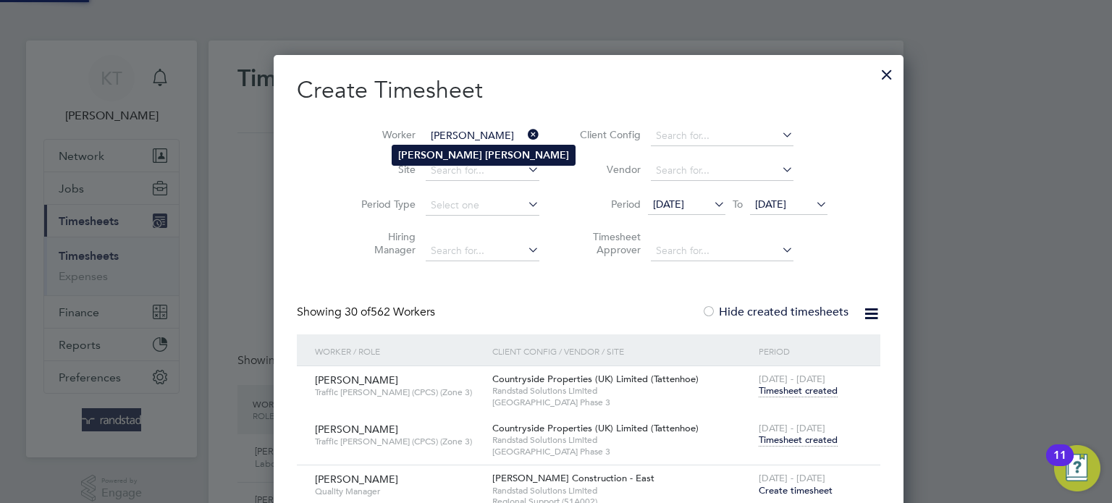
click at [485, 159] on b "[PERSON_NAME]" at bounding box center [527, 155] width 84 height 12
type input "[PERSON_NAME]"
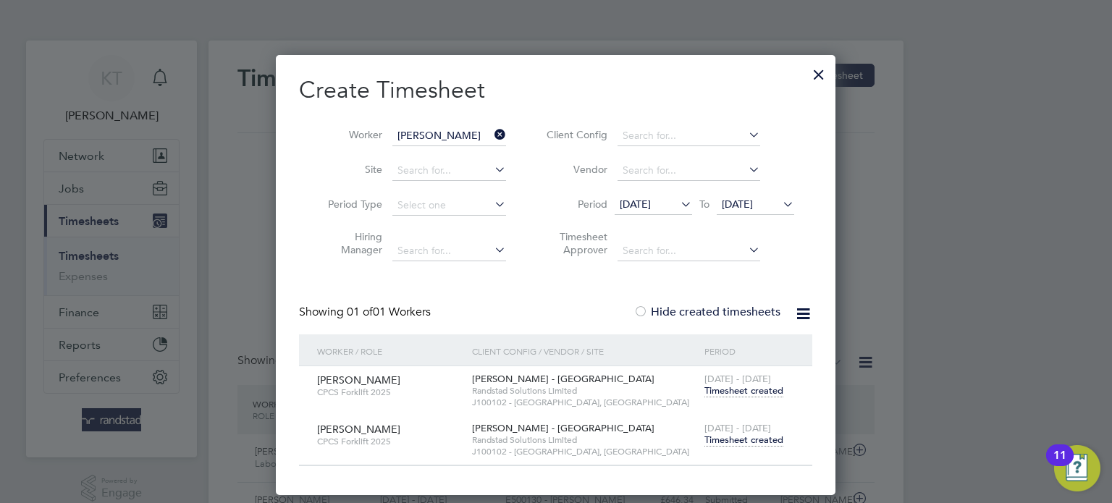
click at [741, 437] on span "Timesheet created" at bounding box center [743, 440] width 79 height 13
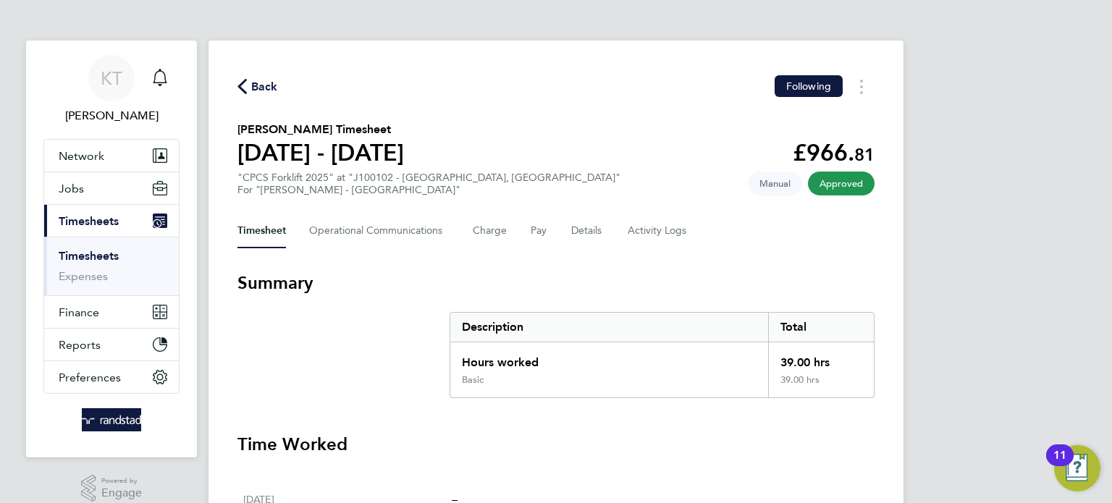
click at [256, 85] on span "Back" at bounding box center [264, 86] width 27 height 17
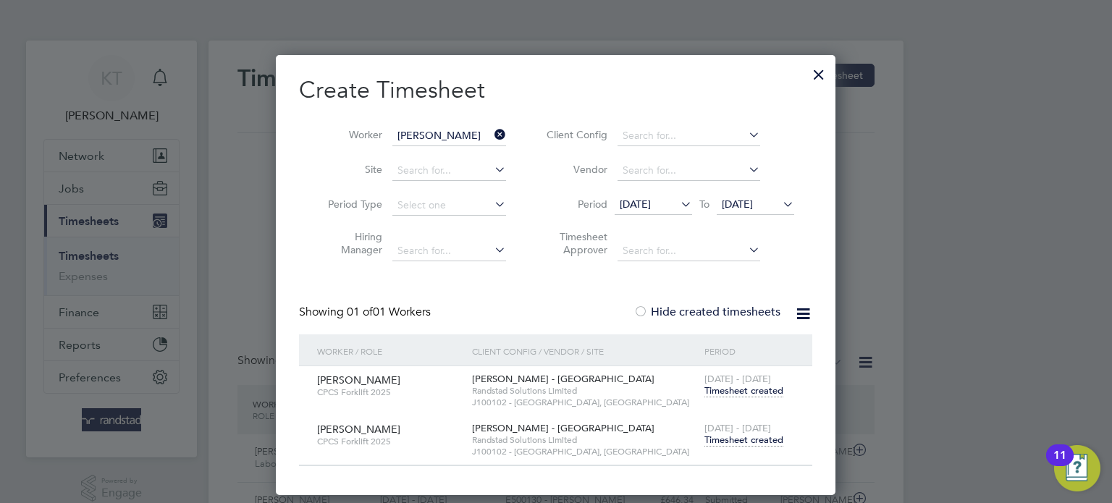
click at [491, 136] on icon at bounding box center [491, 134] width 0 height 20
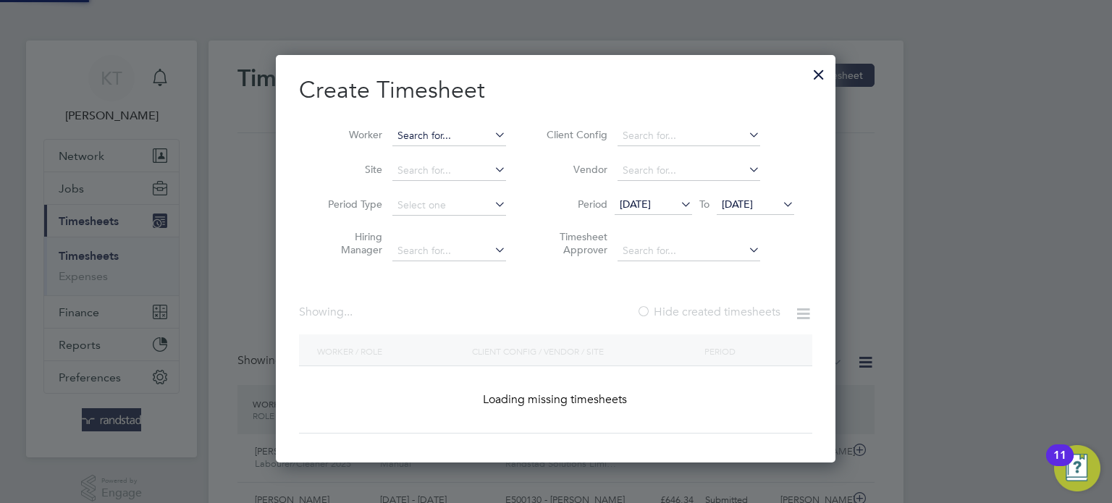
click at [468, 135] on input at bounding box center [449, 136] width 114 height 20
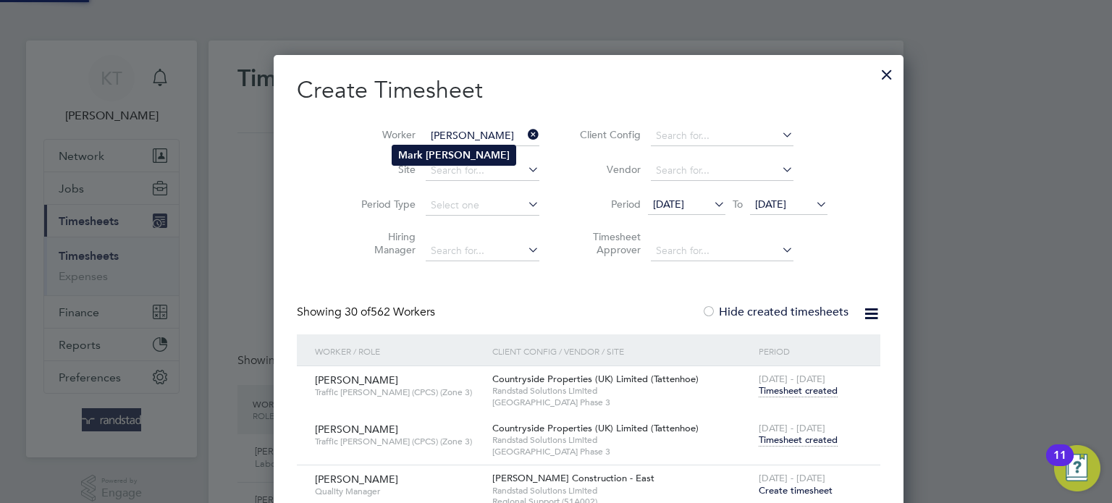
click at [468, 152] on b "[PERSON_NAME]" at bounding box center [468, 155] width 84 height 12
type input "[PERSON_NAME]"
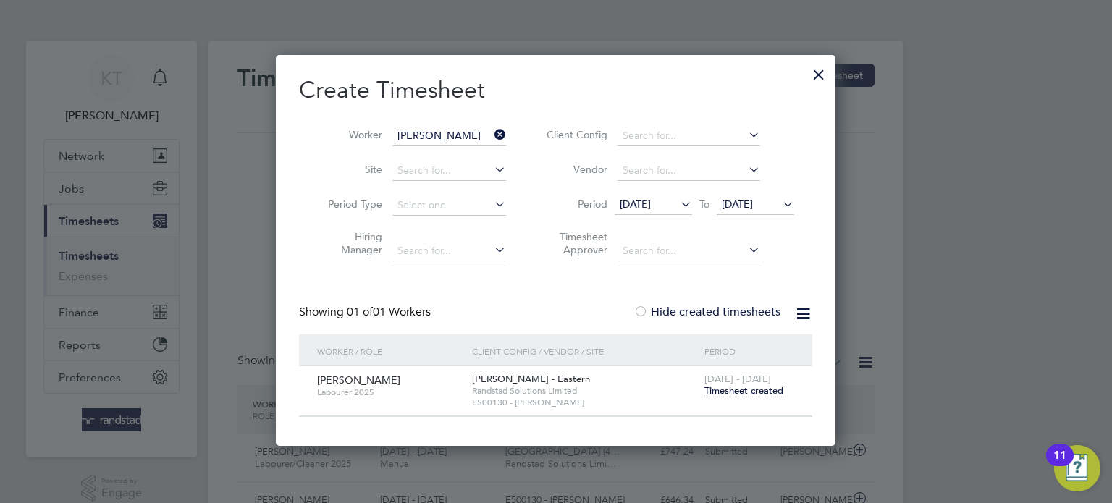
click at [756, 389] on span "Timesheet created" at bounding box center [743, 390] width 79 height 13
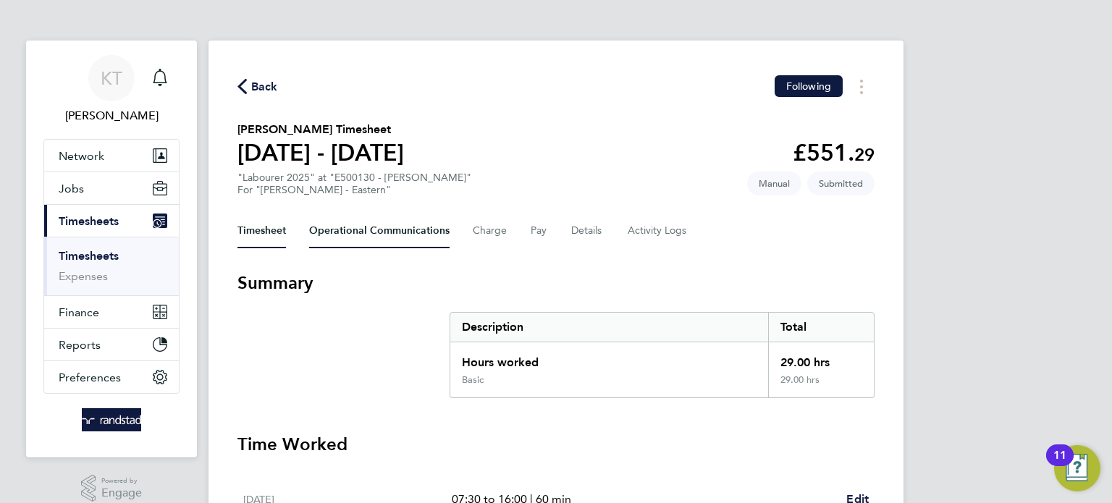
click at [368, 228] on Communications-tab "Operational Communications" at bounding box center [379, 231] width 140 height 35
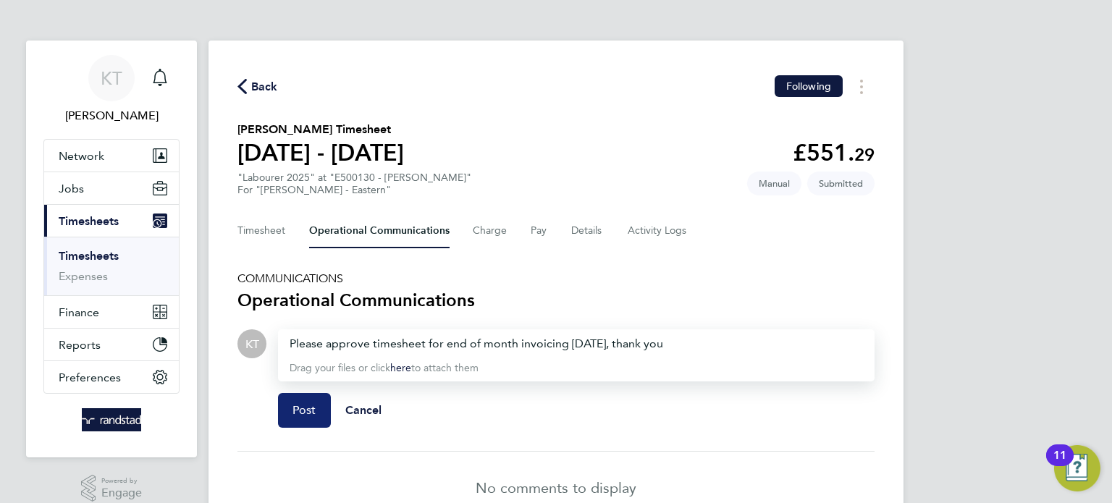
click at [281, 418] on button "Post" at bounding box center [304, 410] width 53 height 35
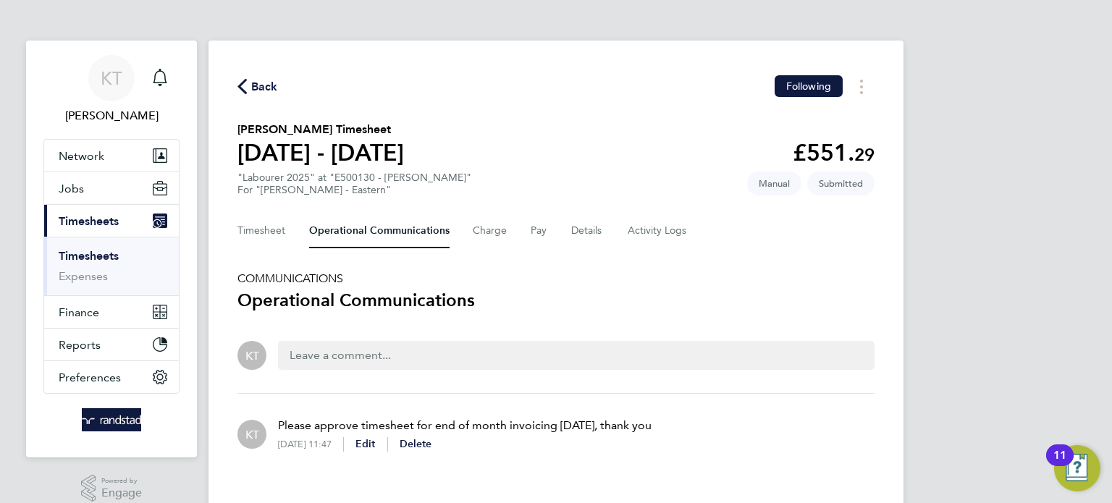
click at [263, 85] on span "Back" at bounding box center [264, 86] width 27 height 17
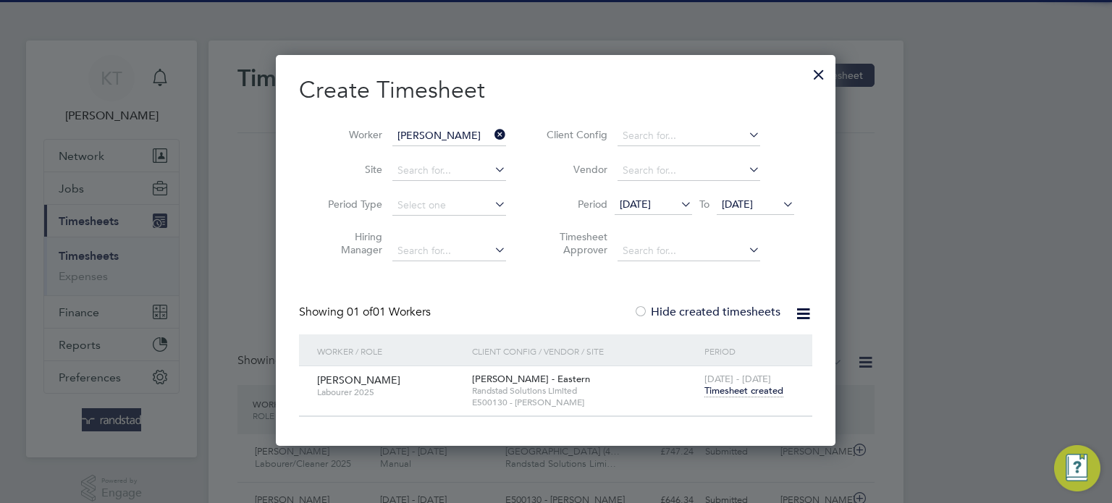
click at [491, 132] on icon at bounding box center [491, 134] width 0 height 20
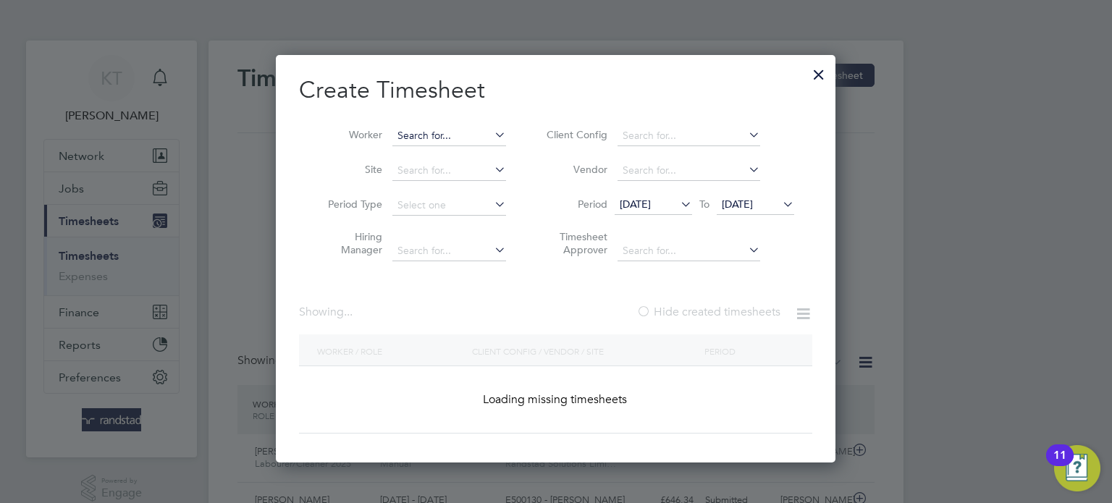
click at [433, 142] on input at bounding box center [449, 136] width 114 height 20
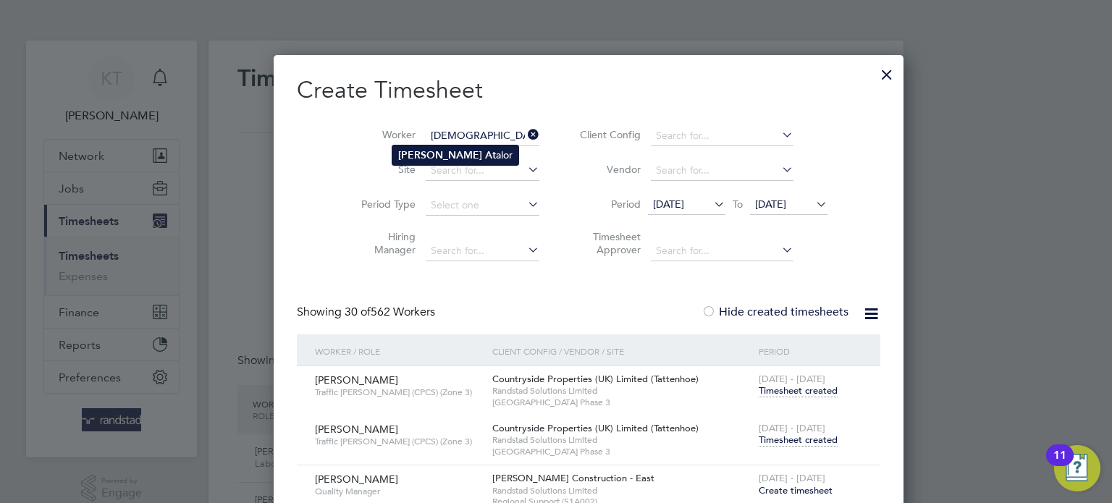
click at [444, 158] on li "Jude At [GEOGRAPHIC_DATA]" at bounding box center [455, 155] width 126 height 20
type input "[PERSON_NAME]"
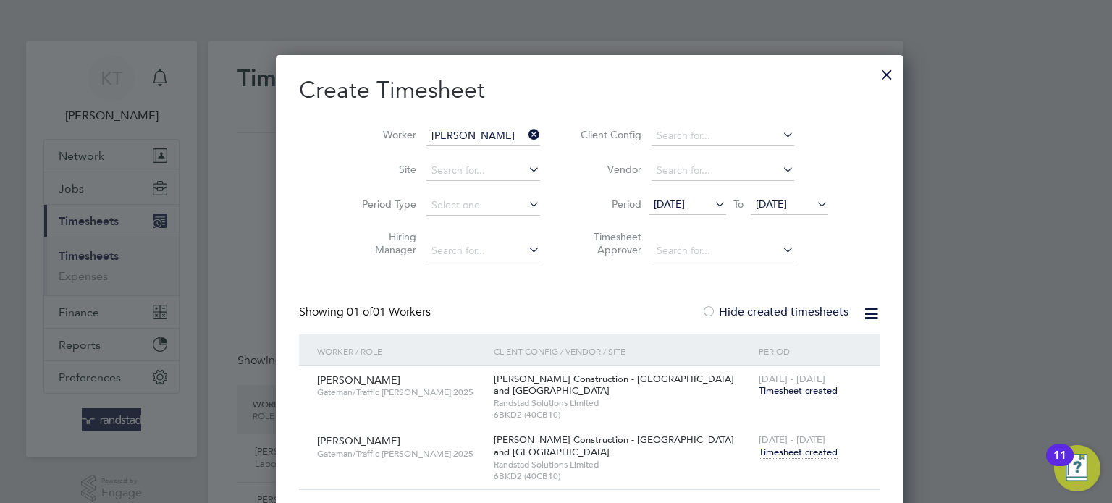
click at [767, 451] on span "Timesheet created" at bounding box center [798, 452] width 79 height 13
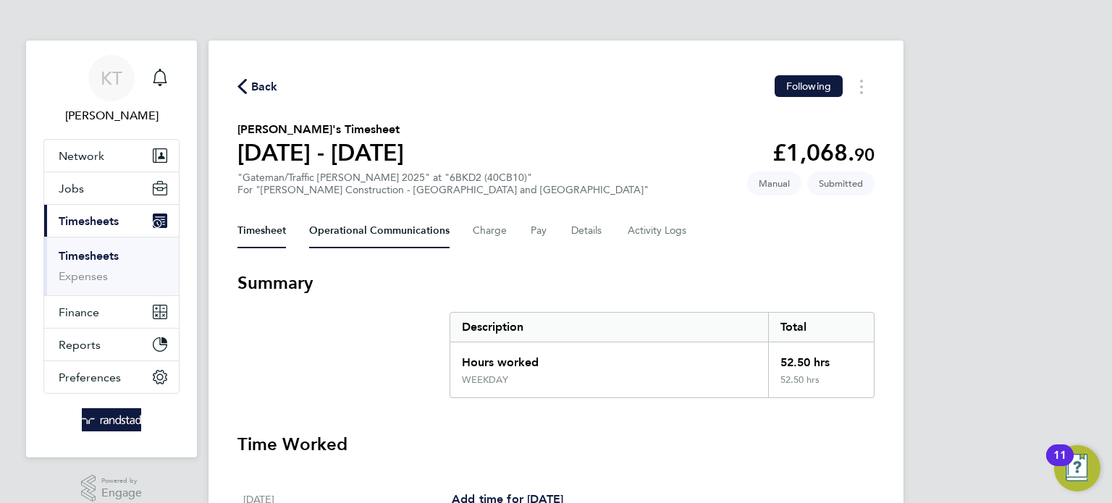
click at [400, 224] on Communications-tab "Operational Communications" at bounding box center [379, 231] width 140 height 35
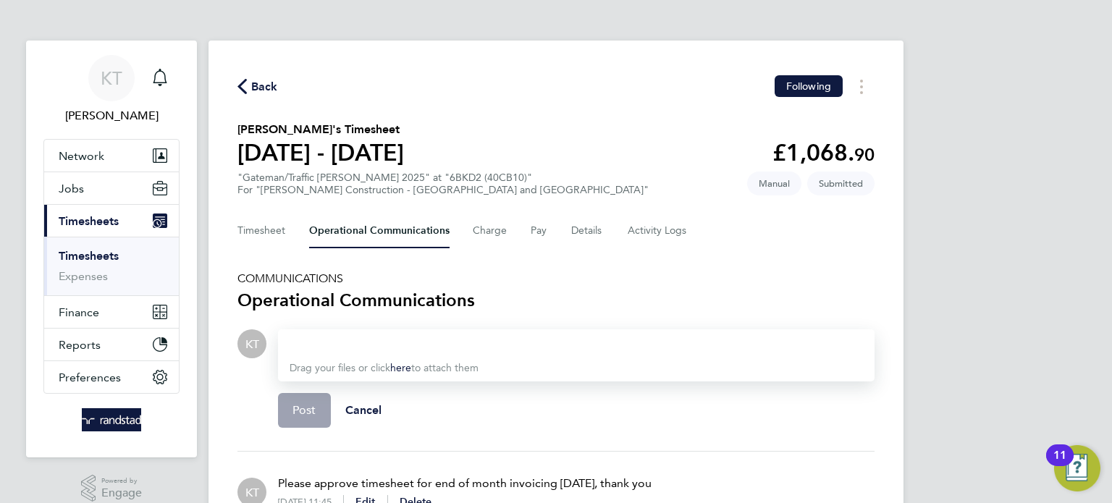
click at [271, 90] on span "Back" at bounding box center [264, 86] width 27 height 17
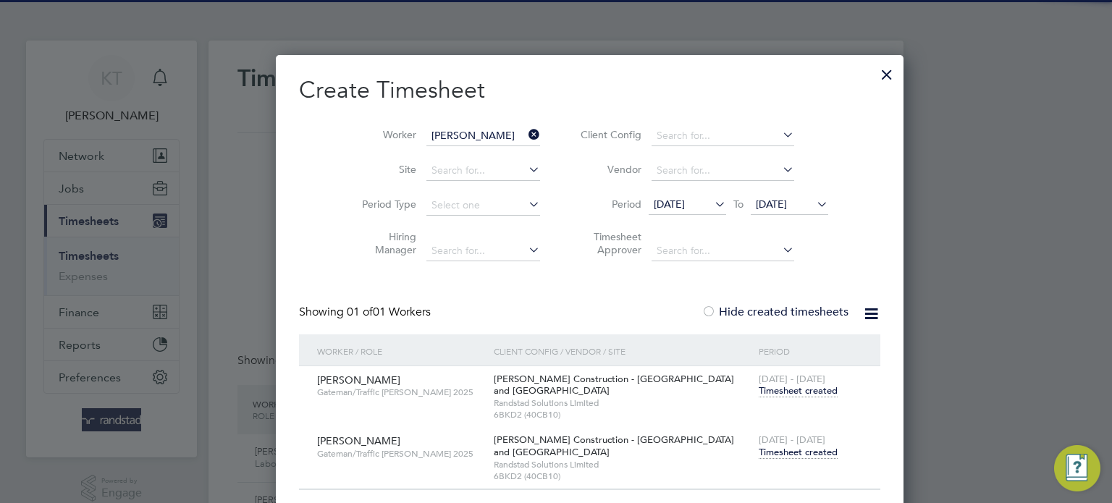
click at [525, 131] on icon at bounding box center [525, 134] width 0 height 20
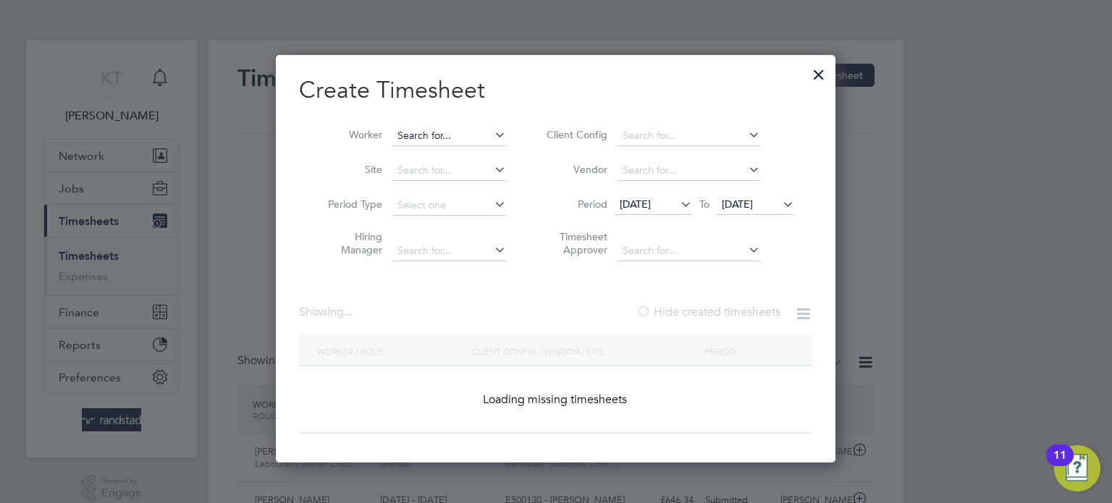
click at [473, 135] on input at bounding box center [449, 136] width 114 height 20
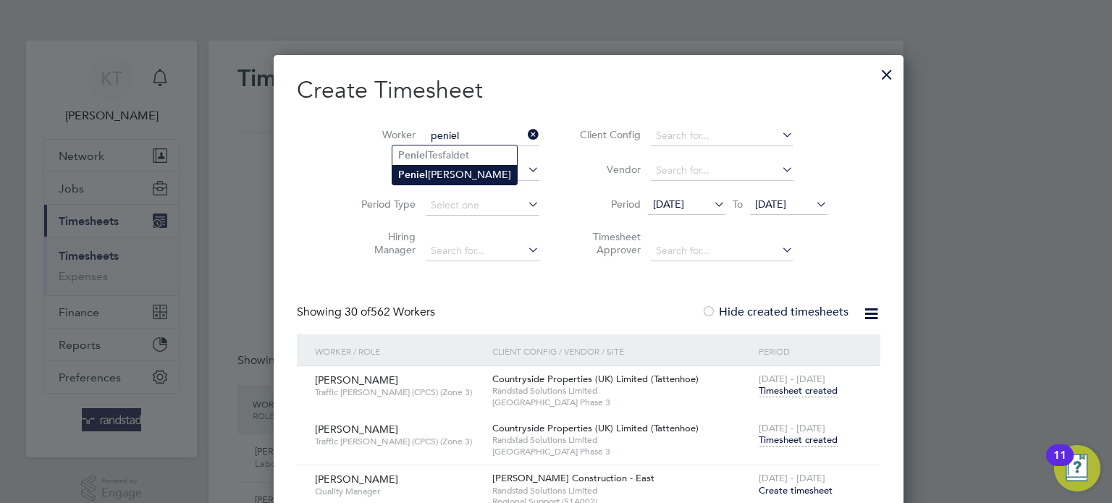
click at [476, 171] on li "[PERSON_NAME]" at bounding box center [454, 175] width 124 height 20
type input "[PERSON_NAME]"
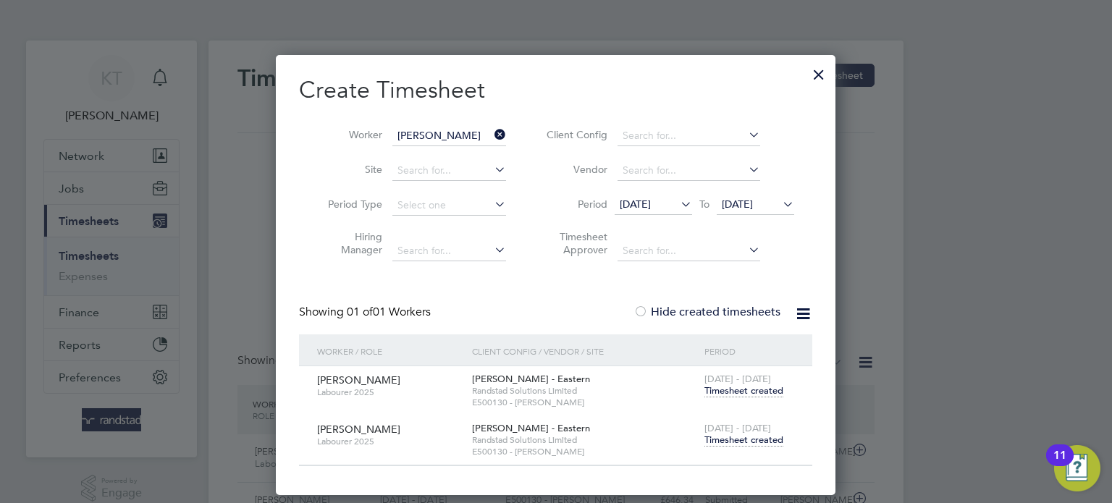
click at [706, 436] on span "Timesheet created" at bounding box center [743, 440] width 79 height 13
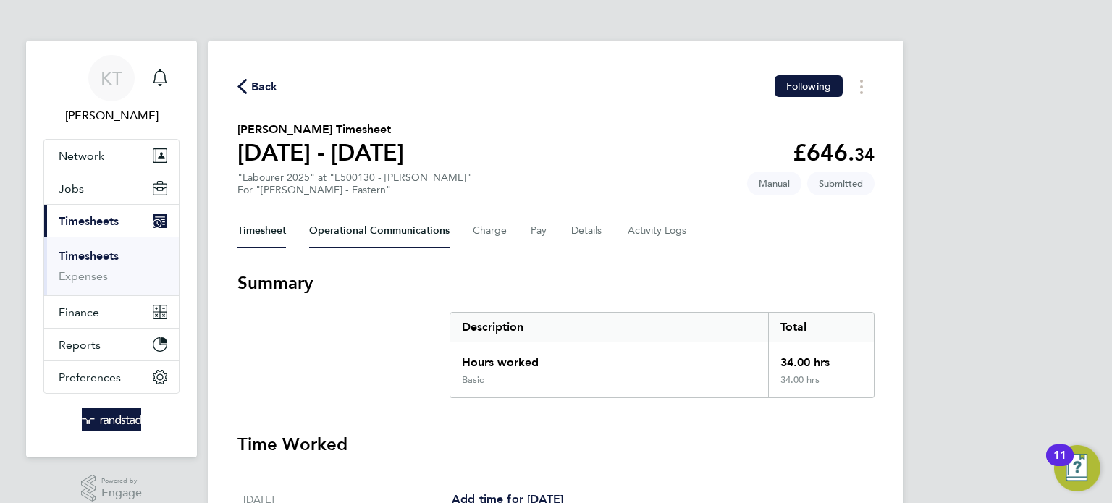
click at [430, 247] on Communications-tab "Operational Communications" at bounding box center [379, 231] width 140 height 35
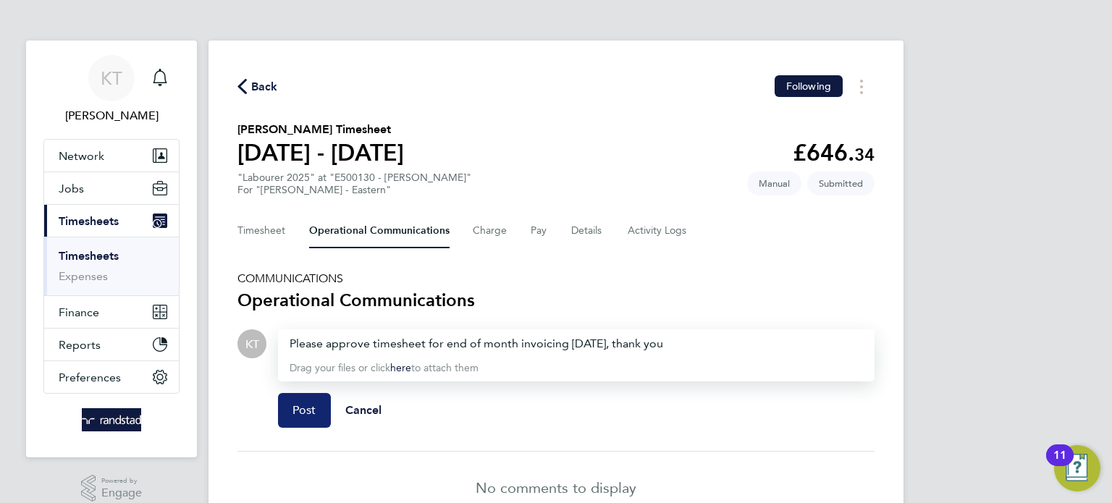
click at [308, 413] on span "Post" at bounding box center [304, 410] width 24 height 14
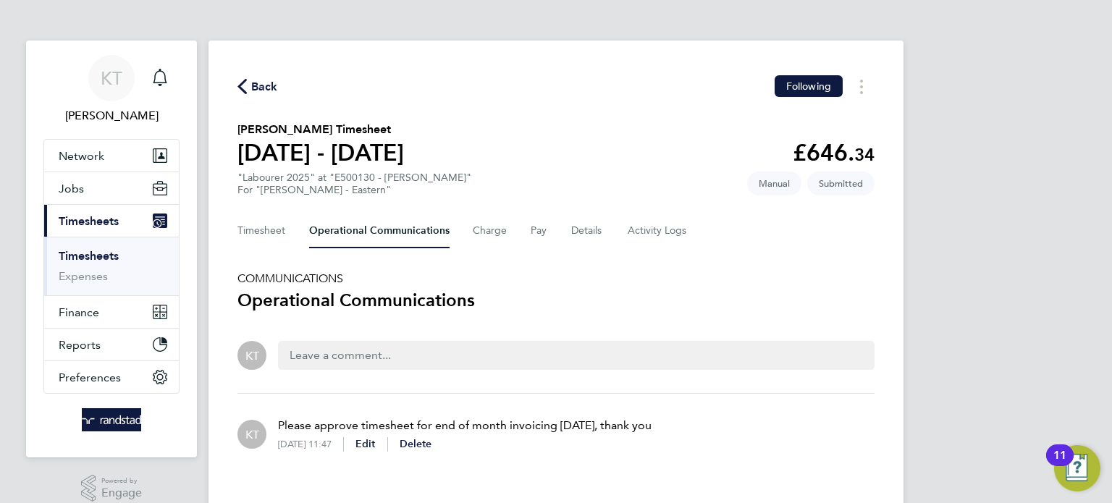
click at [263, 90] on span "Back" at bounding box center [264, 86] width 27 height 17
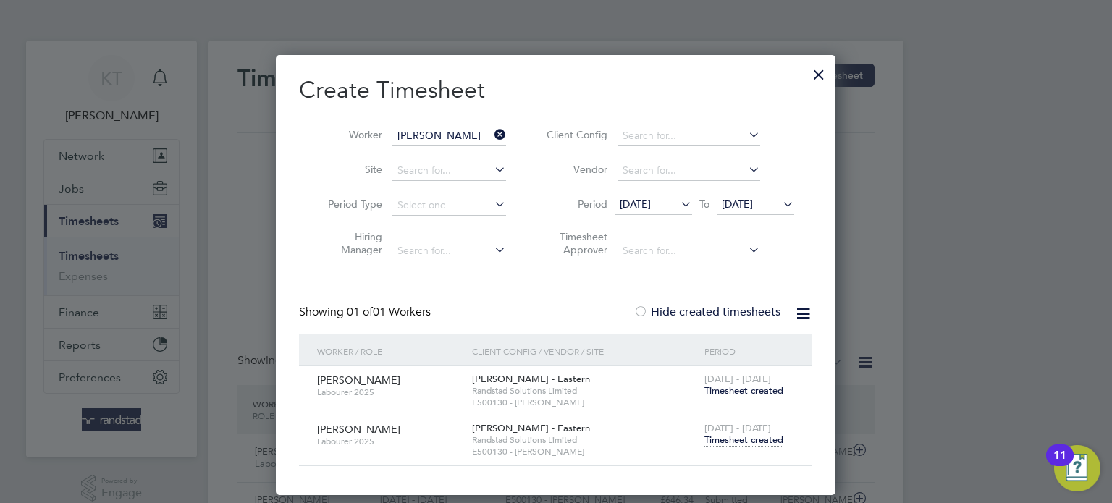
click at [491, 128] on icon at bounding box center [491, 134] width 0 height 20
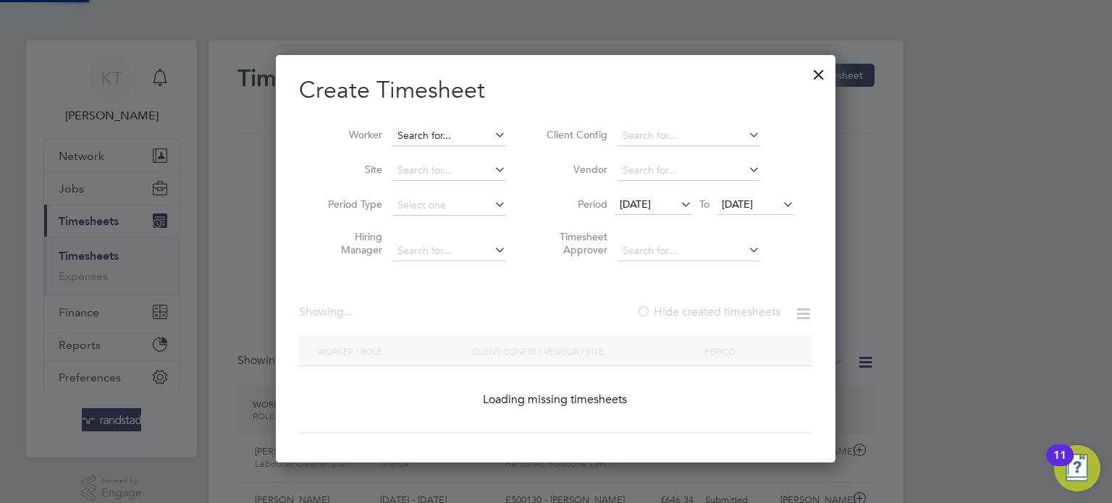
click at [473, 132] on input at bounding box center [449, 136] width 114 height 20
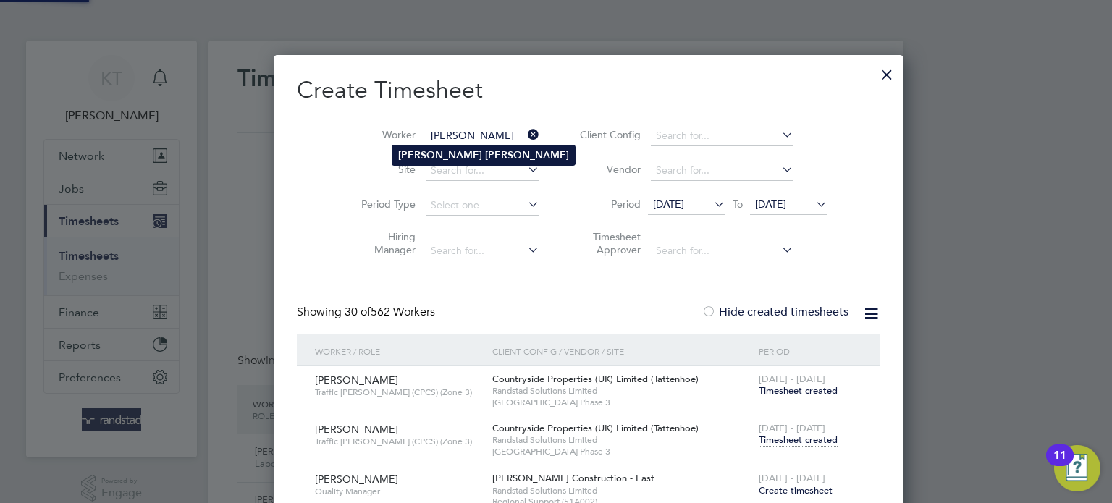
click at [476, 159] on li "[PERSON_NAME]" at bounding box center [483, 155] width 182 height 20
type input "[PERSON_NAME]"
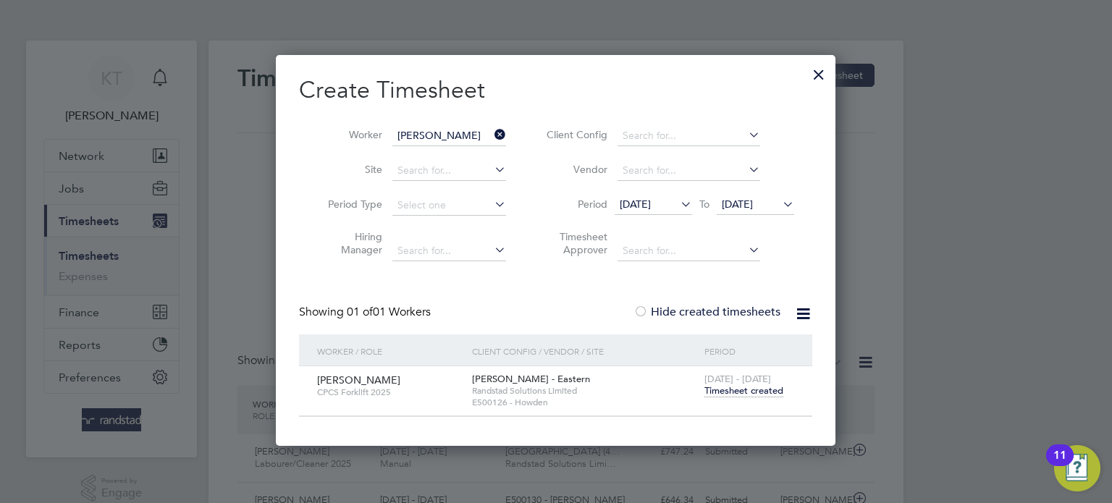
click at [732, 386] on span "Timesheet created" at bounding box center [743, 390] width 79 height 13
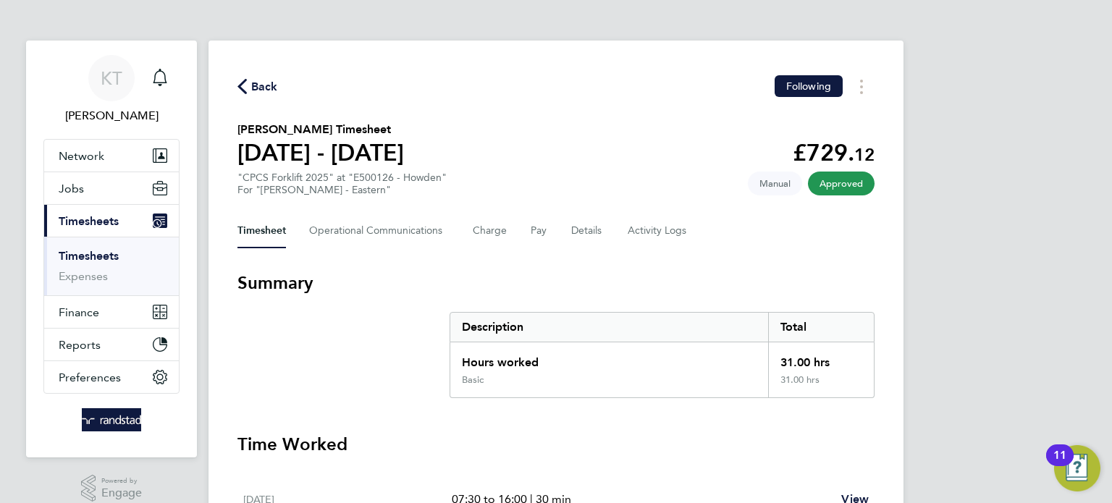
click at [276, 87] on span "Back" at bounding box center [264, 86] width 27 height 17
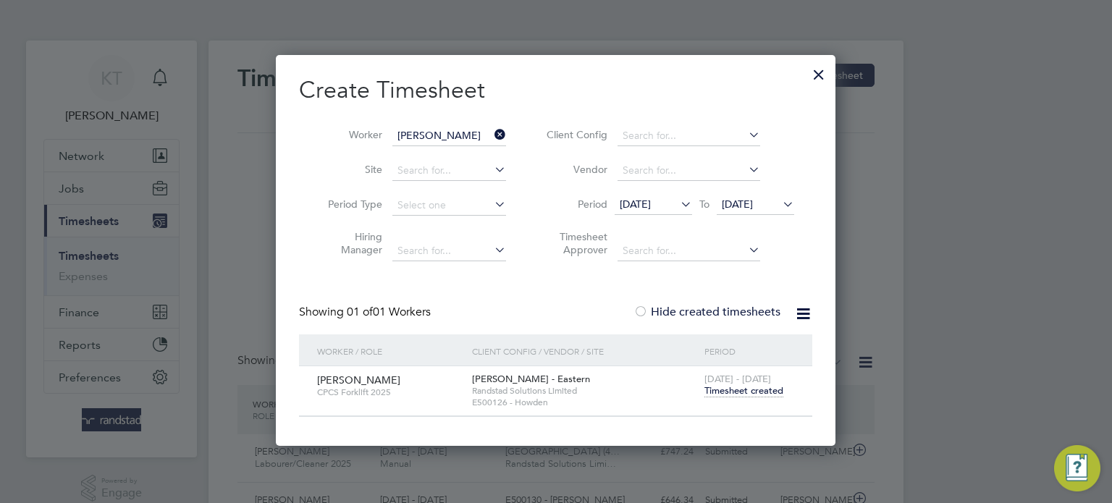
click at [491, 135] on icon at bounding box center [491, 134] width 0 height 20
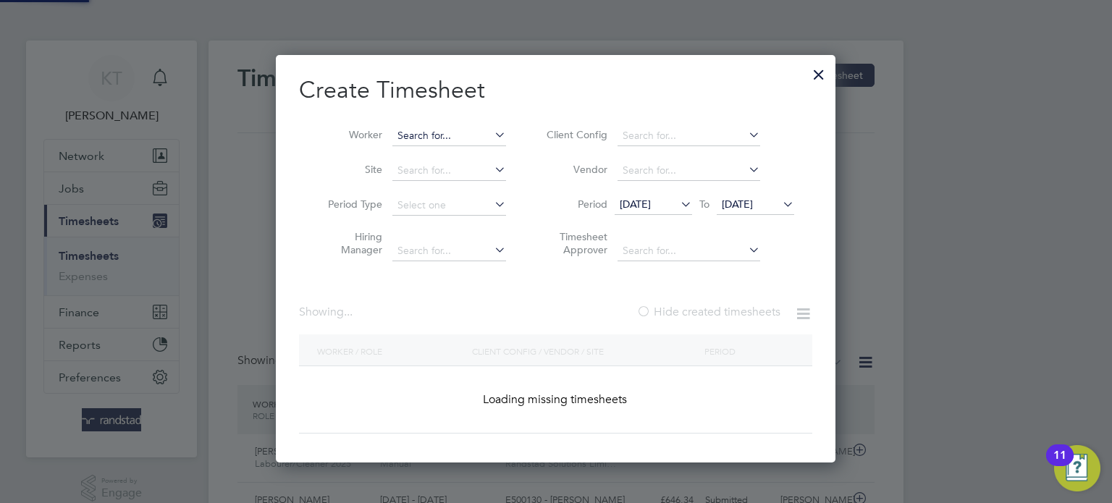
click at [466, 132] on input at bounding box center [449, 136] width 114 height 20
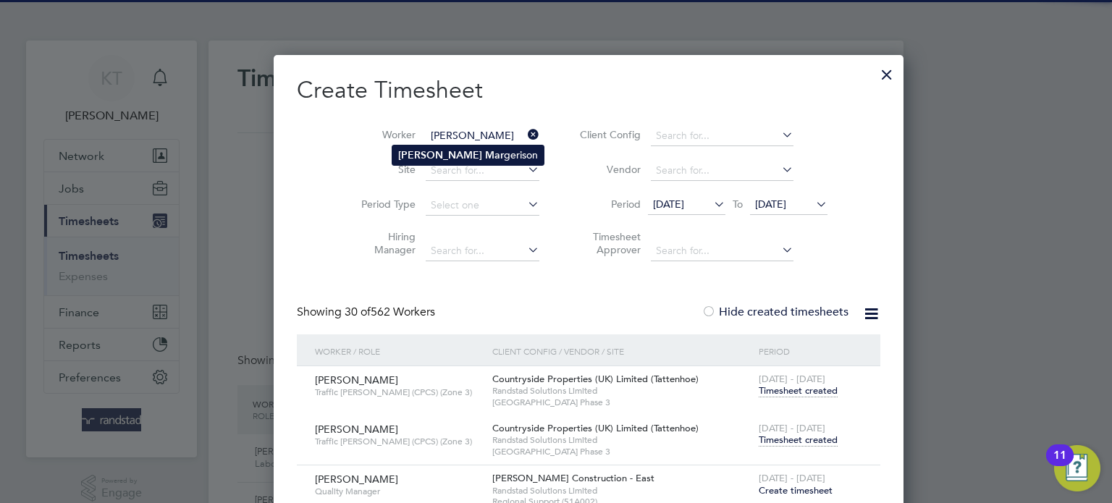
click at [452, 155] on li "[PERSON_NAME]" at bounding box center [467, 155] width 151 height 20
type input "[PERSON_NAME]"
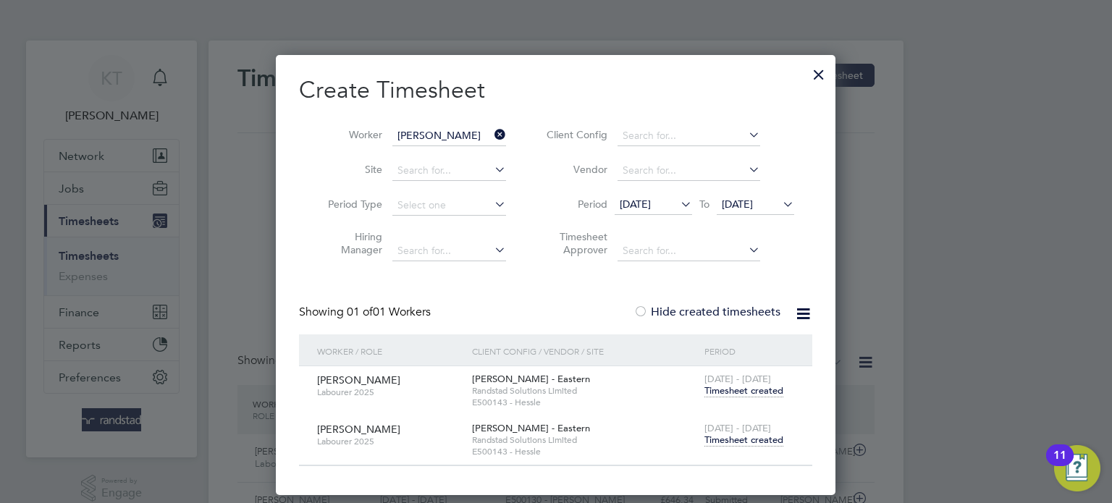
click at [735, 441] on span "Timesheet created" at bounding box center [743, 440] width 79 height 13
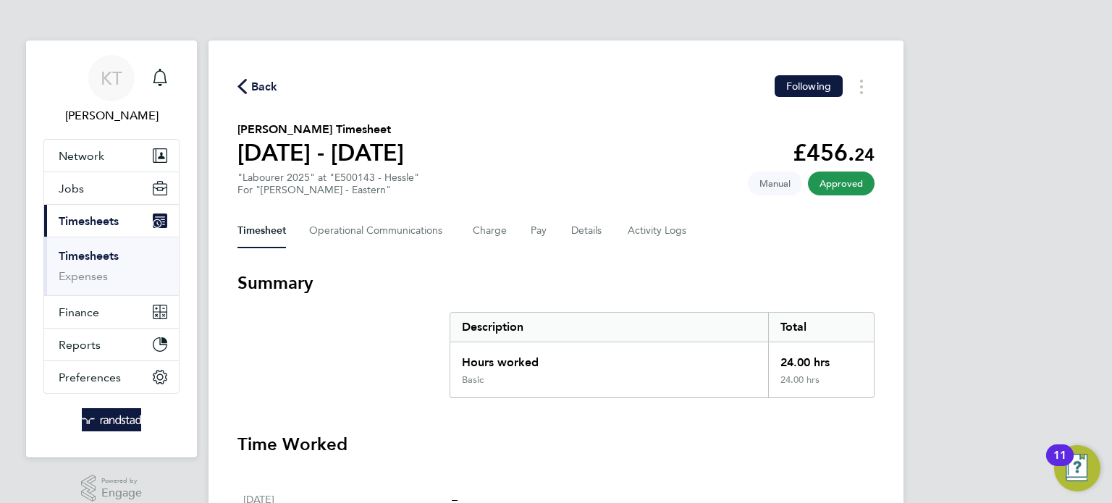
click at [272, 96] on span "Back" at bounding box center [264, 86] width 27 height 17
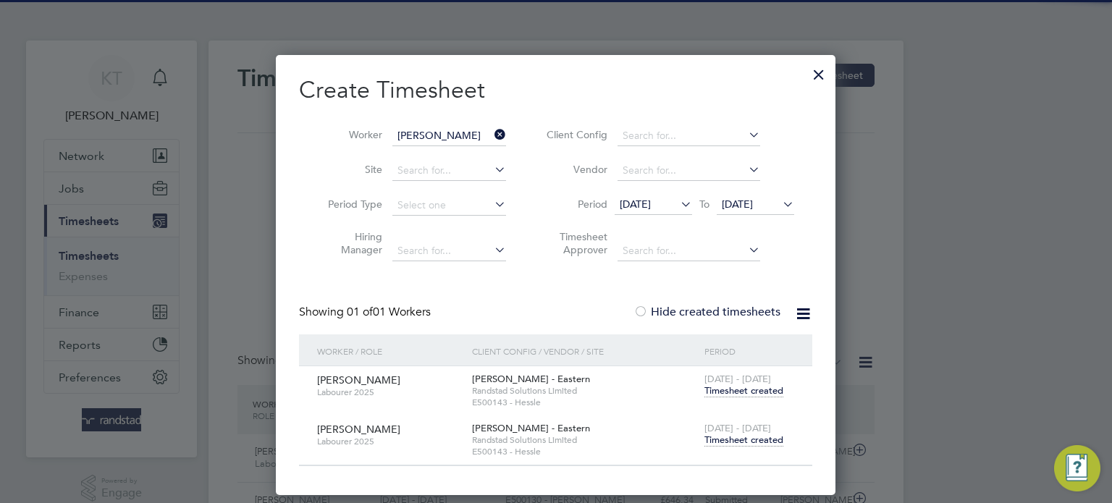
click at [491, 131] on icon at bounding box center [491, 134] width 0 height 20
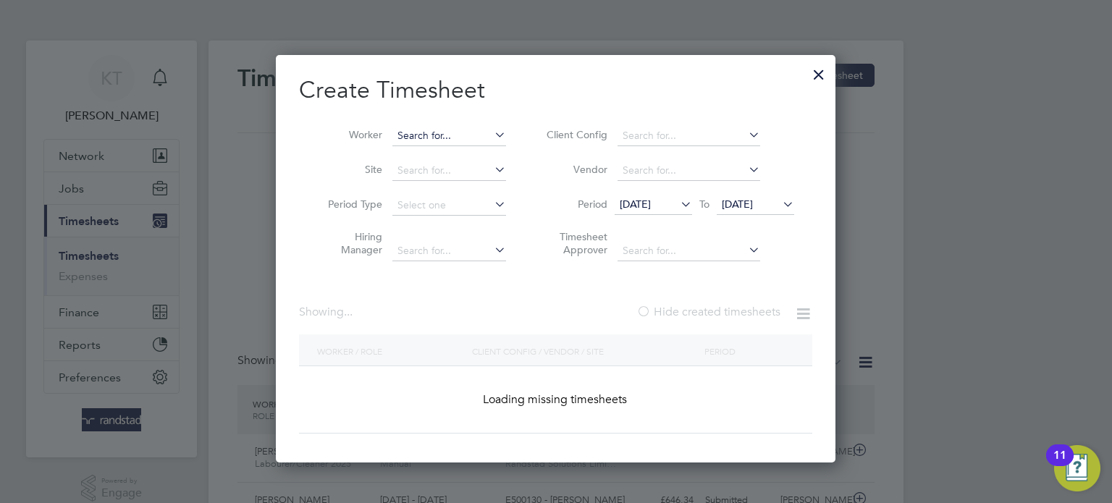
click at [443, 132] on input at bounding box center [449, 136] width 114 height 20
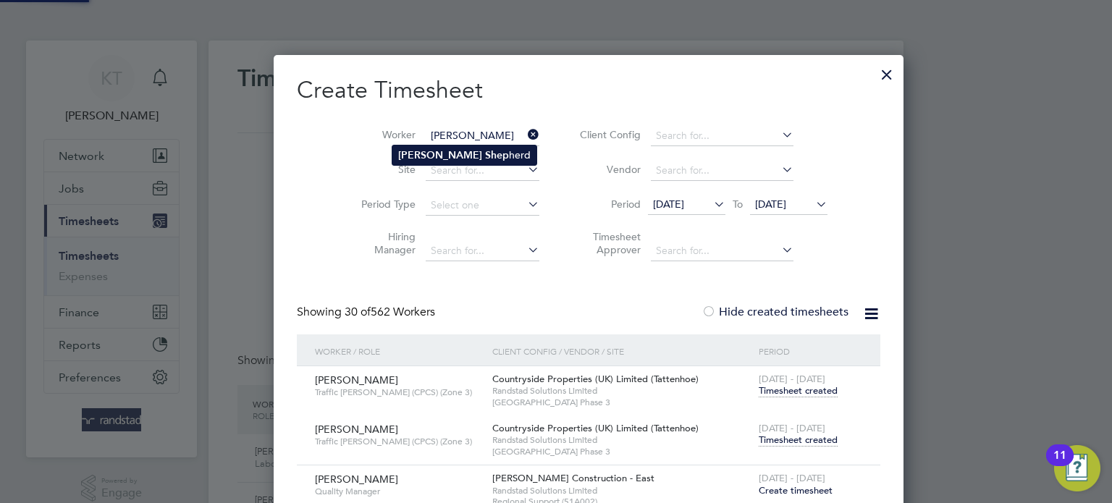
click at [443, 154] on li "[PERSON_NAME] [PERSON_NAME]" at bounding box center [464, 155] width 144 height 20
type input "[PERSON_NAME]"
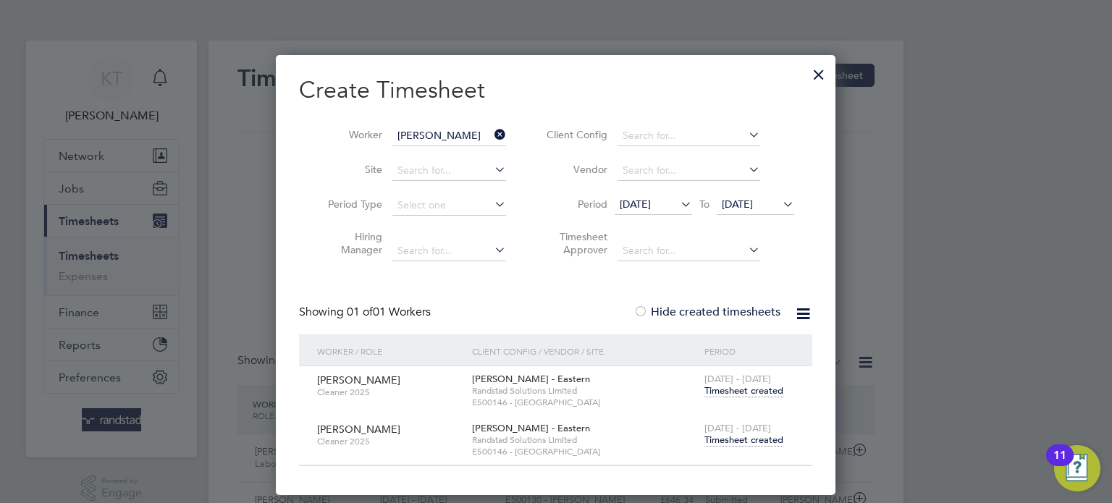
click at [735, 439] on span "Timesheet created" at bounding box center [743, 440] width 79 height 13
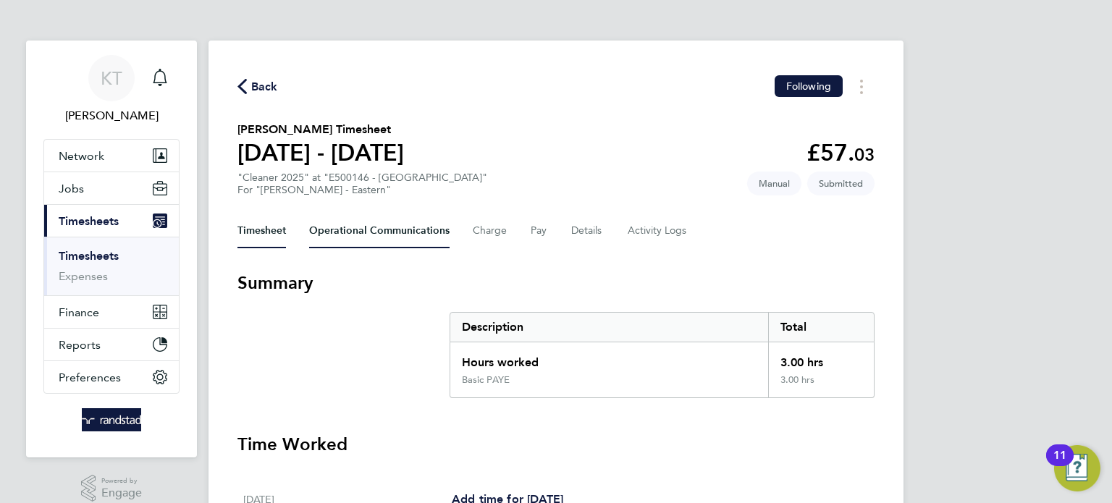
click at [346, 233] on Communications-tab "Operational Communications" at bounding box center [379, 231] width 140 height 35
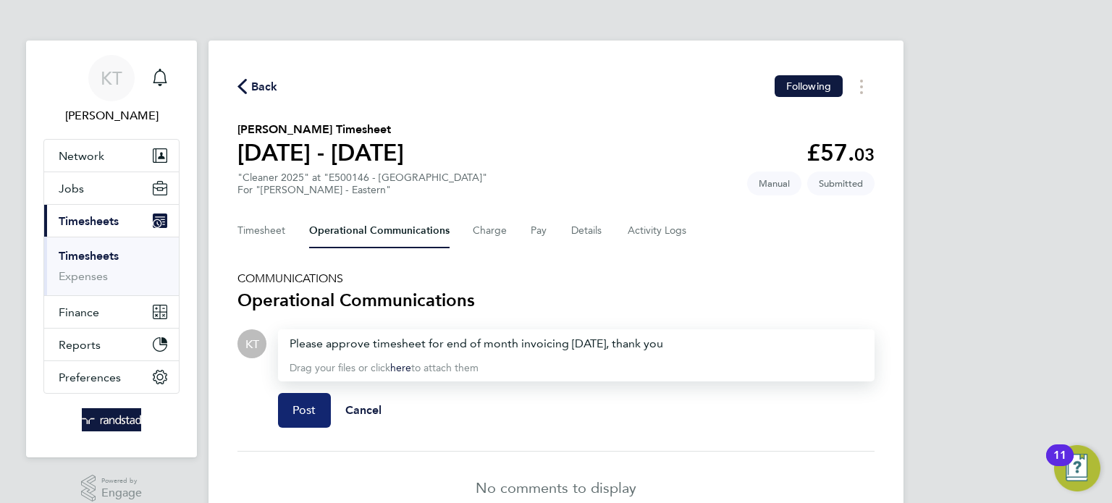
click at [288, 414] on button "Post" at bounding box center [304, 410] width 53 height 35
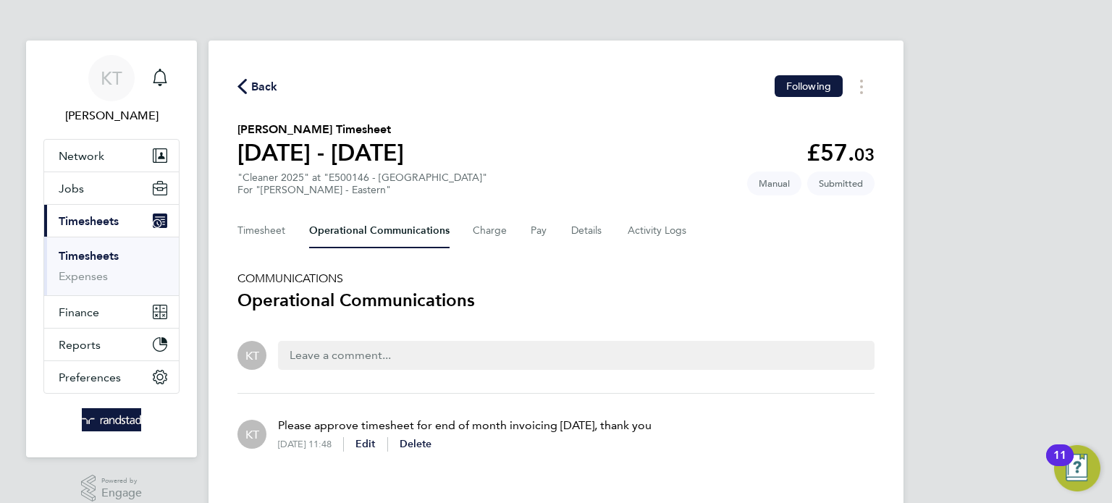
click at [269, 92] on span "Back" at bounding box center [264, 86] width 27 height 17
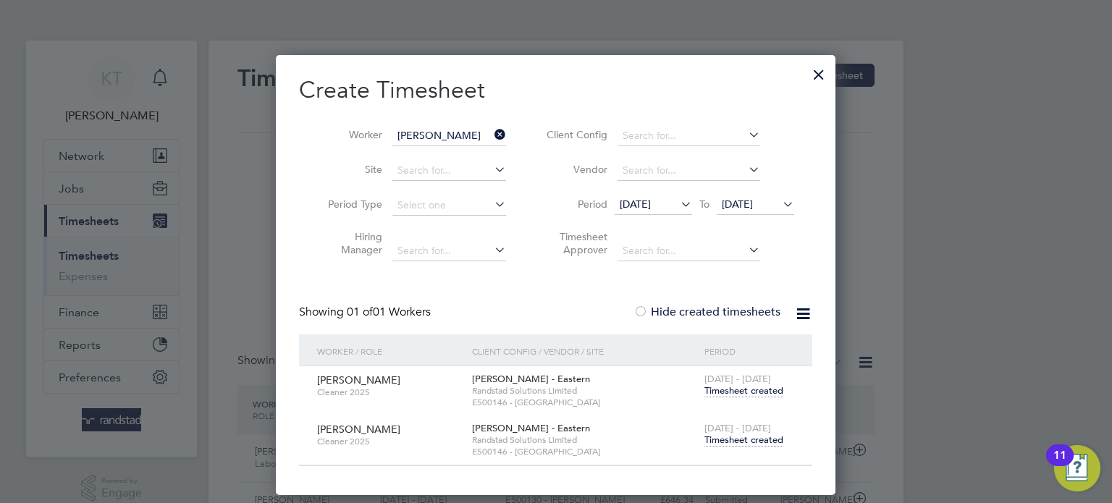
click at [491, 136] on icon at bounding box center [491, 134] width 0 height 20
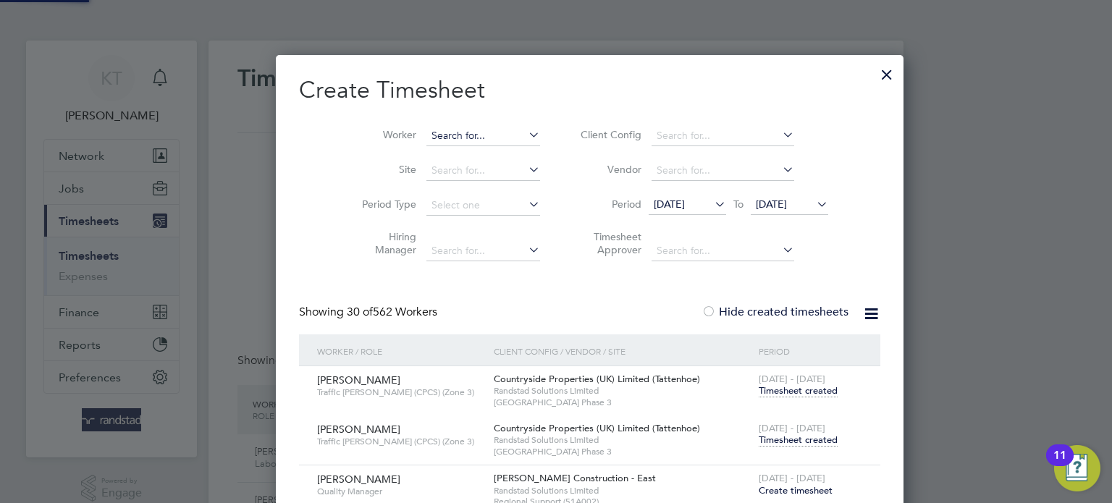
click at [480, 135] on input at bounding box center [483, 136] width 114 height 20
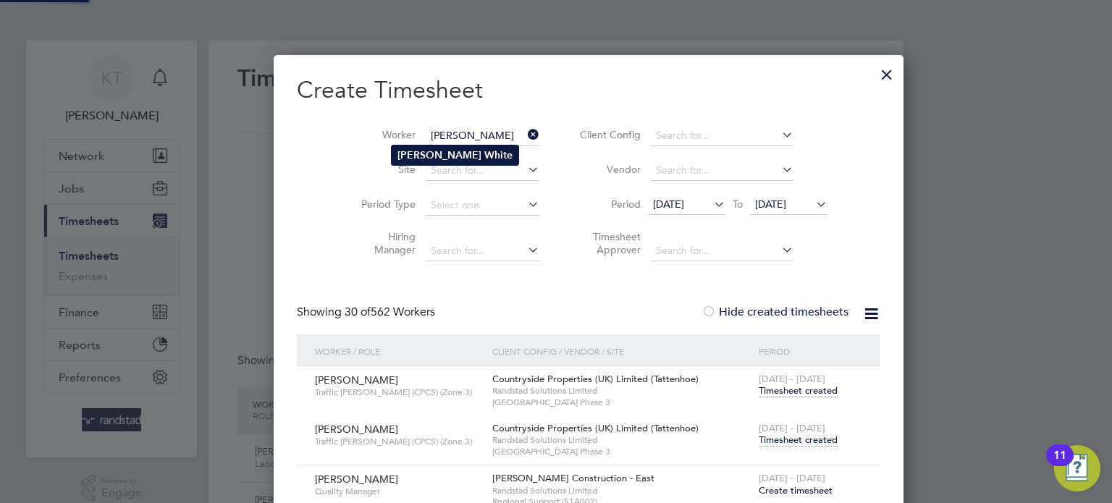
click at [457, 152] on li "[PERSON_NAME]" at bounding box center [455, 155] width 127 height 20
type input "[PERSON_NAME]"
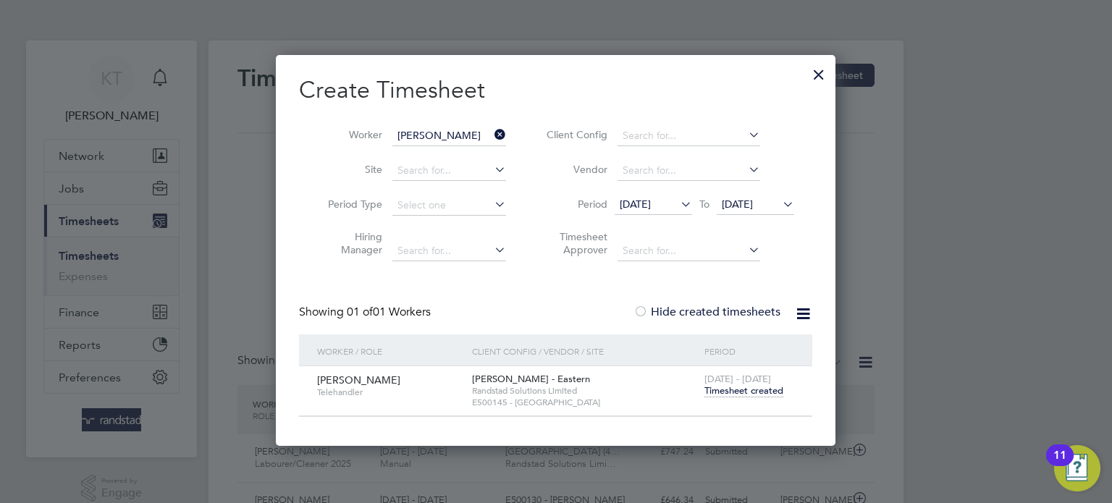
click at [776, 386] on span "Timesheet created" at bounding box center [743, 390] width 79 height 13
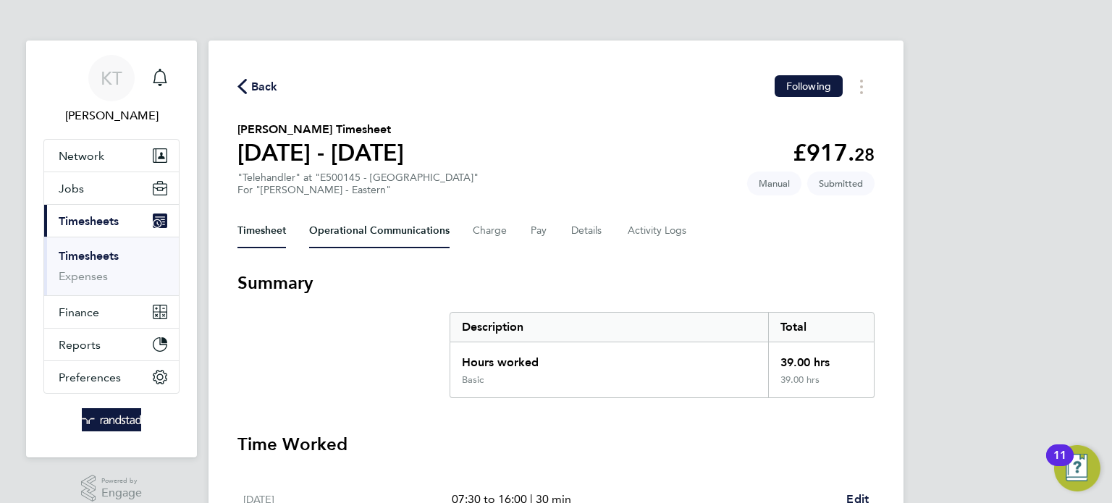
click at [350, 237] on Communications-tab "Operational Communications" at bounding box center [379, 231] width 140 height 35
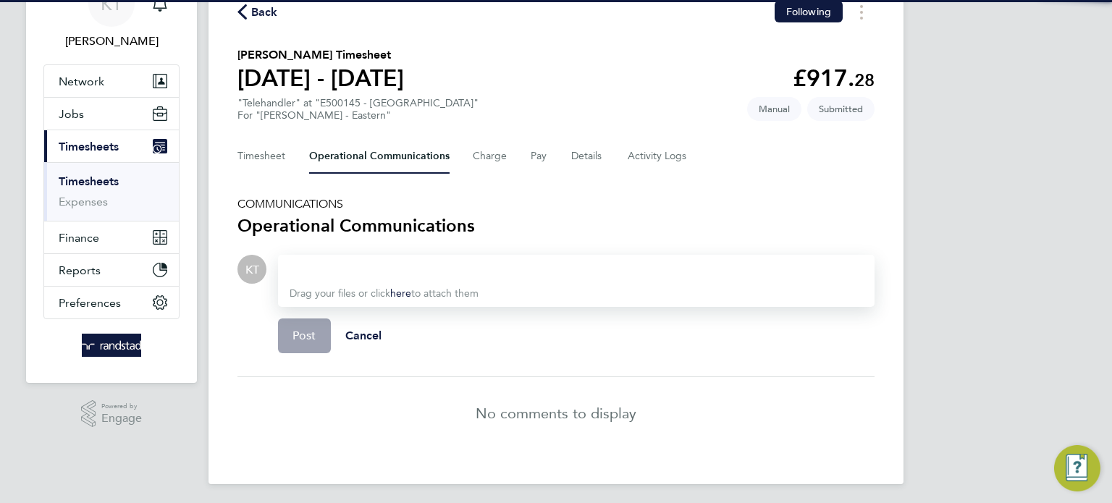
click at [577, 266] on div at bounding box center [576, 269] width 573 height 17
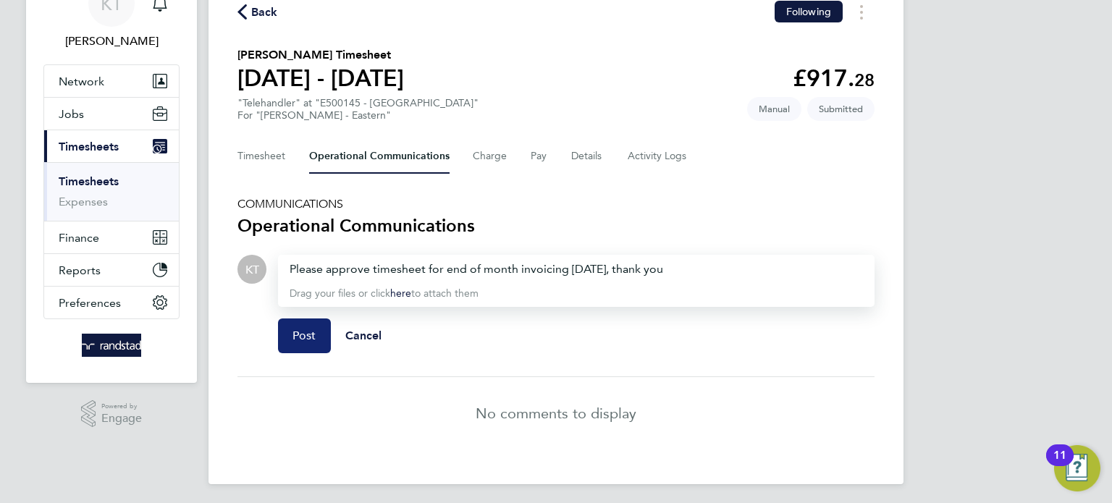
click at [302, 344] on button "Post" at bounding box center [304, 335] width 53 height 35
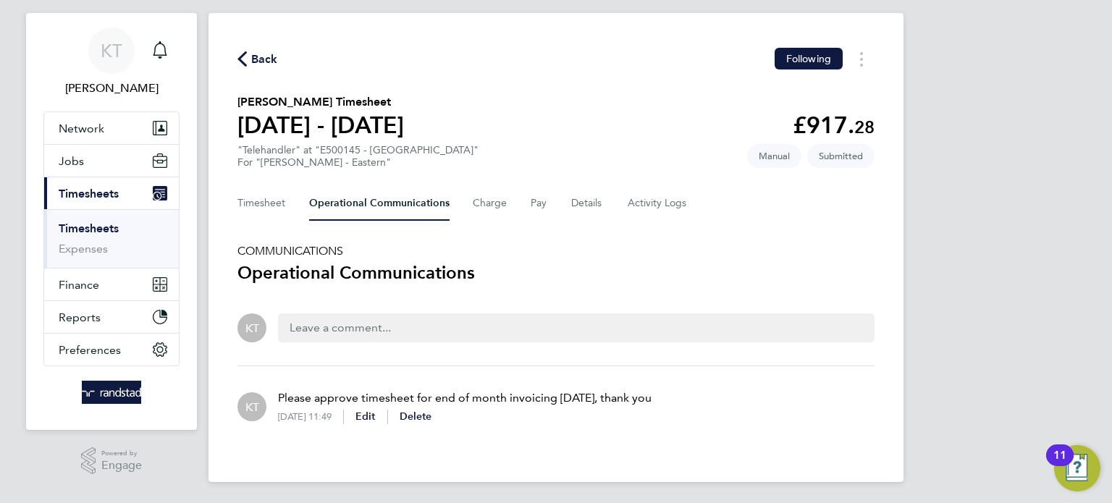
click at [253, 66] on span "Back" at bounding box center [264, 59] width 27 height 17
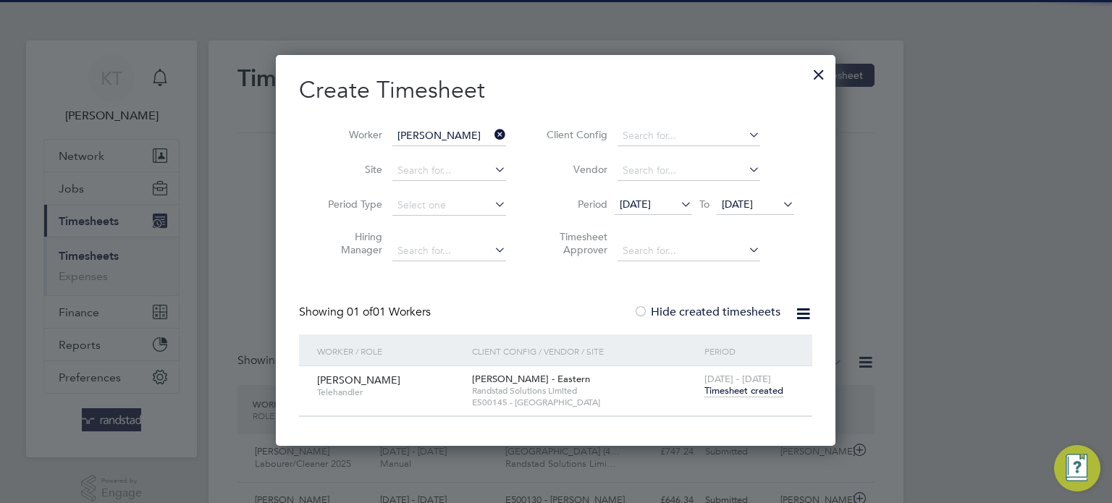
click at [491, 134] on icon at bounding box center [491, 134] width 0 height 20
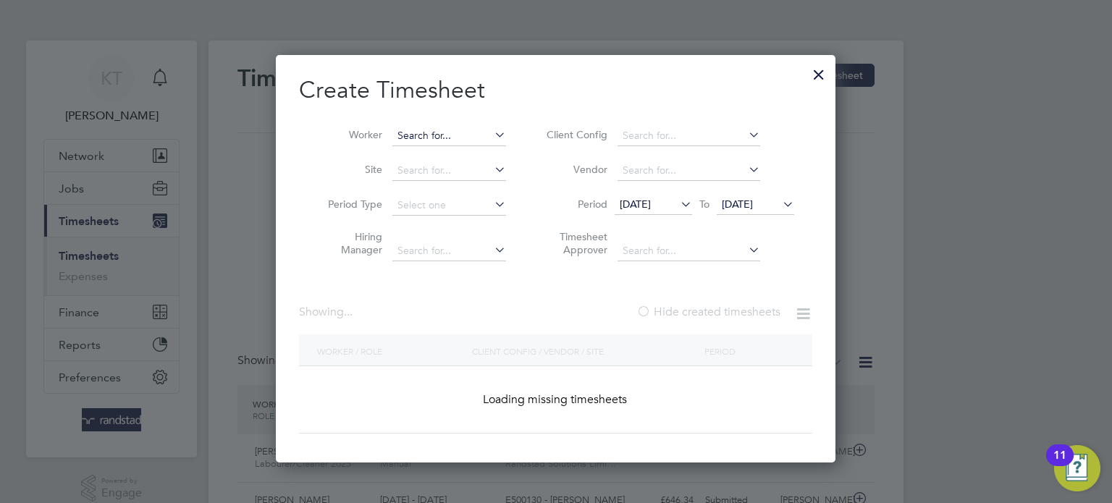
click at [462, 138] on input at bounding box center [449, 136] width 114 height 20
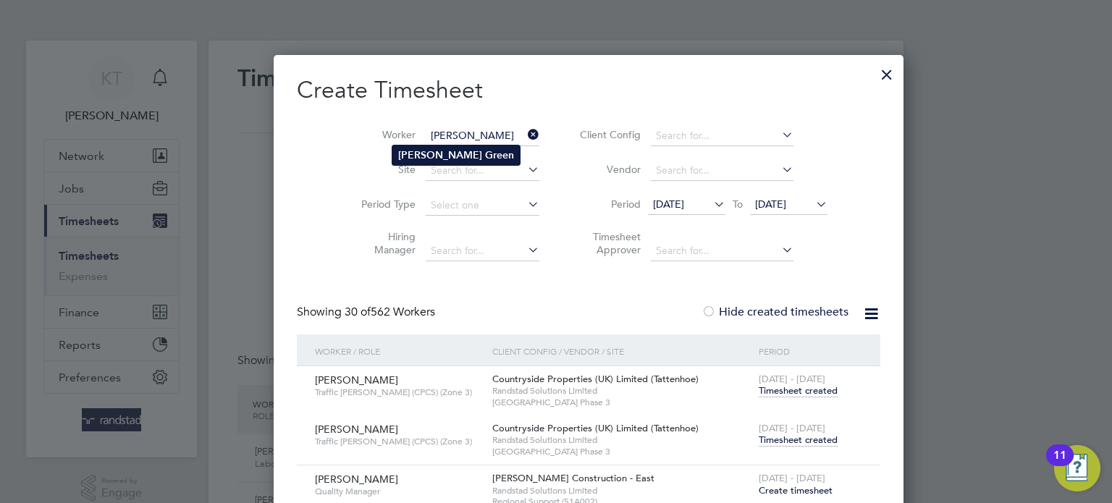
click at [462, 153] on li "[PERSON_NAME]" at bounding box center [455, 155] width 127 height 20
type input "[PERSON_NAME]"
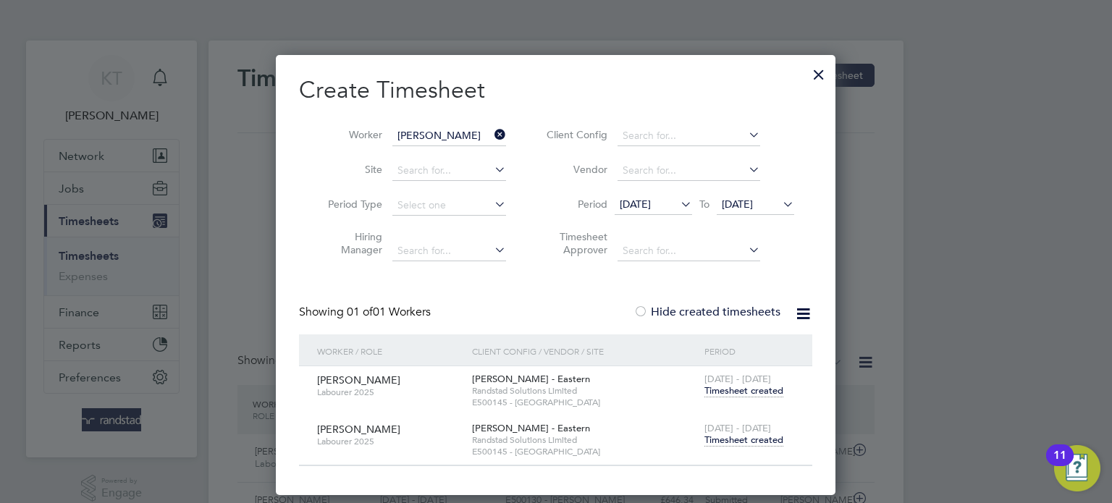
click at [766, 442] on span "Timesheet created" at bounding box center [743, 440] width 79 height 13
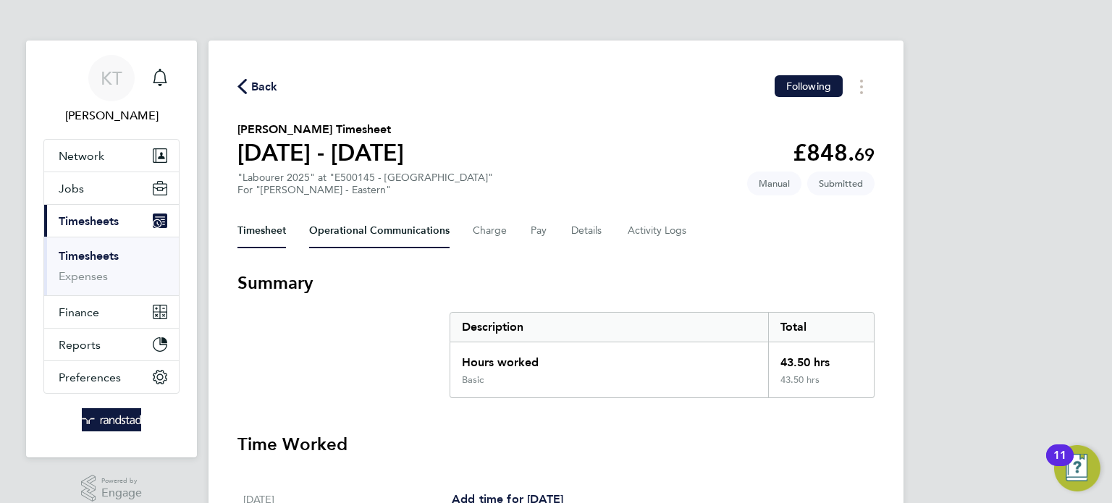
click at [351, 231] on Communications-tab "Operational Communications" at bounding box center [379, 231] width 140 height 35
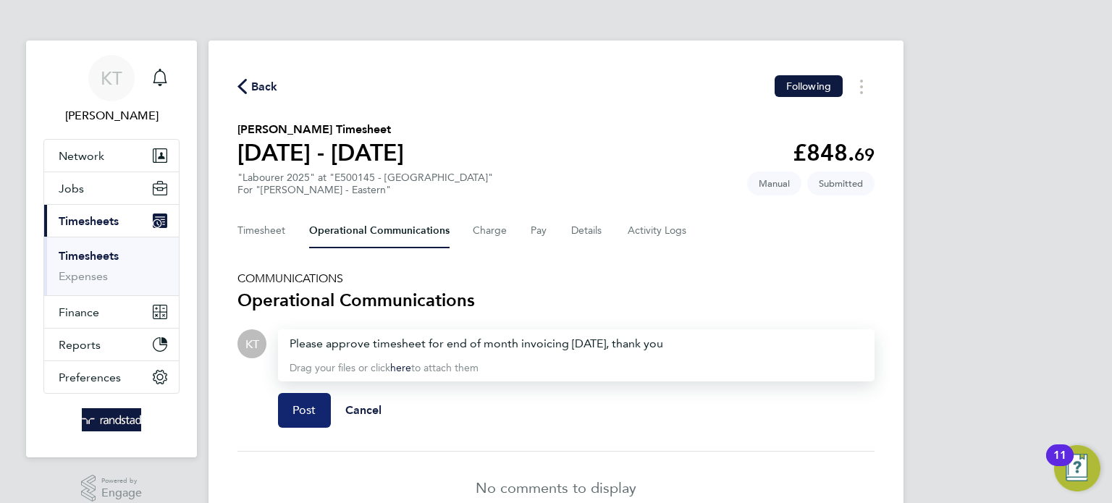
click at [307, 394] on button "Post" at bounding box center [304, 410] width 53 height 35
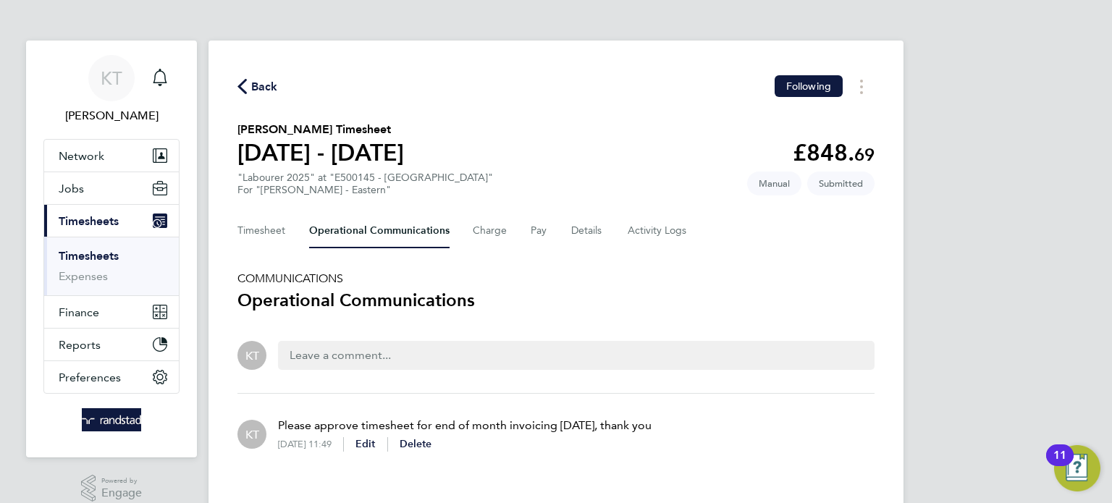
click at [252, 85] on span "Back" at bounding box center [264, 86] width 27 height 17
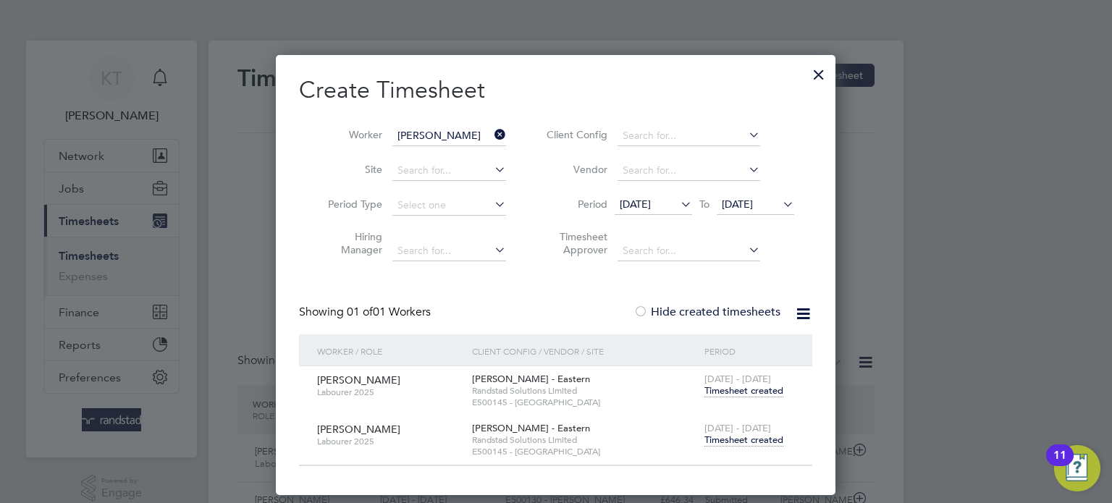
scroll to position [36, 126]
click at [491, 136] on icon at bounding box center [491, 134] width 0 height 20
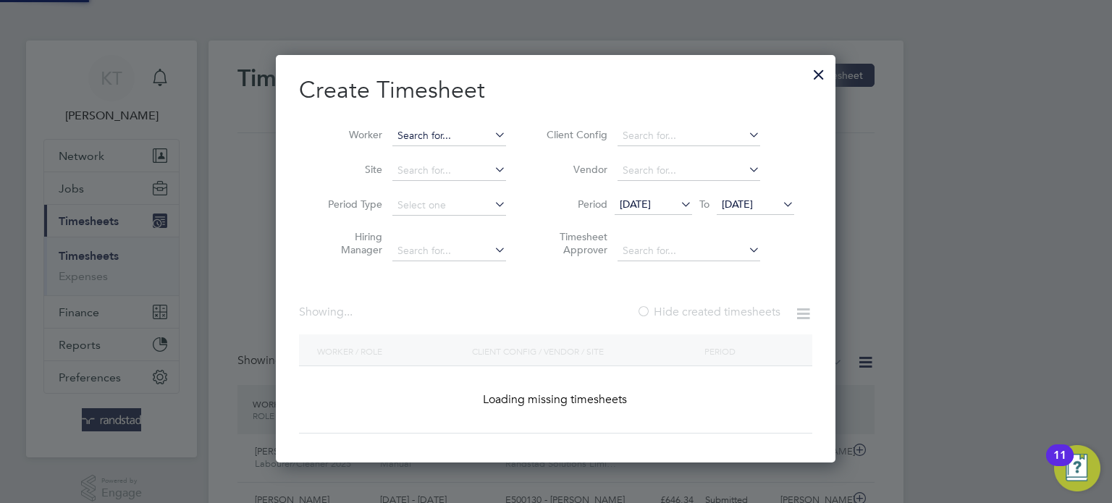
click at [474, 137] on input at bounding box center [449, 136] width 114 height 20
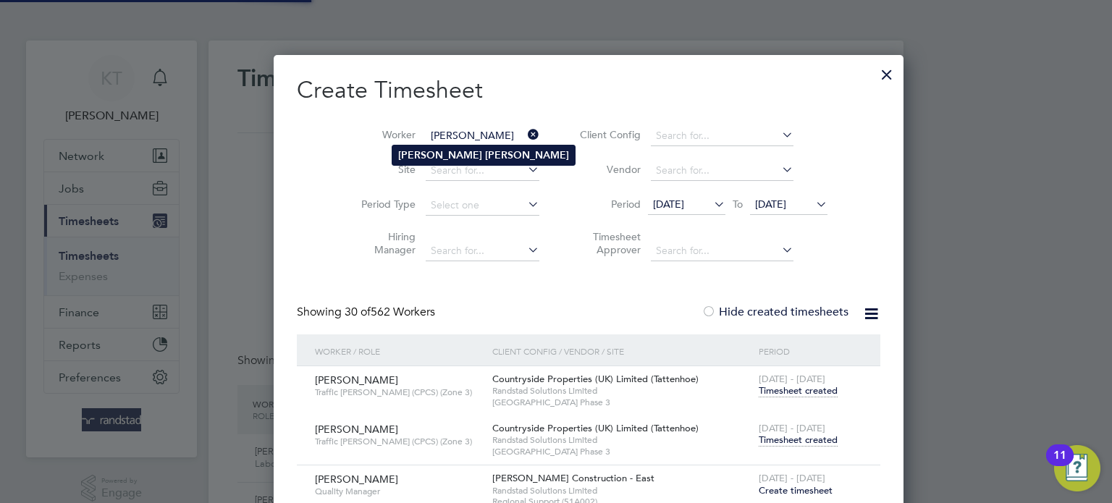
click at [485, 154] on b "[PERSON_NAME]" at bounding box center [527, 155] width 84 height 12
type input "[PERSON_NAME]"
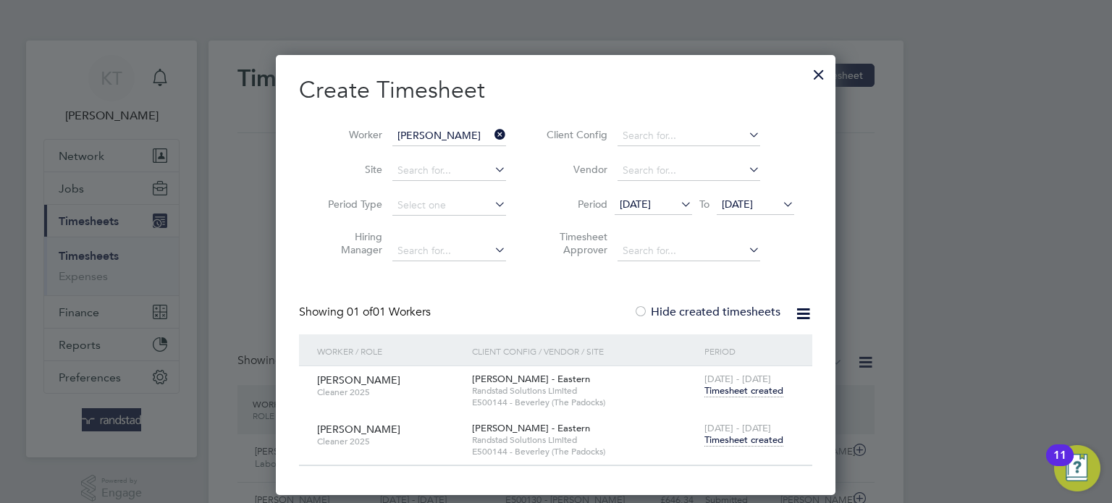
click at [753, 440] on span "Timesheet created" at bounding box center [743, 440] width 79 height 13
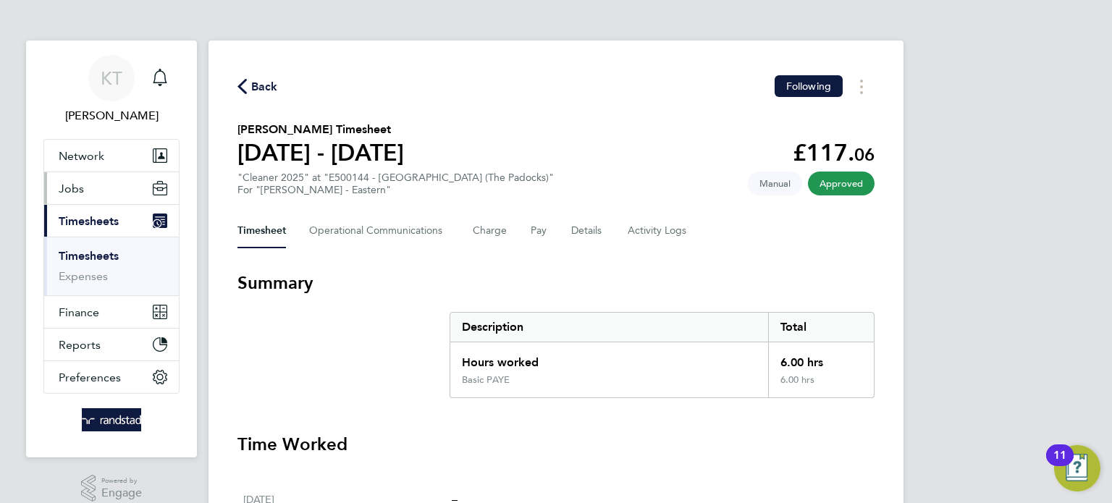
click at [80, 187] on span "Jobs" at bounding box center [71, 189] width 25 height 14
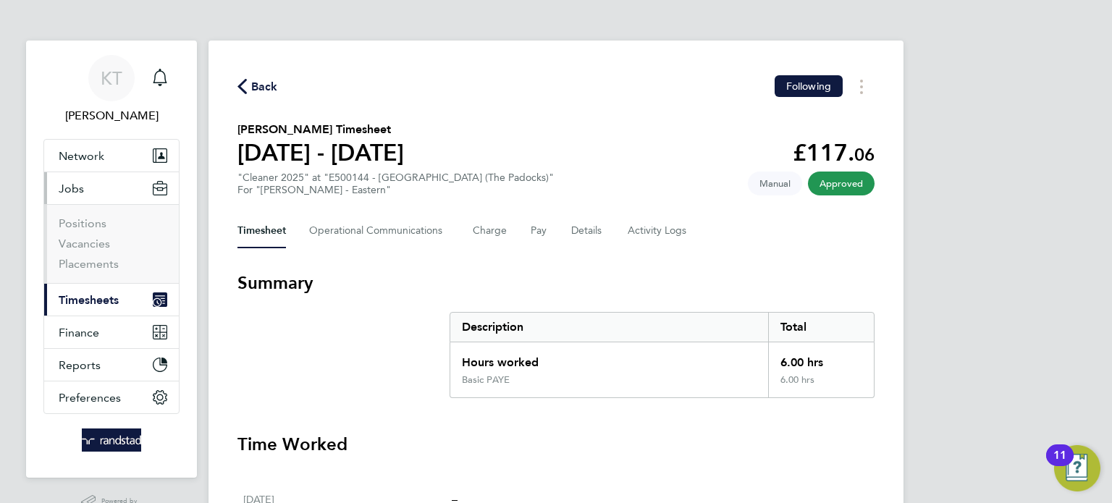
click at [98, 306] on button "Current page: Timesheets" at bounding box center [111, 300] width 135 height 32
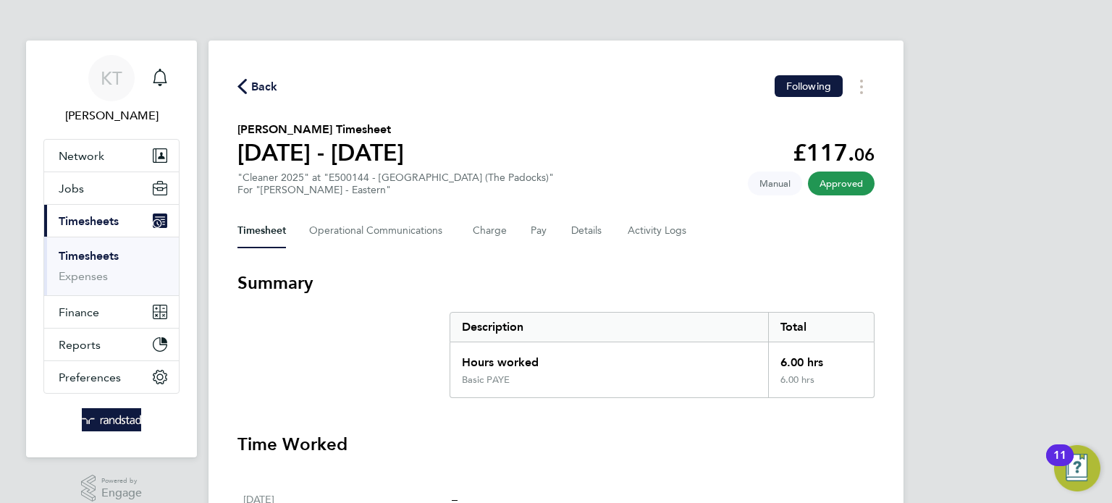
click at [90, 258] on link "Timesheets" at bounding box center [89, 256] width 60 height 14
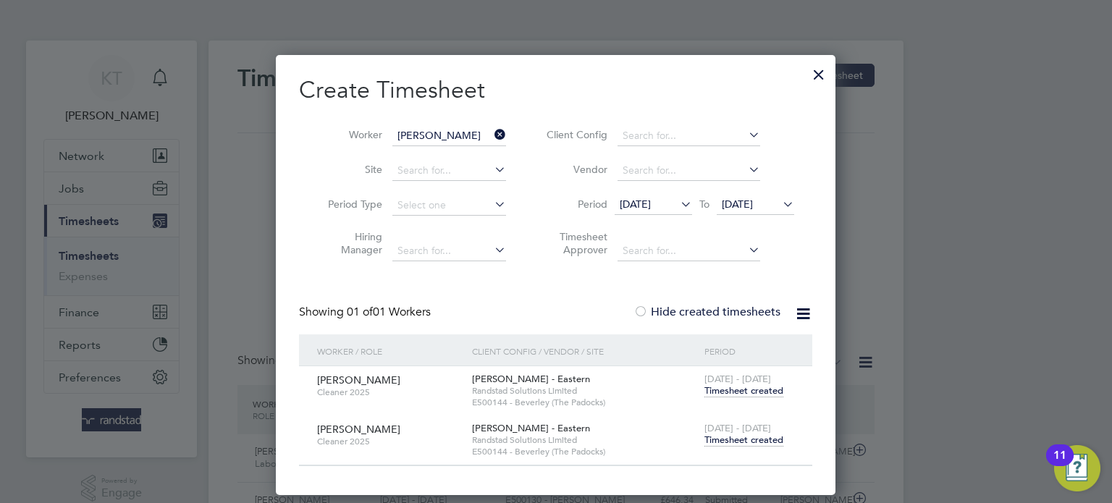
click at [823, 77] on div at bounding box center [819, 71] width 26 height 26
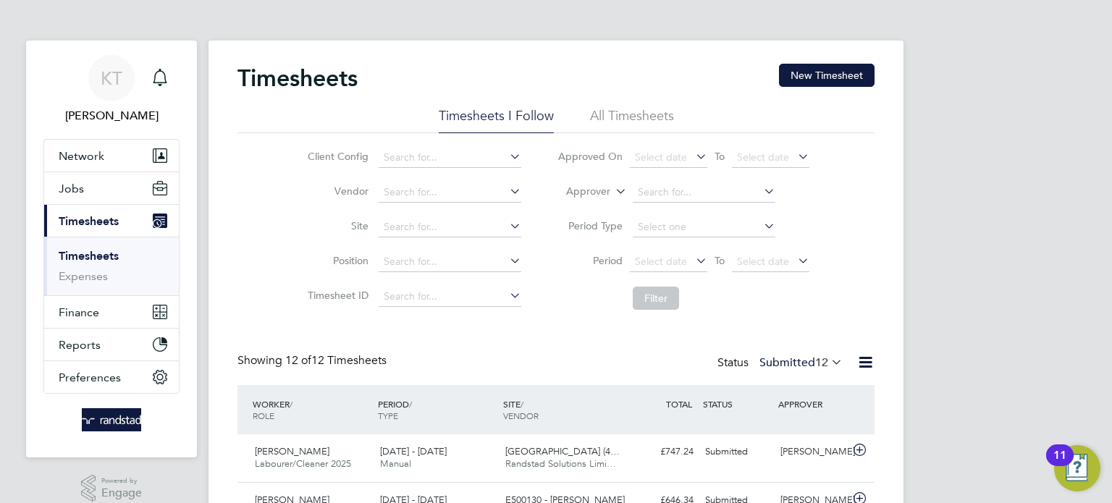
click at [156, 72] on icon "Main navigation" at bounding box center [160, 76] width 14 height 14
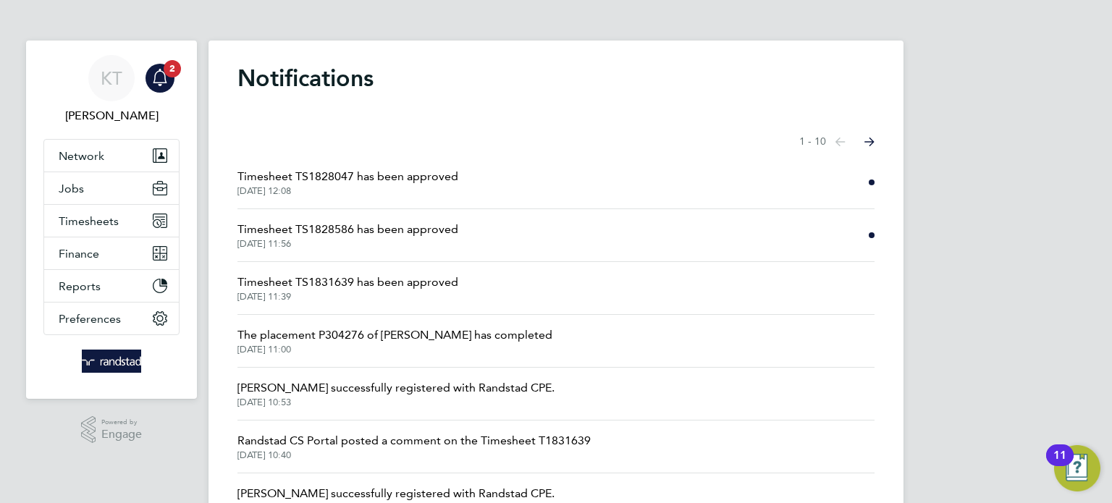
click at [449, 188] on span "[DATE] 12:08" at bounding box center [347, 191] width 221 height 12
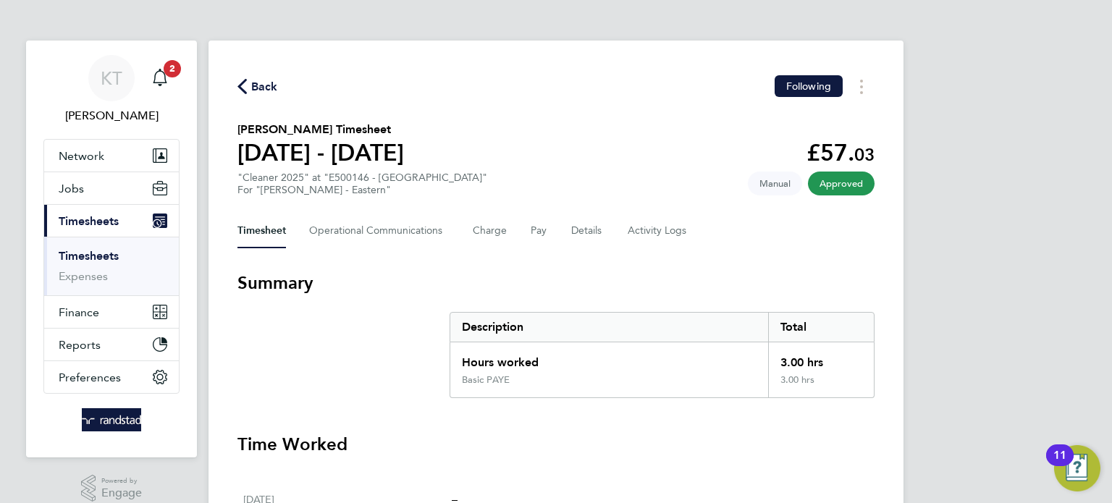
click at [242, 80] on icon "button" at bounding box center [241, 86] width 9 height 15
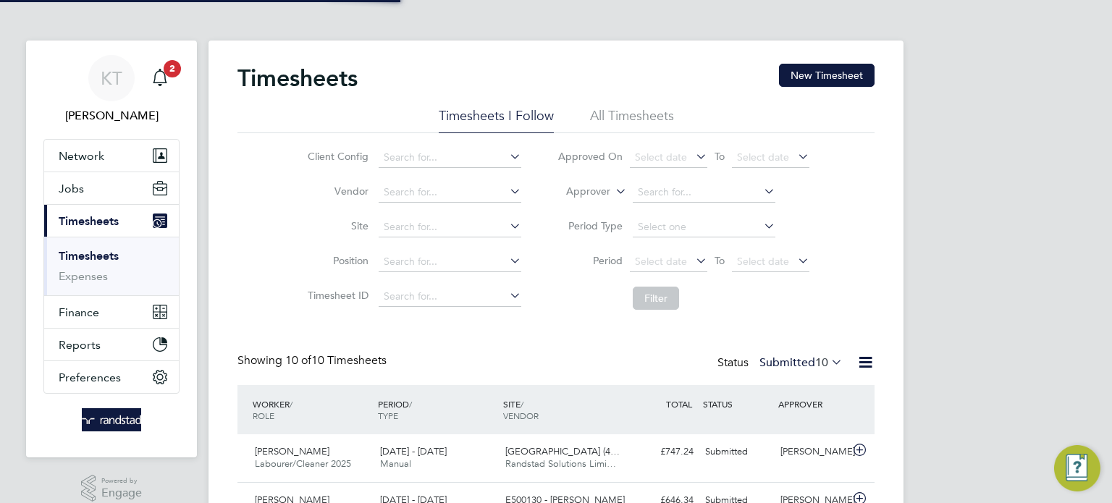
scroll to position [36, 126]
click at [154, 75] on icon "Main navigation" at bounding box center [160, 76] width 14 height 14
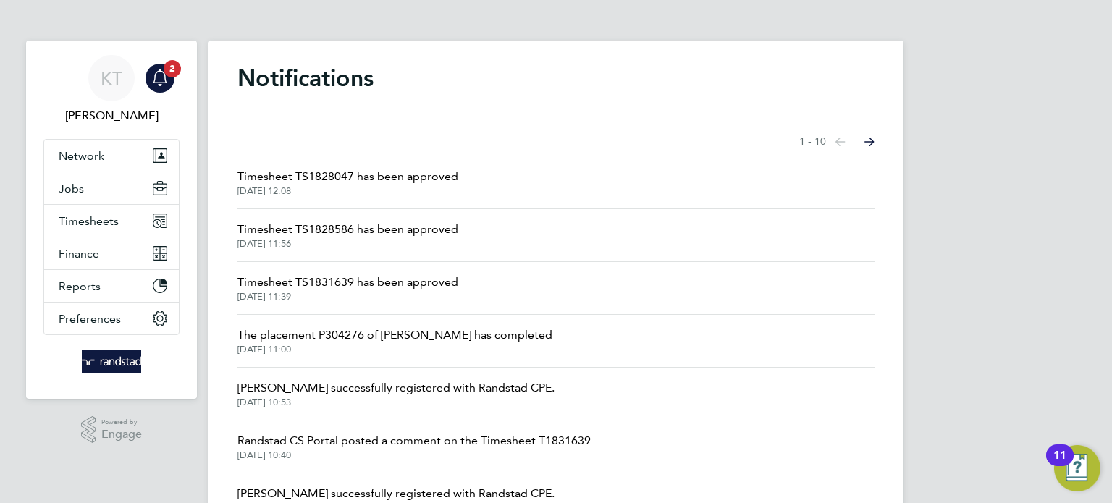
click at [352, 238] on span "[DATE] 11:56" at bounding box center [347, 244] width 221 height 12
